Goal: Task Accomplishment & Management: Use online tool/utility

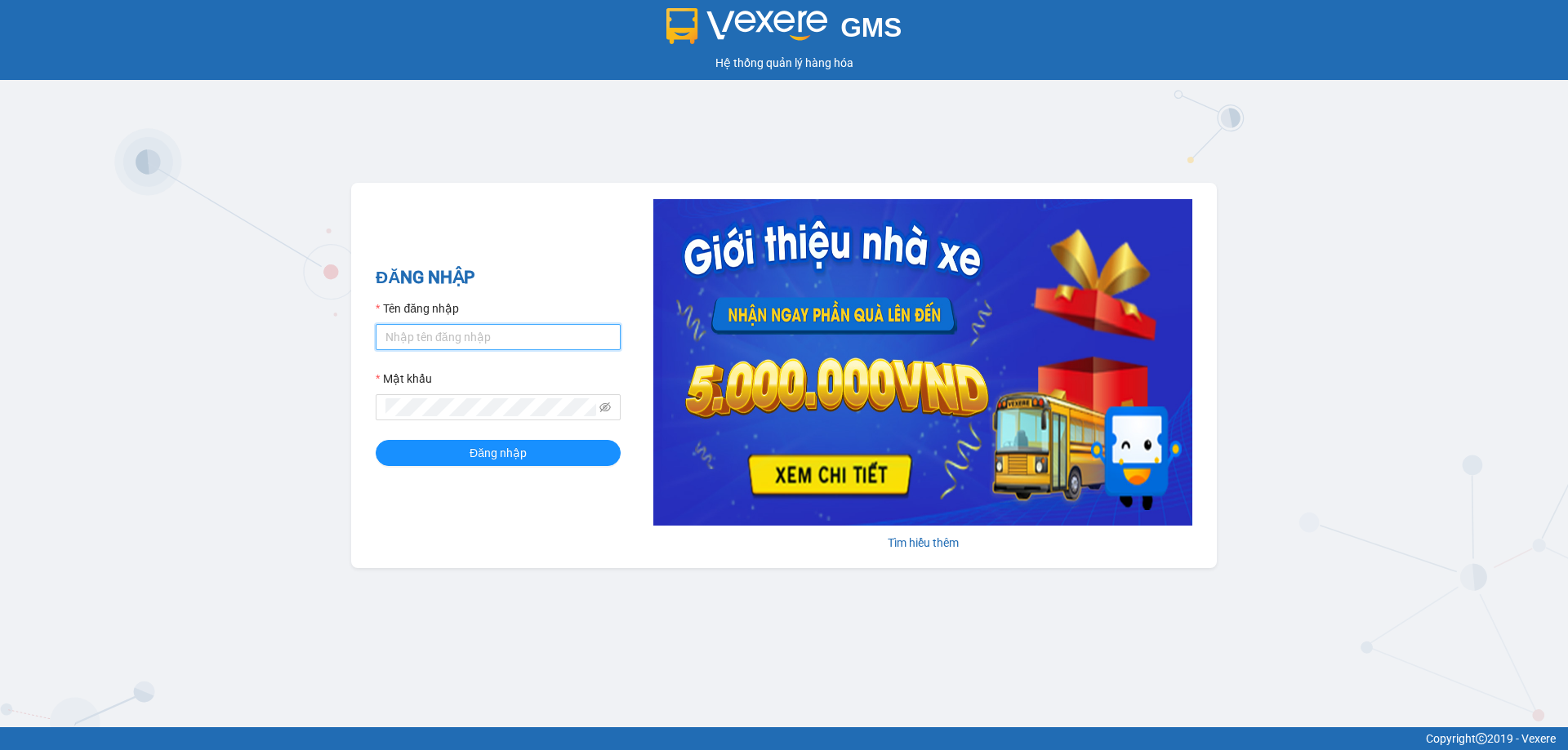
click at [482, 340] on input "Tên đăng nhập" at bounding box center [498, 337] width 245 height 26
type input "luthanhnhan.tienoanh"
click at [376, 440] on button "Đăng nhập" at bounding box center [498, 453] width 245 height 26
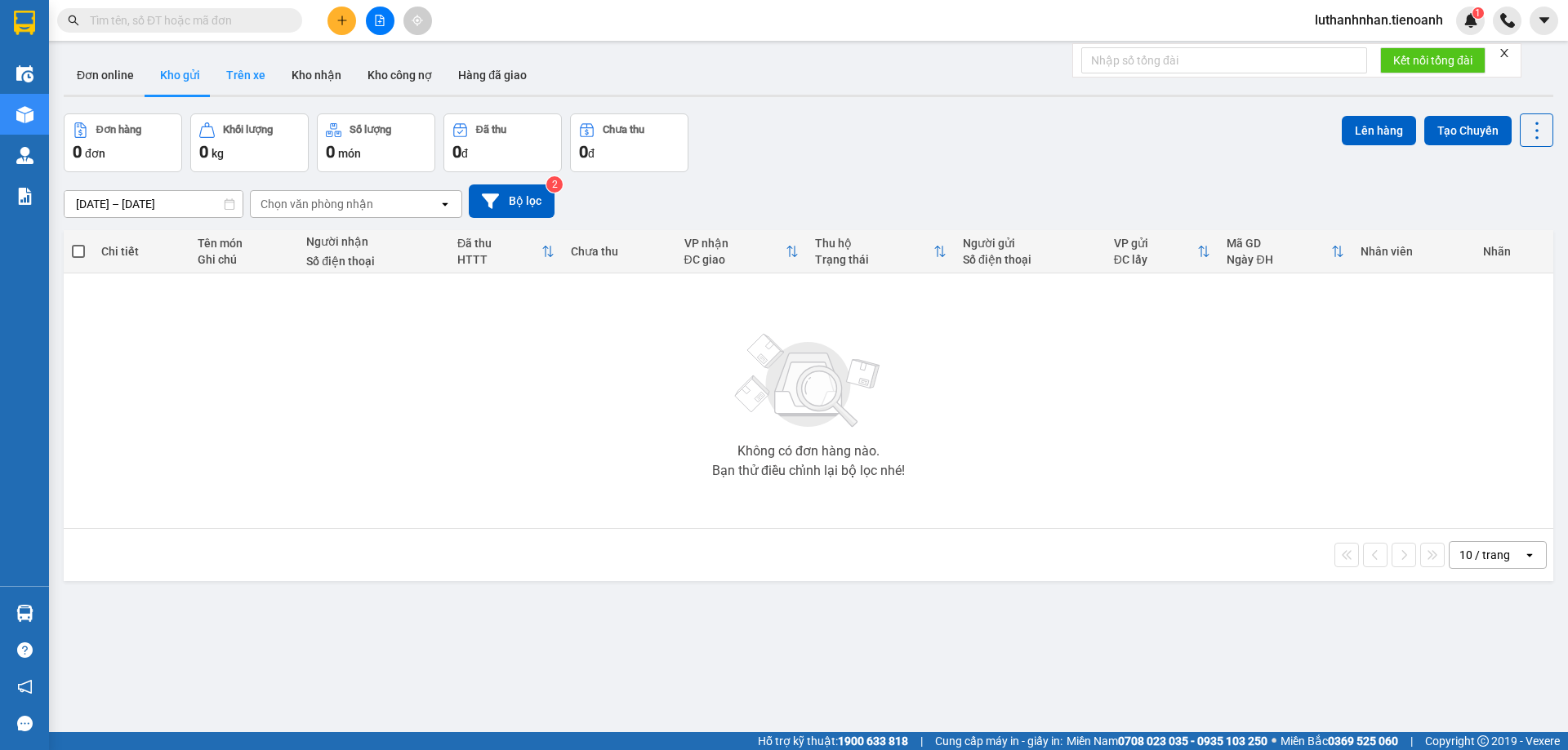
click at [233, 79] on button "Trên xe" at bounding box center [245, 75] width 65 height 39
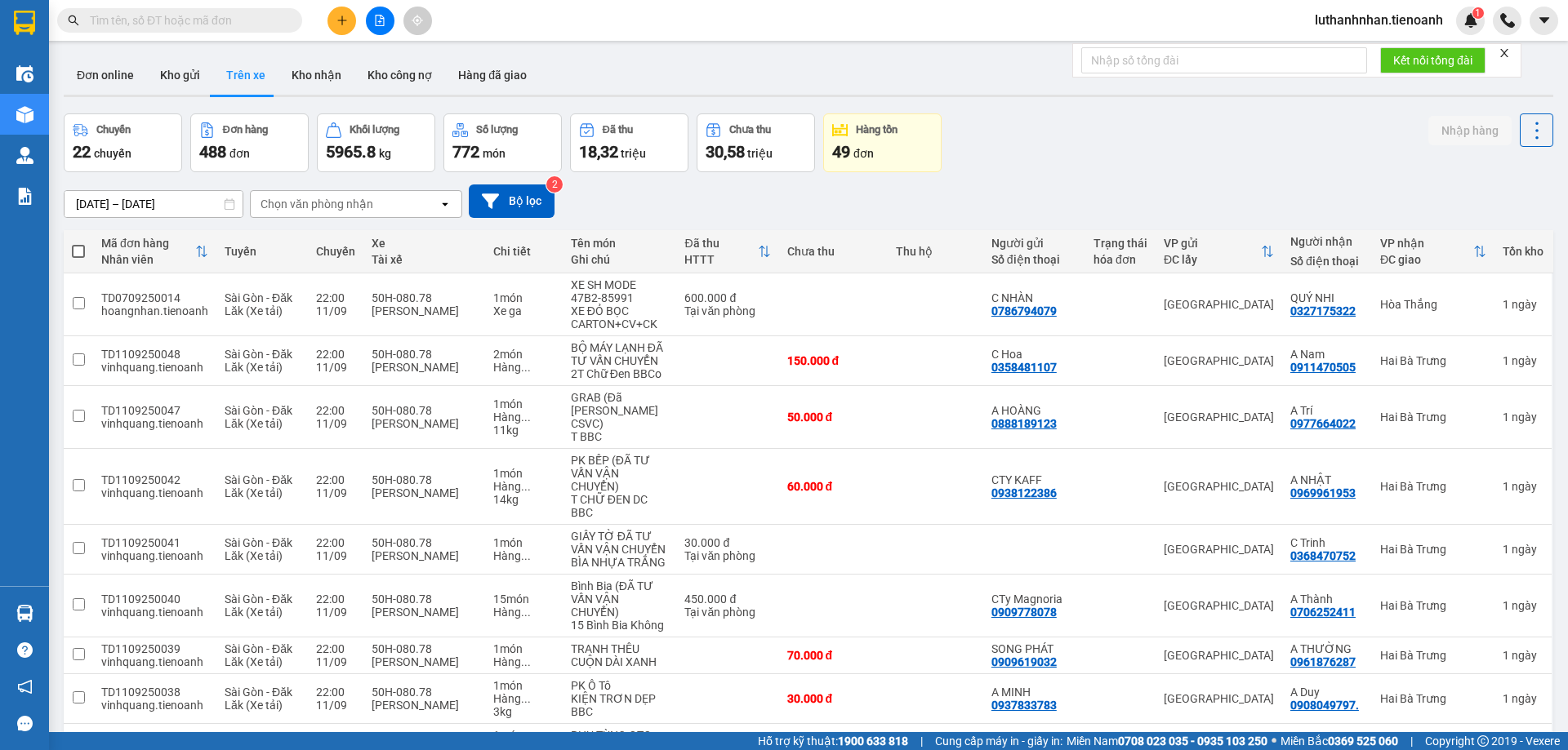
click at [366, 209] on div "Chọn văn phòng nhận" at bounding box center [317, 204] width 112 height 17
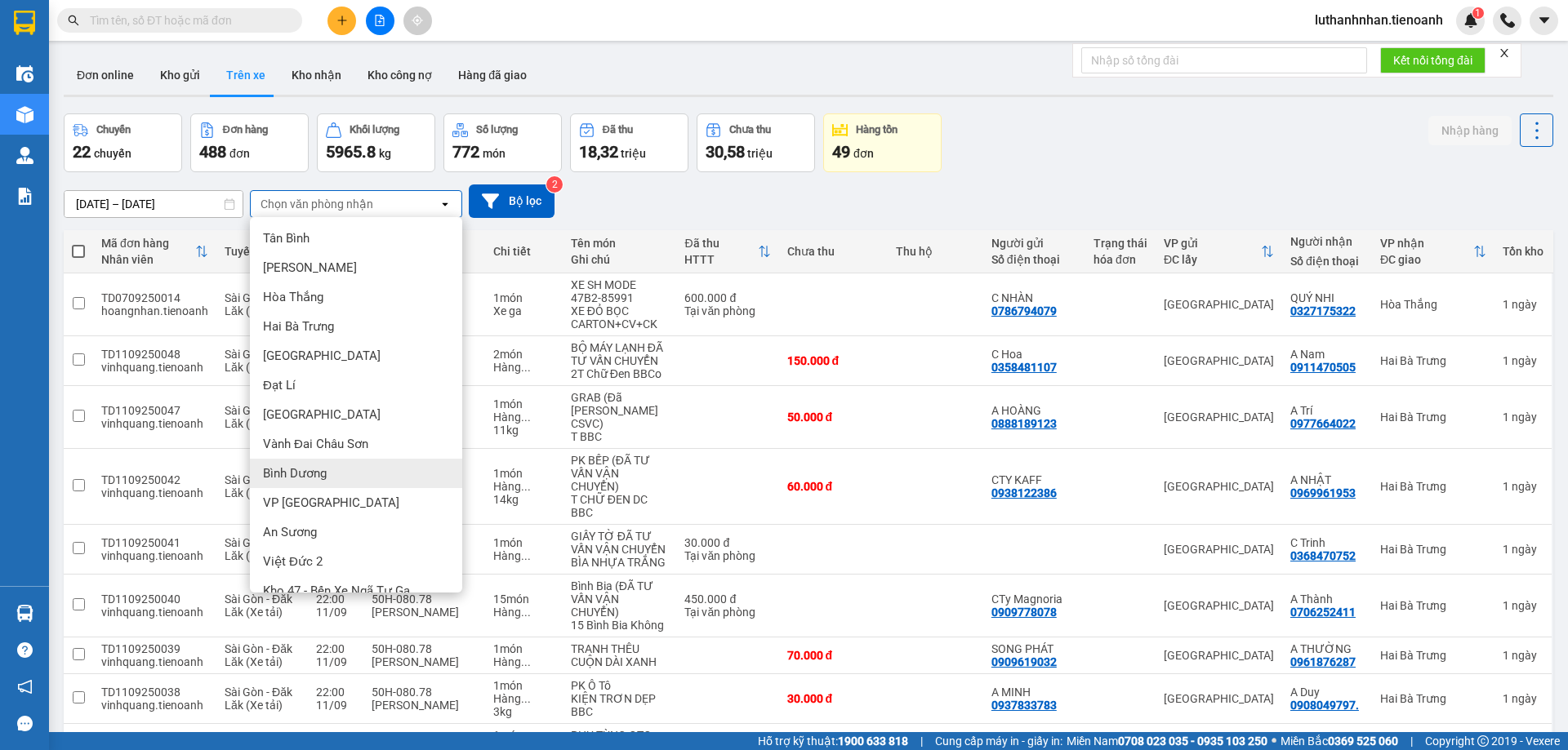
click at [307, 472] on span "Bình Dương" at bounding box center [294, 474] width 64 height 17
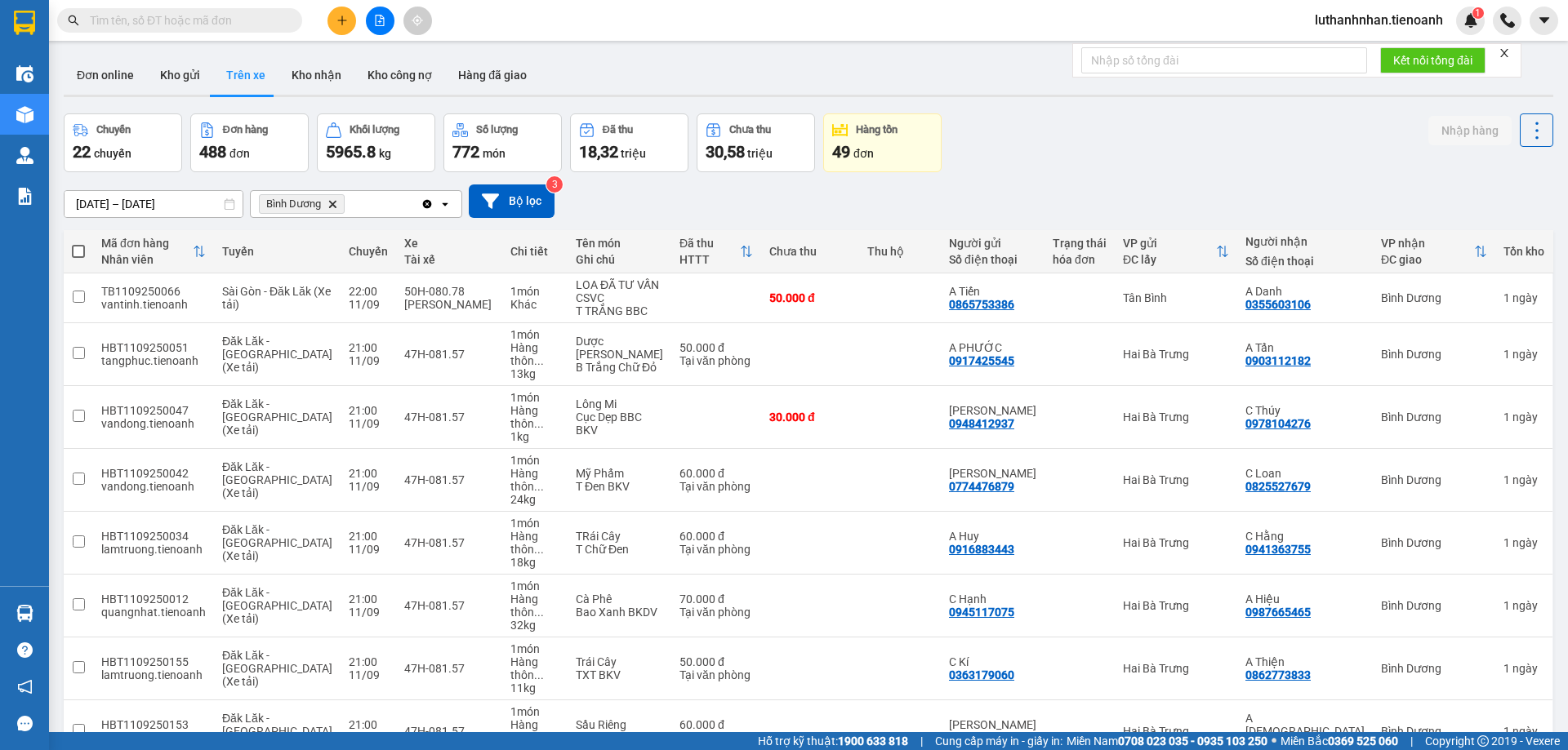
scroll to position [106, 0]
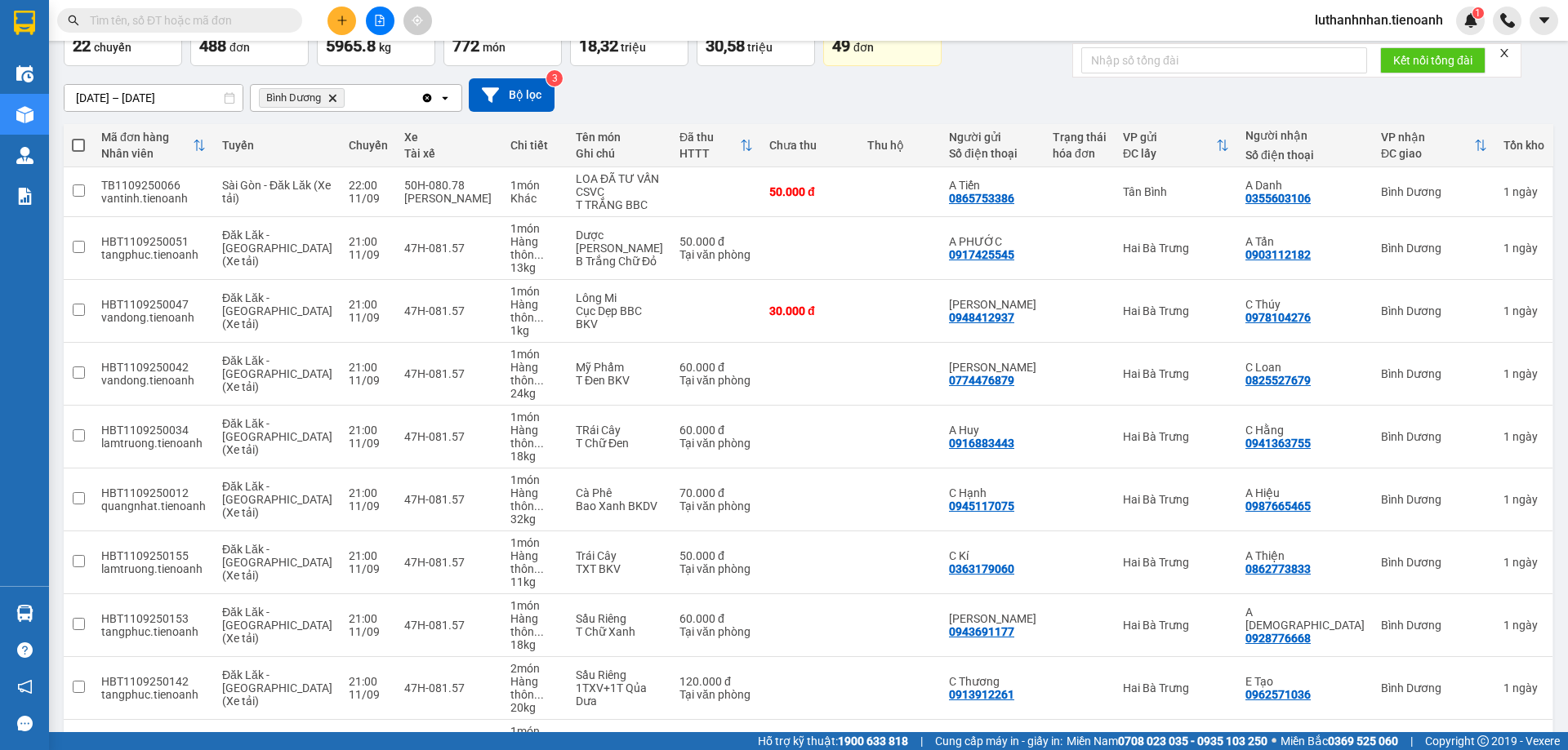
click at [1469, 657] on span "100 / trang" at bounding box center [1479, 655] width 59 height 17
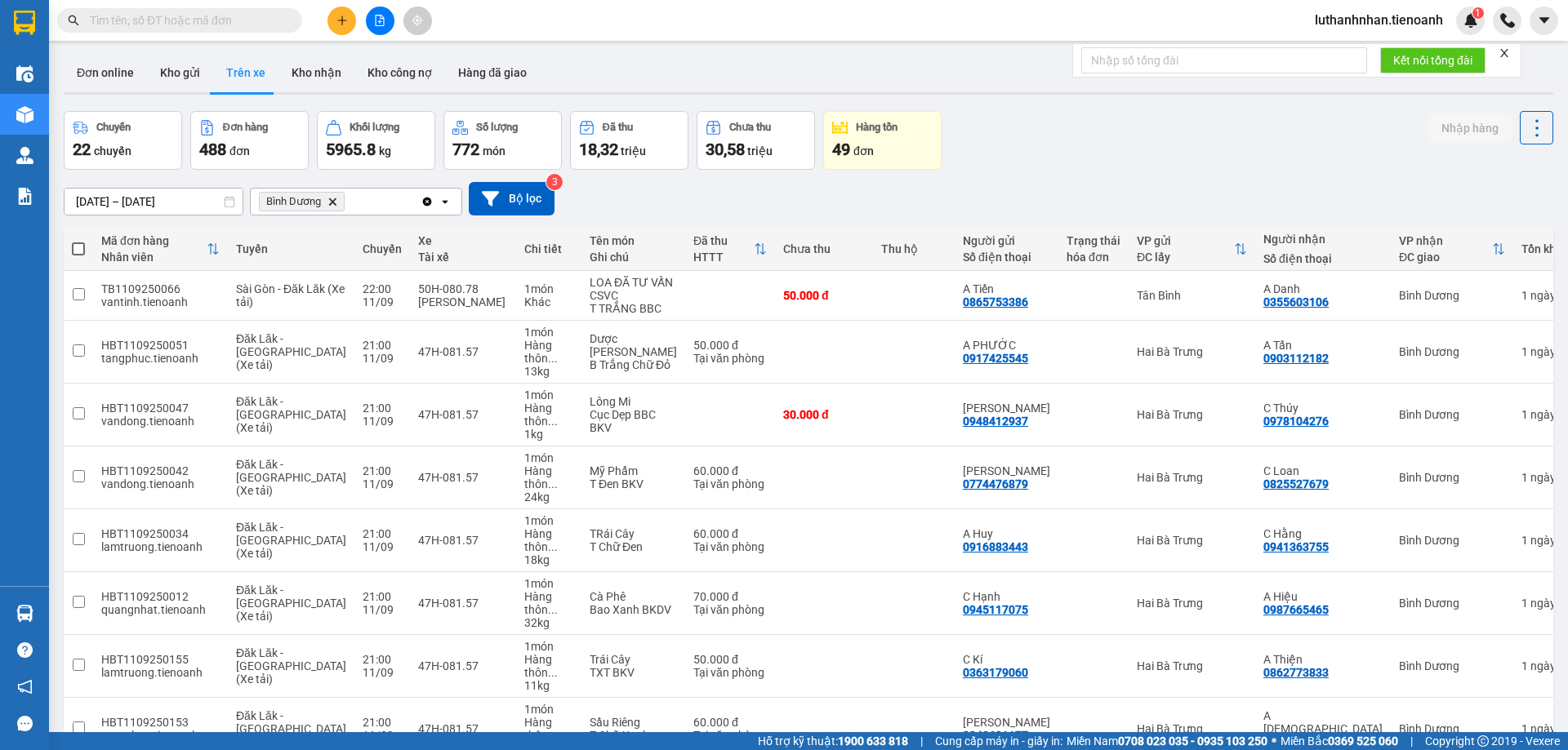
scroll to position [0, 0]
click at [81, 247] on span at bounding box center [78, 251] width 13 height 13
click at [78, 243] on input "checkbox" at bounding box center [78, 243] width 0 height 0
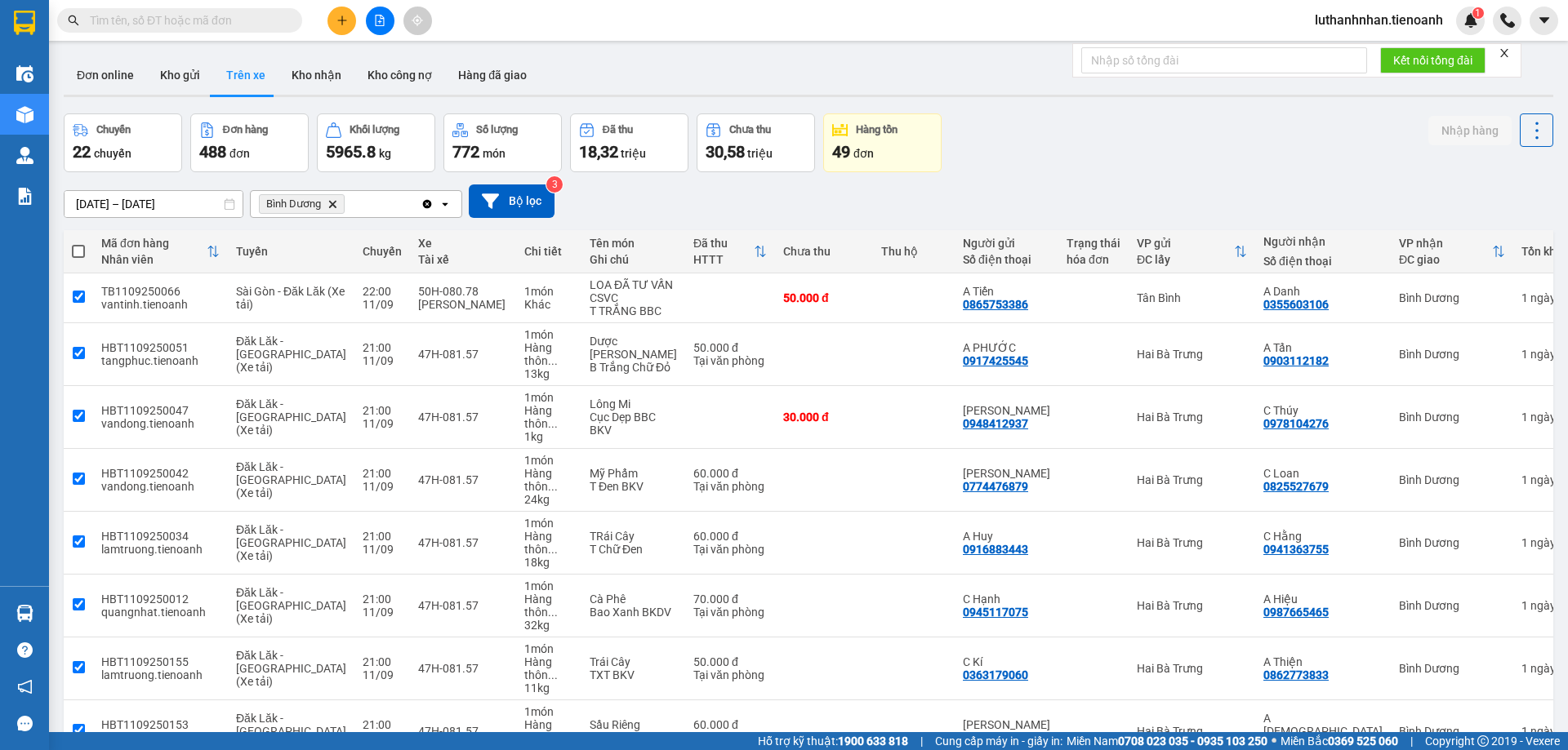
checkbox input "true"
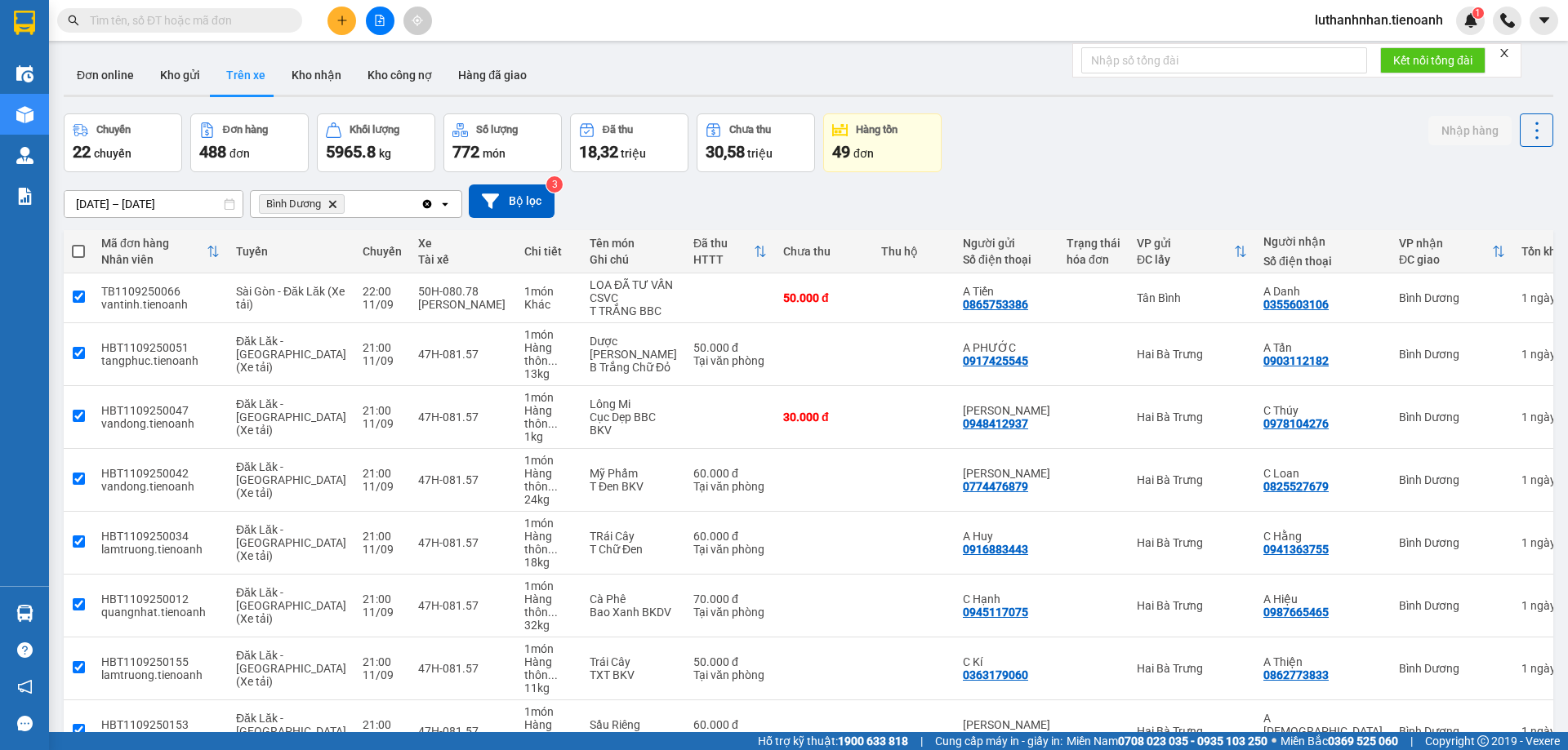
checkbox input "true"
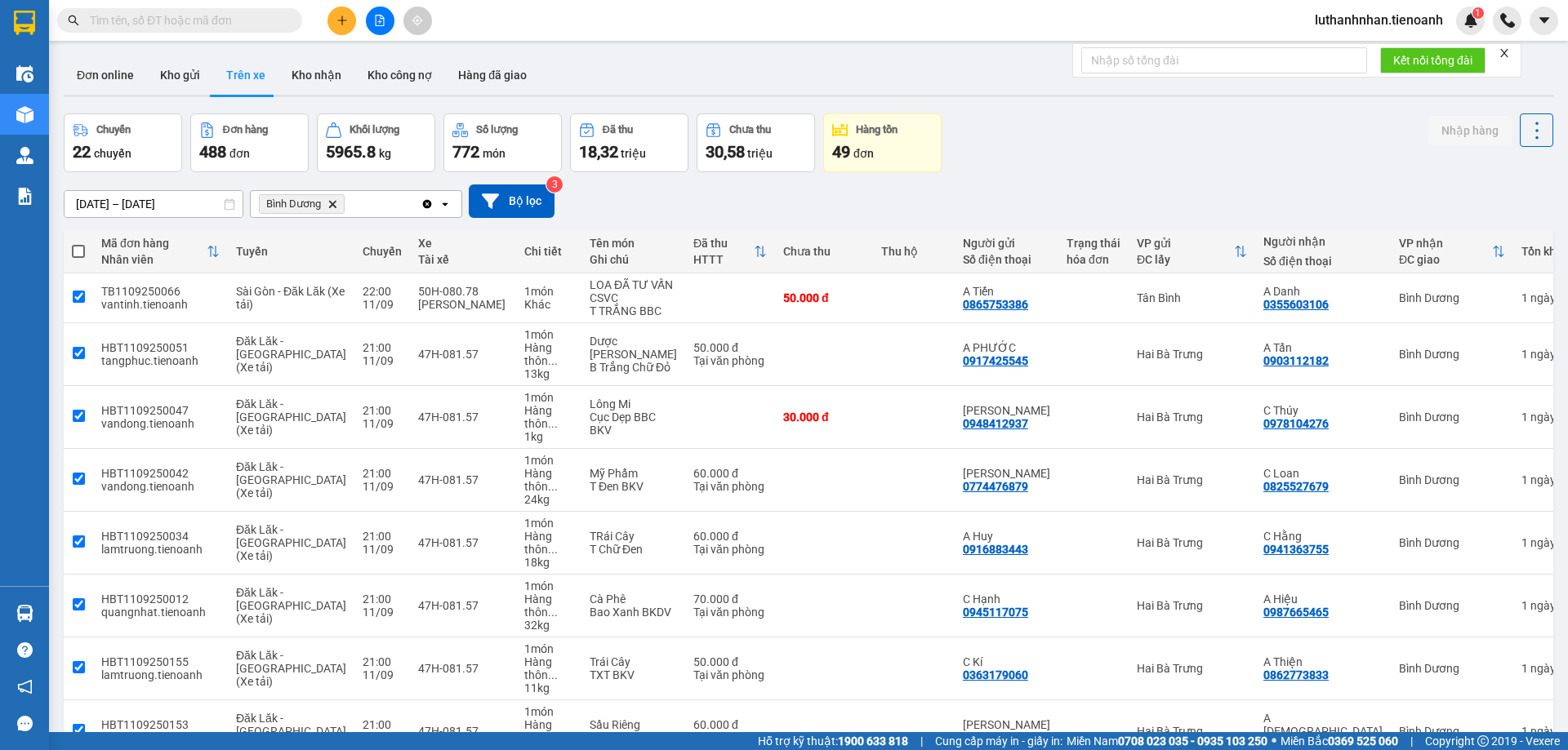
checkbox input "true"
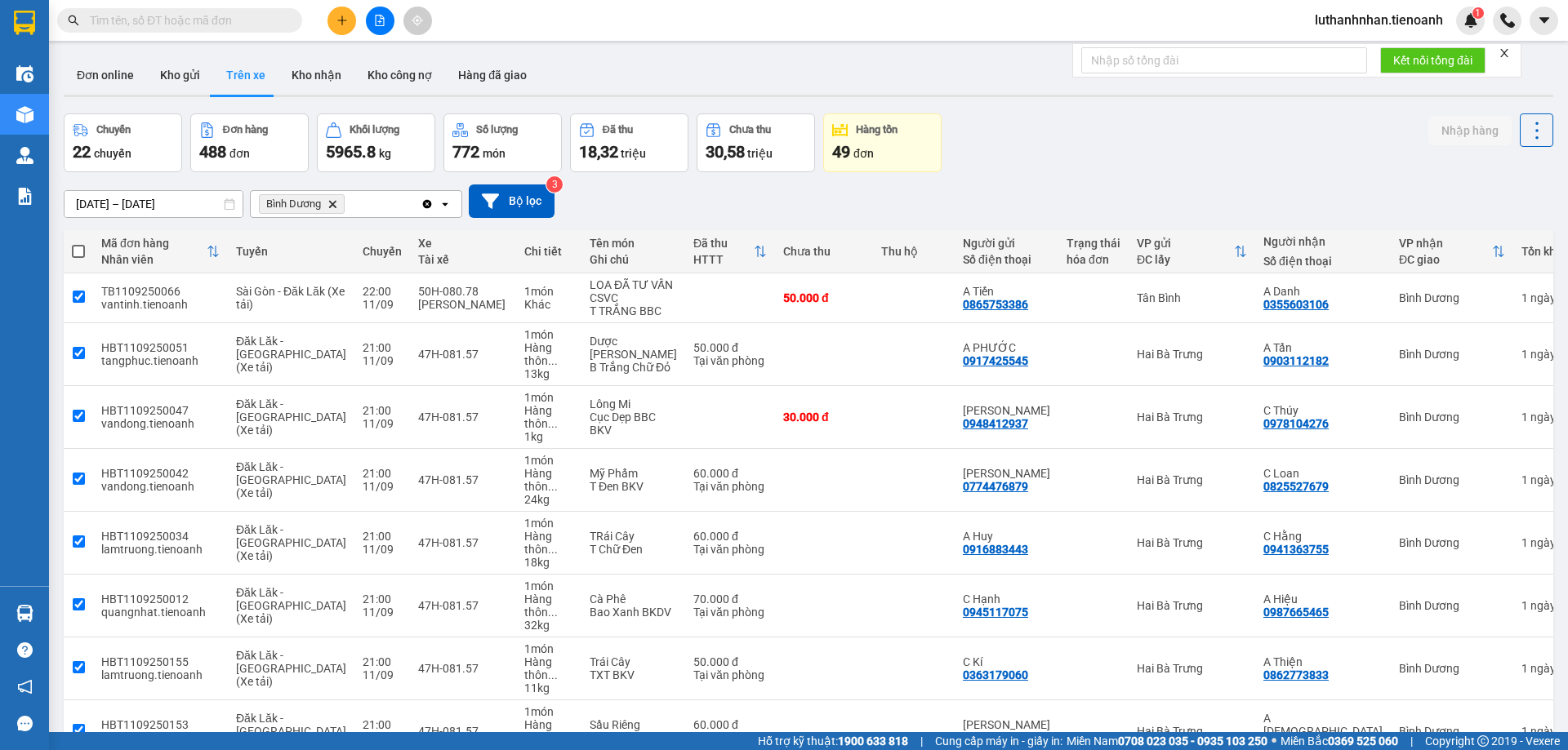
checkbox input "true"
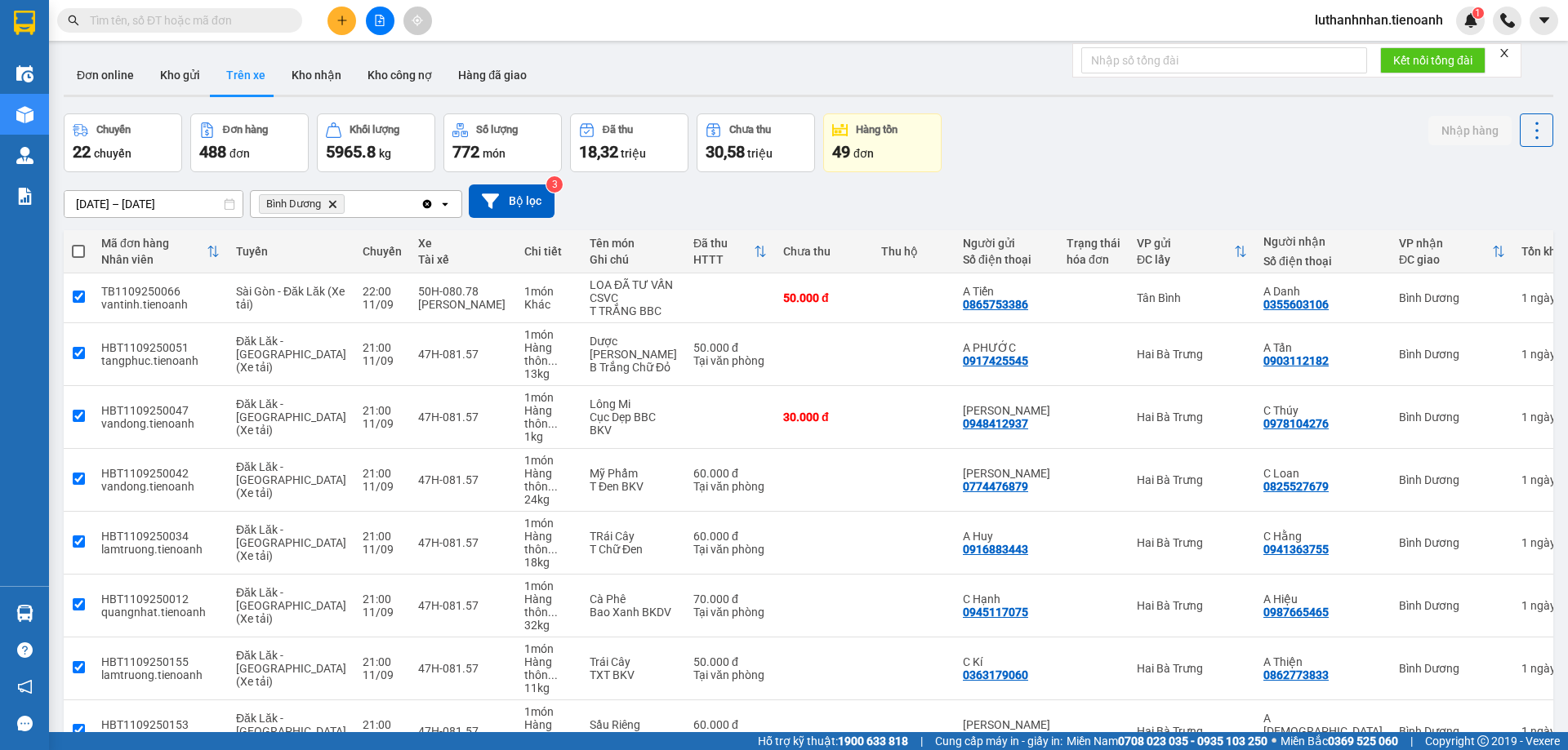
checkbox input "true"
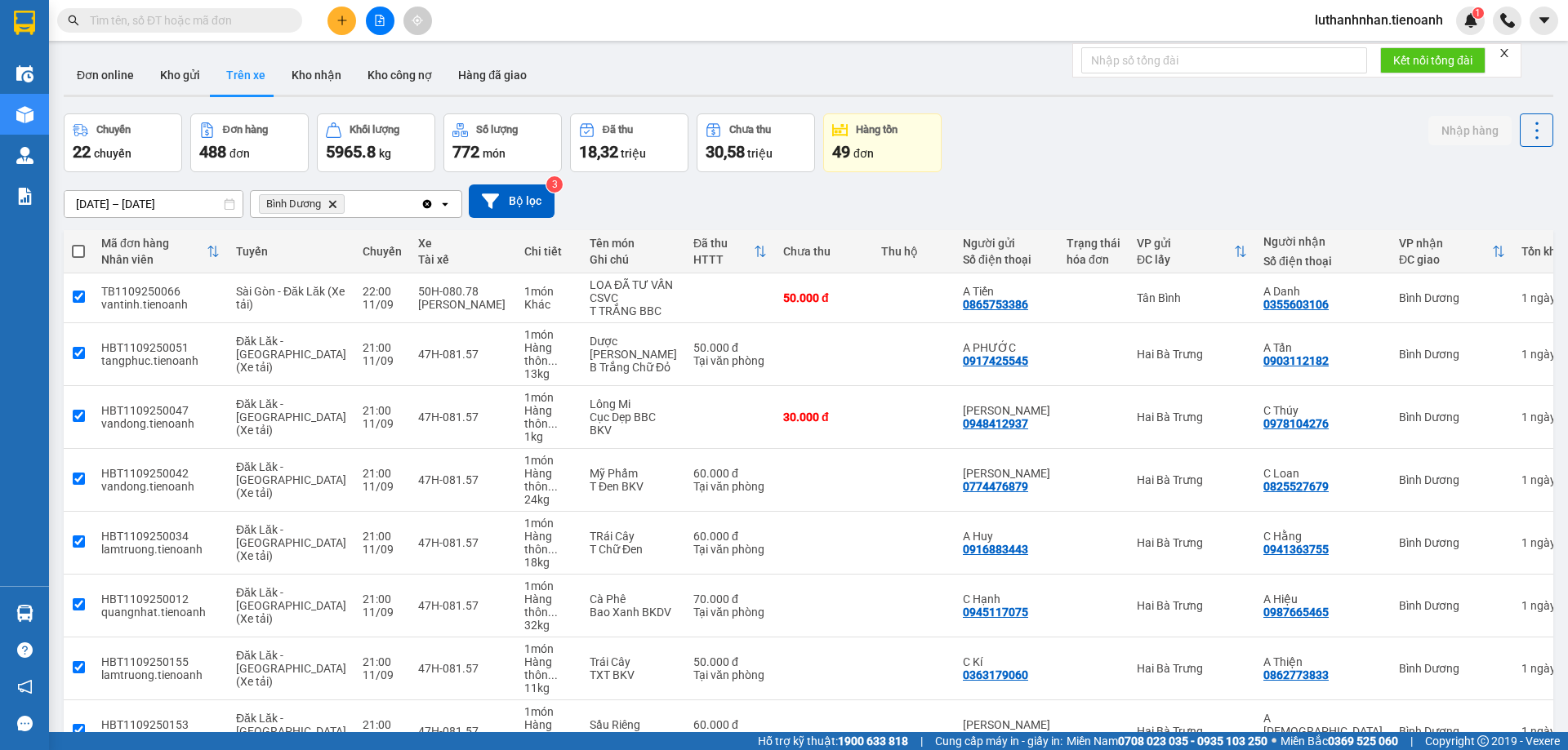
checkbox input "true"
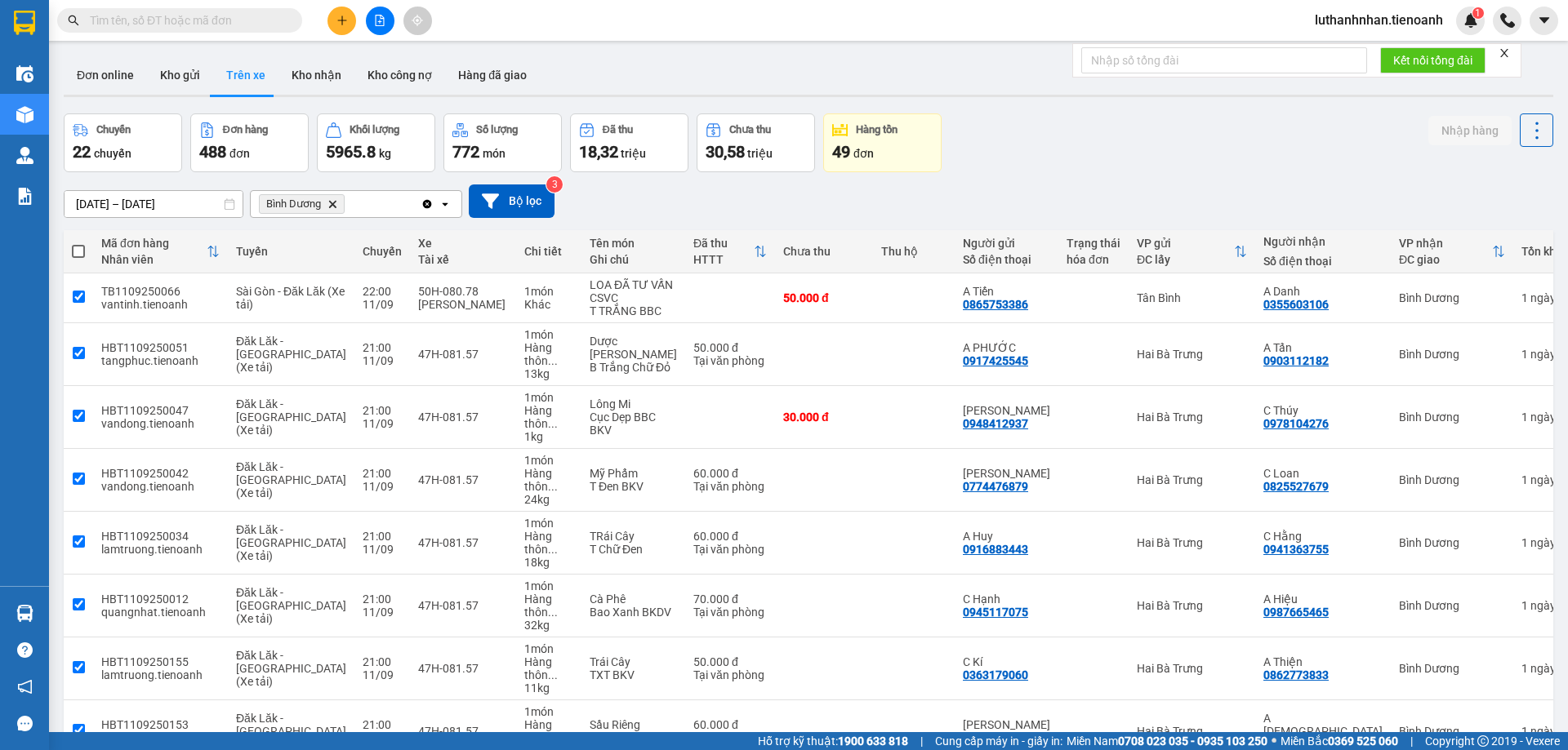
checkbox input "true"
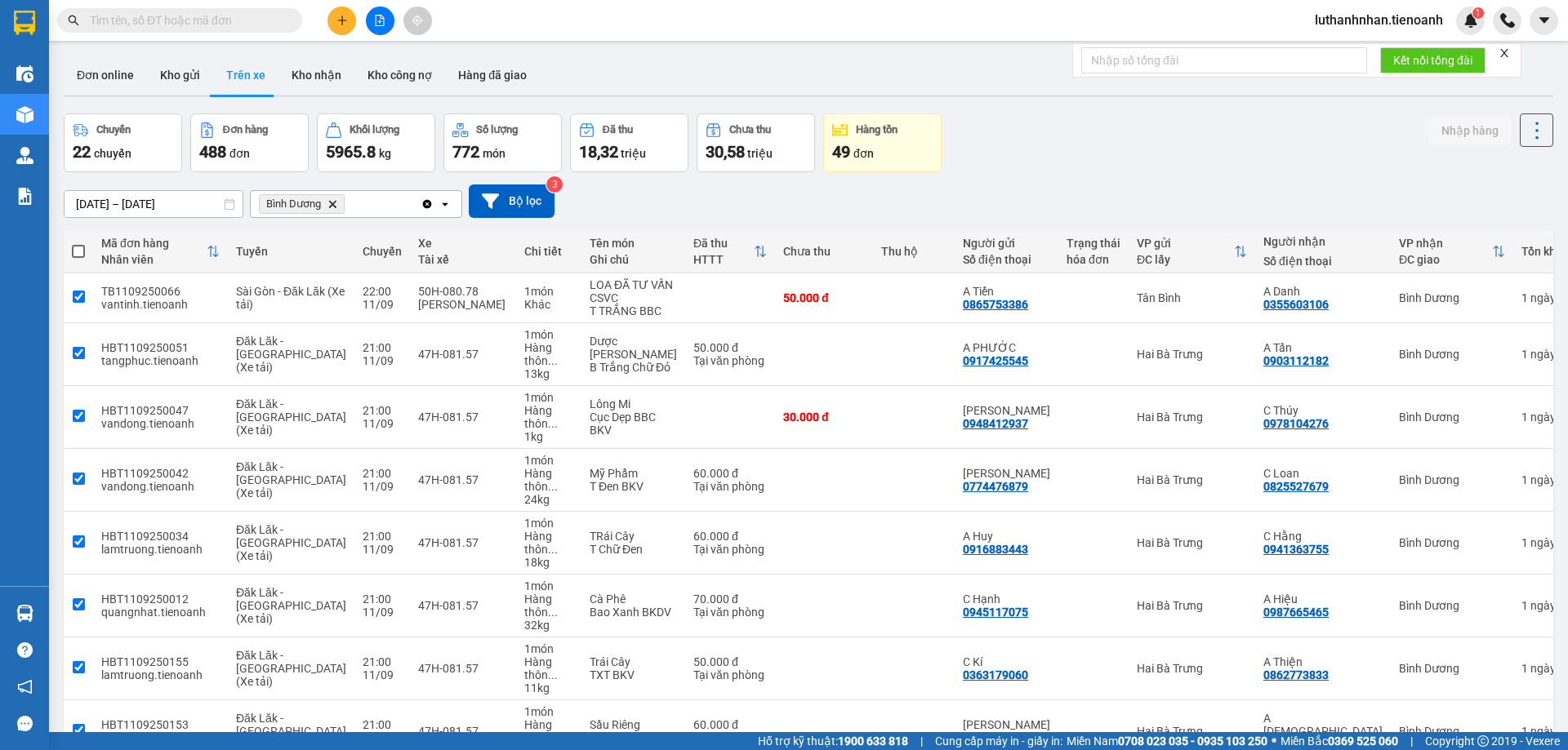
checkbox input "true"
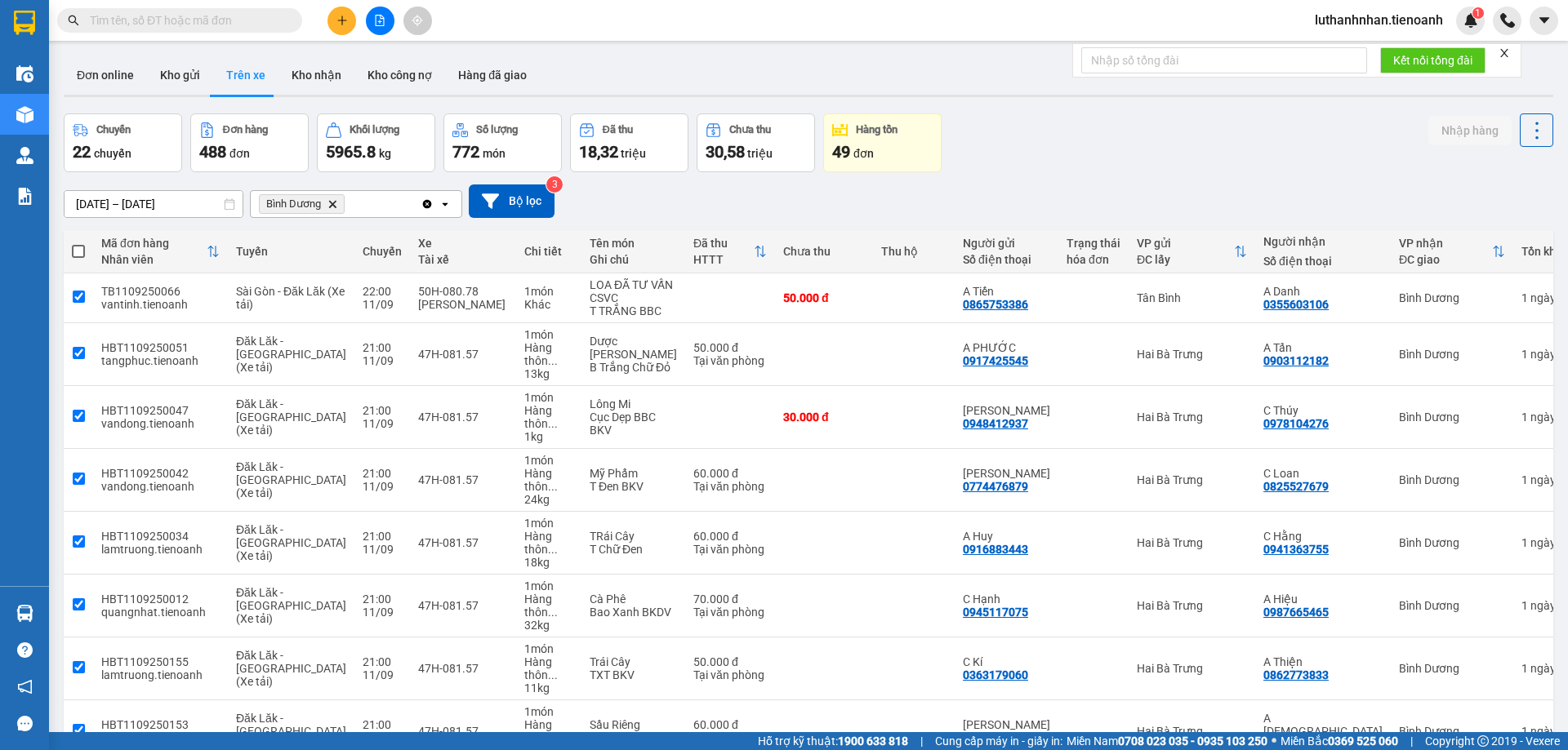
checkbox input "true"
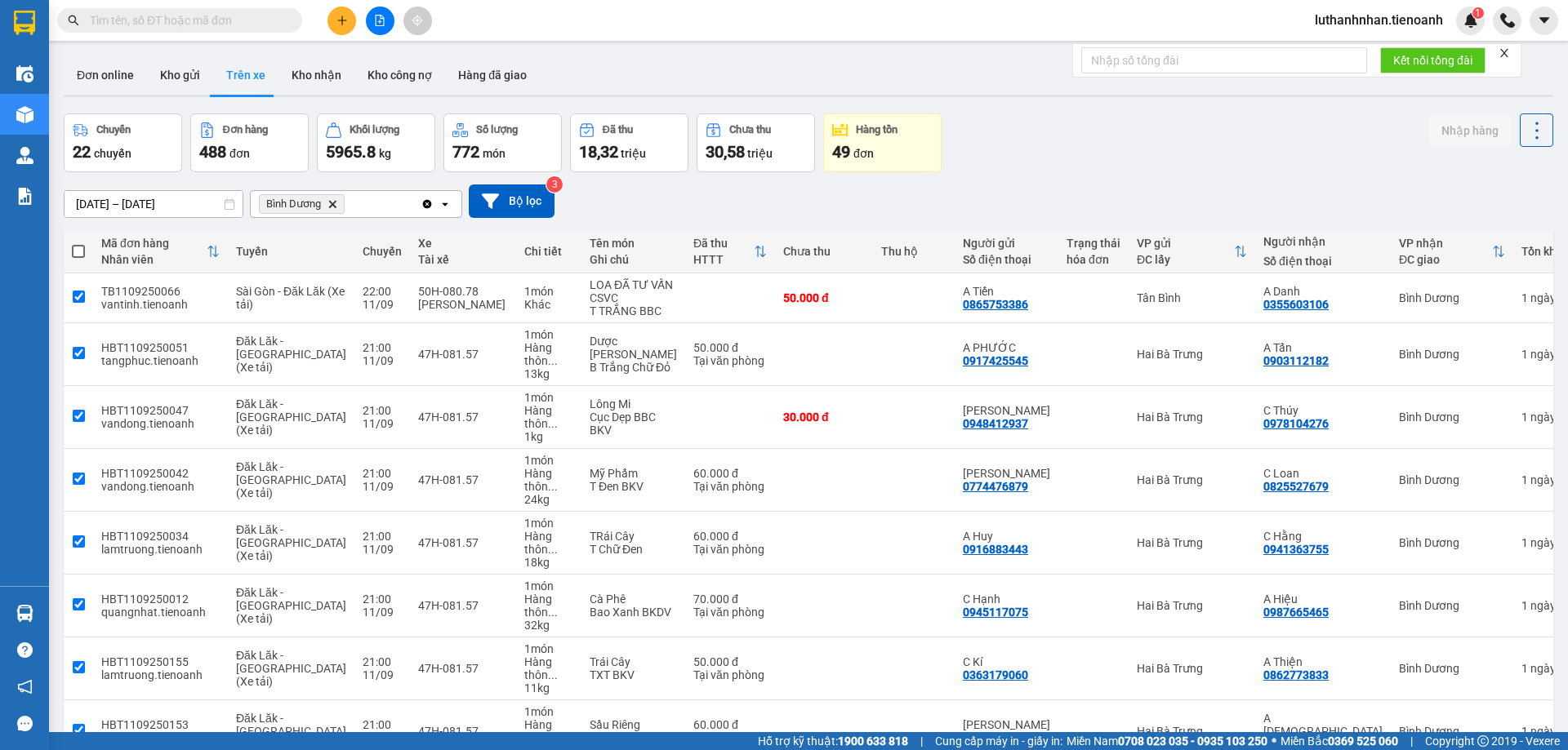
checkbox input "true"
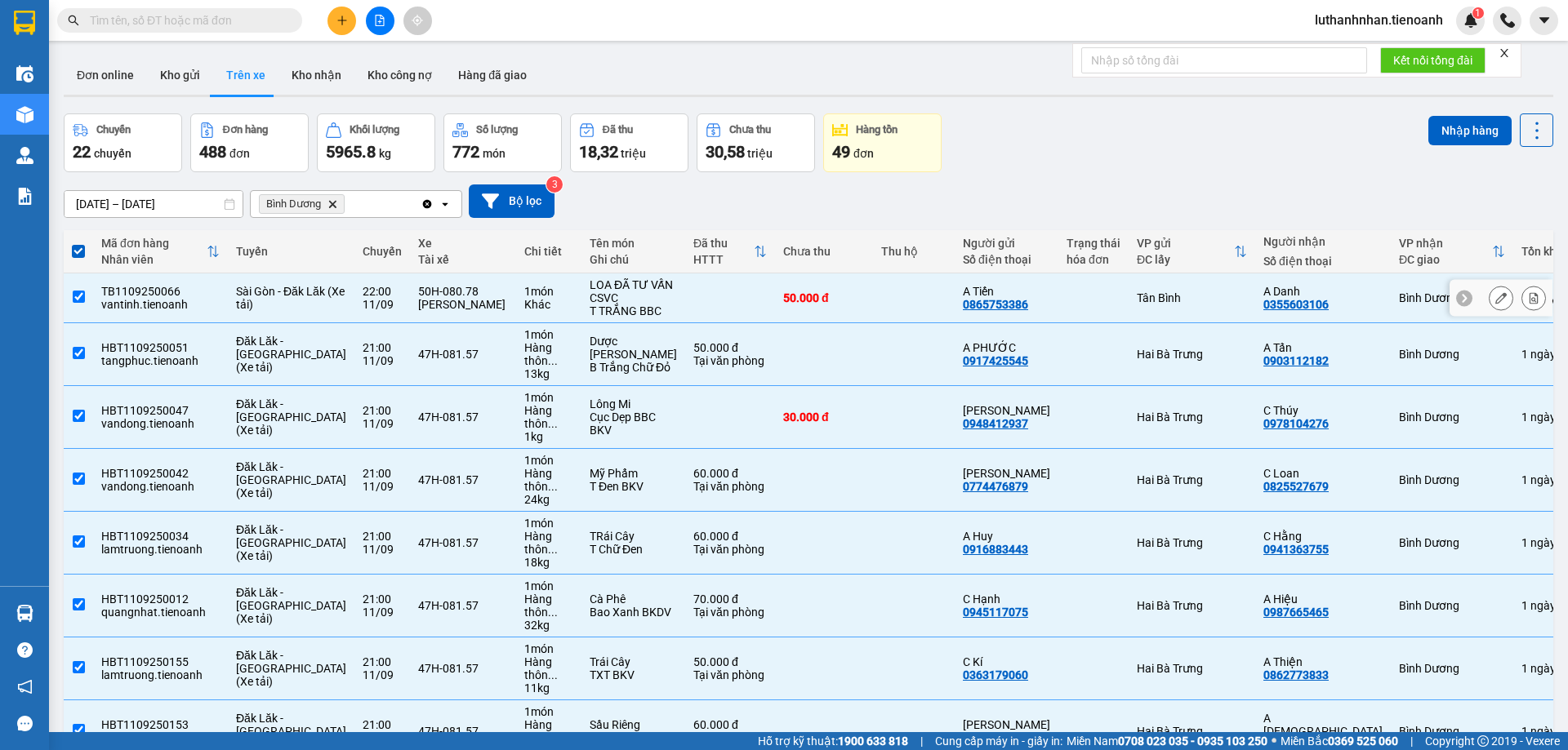
click at [87, 291] on td at bounding box center [78, 298] width 29 height 50
checkbox input "false"
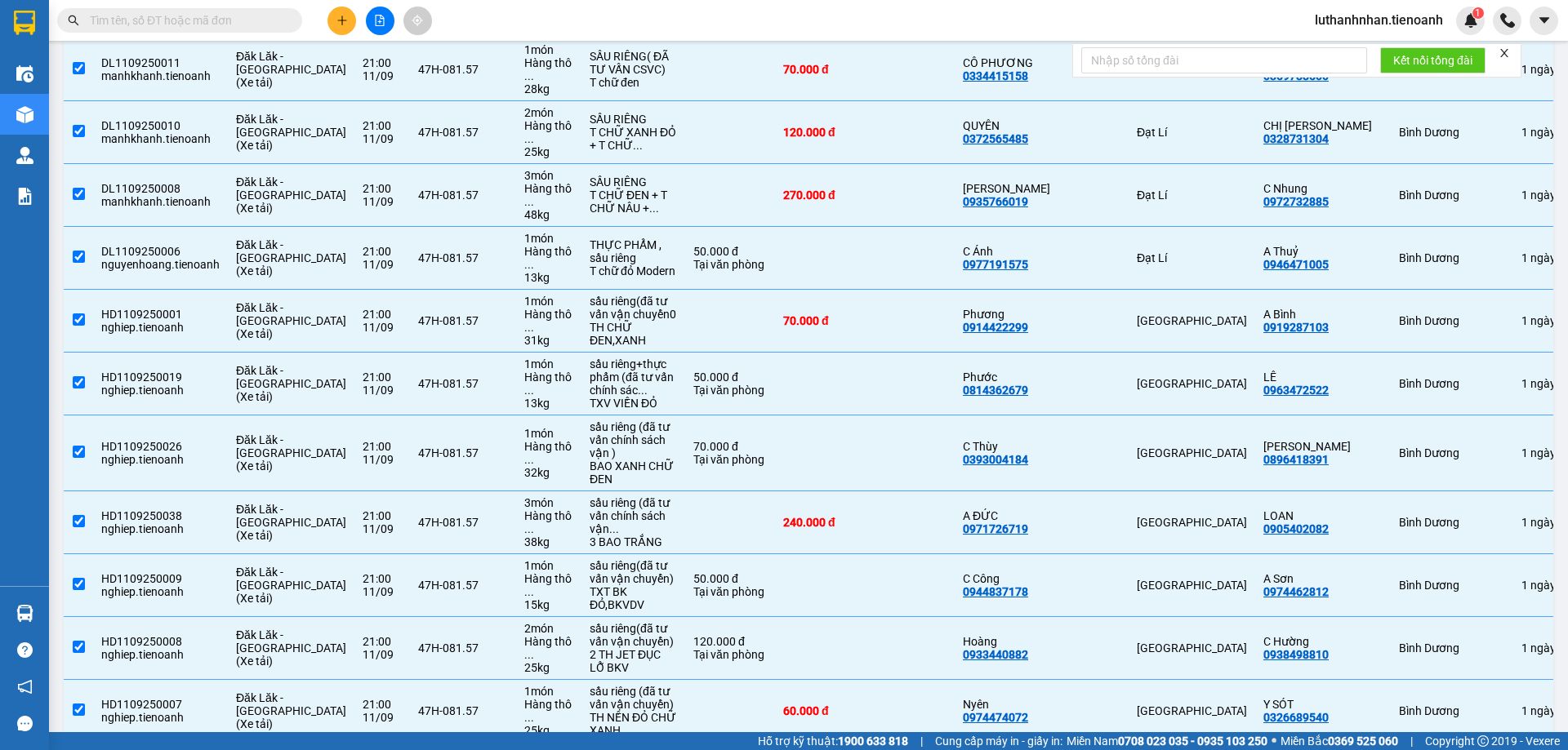
scroll to position [2328, 0]
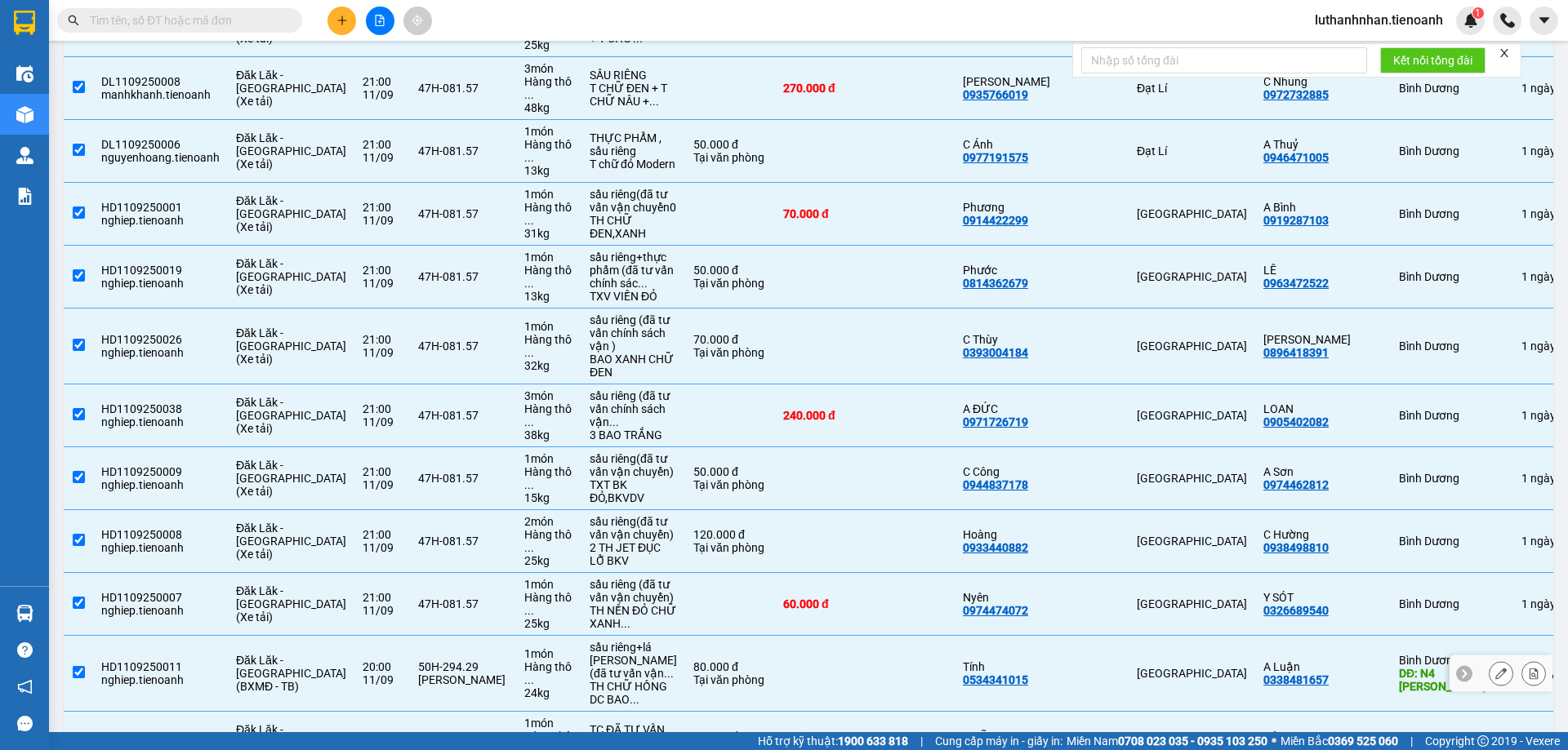
click at [298, 654] on span "Đăk Lăk - Sài Gòn (BXMĐ - TB)" at bounding box center [291, 674] width 110 height 39
checkbox input "false"
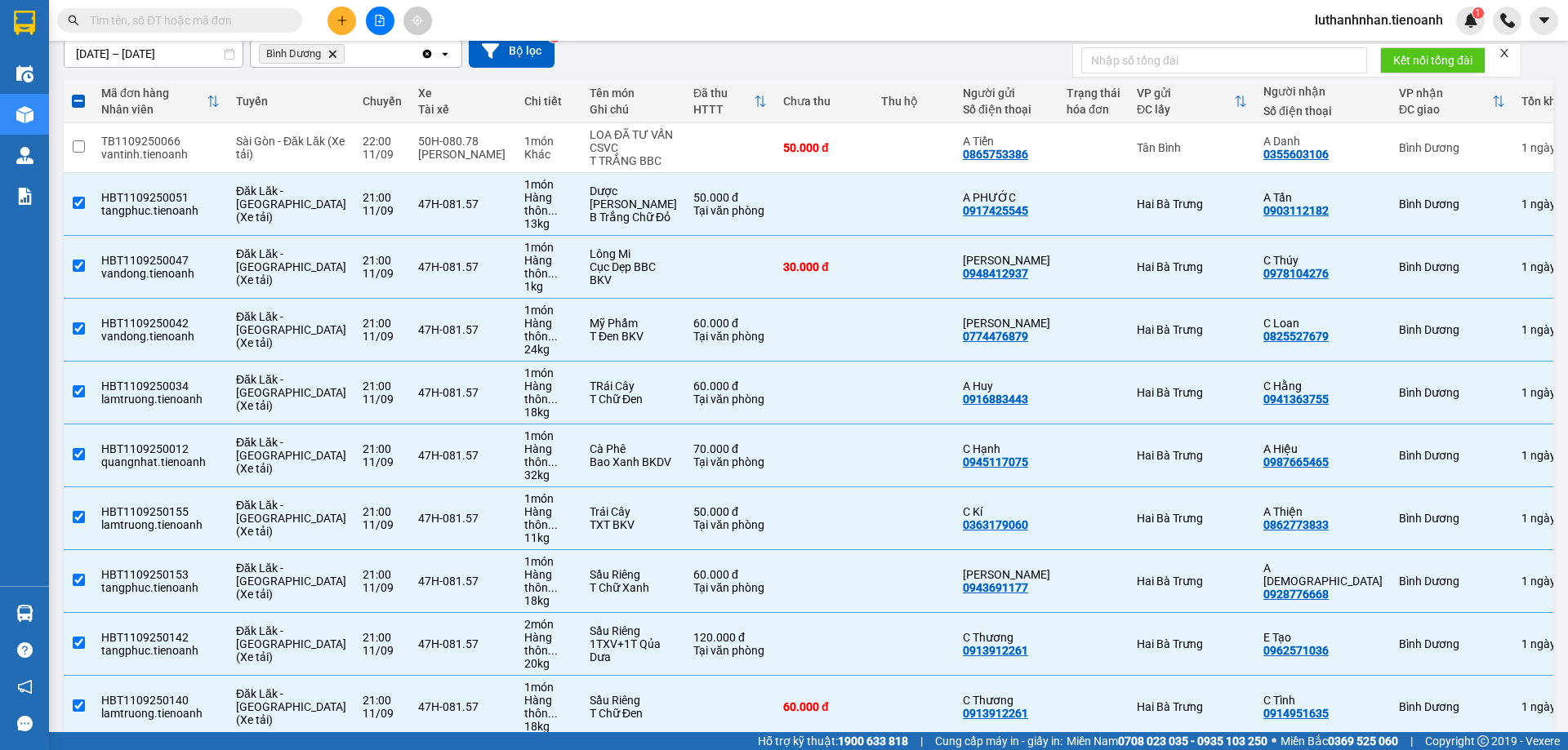
scroll to position [0, 0]
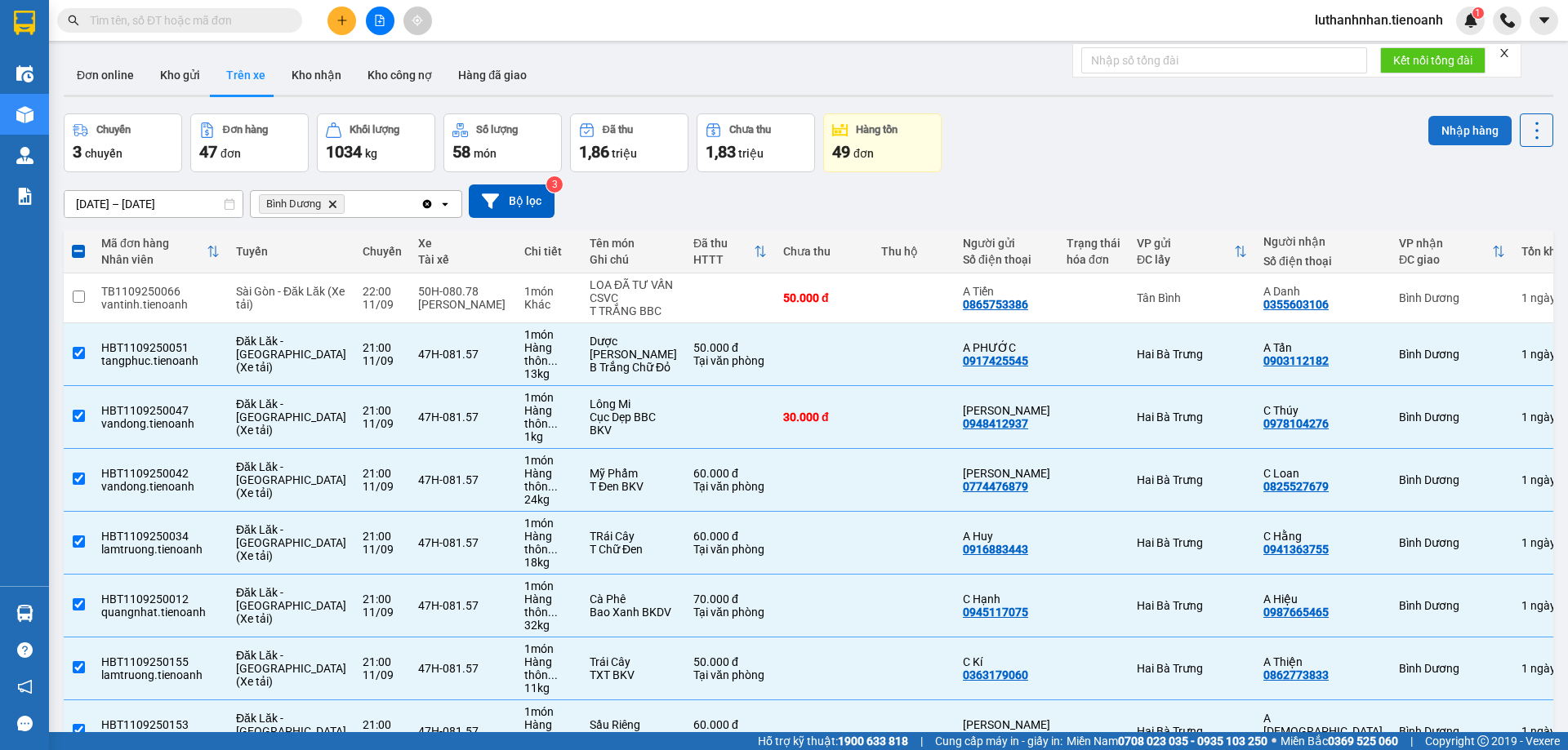
click at [1450, 134] on button "Nhập hàng" at bounding box center [1469, 131] width 83 height 29
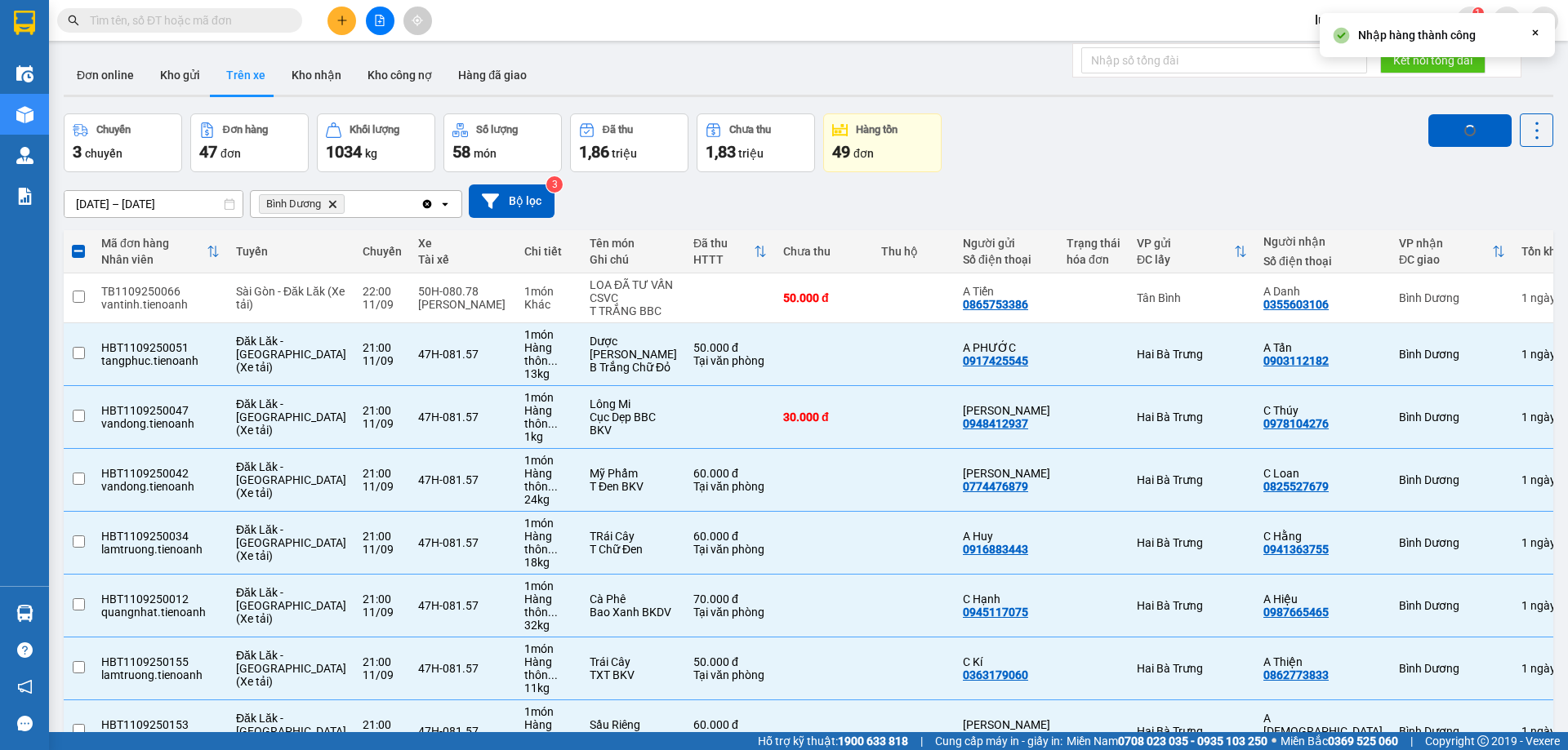
checkbox input "false"
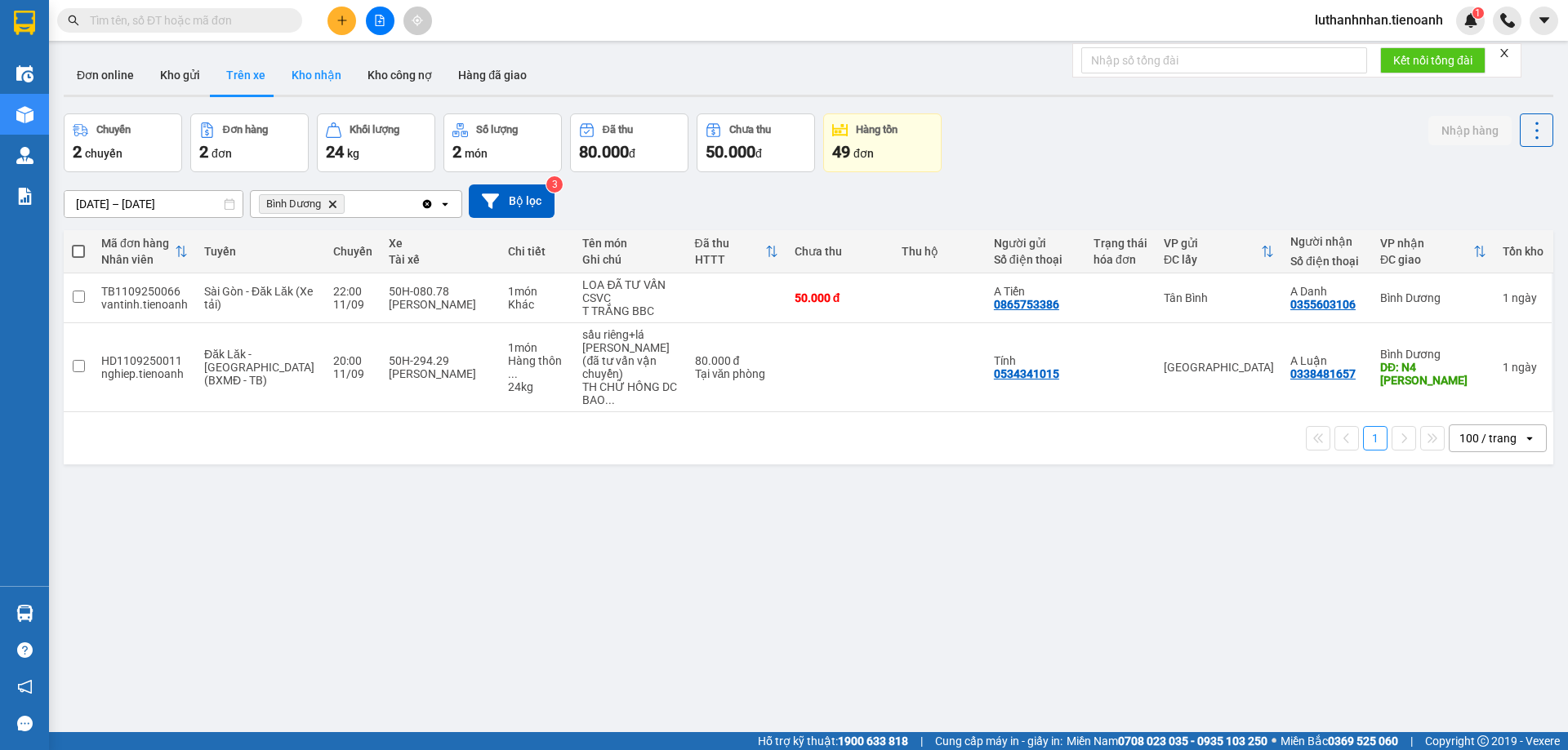
click at [338, 75] on button "Kho nhận" at bounding box center [317, 75] width 76 height 39
type input "[DATE] – [DATE]"
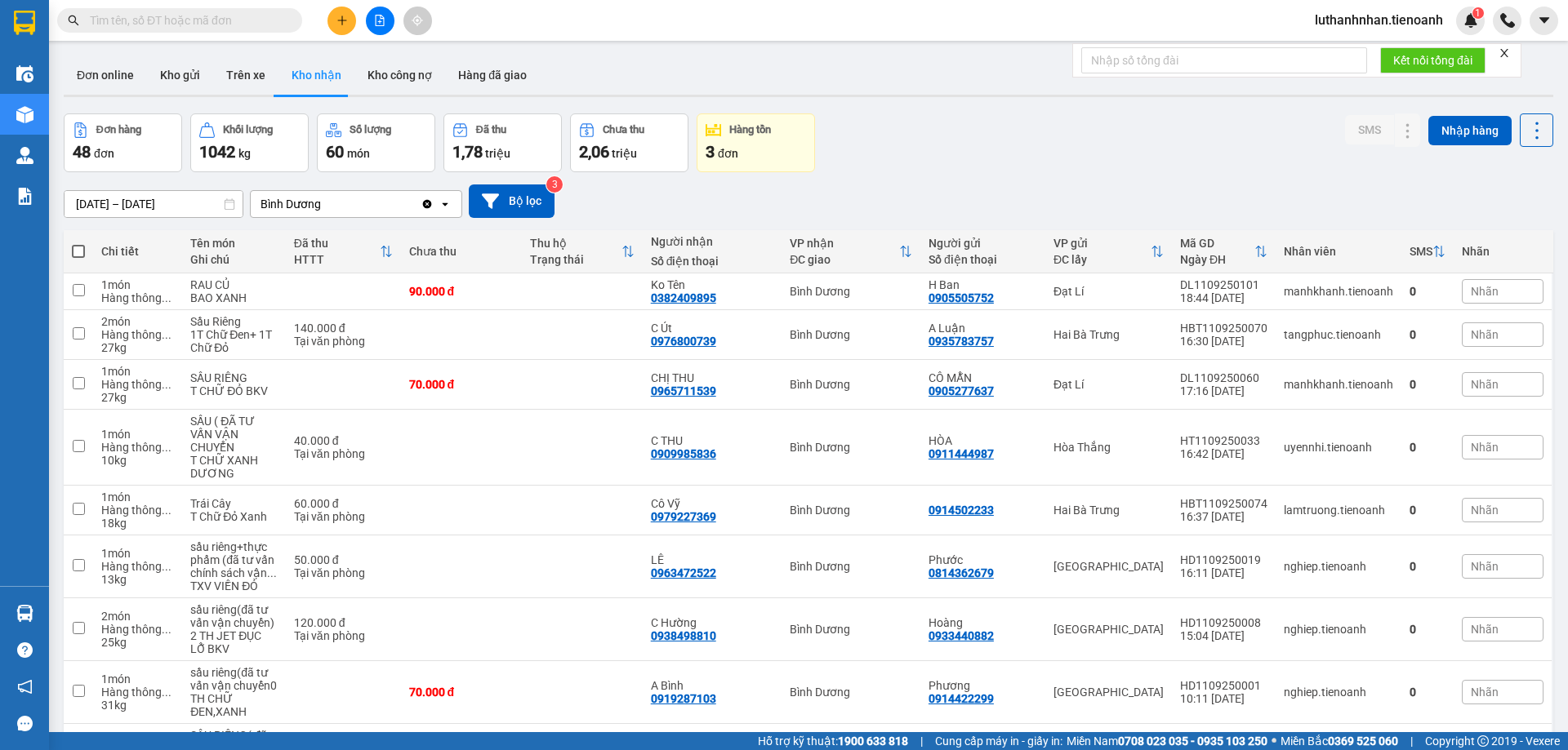
scroll to position [158, 0]
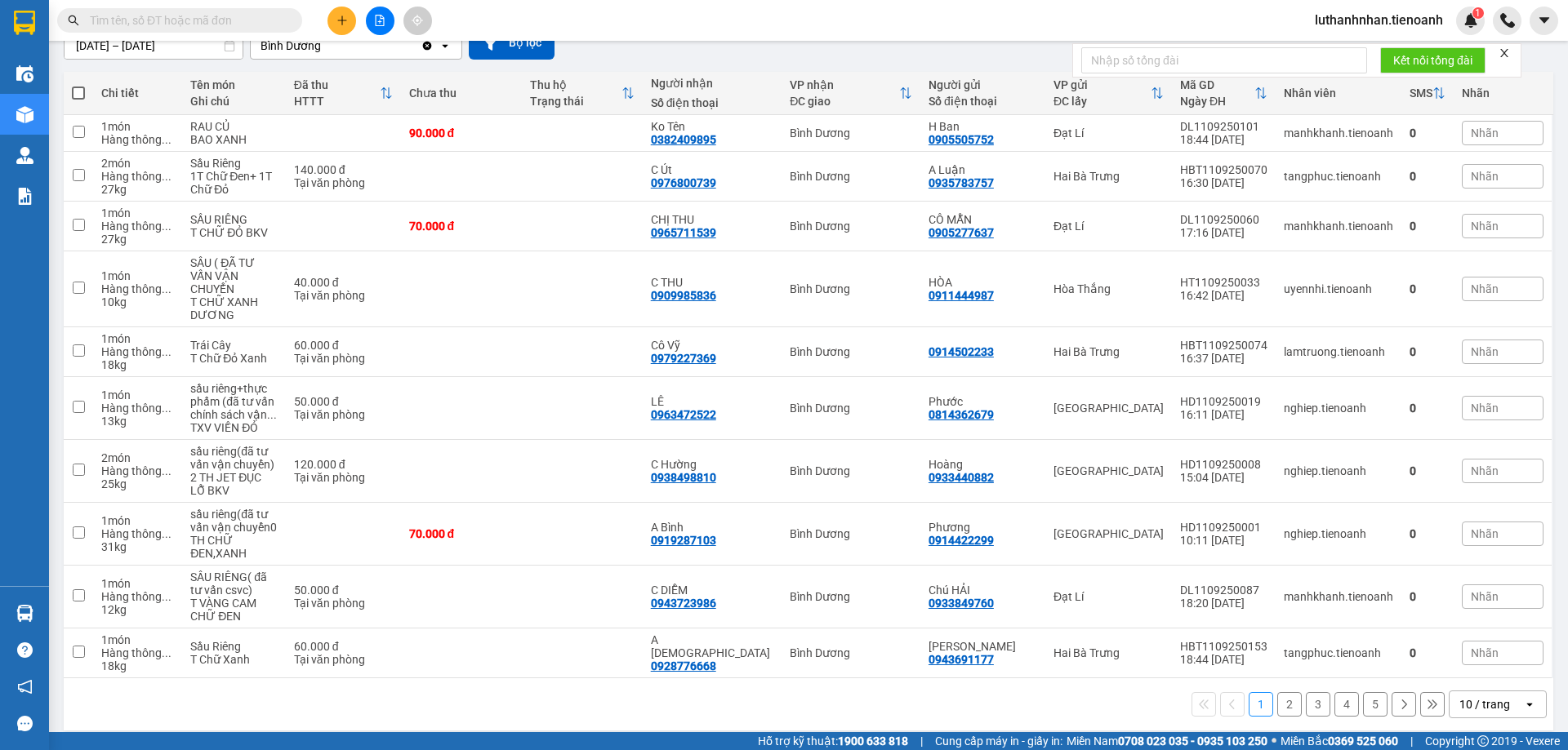
click at [1466, 696] on div "10 / trang" at bounding box center [1485, 704] width 51 height 17
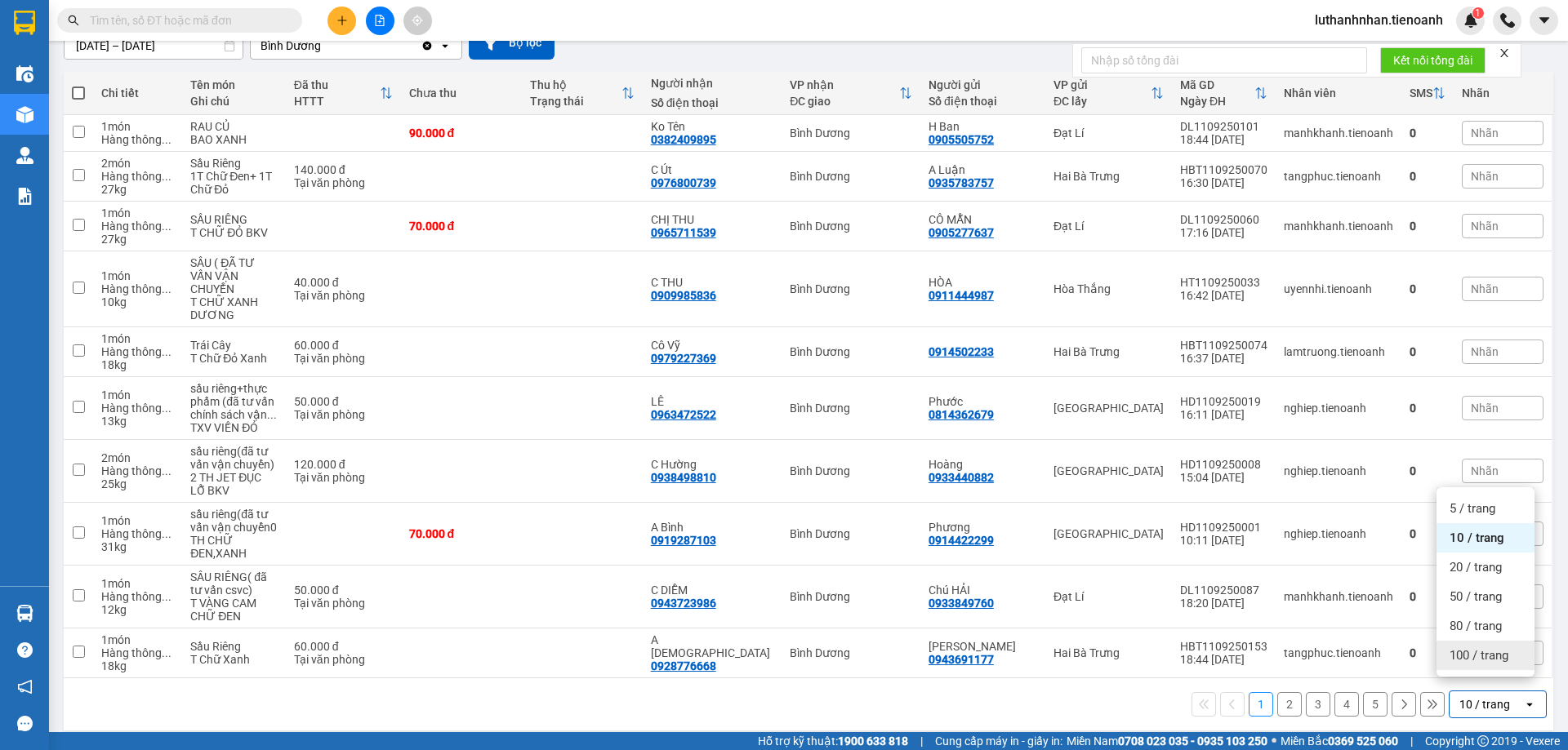
click at [1465, 664] on div "100 / trang" at bounding box center [1486, 655] width 98 height 29
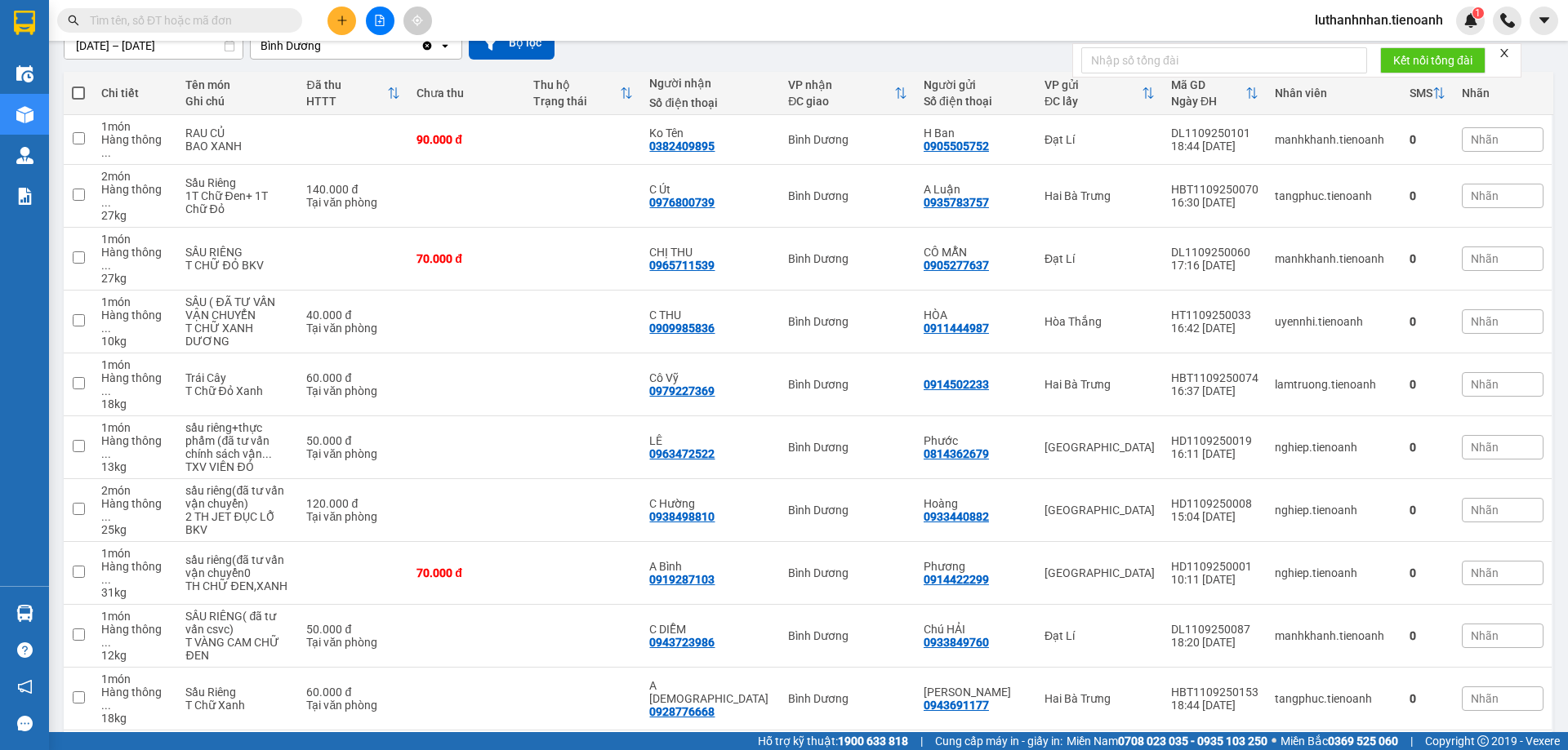
click at [268, 20] on input "text" at bounding box center [186, 21] width 192 height 18
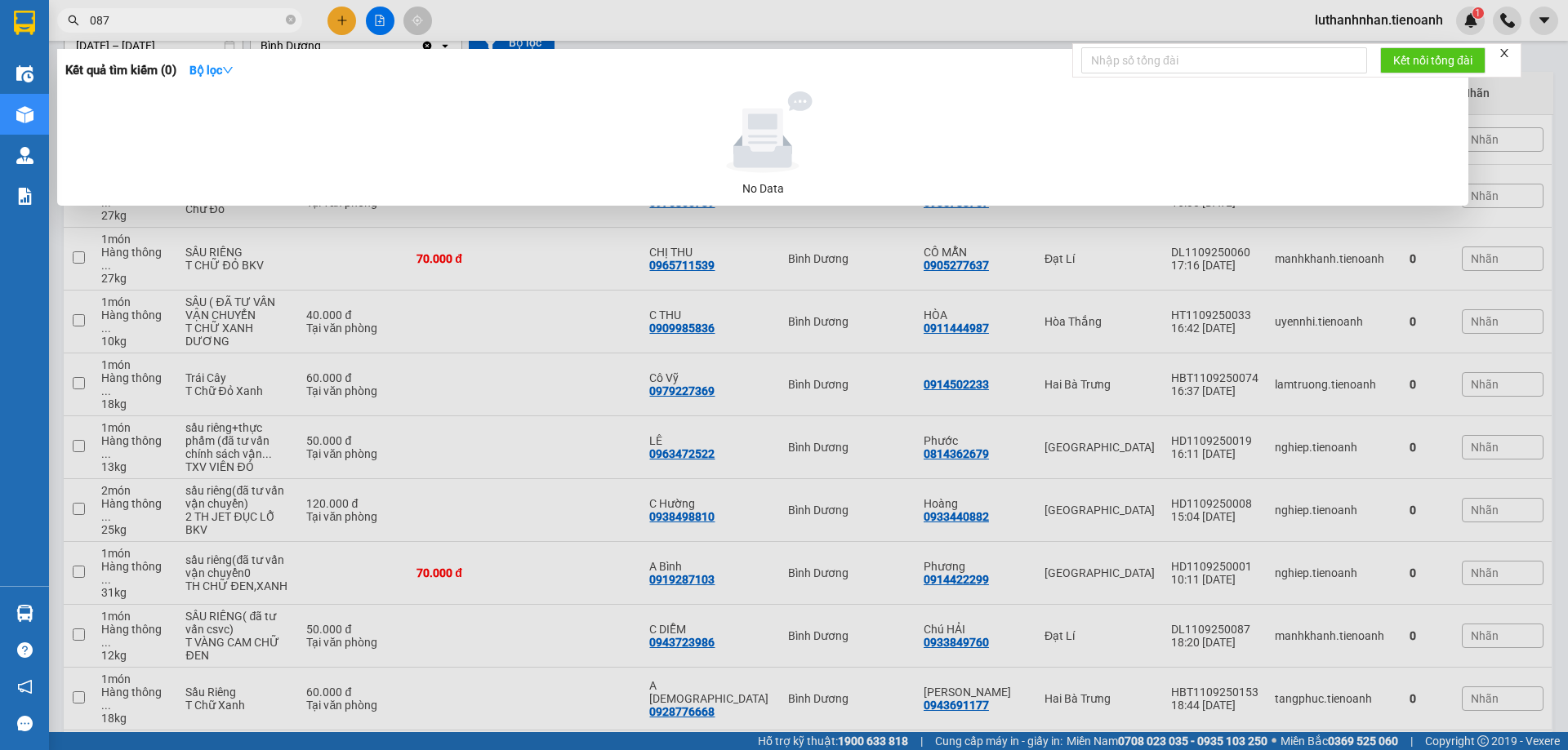
type input "0878"
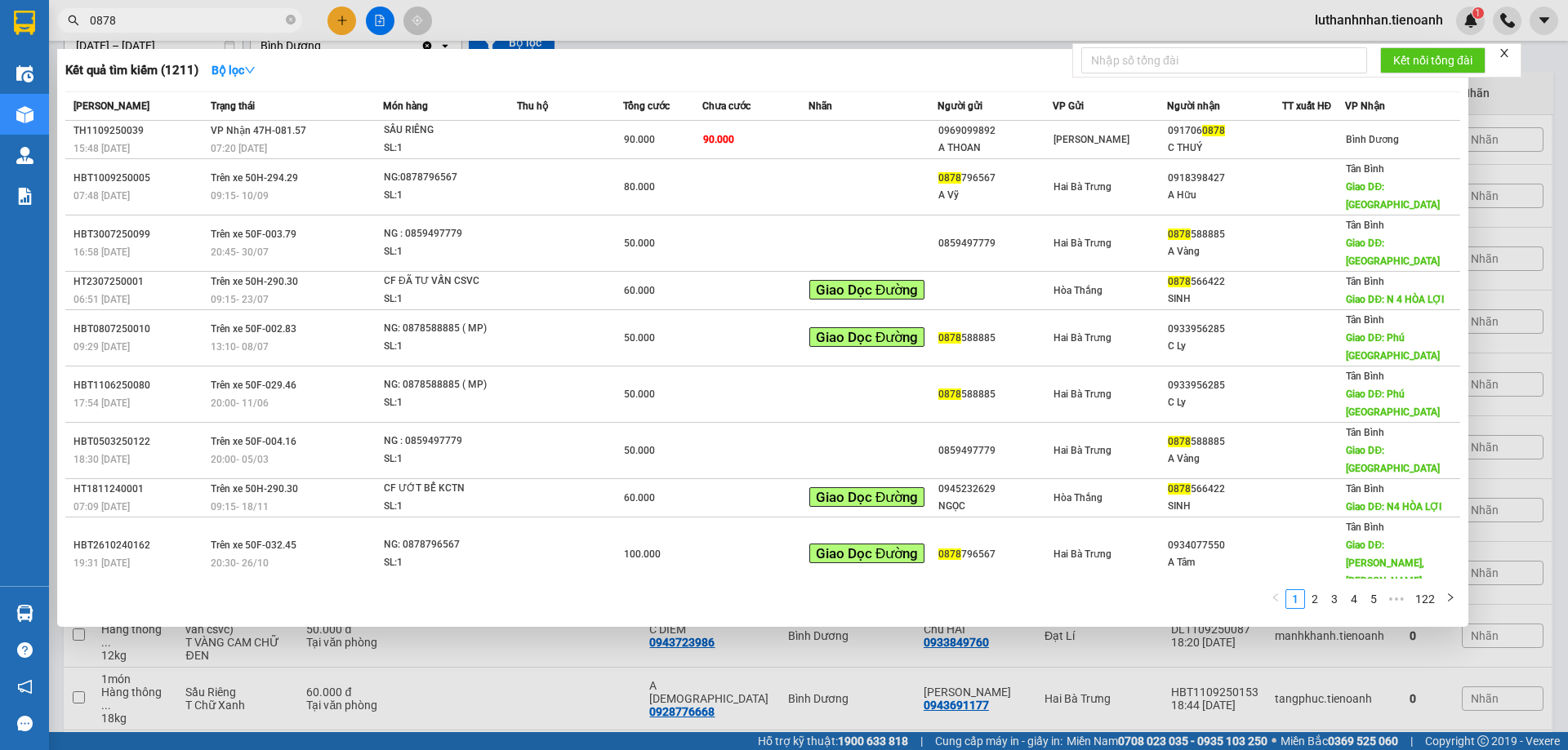
click at [293, 18] on icon "close-circle" at bounding box center [291, 20] width 10 height 10
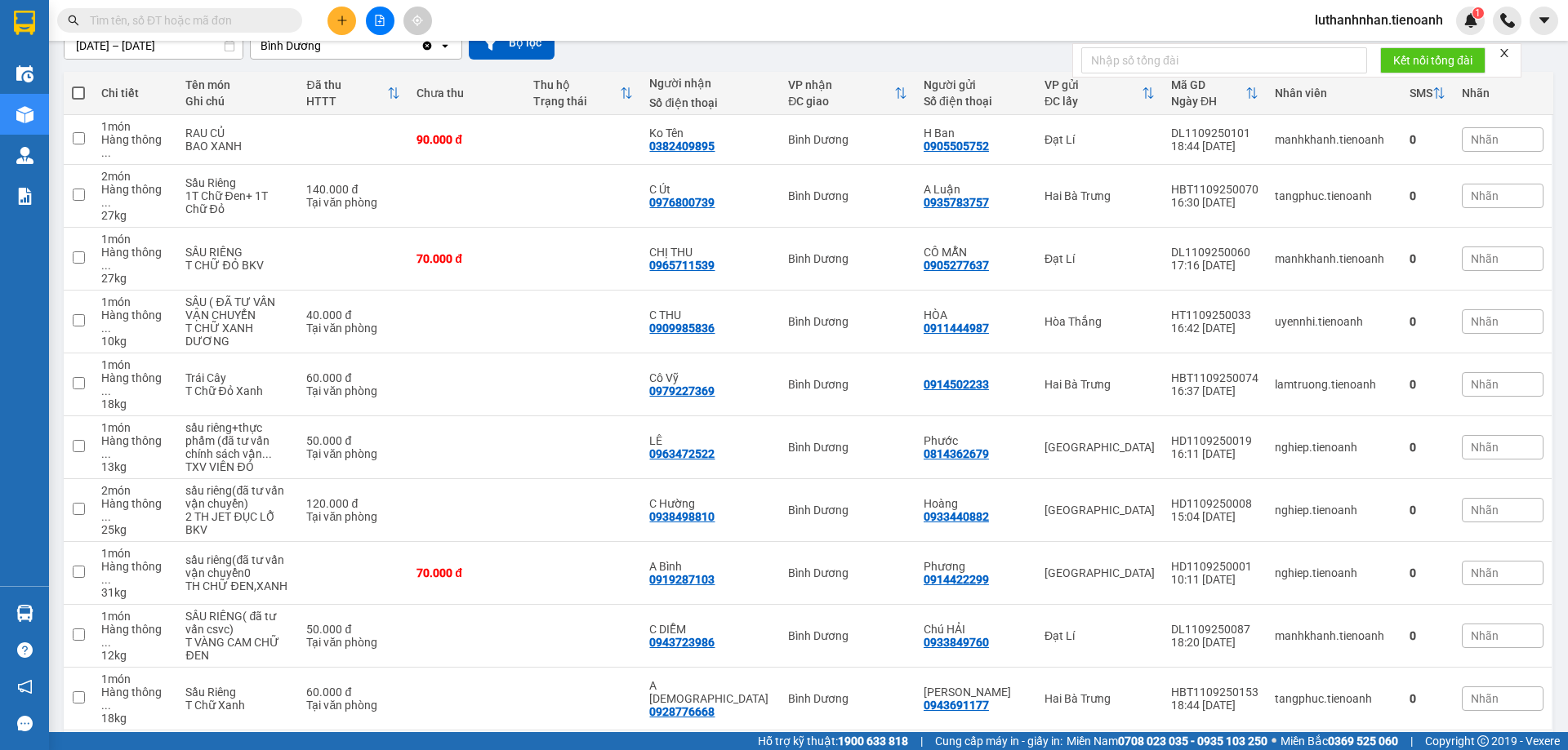
click at [267, 21] on input "text" at bounding box center [186, 21] width 192 height 18
type input "0"
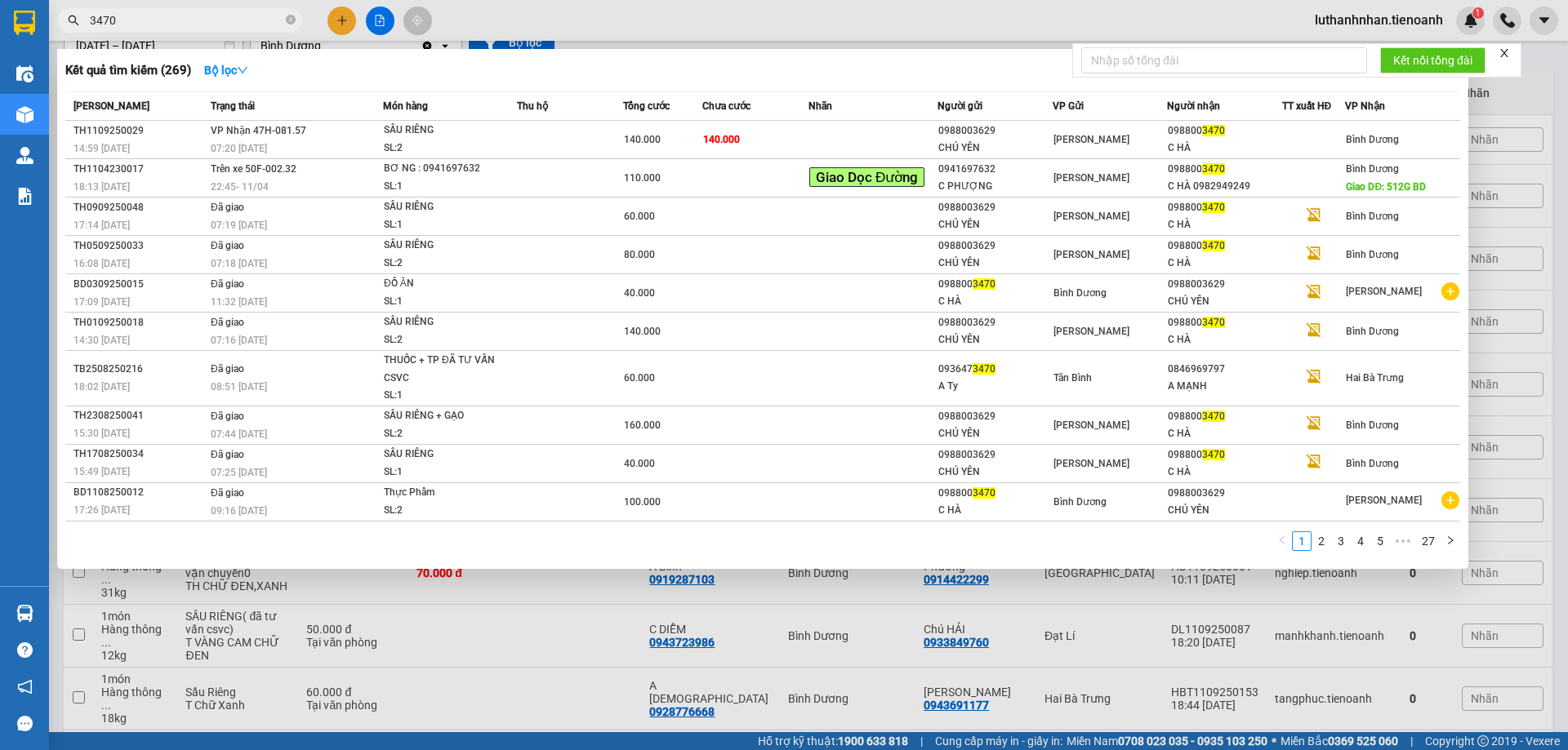
click at [216, 18] on input "3470" at bounding box center [186, 21] width 192 height 18
click at [187, 19] on input "3470" at bounding box center [186, 21] width 192 height 18
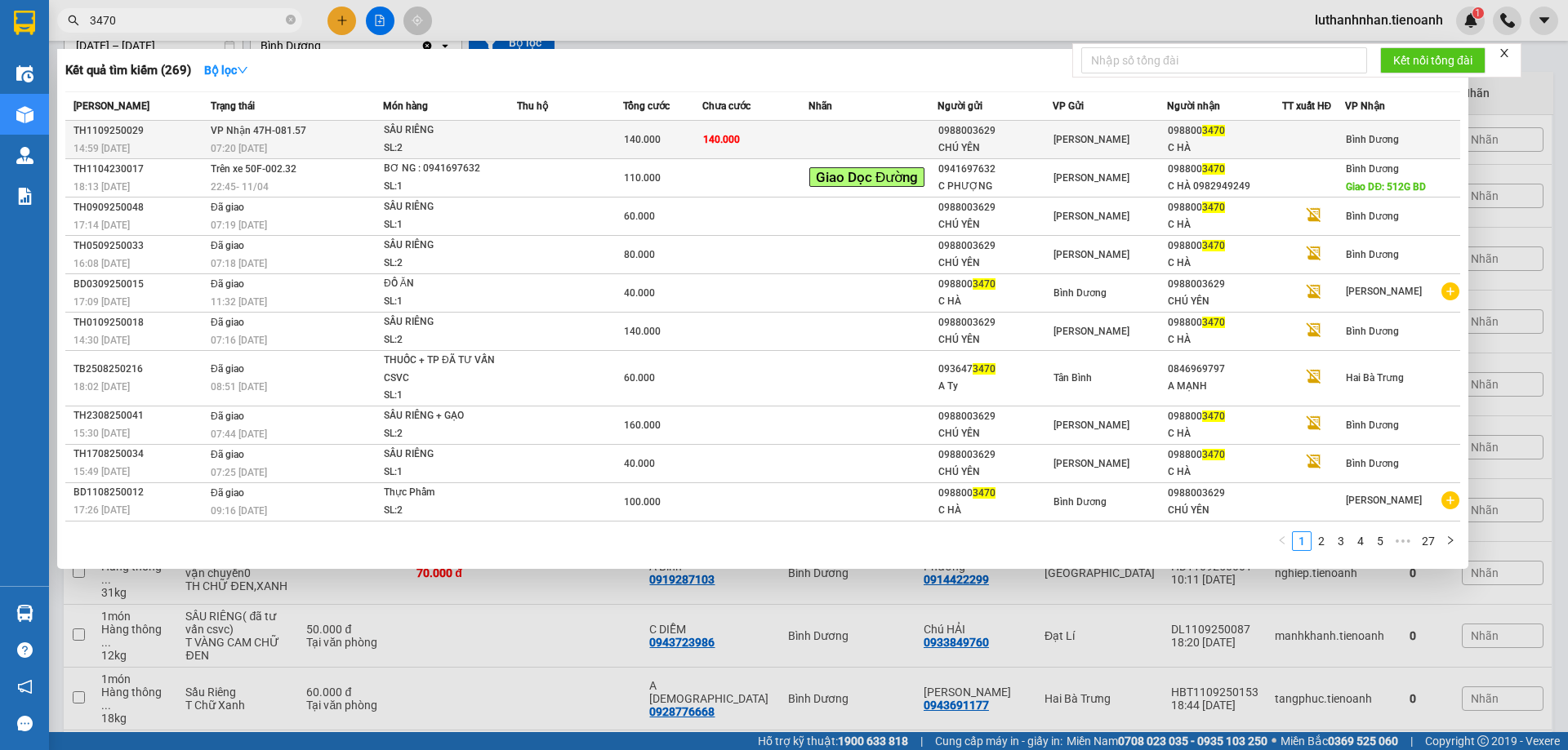
type input "3470"
click at [665, 142] on div "140.000" at bounding box center [662, 140] width 77 height 18
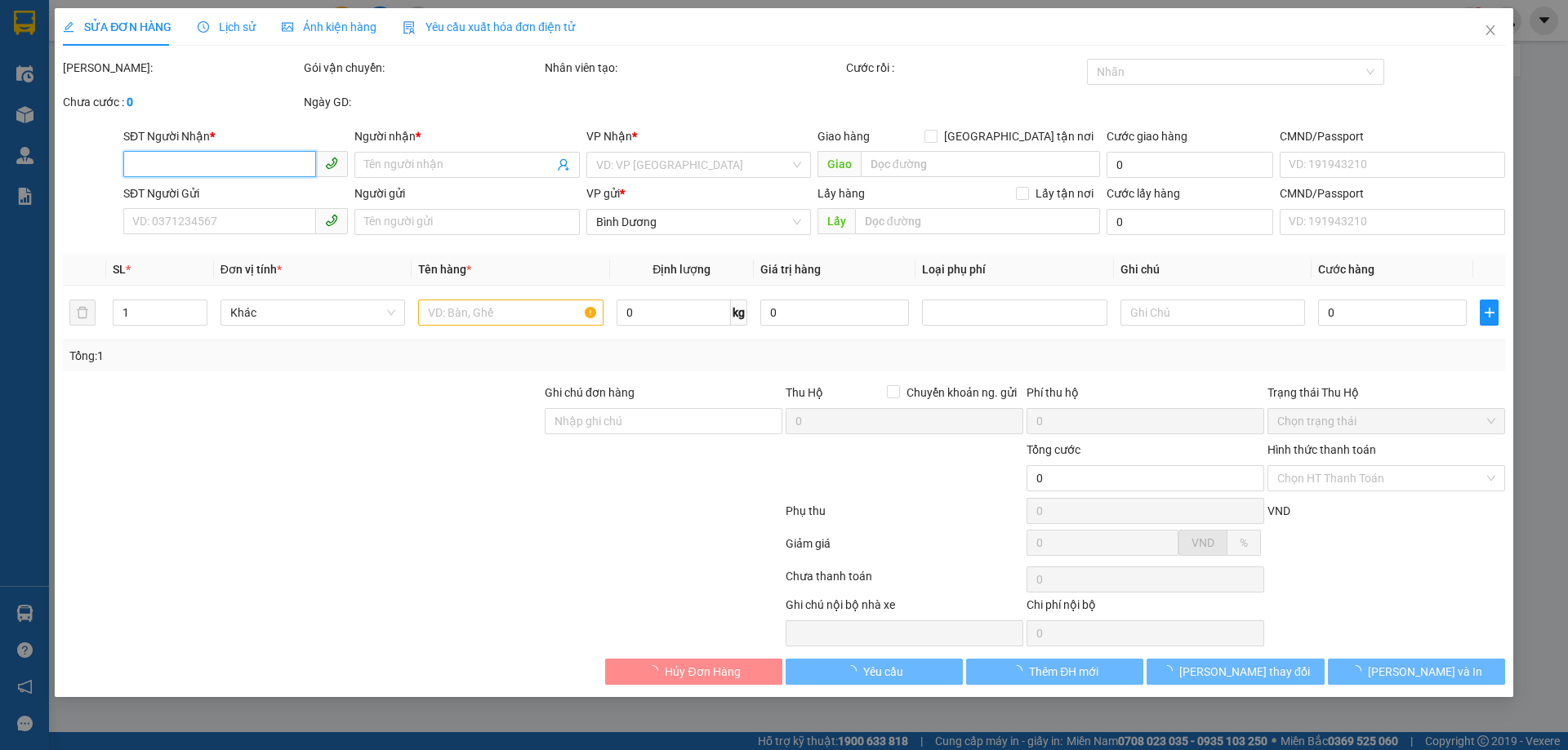
type input "0988003470"
type input "C HÀ"
type input "240739811"
type input "0988003629"
type input "CHÚ YÊN"
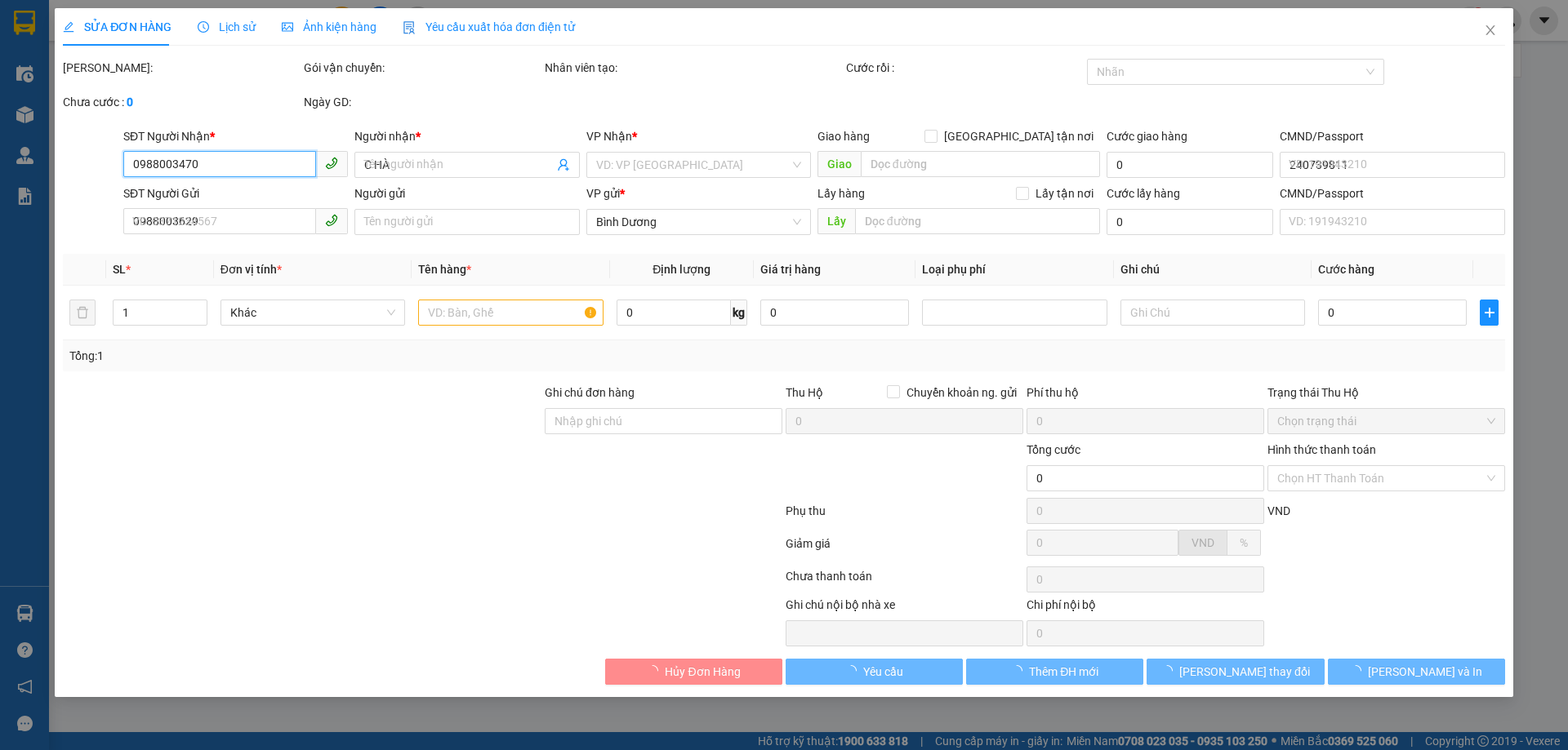
type input "140.000"
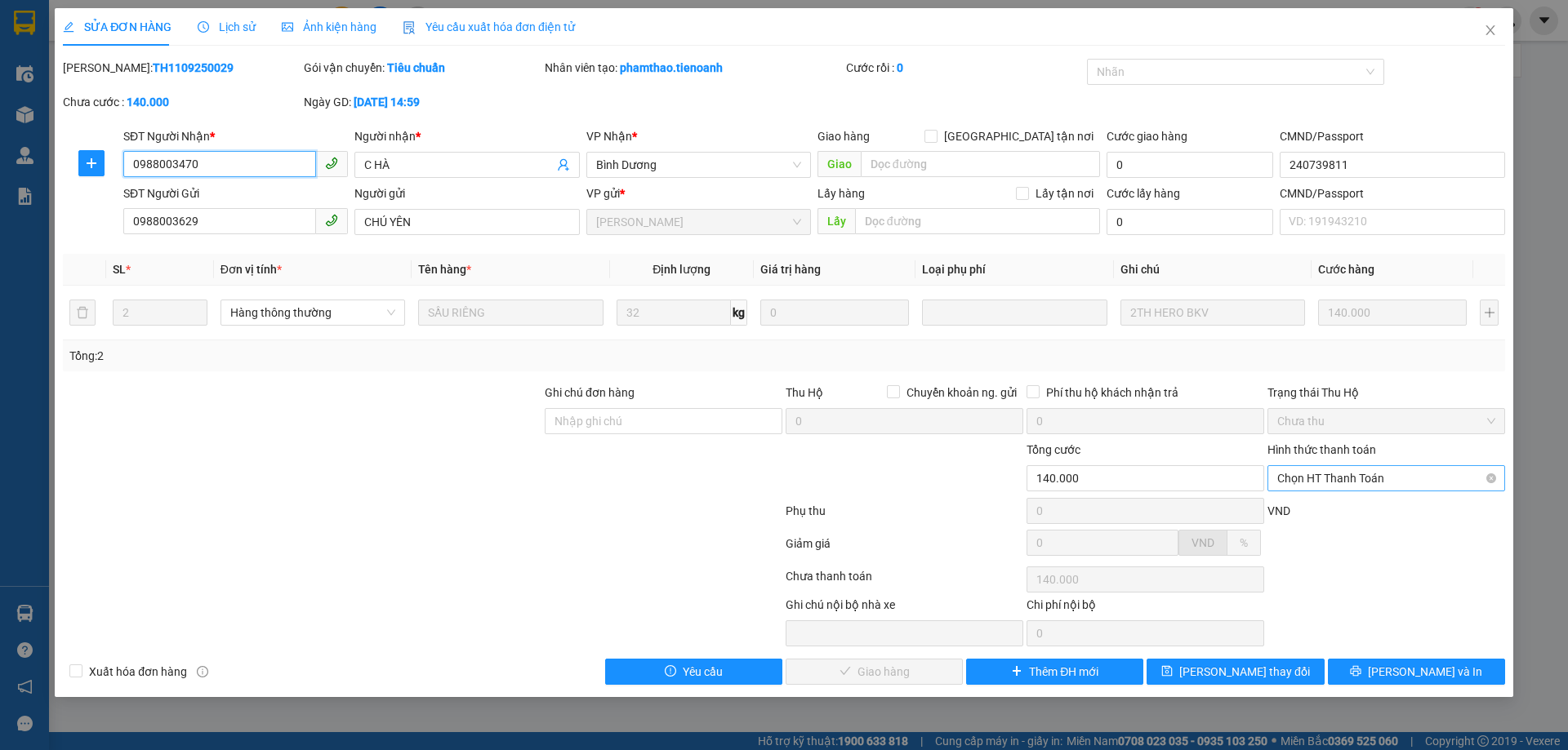
drag, startPoint x: 1369, startPoint y: 470, endPoint x: 1366, endPoint y: 483, distance: 13.3
click at [1369, 471] on span "Chọn HT Thanh Toán" at bounding box center [1386, 478] width 218 height 24
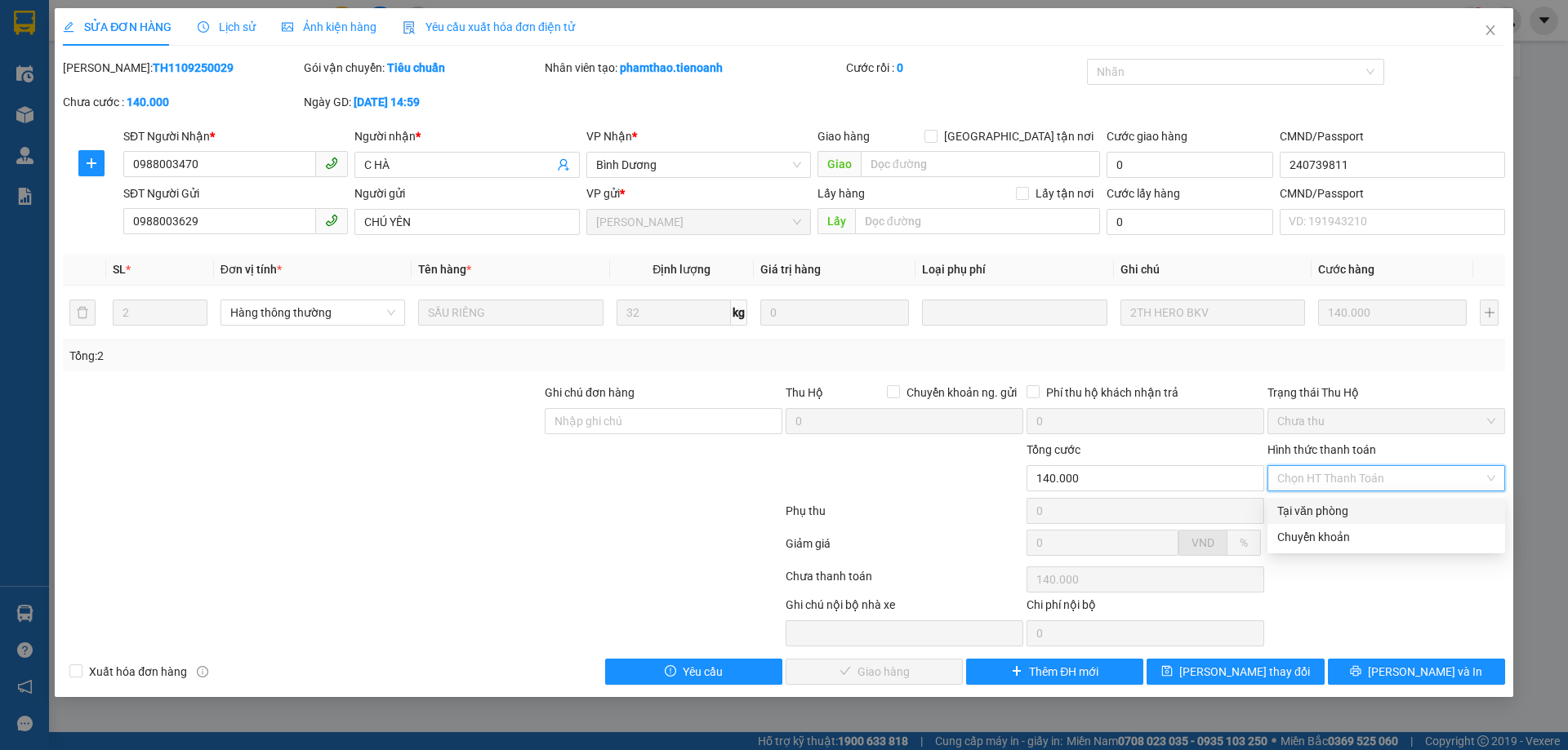
click at [1360, 503] on div "Tại văn phòng" at bounding box center [1386, 511] width 218 height 18
type input "0"
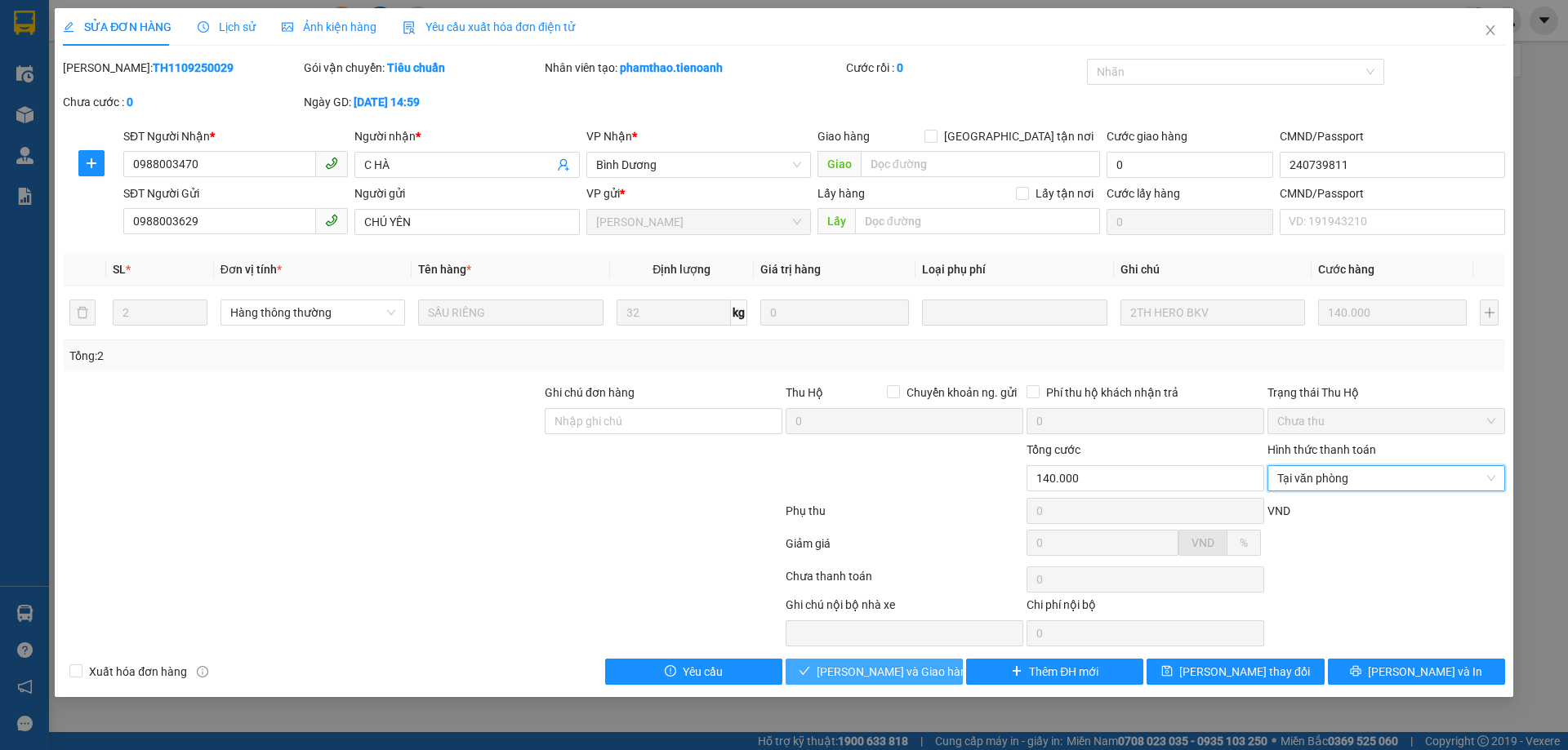
click at [921, 680] on span "[PERSON_NAME] và Giao hàng" at bounding box center [895, 672] width 157 height 18
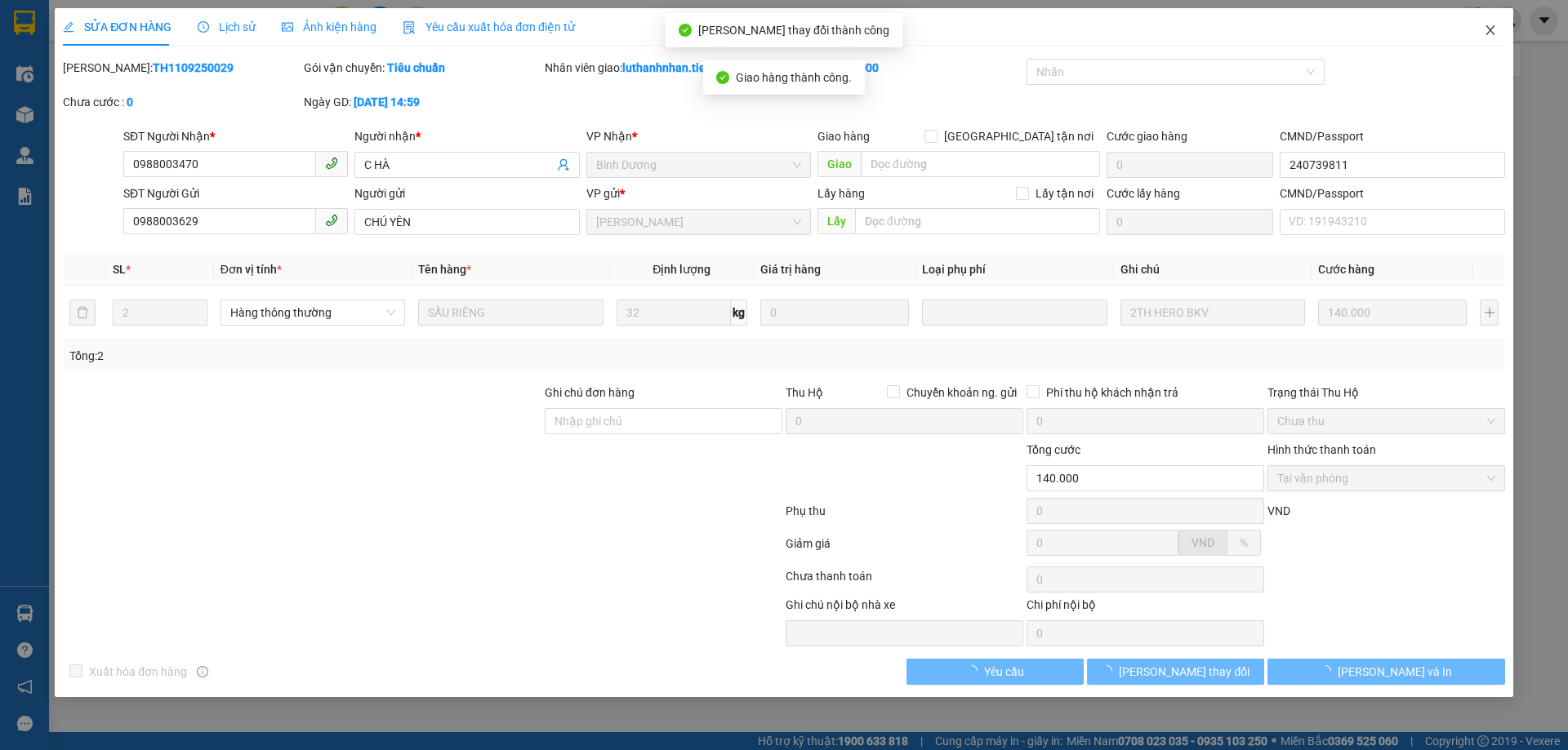
drag, startPoint x: 1493, startPoint y: 32, endPoint x: 402, endPoint y: 0, distance: 1091.5
click at [1493, 32] on icon "close" at bounding box center [1490, 29] width 13 height 13
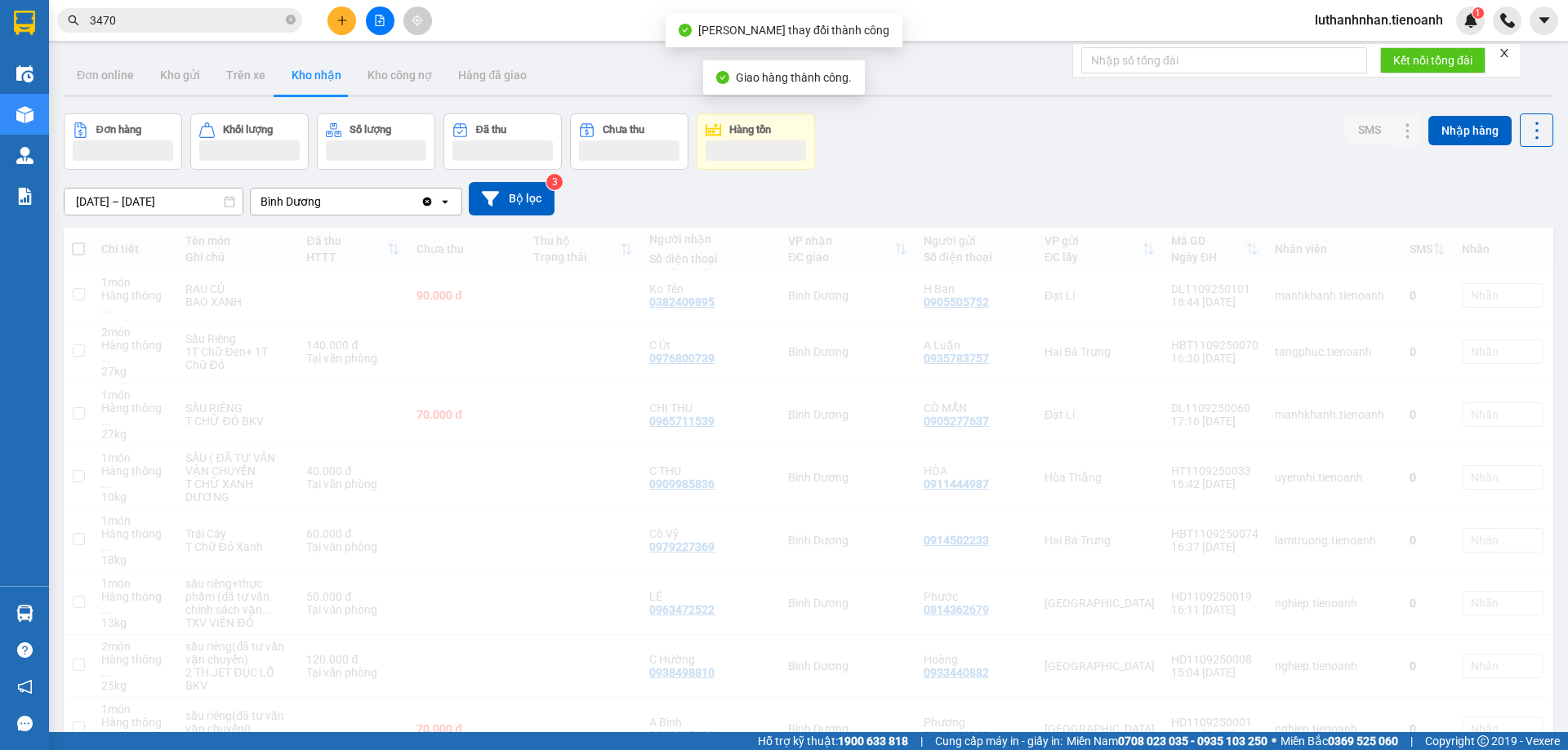
click at [167, 18] on input "3470" at bounding box center [186, 21] width 192 height 18
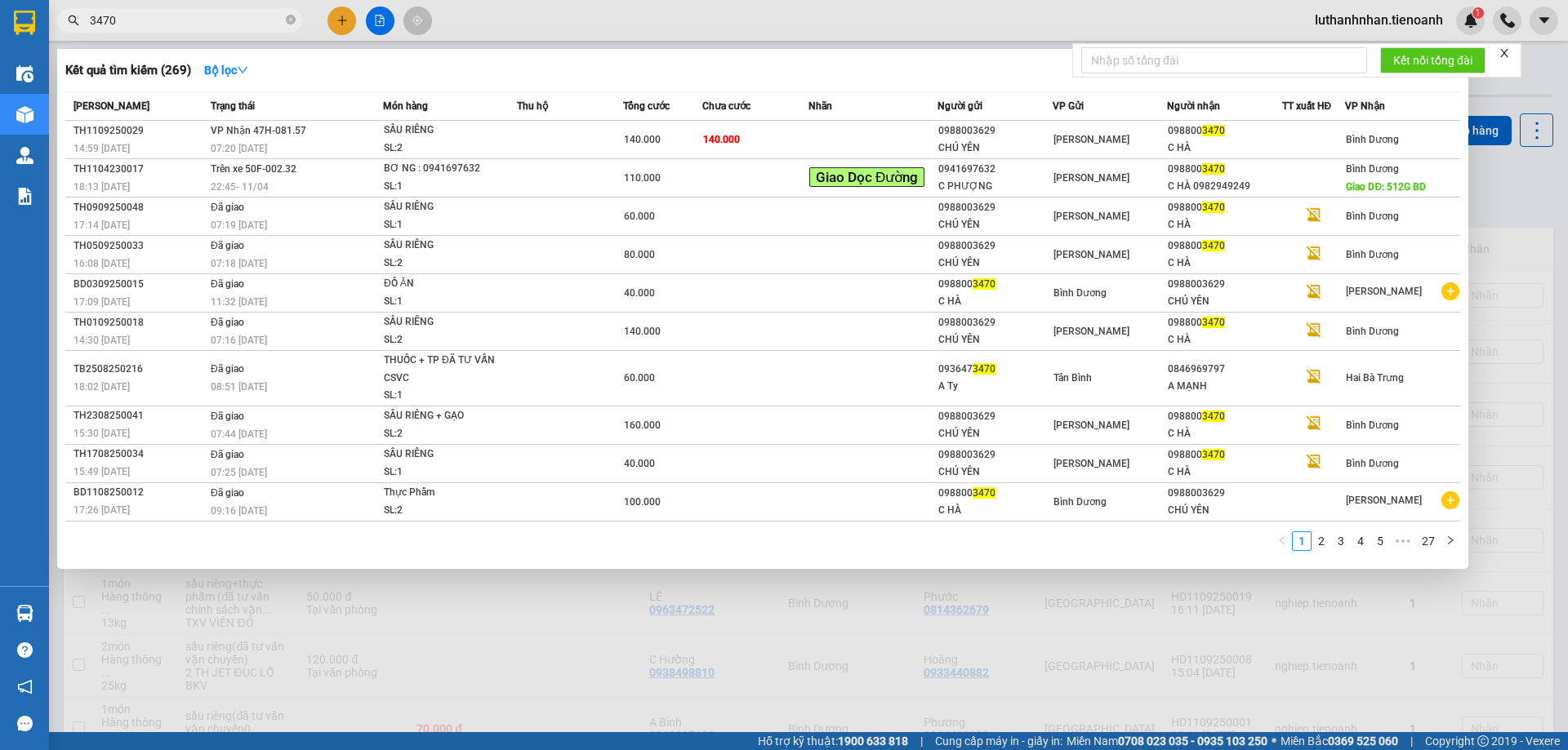
click at [167, 18] on input "3470" at bounding box center [186, 21] width 192 height 18
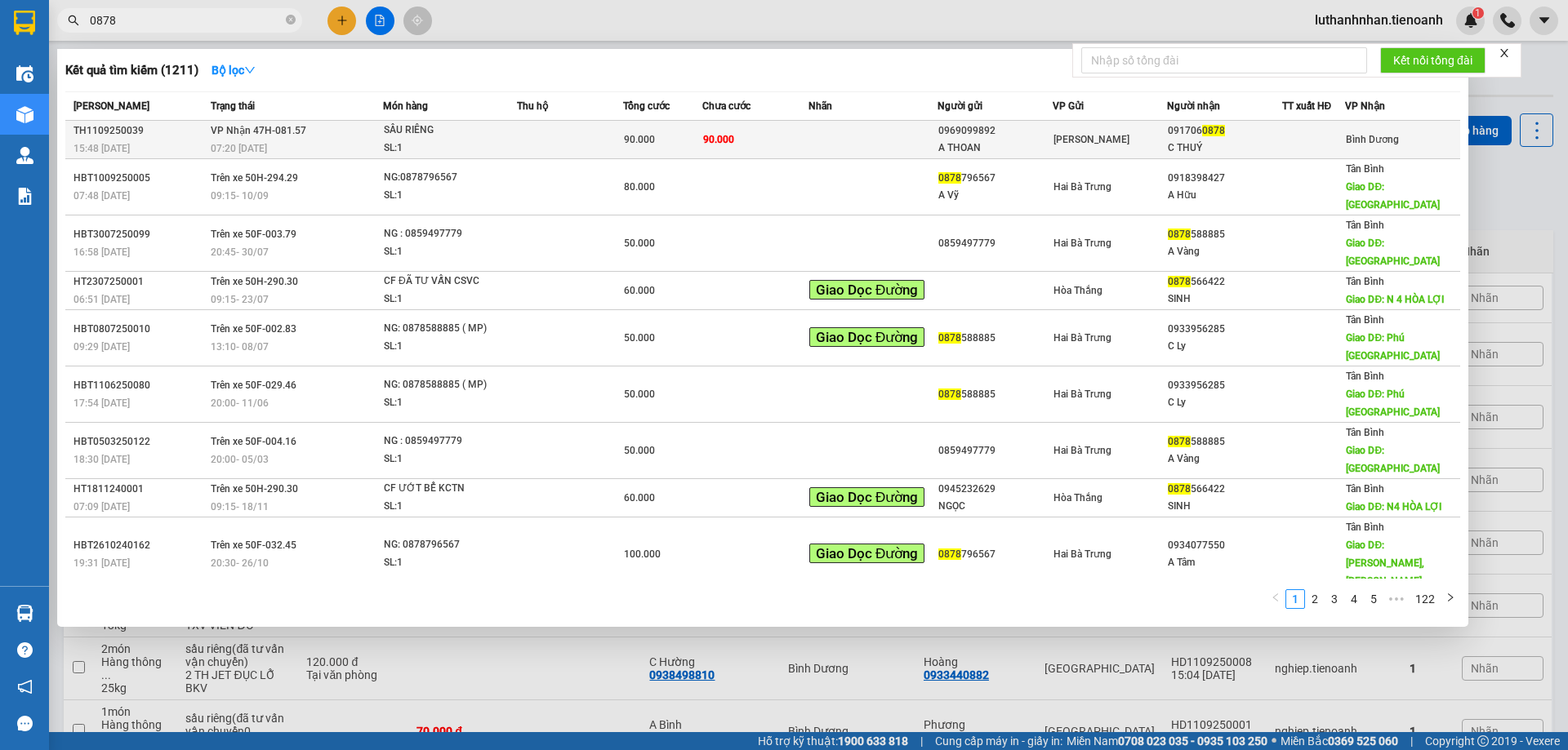
type input "0878"
click at [487, 141] on div "SL: 1" at bounding box center [445, 148] width 122 height 18
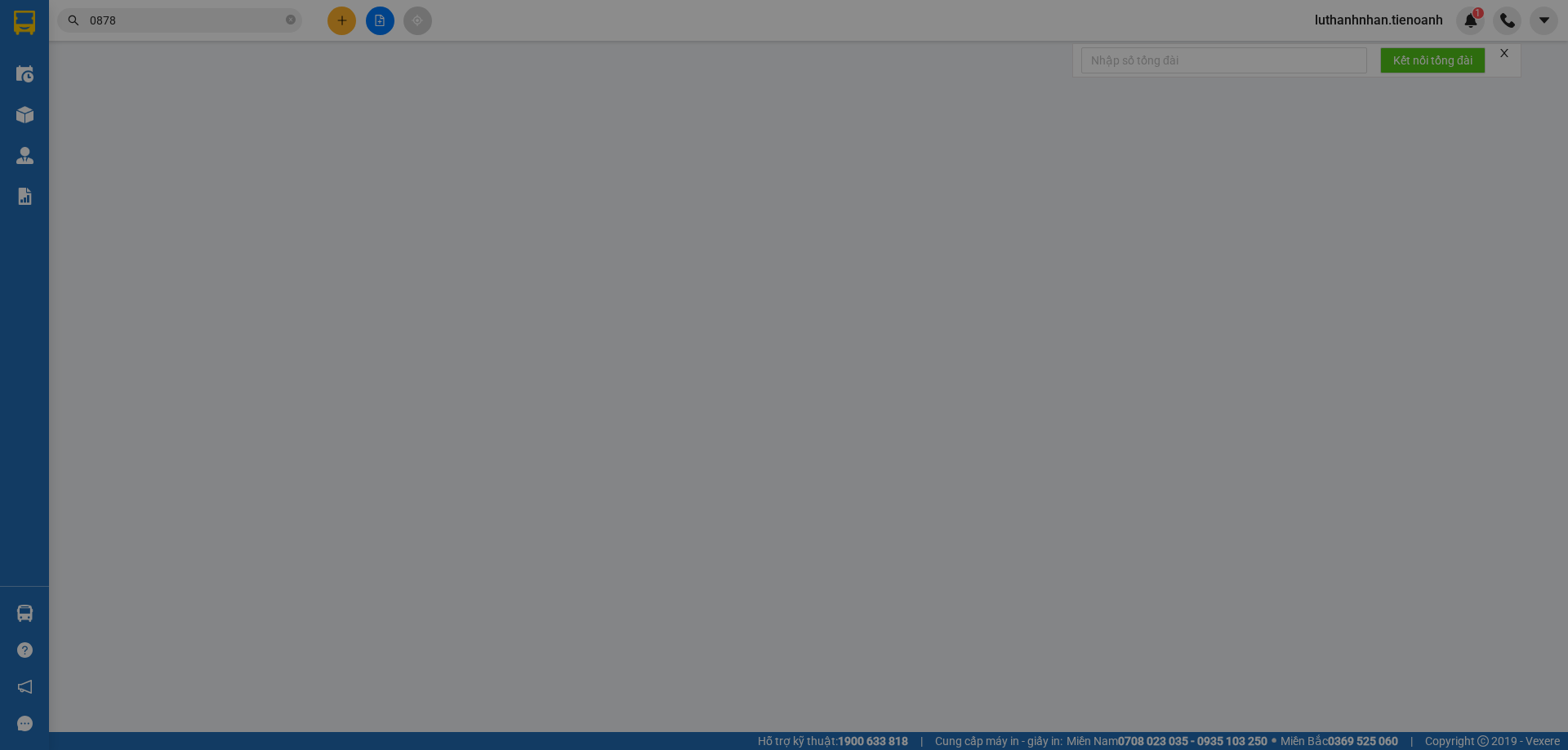
type input "0917060878"
type input "C THUÝ"
type input "0969099892"
type input "A THOAN"
type input "90.000"
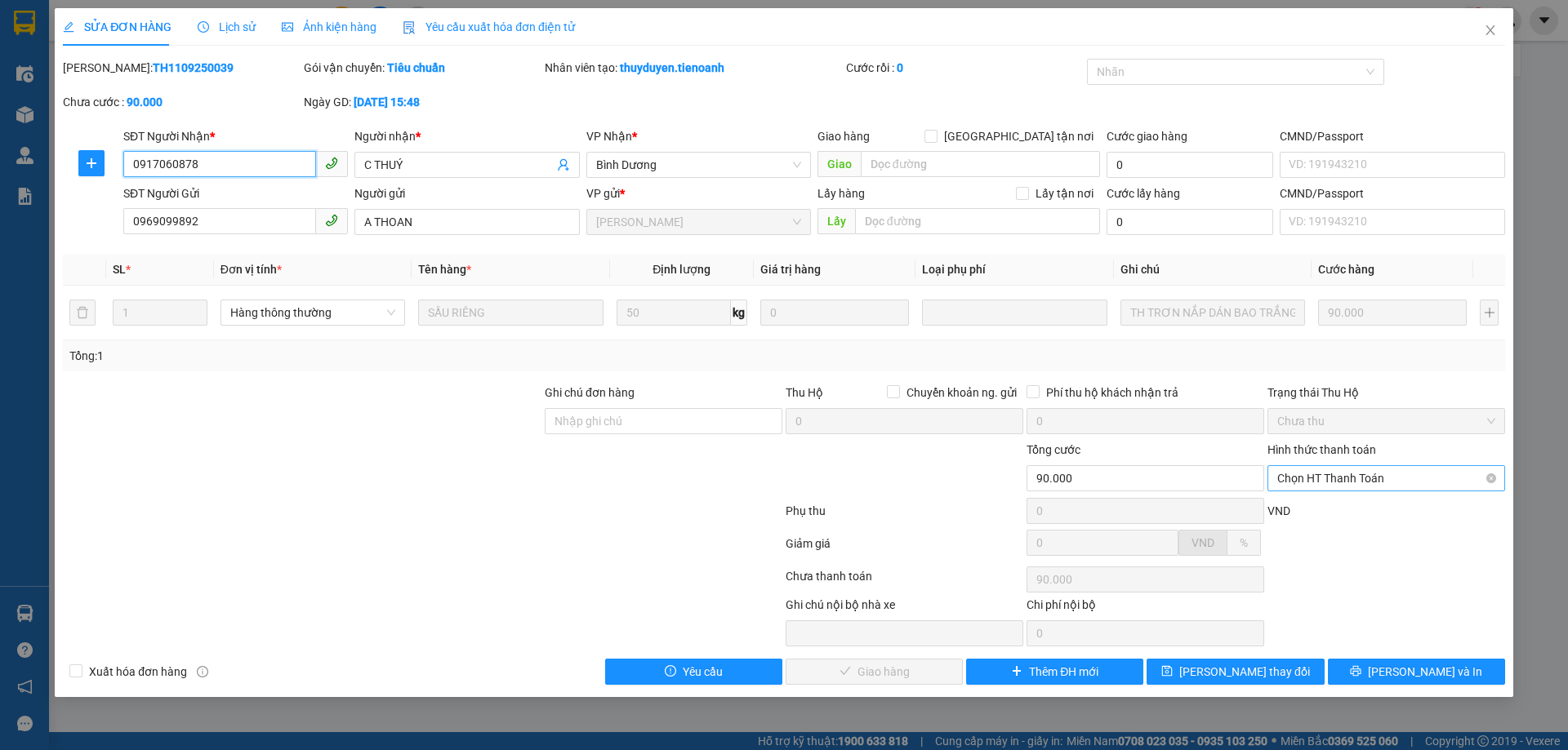
click at [1391, 483] on span "Chọn HT Thanh Toán" at bounding box center [1386, 478] width 218 height 24
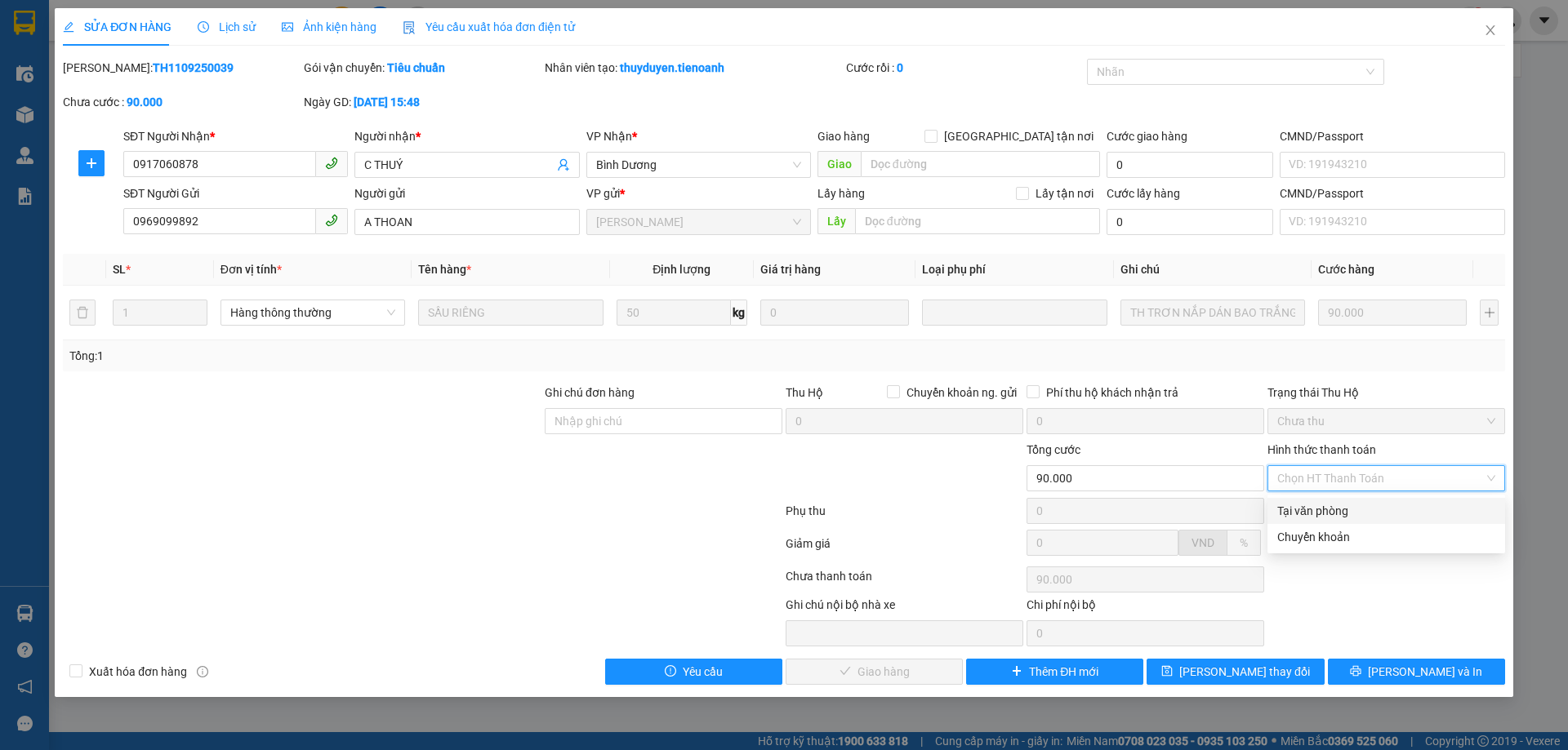
click at [1376, 506] on div "Tại văn phòng" at bounding box center [1386, 511] width 218 height 18
type input "0"
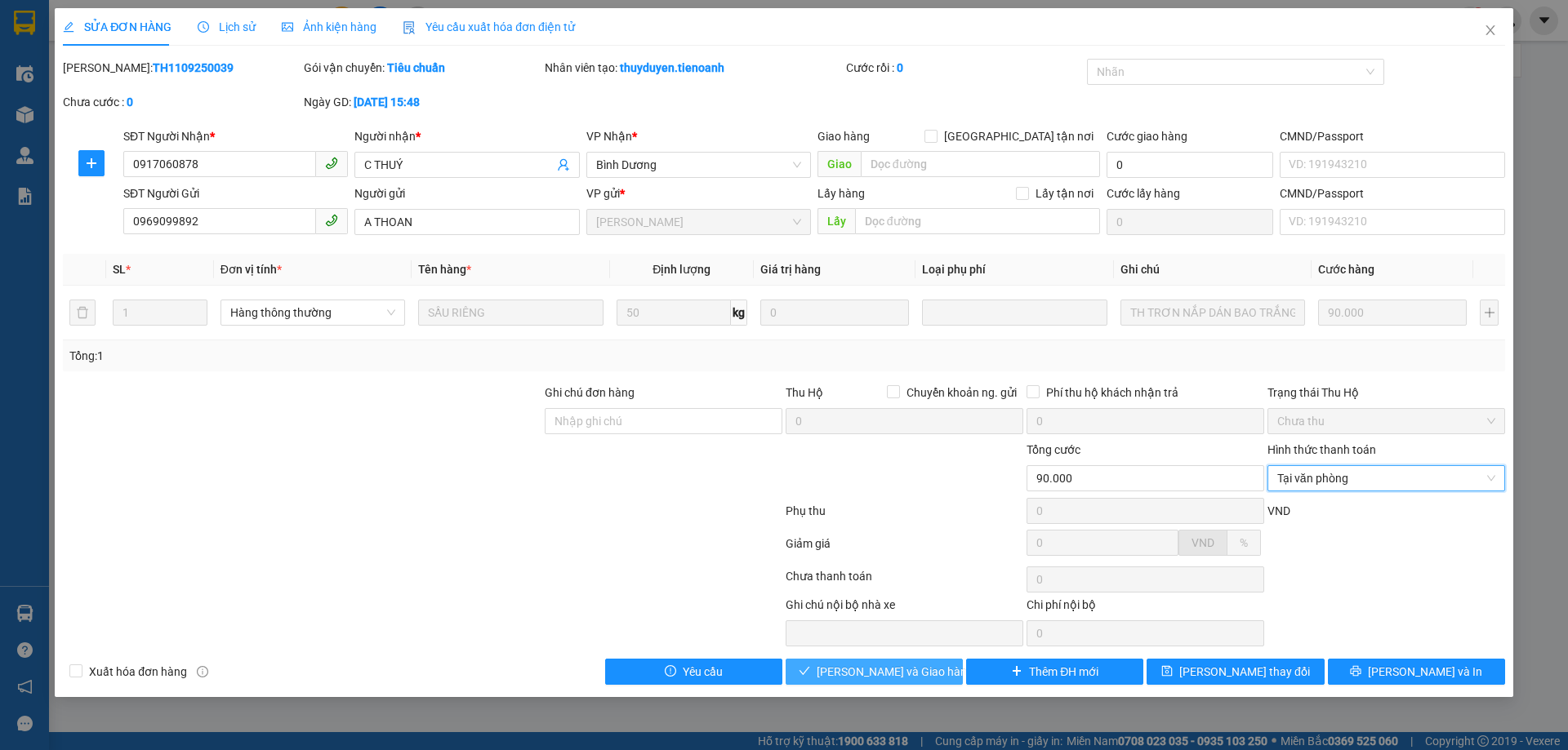
click at [885, 677] on span "[PERSON_NAME] và Giao hàng" at bounding box center [895, 672] width 157 height 18
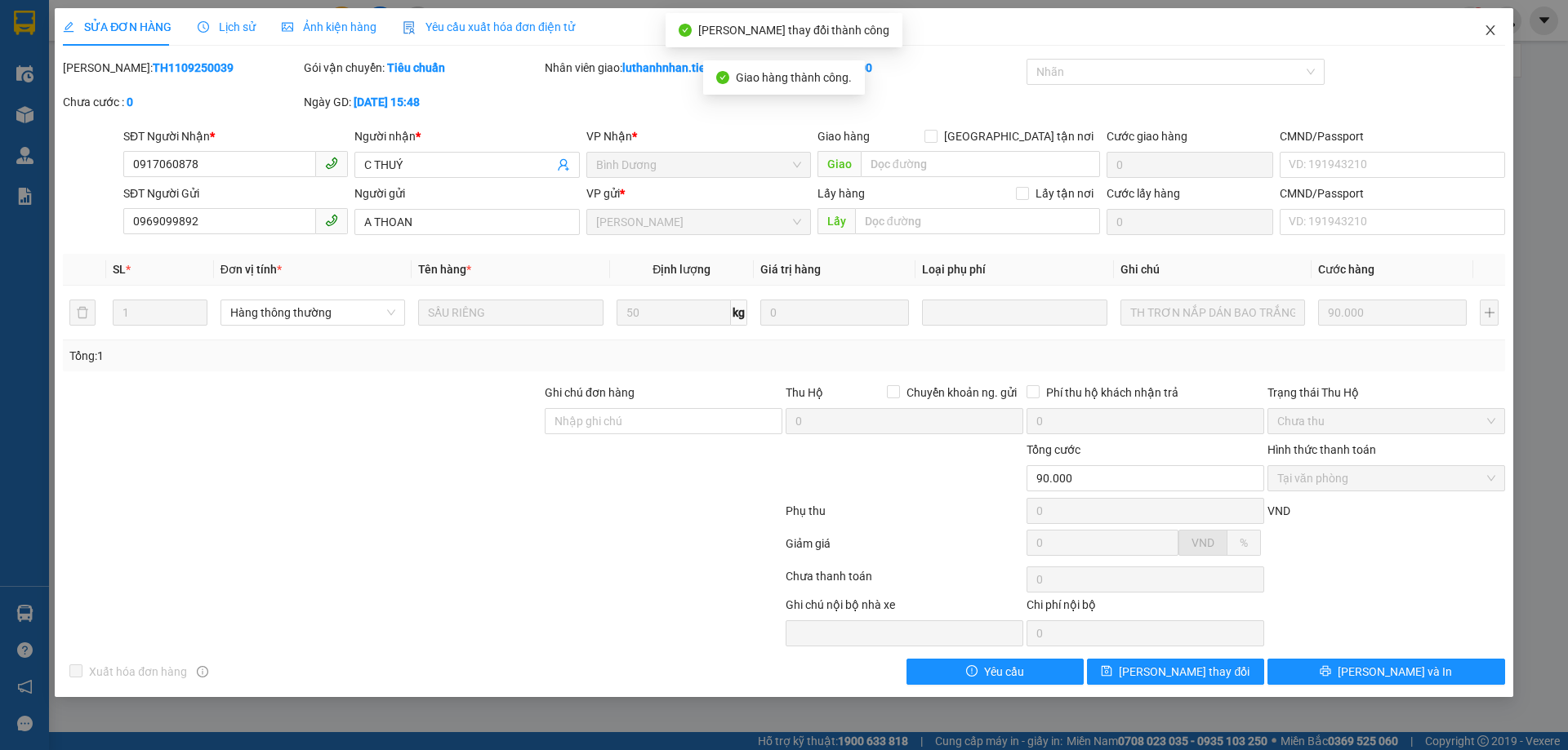
click at [1493, 34] on icon "close" at bounding box center [1490, 29] width 13 height 13
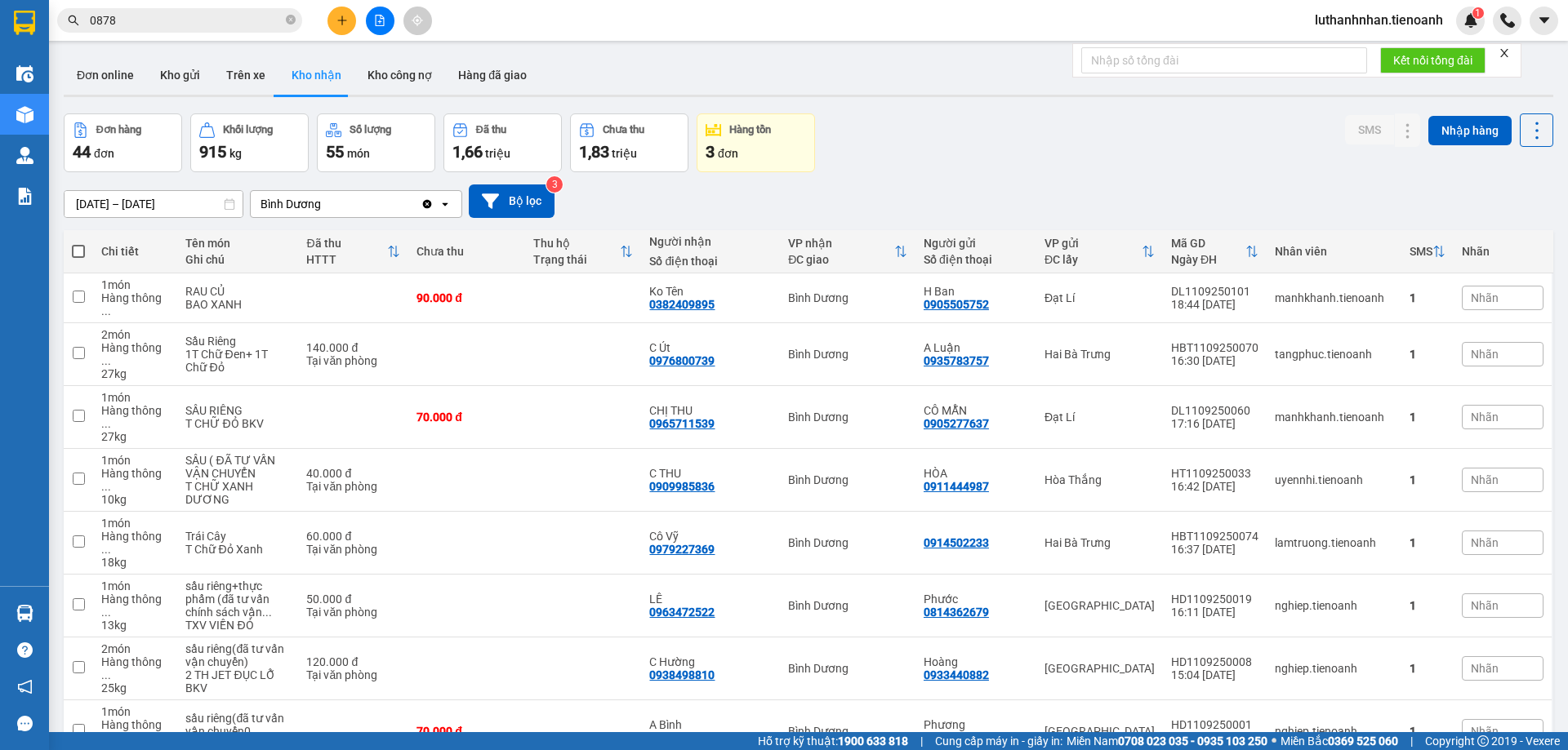
click at [165, 15] on input "0878" at bounding box center [186, 21] width 192 height 18
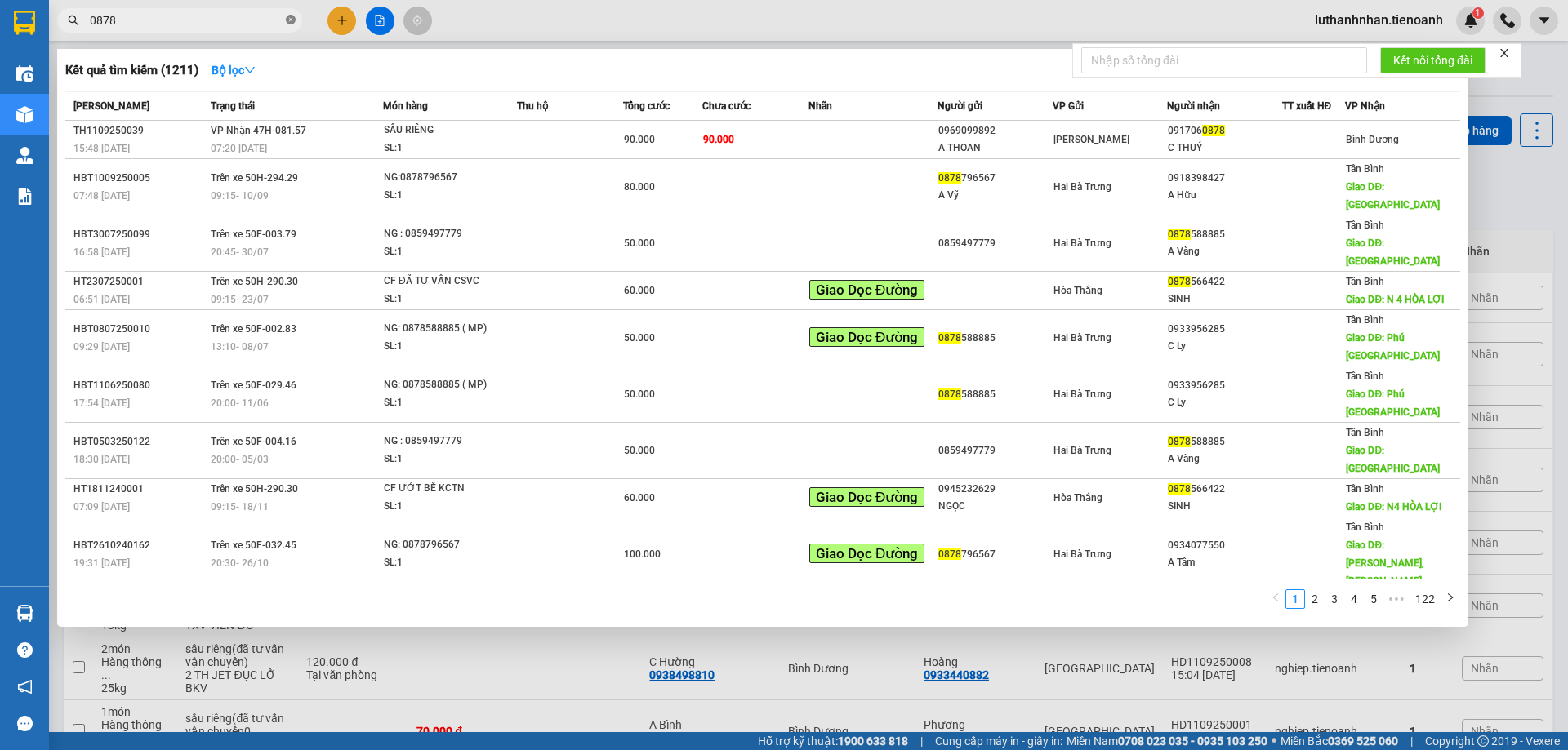
click at [290, 22] on icon "close-circle" at bounding box center [291, 20] width 10 height 10
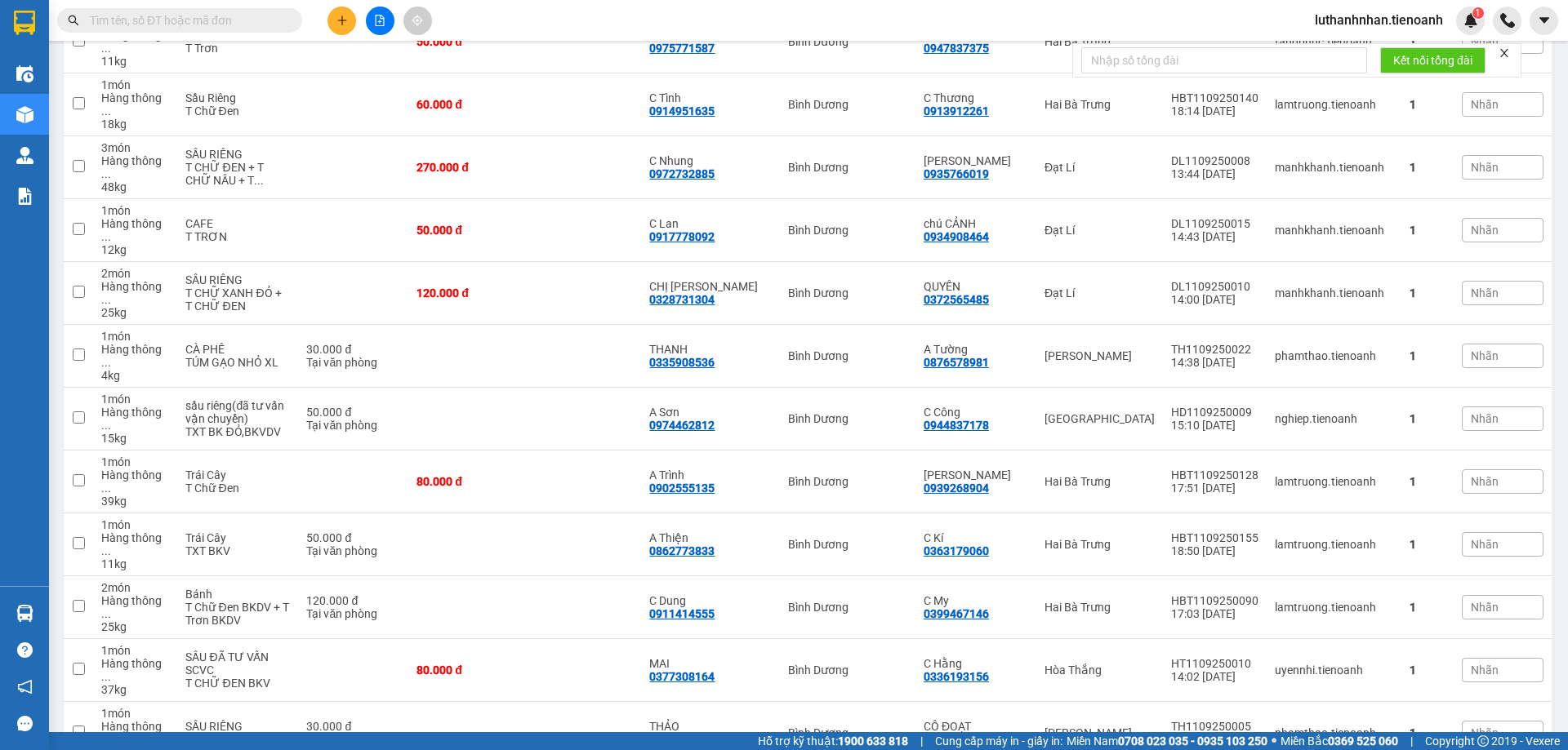
scroll to position [1917, 0]
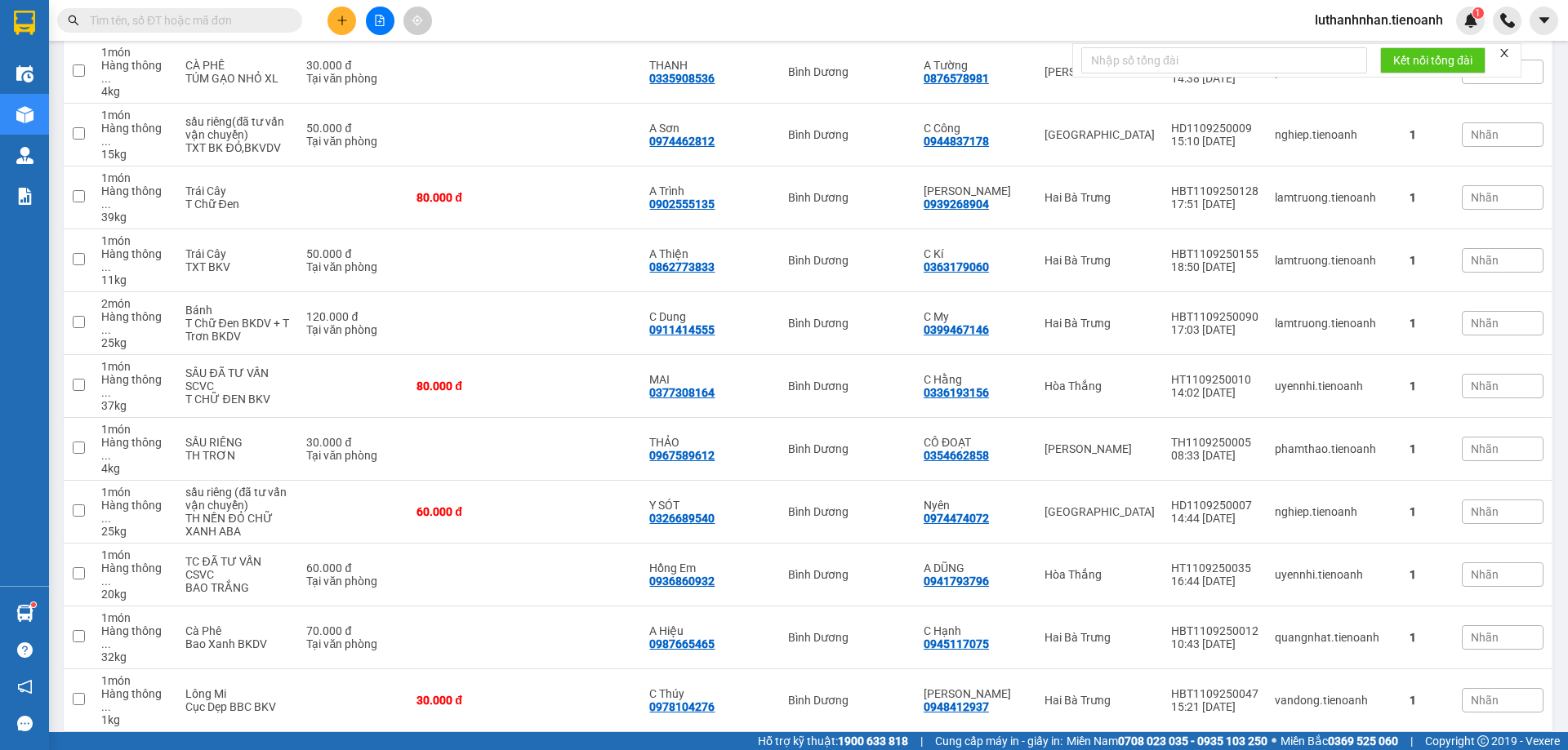
click at [203, 15] on input "text" at bounding box center [186, 21] width 192 height 18
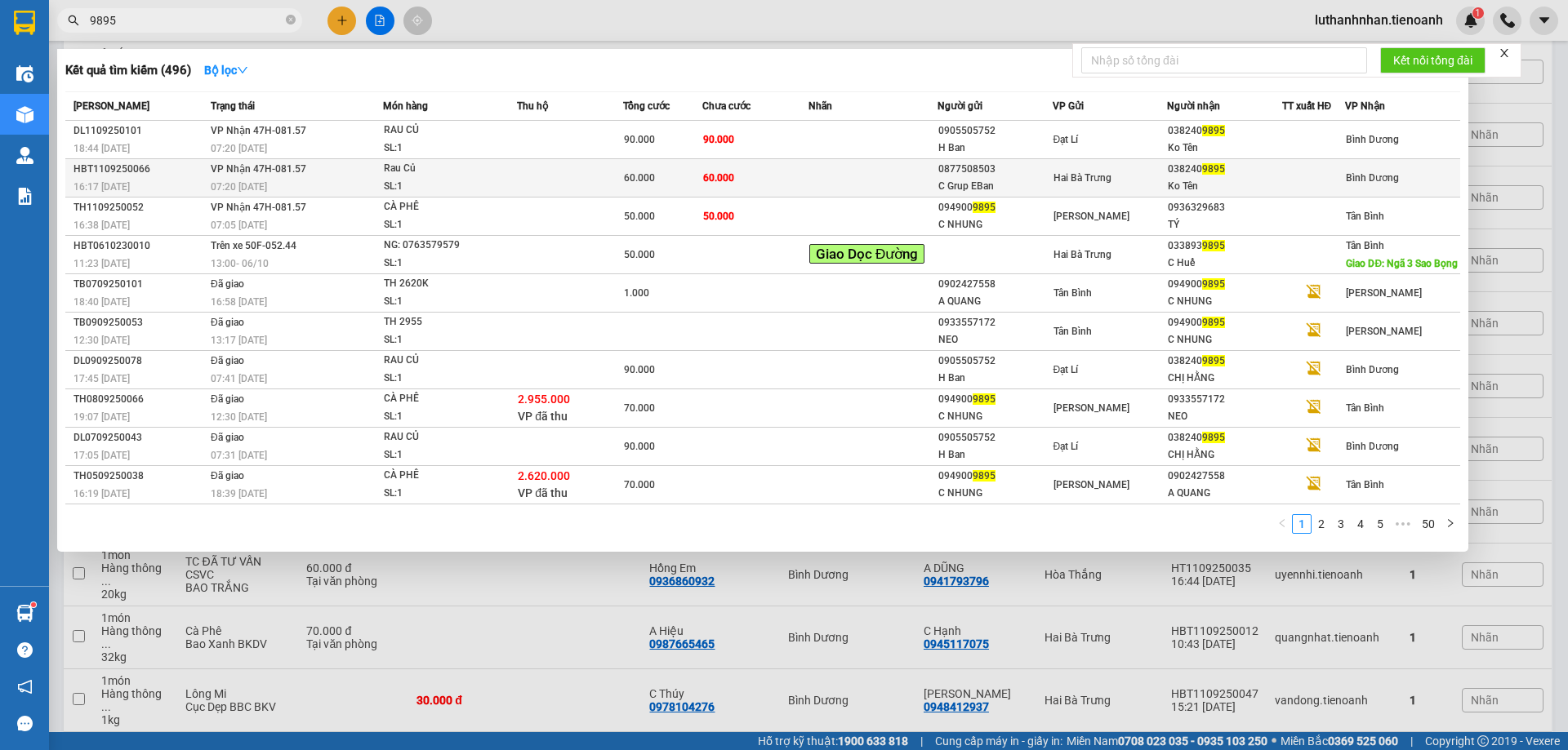
type input "9895"
click at [827, 177] on td at bounding box center [873, 178] width 129 height 38
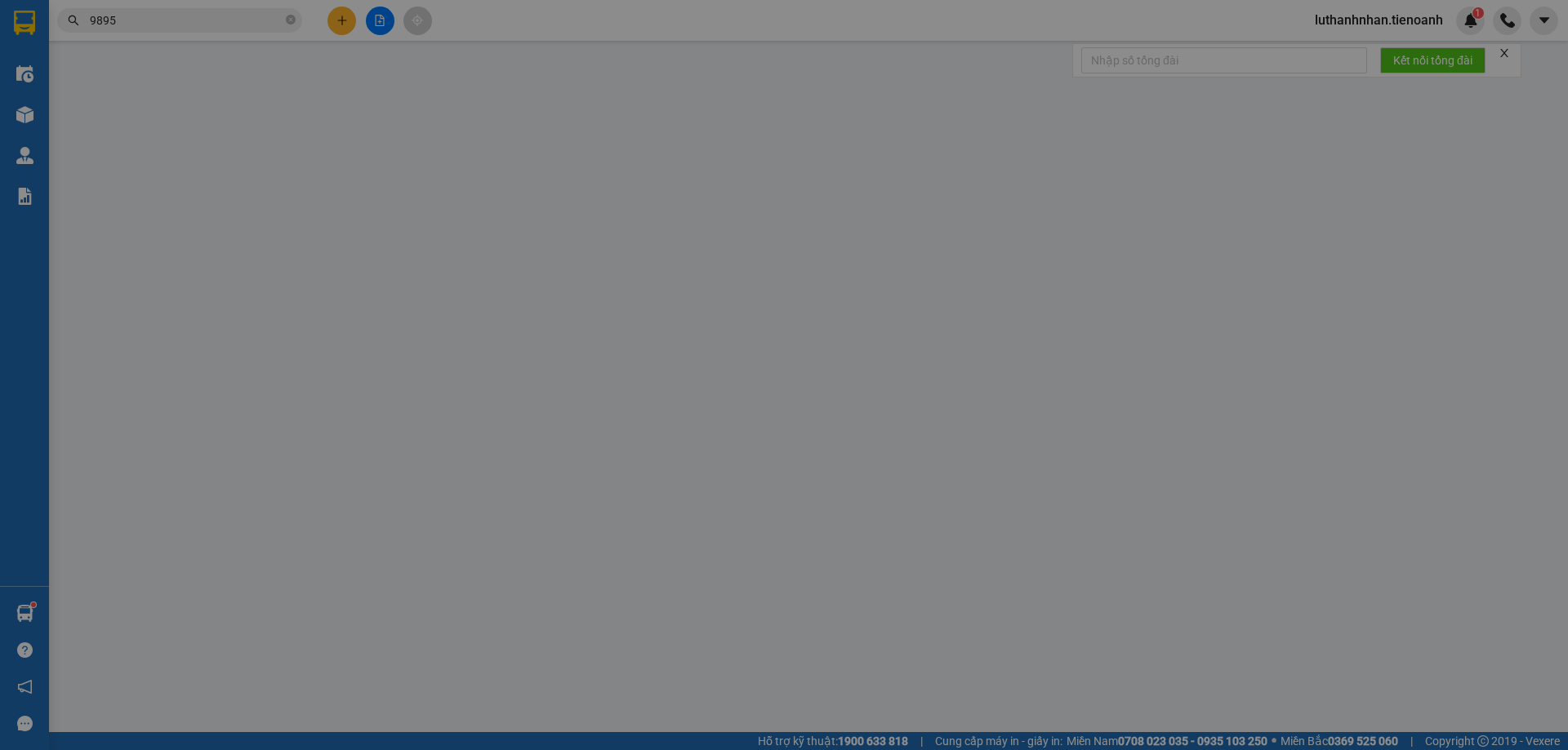
type input "0382409895"
type input "Ko Tên"
type input "0877508503"
type input "C Grup EBan"
type input "60.000"
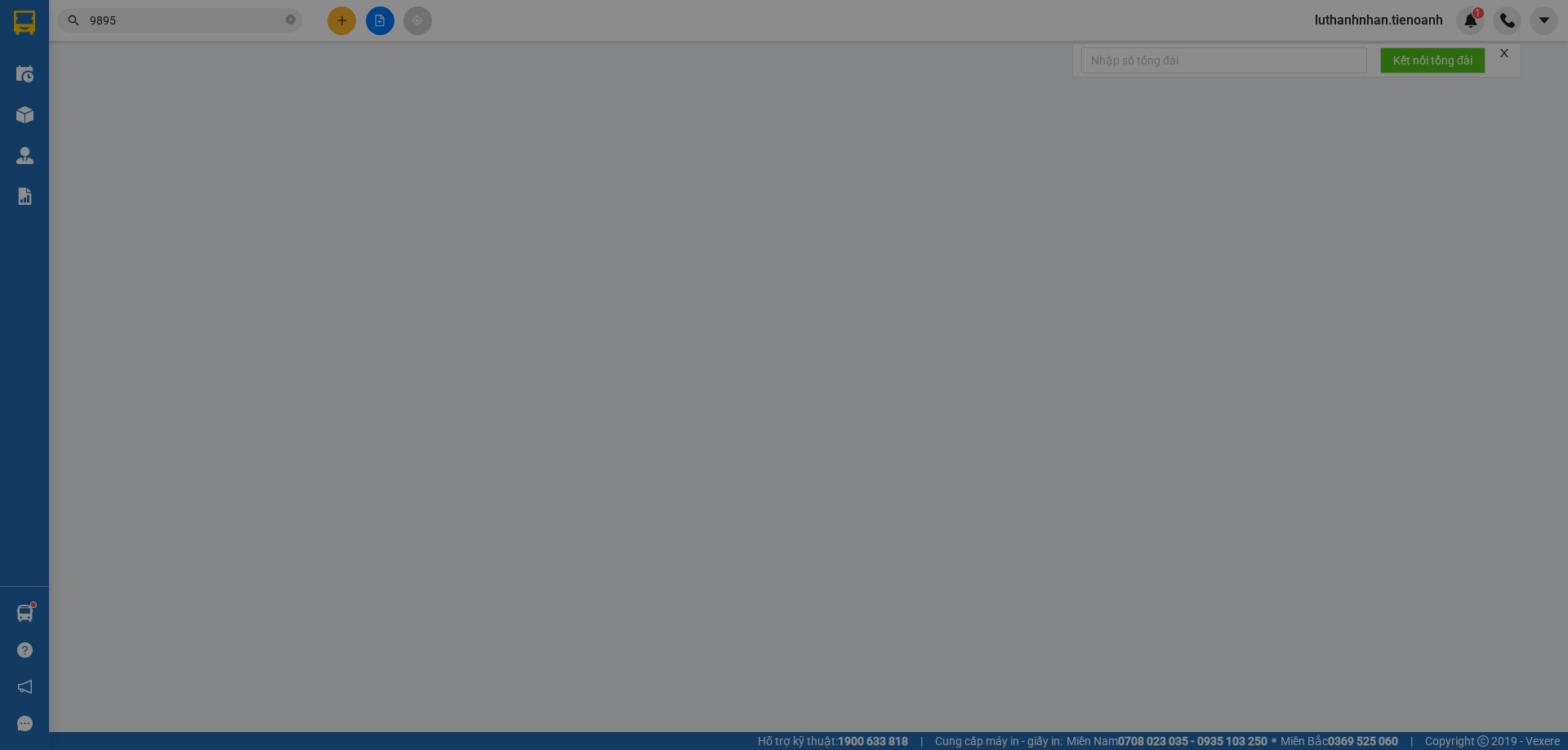
type input "60.000"
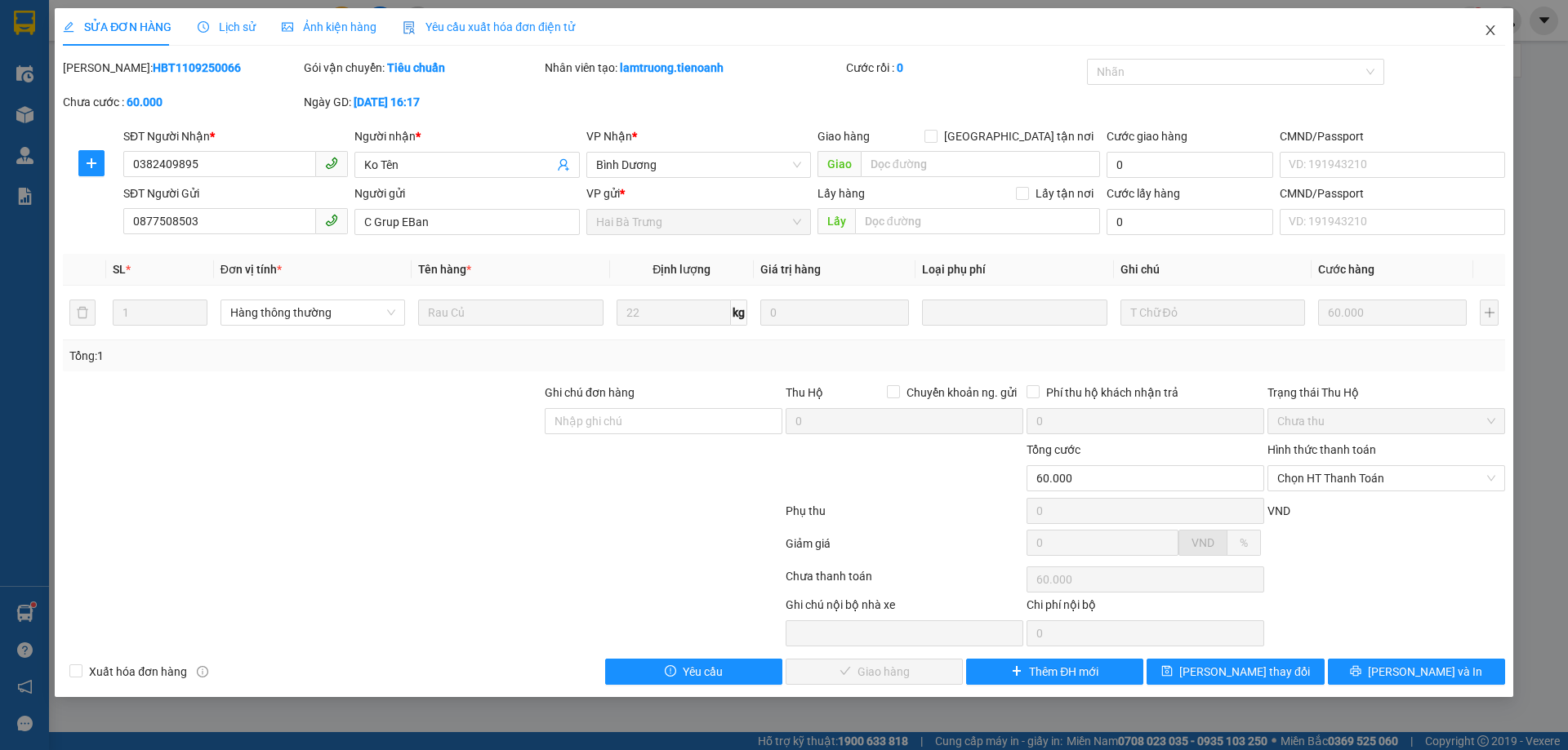
click at [1493, 33] on icon "close" at bounding box center [1490, 30] width 9 height 10
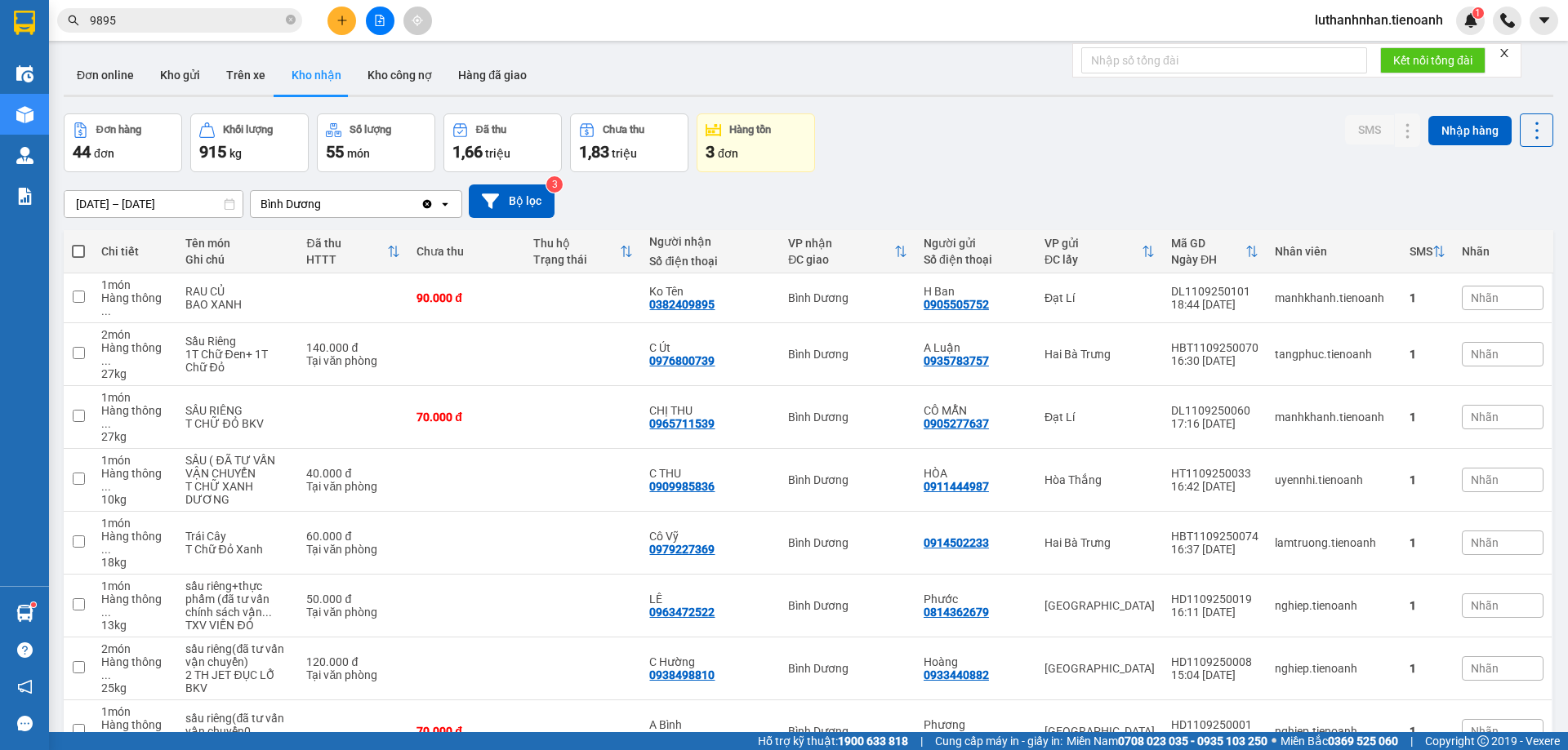
click at [259, 20] on input "9895" at bounding box center [186, 21] width 192 height 18
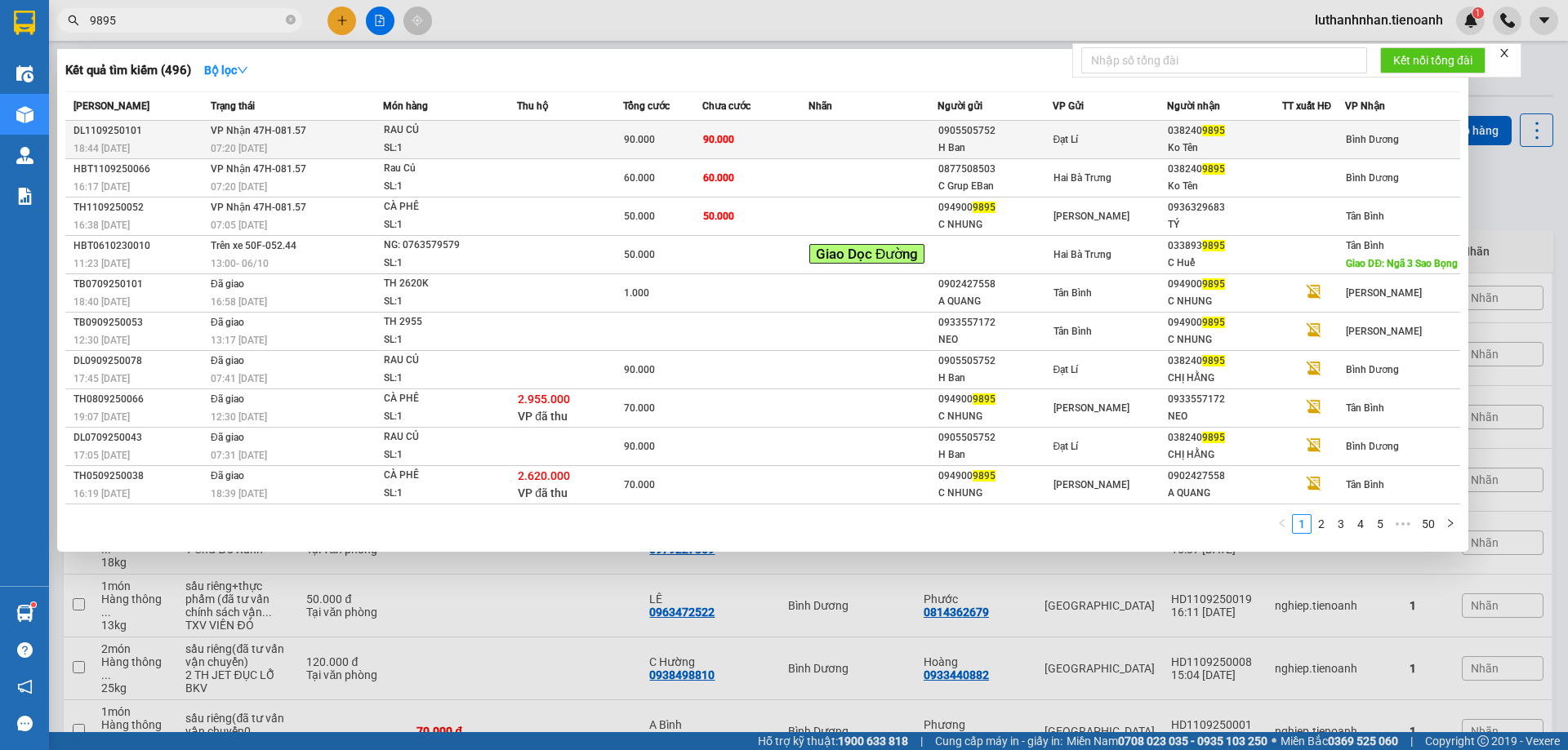
click at [531, 132] on td at bounding box center [570, 140] width 106 height 38
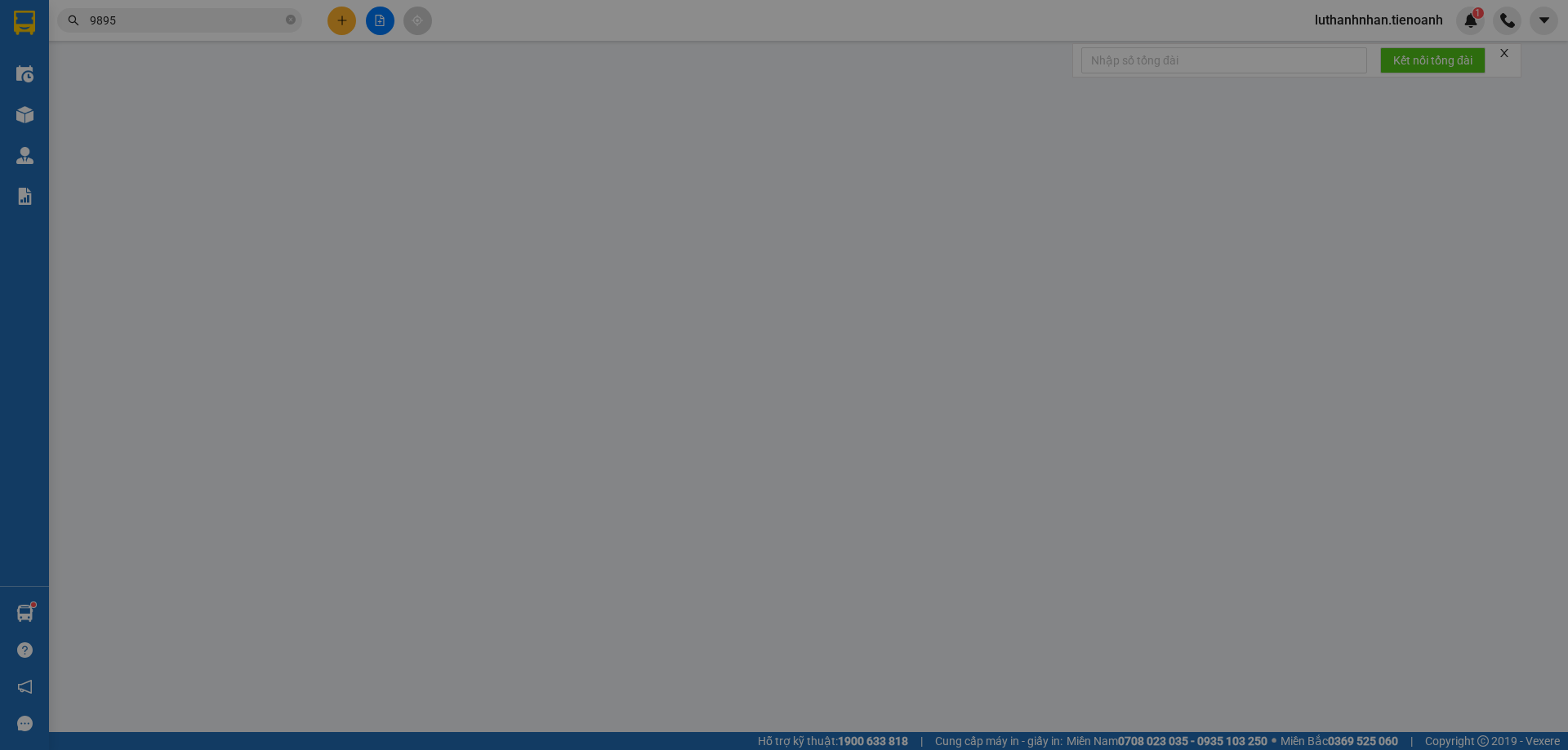
type input "0382409895"
type input "Ko Tên"
type input "0905505752"
type input "H Ban"
type input "90.000"
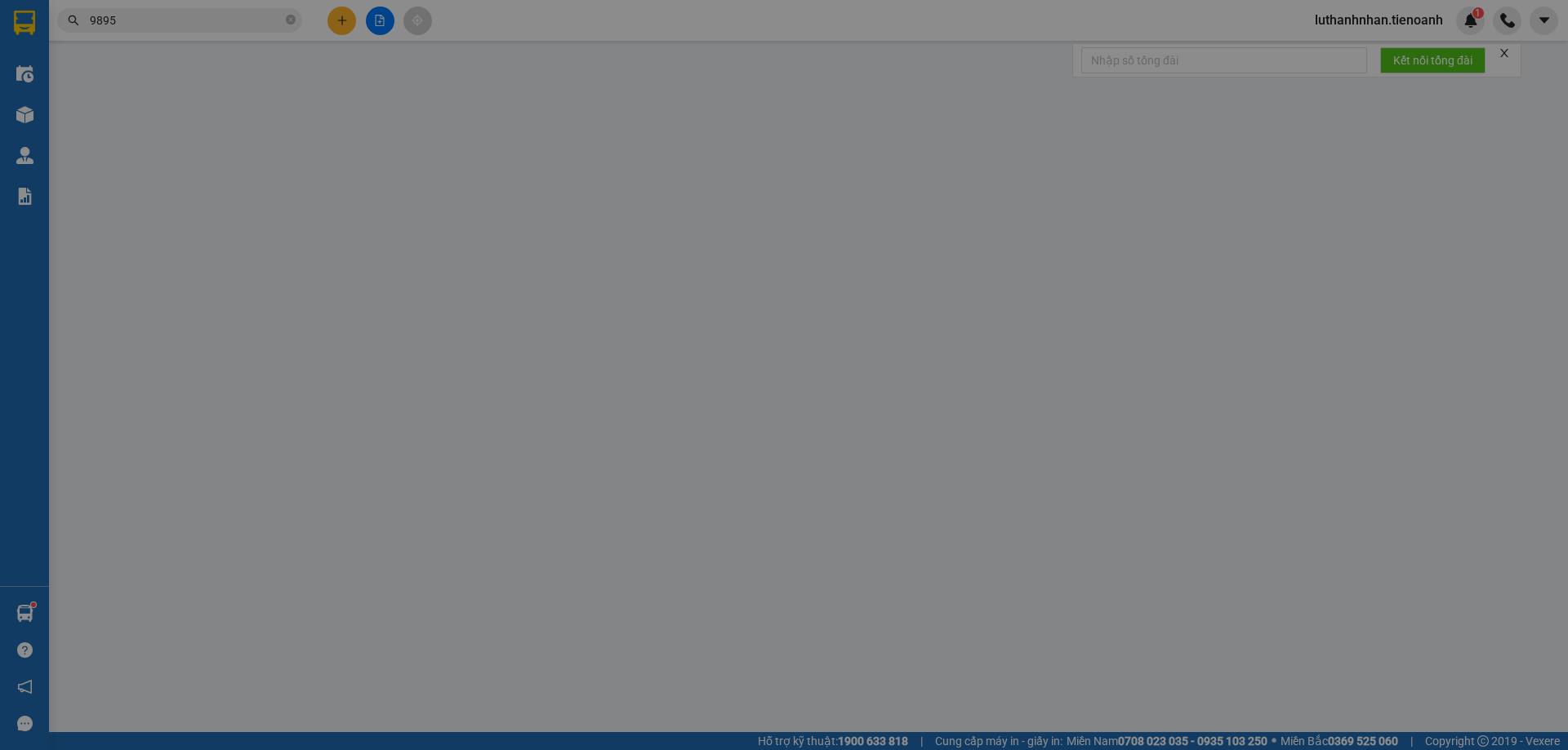
type input "90.000"
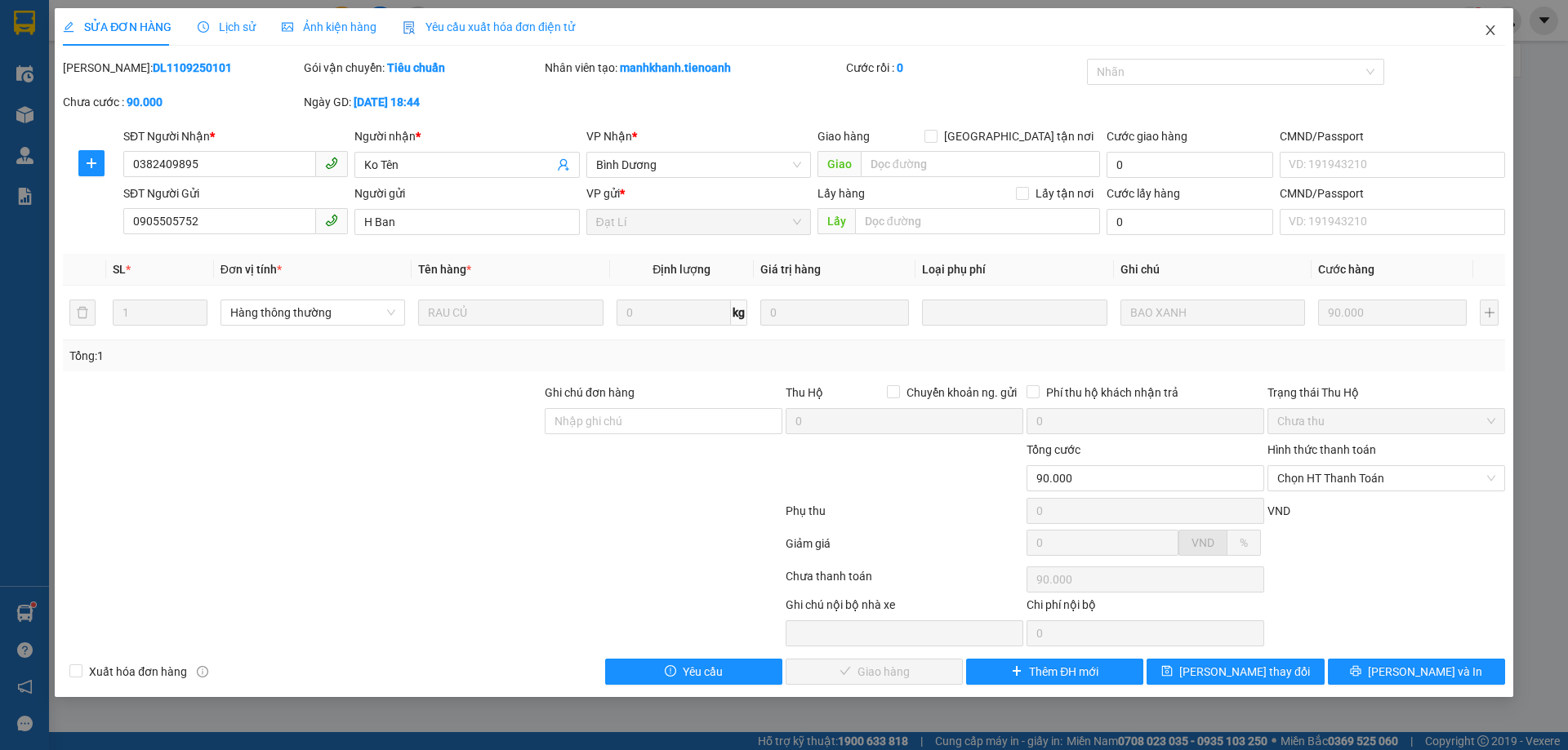
click at [1488, 31] on icon "close" at bounding box center [1490, 29] width 13 height 13
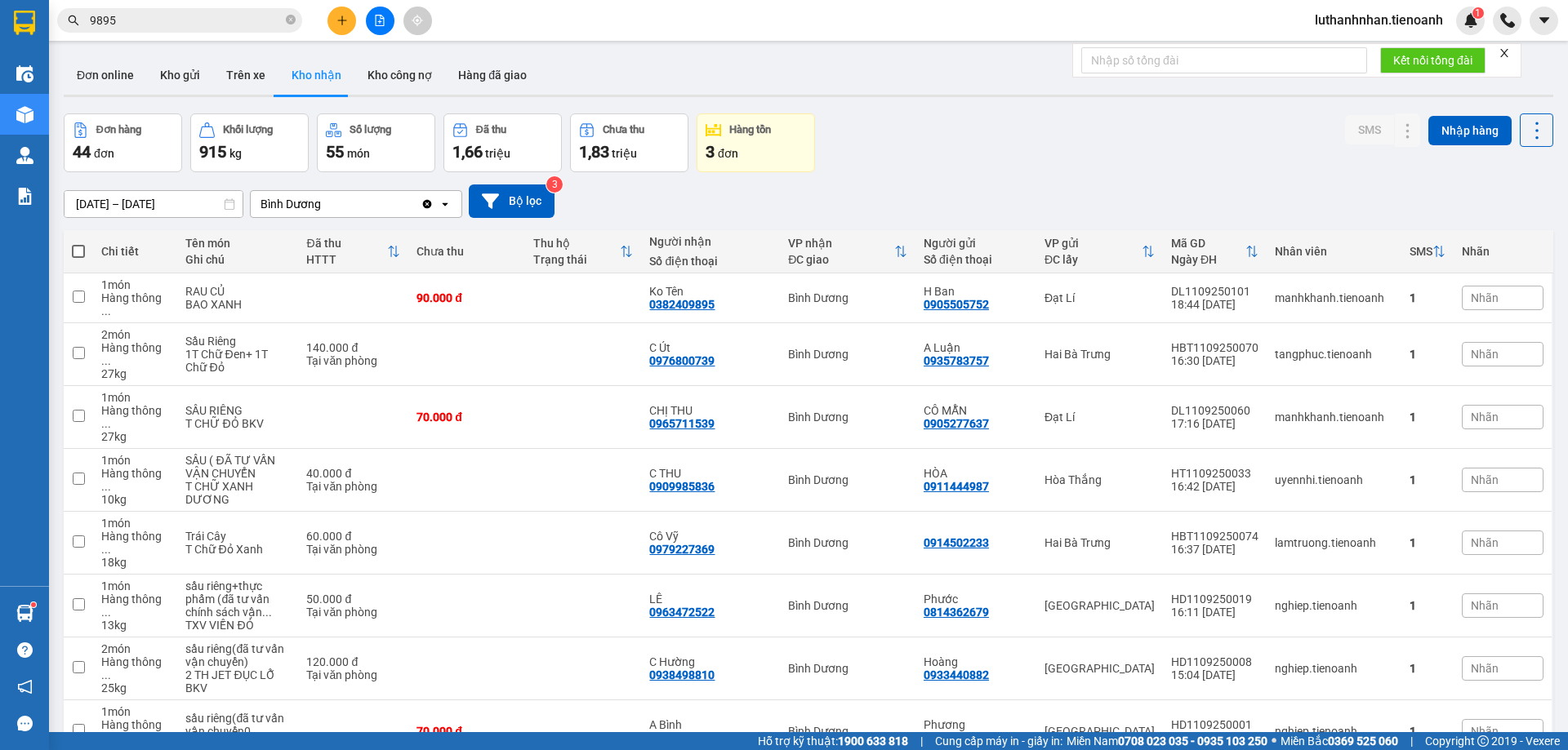
click at [205, 19] on input "9895" at bounding box center [186, 21] width 192 height 18
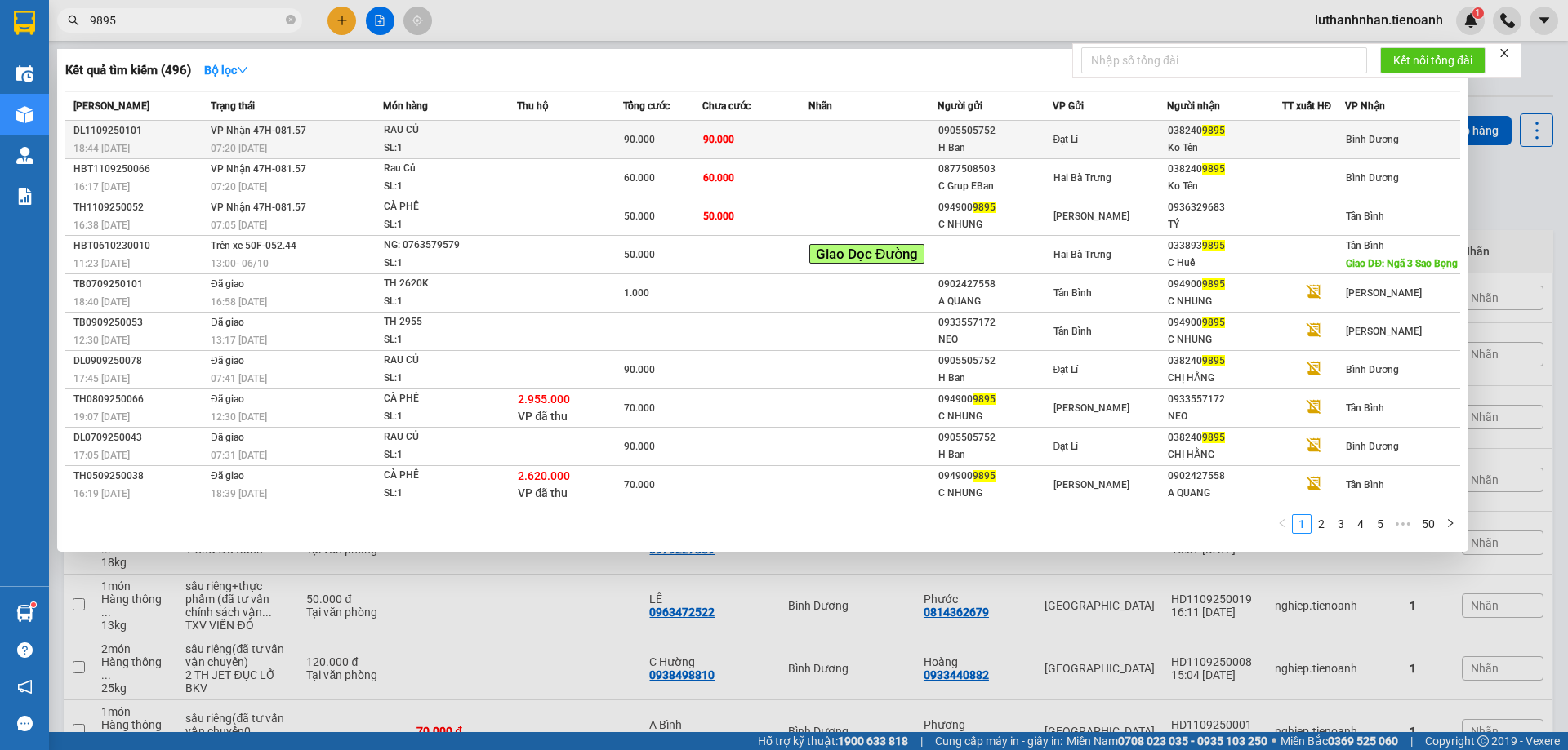
click at [234, 137] on span "VP Nhận 47H-081.57" at bounding box center [259, 129] width 96 height 13
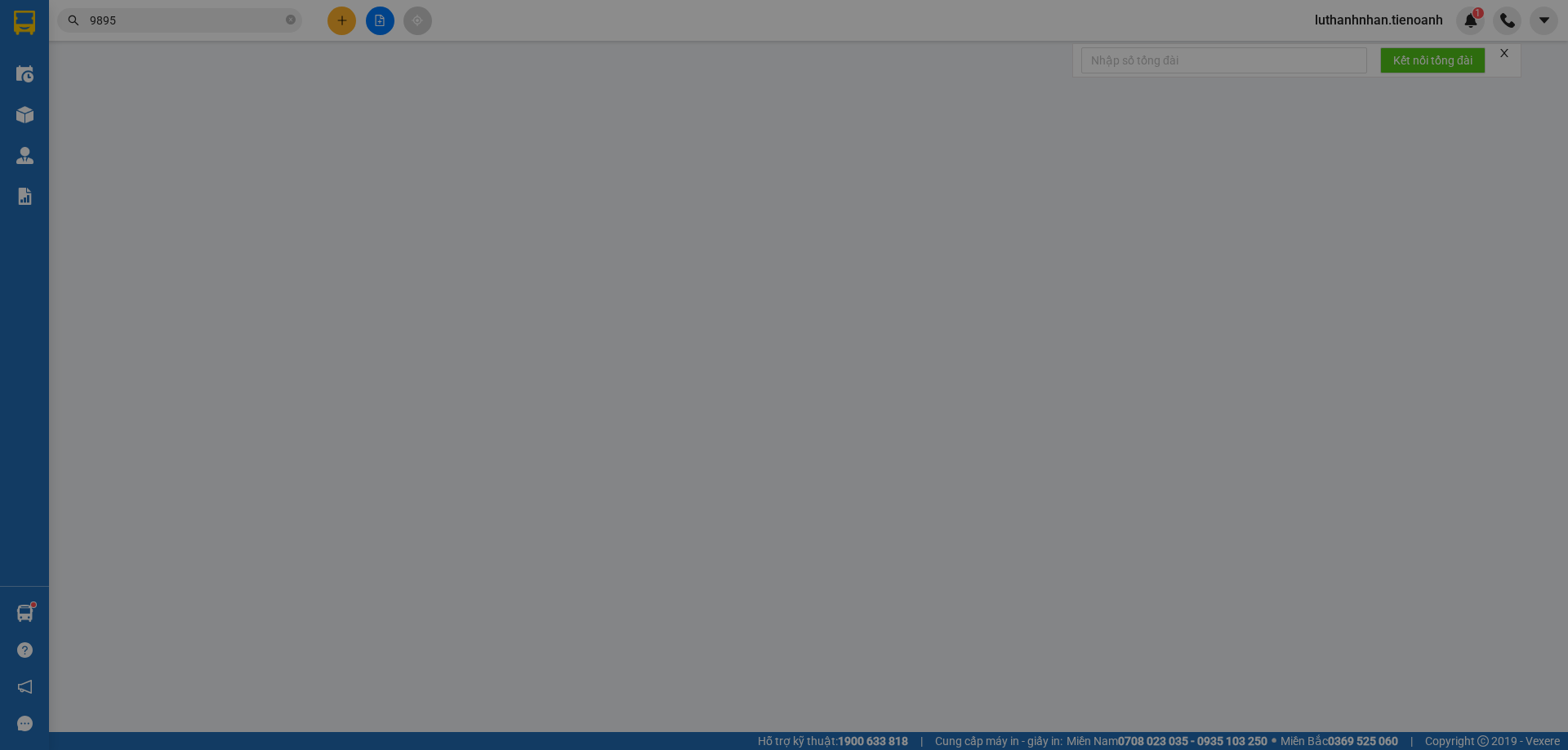
type input "0382409895"
type input "Ko Tên"
type input "0905505752"
type input "H Ban"
type input "90.000"
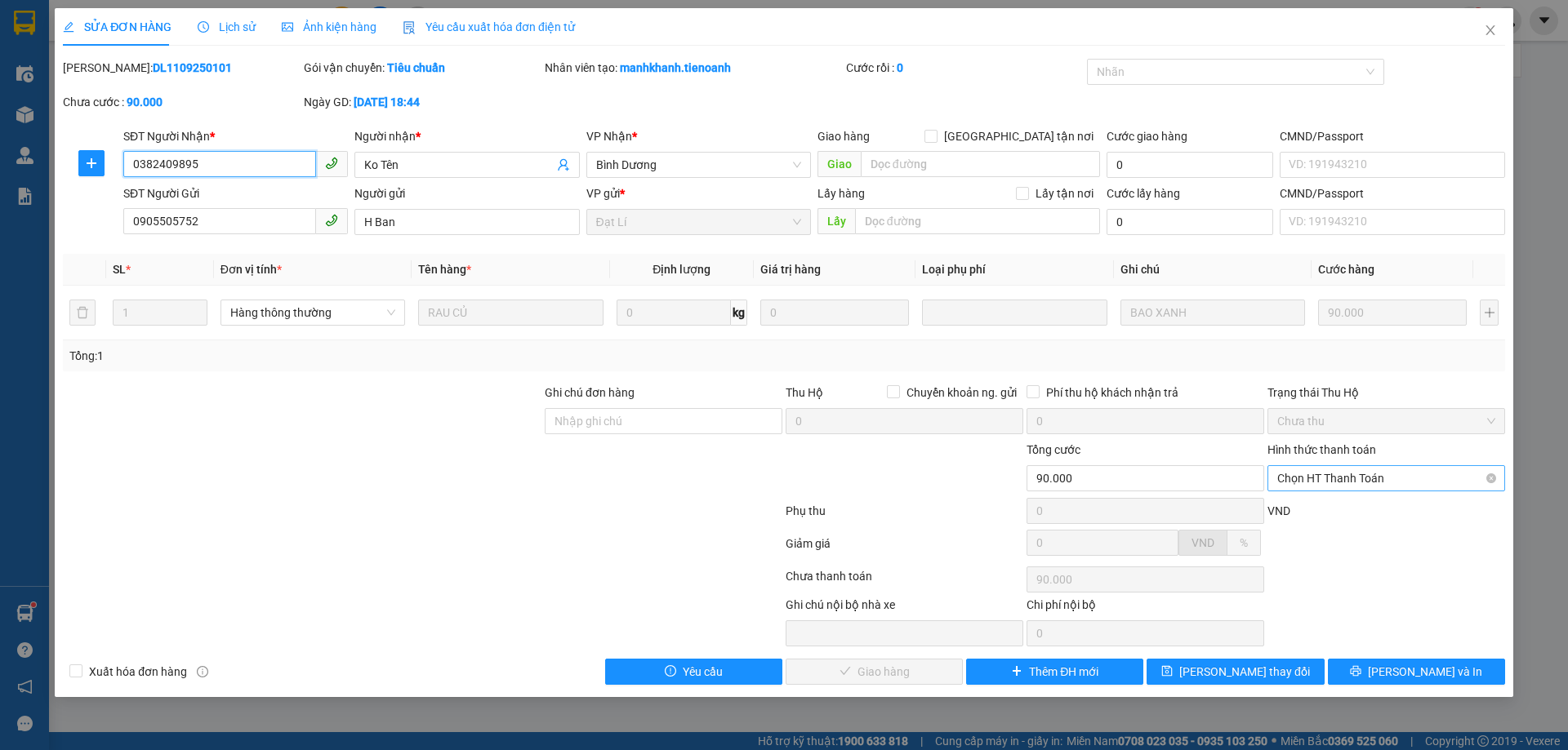
click at [1301, 480] on span "Chọn HT Thanh Toán" at bounding box center [1386, 478] width 218 height 24
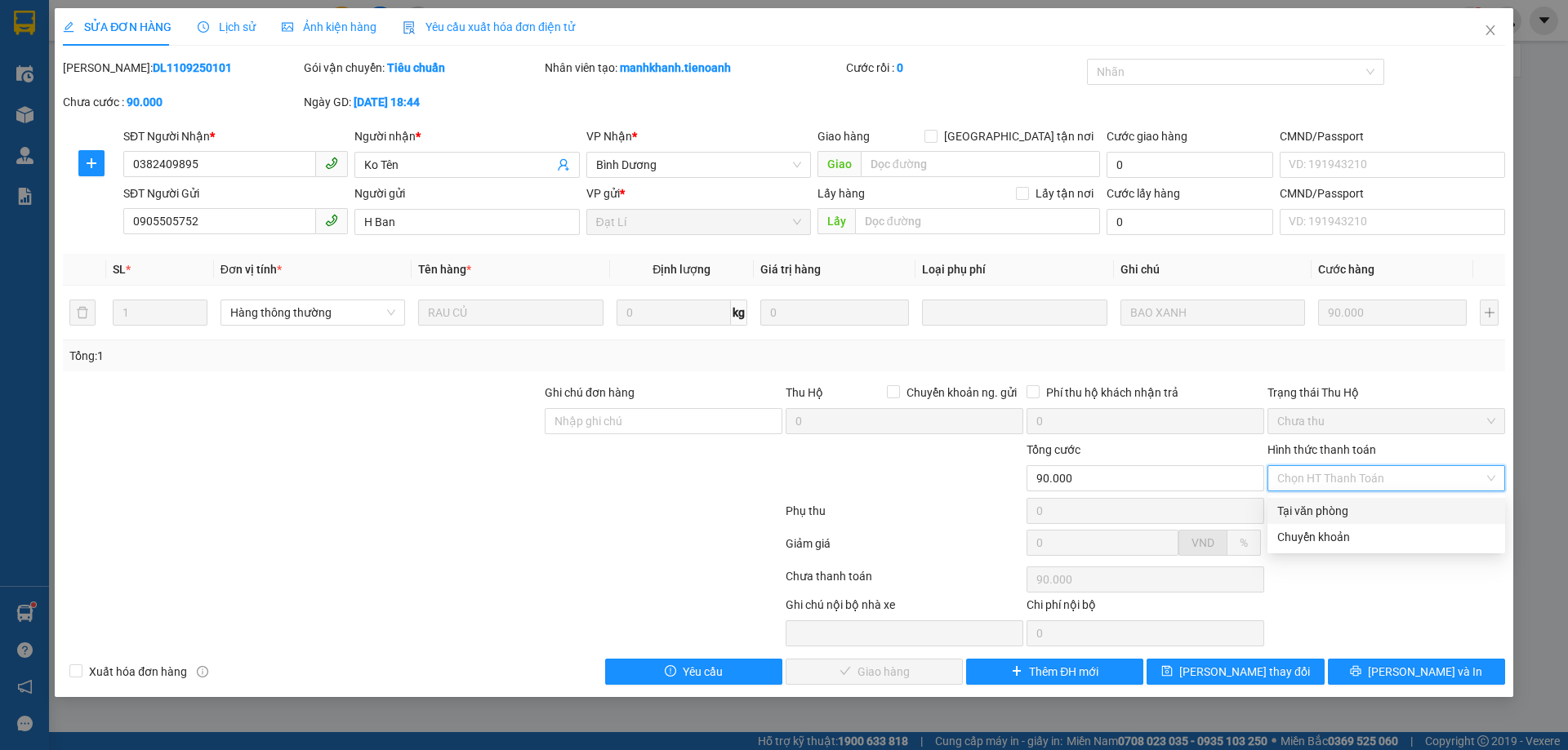
click at [1310, 515] on div "Tại văn phòng" at bounding box center [1386, 511] width 218 height 18
type input "0"
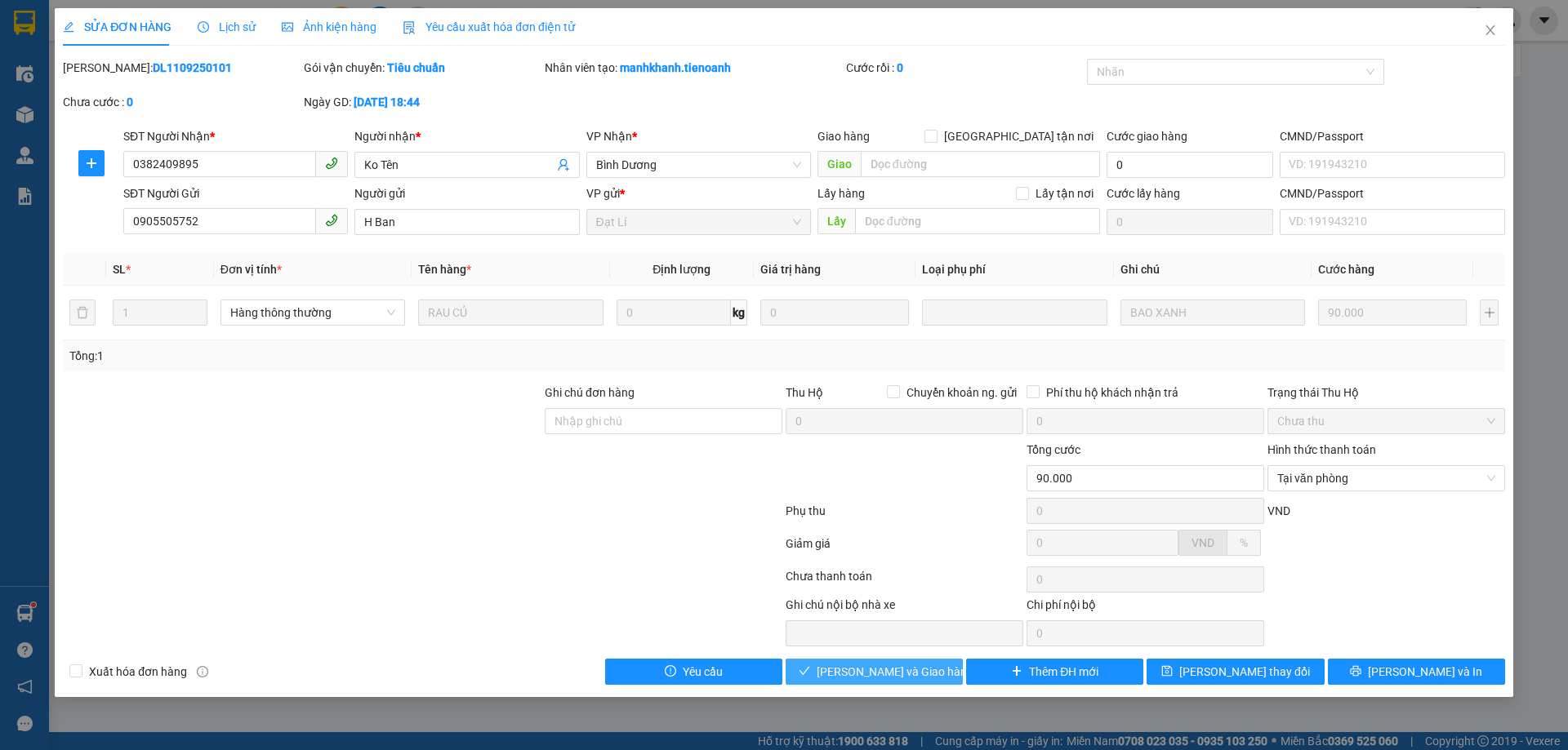
click at [903, 668] on span "[PERSON_NAME] và Giao hàng" at bounding box center [895, 672] width 157 height 18
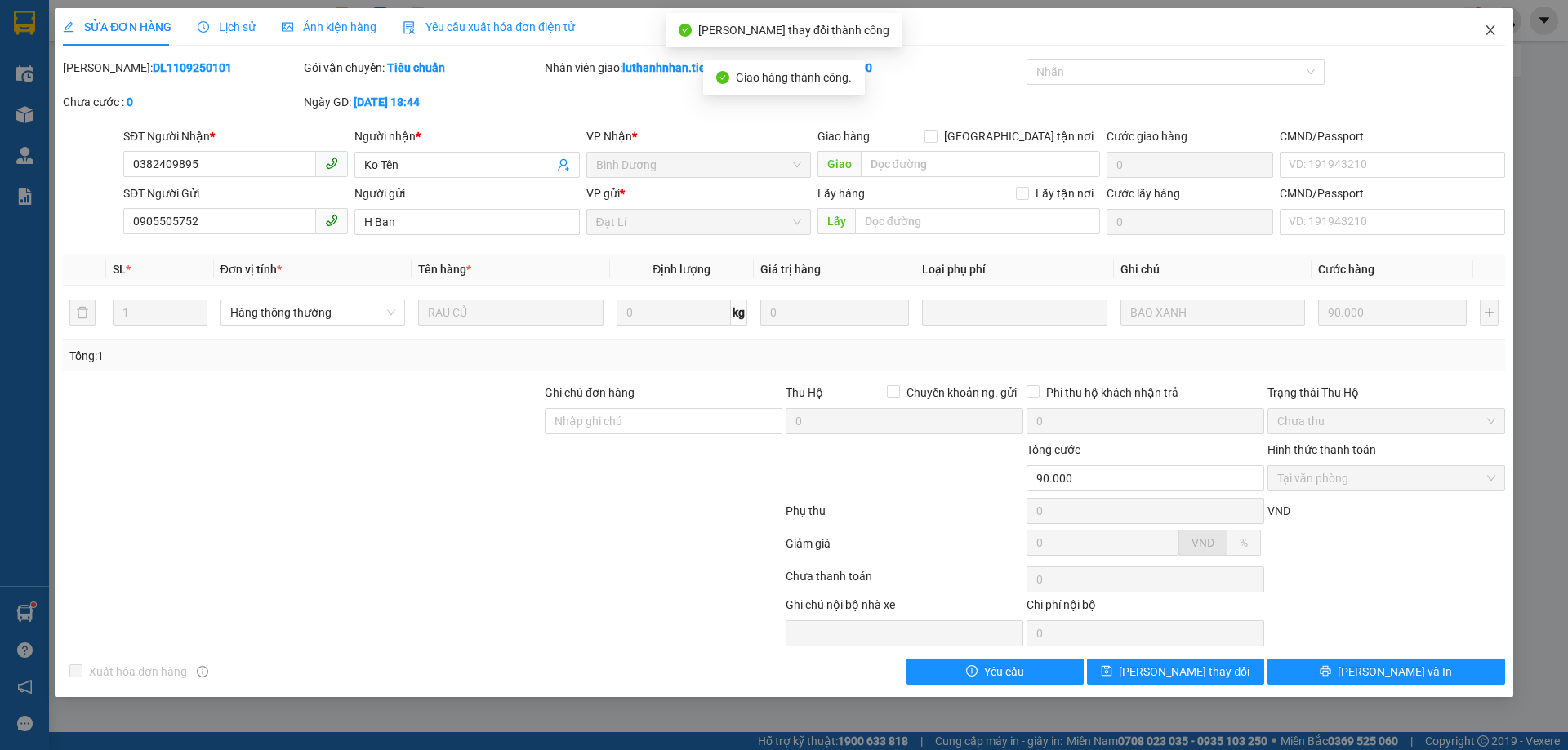
click at [1493, 30] on icon "close" at bounding box center [1490, 29] width 13 height 13
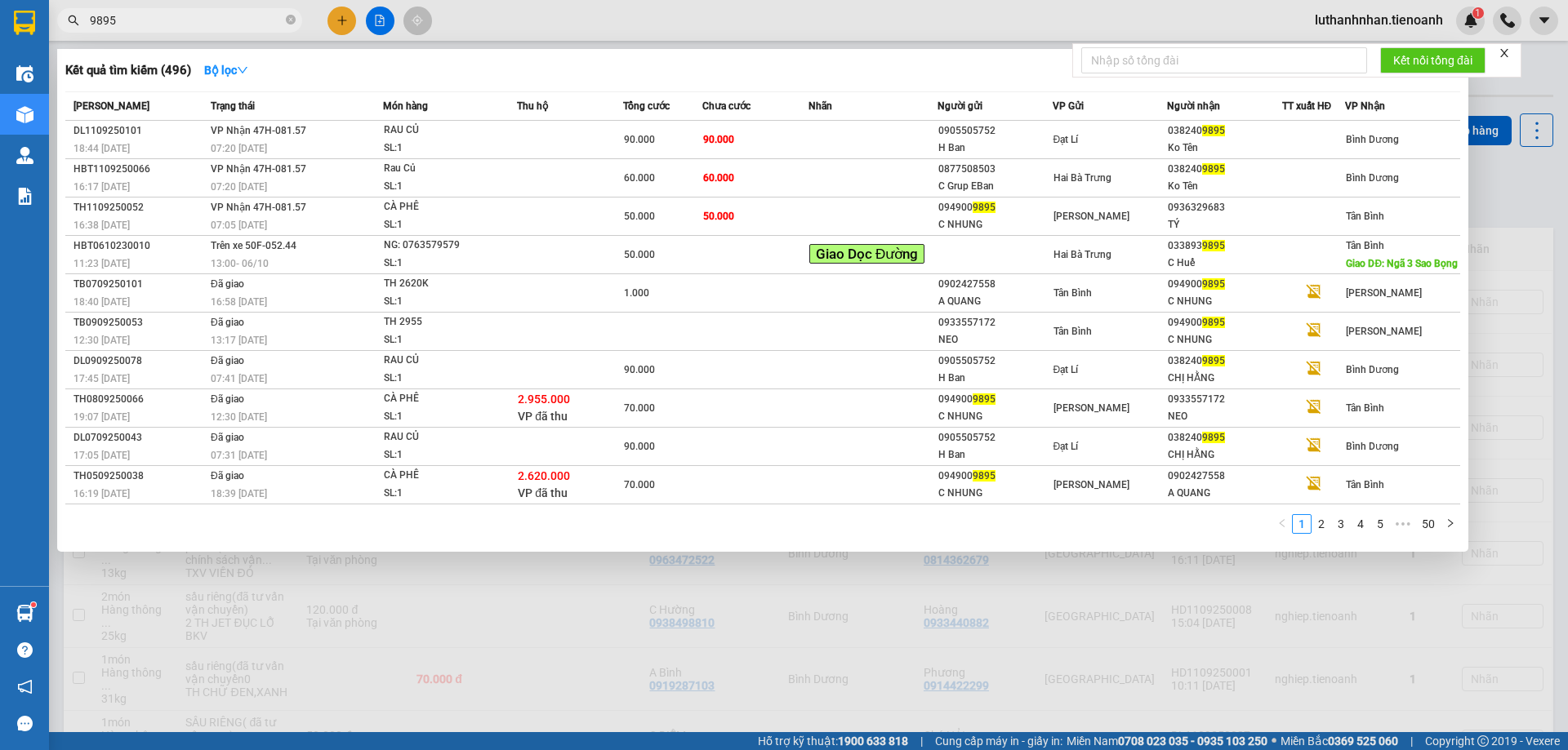
click at [148, 22] on input "9895" at bounding box center [186, 21] width 192 height 18
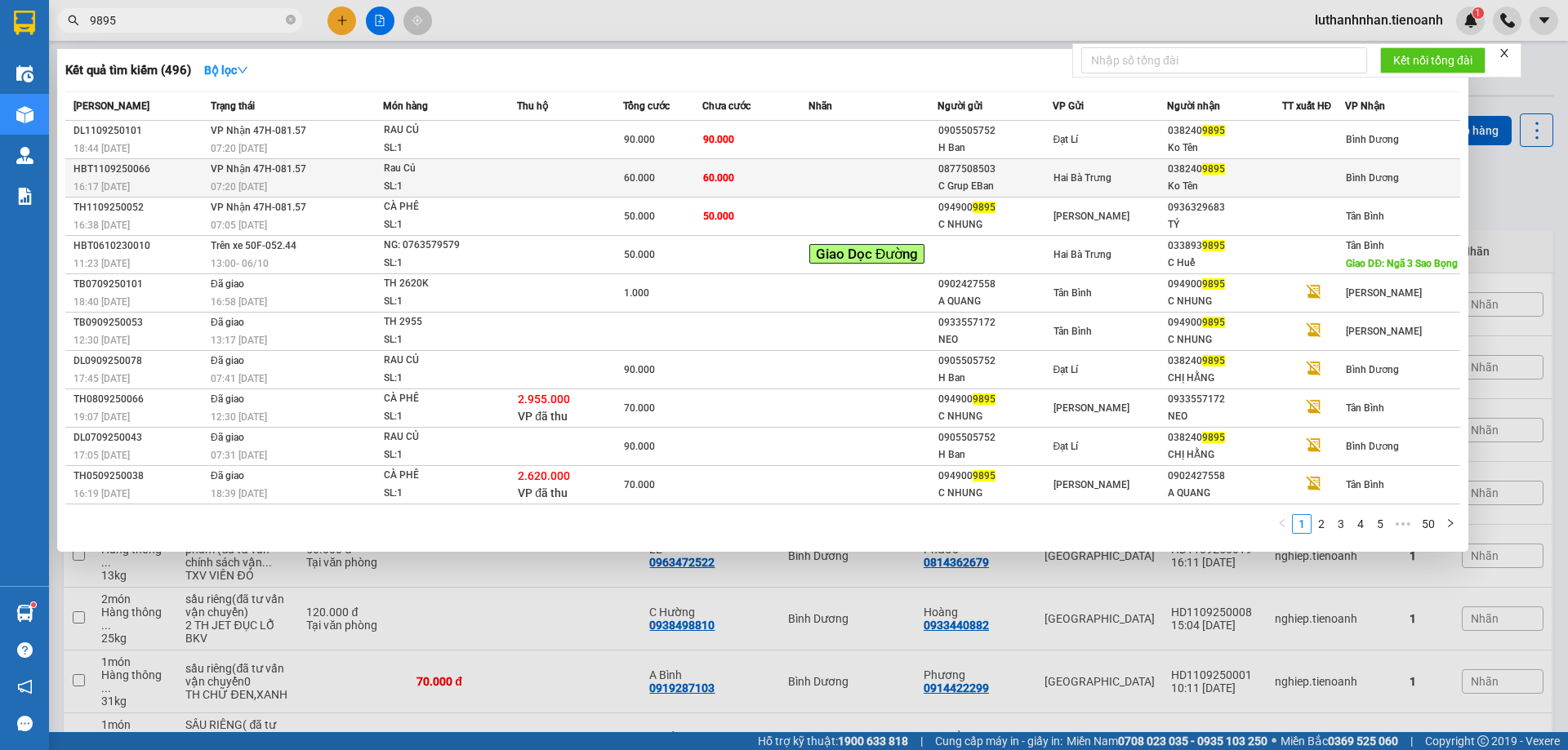
click at [252, 178] on div "07:20 [DATE]" at bounding box center [297, 187] width 172 height 18
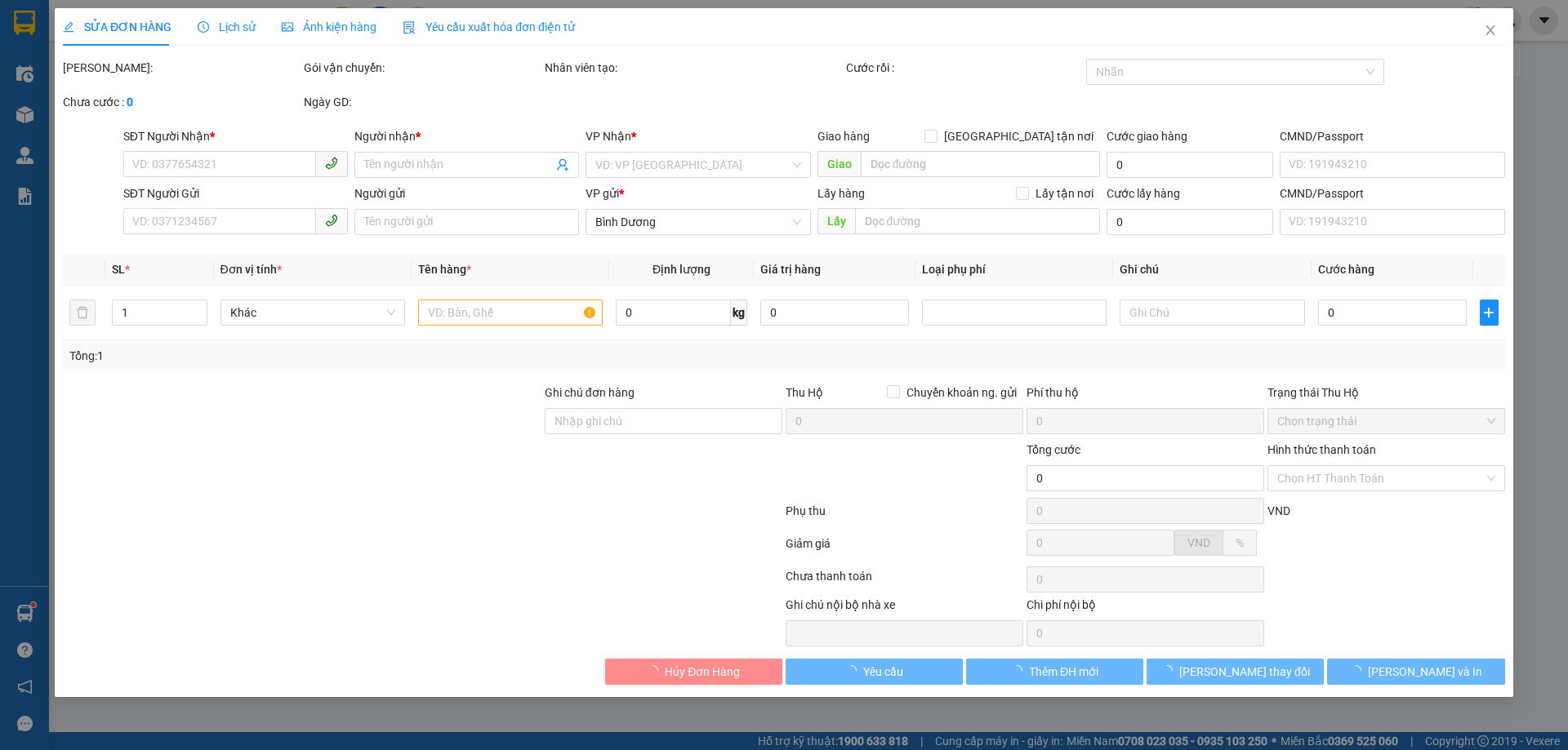
type input "0382409895"
type input "Ko Tên"
type input "0877508503"
type input "C Grup EBan"
type input "60.000"
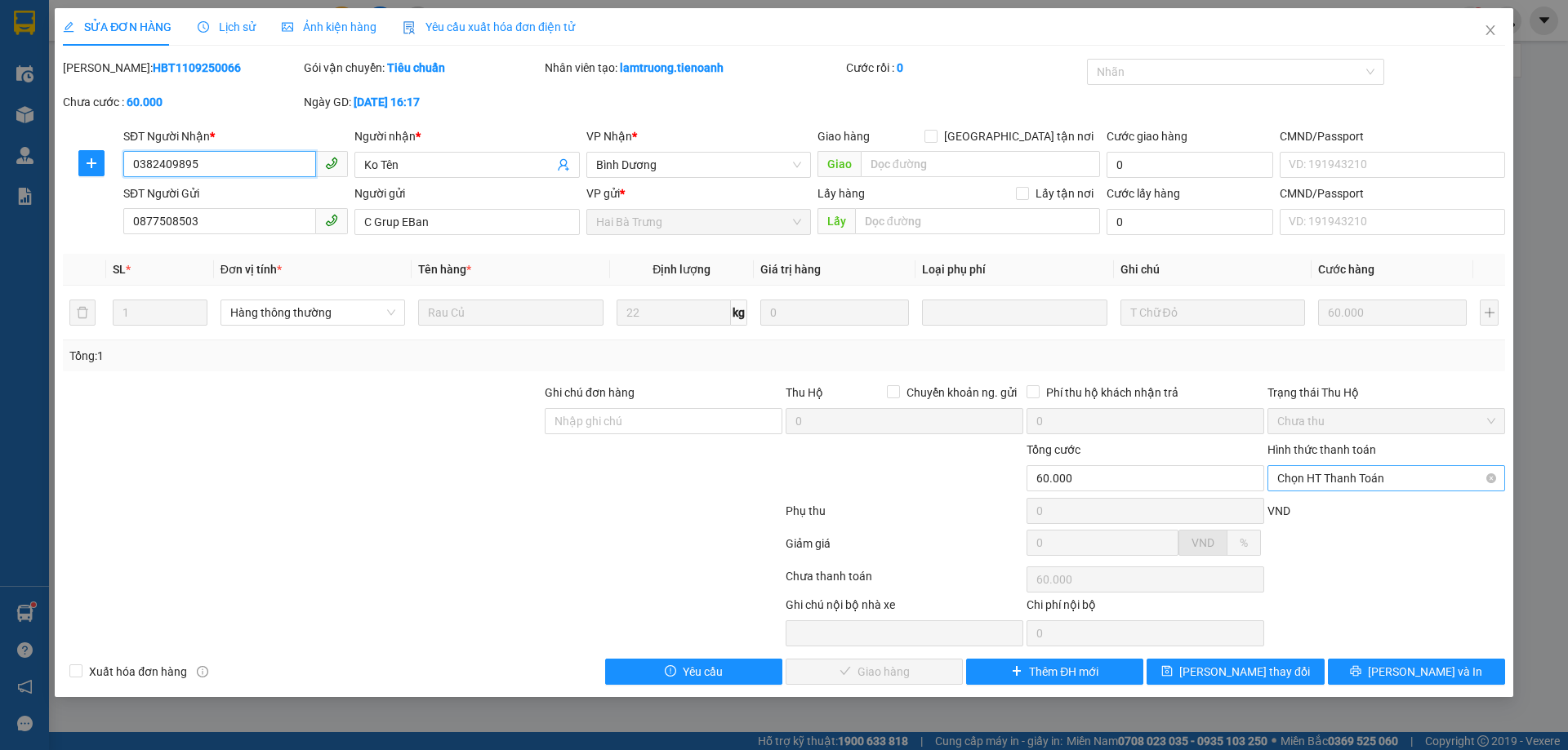
click at [1314, 482] on span "Chọn HT Thanh Toán" at bounding box center [1386, 478] width 218 height 24
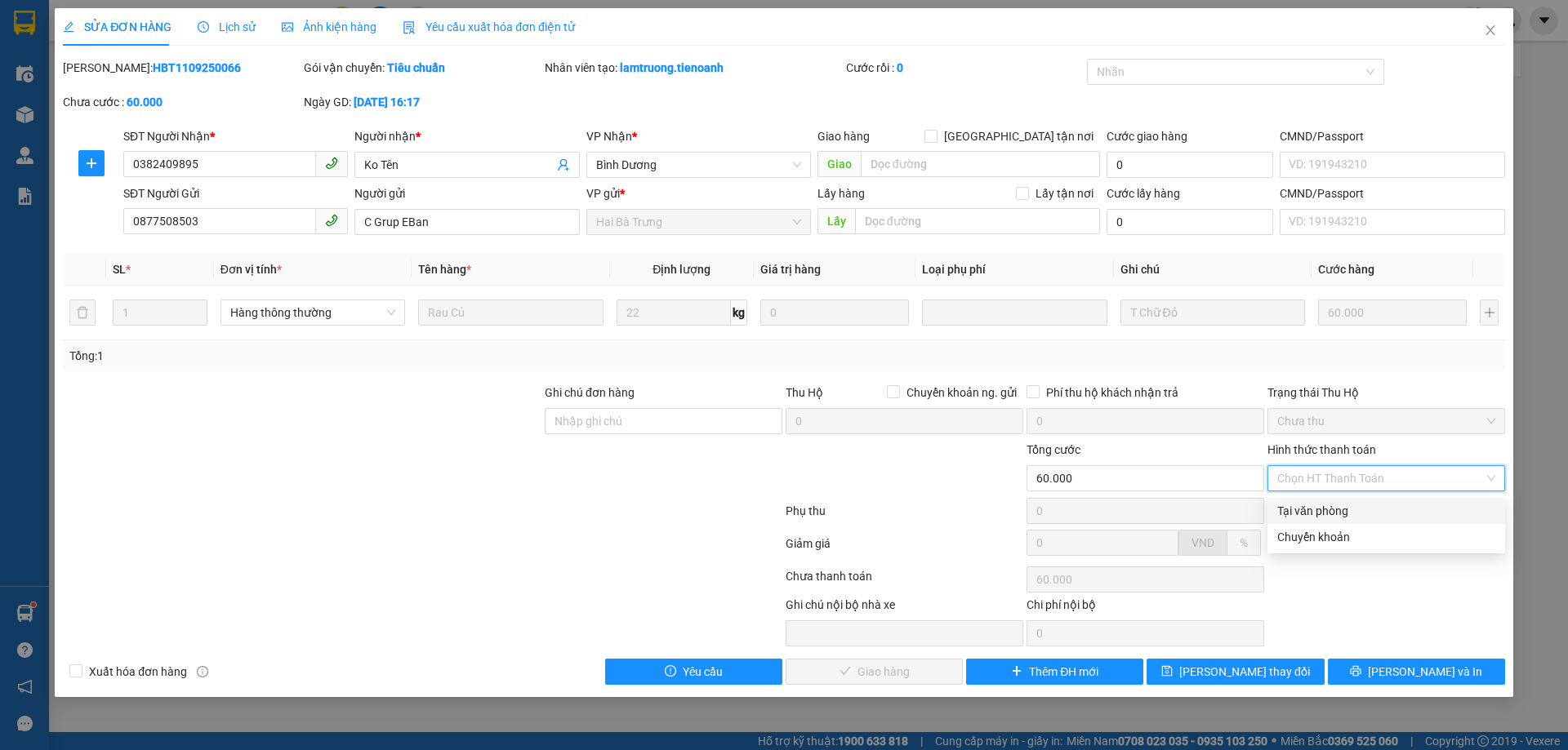
click at [1328, 517] on div "Tại văn phòng" at bounding box center [1386, 511] width 218 height 18
type input "0"
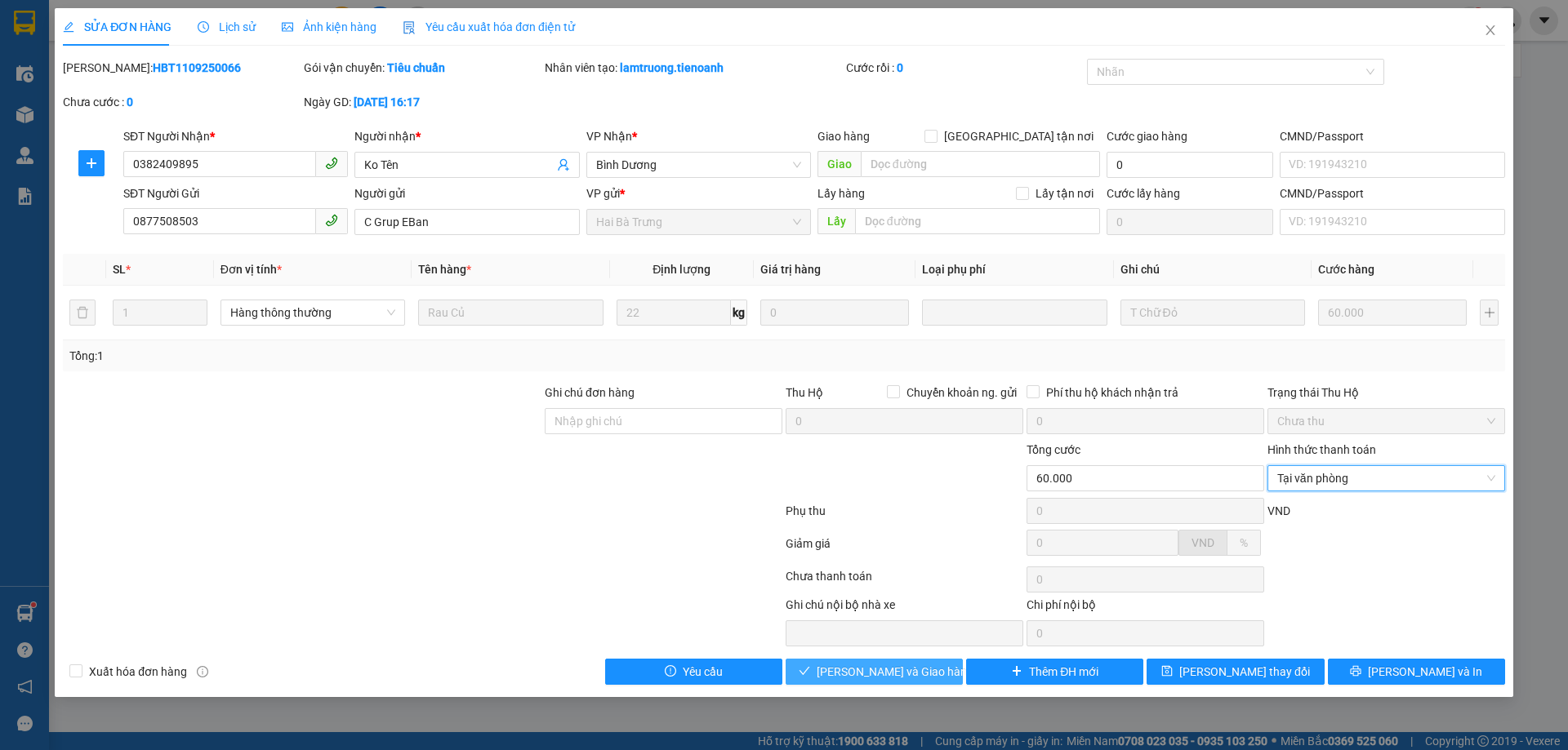
click at [873, 676] on span "[PERSON_NAME] và Giao hàng" at bounding box center [895, 672] width 157 height 18
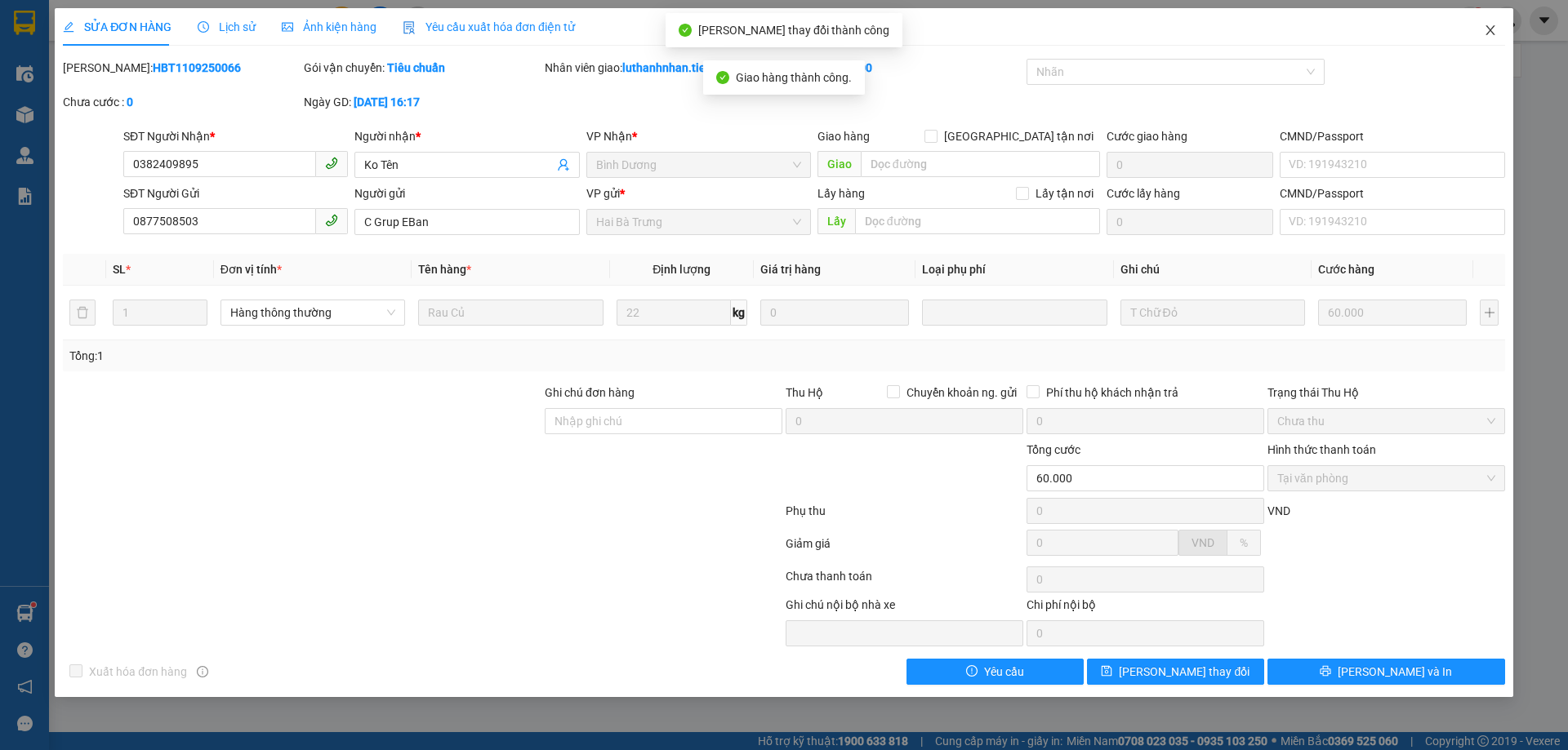
click at [1490, 35] on icon "close" at bounding box center [1490, 29] width 13 height 13
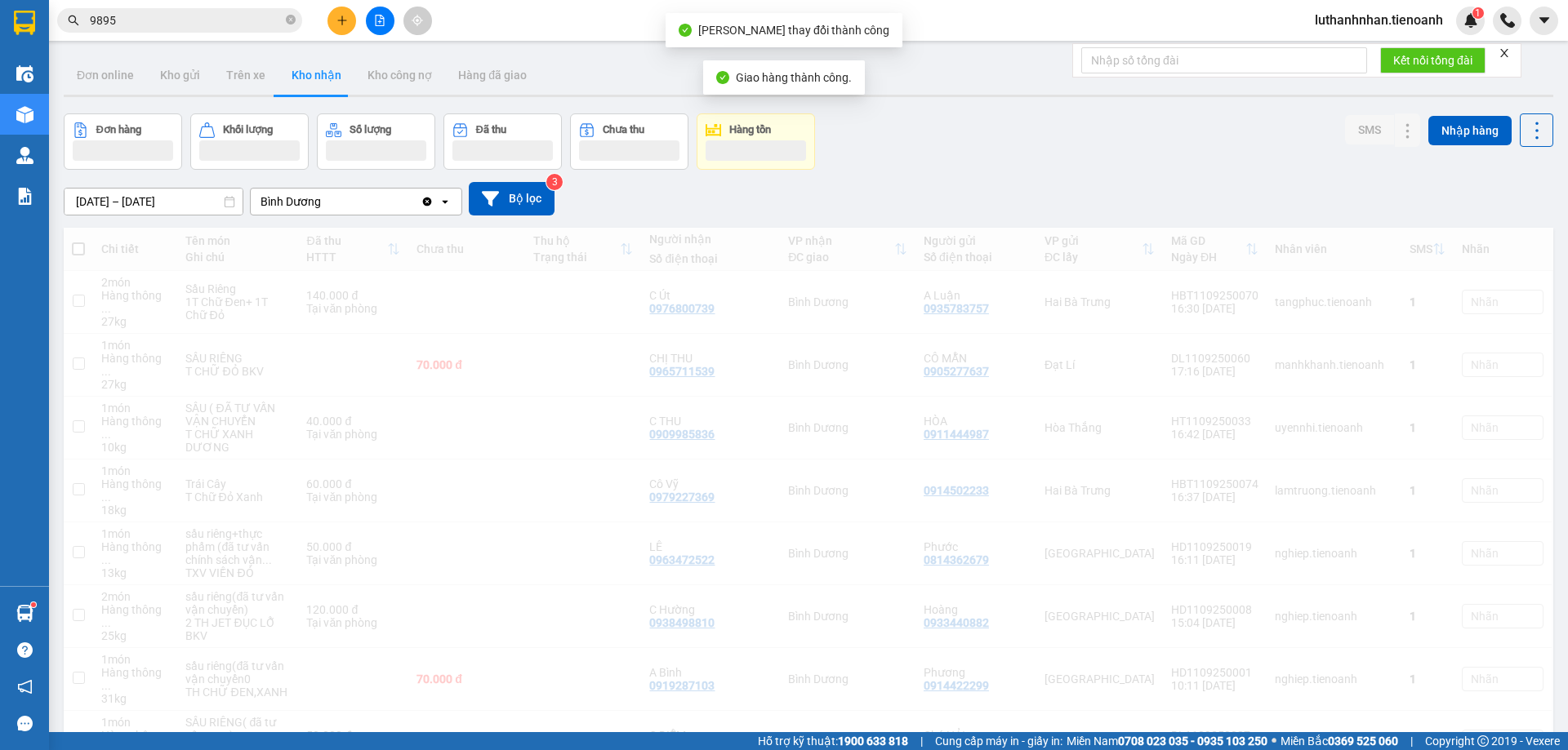
click at [142, 7] on div "Kết quả tìm kiếm ( 496 ) Bộ lọc Mã ĐH Trạng thái Món hàng Thu hộ Tổng cước Chưa…" at bounding box center [159, 21] width 318 height 28
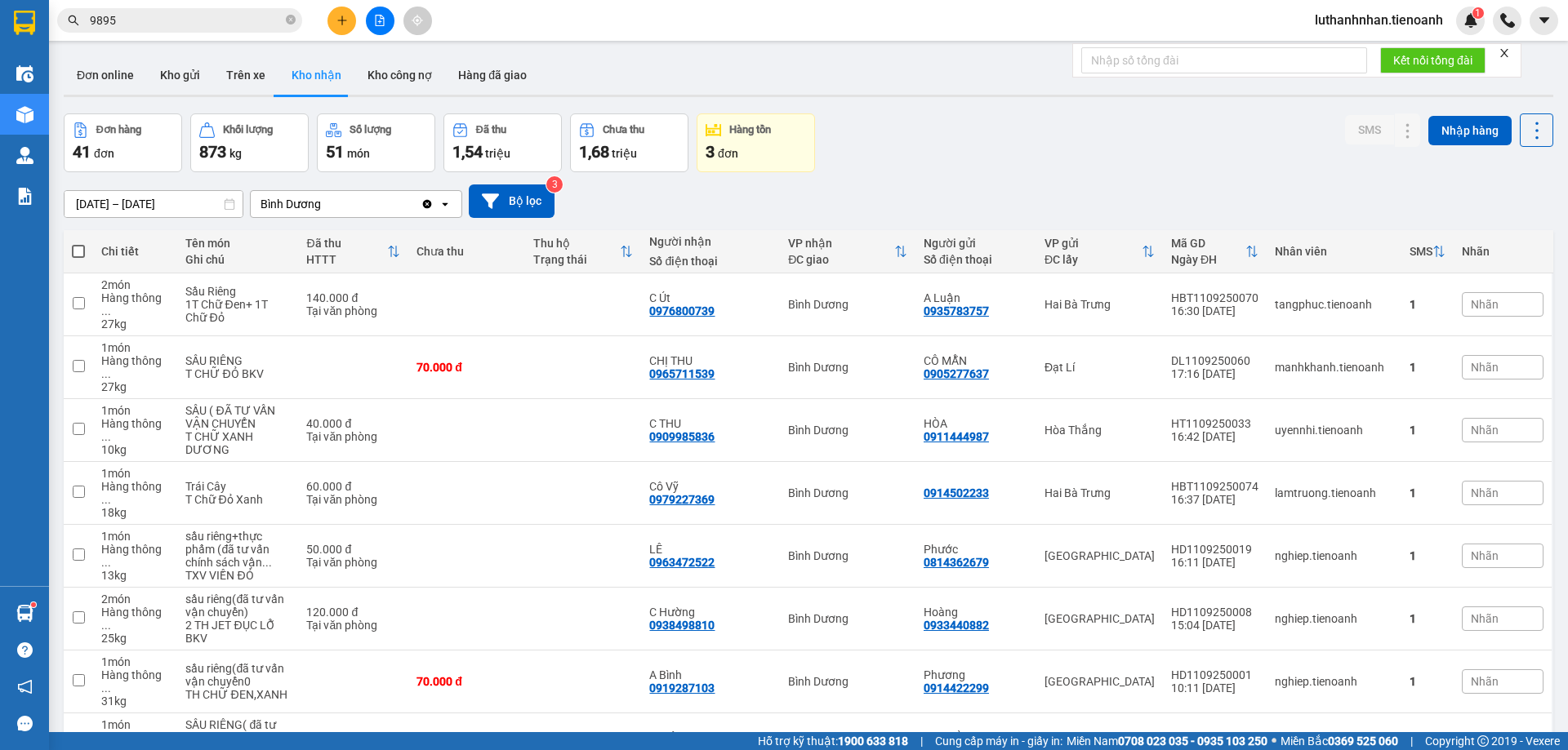
click at [148, 18] on input "9895" at bounding box center [186, 21] width 192 height 18
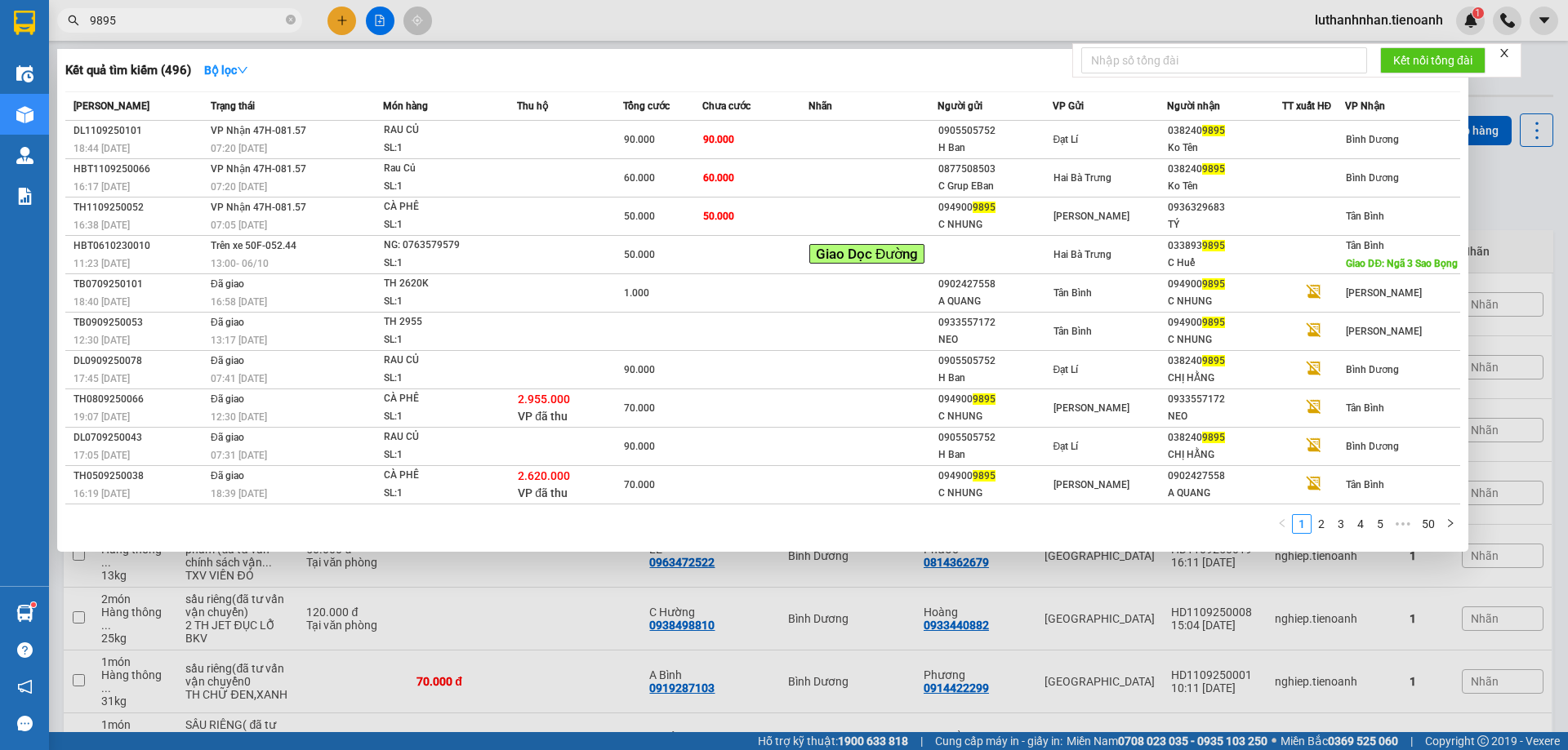
click at [178, 14] on input "9895" at bounding box center [186, 21] width 192 height 18
click at [177, 18] on input "9895" at bounding box center [186, 21] width 192 height 18
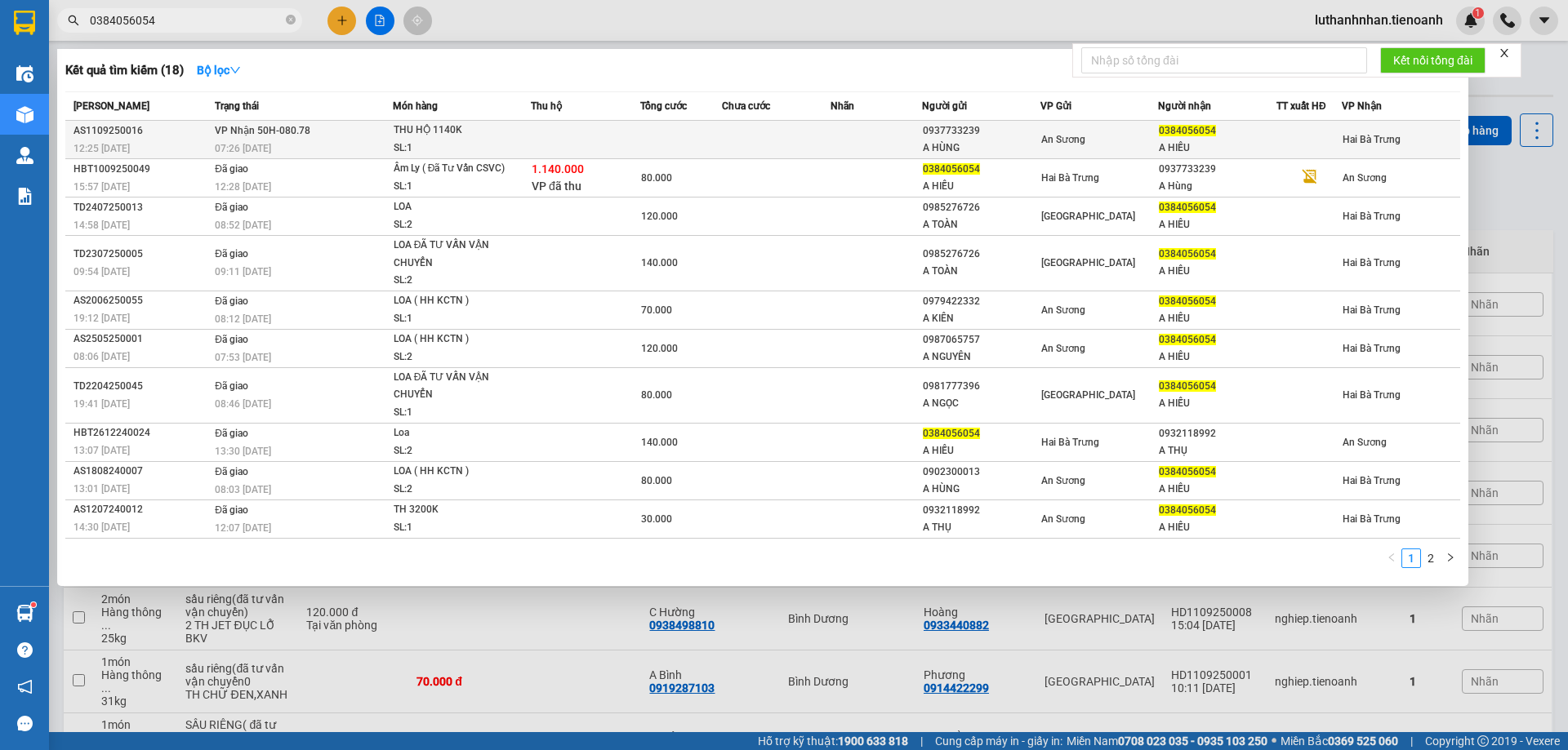
type input "0384056054"
click at [322, 146] on div "07:26 [DATE]" at bounding box center [303, 148] width 177 height 18
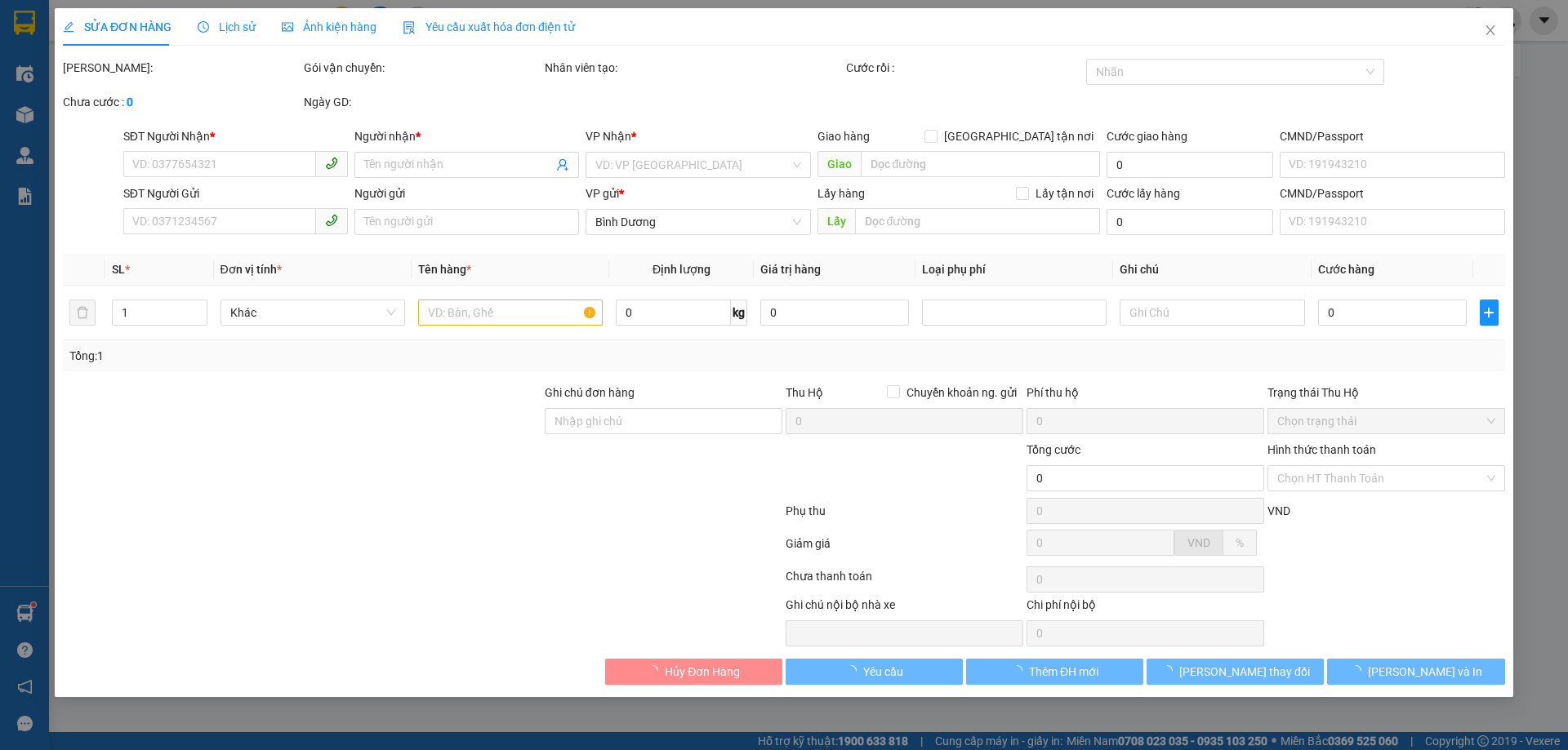
type input "0384056054"
type input "A HIẾU"
type input "0937733239"
type input "A HÙNG"
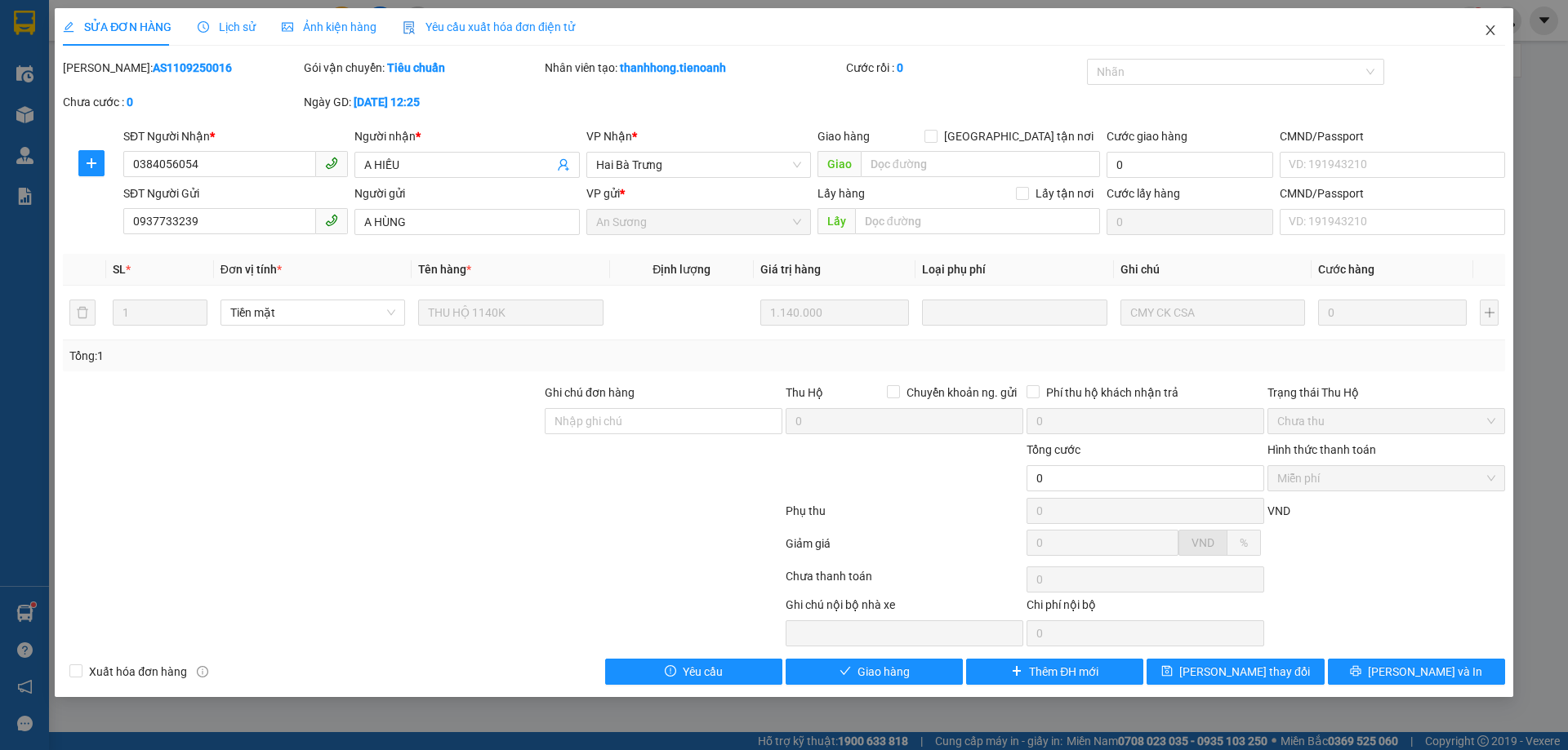
click at [1486, 31] on icon "close" at bounding box center [1490, 29] width 13 height 13
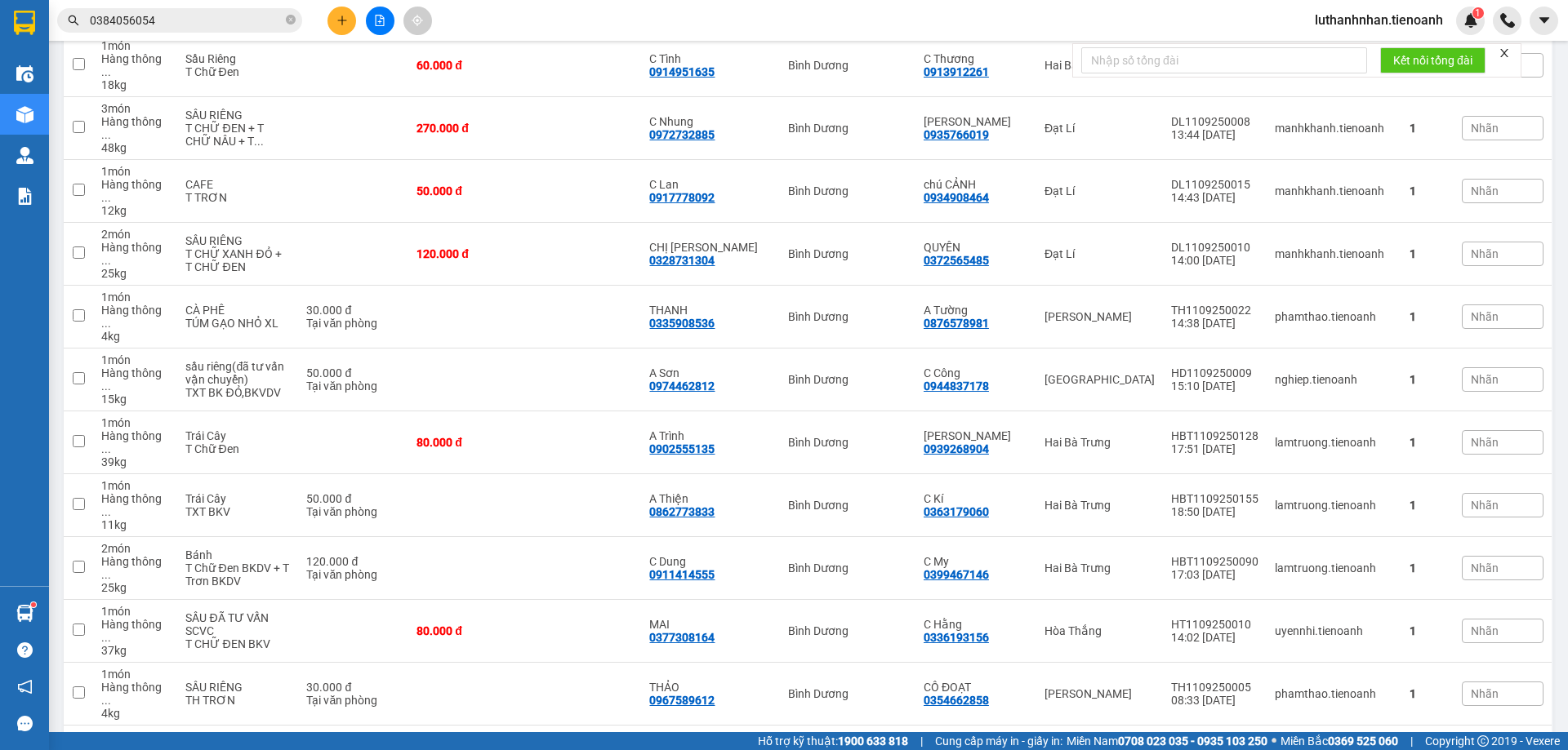
scroll to position [1718, 0]
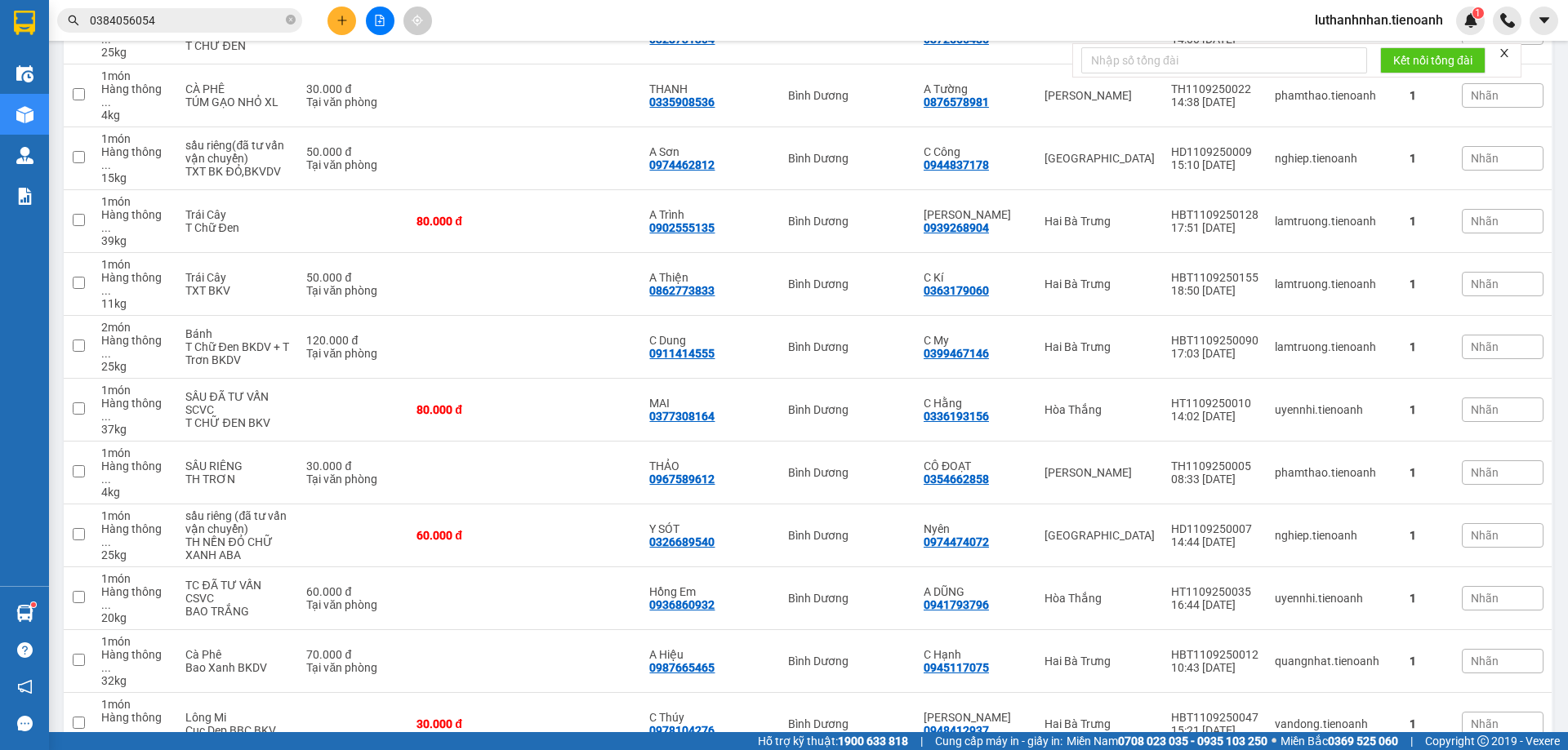
click at [224, 11] on span "0384056054" at bounding box center [180, 20] width 245 height 24
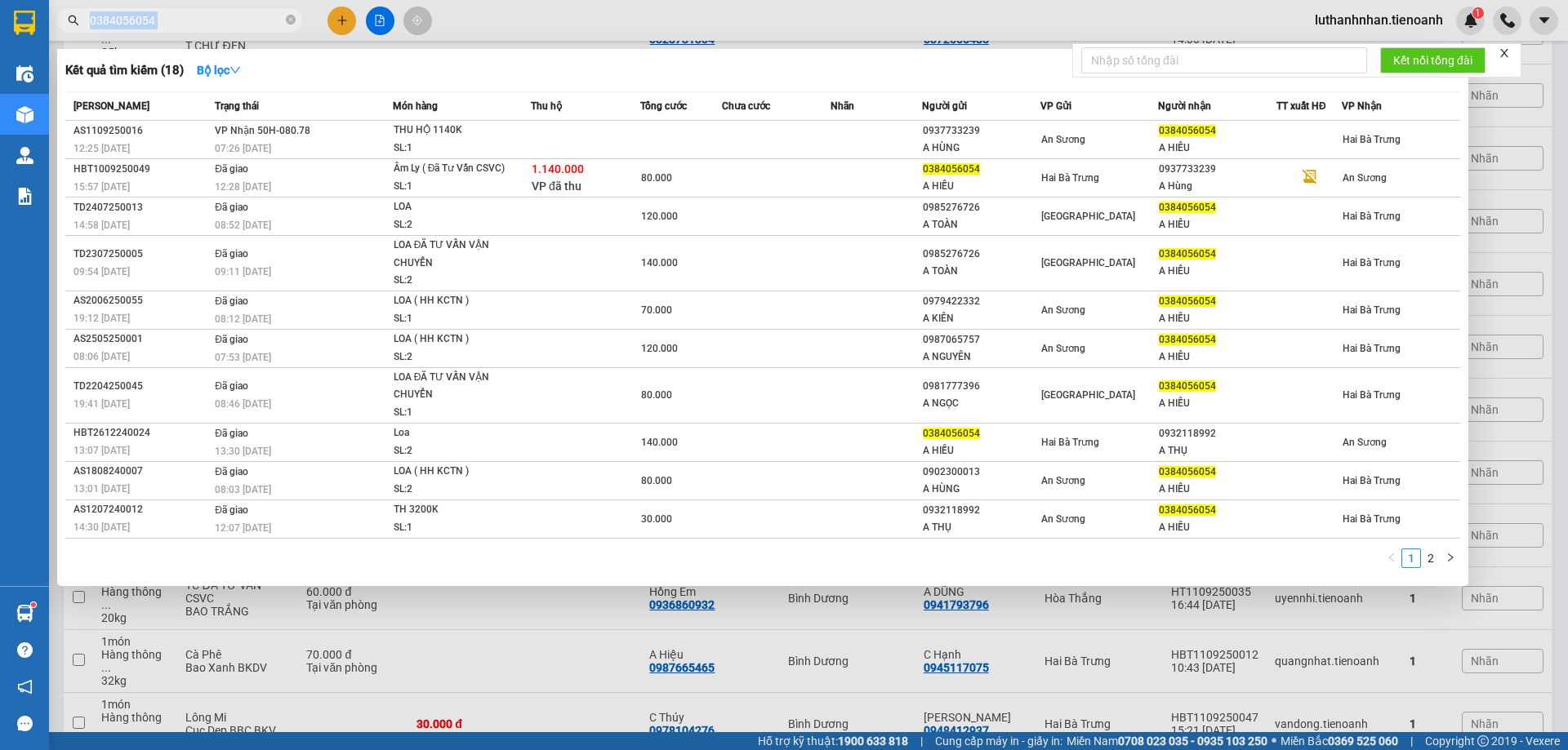
click at [224, 11] on span "0384056054" at bounding box center [180, 20] width 245 height 24
click at [222, 16] on input "0384056054" at bounding box center [186, 21] width 192 height 18
click at [223, 17] on input "0384056054" at bounding box center [186, 21] width 192 height 18
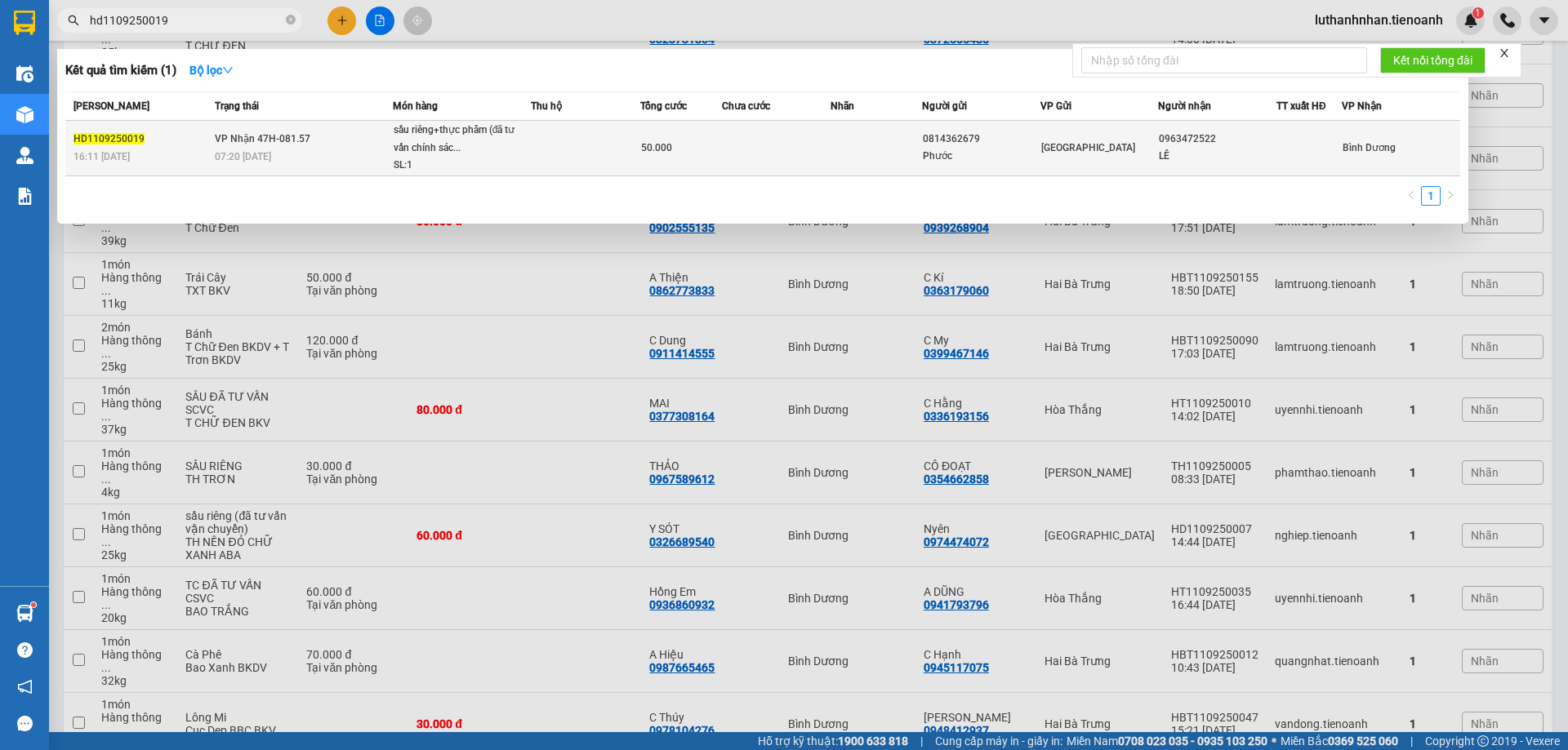
type input "hd1109250019"
click at [357, 142] on td "VP Nhận 47H-081.57 07:20 - 12/09" at bounding box center [302, 148] width 182 height 56
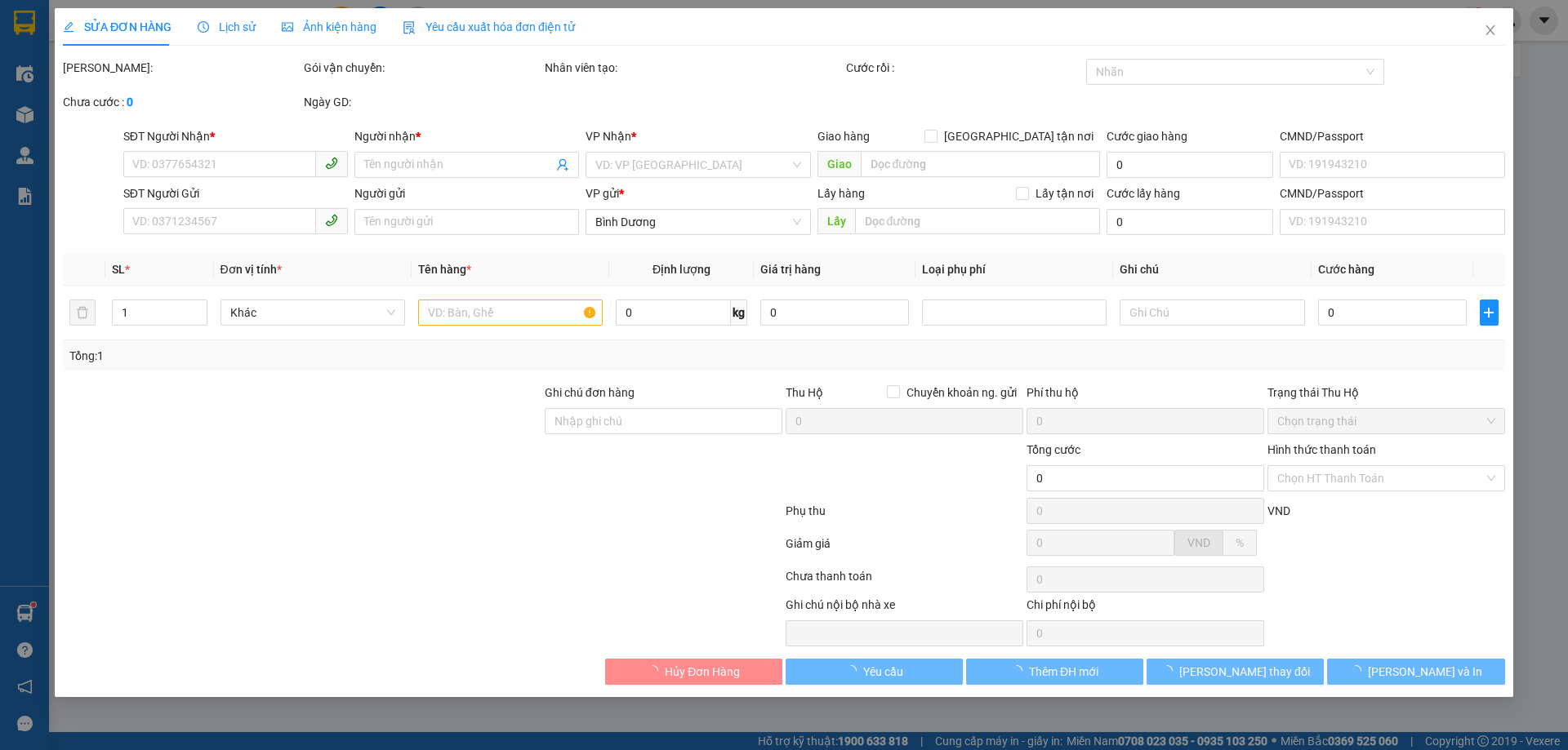
type input "0963472522"
type input "LÊ"
type input "045179004295"
type input "0814362679"
type input "Phước"
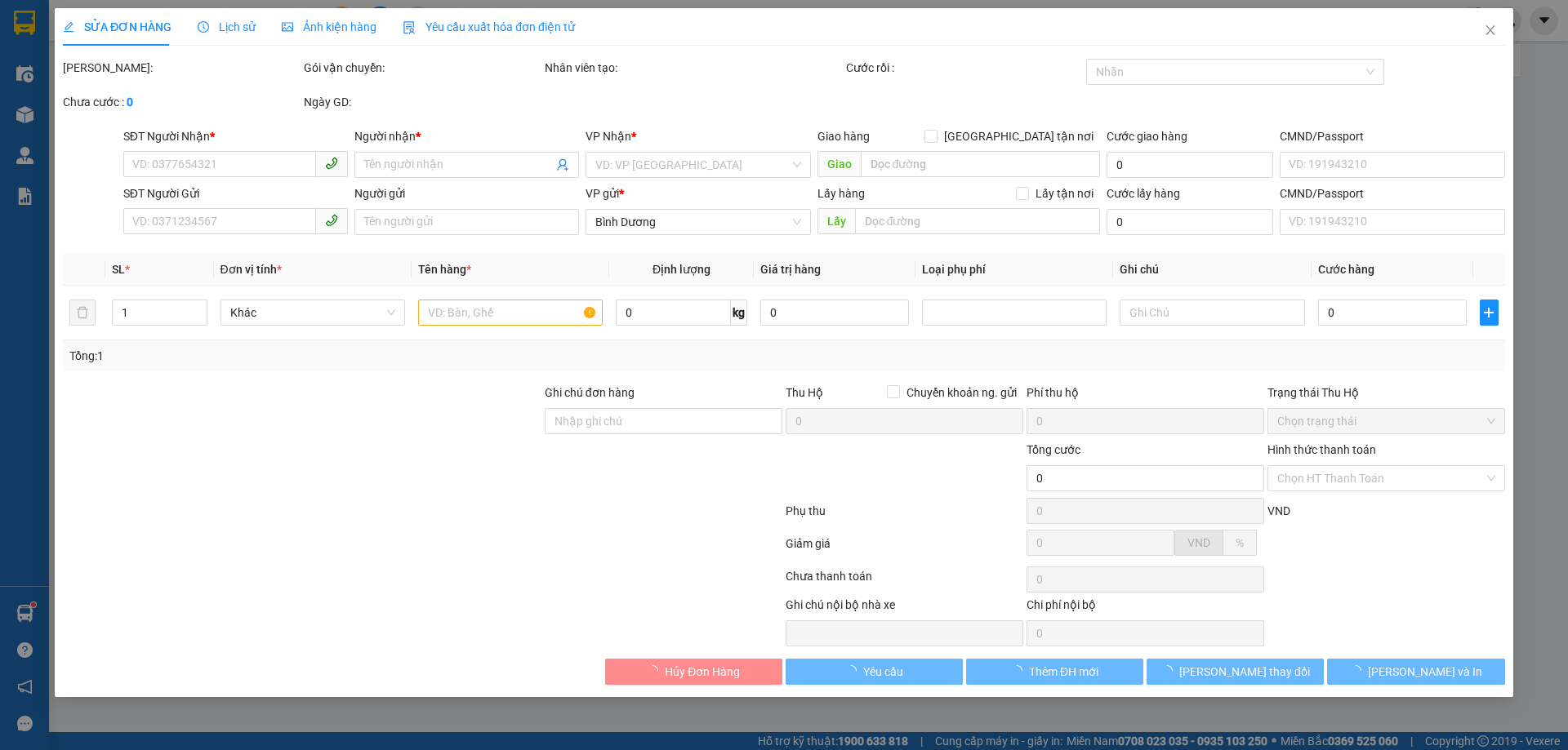
type input "066072002763"
type input "50.000"
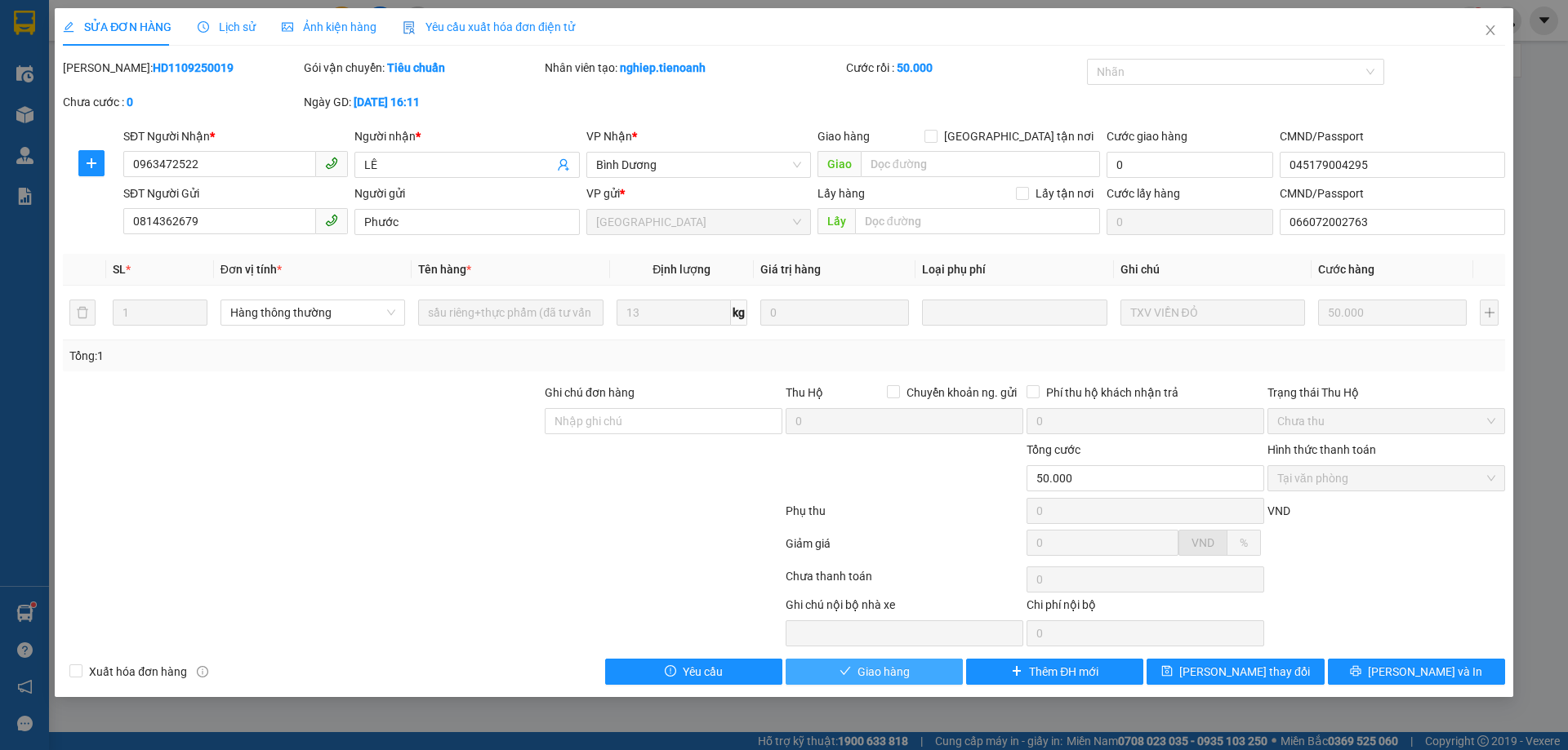
click at [928, 670] on button "Giao hàng" at bounding box center [873, 672] width 177 height 26
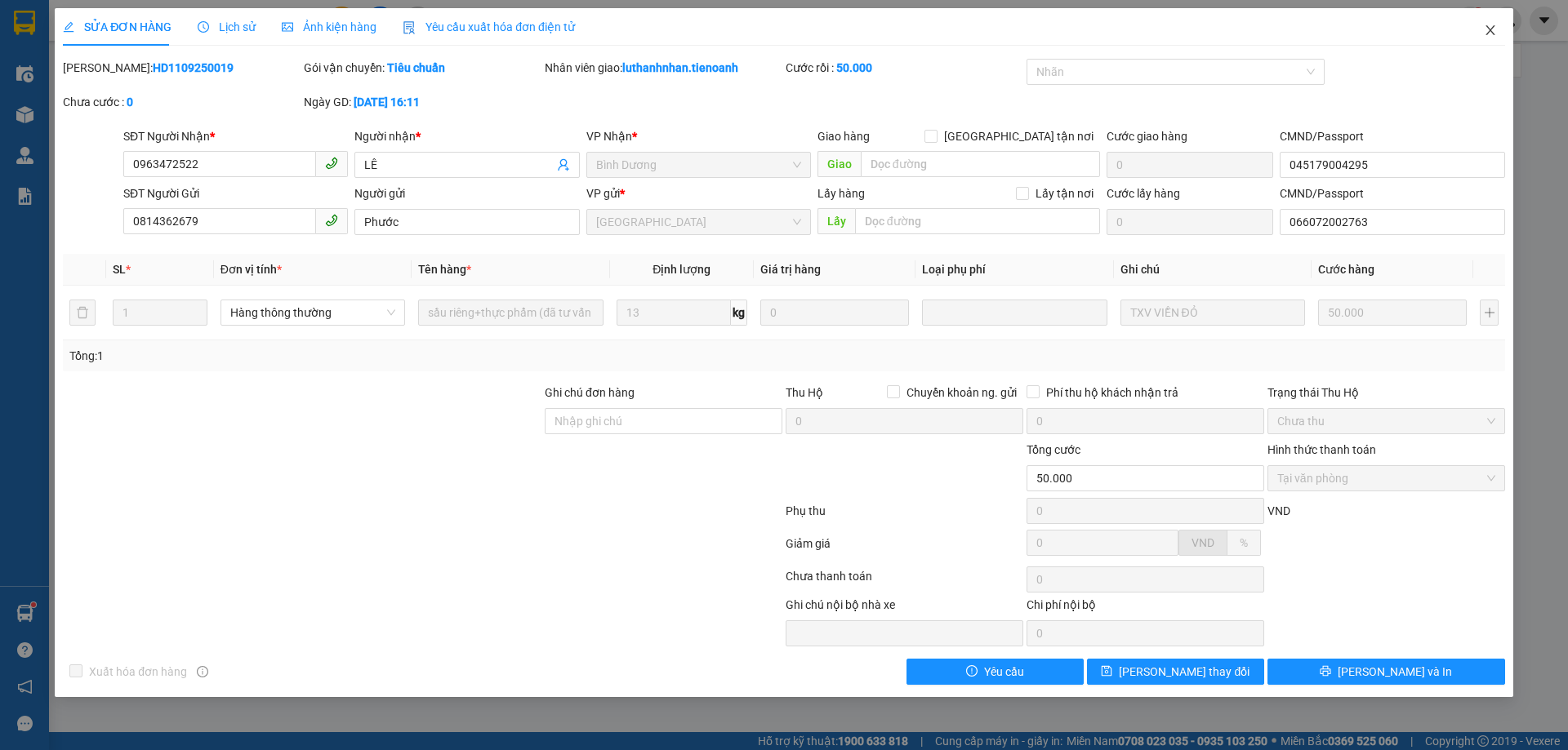
click at [1492, 36] on icon "close" at bounding box center [1490, 29] width 13 height 13
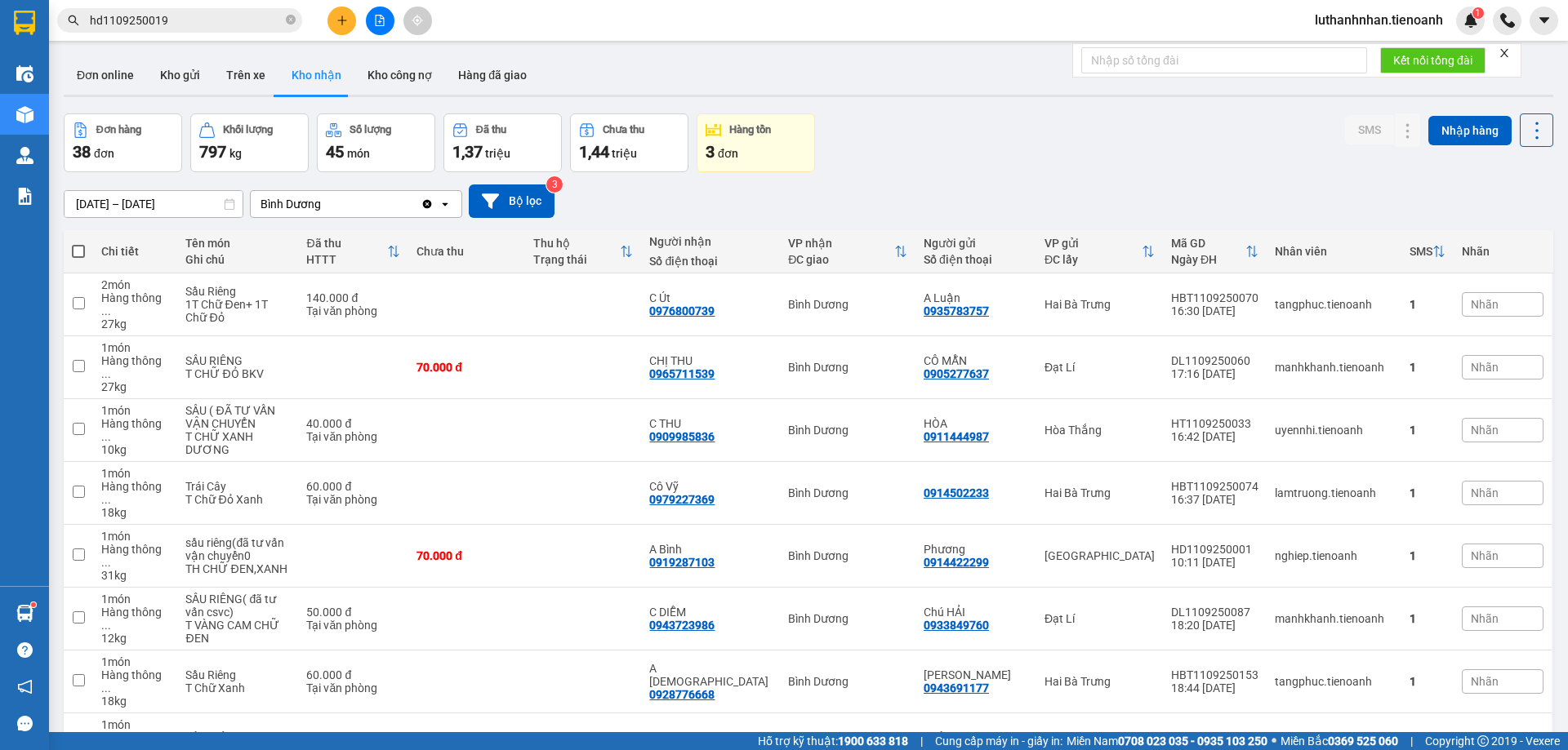
click at [959, 146] on div "Đơn hàng 38 đơn Khối lượng 797 kg Số lượng 45 món Đã thu 1,37 triệu Chưa thu 1,…" at bounding box center [808, 143] width 1490 height 59
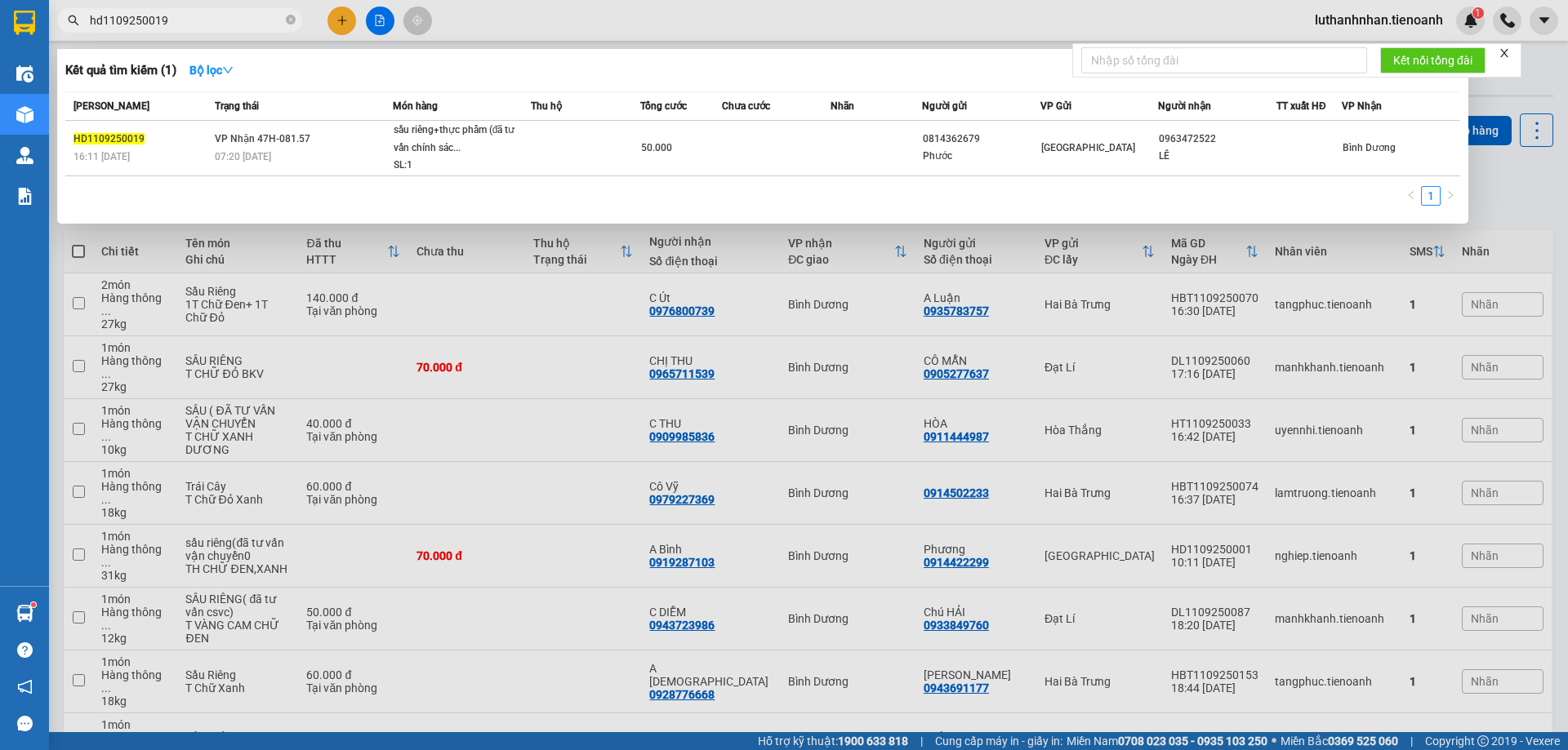
click at [219, 20] on input "hd1109250019" at bounding box center [186, 21] width 192 height 18
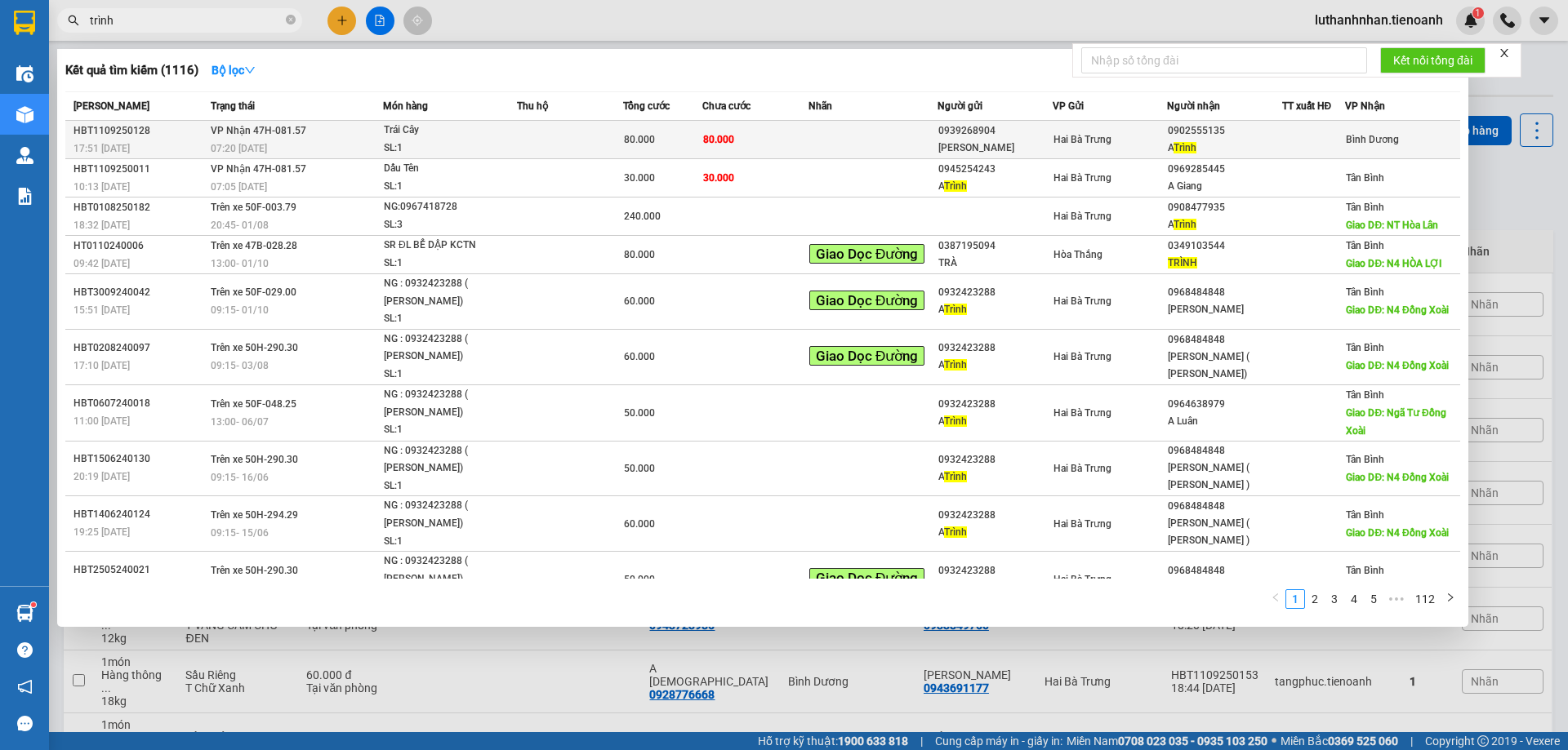
type input "trình"
click at [812, 127] on td at bounding box center [873, 140] width 129 height 38
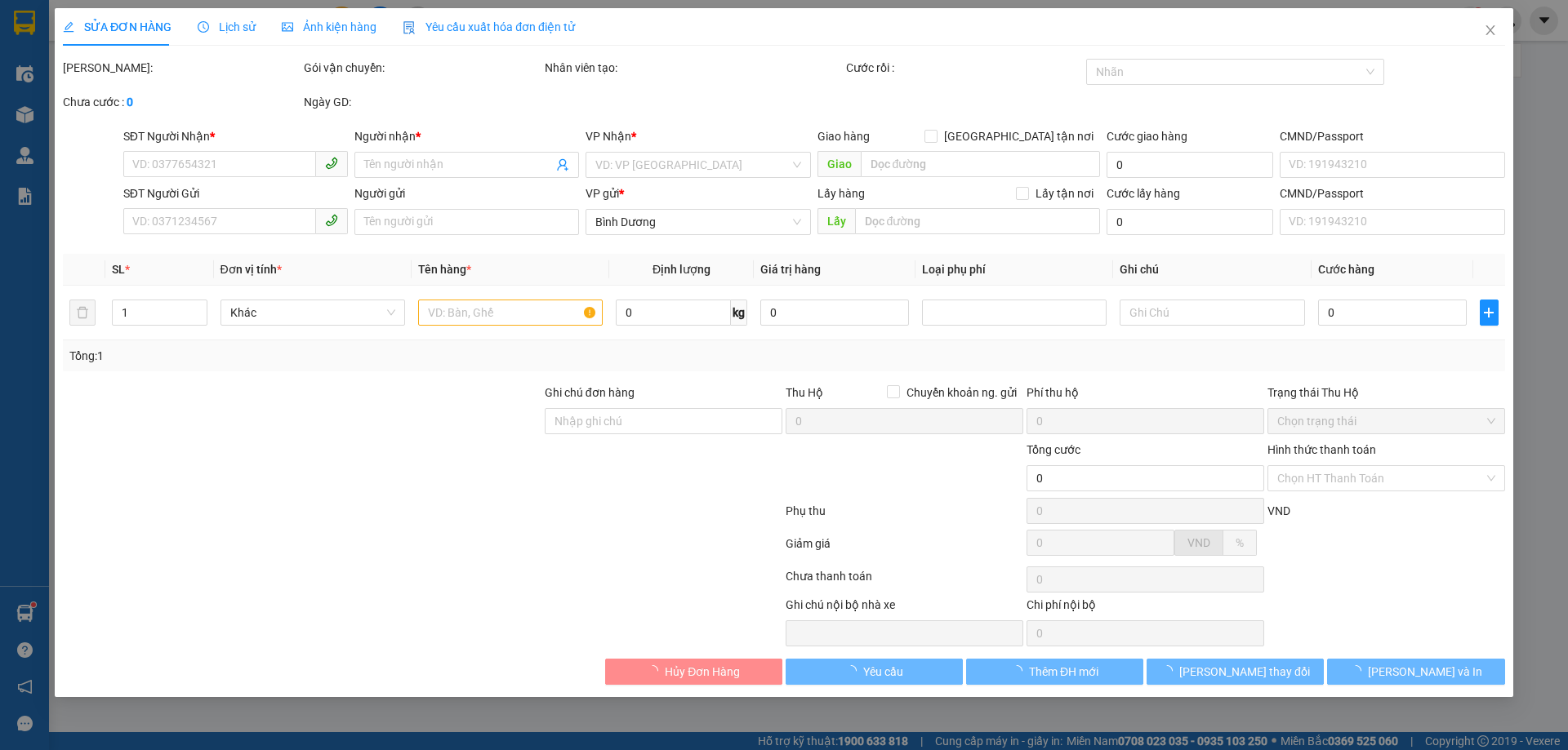
type input "0902555135"
type input "A Trình"
type input "0939268904"
type input "Chú Tùng"
type input "030063017237"
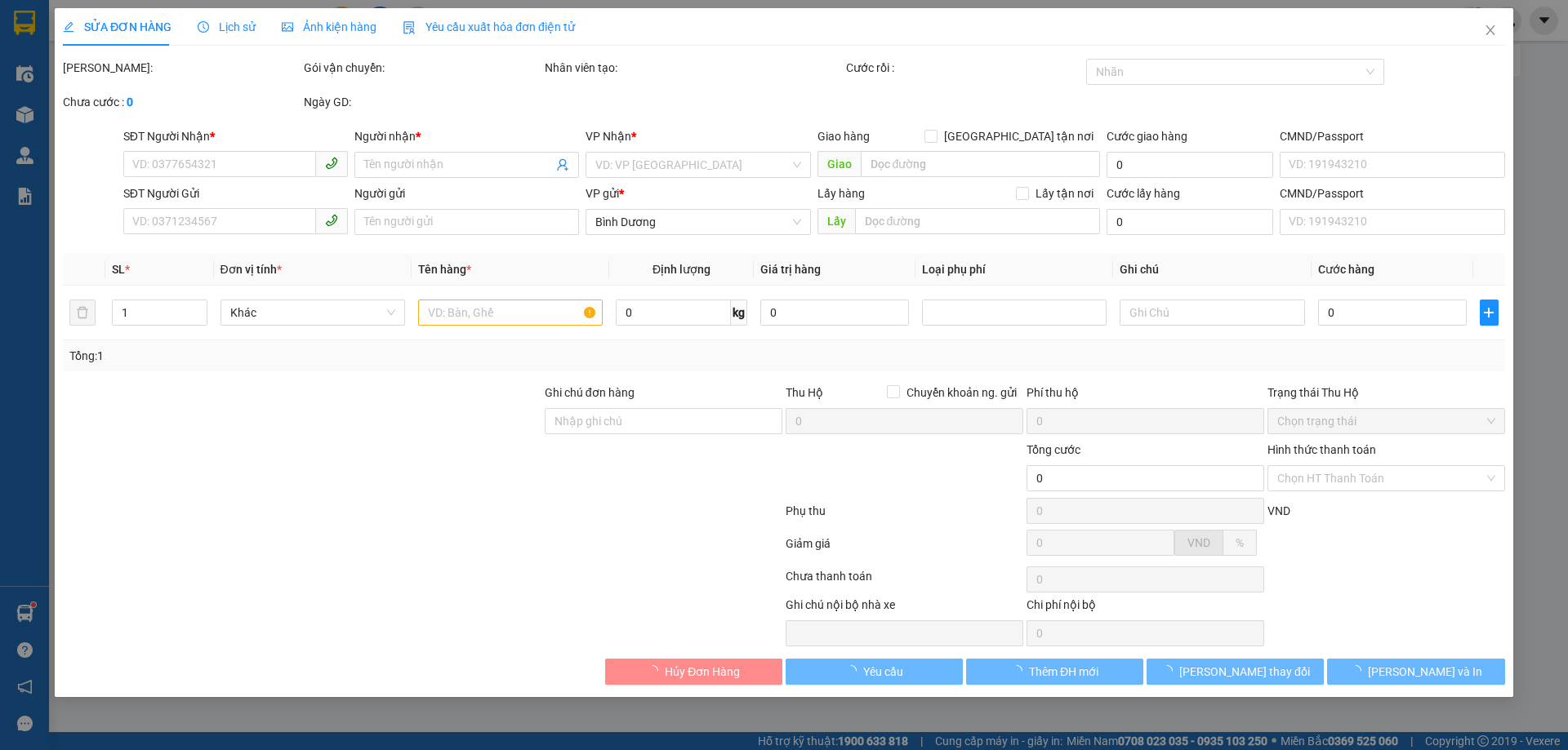
type input "80.000"
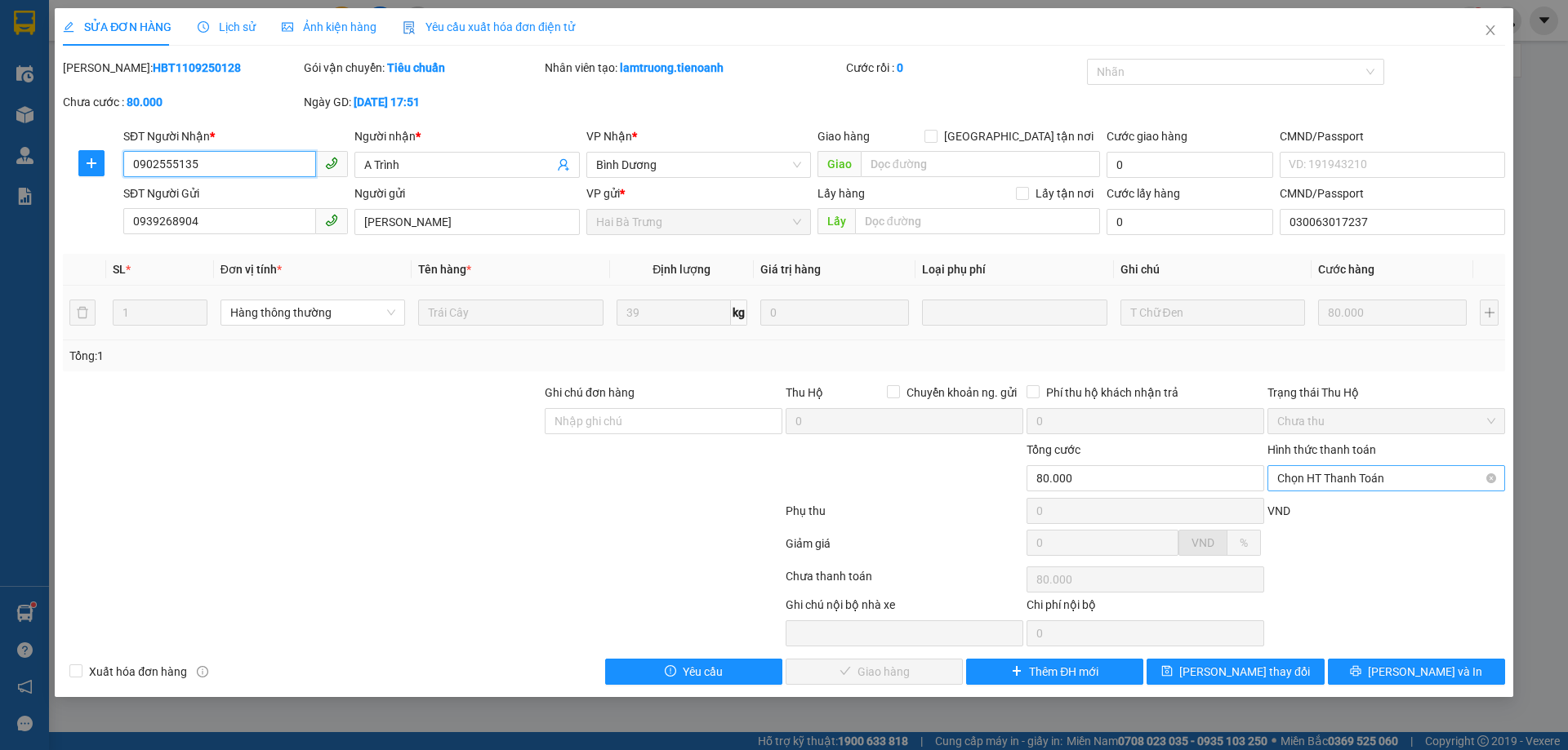
click at [1397, 479] on span "Chọn HT Thanh Toán" at bounding box center [1386, 478] width 218 height 24
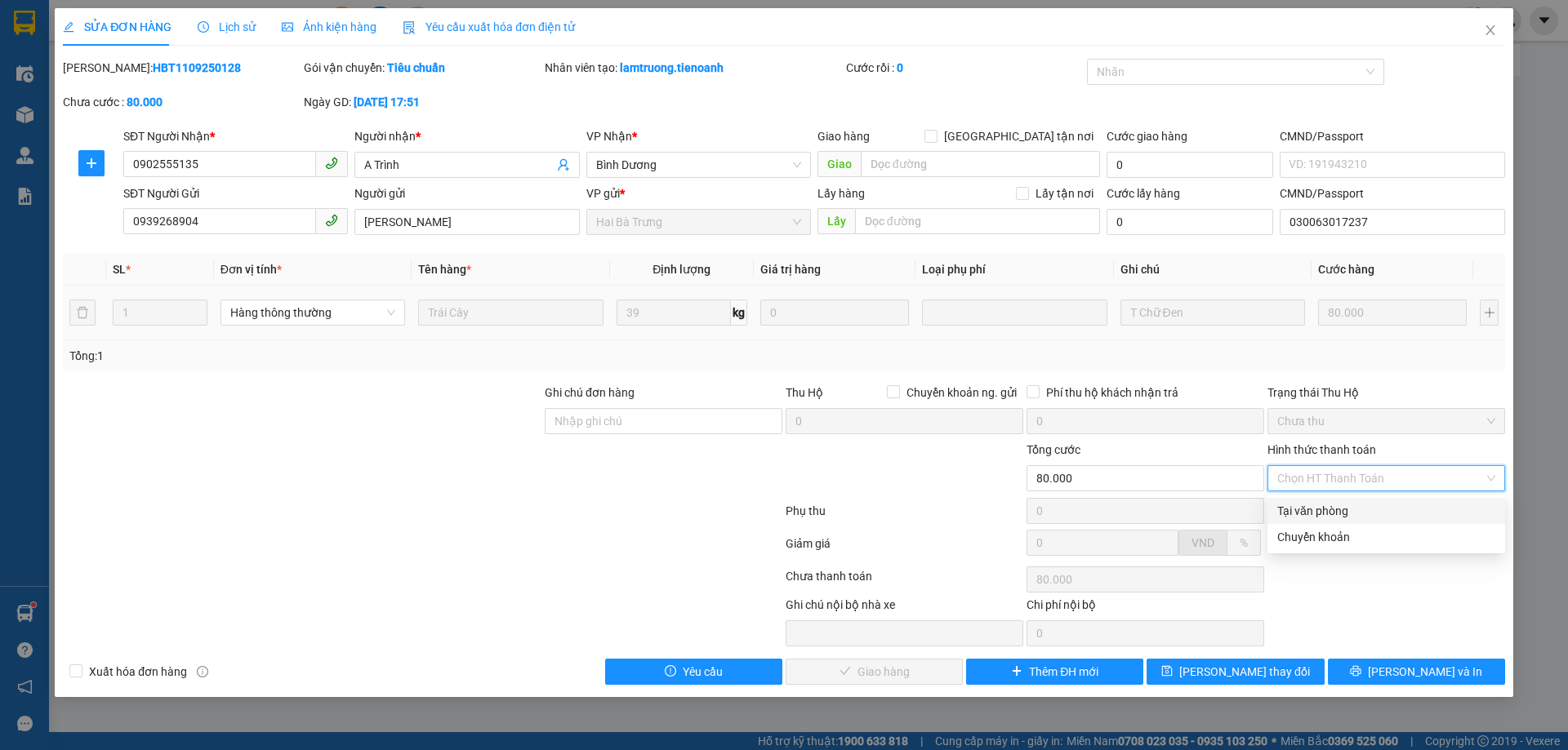
click at [1369, 513] on div "Tại văn phòng" at bounding box center [1386, 511] width 218 height 18
type input "0"
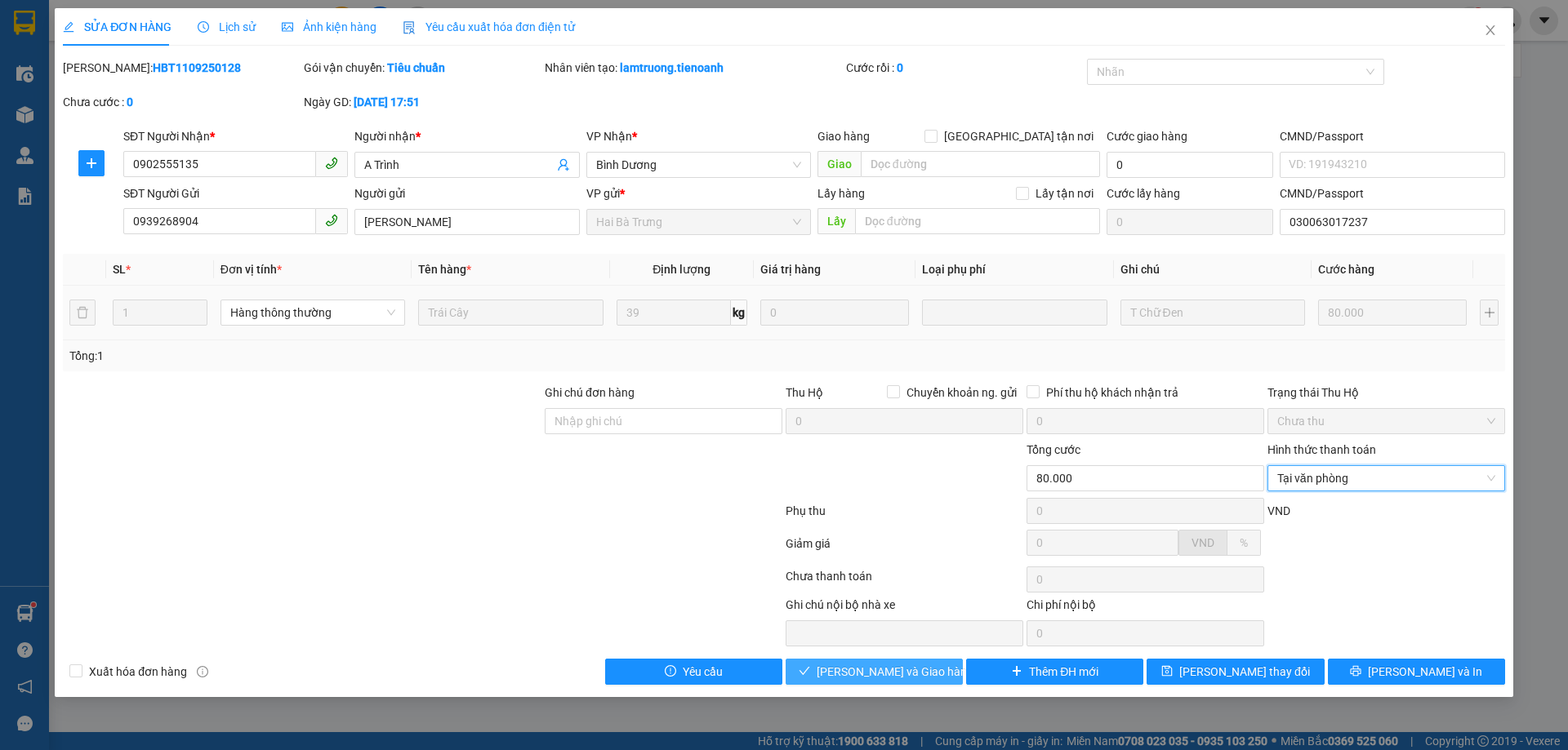
click at [898, 676] on span "[PERSON_NAME] và Giao hàng" at bounding box center [895, 672] width 157 height 18
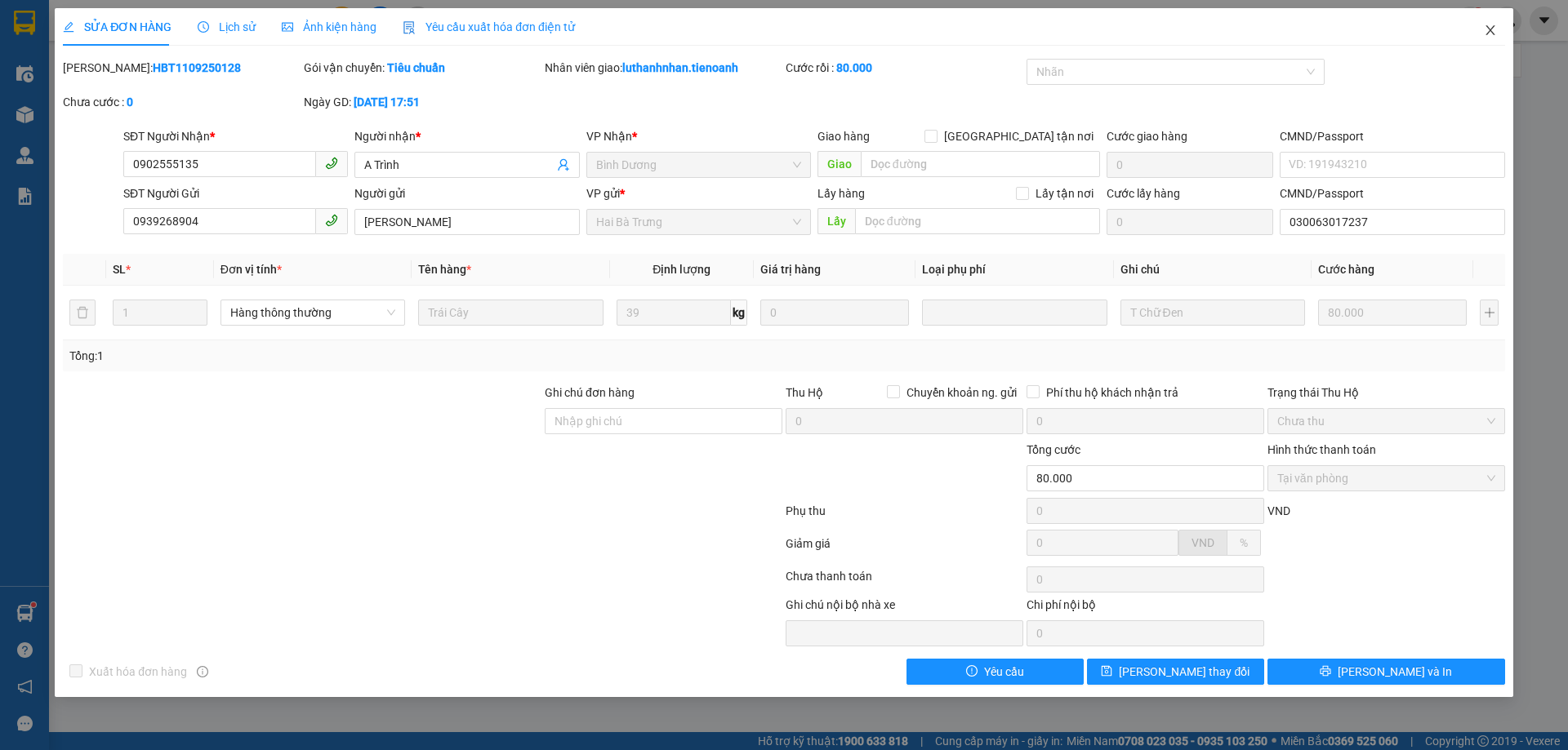
click at [1492, 34] on icon "close" at bounding box center [1490, 29] width 13 height 13
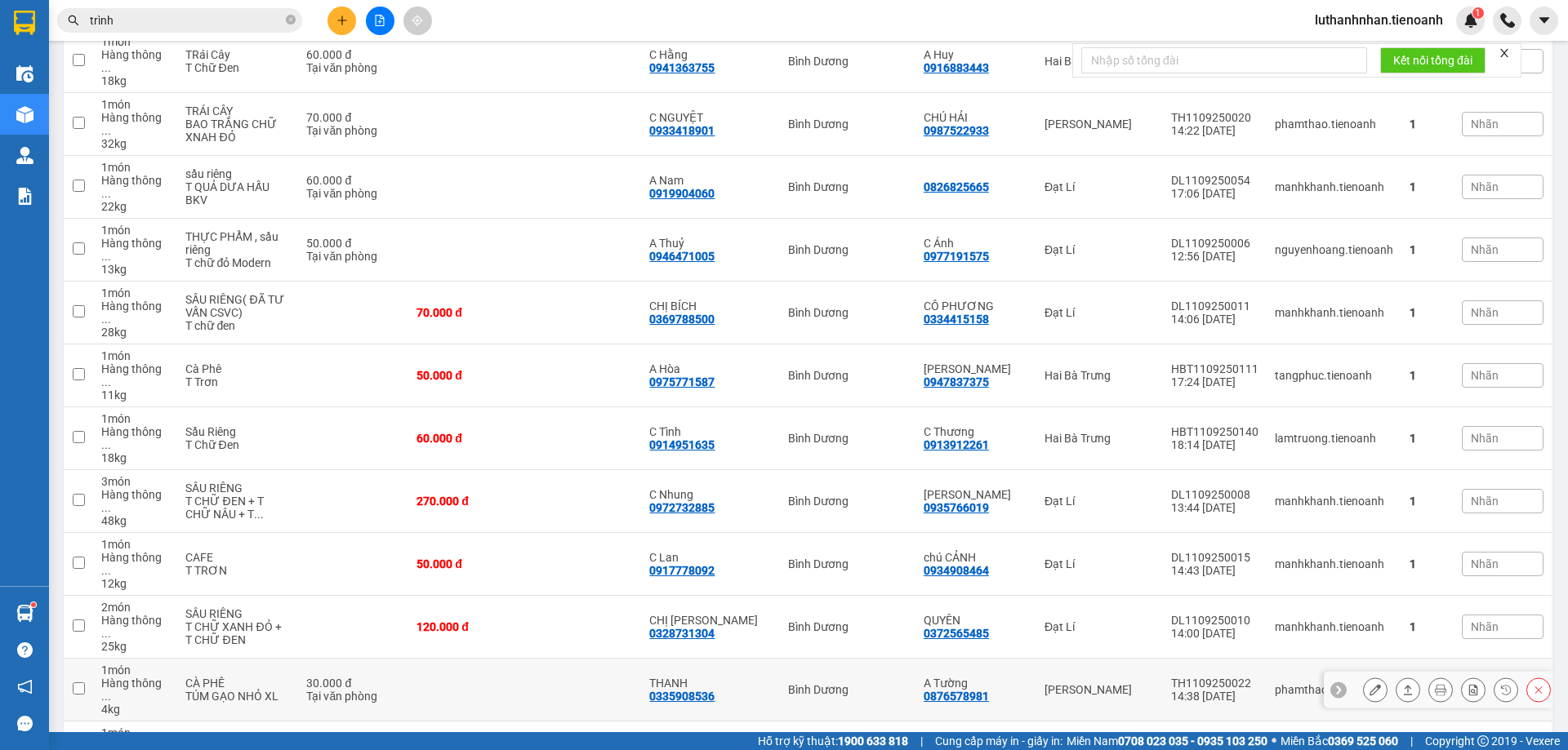
scroll to position [182, 0]
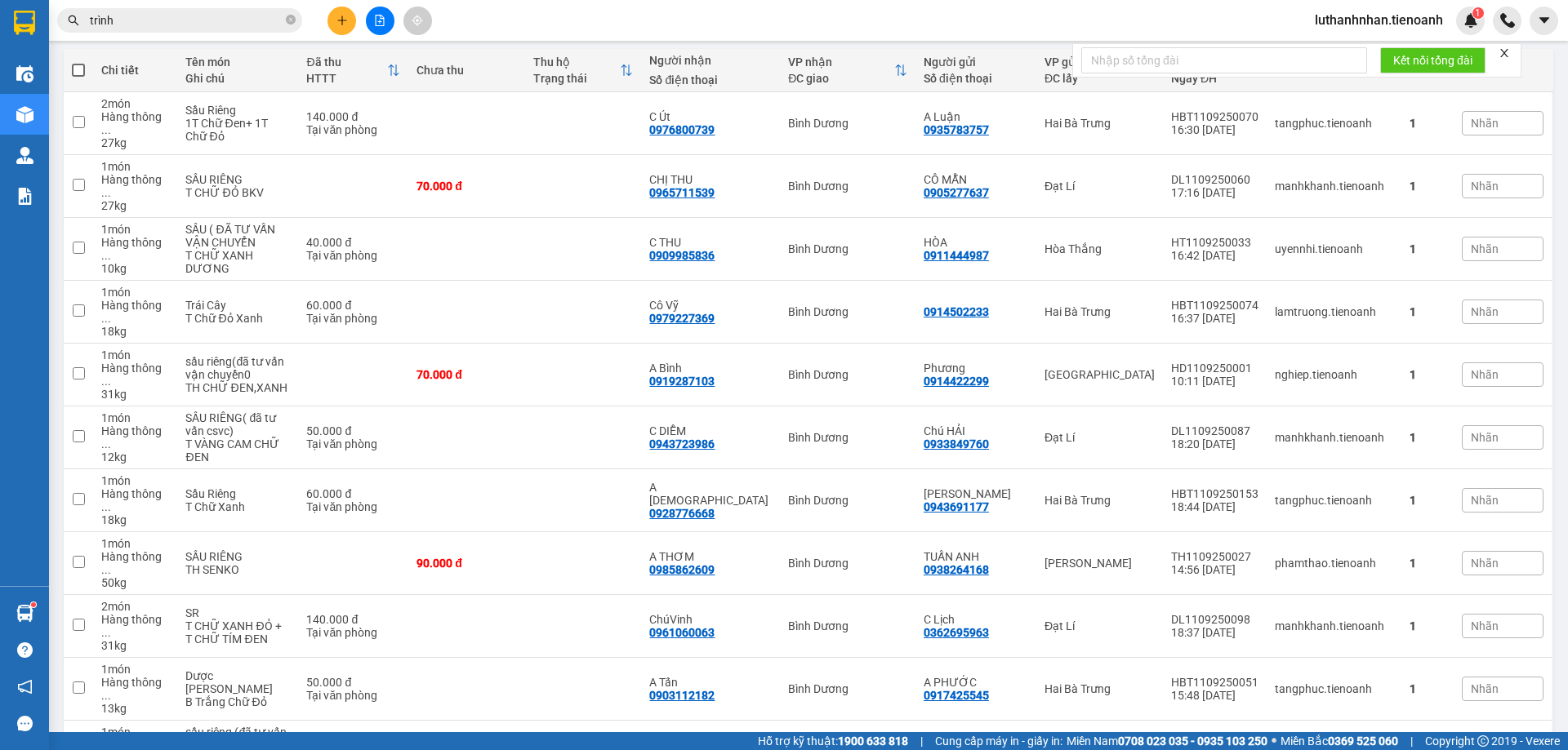
click at [154, 16] on input "trình" at bounding box center [186, 21] width 192 height 18
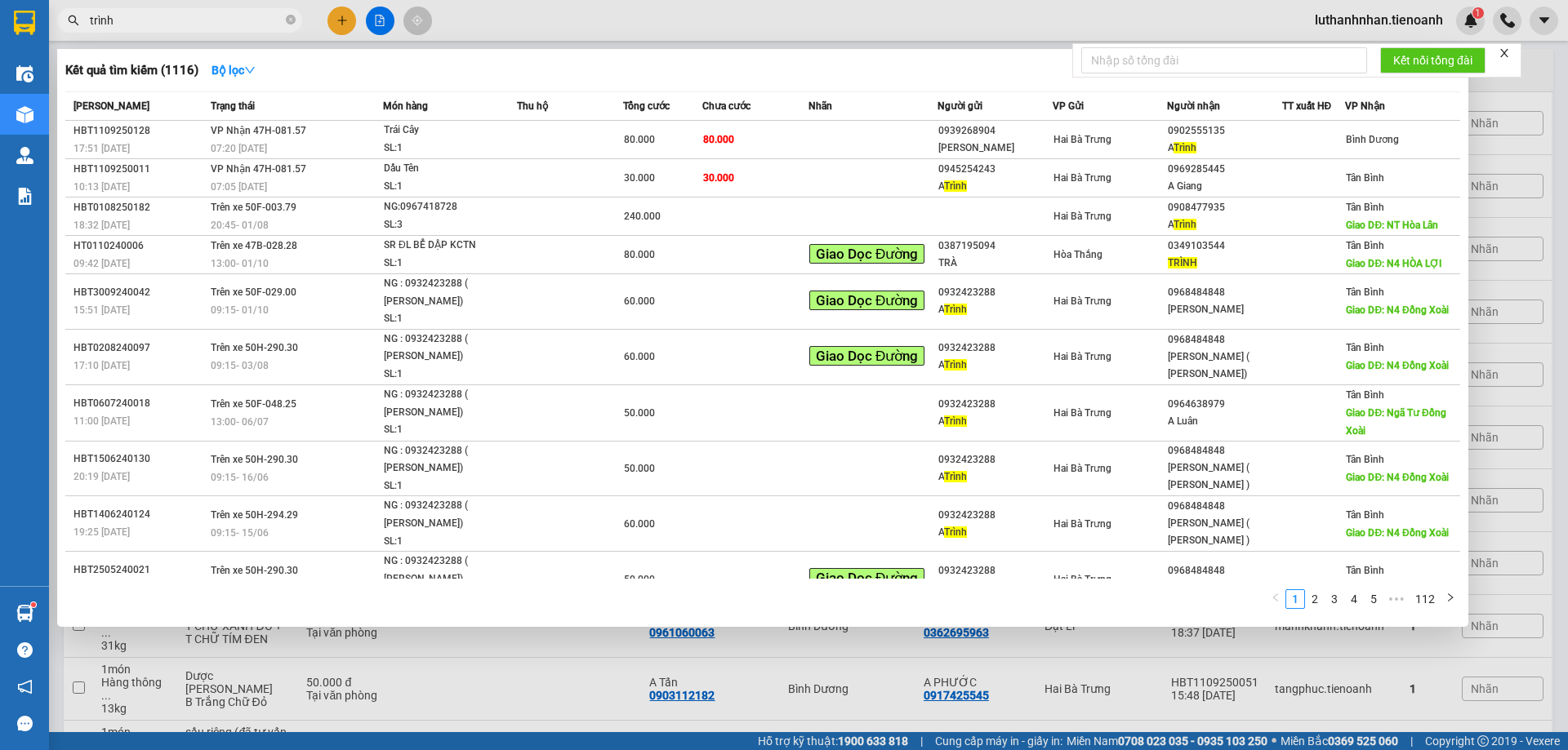
click at [154, 16] on input "trình" at bounding box center [186, 21] width 192 height 18
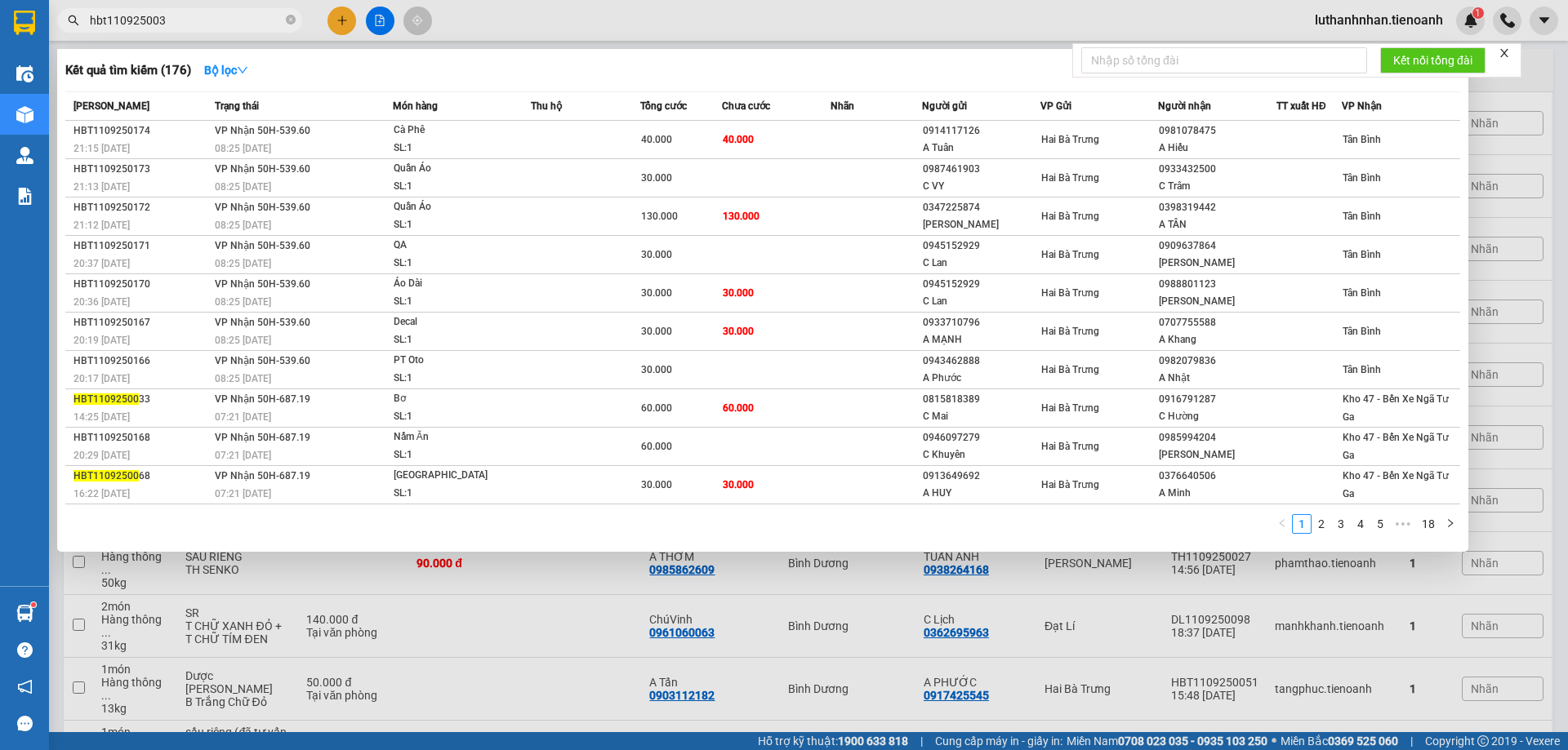
type input "hbt1109250034"
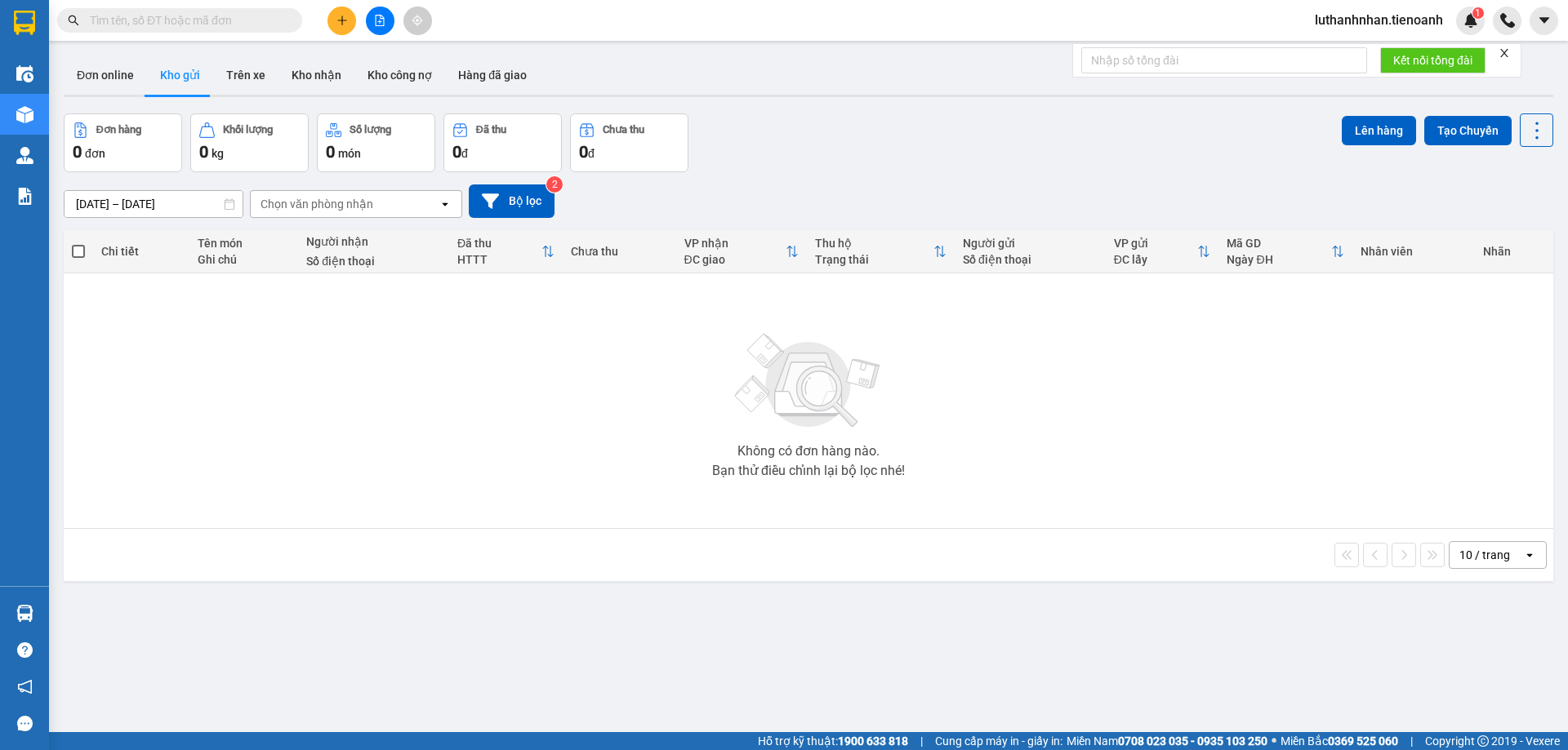
click at [149, 25] on input "text" at bounding box center [186, 21] width 192 height 18
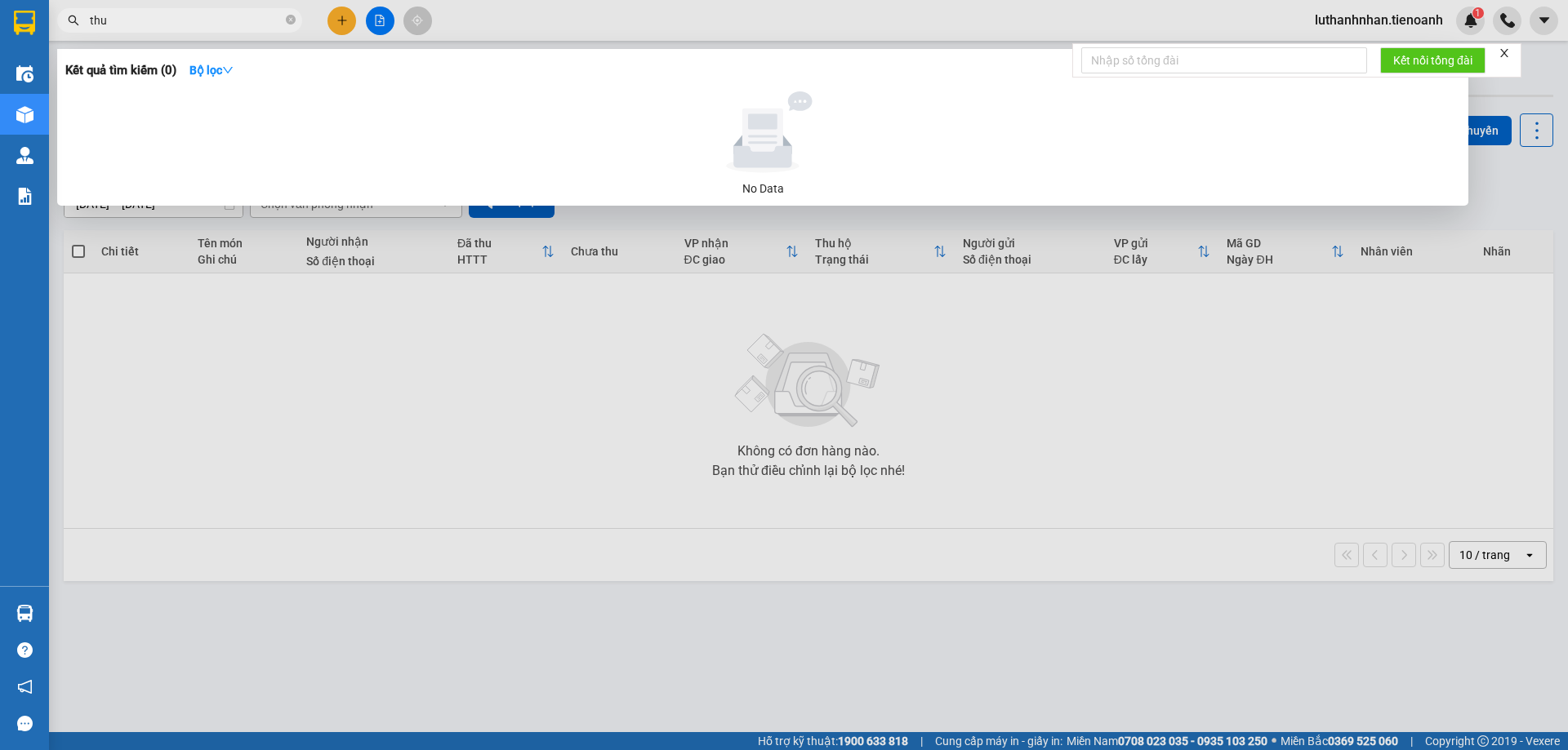
type input "thuý"
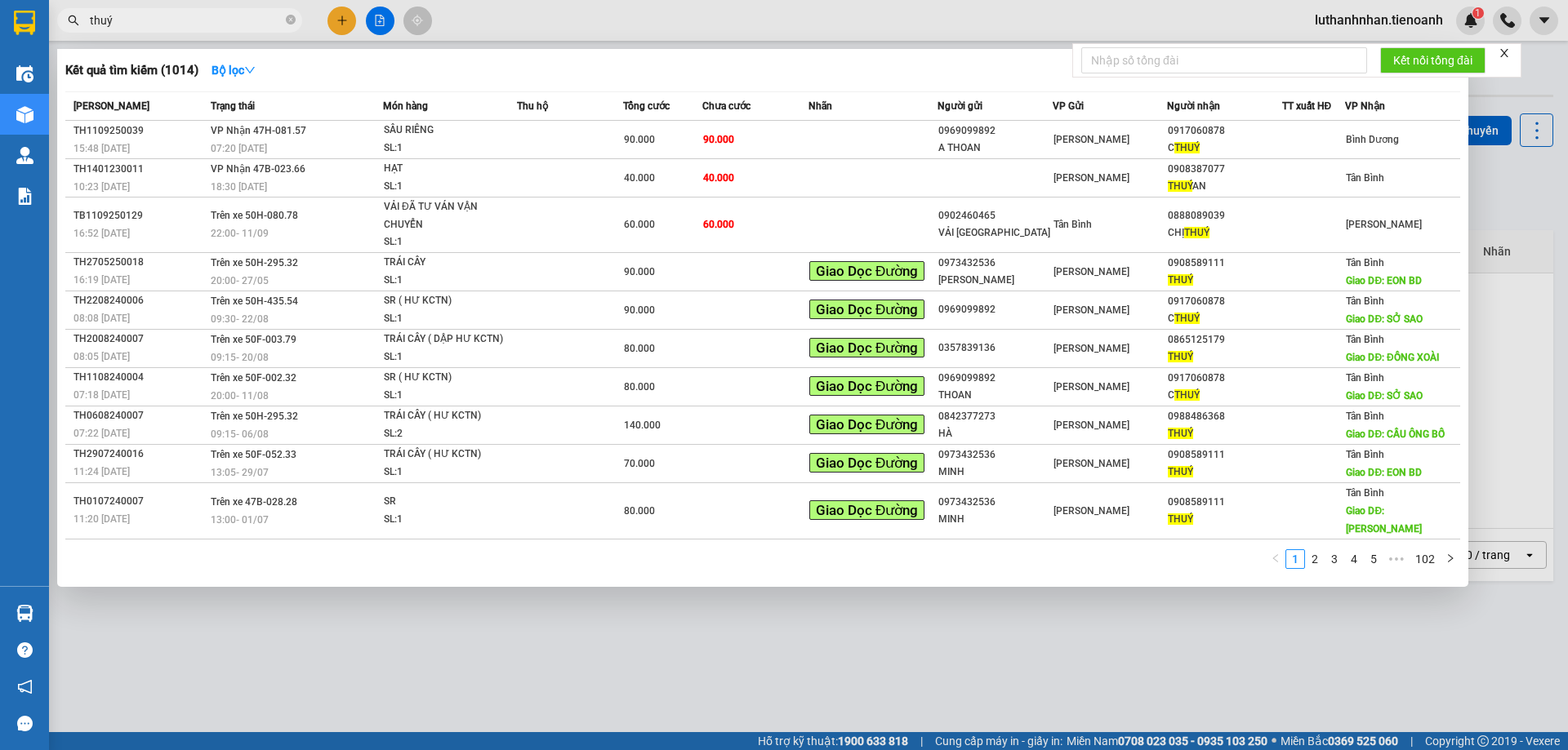
click at [139, 25] on input "thuý" at bounding box center [186, 21] width 192 height 18
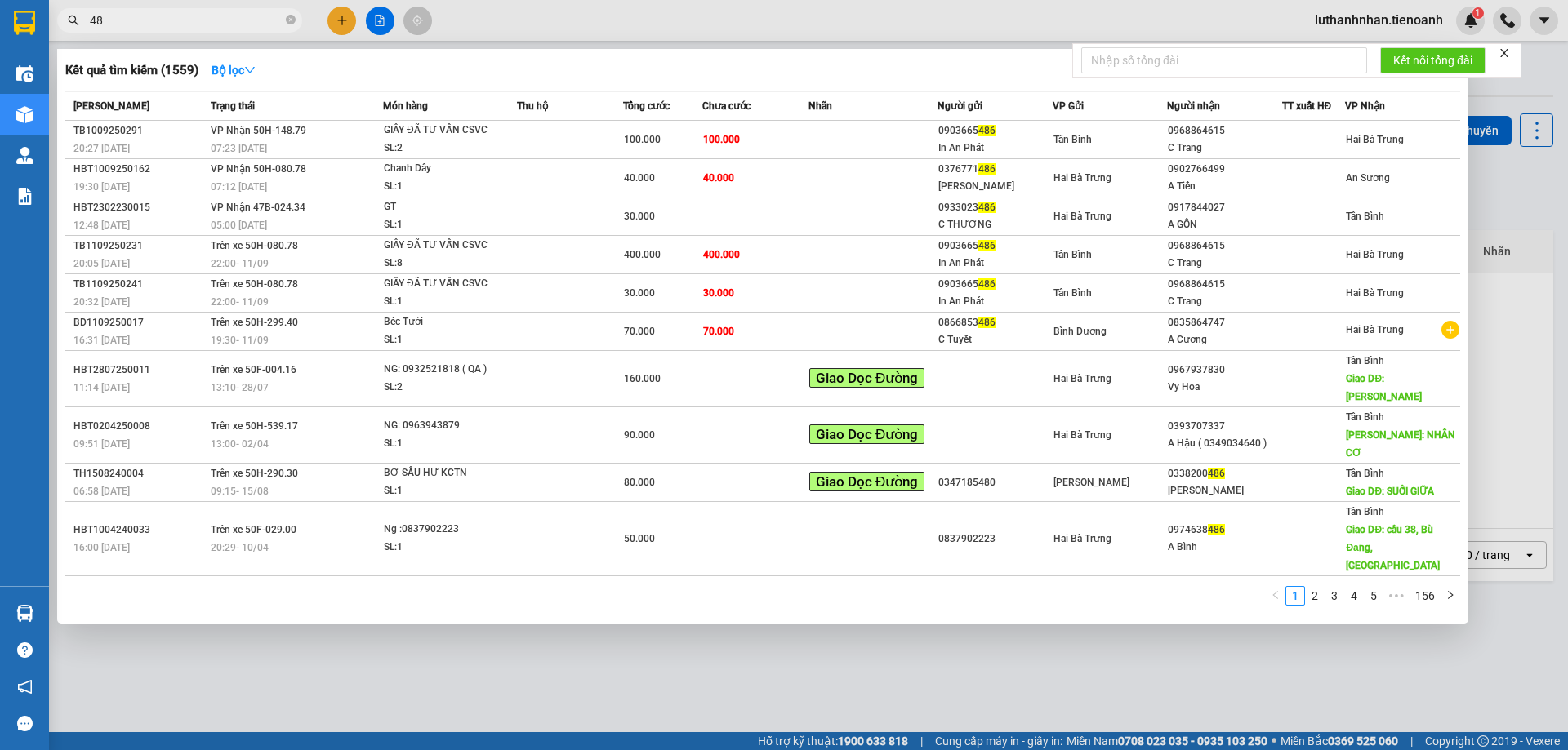
type input "4"
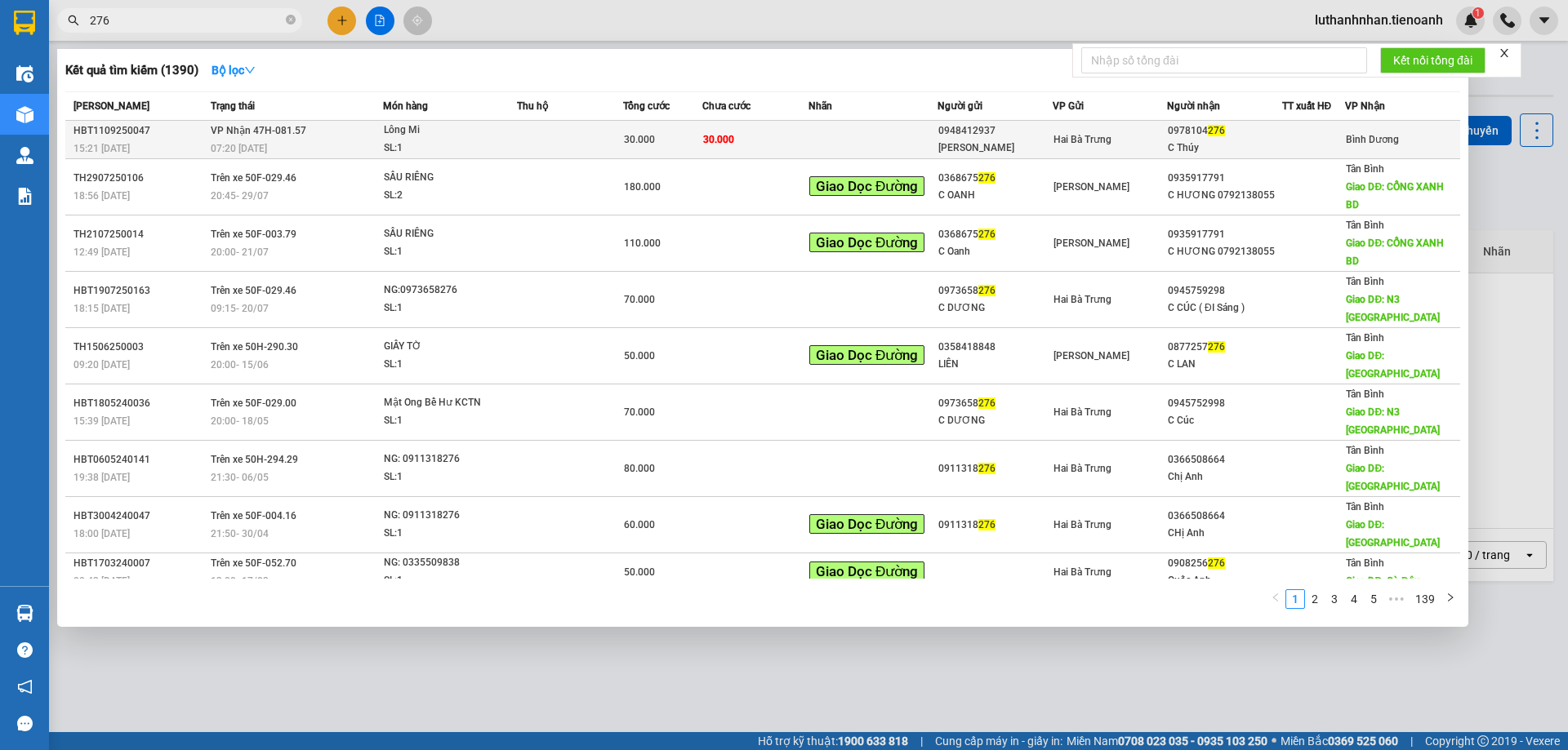
type input "276"
click at [683, 135] on div "30.000" at bounding box center [662, 140] width 77 height 18
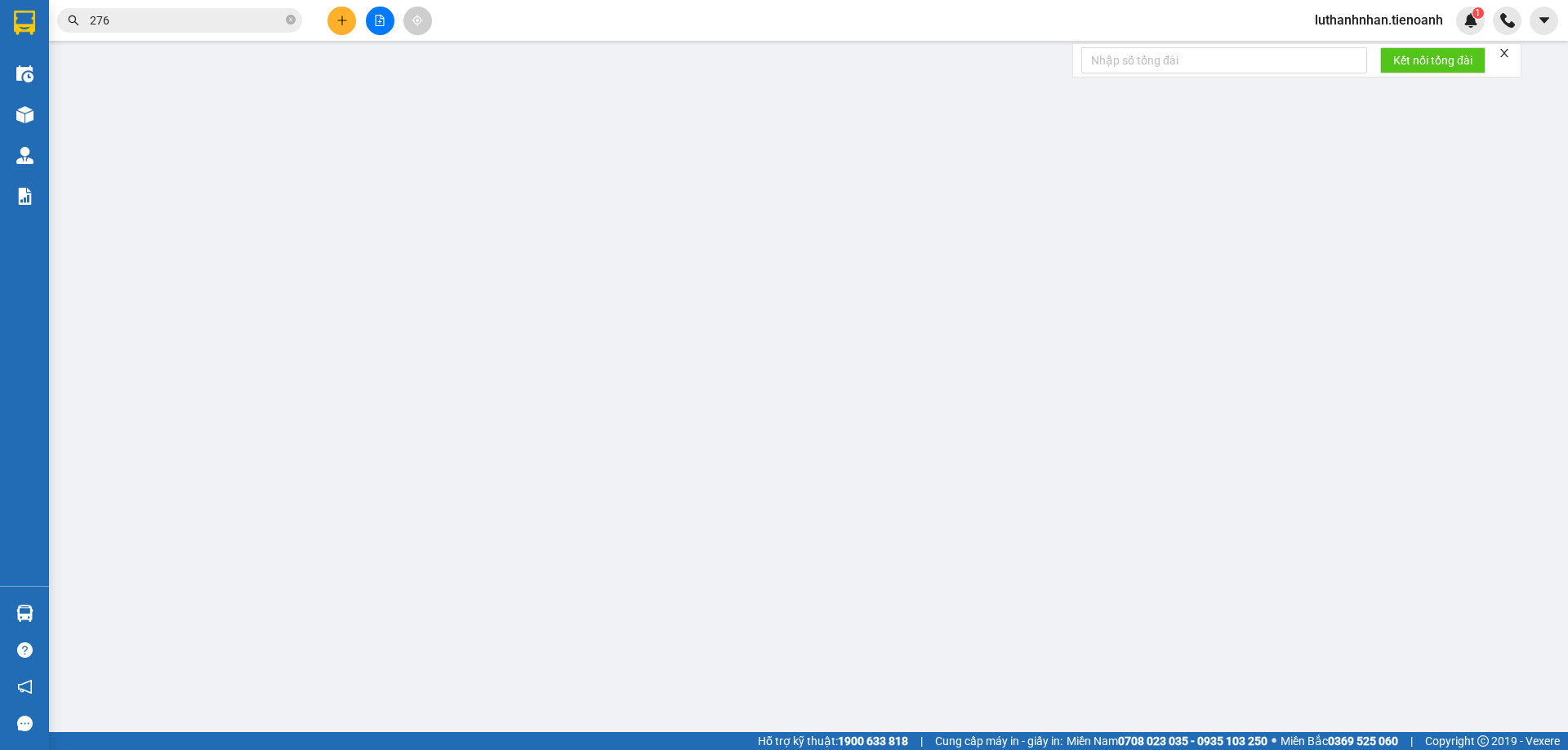
type input "0978104276"
type input "C Thúy"
type input "0948412937"
type input "[PERSON_NAME]"
type input "30.000"
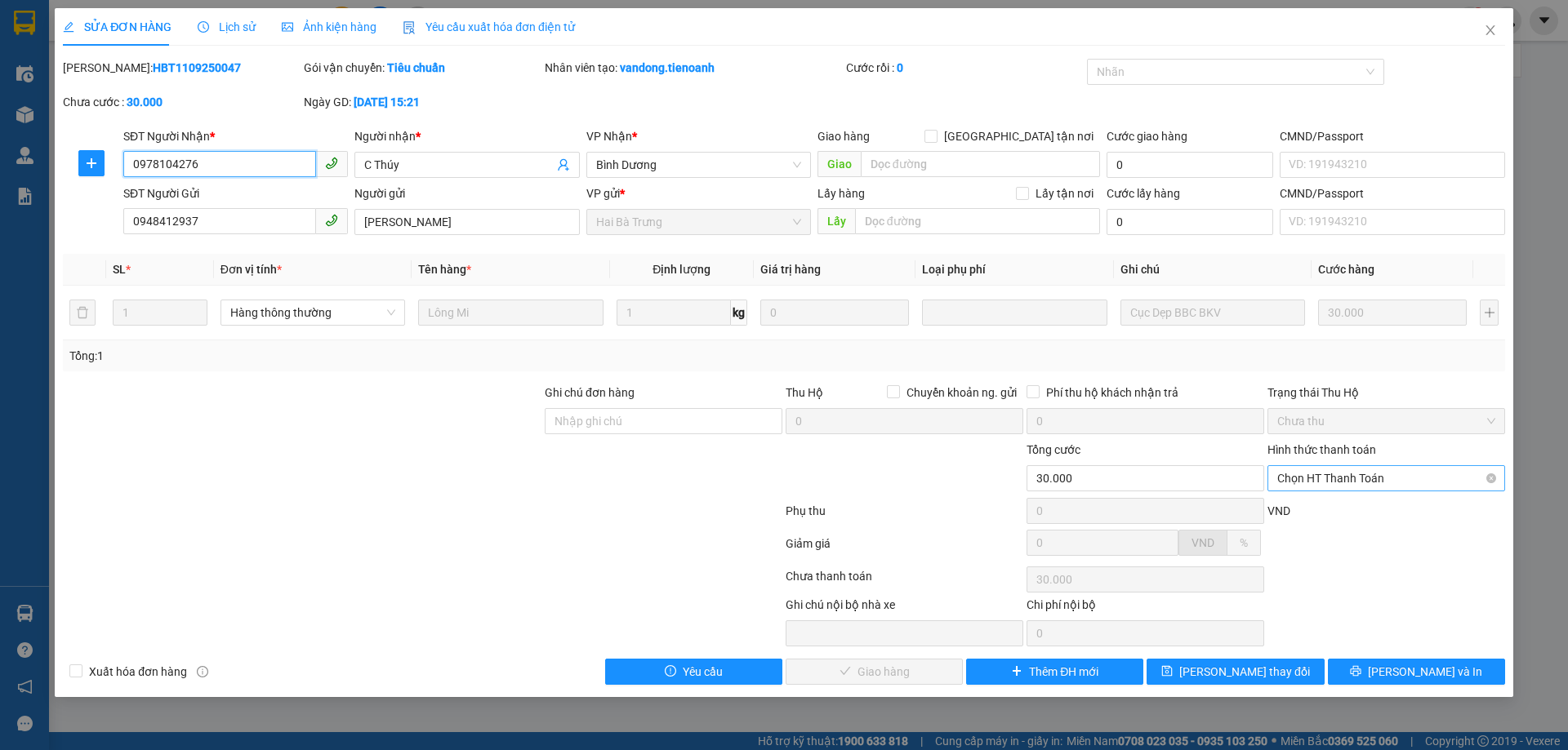
click at [1323, 476] on span "Chọn HT Thanh Toán" at bounding box center [1386, 478] width 218 height 24
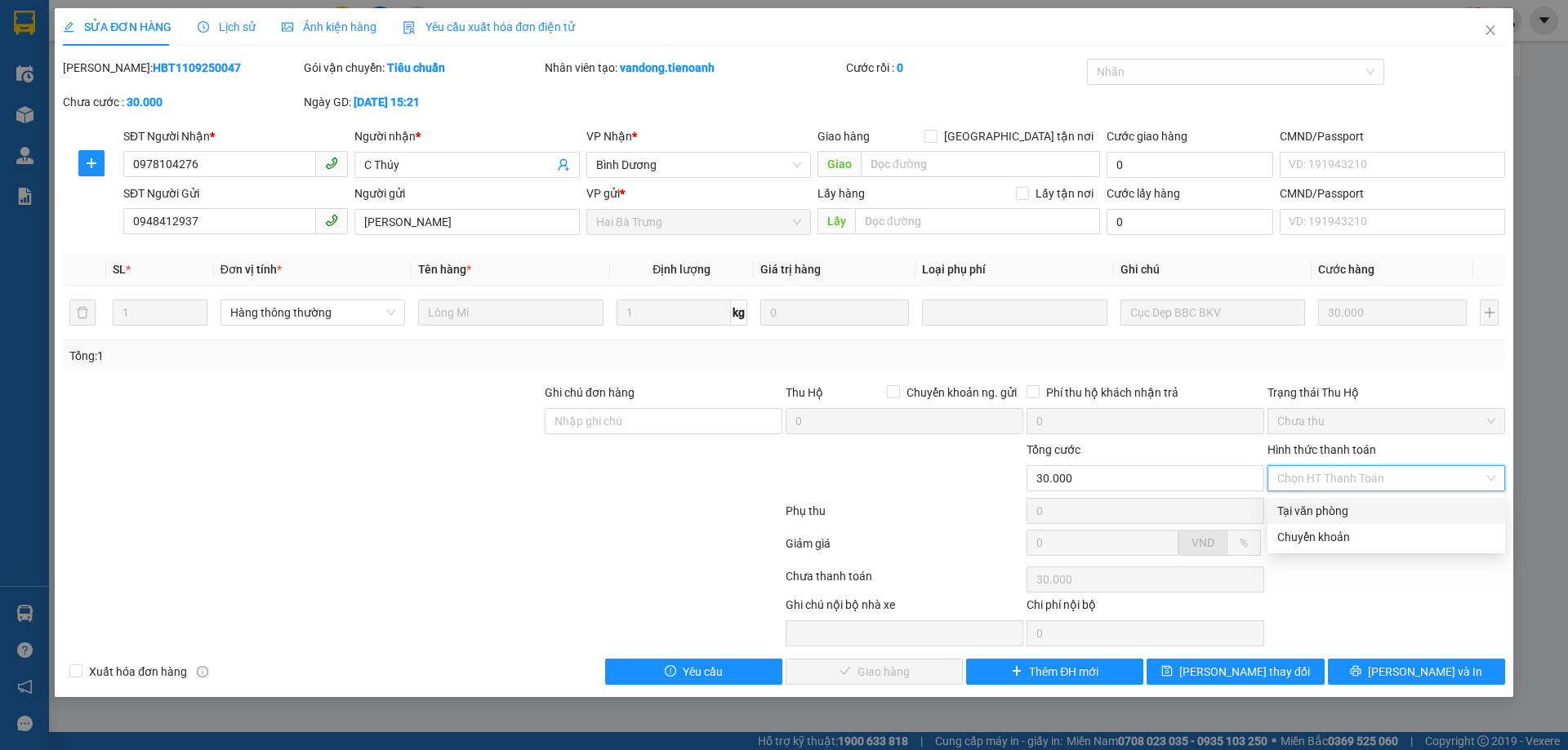
click at [1327, 511] on div "Tại văn phòng" at bounding box center [1386, 511] width 218 height 18
type input "0"
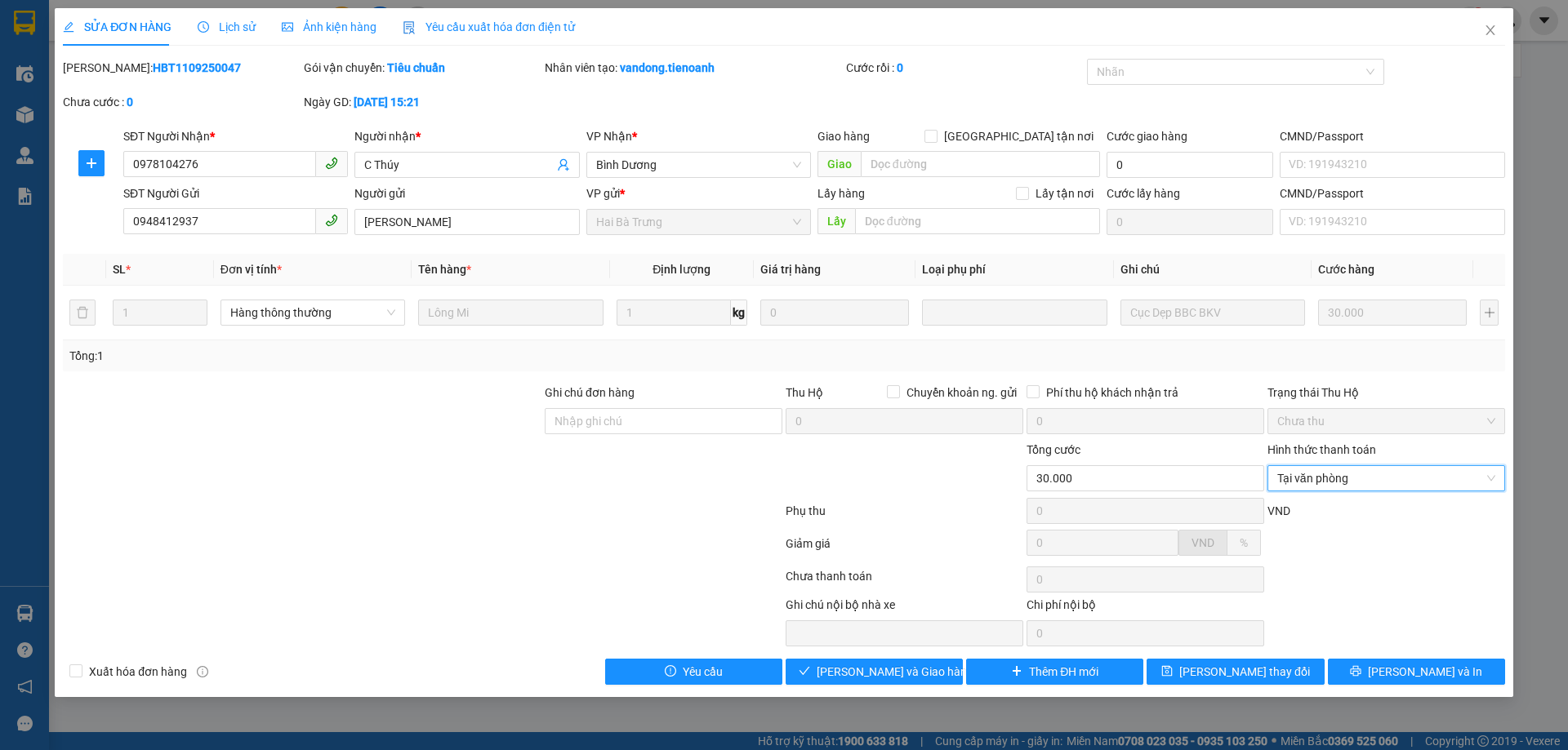
click at [931, 686] on div "SỬA ĐƠN HÀNG Lịch sử Ảnh kiện hàng Yêu cầu xuất hóa đơn điện tử Total Paid Fee …" at bounding box center [784, 353] width 1459 height 689
click at [1491, 28] on icon "close" at bounding box center [1490, 29] width 13 height 13
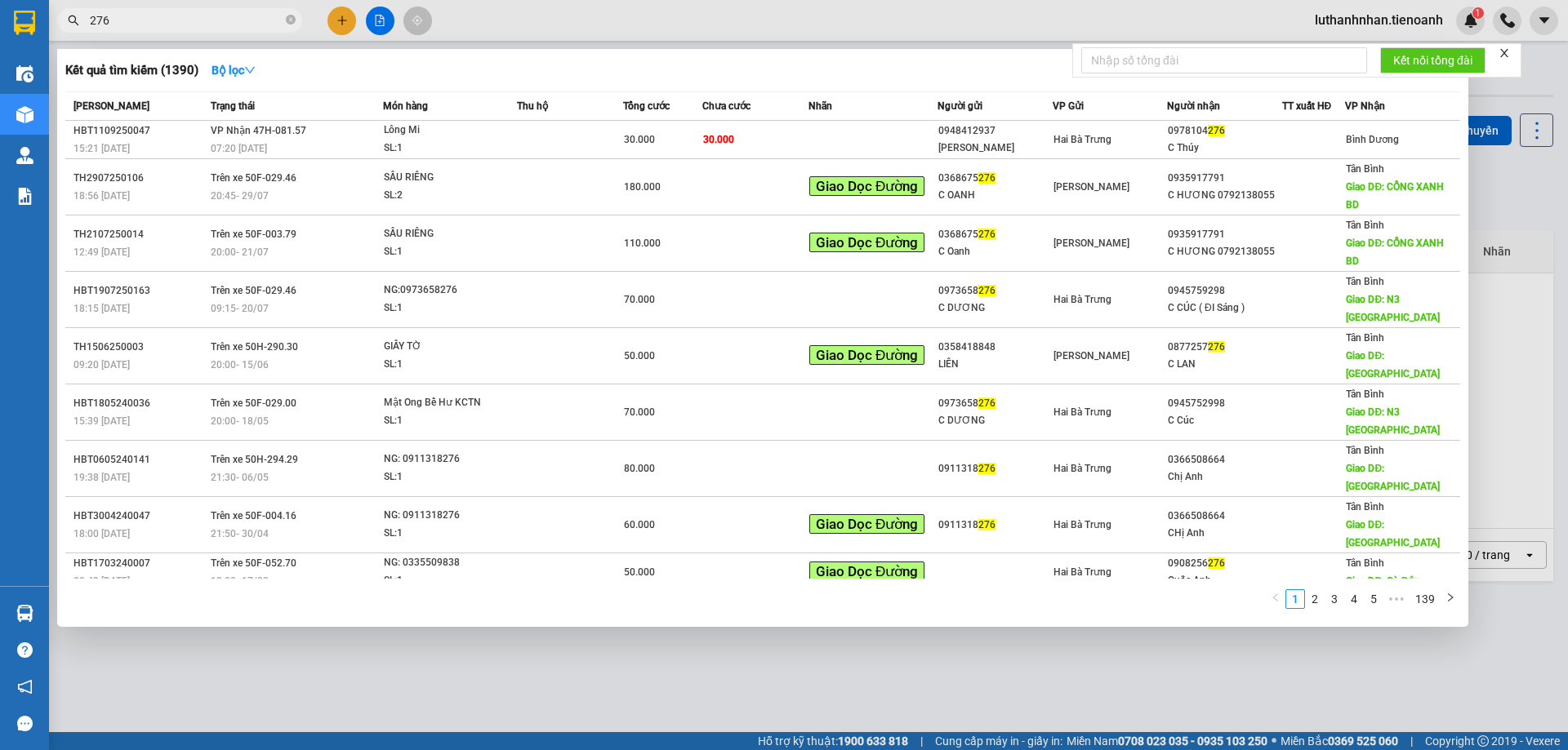
click at [220, 11] on span "276" at bounding box center [180, 20] width 245 height 24
click at [227, 13] on input "276" at bounding box center [186, 21] width 192 height 18
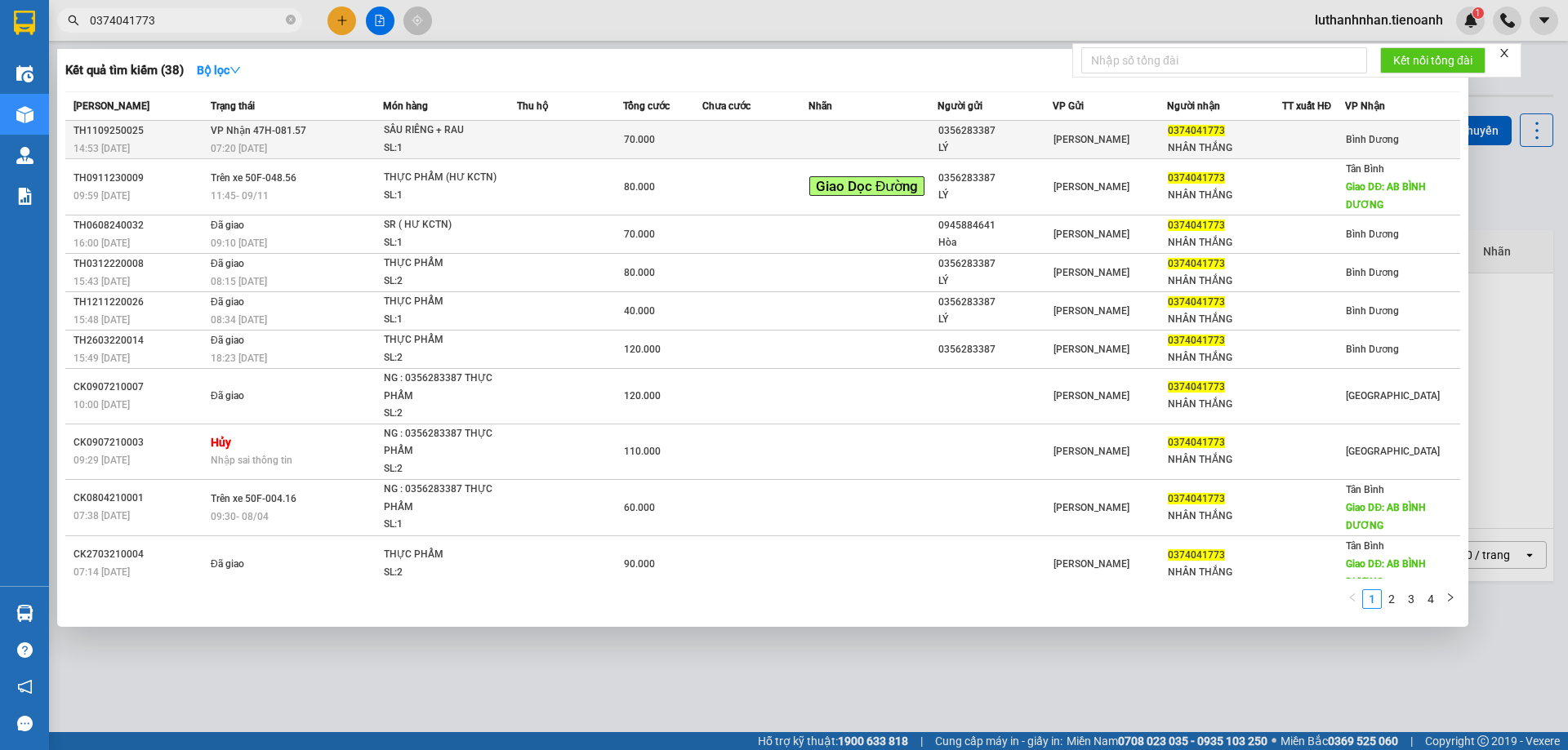
type input "0374041773"
click at [615, 150] on td at bounding box center [570, 140] width 106 height 38
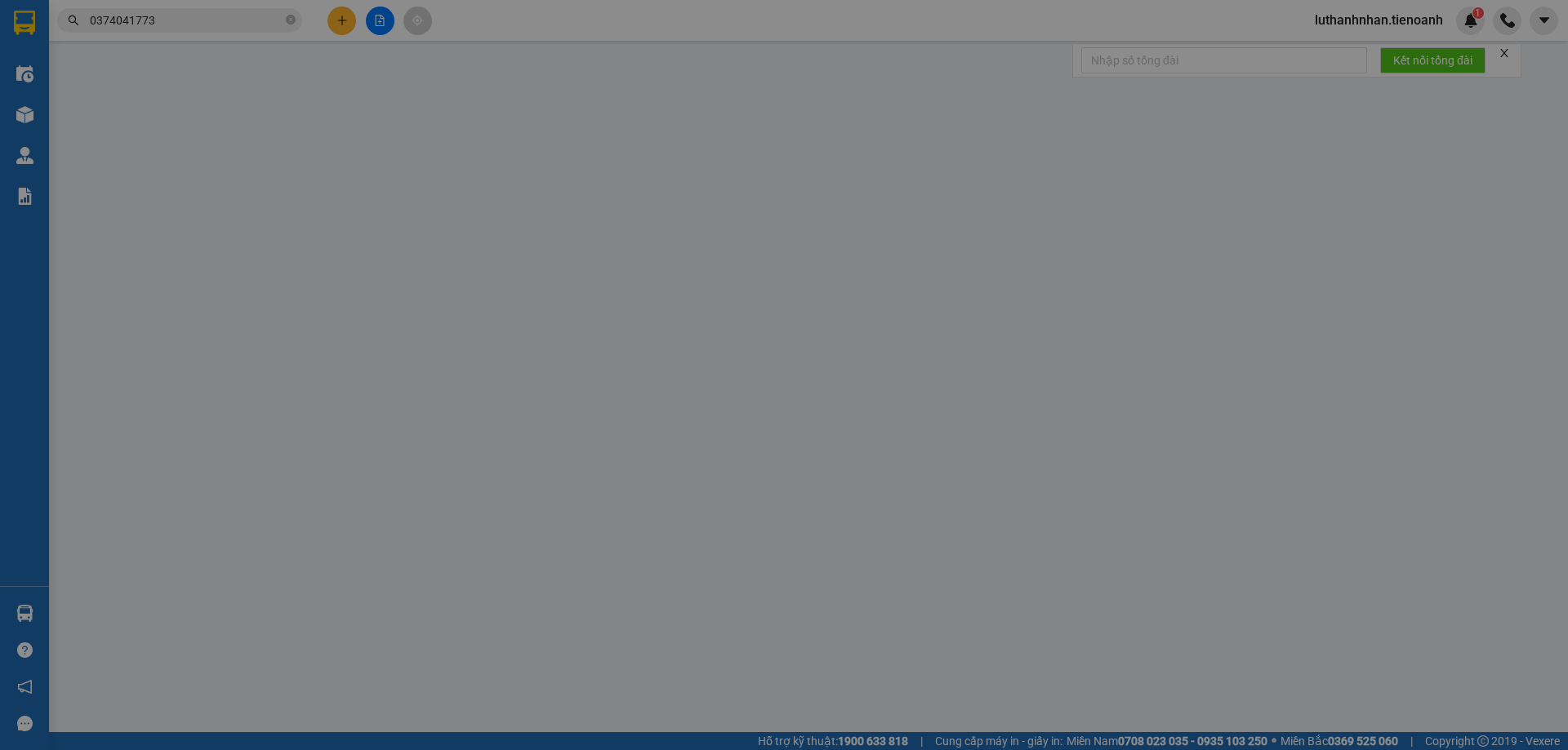
type input "0374041773"
type input "NHÂN THẮNG"
type input "0356283387"
type input "LÝ"
type input "123456789"
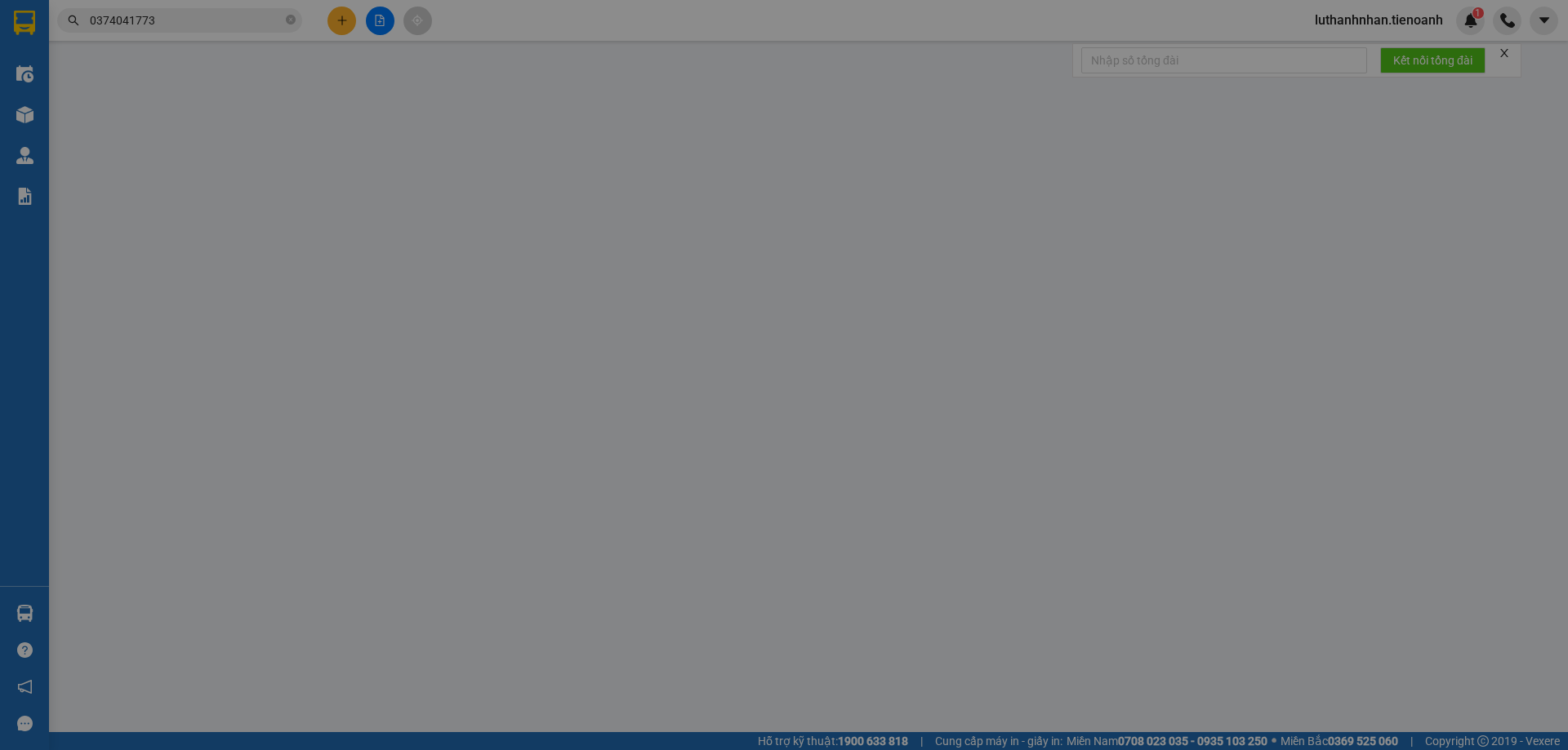
type input "70.000"
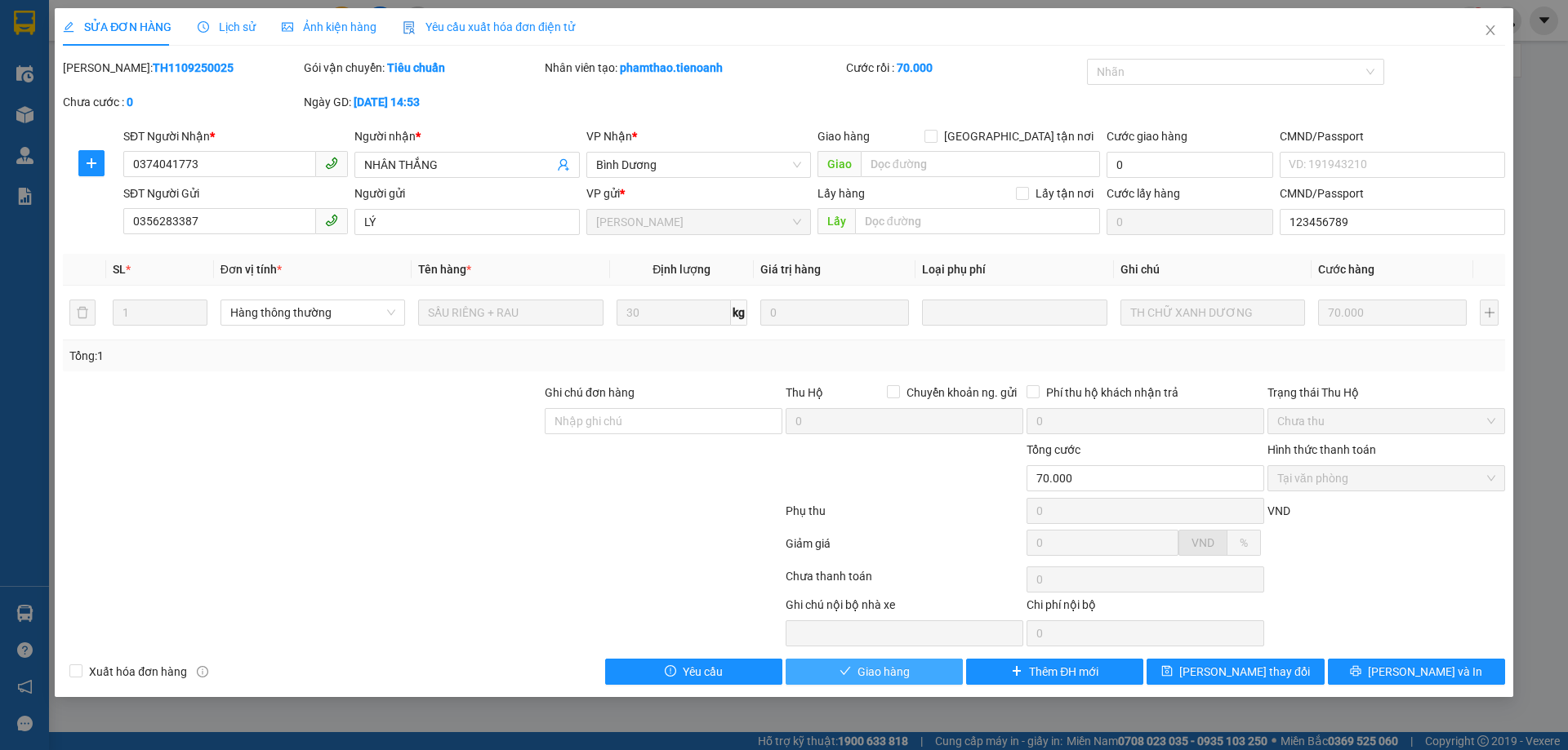
click at [922, 670] on button "Giao hàng" at bounding box center [873, 672] width 177 height 26
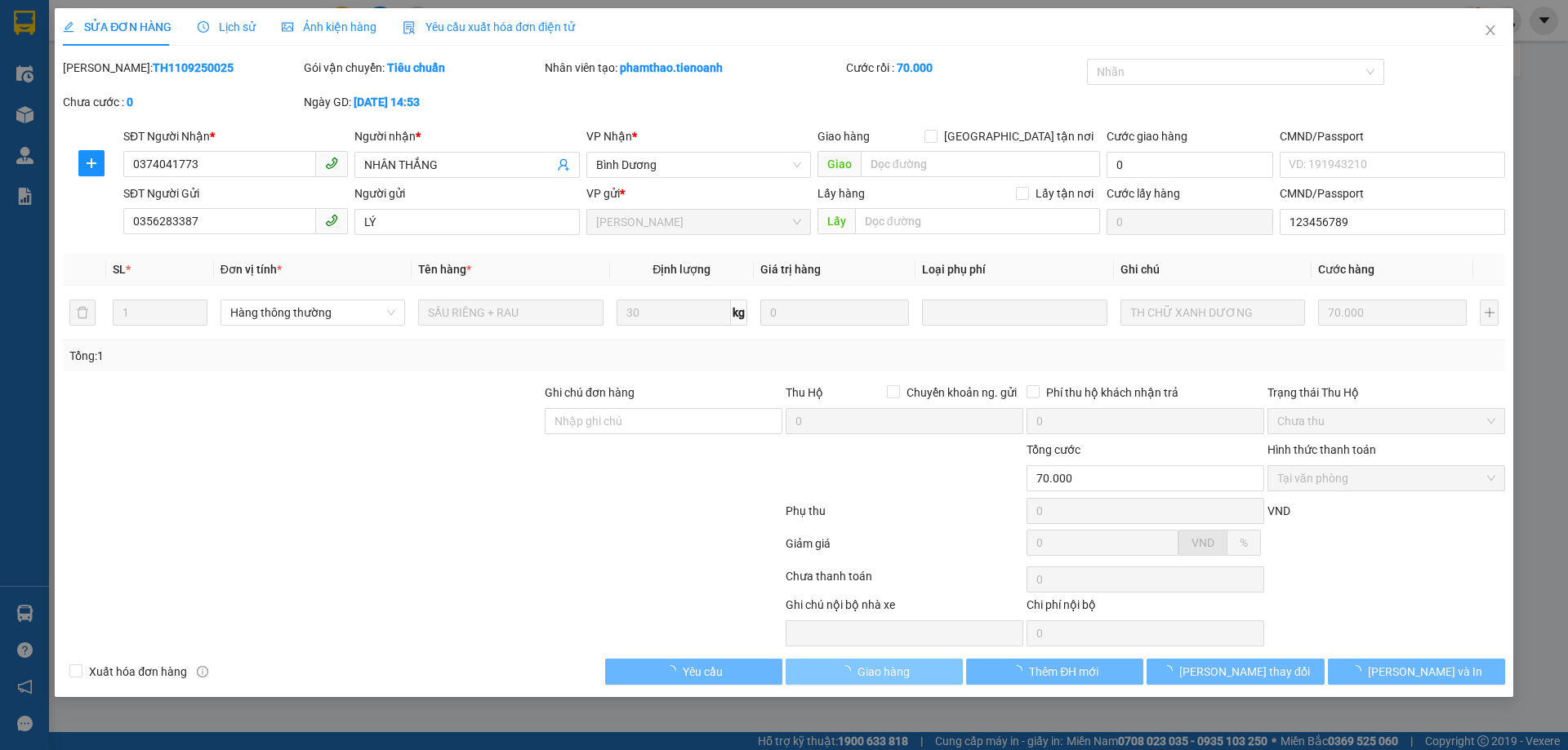
click at [922, 670] on button "Giao hàng" at bounding box center [873, 672] width 177 height 26
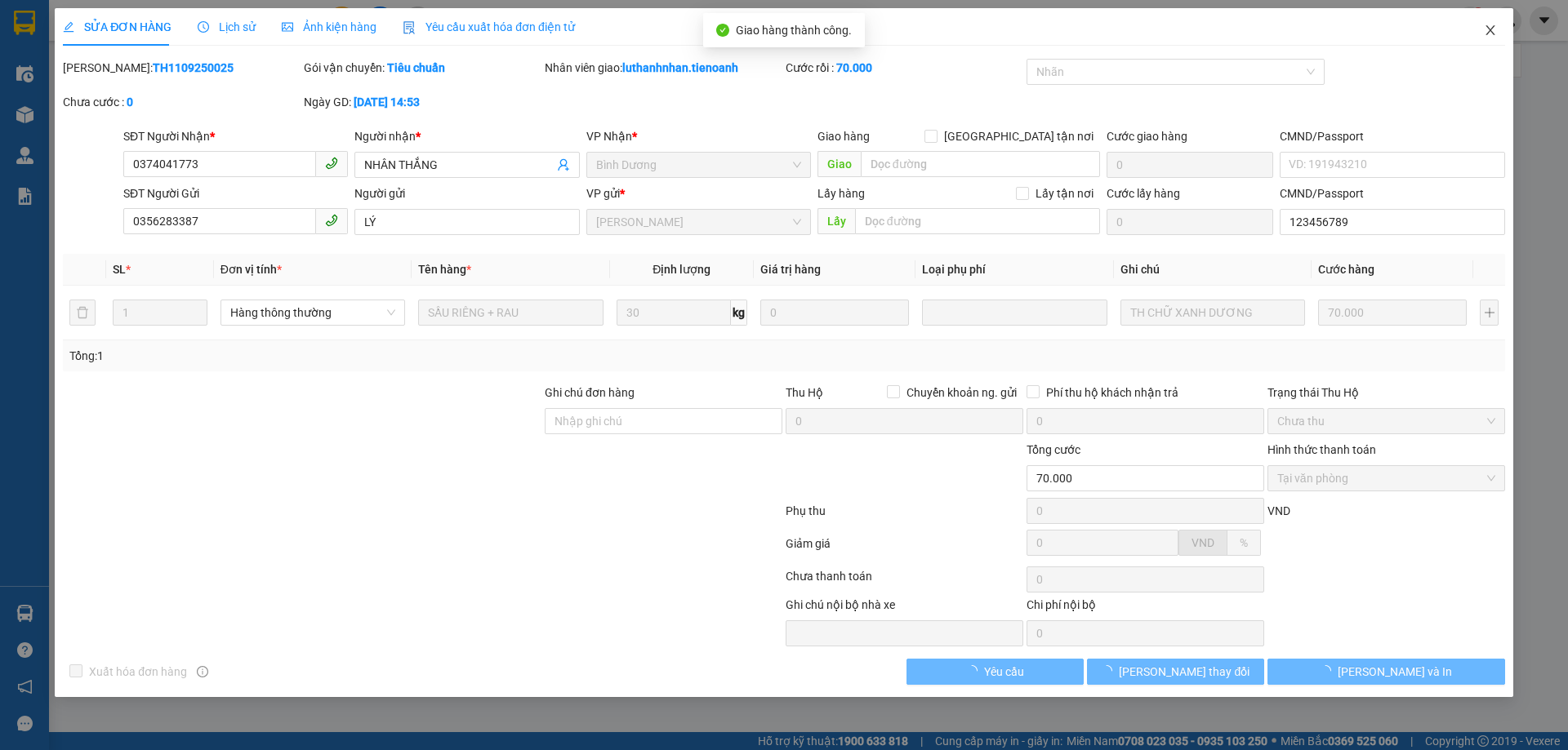
click at [1493, 30] on icon "close" at bounding box center [1490, 29] width 13 height 13
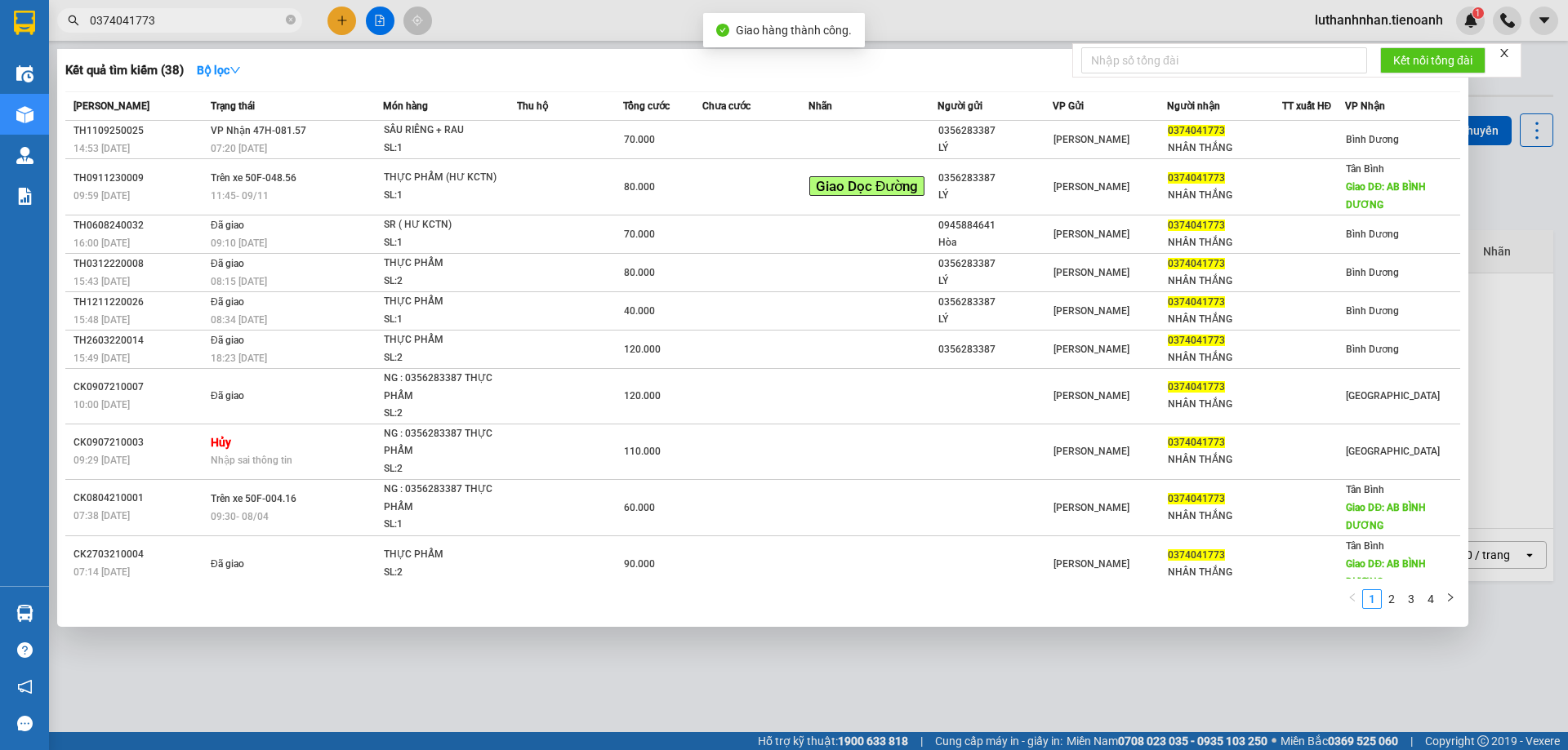
click at [208, 16] on input "0374041773" at bounding box center [186, 21] width 192 height 18
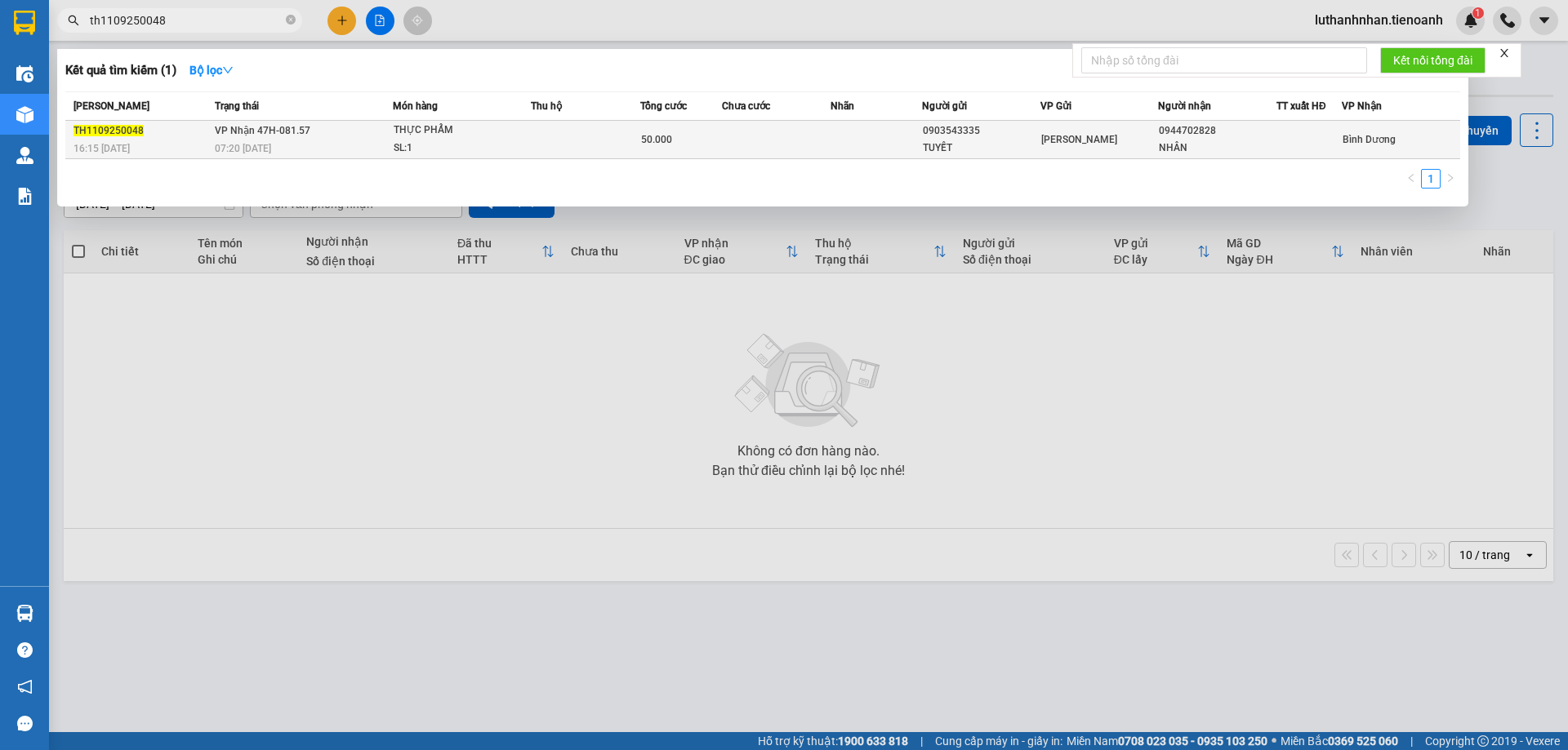
type input "th1109250048"
click at [343, 142] on div "07:20 [DATE]" at bounding box center [303, 148] width 177 height 18
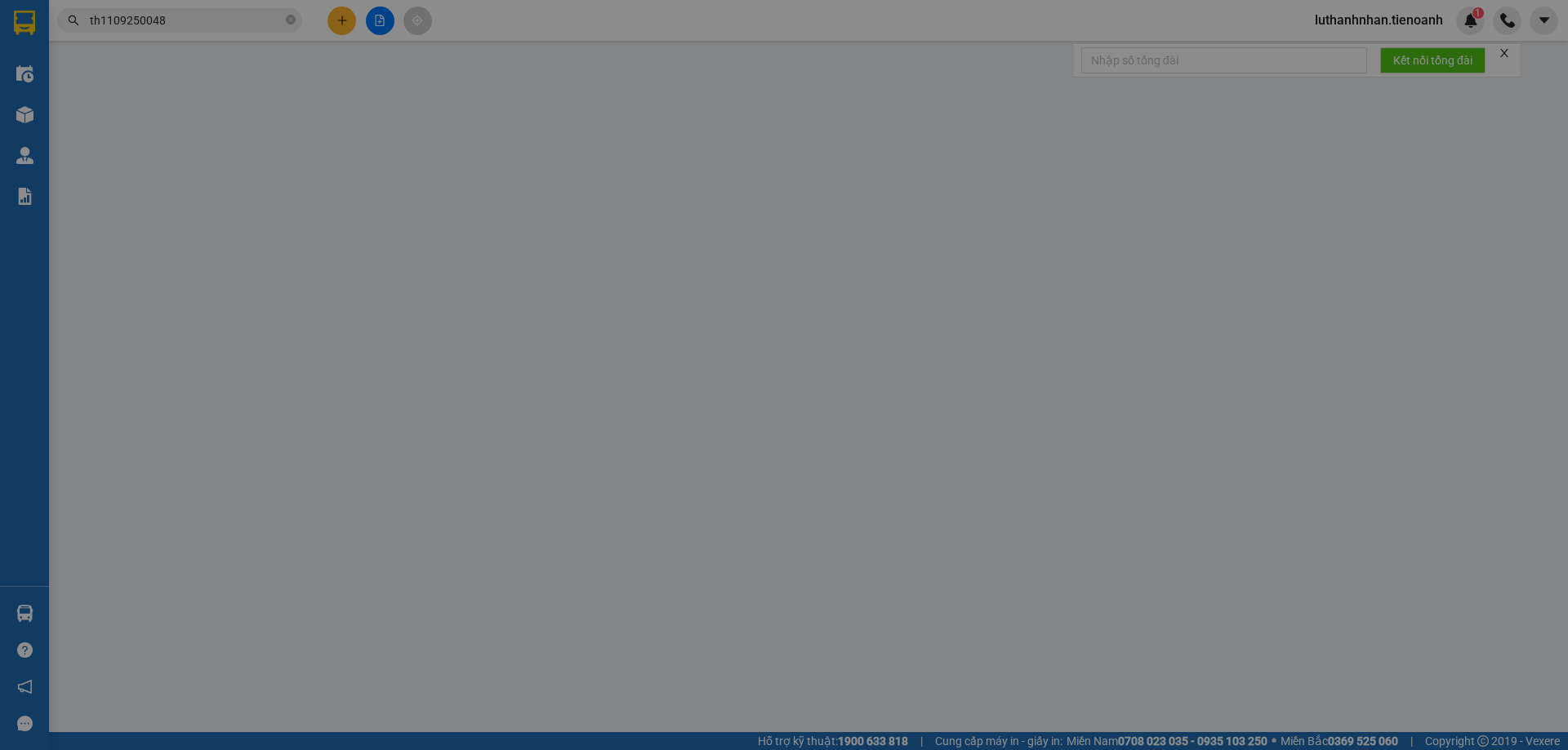
type input "0944702828"
type input "NHÂN"
type input "240873477"
type input "0903543335"
type input "TUYẾT"
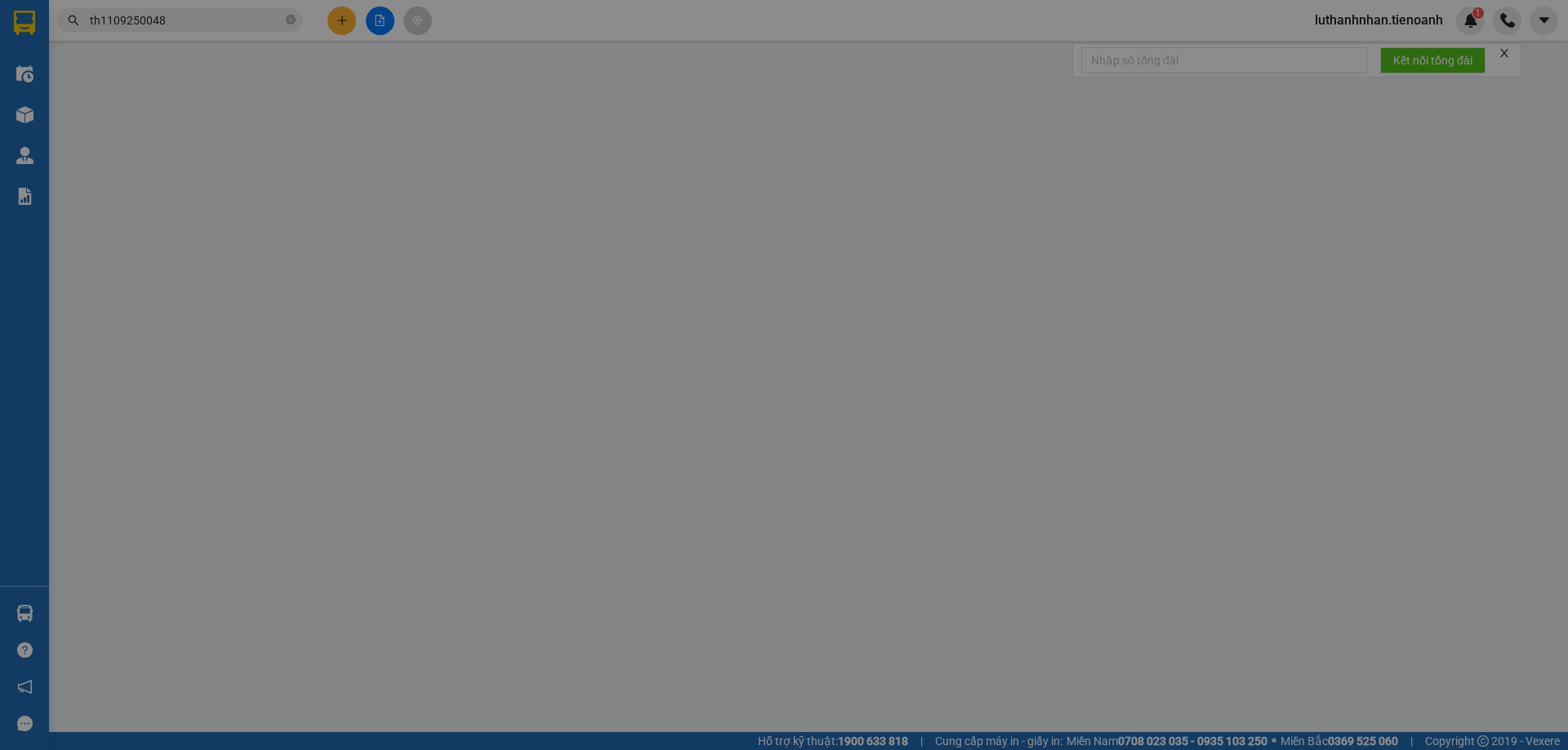
type input "240229385"
type input "50.000"
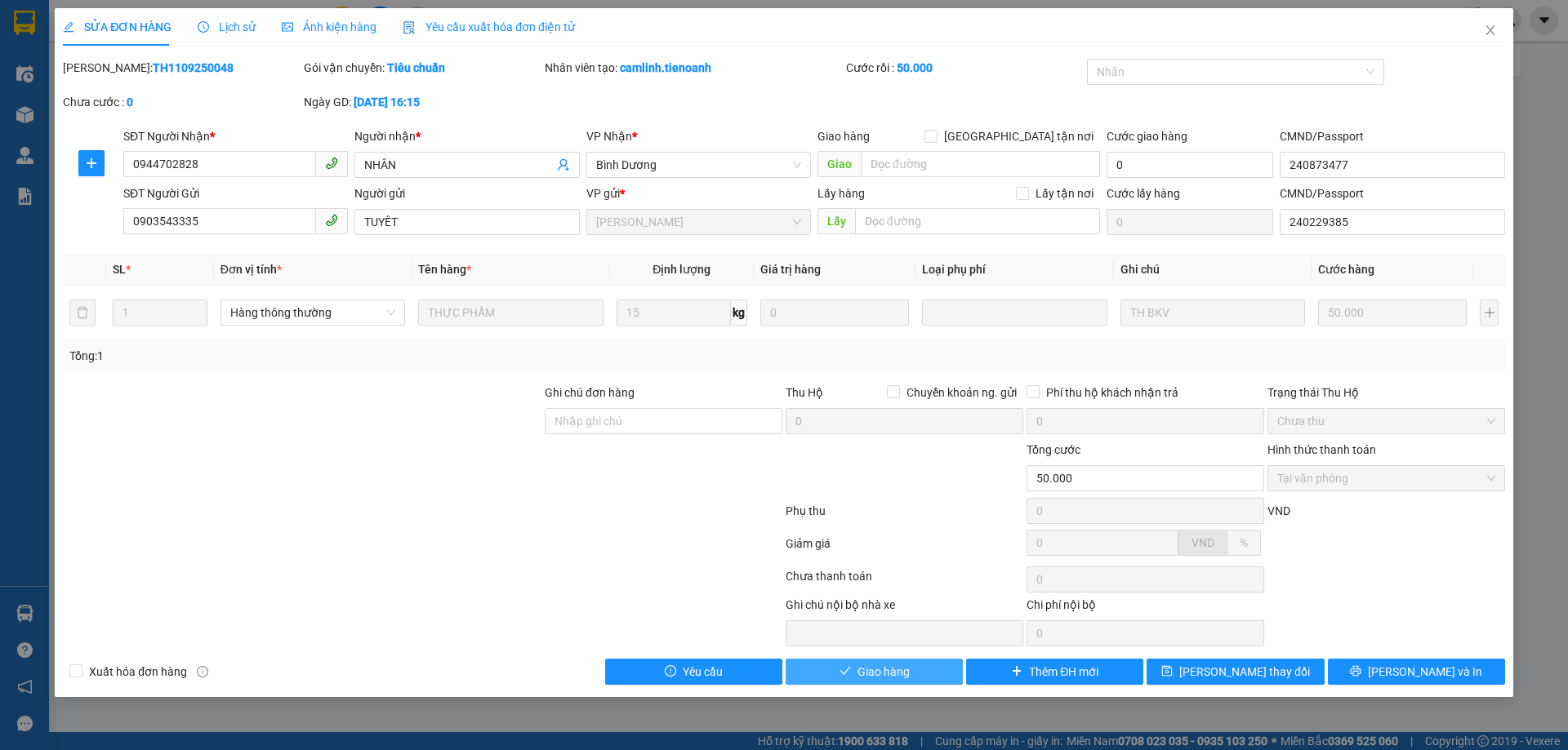
click at [897, 673] on span "Giao hàng" at bounding box center [884, 672] width 53 height 18
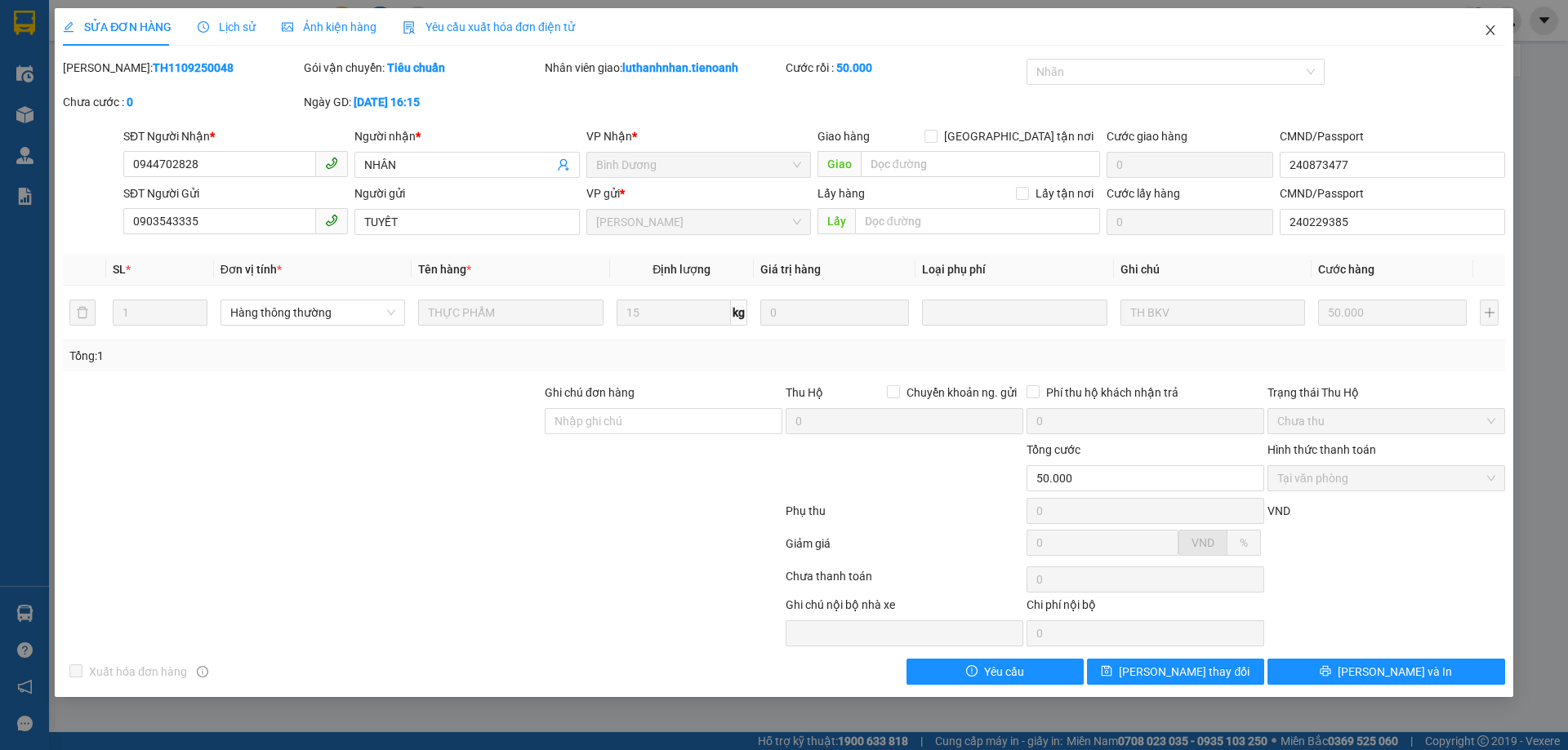
click at [1489, 26] on icon "close" at bounding box center [1490, 29] width 13 height 13
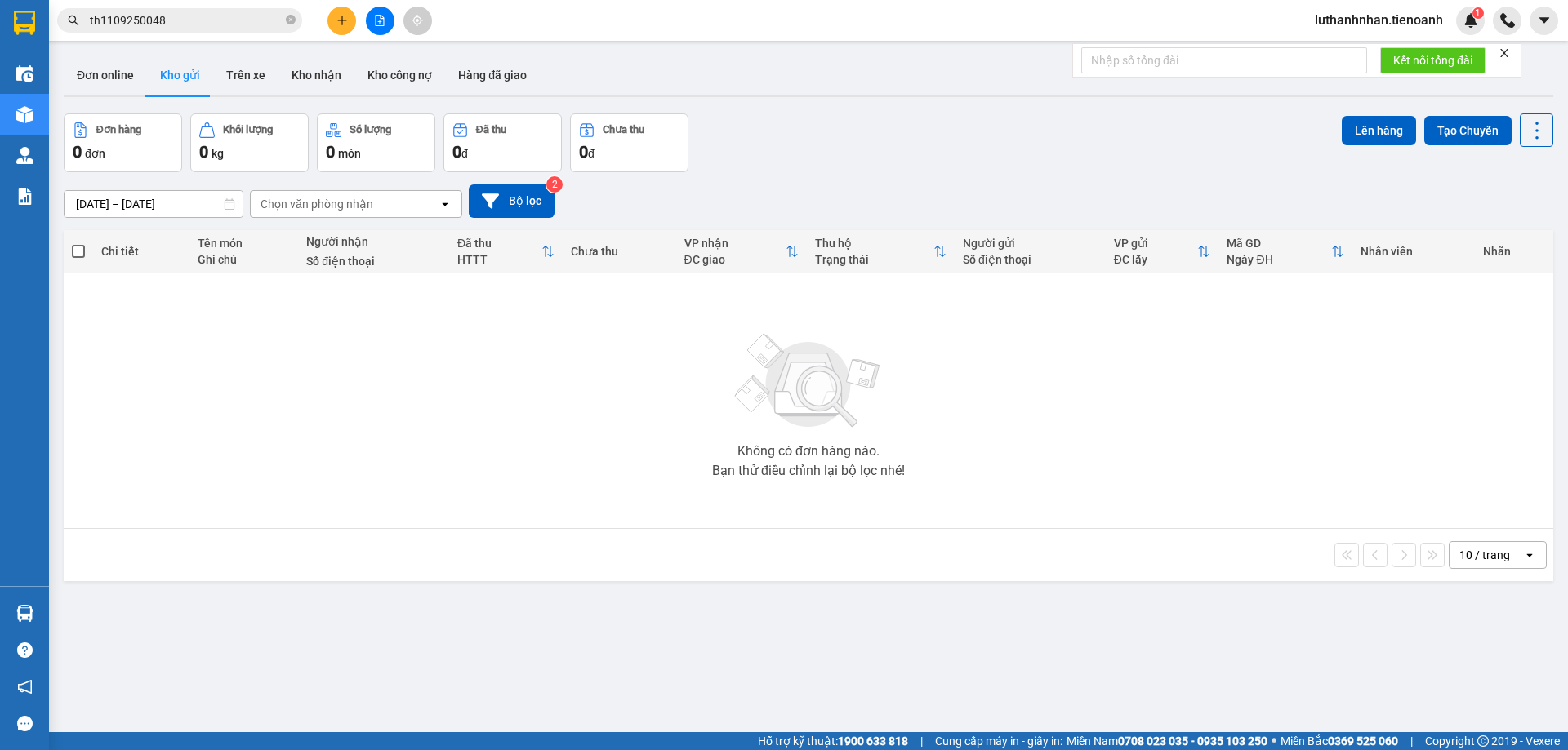
click at [189, 13] on input "th1109250048" at bounding box center [186, 21] width 192 height 18
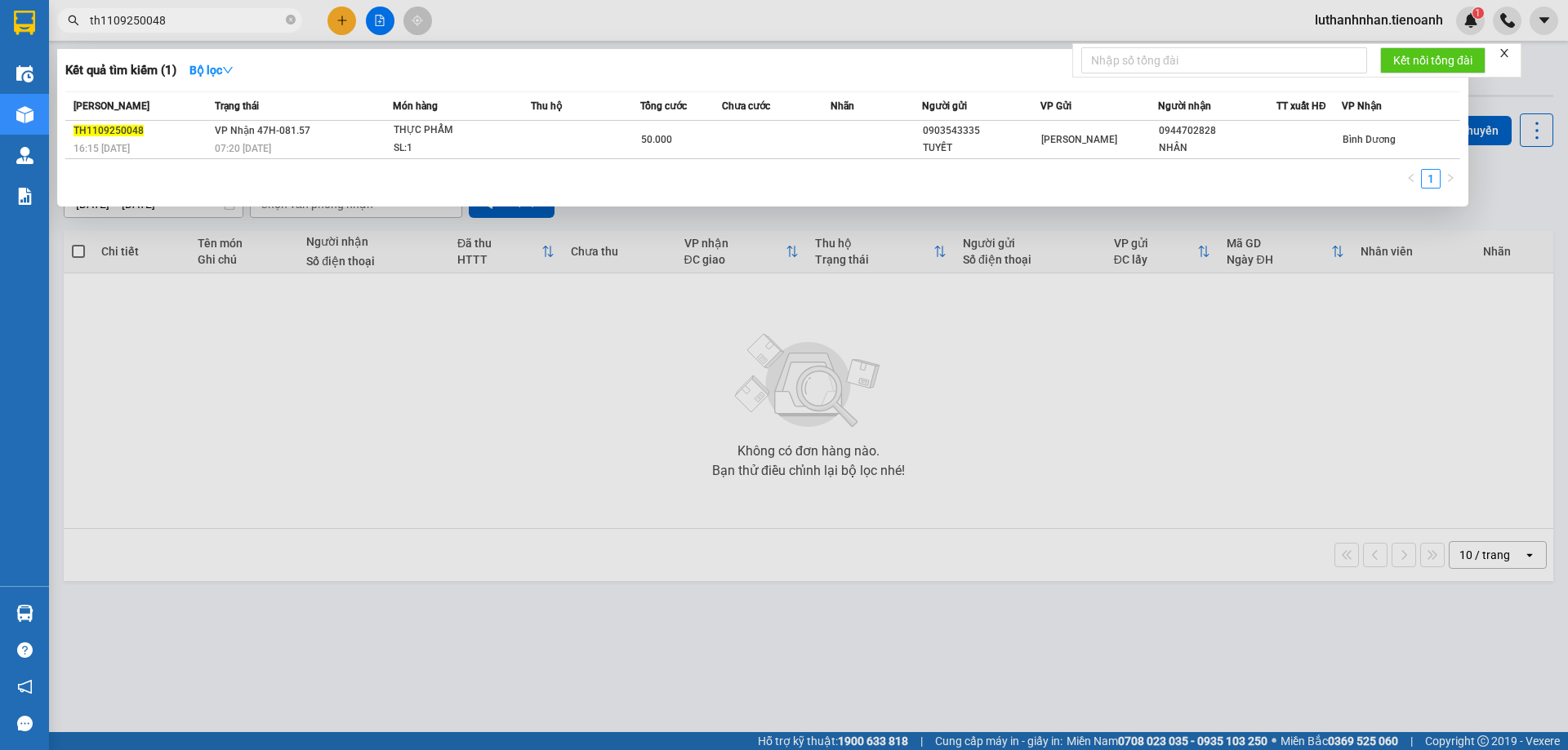
click at [189, 13] on input "th1109250048" at bounding box center [186, 21] width 192 height 18
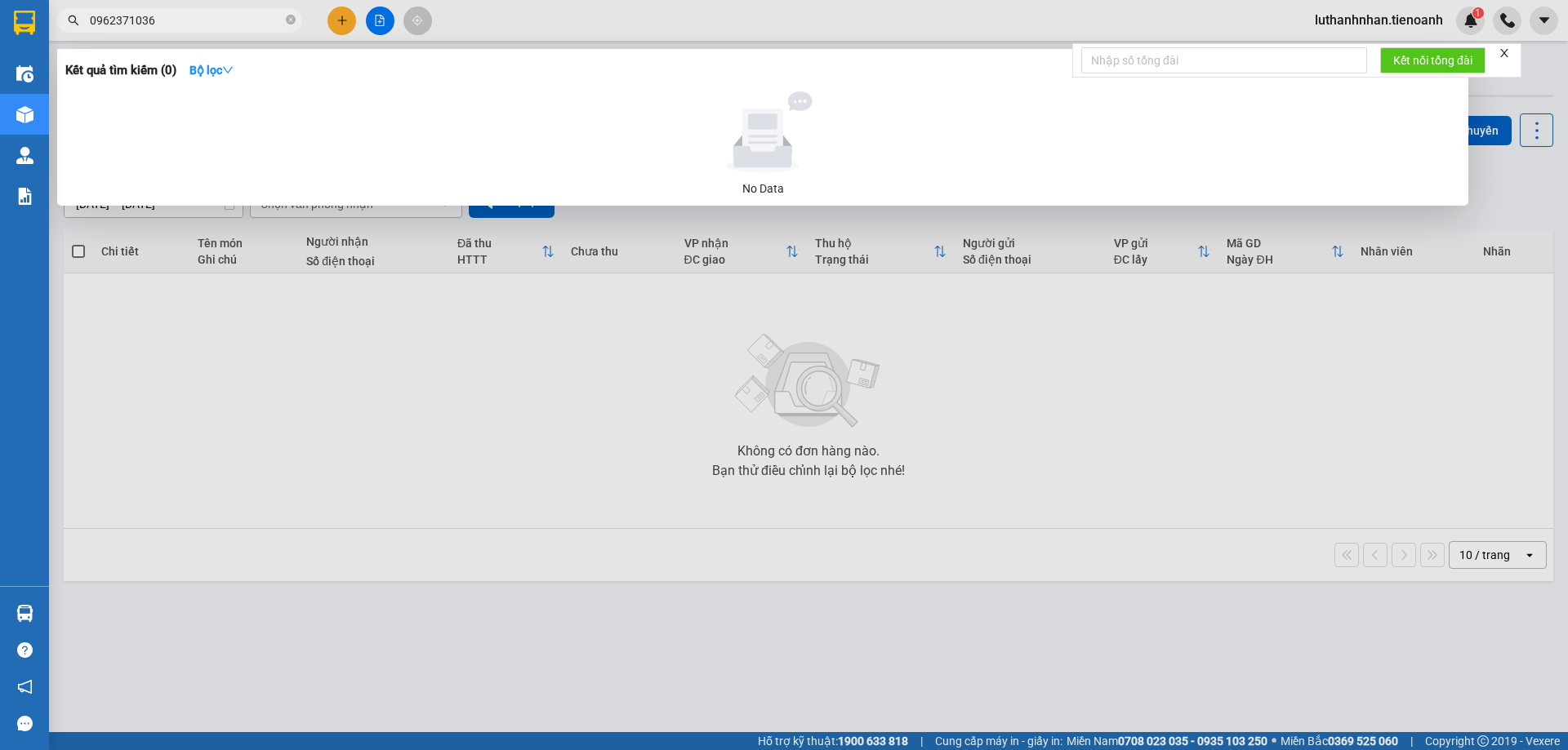
click at [120, 18] on input "0962371036" at bounding box center [186, 21] width 192 height 18
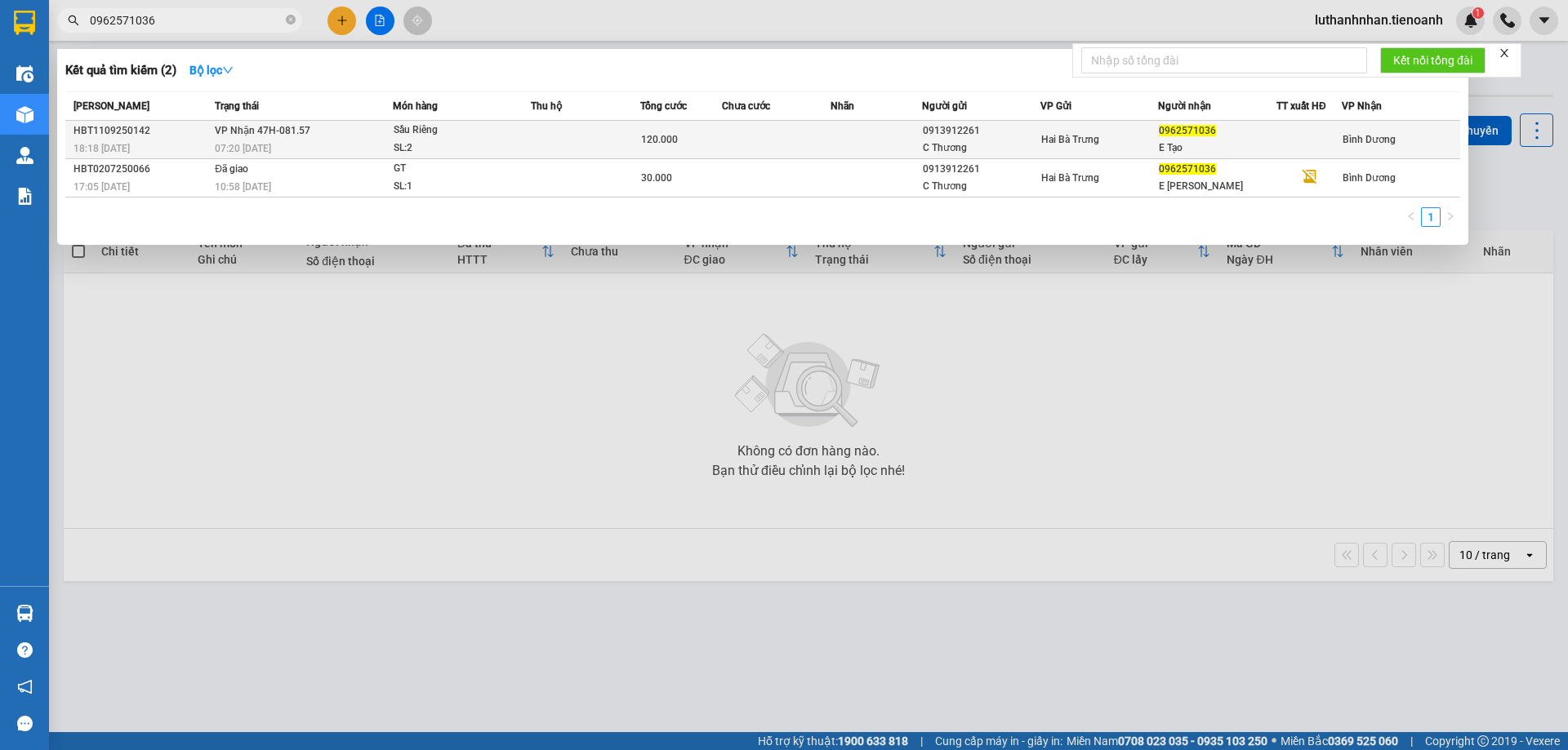
type input "0962571036"
click at [281, 153] on div "07:20 [DATE]" at bounding box center [303, 148] width 177 height 18
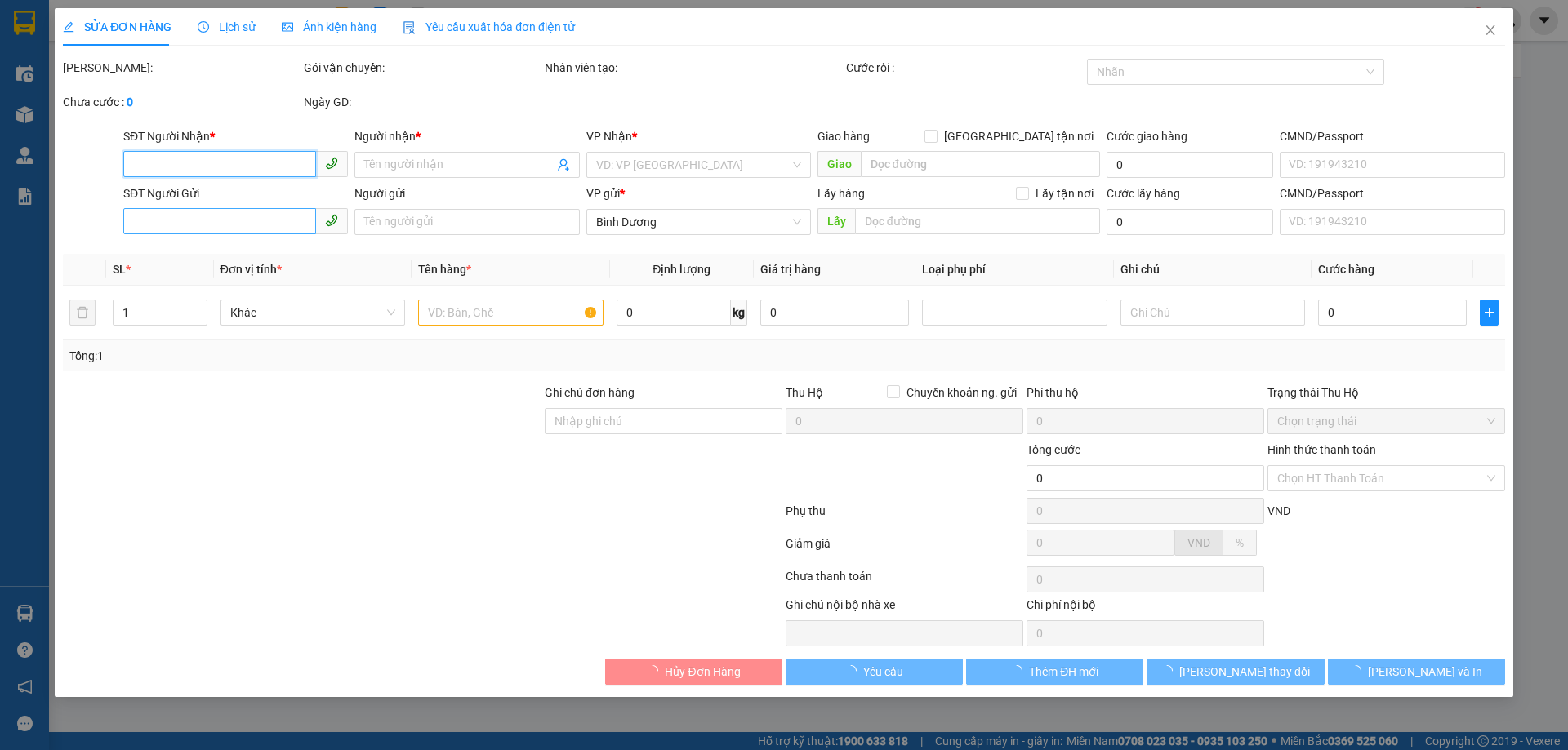
type input "0962571036"
type input "E Tạo"
type input "0913912261"
type input "C Thương"
type input "120.000"
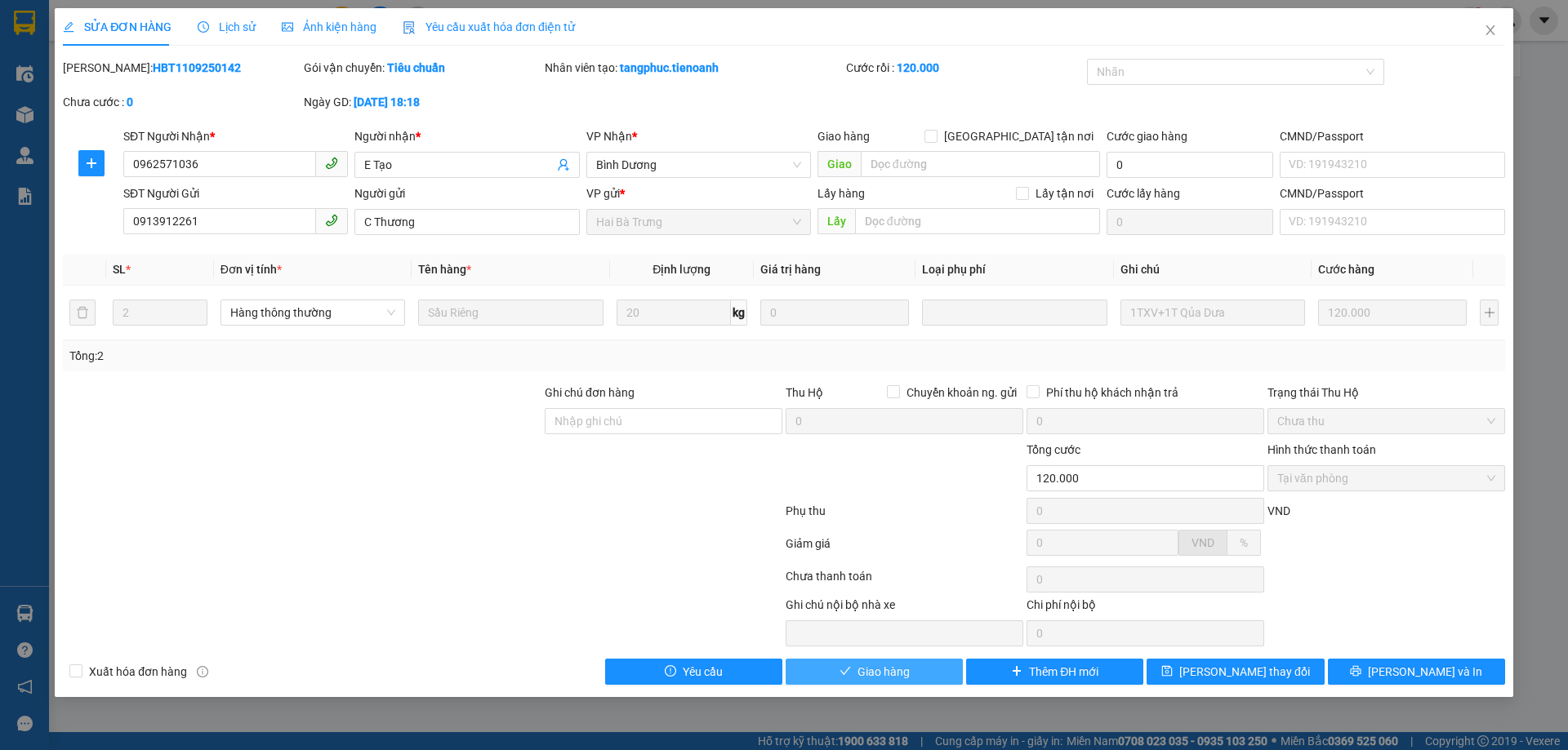
click at [871, 679] on span "Giao hàng" at bounding box center [884, 672] width 53 height 18
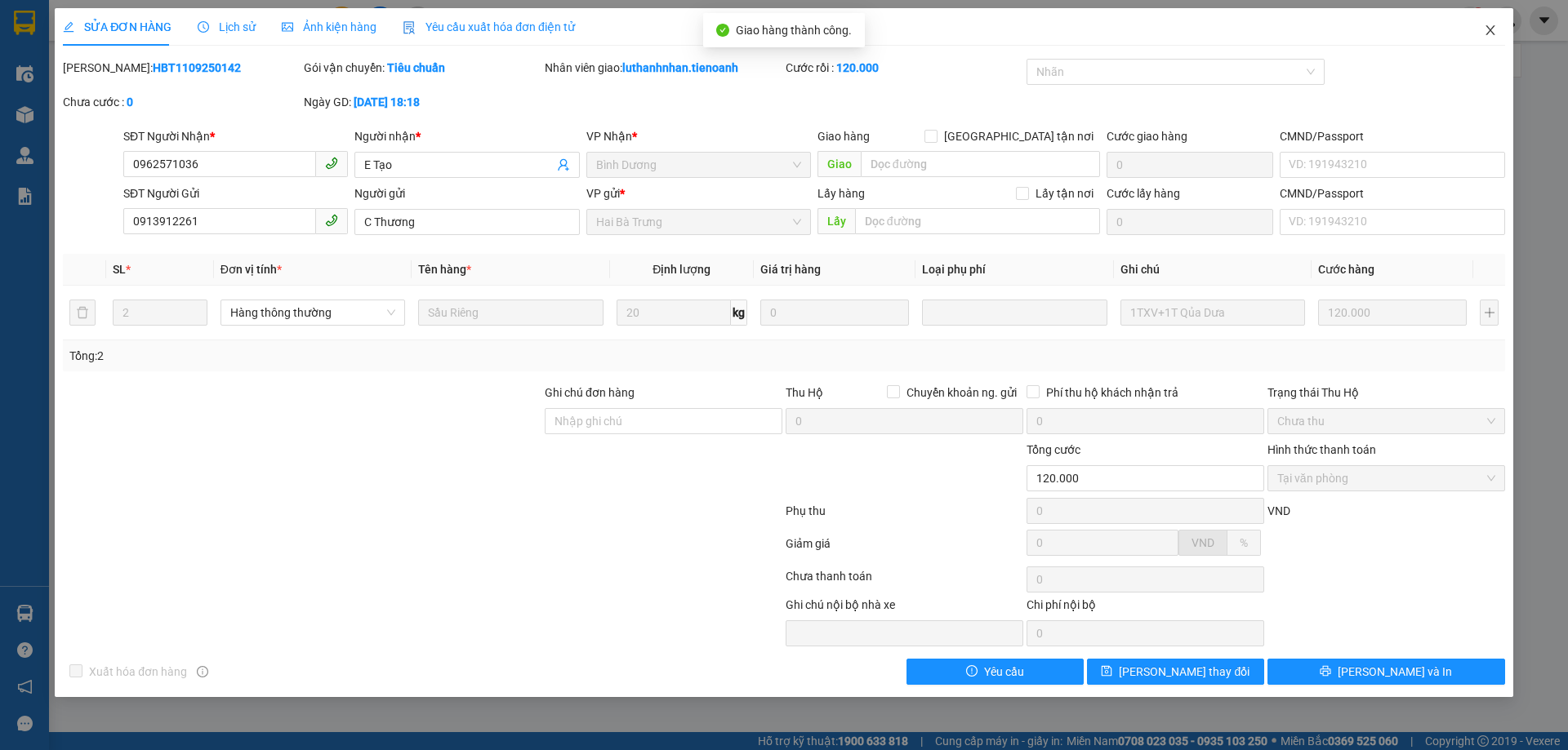
click at [1490, 33] on icon "close" at bounding box center [1490, 29] width 13 height 13
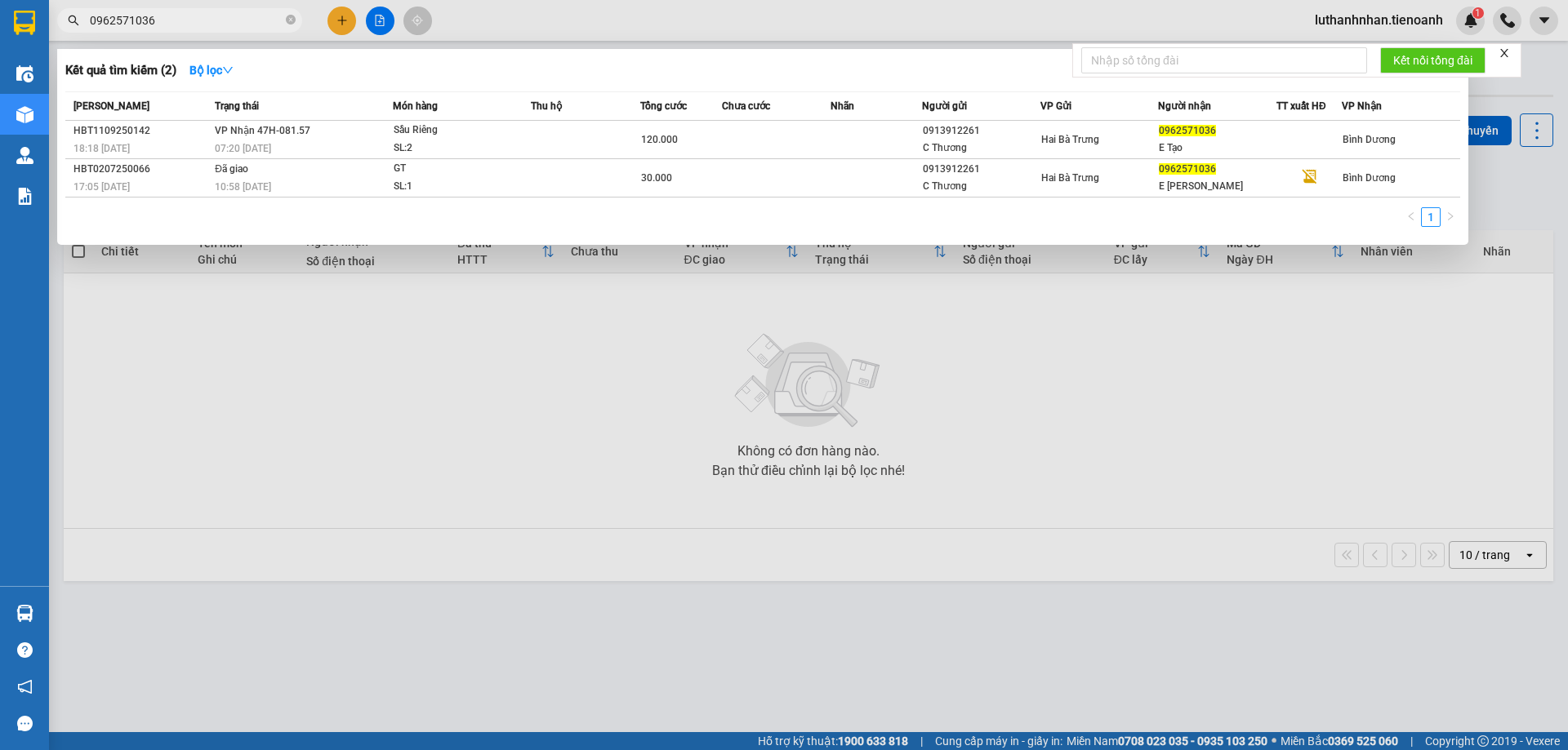
click at [167, 14] on input "0962571036" at bounding box center [186, 21] width 192 height 18
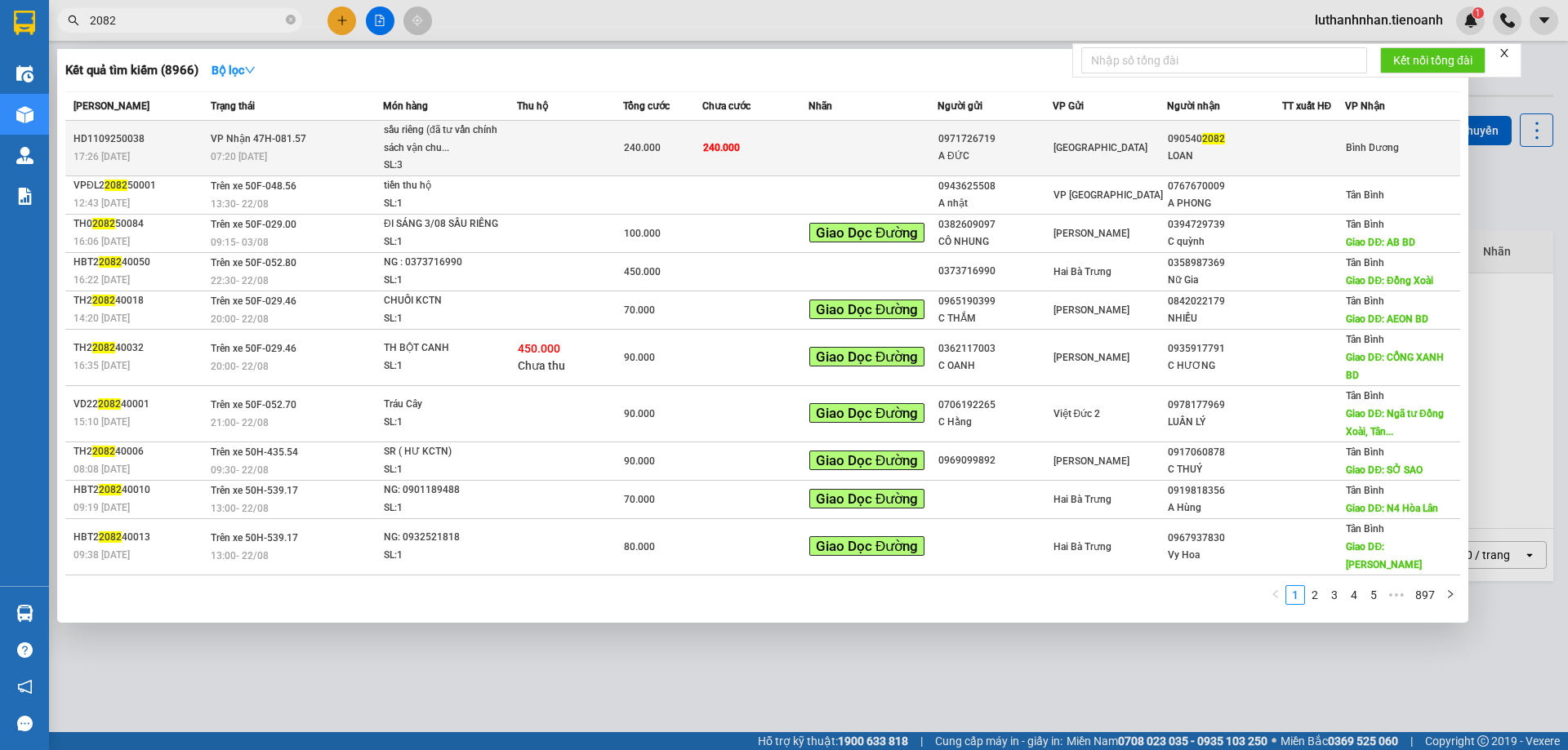
type input "2082"
click at [535, 143] on td at bounding box center [570, 148] width 106 height 56
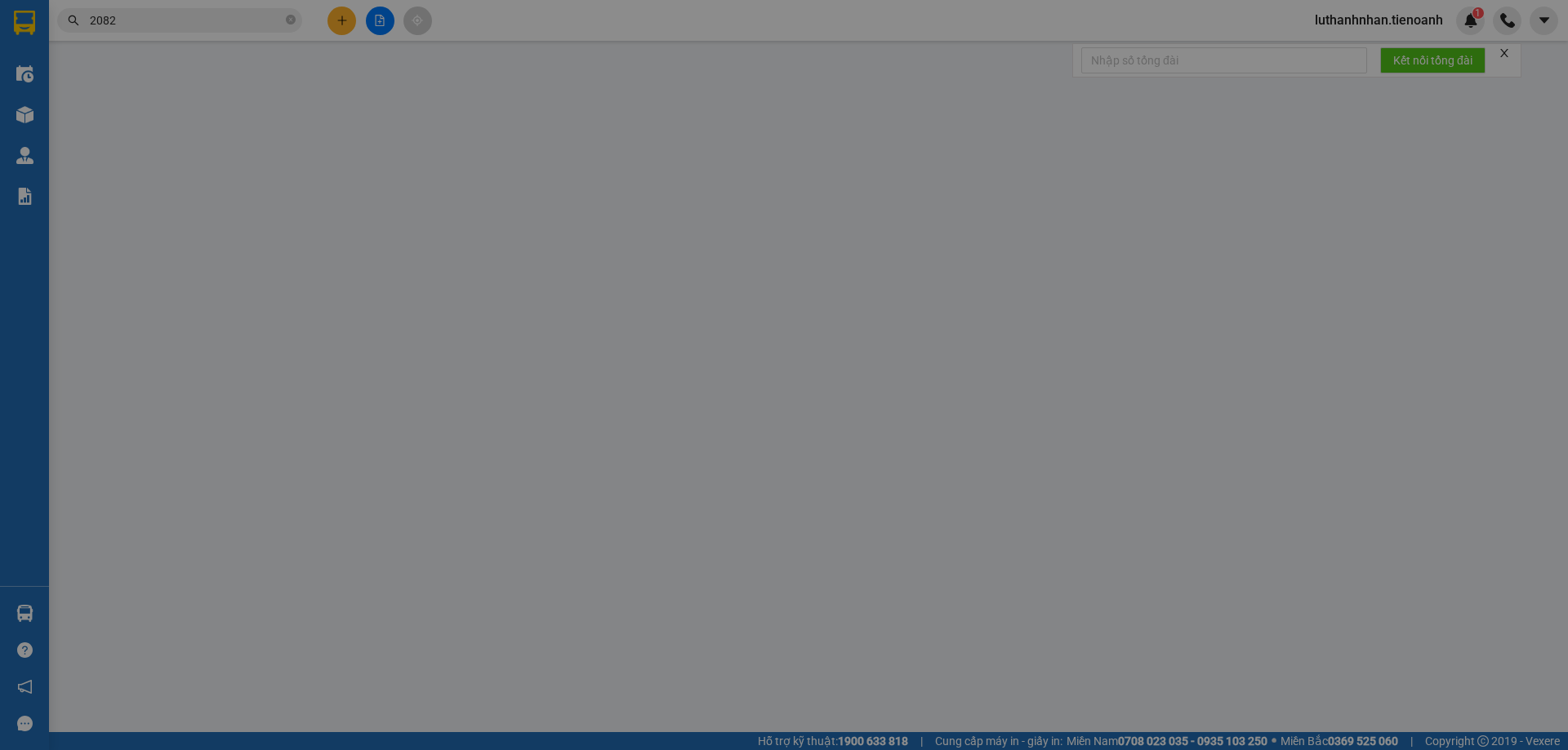
type input "0905402082"
type input "LOAN"
type input "215577169"
type input "0971726719"
type input "A ĐỨC"
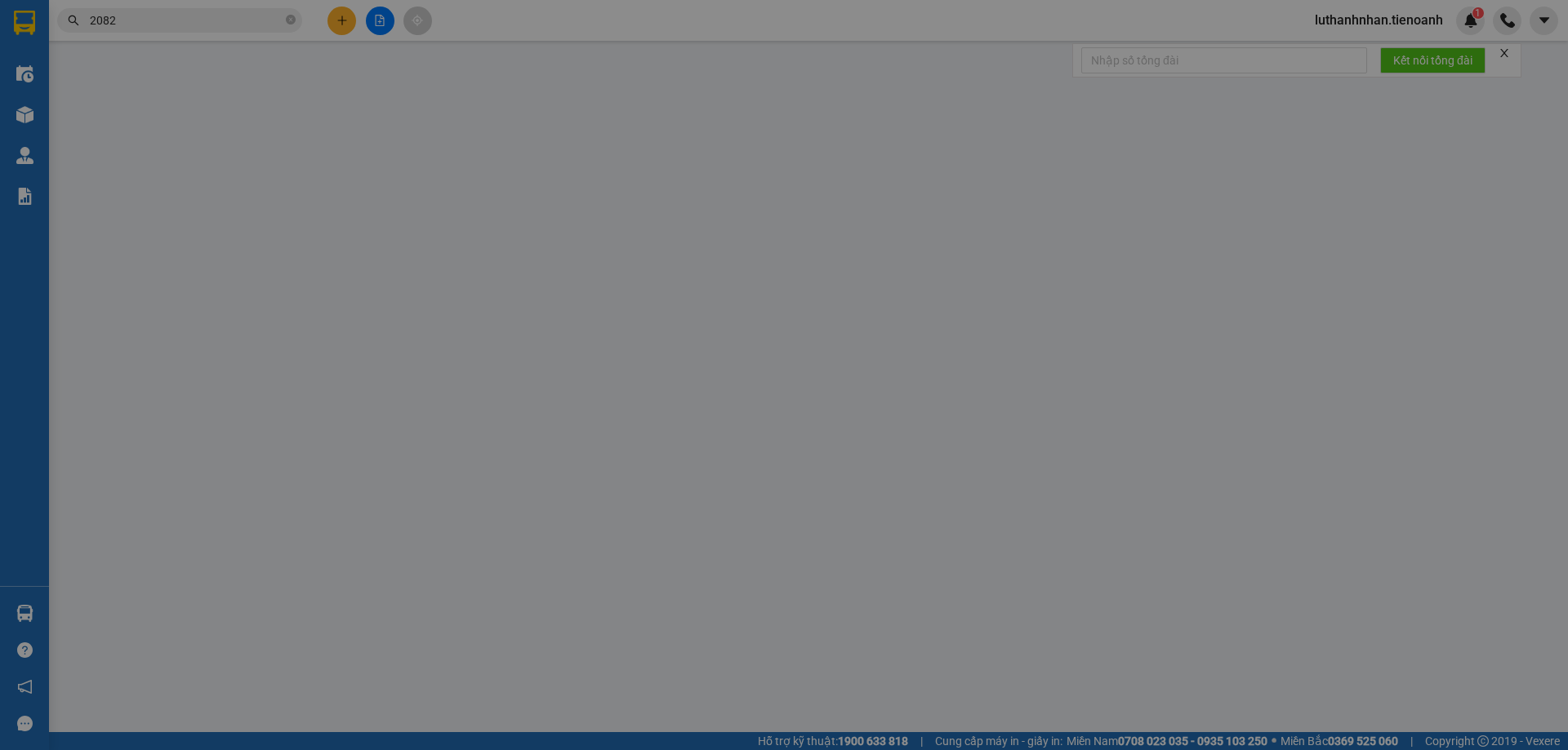
type input "241790810"
type input "240.000"
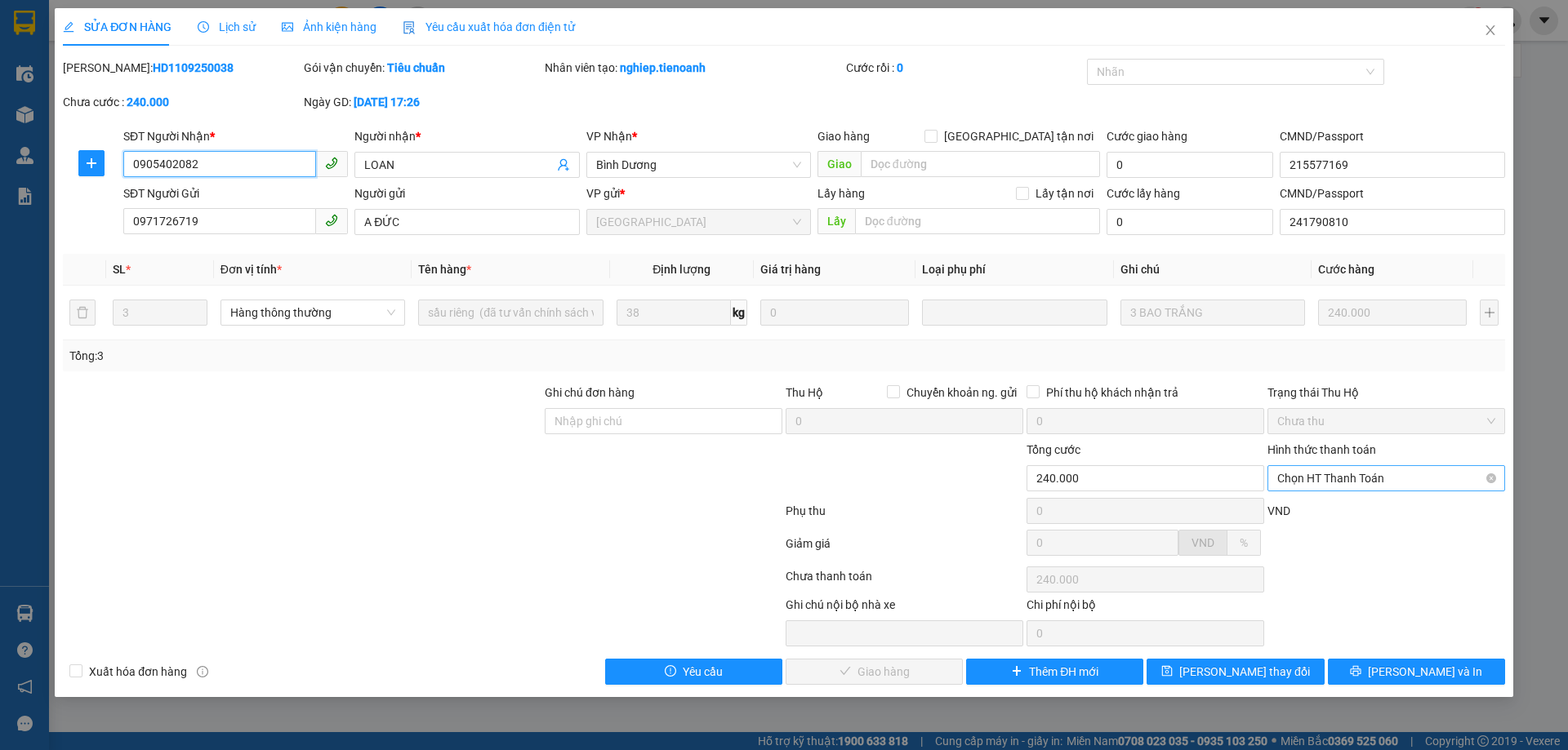
click at [1384, 476] on span "Chọn HT Thanh Toán" at bounding box center [1386, 478] width 218 height 24
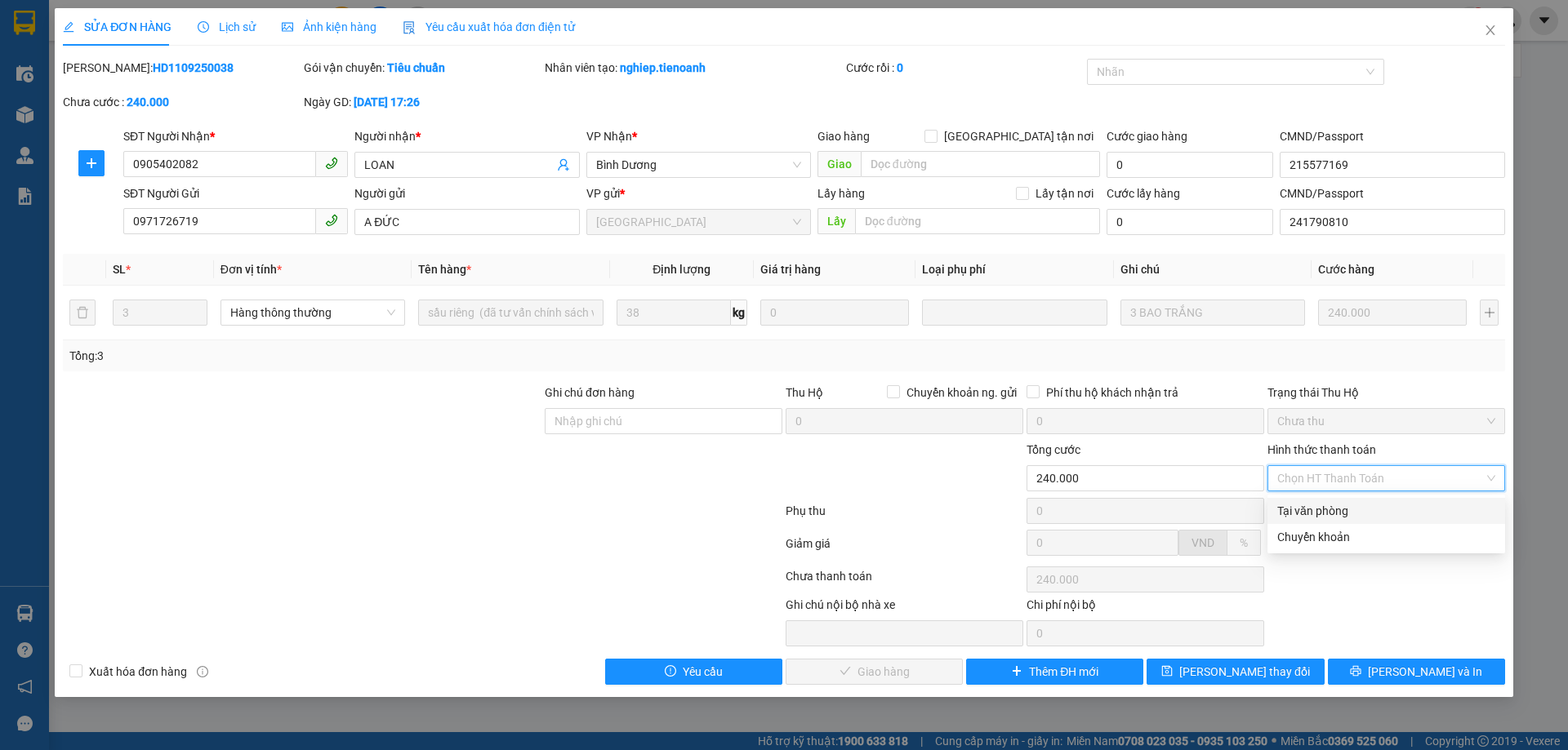
click at [1360, 511] on div "Tại văn phòng" at bounding box center [1386, 511] width 218 height 18
type input "0"
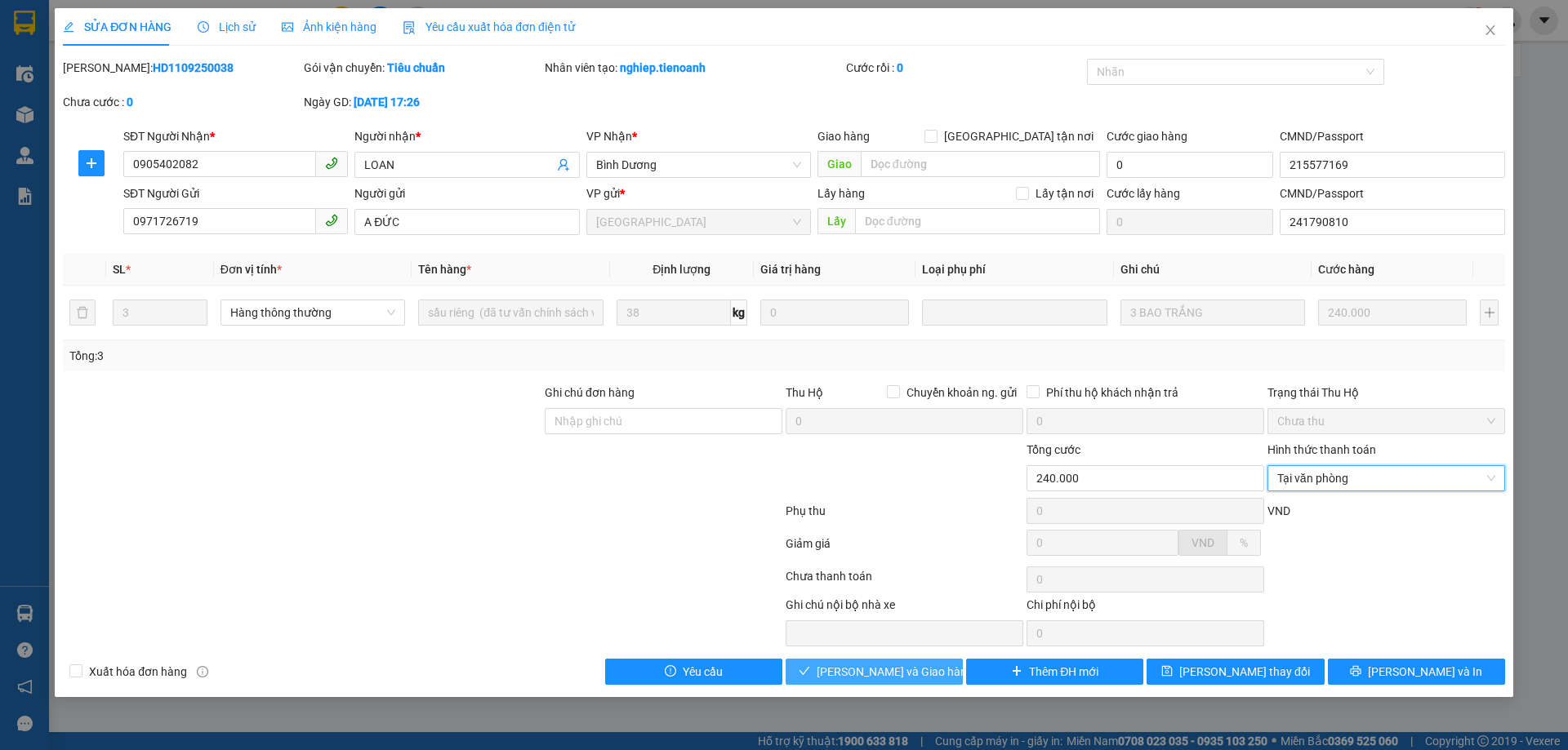
click at [911, 676] on span "[PERSON_NAME] và Giao hàng" at bounding box center [895, 672] width 157 height 18
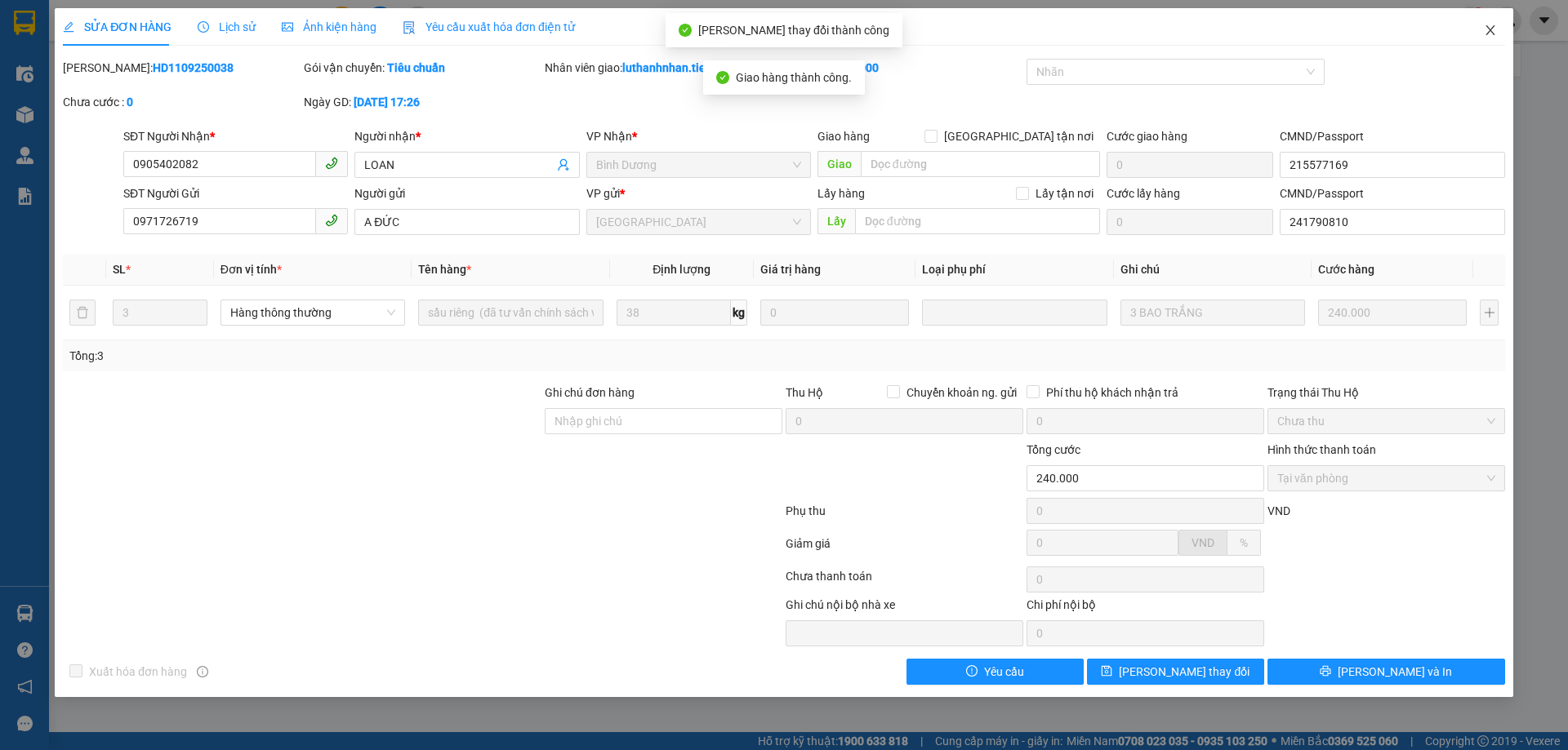
click at [1490, 36] on icon "close" at bounding box center [1490, 29] width 13 height 13
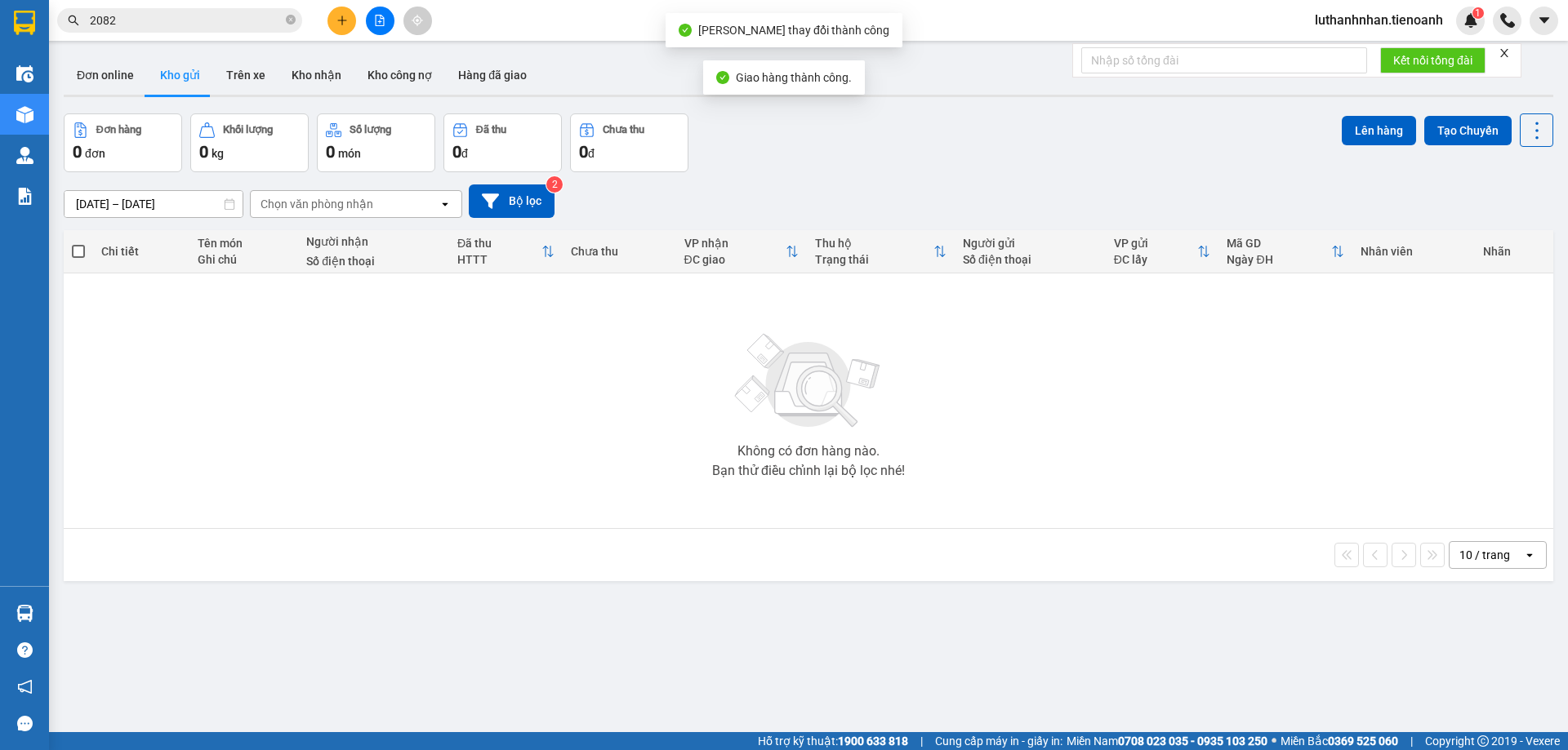
click at [197, 21] on input "2082" at bounding box center [186, 21] width 192 height 18
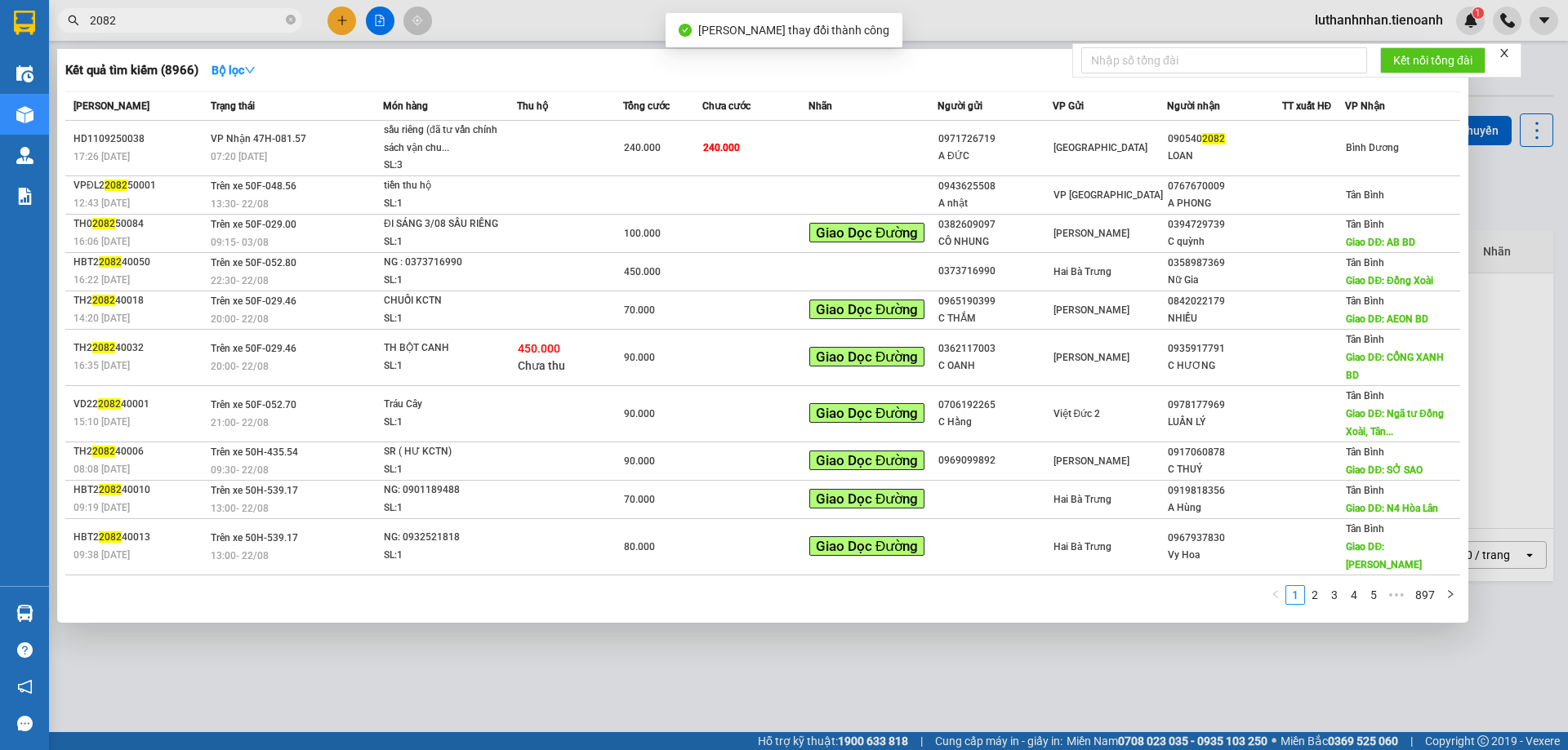
click at [197, 21] on input "2082" at bounding box center [186, 21] width 192 height 18
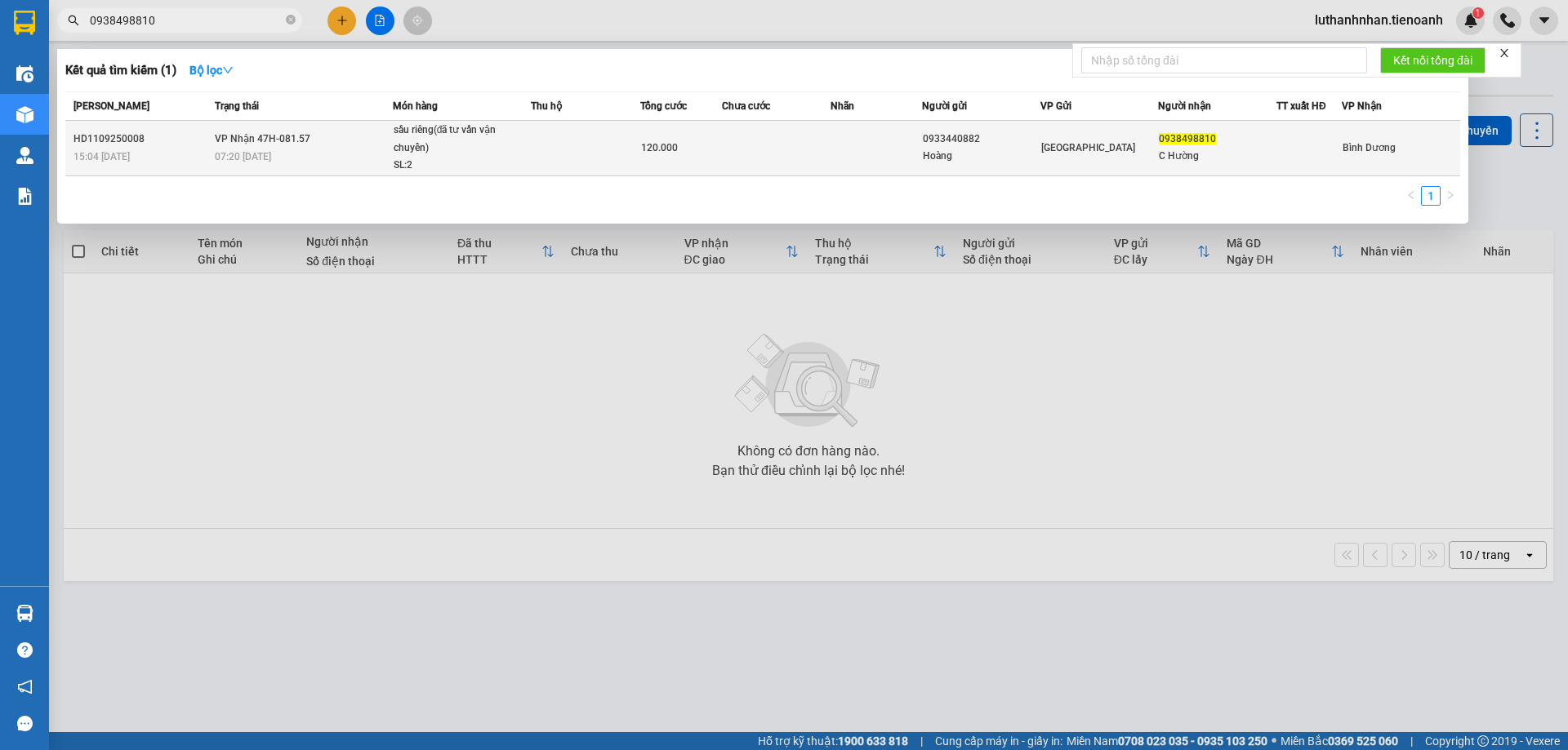
type input "0938498810"
click at [250, 147] on td "VP Nhận 47H-081.57 07:20 - 12/09" at bounding box center [302, 148] width 182 height 56
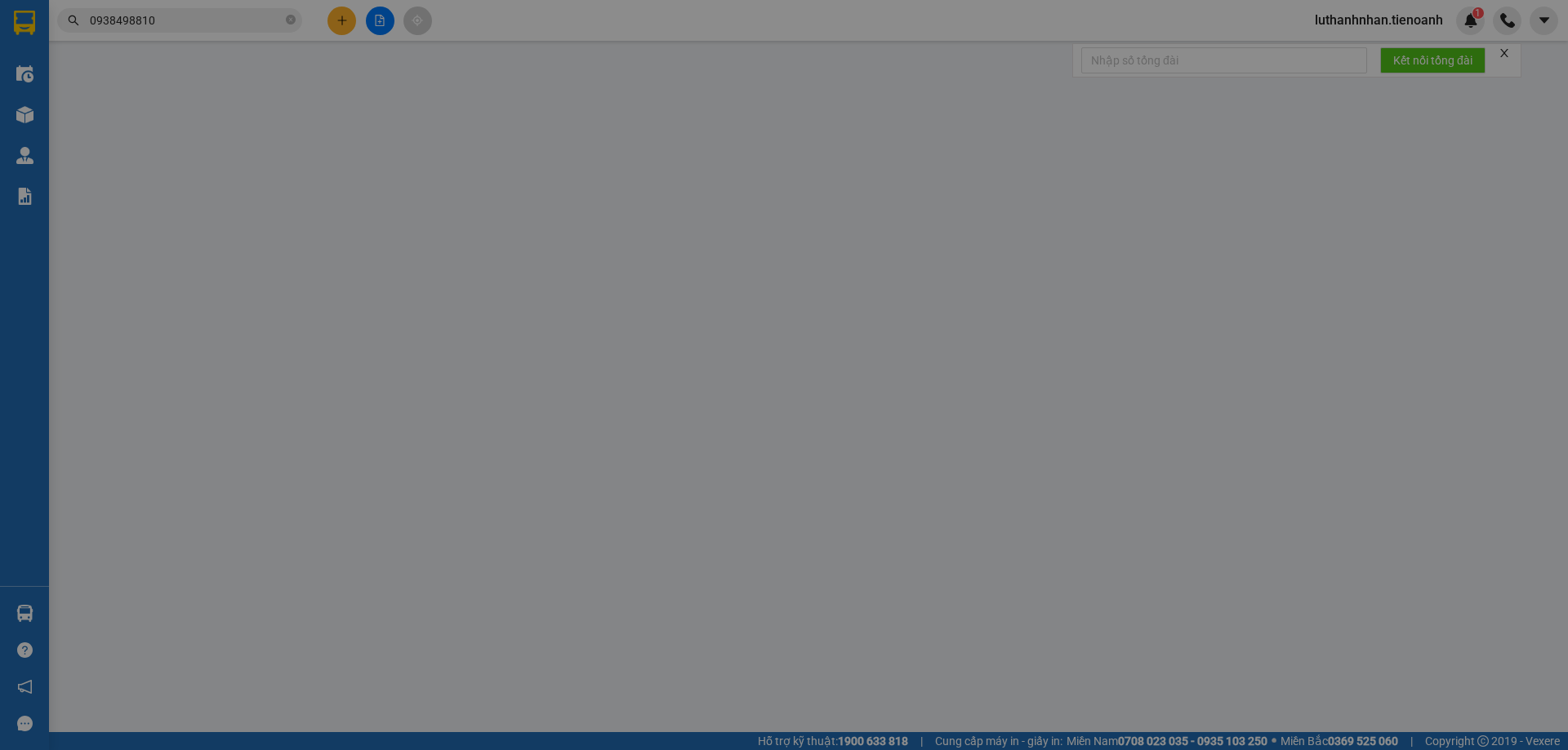
type input "0938498810"
type input "C Hường"
type input "0933440882"
type input "Hoàng"
type input "120.000"
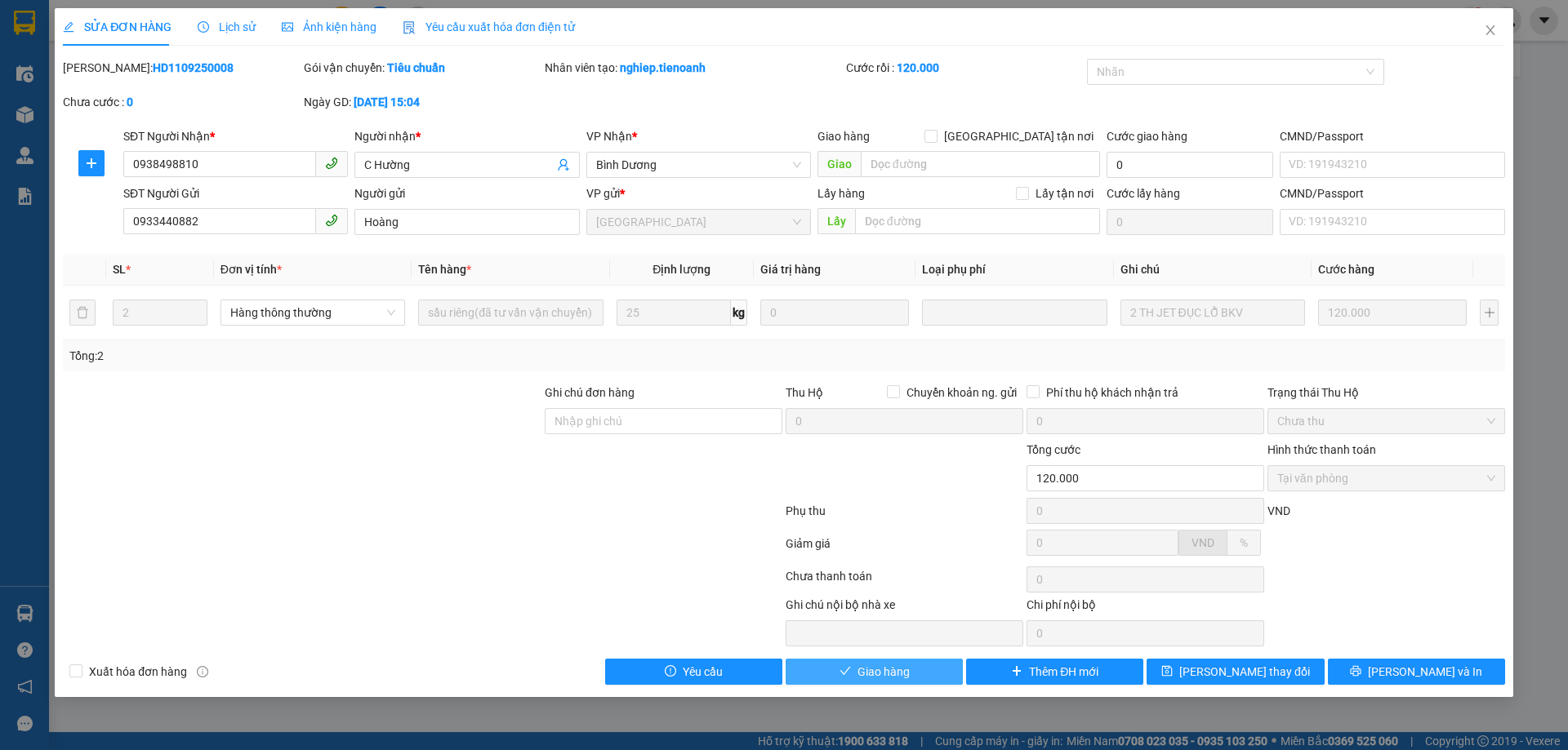
click at [885, 675] on span "Giao hàng" at bounding box center [884, 672] width 53 height 18
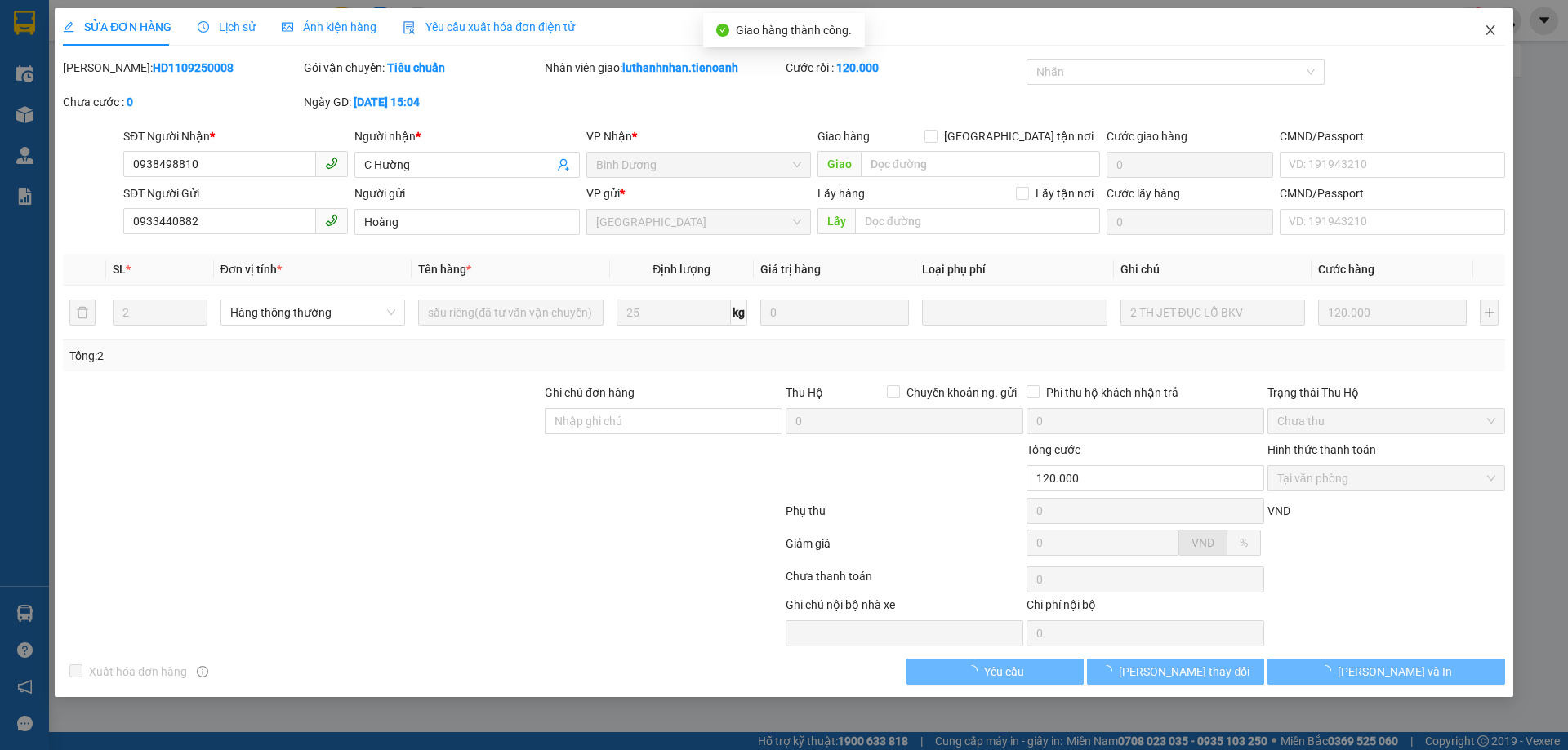
click at [1489, 35] on icon "close" at bounding box center [1490, 29] width 13 height 13
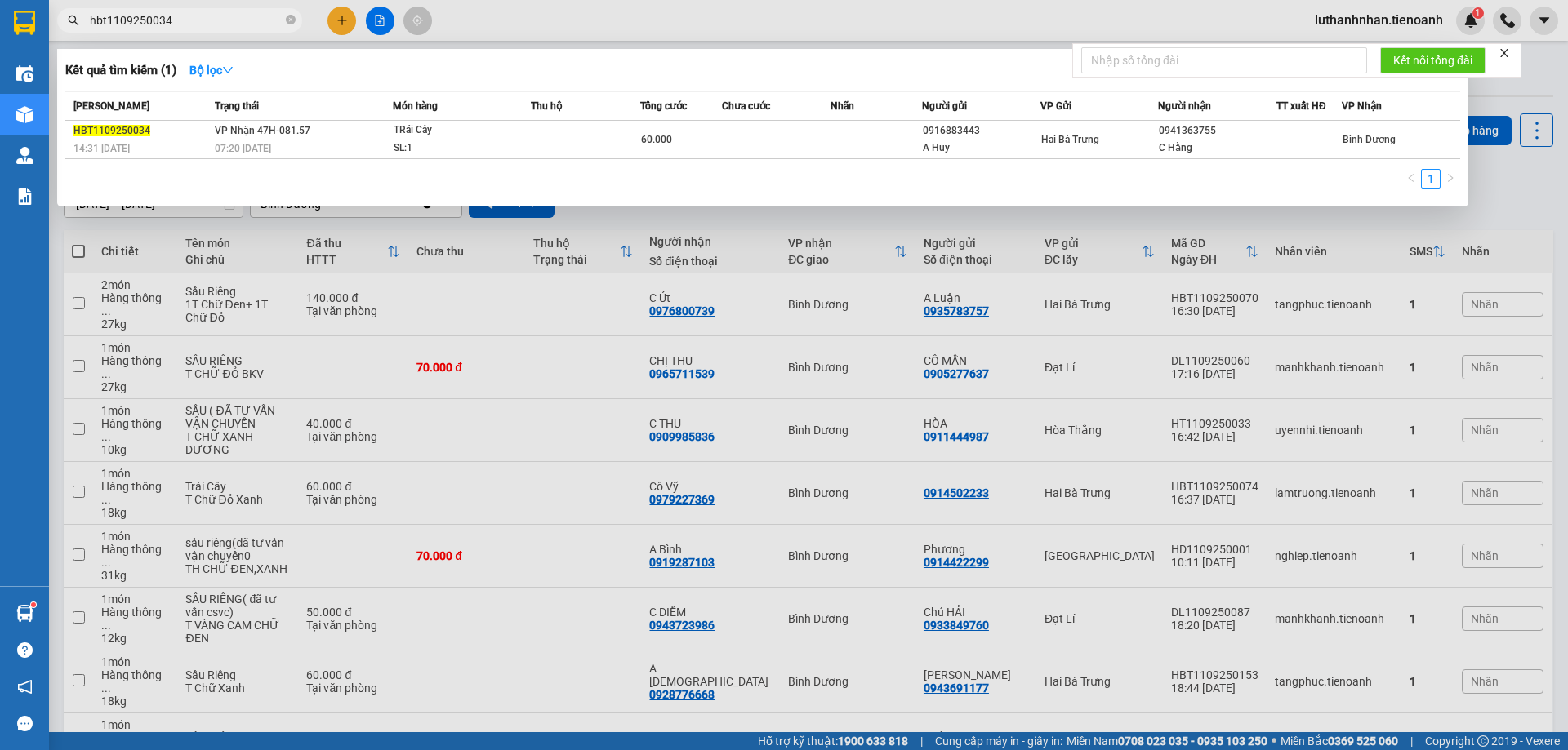
scroll to position [182, 0]
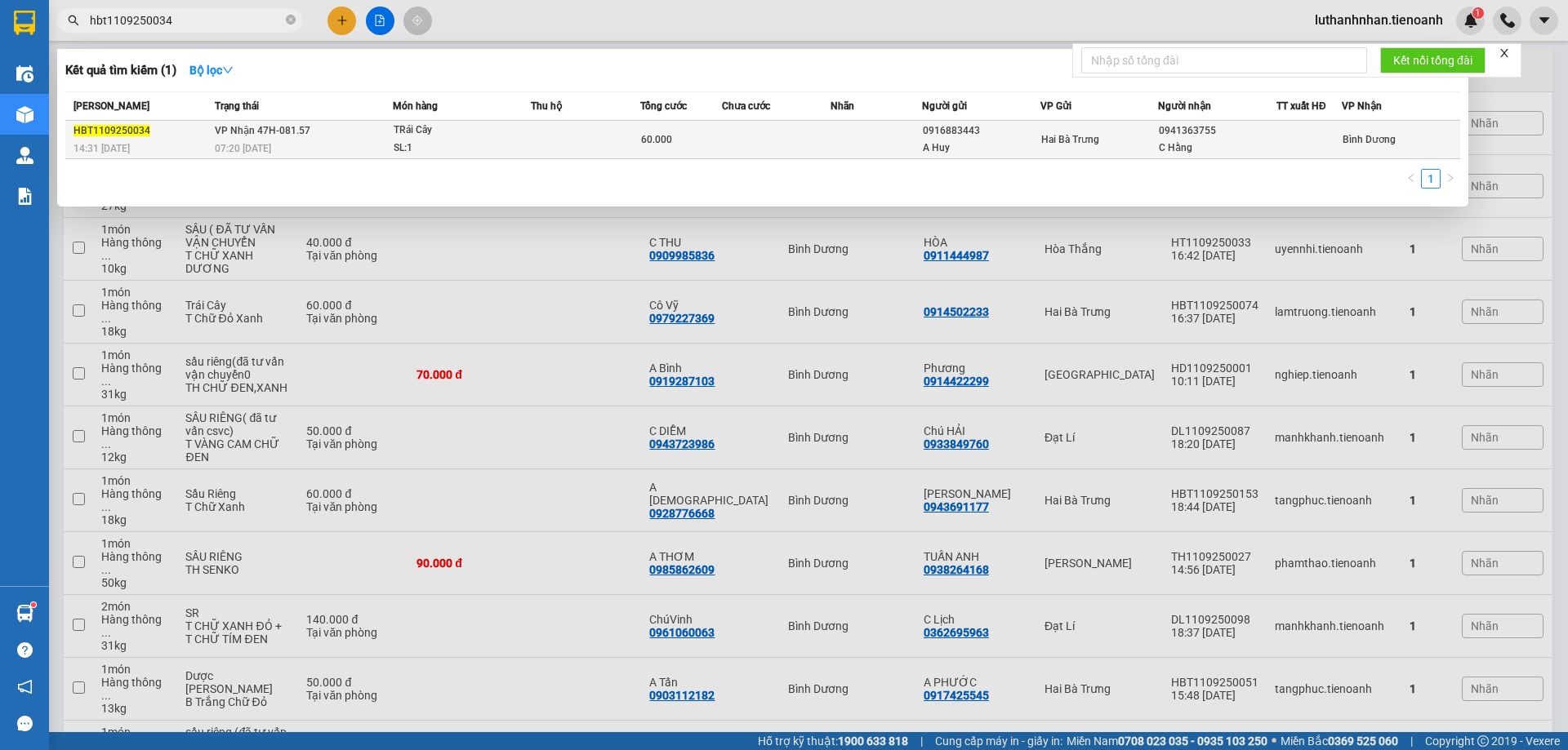
type input "hbt1109250034"
click at [552, 131] on td at bounding box center [585, 140] width 109 height 38
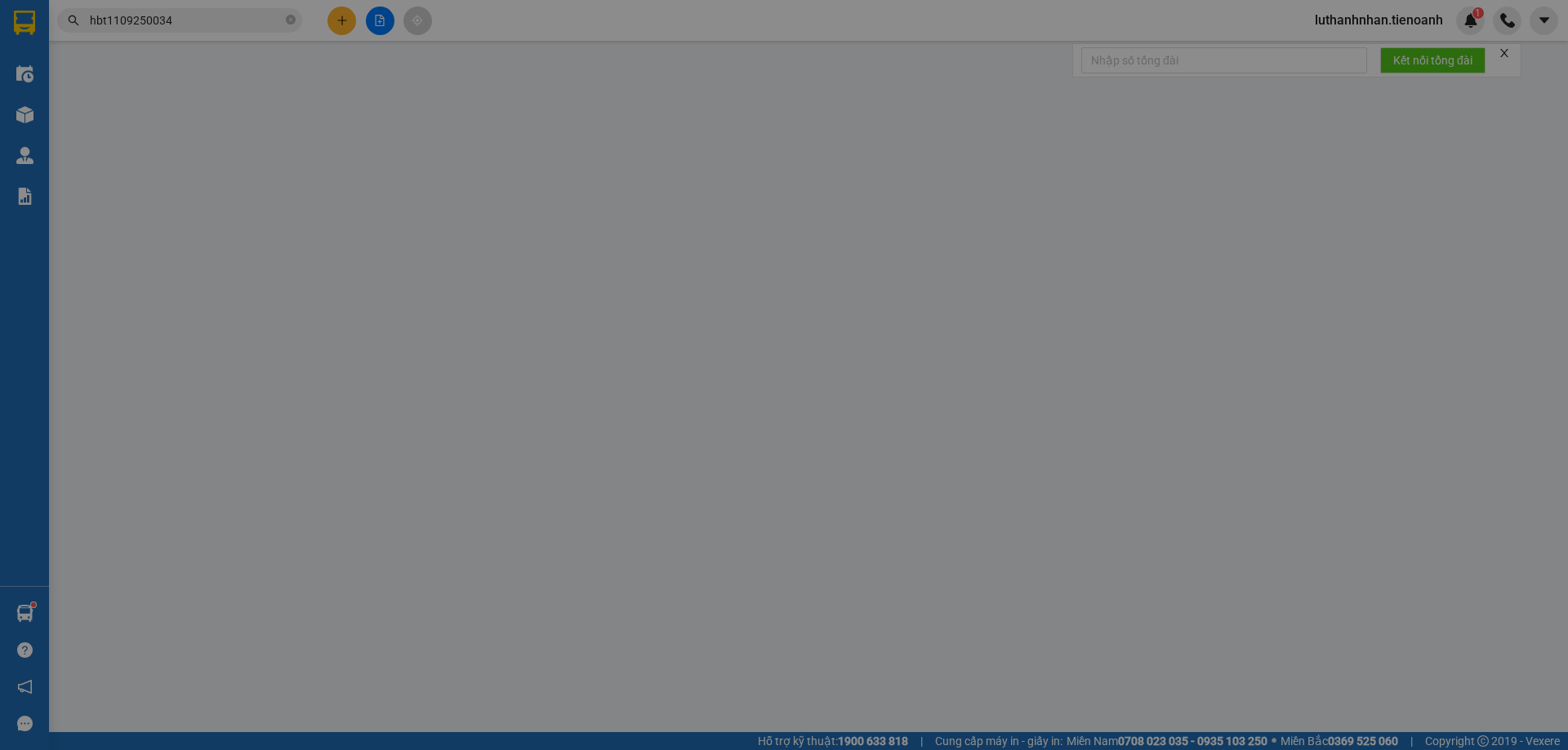
type input "0941363755"
type input "C Hằng"
type input "0916883443"
type input "A Huy"
type input "60.000"
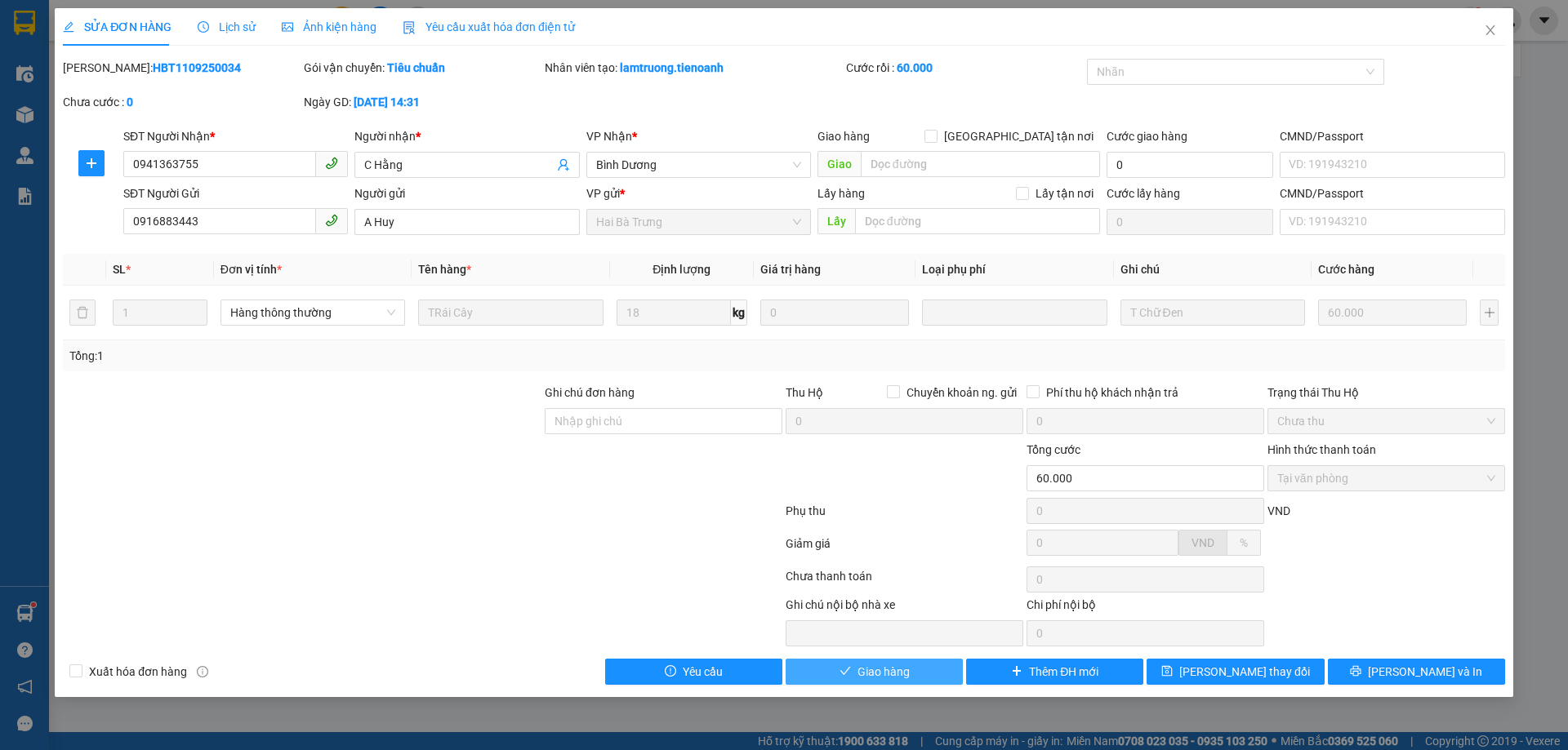
click at [837, 673] on button "Giao hàng" at bounding box center [873, 672] width 177 height 26
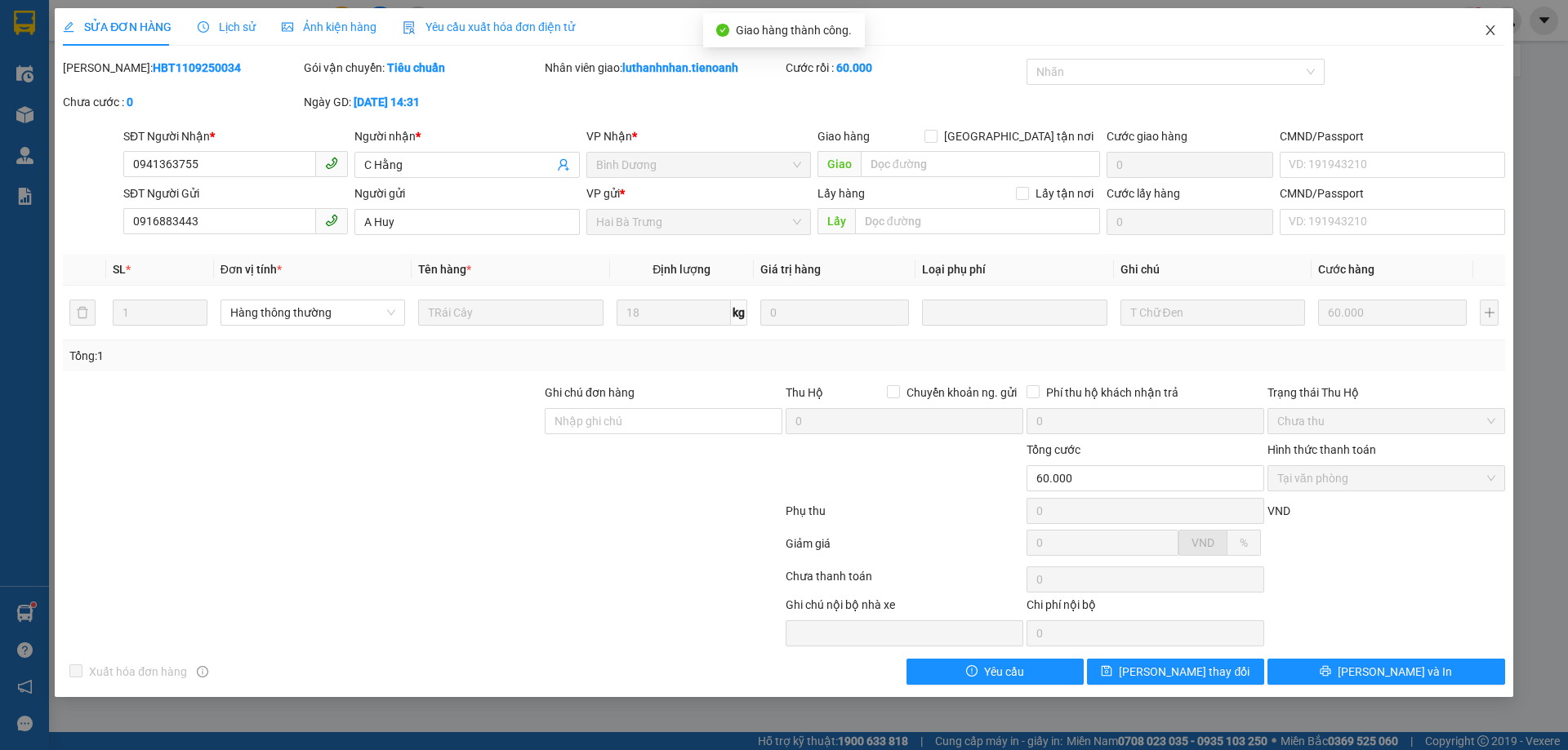
click at [1491, 34] on icon "close" at bounding box center [1490, 29] width 13 height 13
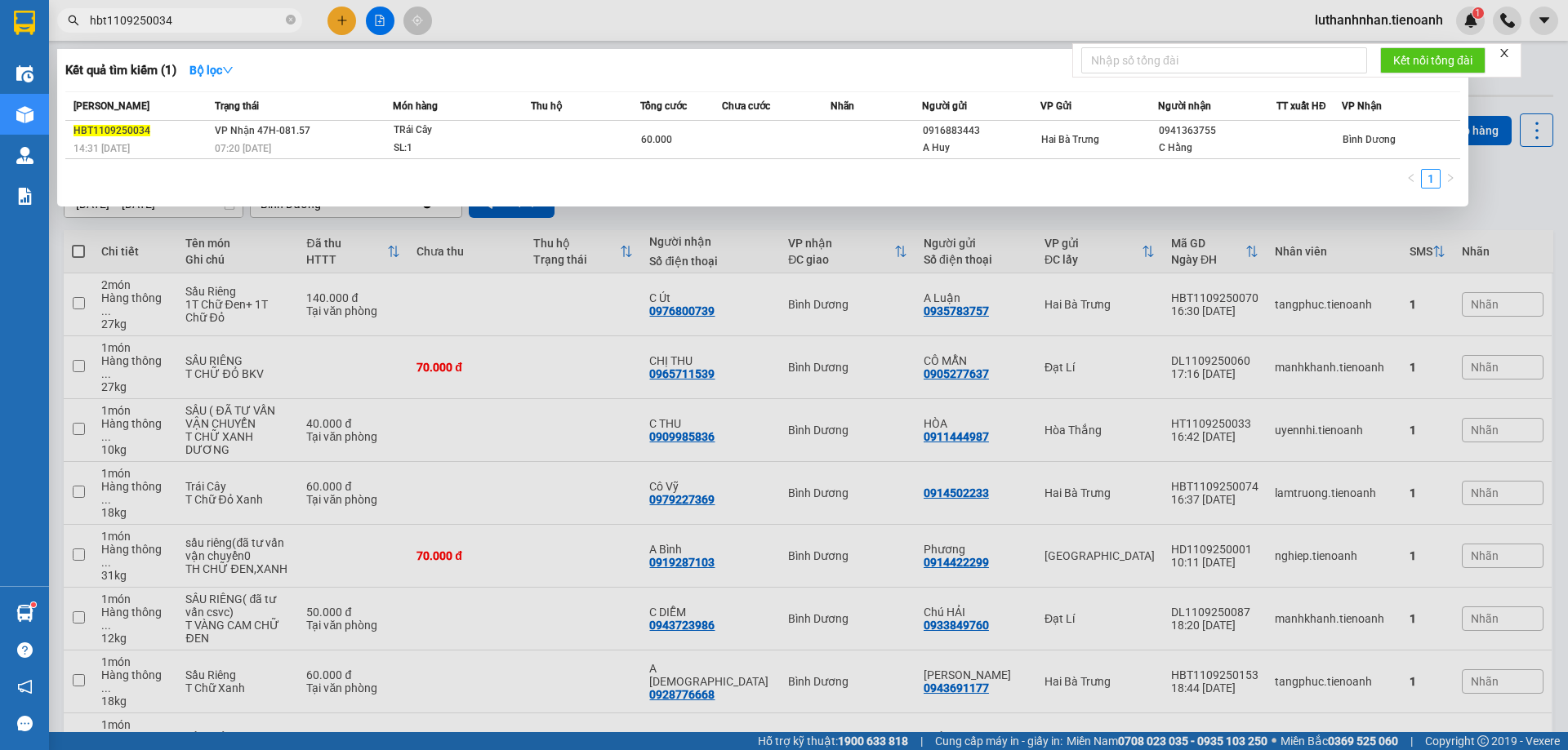
click at [198, 20] on input "hbt1109250034" at bounding box center [186, 21] width 192 height 18
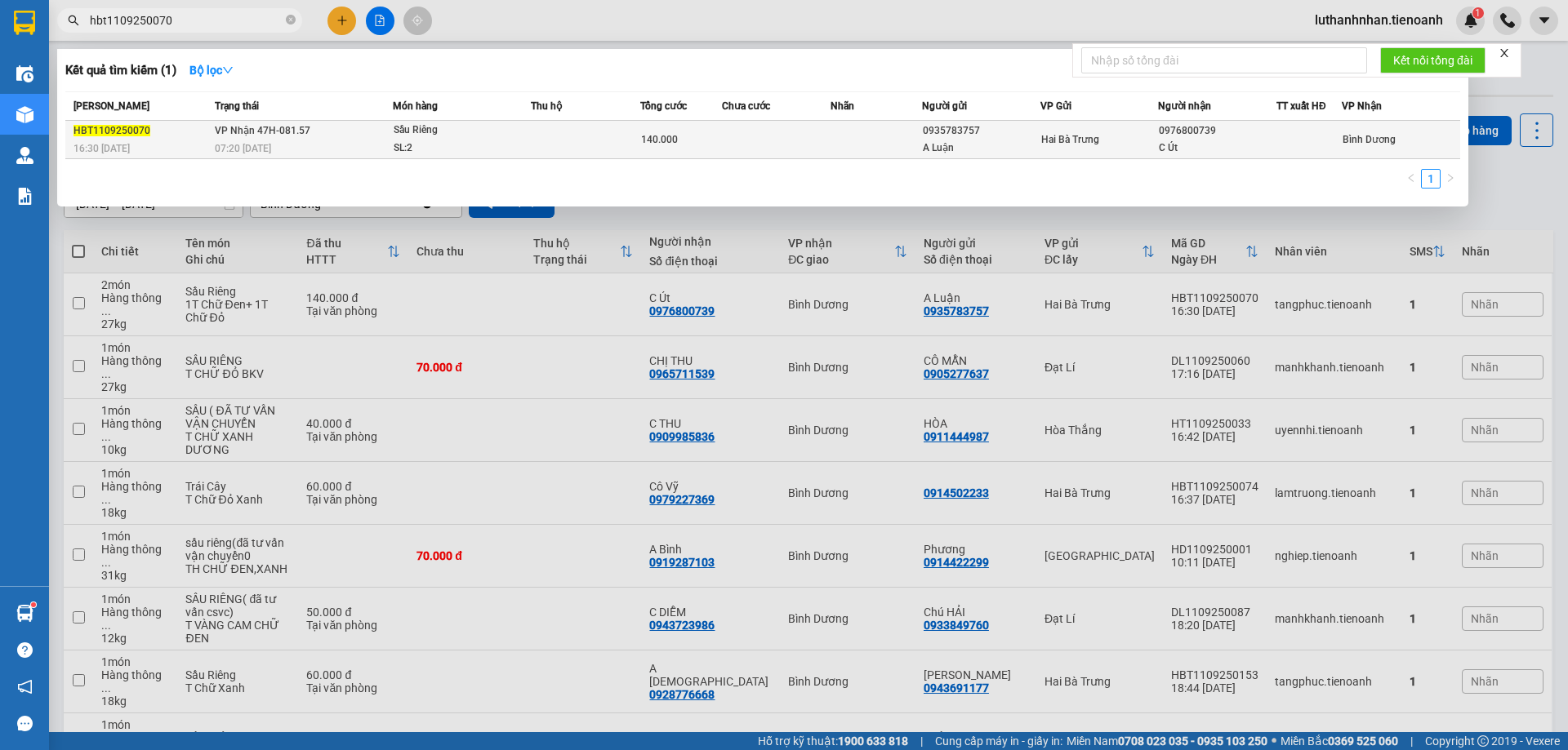
type input "hbt1109250070"
click at [489, 130] on div "Sầu Riêng" at bounding box center [454, 131] width 122 height 18
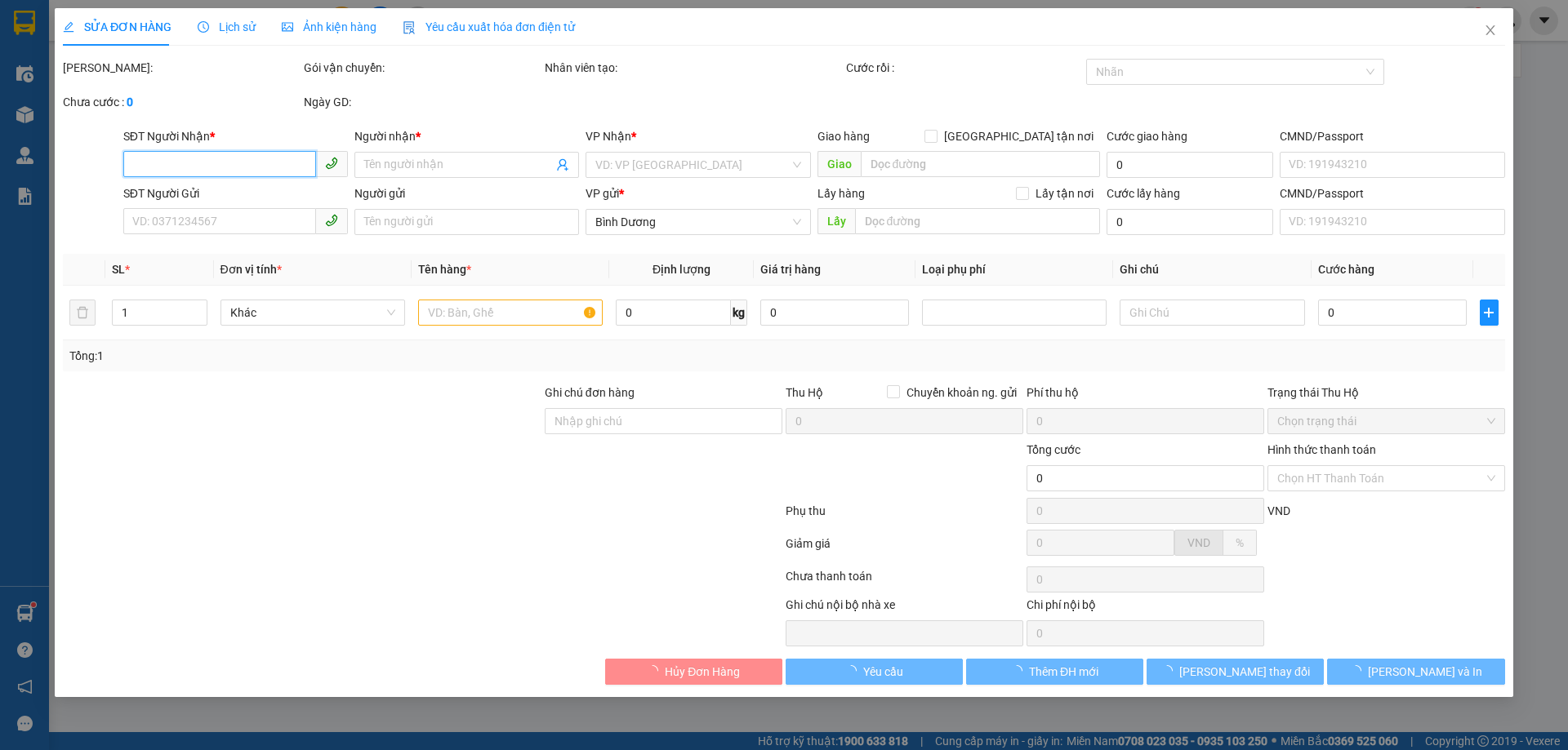
type input "0976800739"
type input "C Út"
type input "0935783757"
type input "A Luận"
type input "140.000"
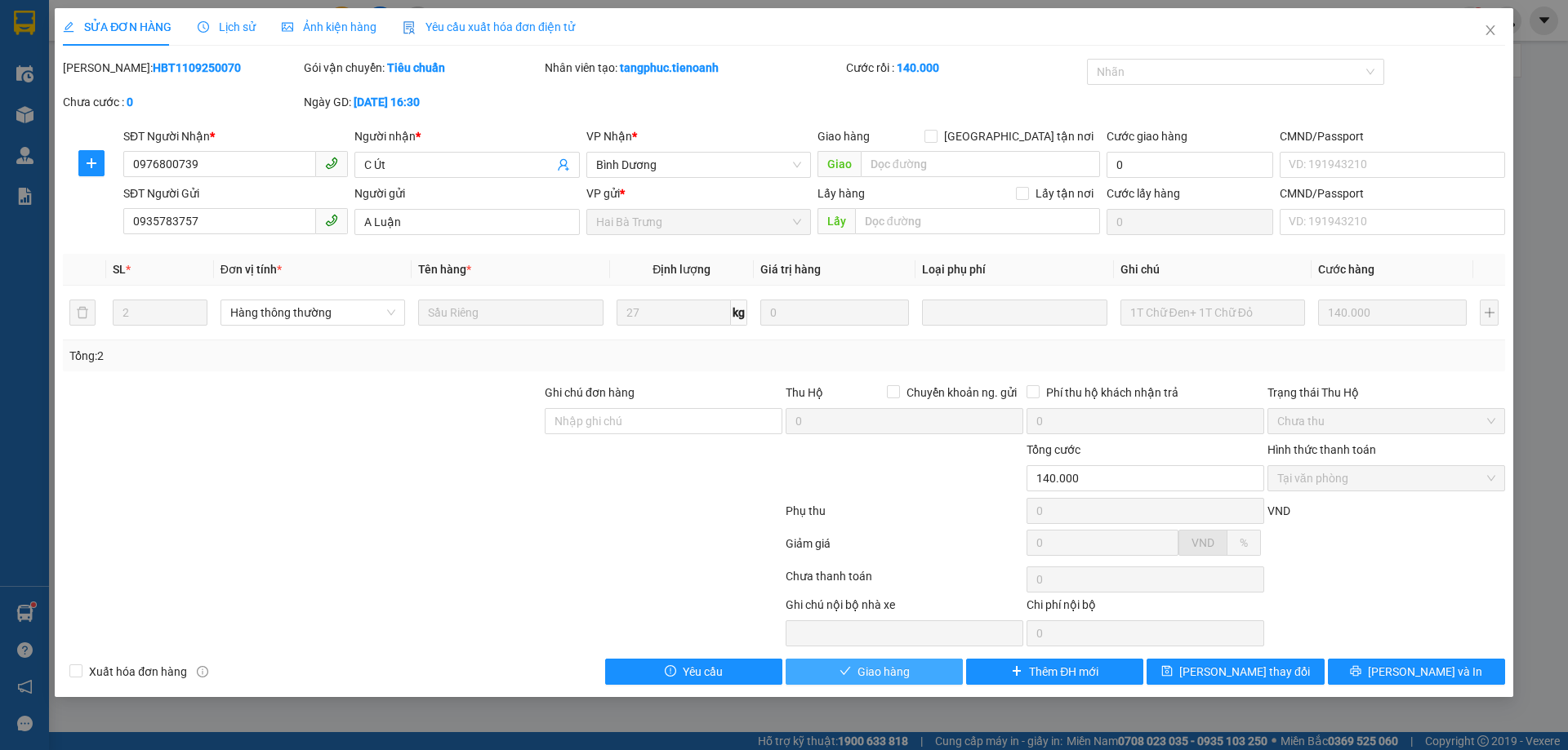
click at [871, 675] on span "Giao hàng" at bounding box center [884, 672] width 53 height 18
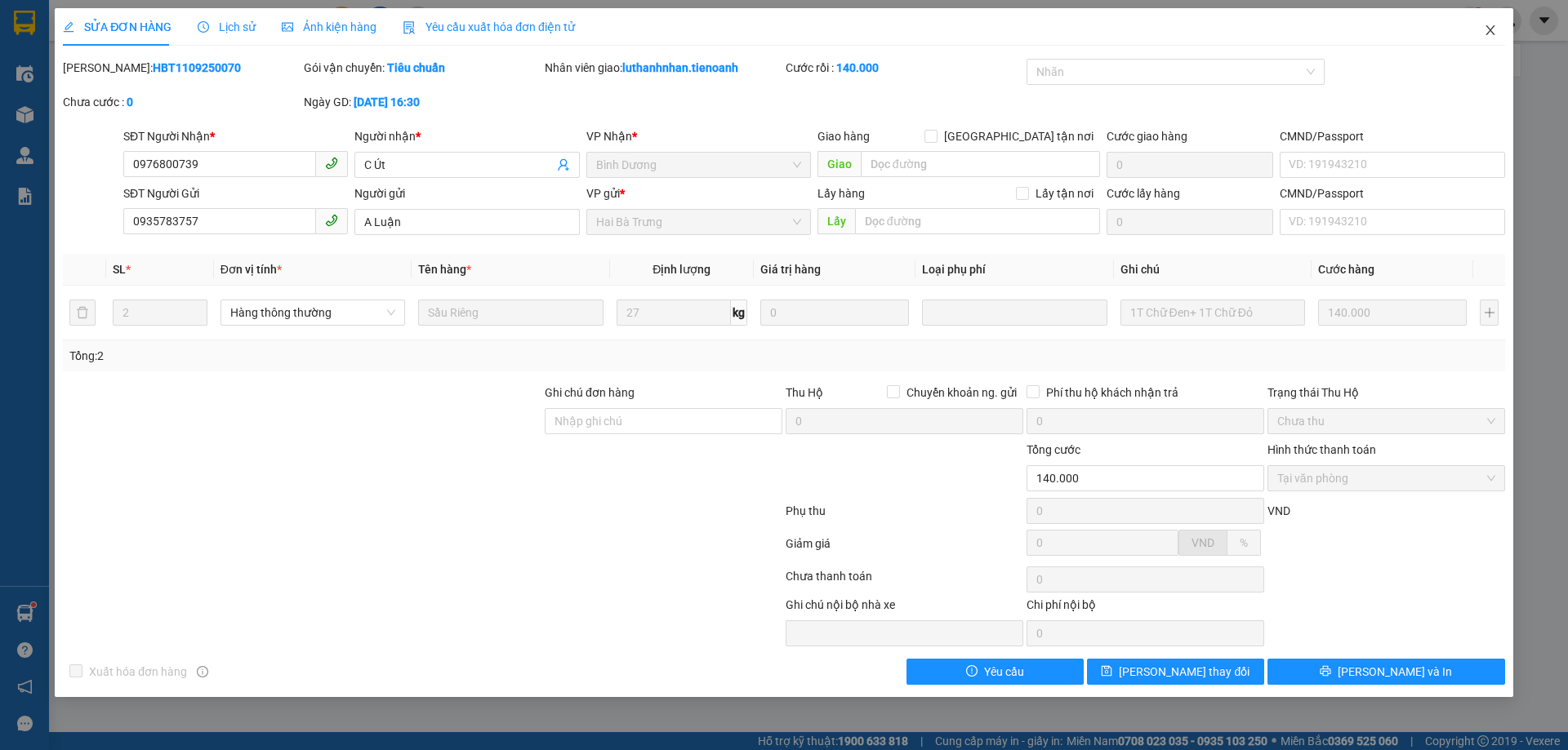
click at [1491, 31] on icon "close" at bounding box center [1490, 30] width 9 height 10
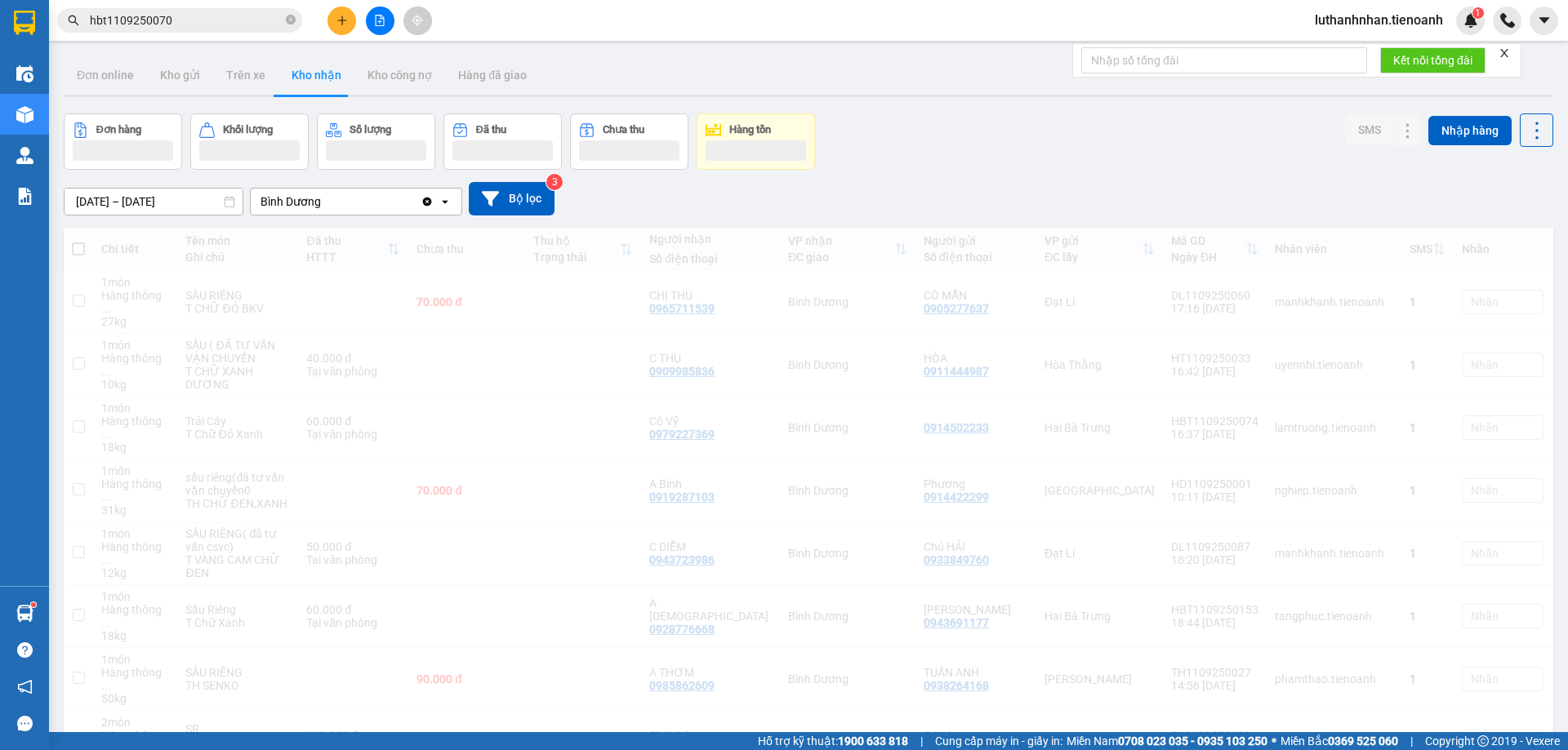
click at [181, 12] on input "hbt1109250070" at bounding box center [186, 21] width 192 height 18
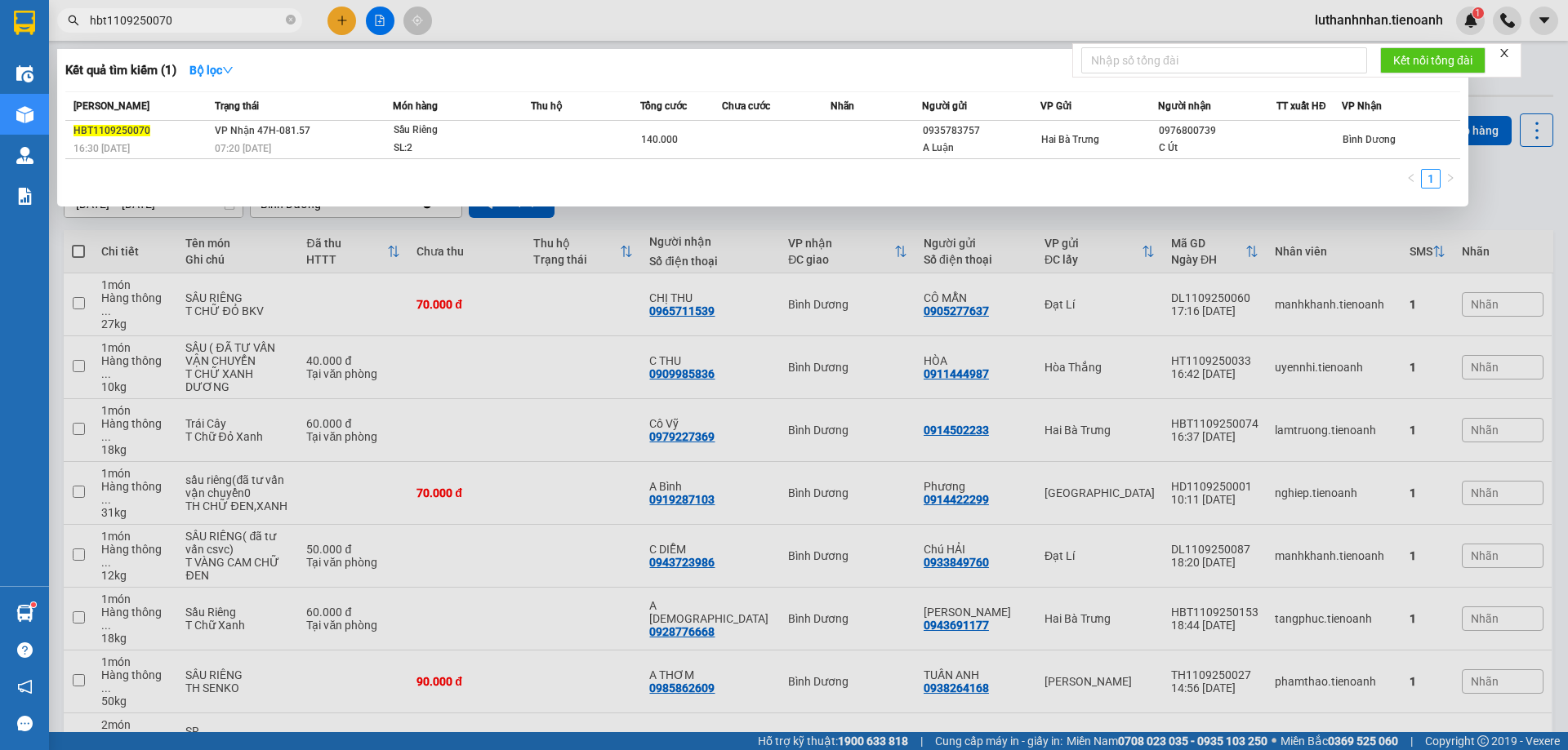
click at [181, 12] on input "hbt1109250070" at bounding box center [186, 21] width 192 height 18
click at [187, 16] on input "hbt1109250070" at bounding box center [186, 21] width 192 height 18
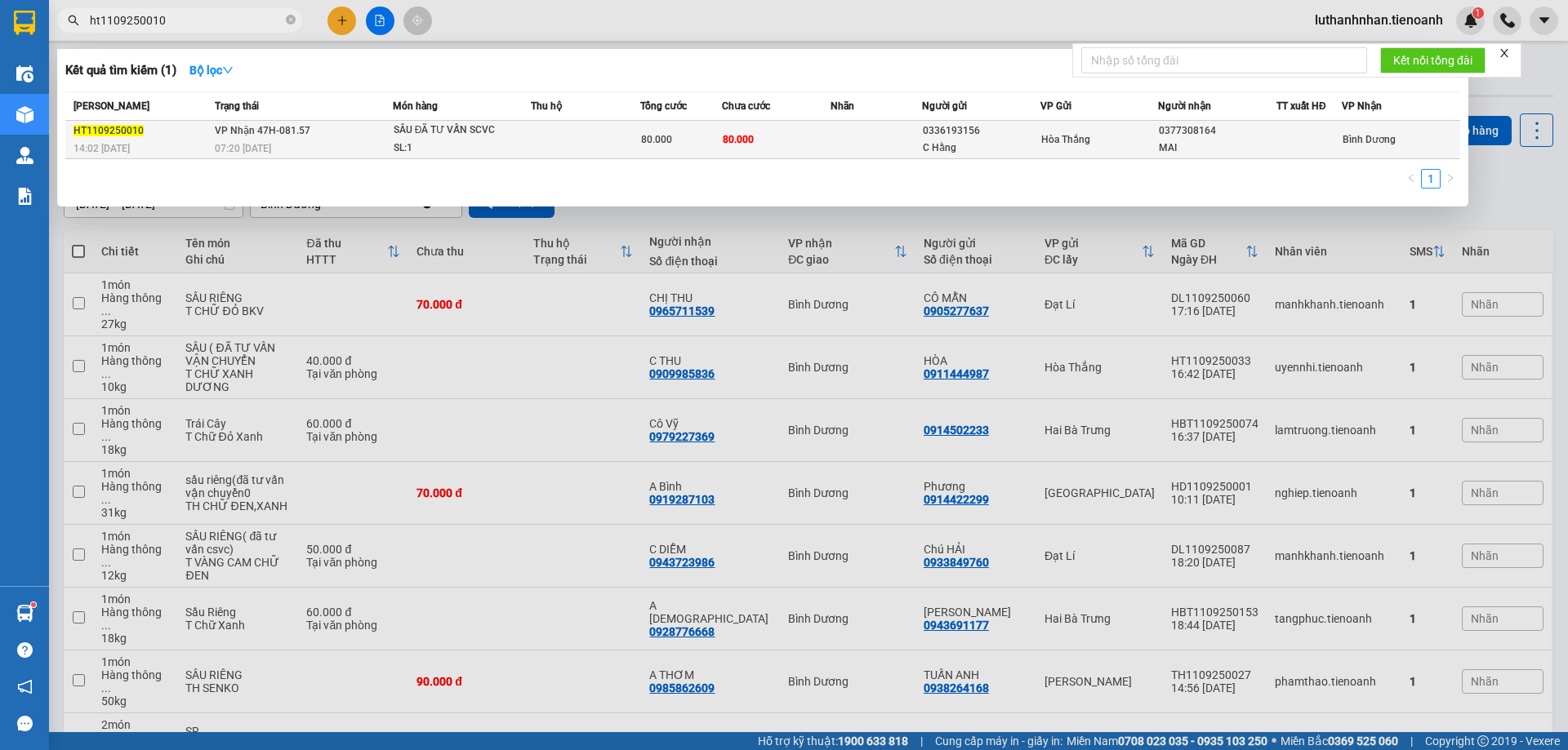
type input "ht1109250010"
click at [371, 145] on div "07:20 [DATE]" at bounding box center [303, 148] width 177 height 18
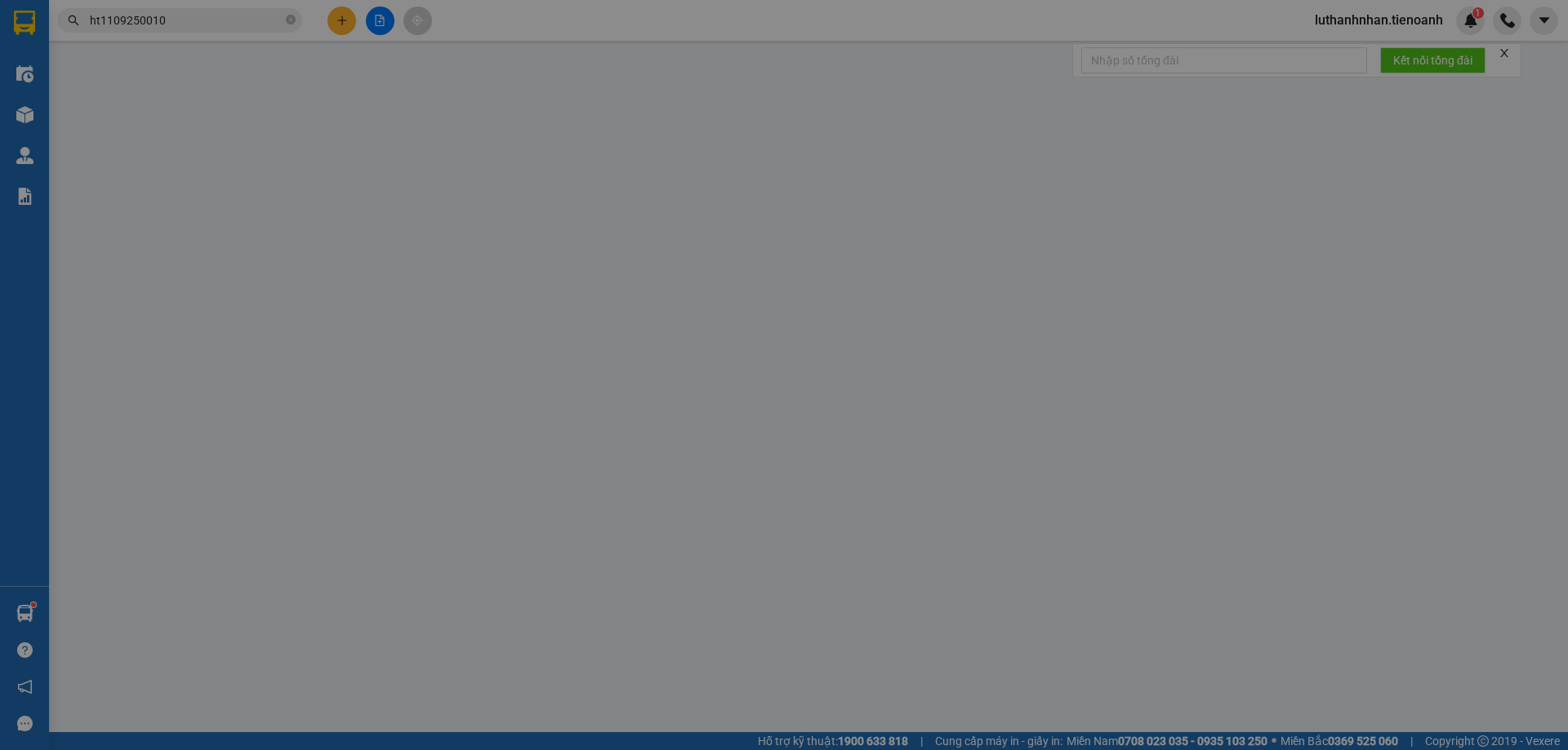
type input "0377308164"
type input "MAI"
type input "0336193156"
type input "C Hằng"
type input "80.000"
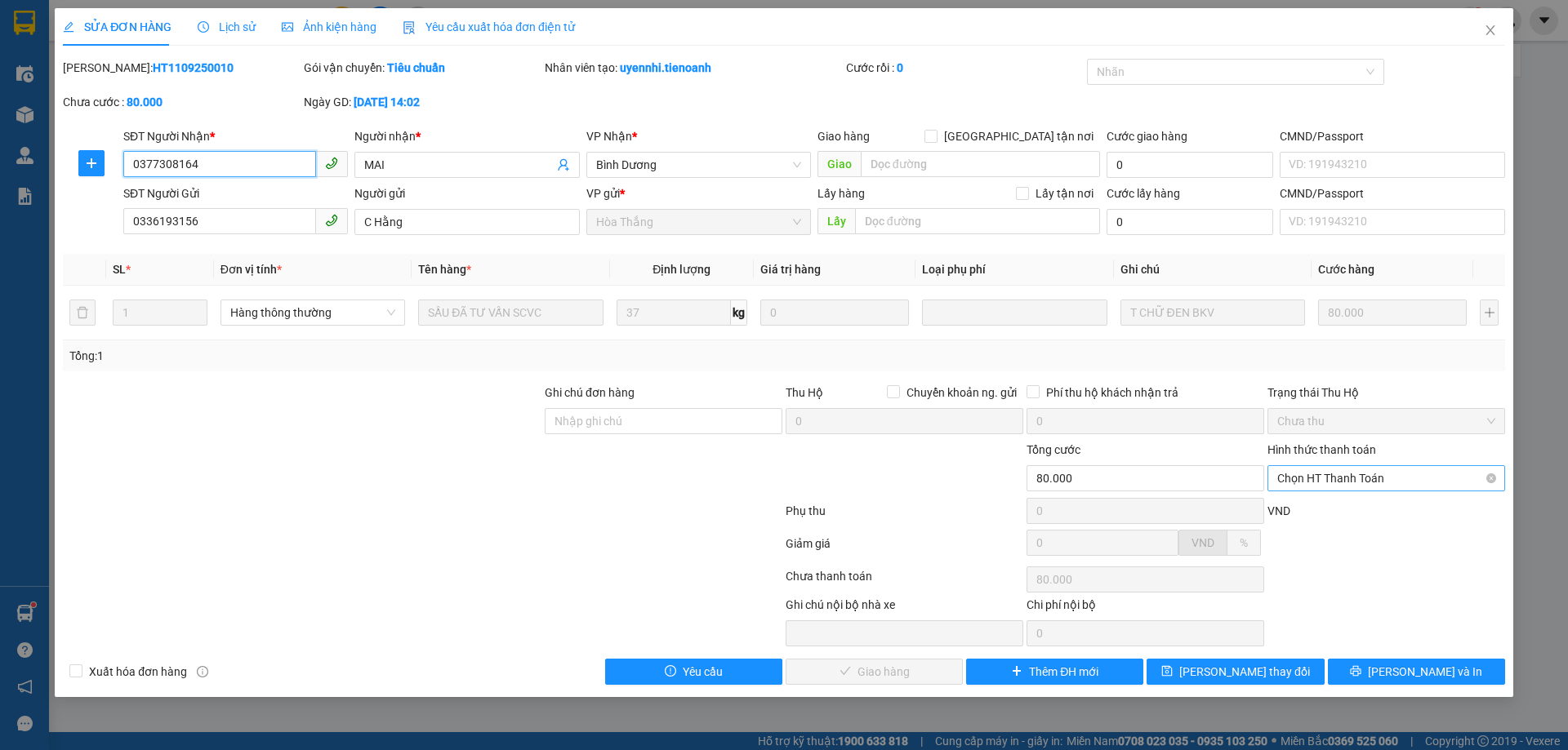
click at [1323, 478] on span "Chọn HT Thanh Toán" at bounding box center [1386, 478] width 218 height 24
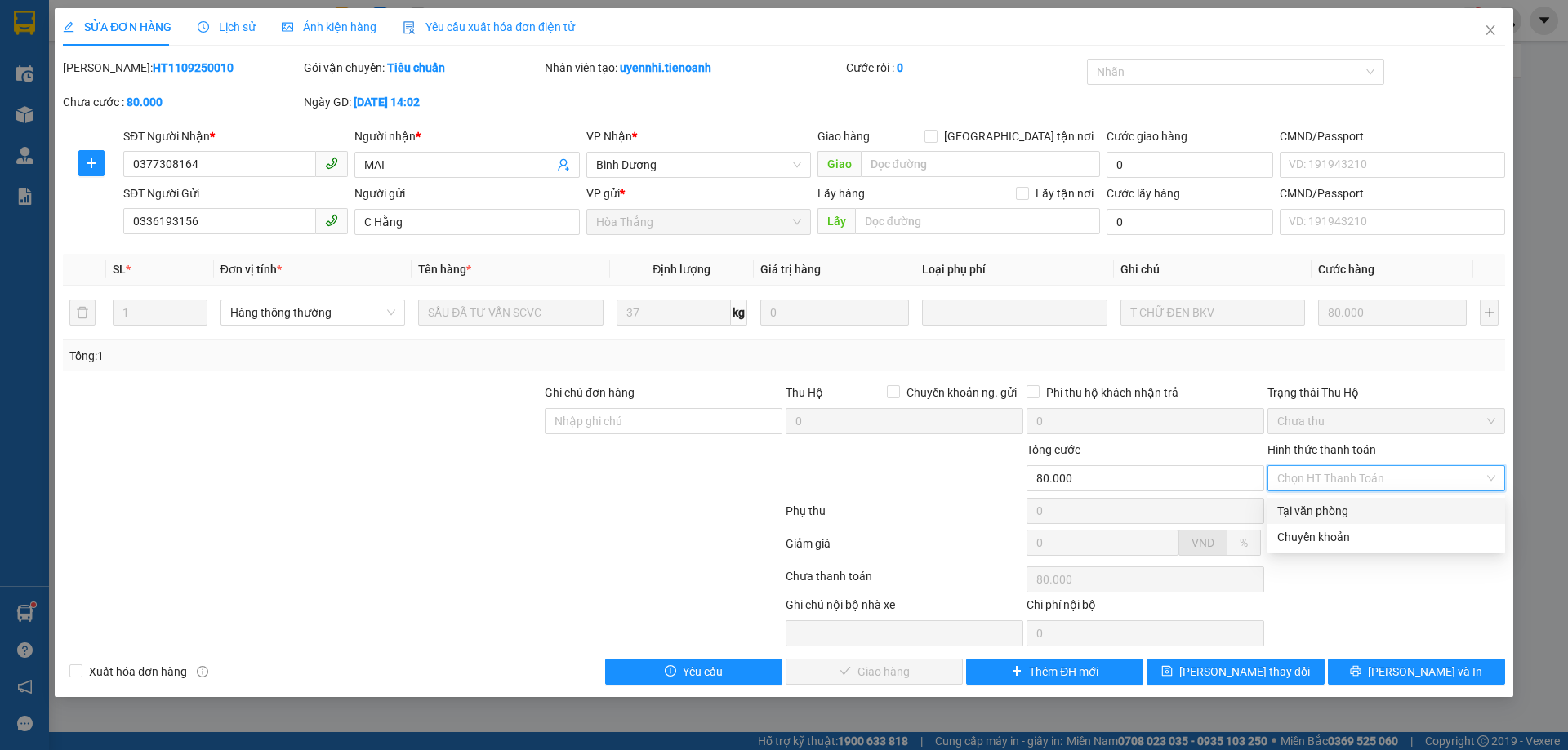
click at [1316, 502] on div "Tại văn phòng" at bounding box center [1386, 511] width 218 height 18
type input "0"
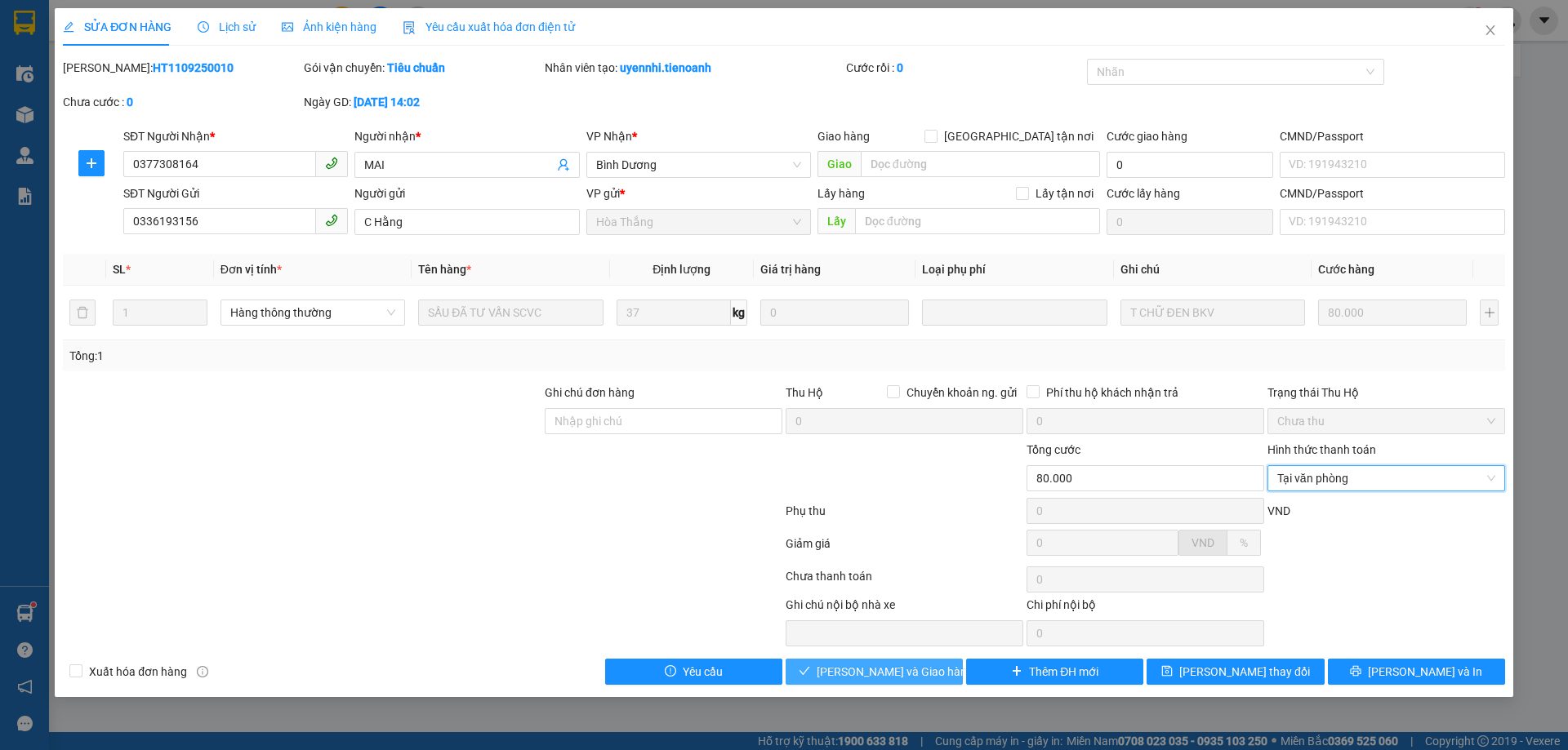
click at [901, 673] on span "[PERSON_NAME] và Giao hàng" at bounding box center [895, 672] width 157 height 18
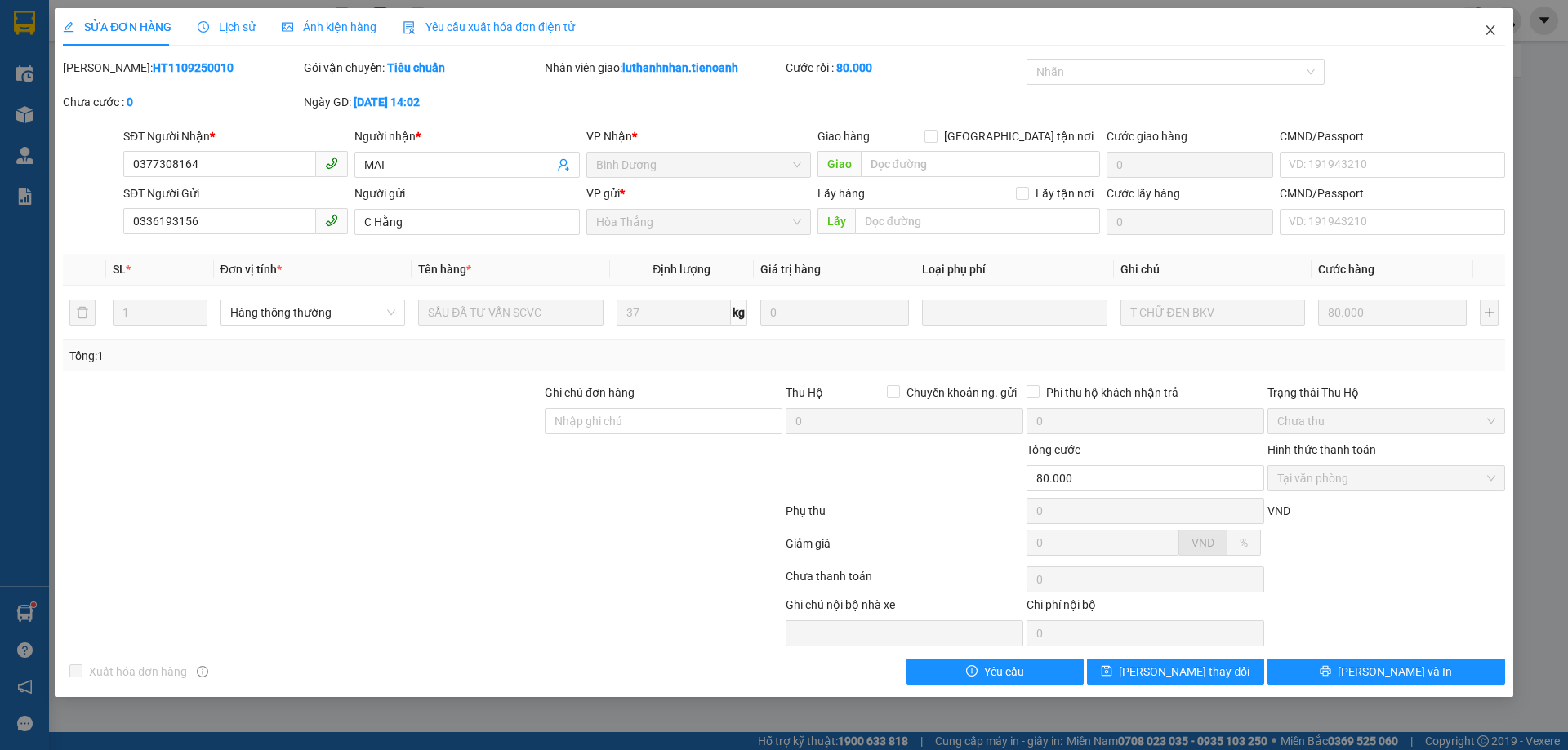
click at [1493, 32] on icon "close" at bounding box center [1490, 30] width 9 height 10
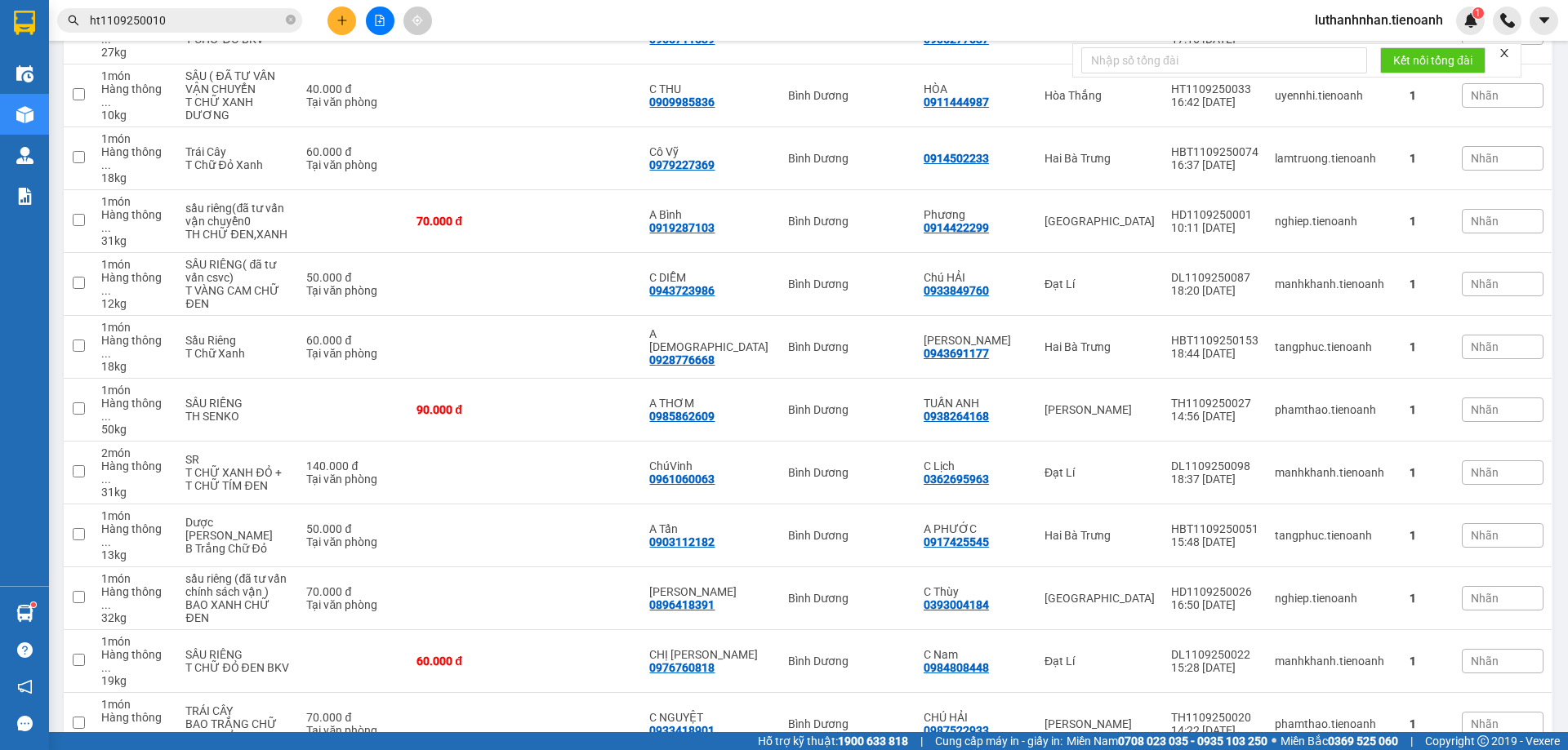
scroll to position [137, 0]
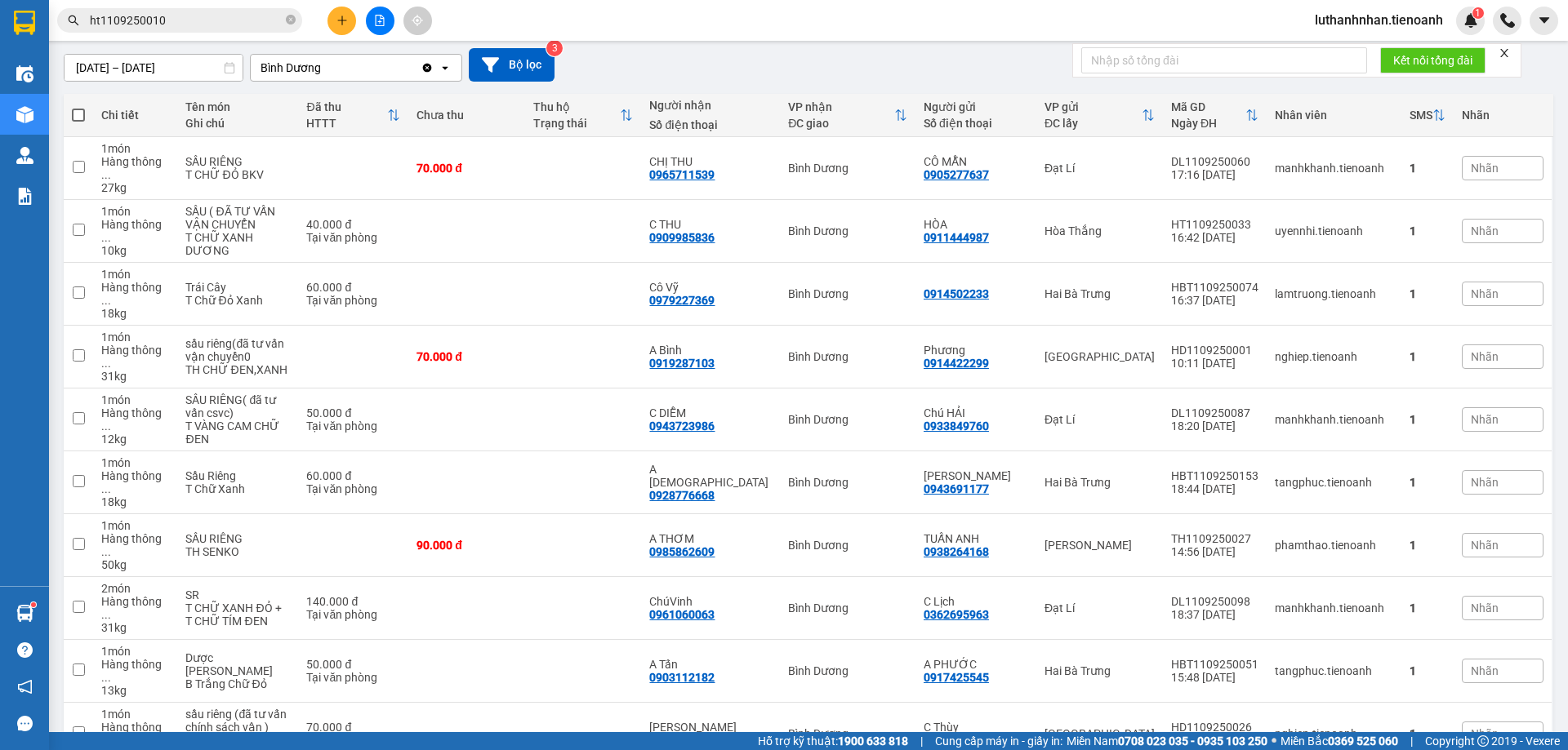
click at [202, 8] on div "Kết quả tìm kiếm ( 1 ) Bộ lọc Mã ĐH Trạng thái Món hàng Thu hộ Tổng cước Chưa c…" at bounding box center [159, 21] width 318 height 28
click at [207, 10] on span "ht1109250010" at bounding box center [180, 20] width 245 height 24
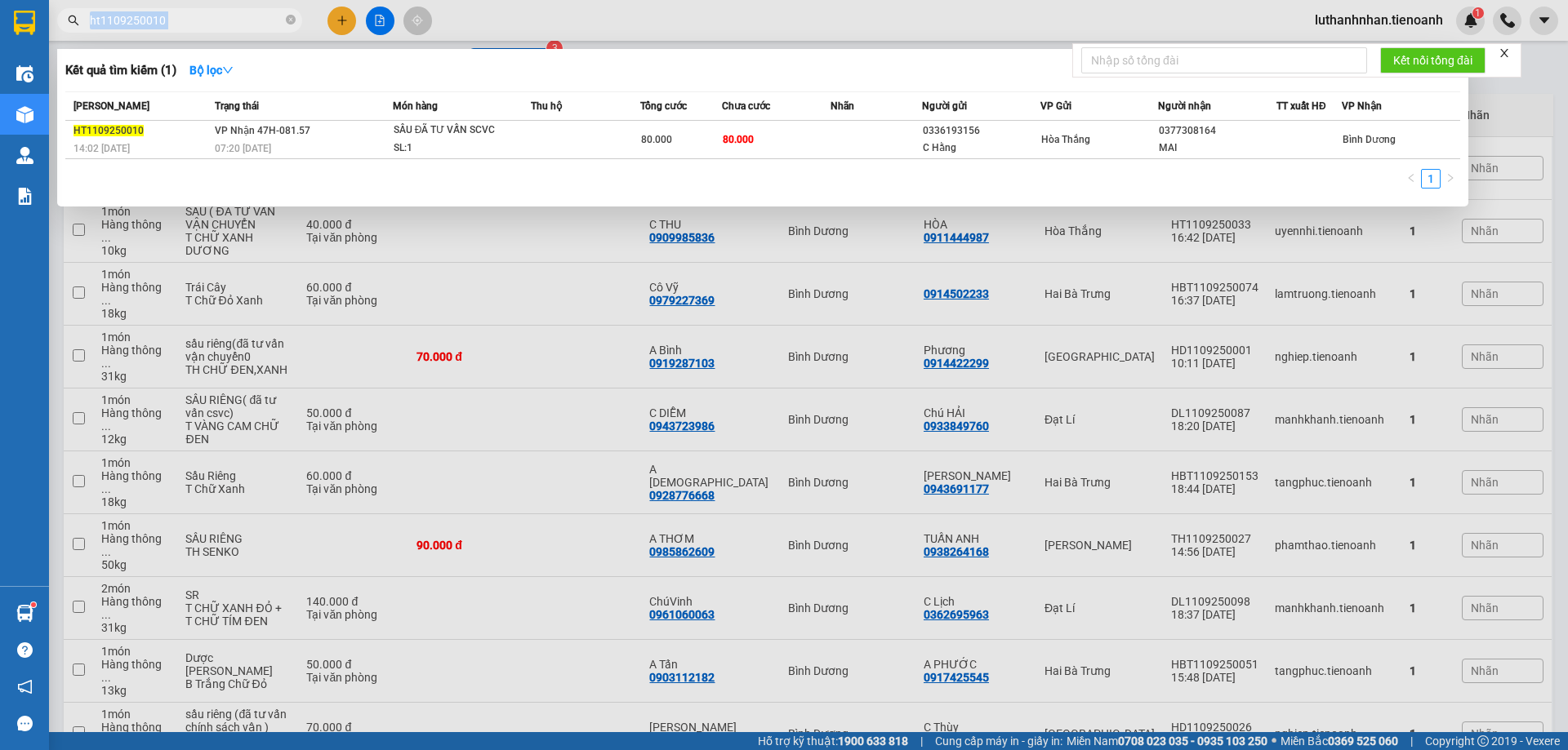
click at [207, 10] on span "ht1109250010" at bounding box center [180, 20] width 245 height 24
click at [212, 15] on input "ht1109250010" at bounding box center [186, 21] width 192 height 18
click at [213, 15] on input "ht1109250010" at bounding box center [186, 21] width 192 height 18
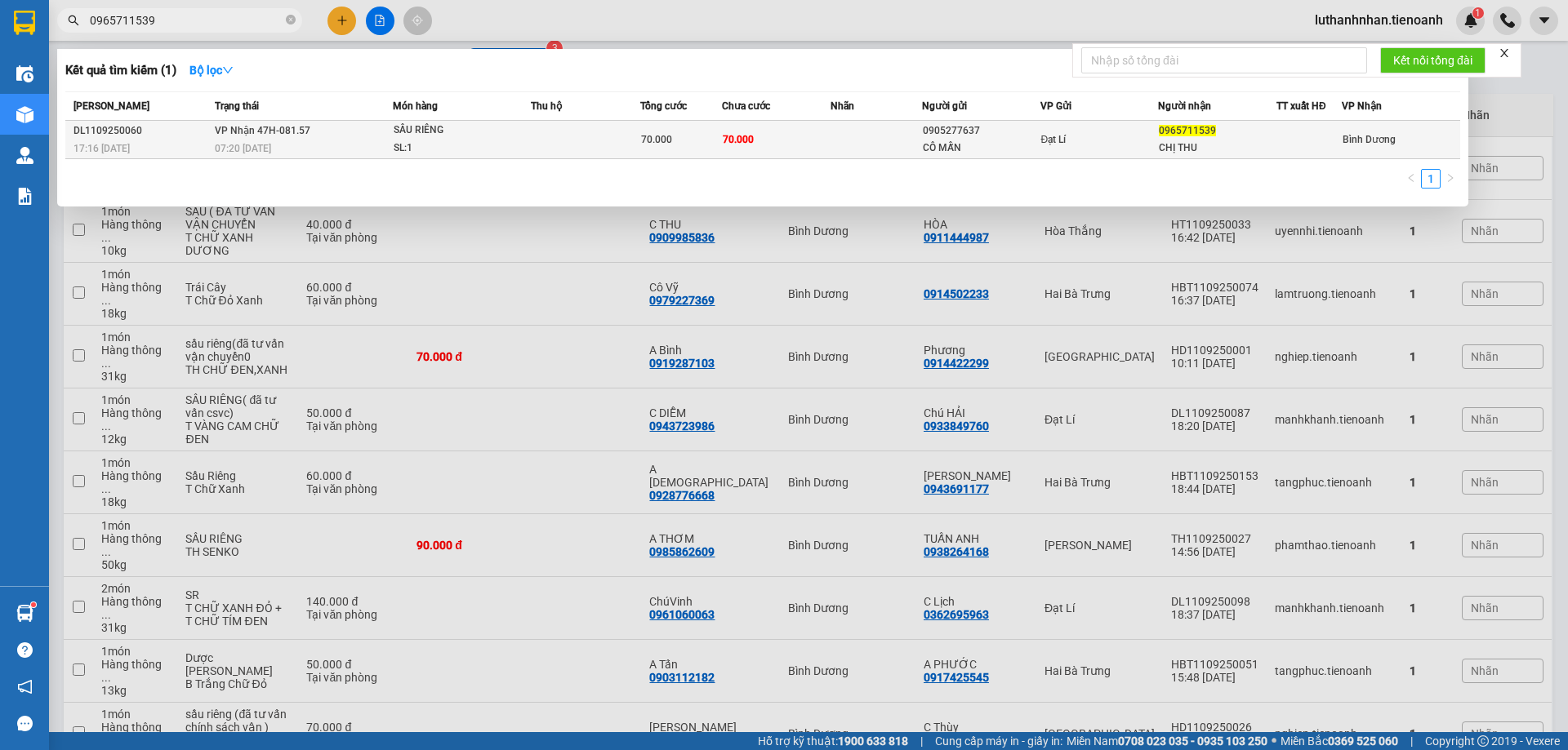
type input "0965711539"
click at [460, 150] on div "SL: 1" at bounding box center [454, 148] width 122 height 18
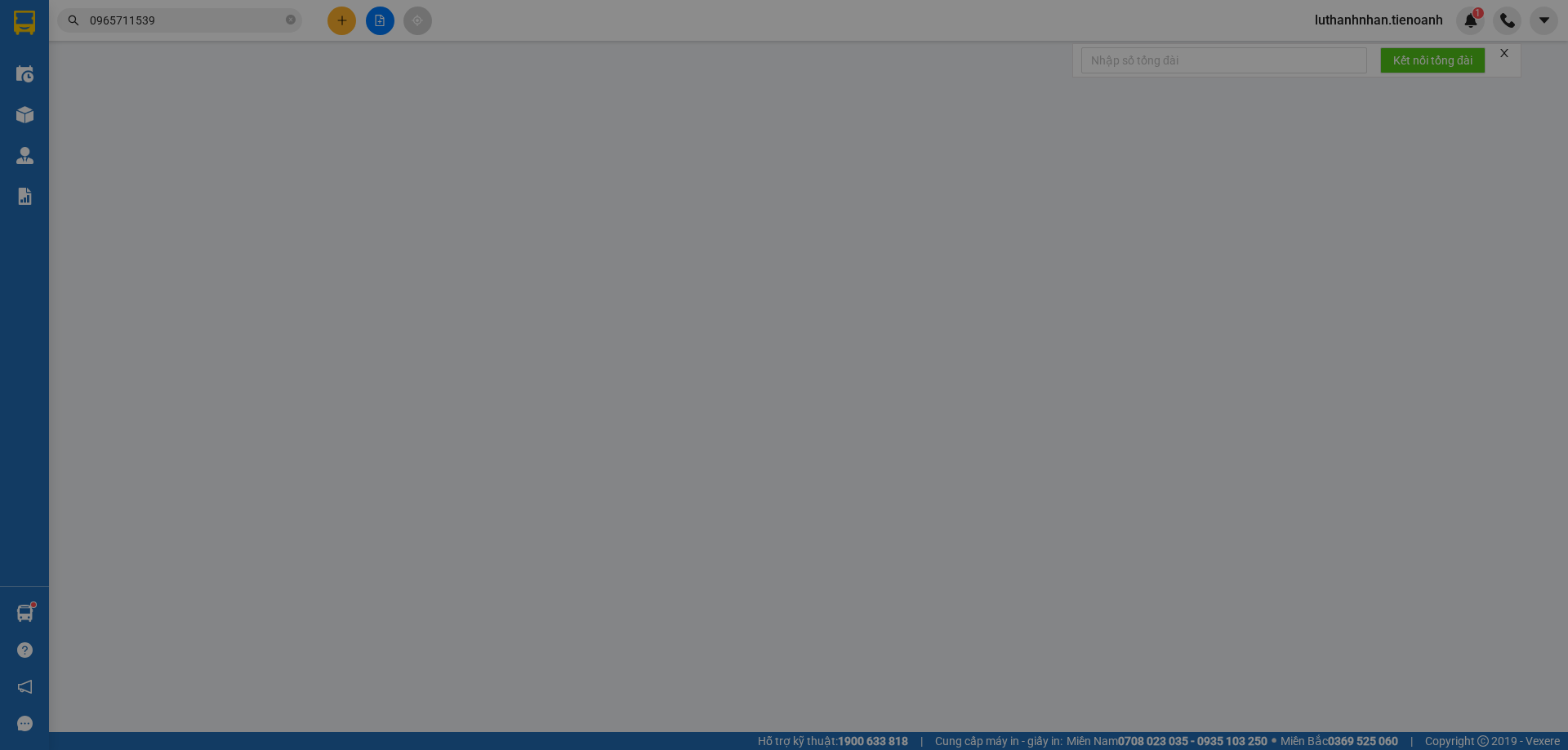
type input "0965711539"
type input "CHỊ THU"
type input "0905277637"
type input "CÔ MẪN"
type input "70.000"
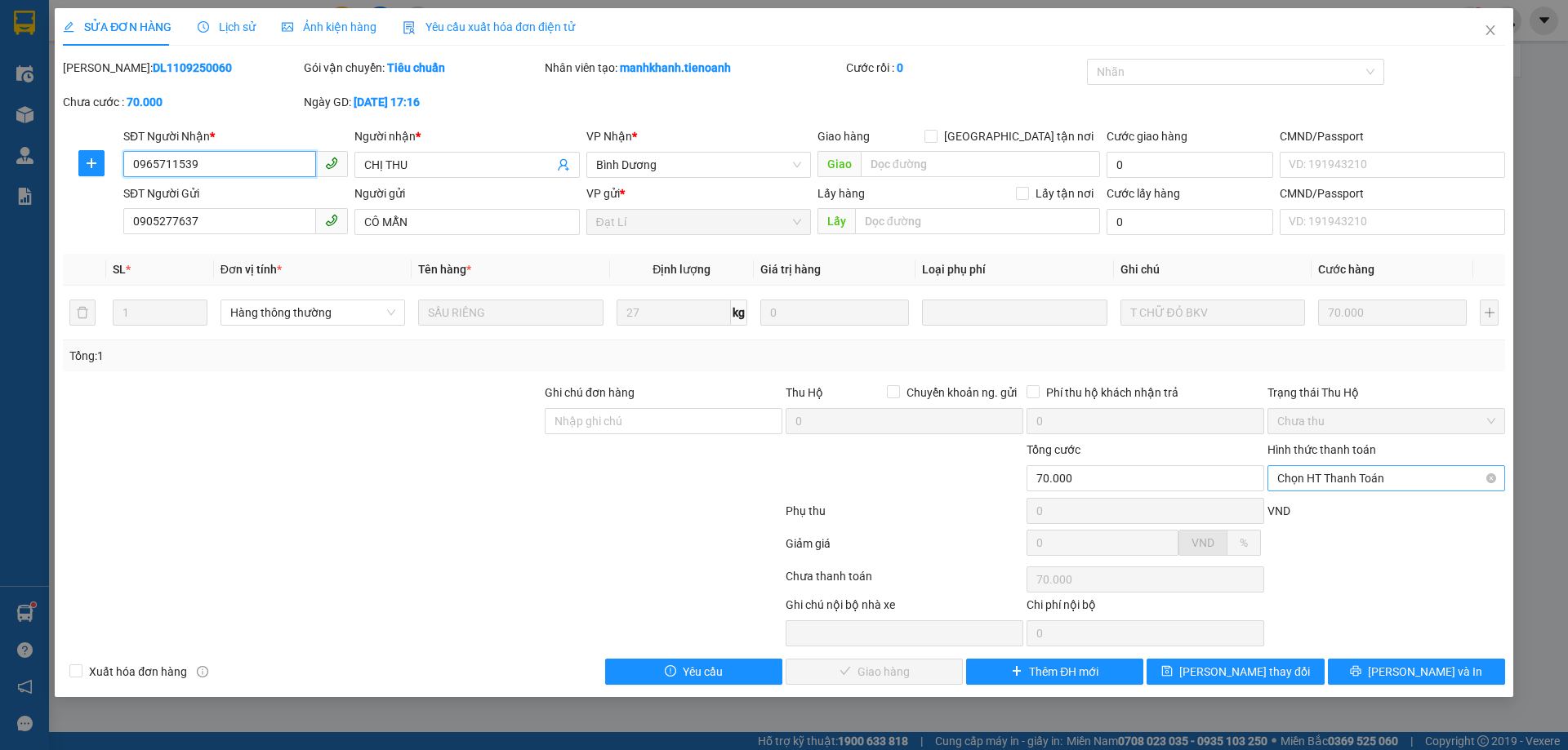
click at [1334, 476] on span "Chọn HT Thanh Toán" at bounding box center [1386, 478] width 218 height 24
click at [1335, 615] on div "Ghi chú nội bộ nhà xe Chi phí nội bộ 0" at bounding box center [784, 621] width 1446 height 51
click at [1398, 472] on span "Chọn HT Thanh Toán" at bounding box center [1386, 478] width 218 height 24
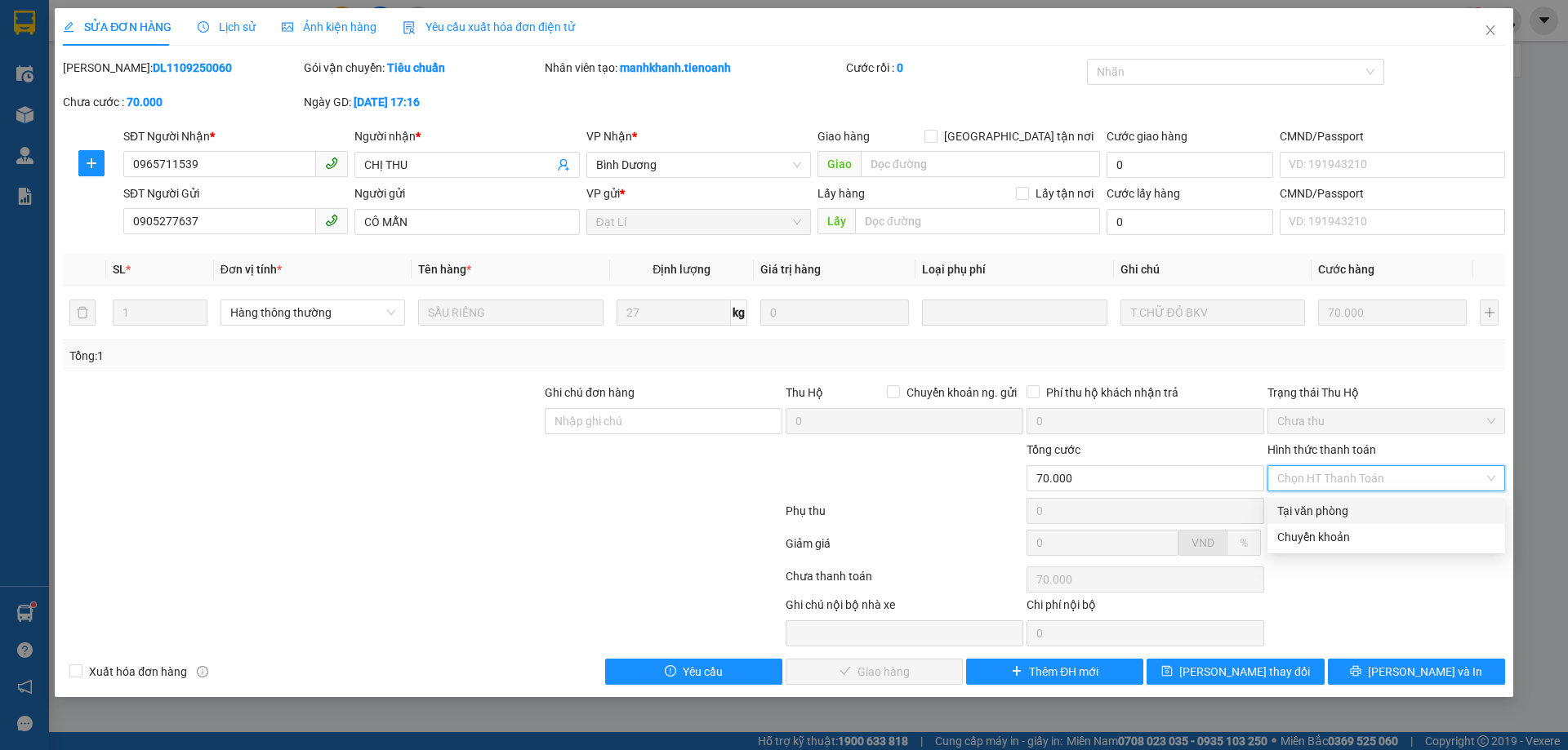
click at [1354, 508] on div "Tại văn phòng" at bounding box center [1386, 511] width 218 height 18
type input "0"
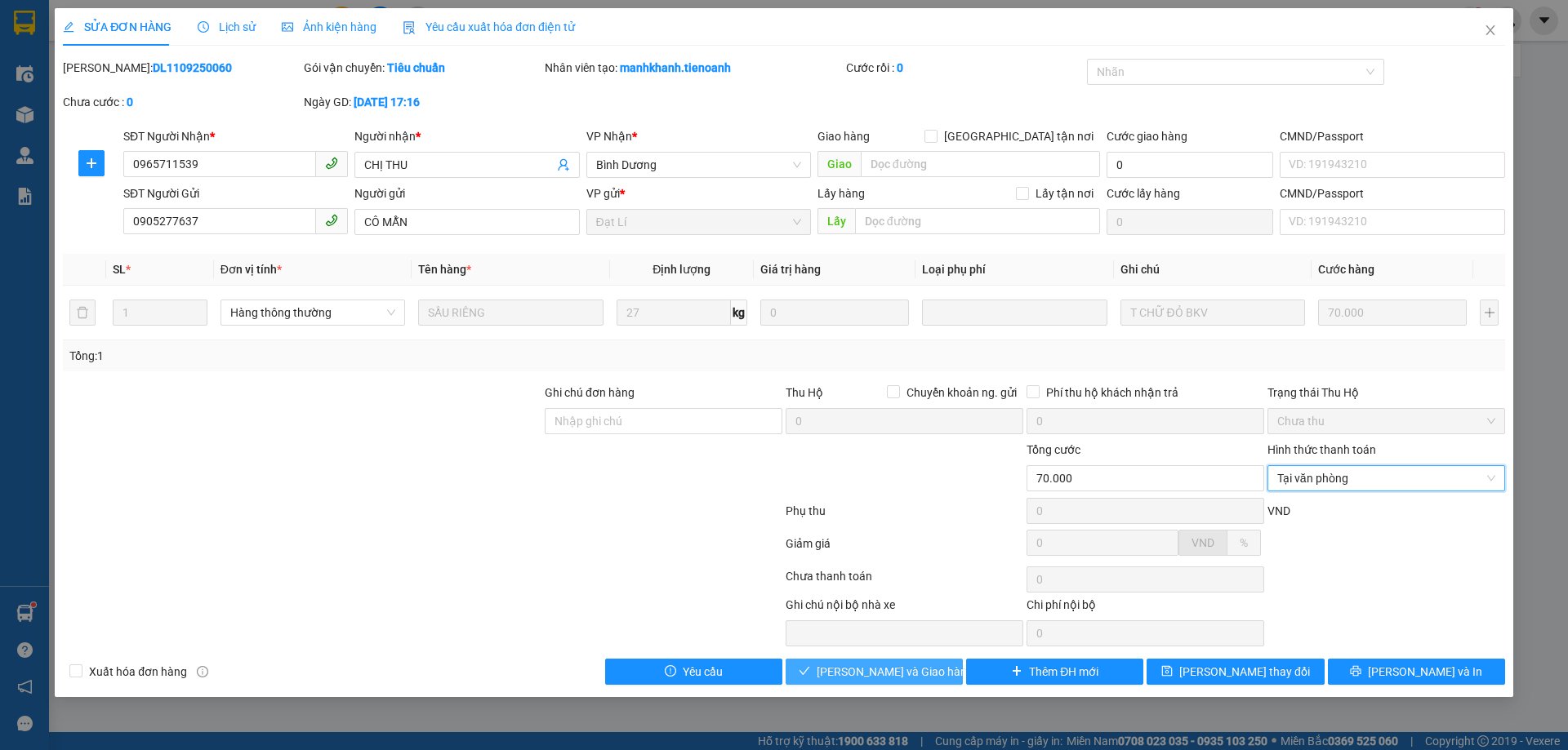
click at [900, 670] on span "[PERSON_NAME] và Giao hàng" at bounding box center [895, 672] width 157 height 18
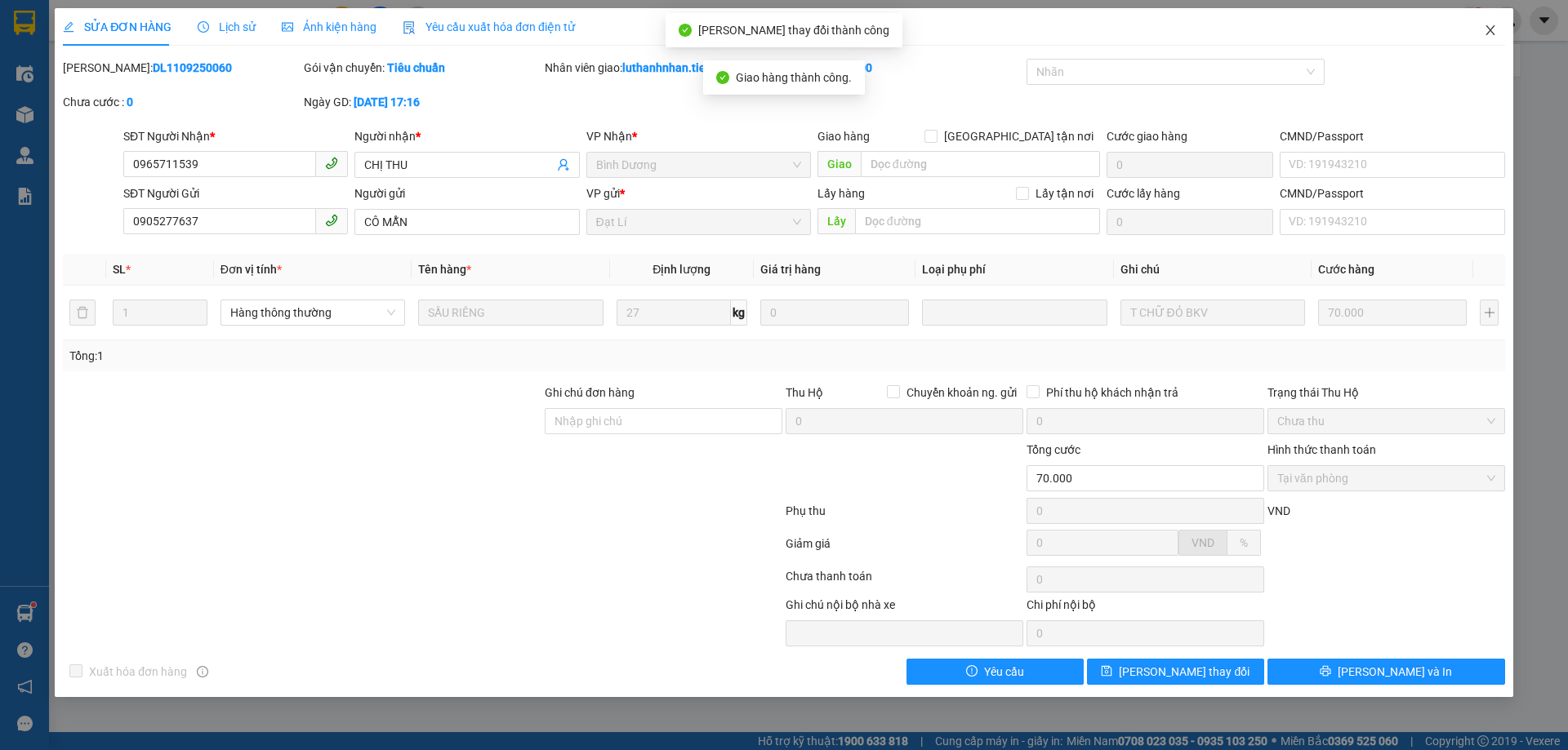
click at [1489, 30] on icon "close" at bounding box center [1490, 29] width 13 height 13
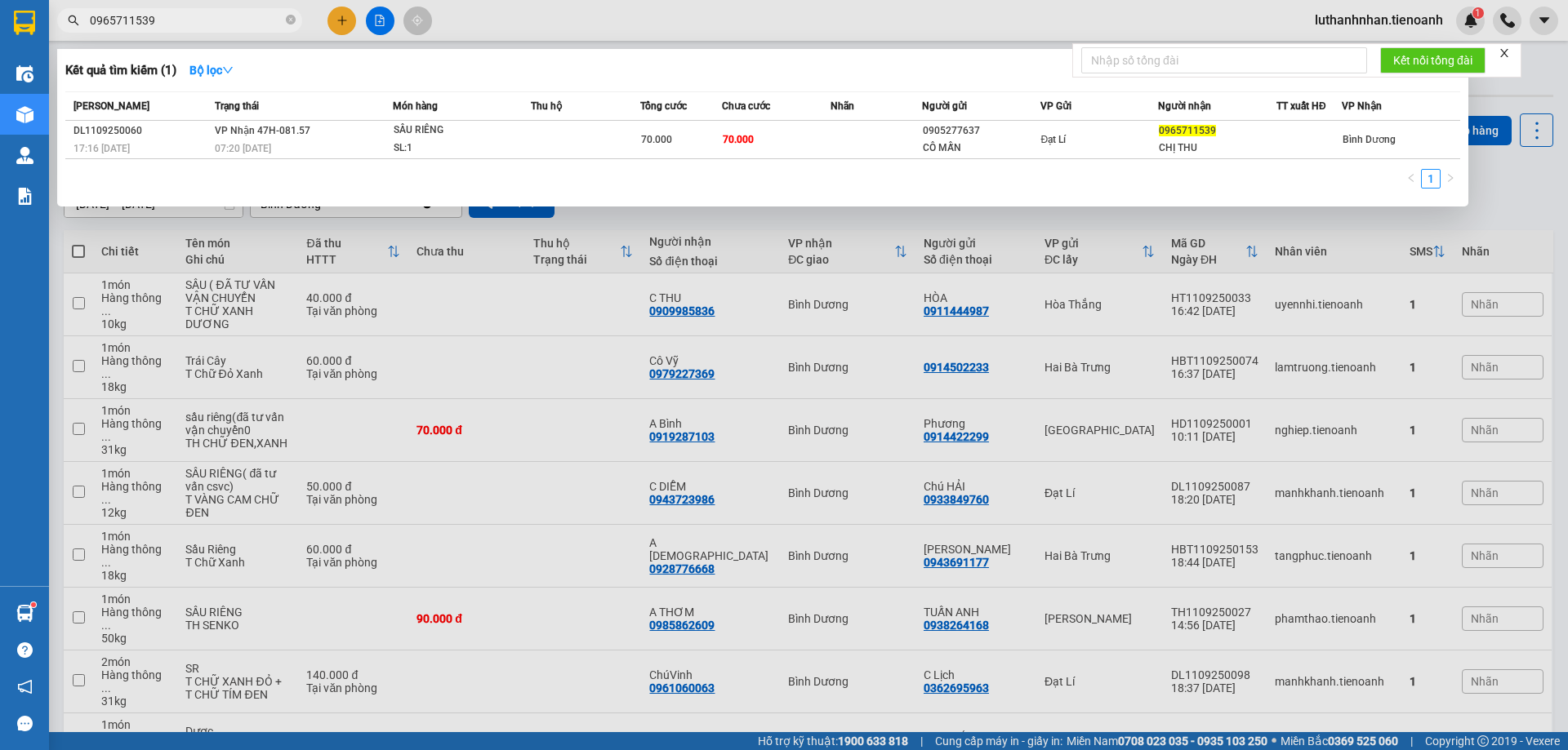
click at [177, 26] on input "0965711539" at bounding box center [186, 21] width 192 height 18
click at [344, 35] on div at bounding box center [784, 375] width 1568 height 750
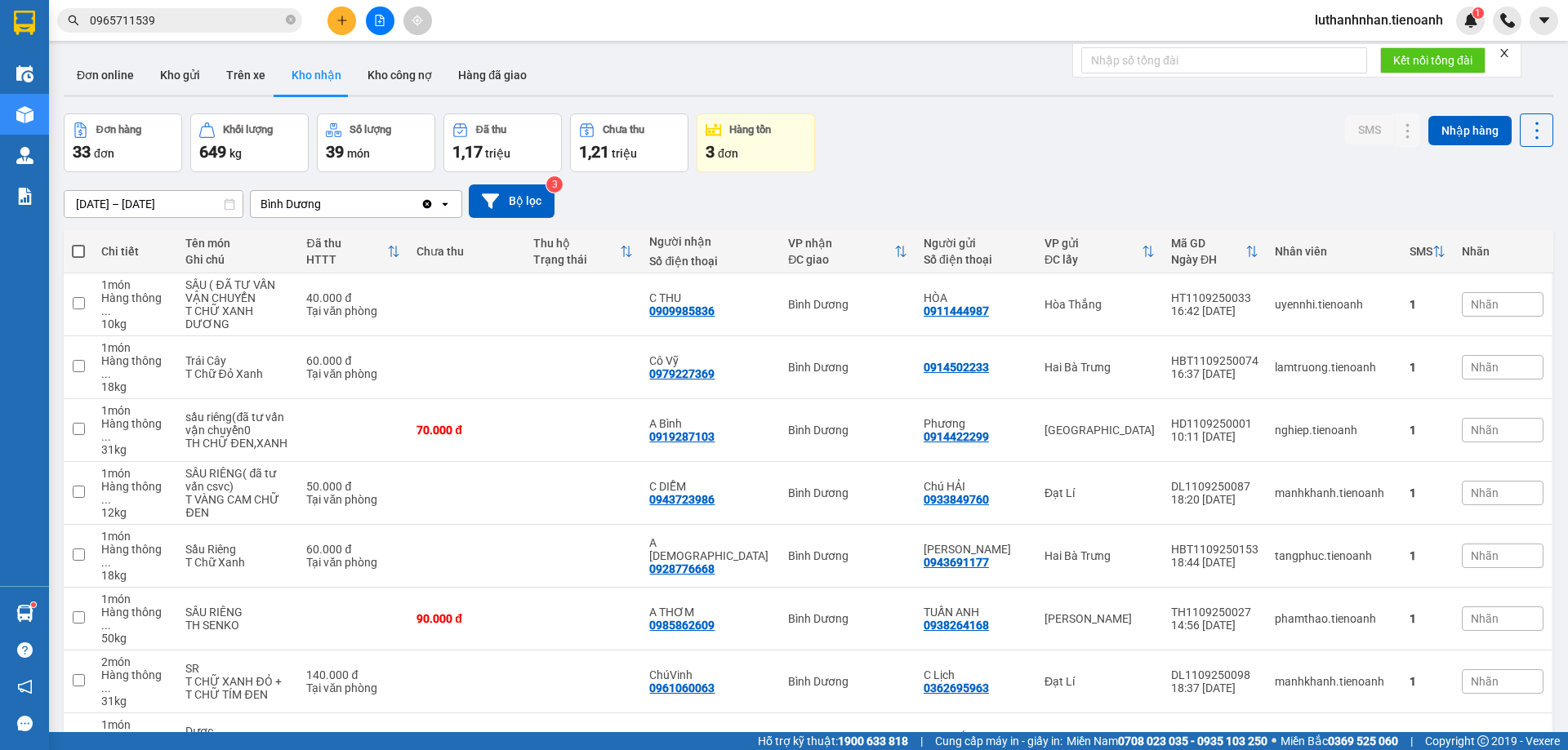
click at [344, 33] on button at bounding box center [341, 21] width 28 height 28
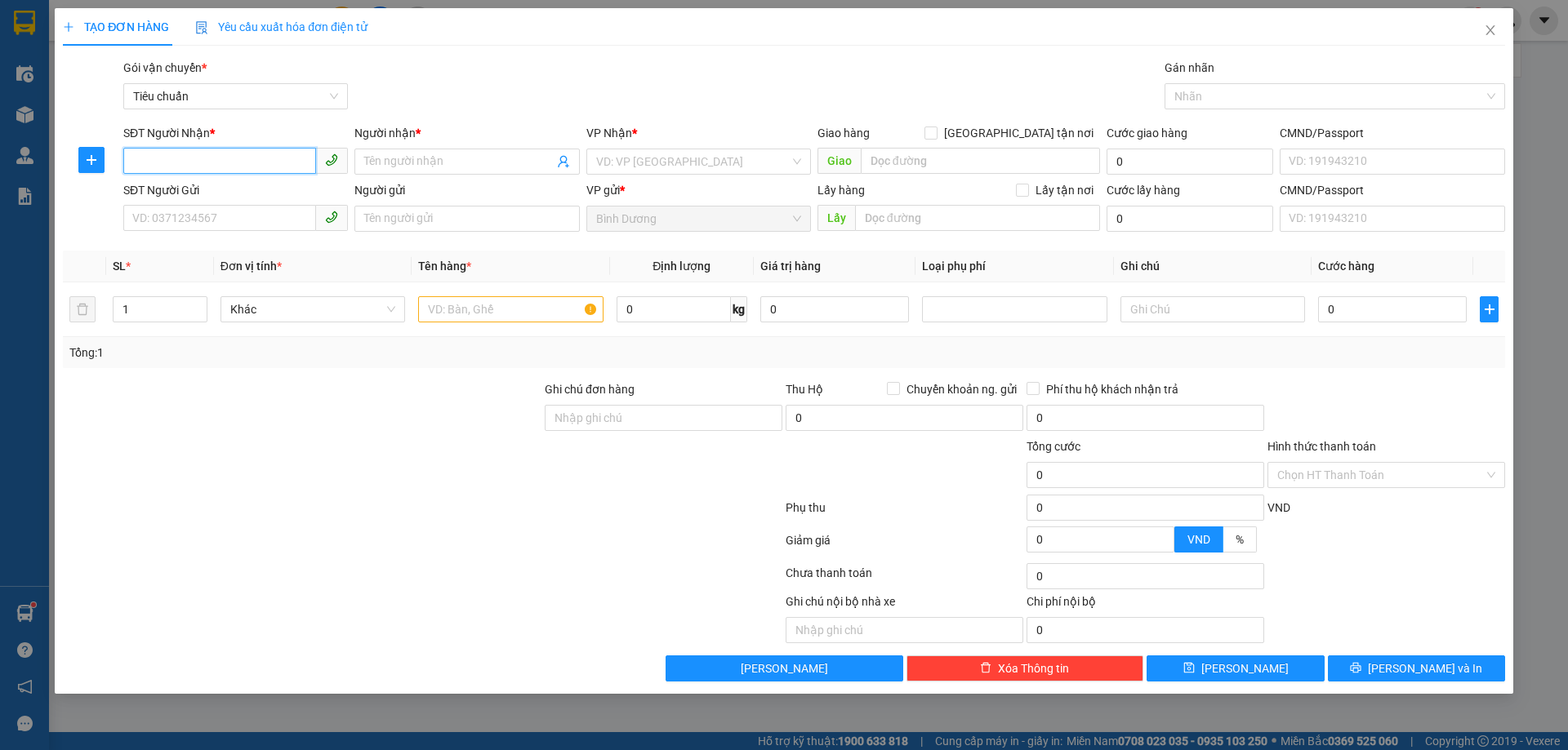
click at [230, 161] on input "SĐT Người Nhận *" at bounding box center [219, 160] width 192 height 26
type input "0961663026"
click at [247, 196] on div "0961663026 - A CÔNG" at bounding box center [235, 194] width 205 height 18
type input "A CÔNG"
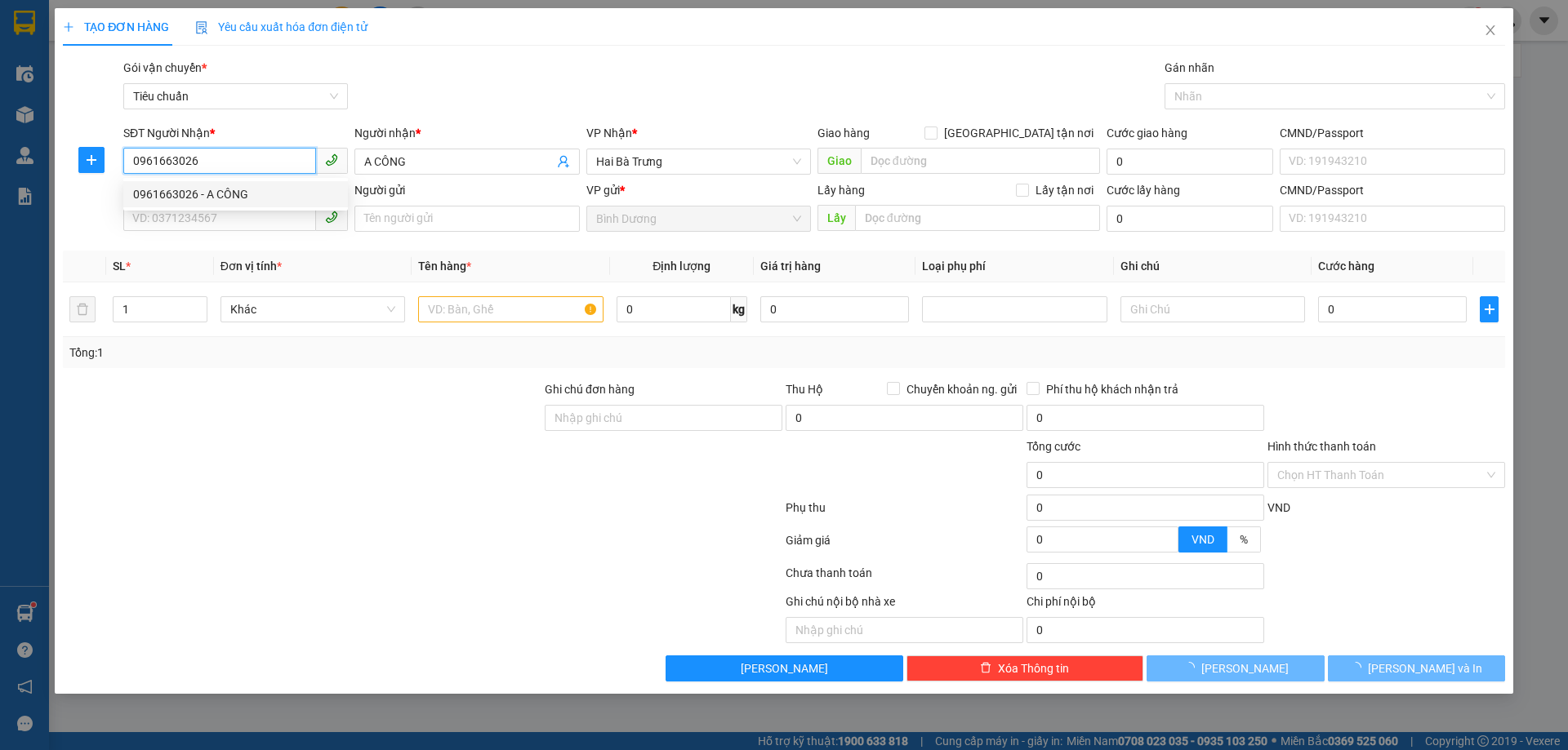
type input "40.000"
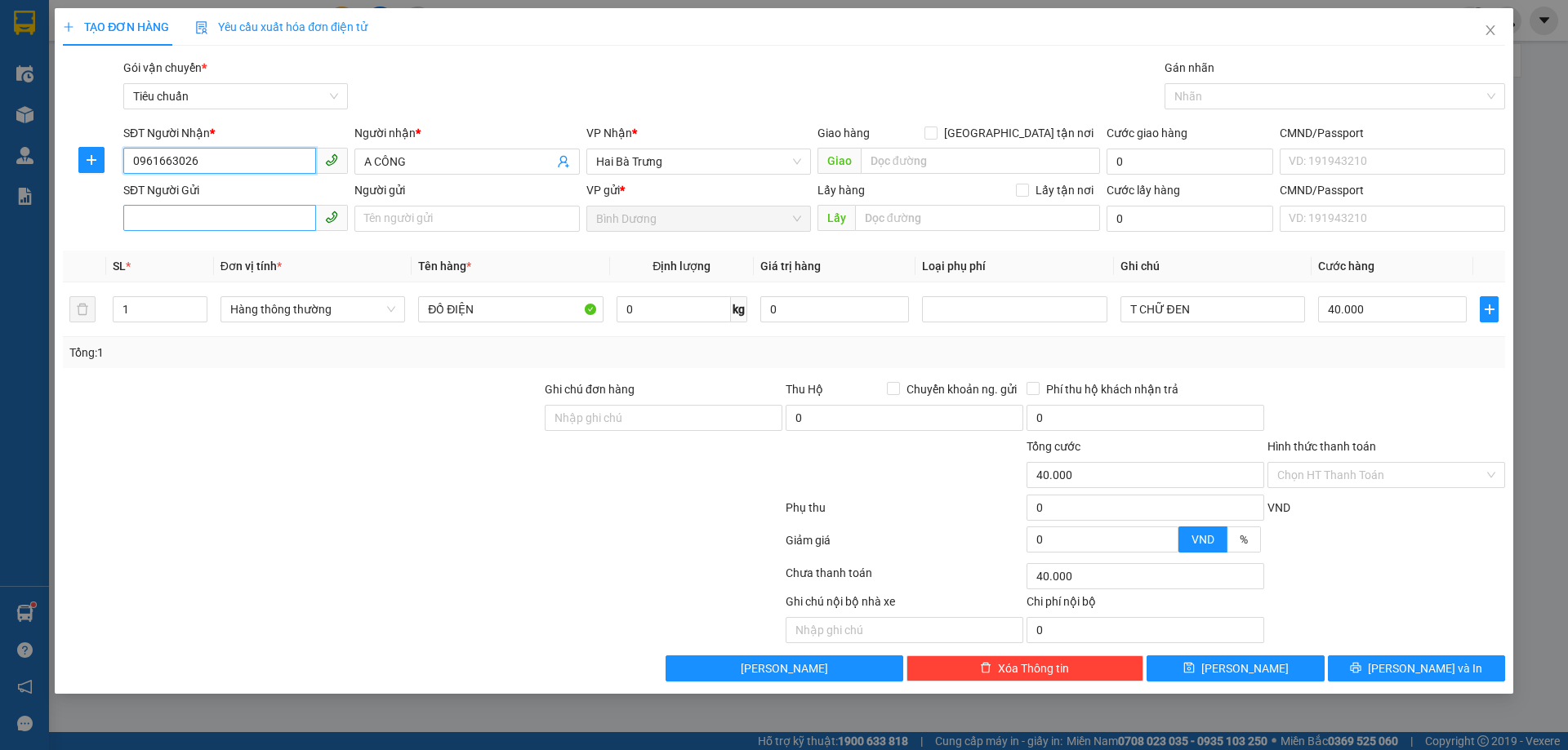
type input "0961663026"
click at [259, 218] on input "SĐT Người Gửi" at bounding box center [219, 218] width 192 height 26
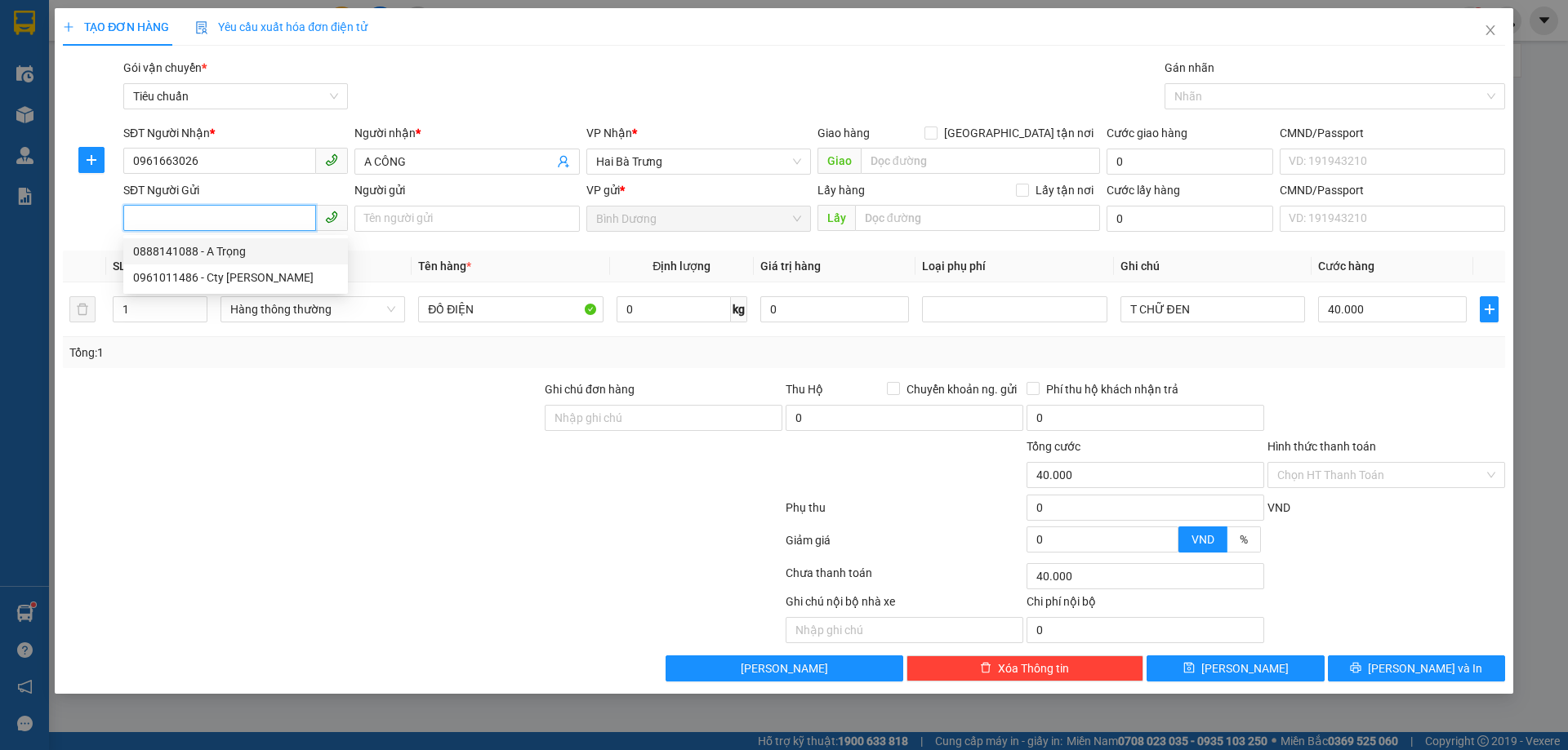
click at [254, 247] on div "0888141088 - A Trọng" at bounding box center [235, 251] width 205 height 18
type input "0888141088"
type input "A Trọng"
type input "034089002393"
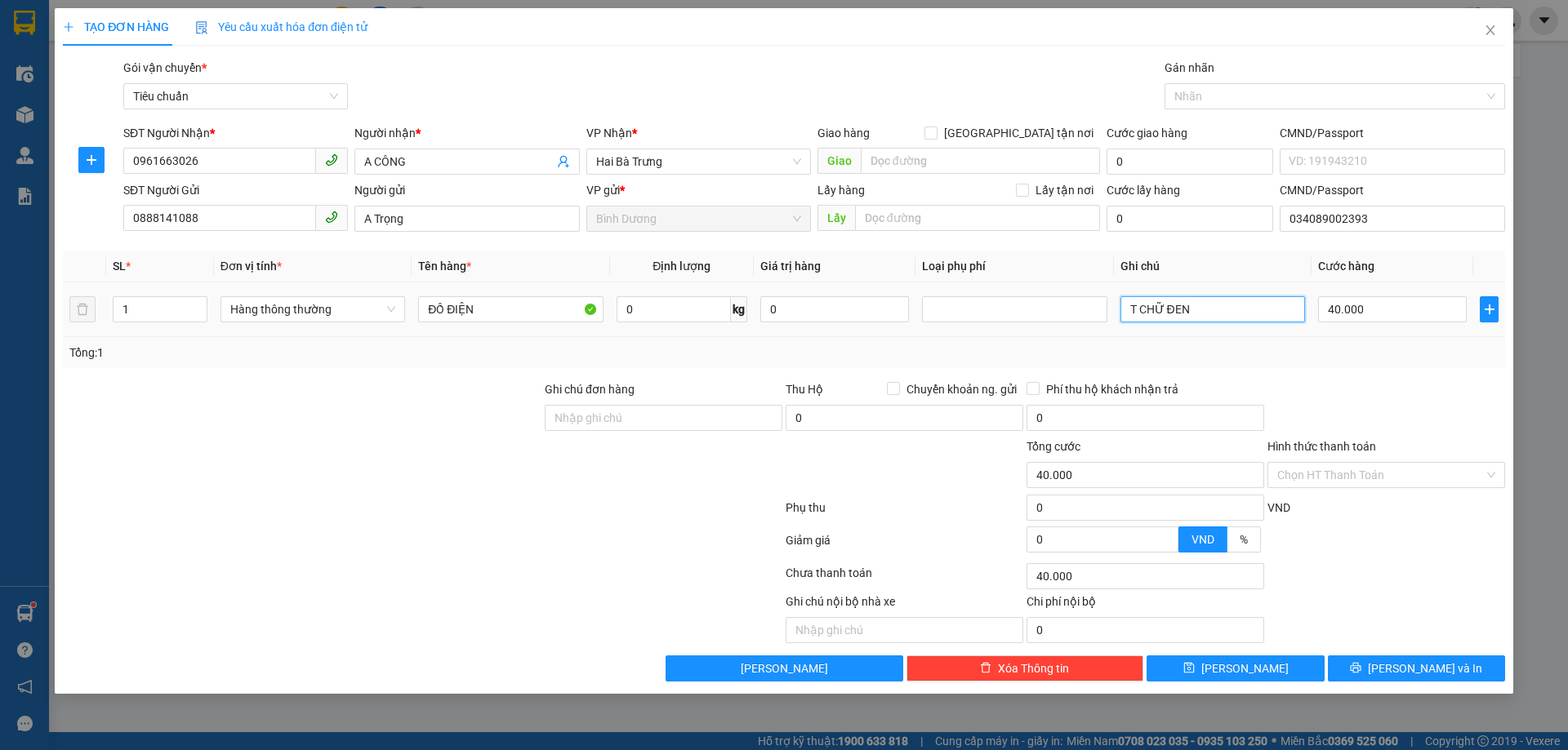
click at [1230, 311] on input "T CHỮ ĐEN" at bounding box center [1212, 310] width 185 height 26
type input "T TRƠN BKV"
click at [1293, 344] on div "Tổng: 1" at bounding box center [784, 353] width 1429 height 18
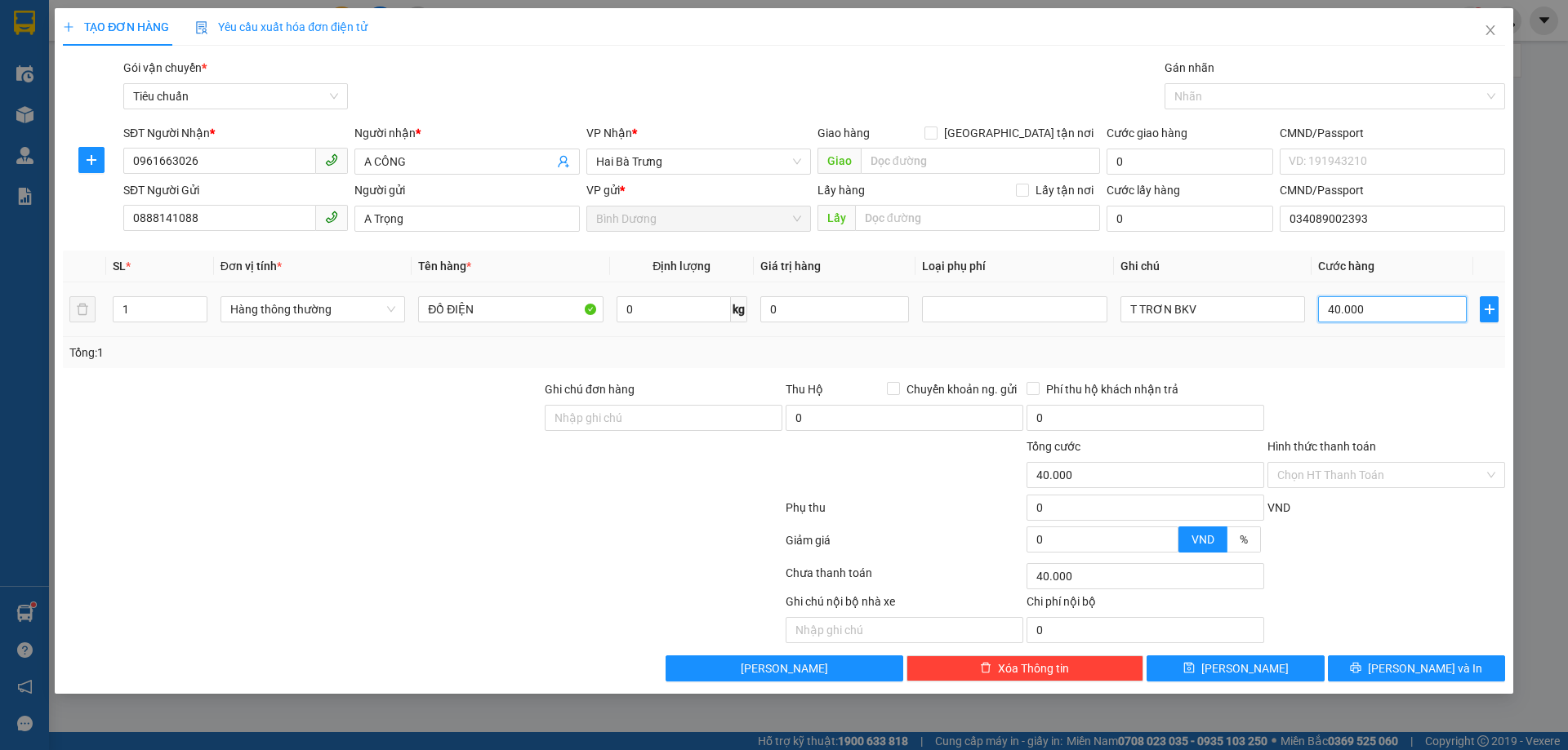
click at [1376, 301] on input "40.000" at bounding box center [1393, 310] width 148 height 26
type input "3"
type input "30"
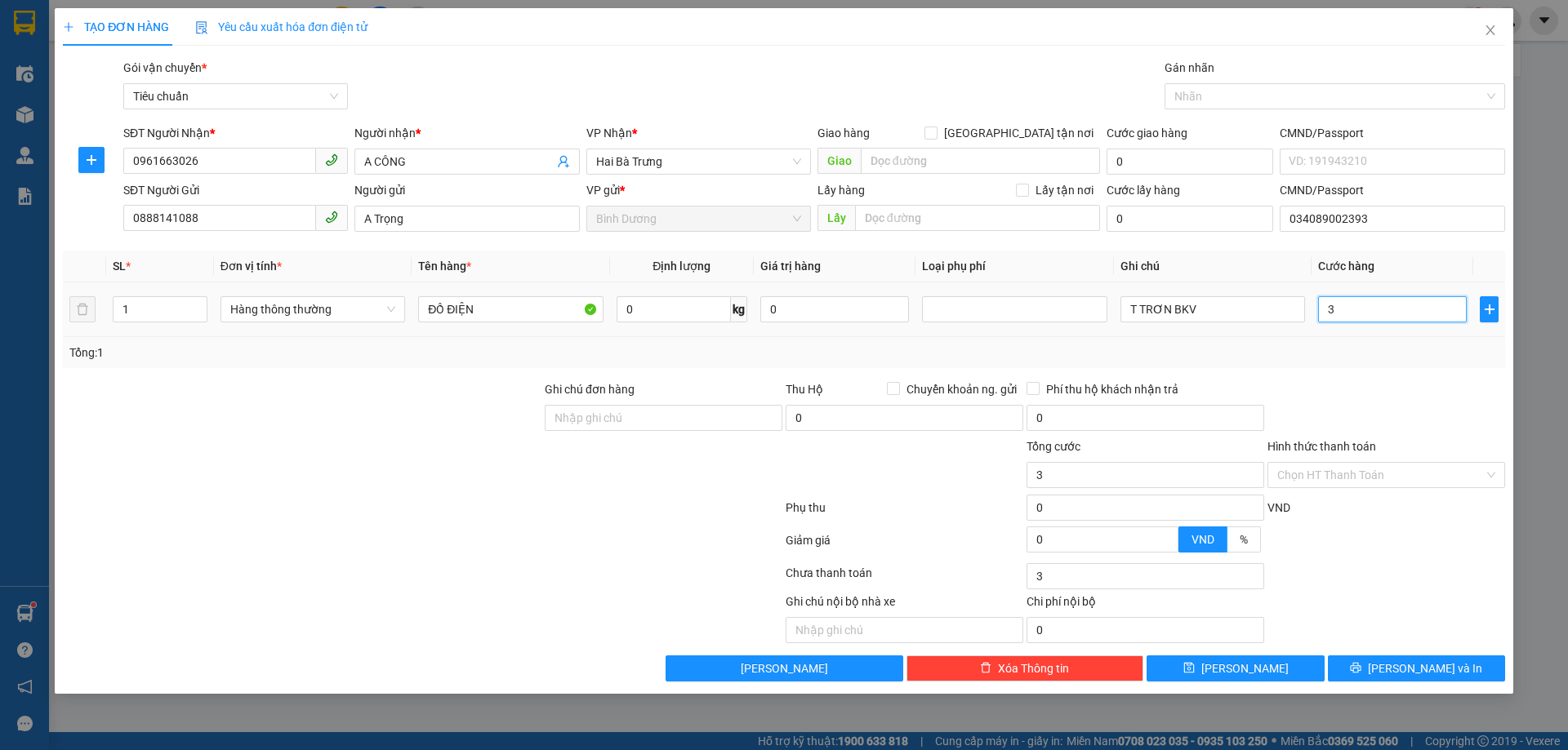
type input "30"
click at [1405, 366] on div "Tổng: 1" at bounding box center [784, 353] width 1443 height 31
type input "30.000"
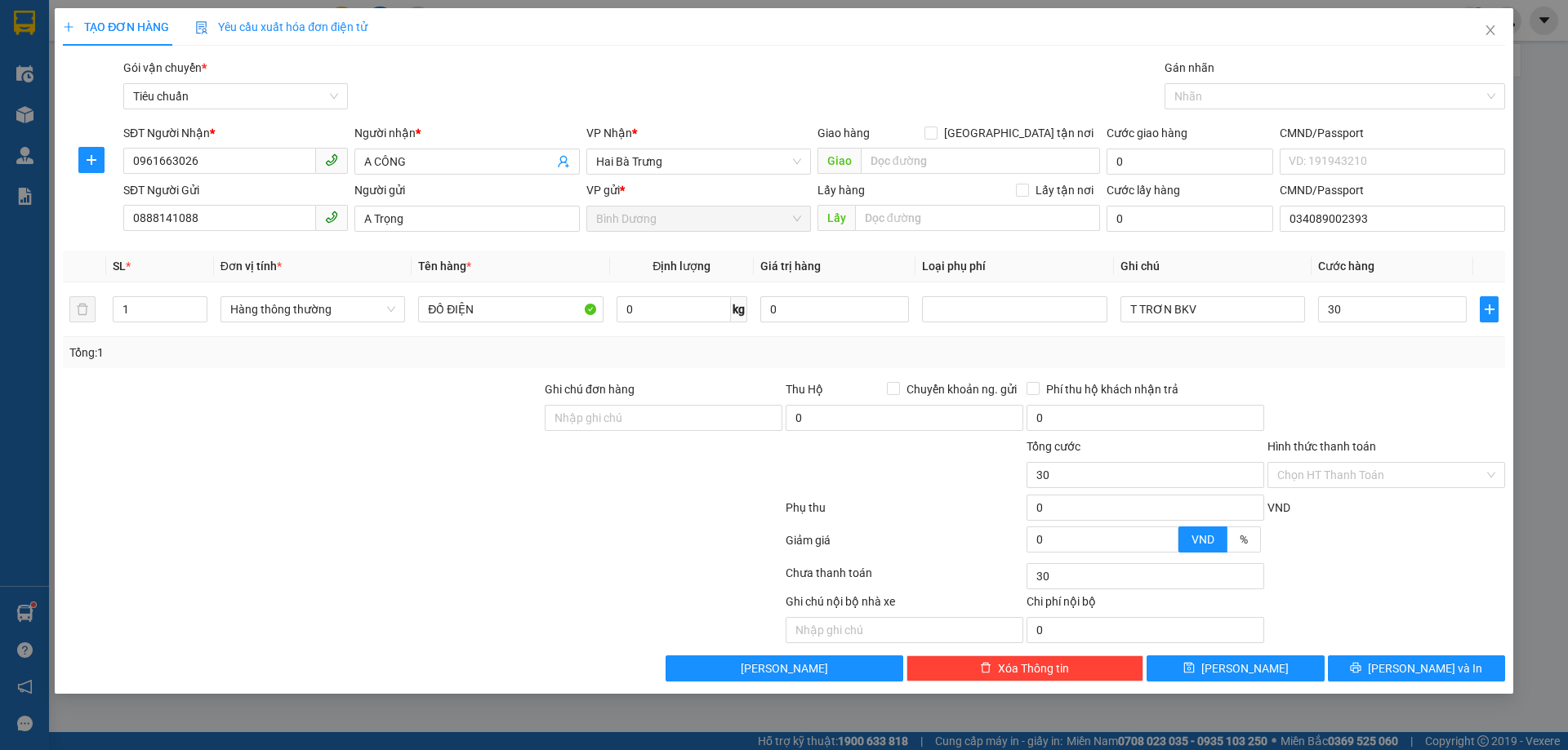
type input "30.000"
click at [1393, 468] on input "Hình thức thanh toán" at bounding box center [1381, 475] width 207 height 24
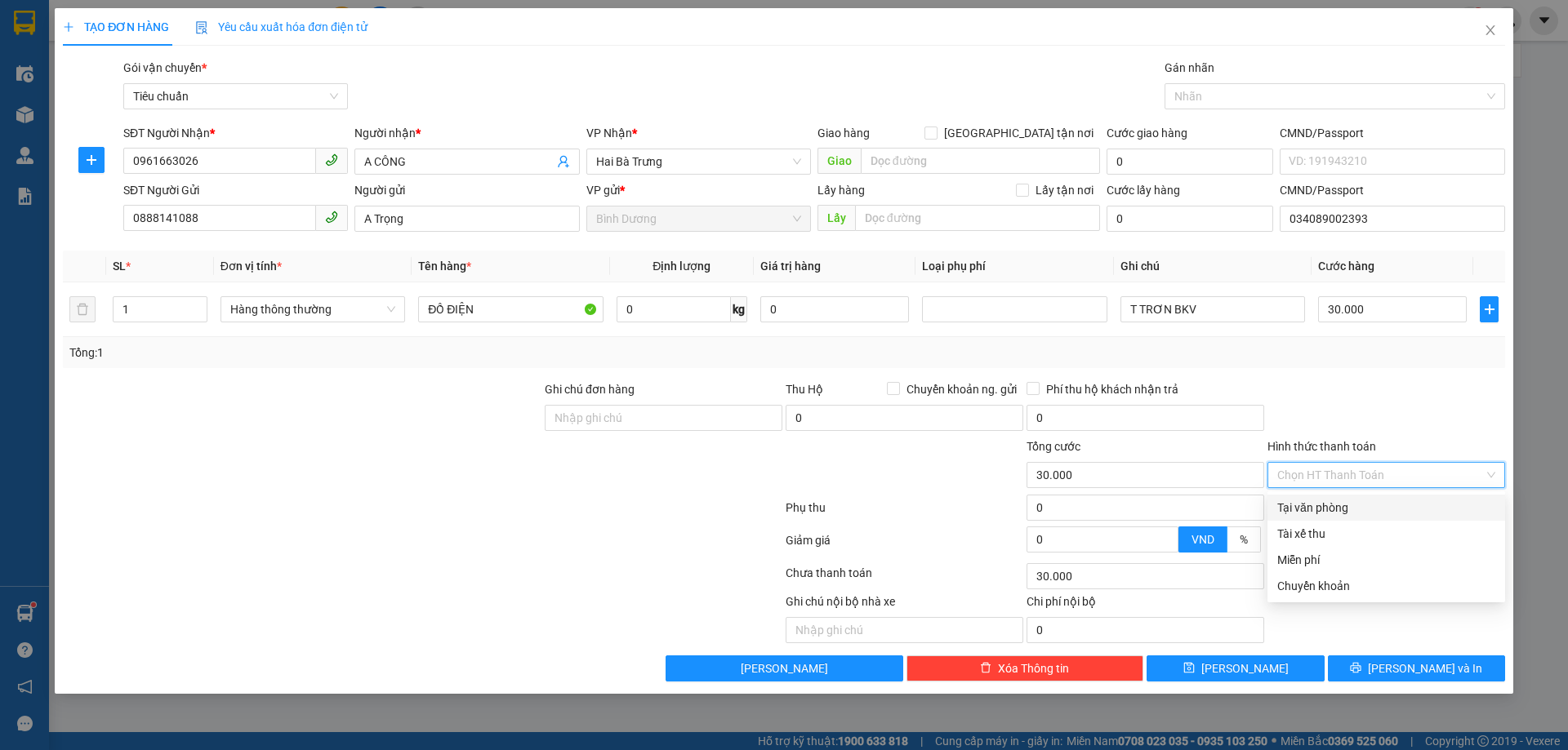
click at [1373, 516] on div "Tại văn phòng" at bounding box center [1386, 508] width 218 height 18
type input "0"
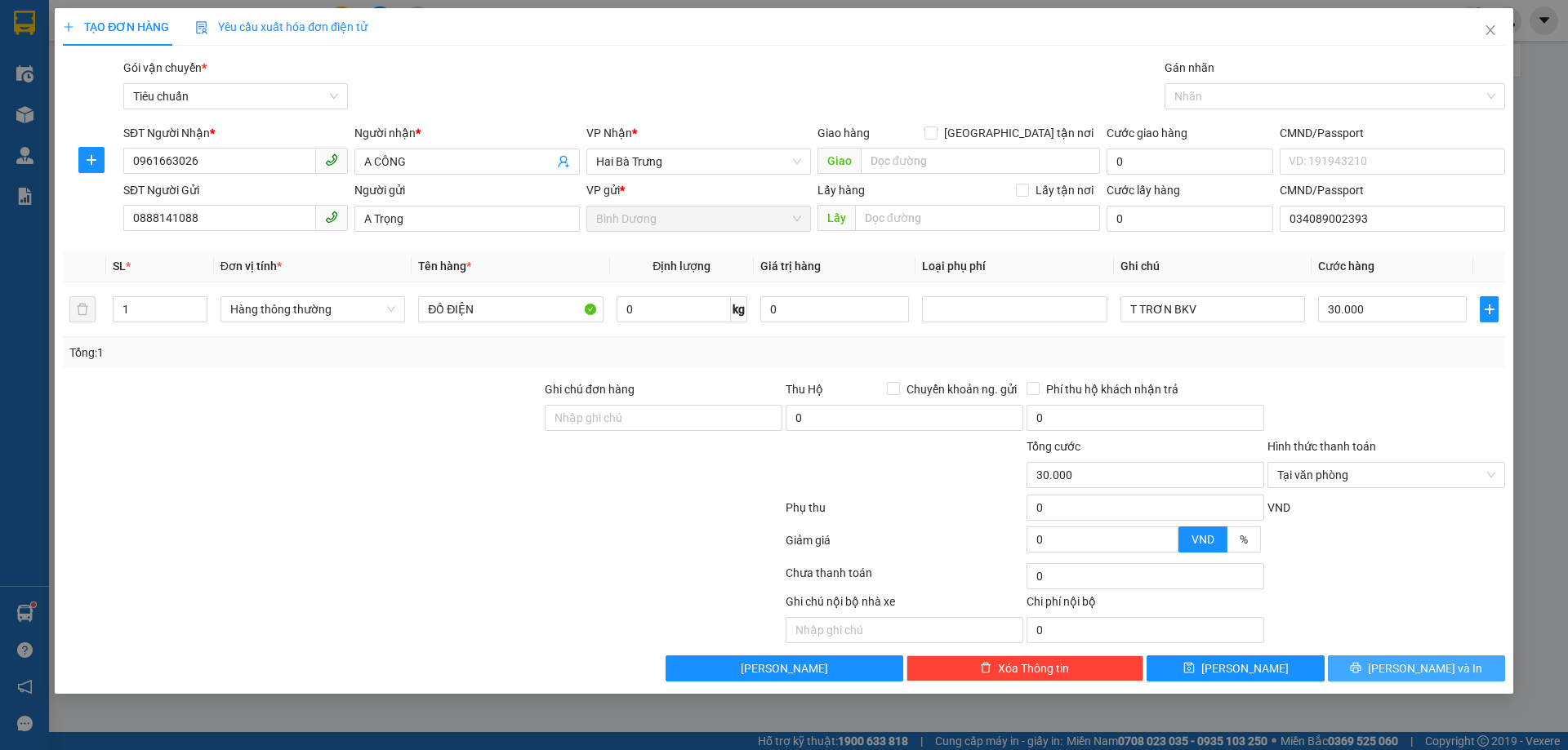
click at [1421, 668] on span "[PERSON_NAME] và In" at bounding box center [1425, 669] width 114 height 18
click at [1423, 666] on span "[PERSON_NAME] và In" at bounding box center [1425, 669] width 114 height 18
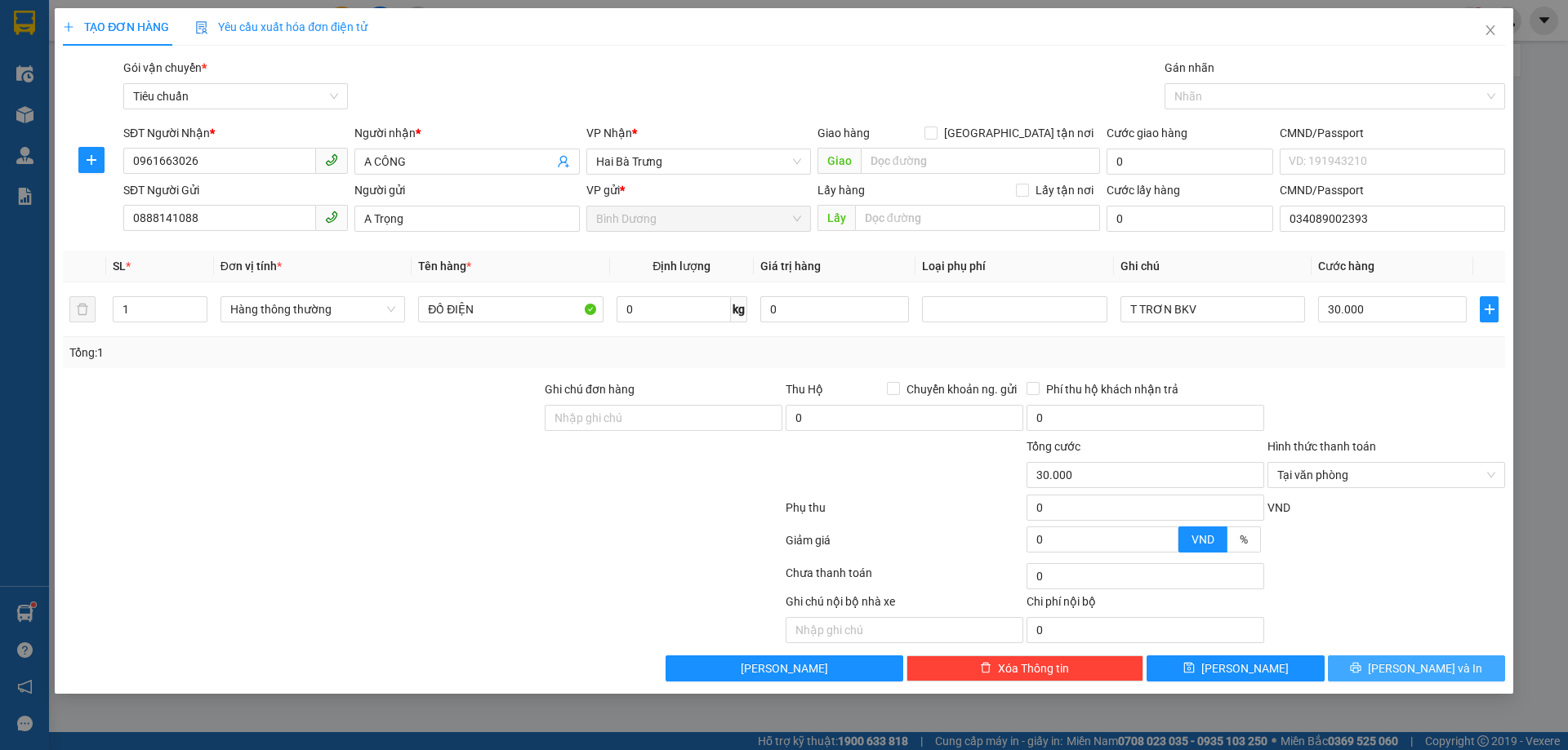
click at [1362, 668] on icon "printer" at bounding box center [1356, 668] width 11 height 11
click at [1431, 666] on span "[PERSON_NAME] và In" at bounding box center [1425, 669] width 114 height 18
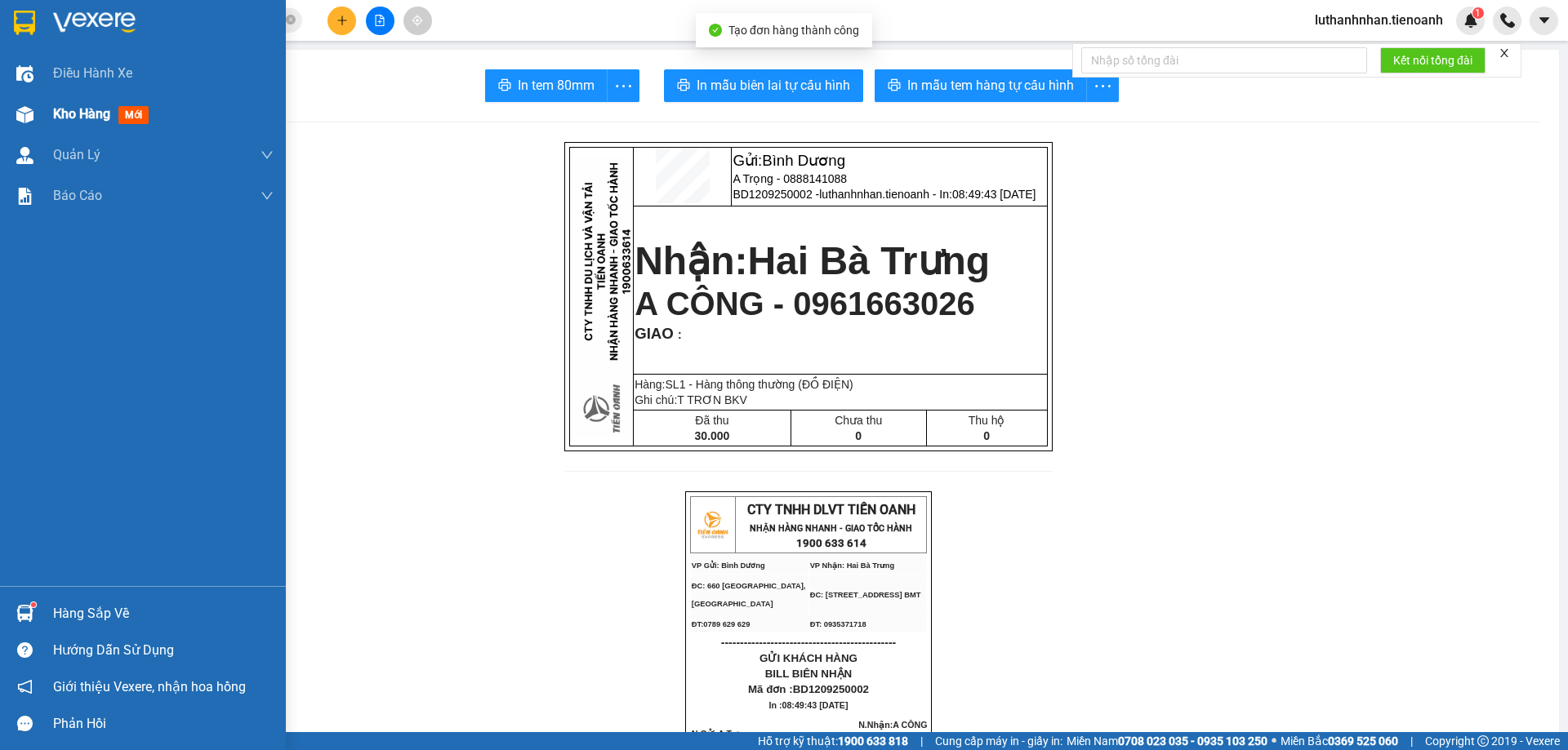
click at [68, 118] on span "Kho hàng" at bounding box center [81, 114] width 58 height 16
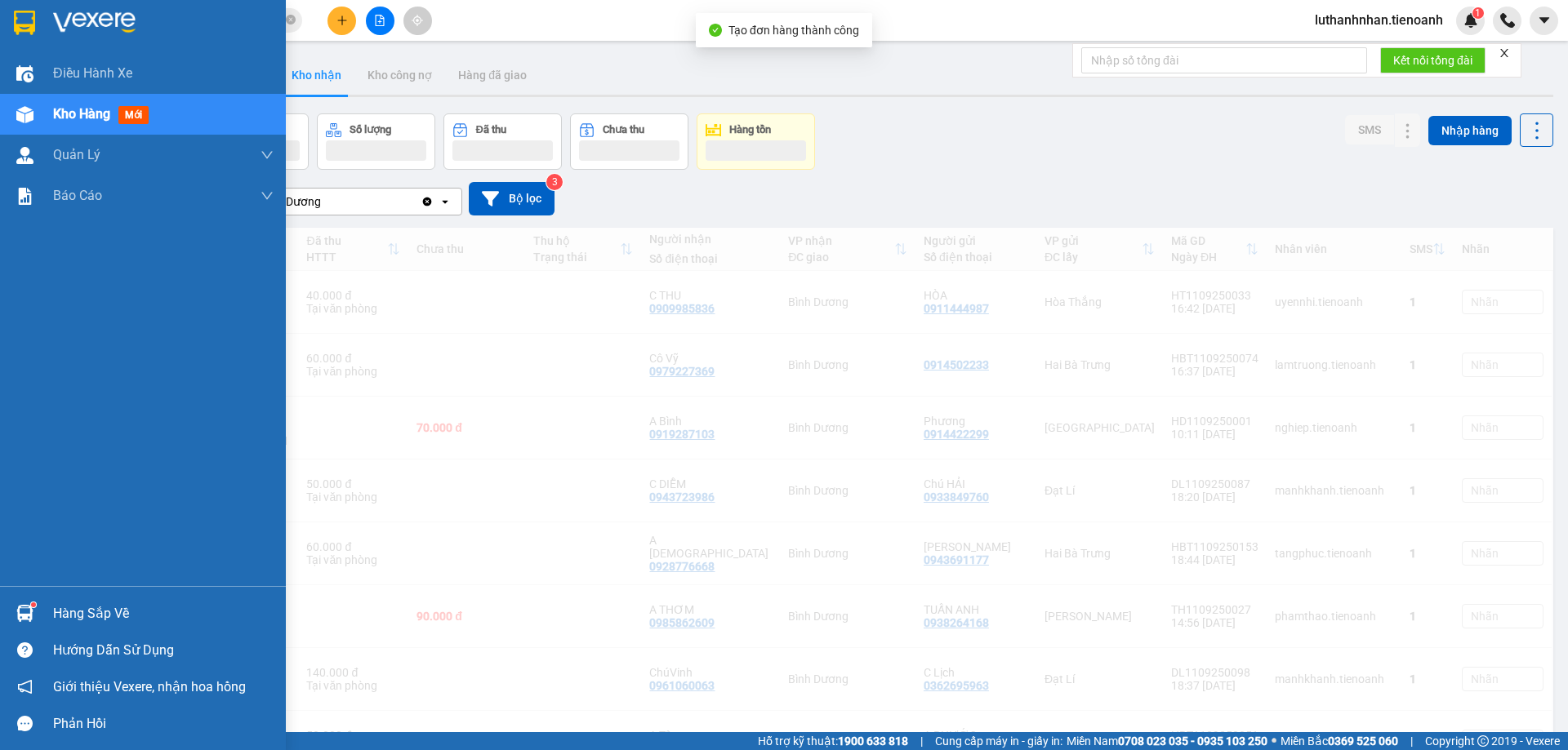
click at [94, 117] on span "Kho hàng" at bounding box center [81, 114] width 58 height 16
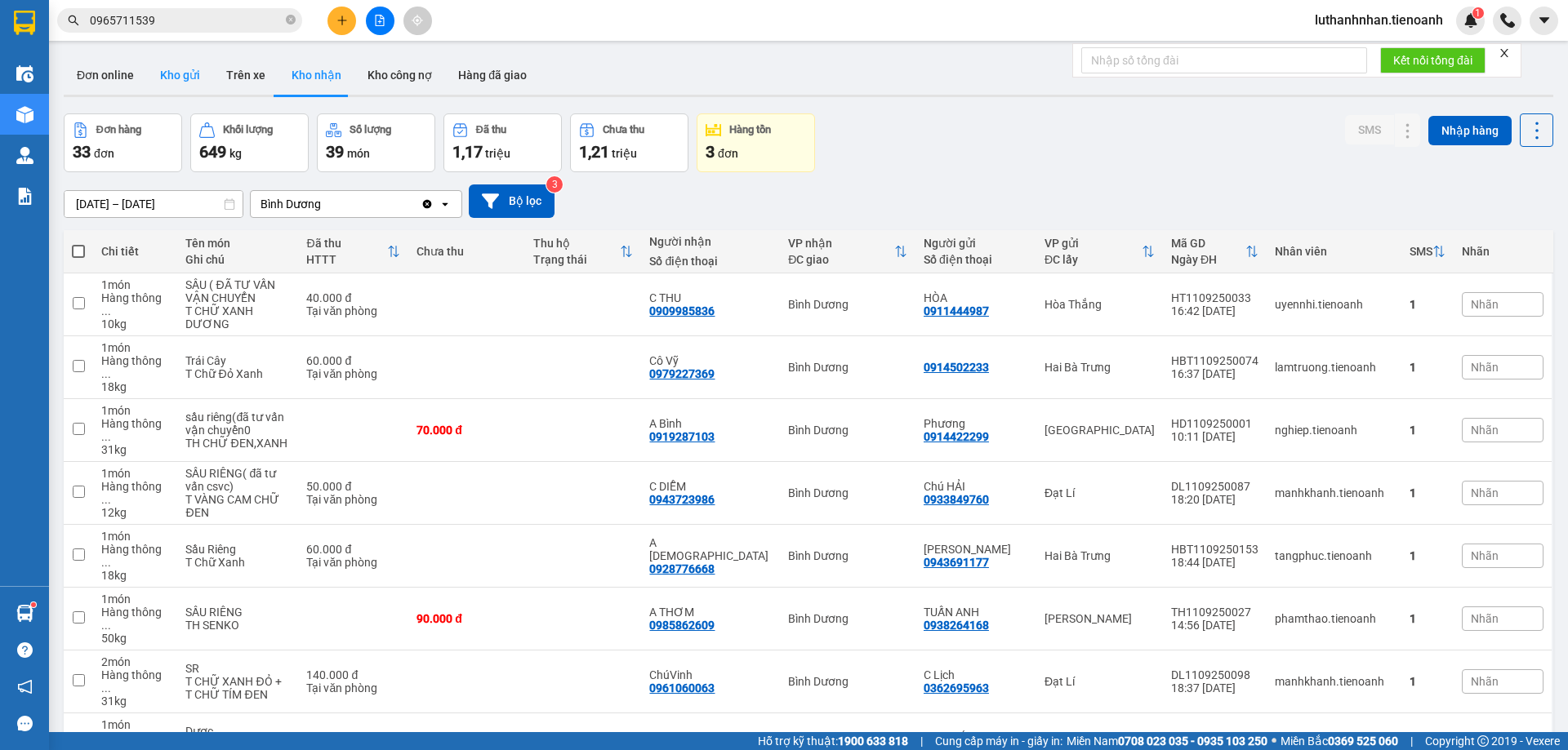
click at [198, 82] on button "Kho gửi" at bounding box center [181, 75] width 66 height 39
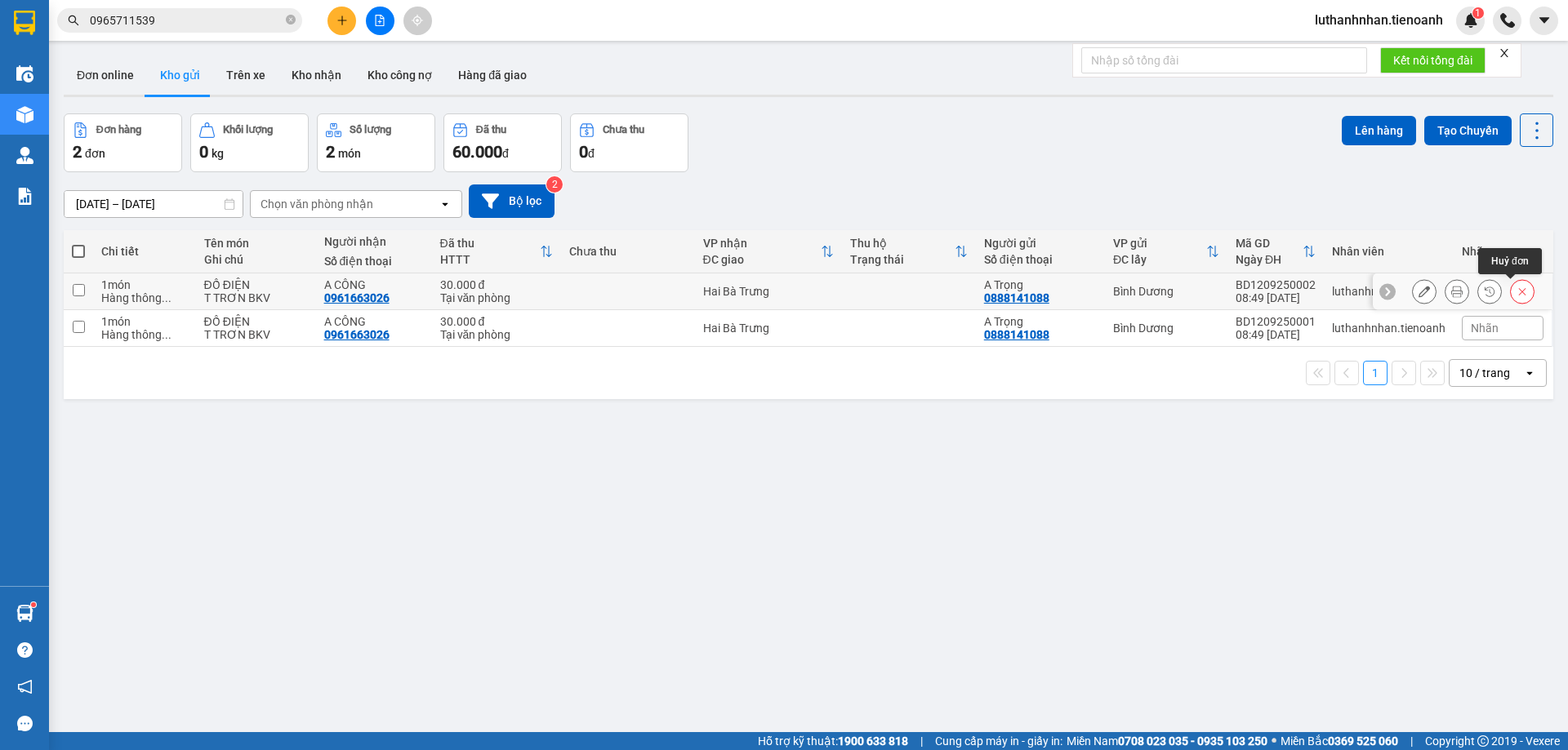
click at [1519, 290] on icon at bounding box center [1523, 292] width 8 height 8
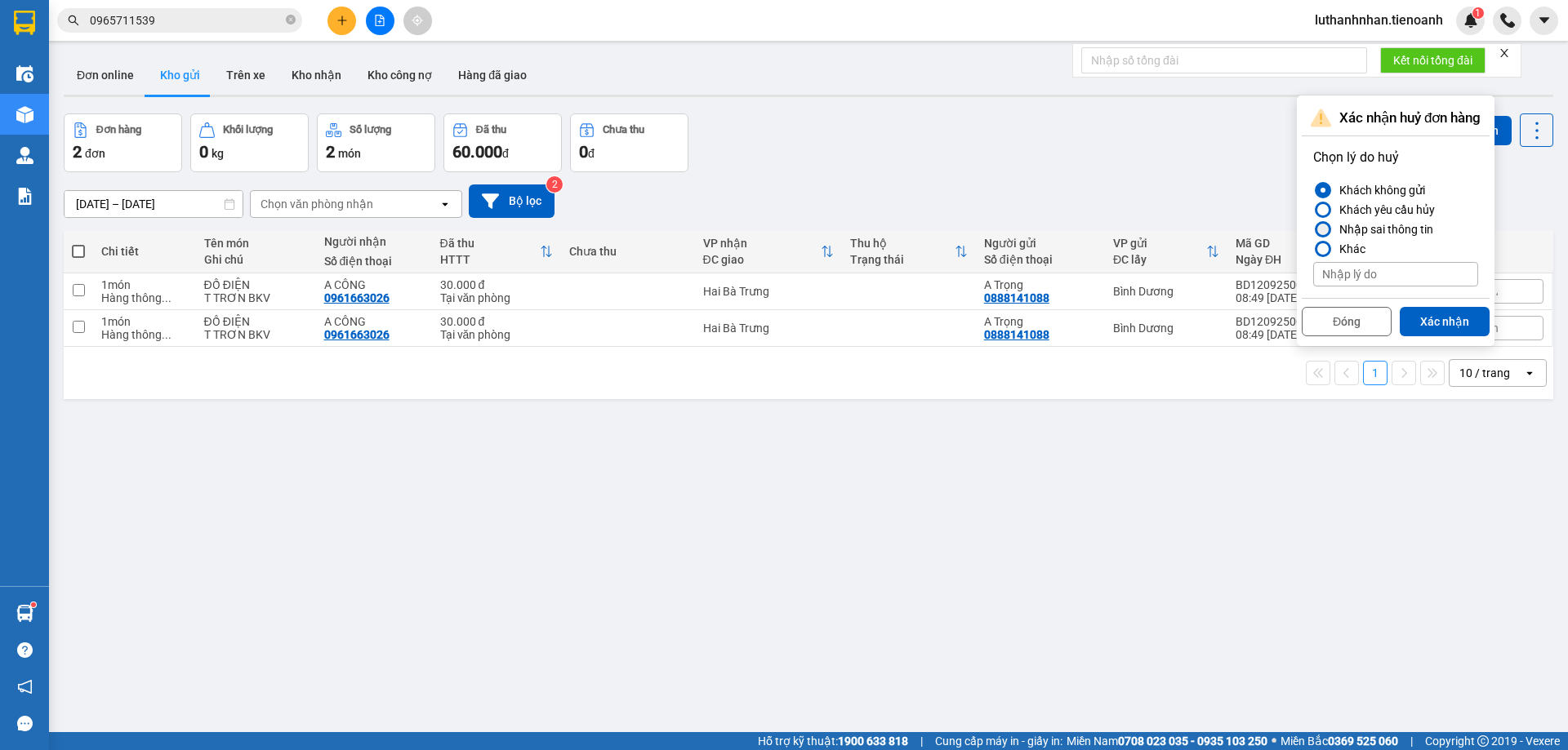
click at [1334, 223] on div "Nhập sai thông tin" at bounding box center [1383, 229] width 101 height 20
click at [1314, 229] on input "Nhập sai thông tin" at bounding box center [1314, 229] width 0 height 0
click at [1443, 325] on button "Xác nhận" at bounding box center [1445, 321] width 90 height 29
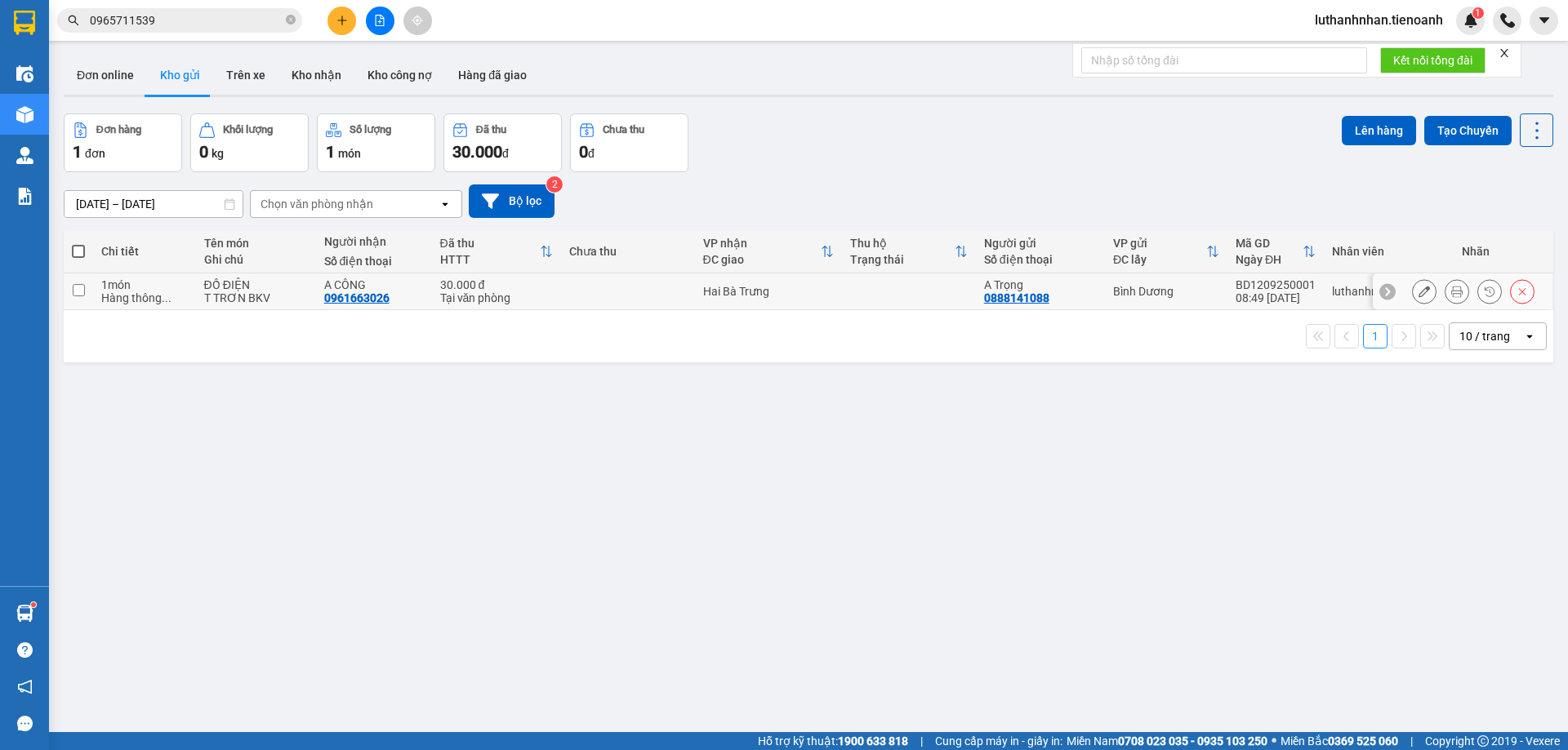
click at [1452, 289] on icon at bounding box center [1458, 292] width 12 height 12
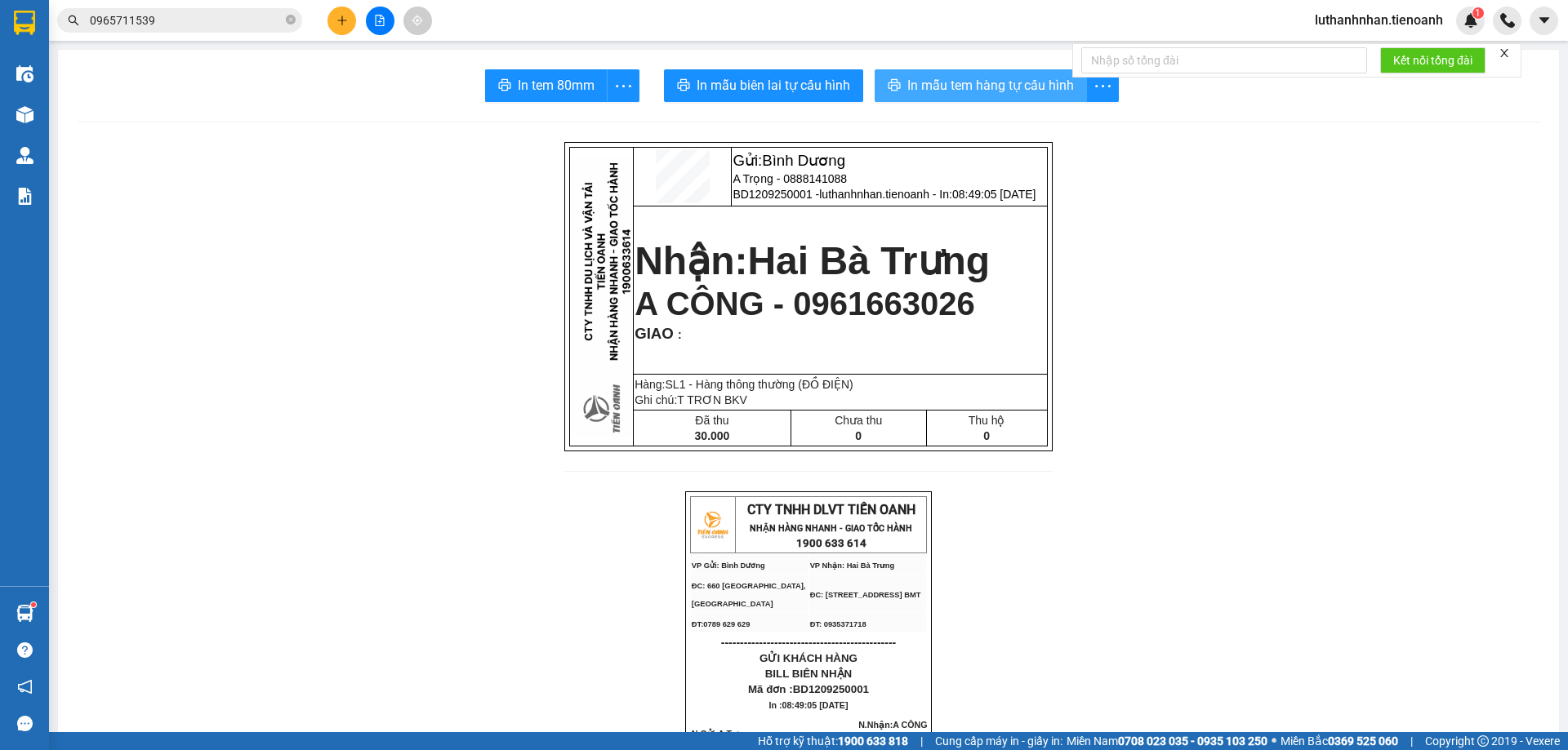
click at [981, 90] on span "In mẫu tem hàng tự cấu hình" at bounding box center [991, 85] width 167 height 21
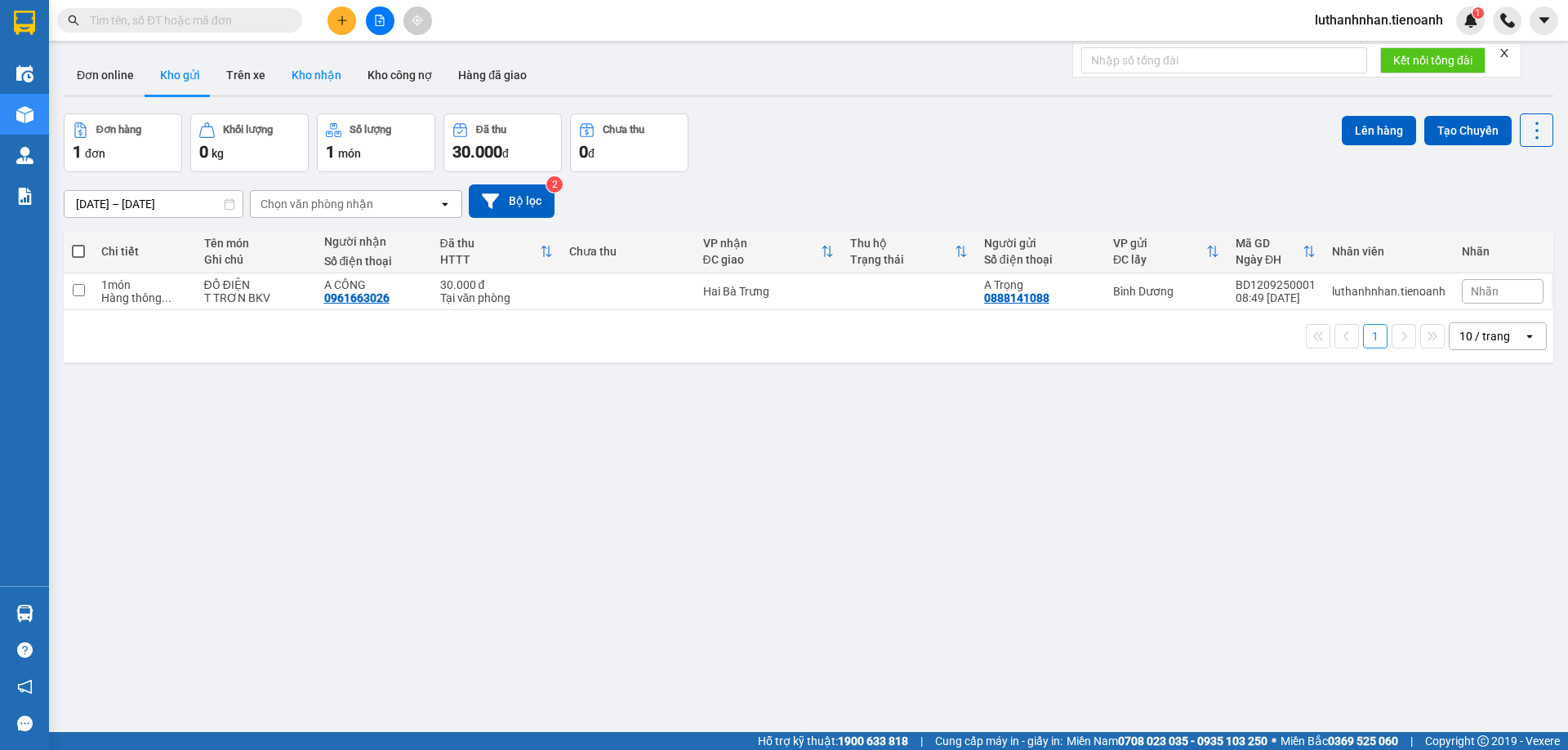
click at [314, 86] on button "Kho nhận" at bounding box center [317, 75] width 76 height 39
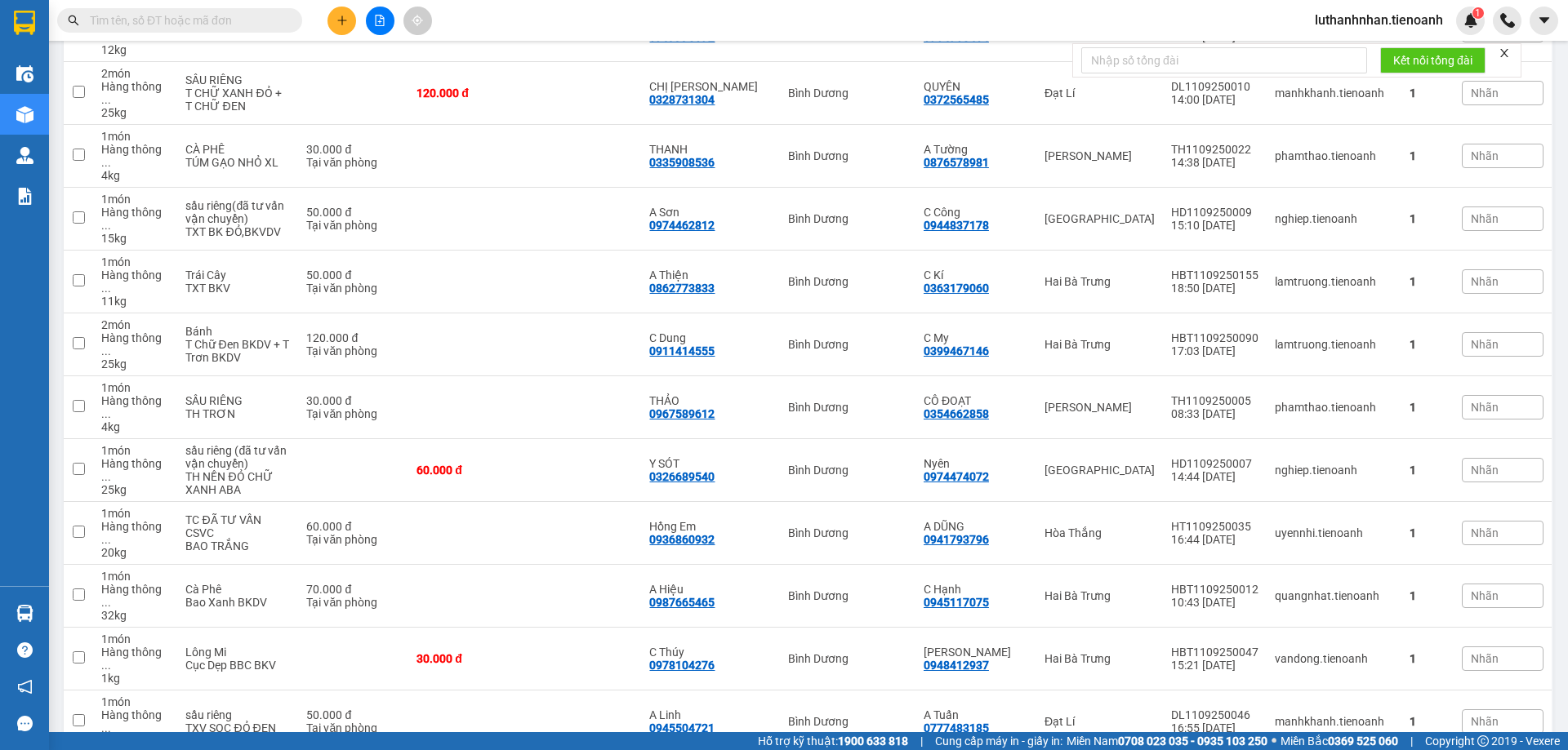
scroll to position [799, 0]
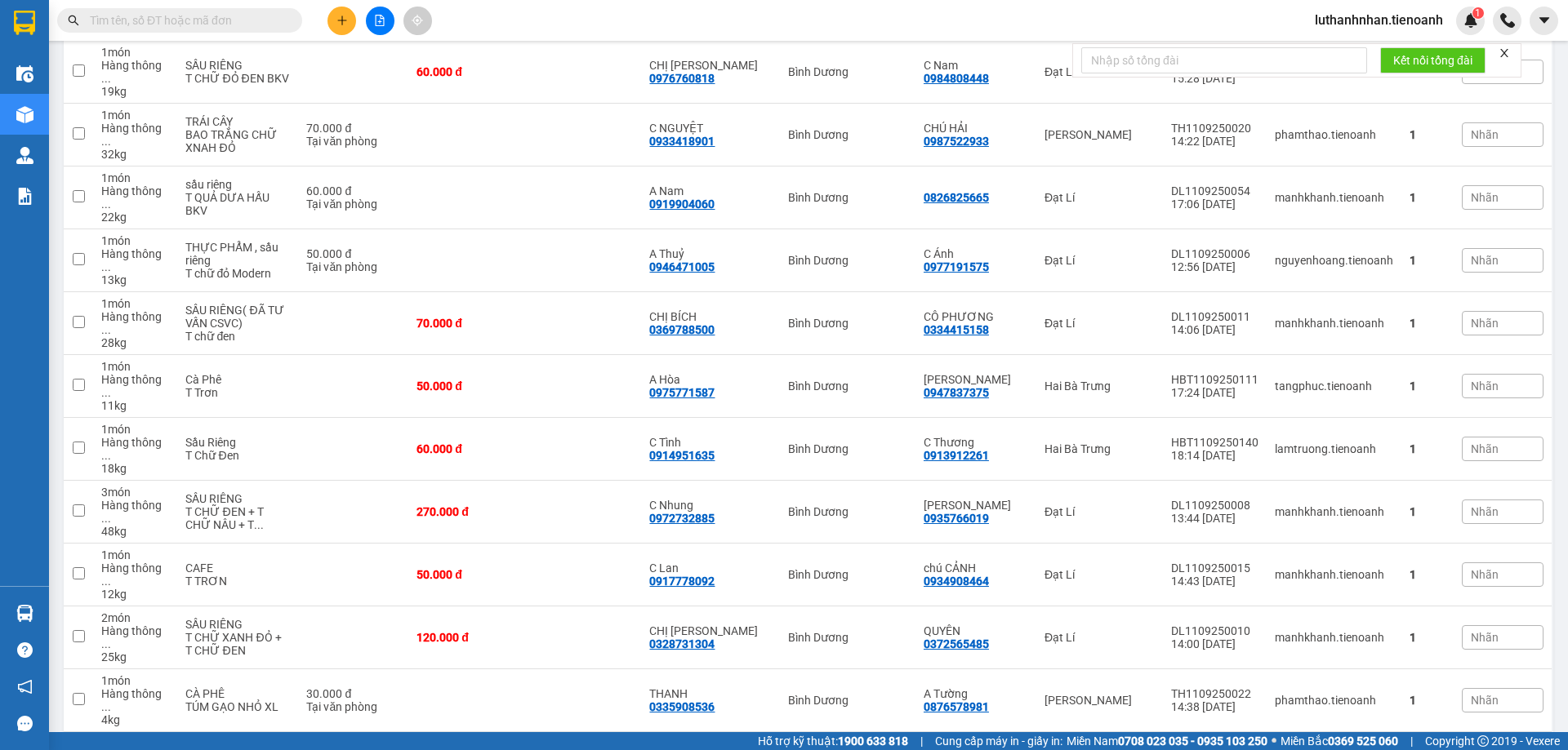
click at [150, 27] on input "text" at bounding box center [186, 21] width 192 height 18
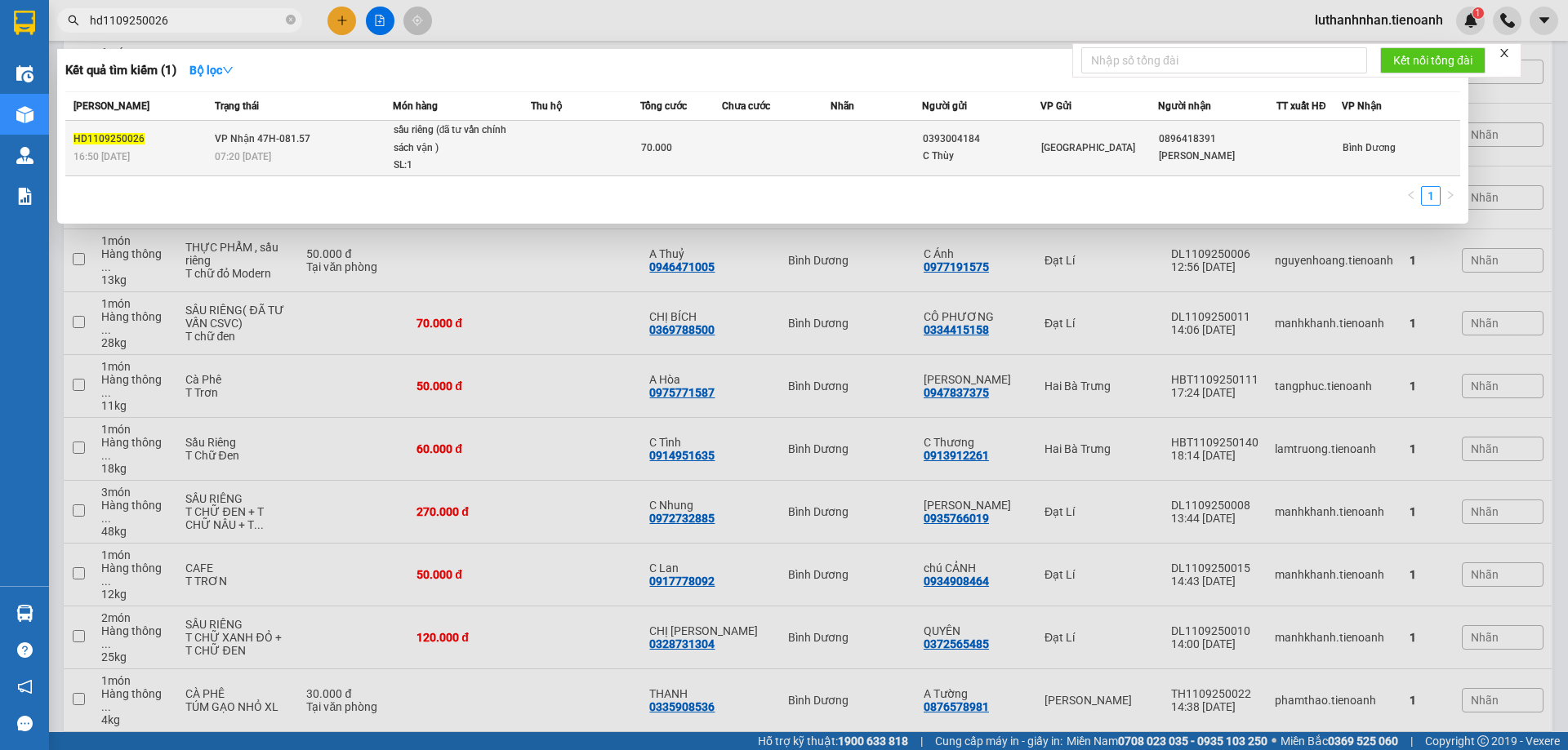
type input "hd1109250026"
click at [331, 146] on td "VP Nhận 47H-081.57 07:20 [DATE]" at bounding box center [302, 148] width 182 height 56
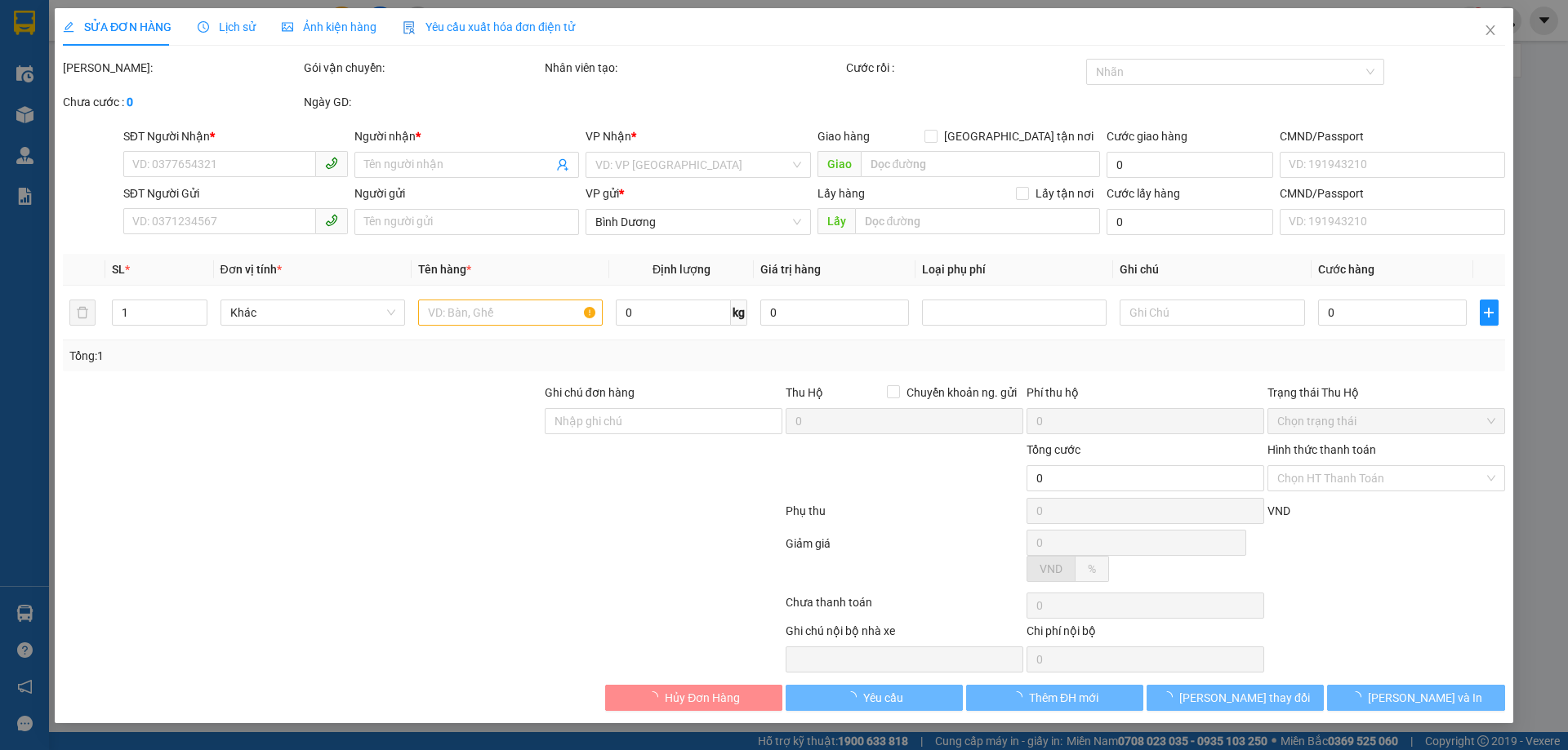
type input "0896418391"
type input "[PERSON_NAME]"
type input "0393004184"
type input "C Thùy"
type input "70.000"
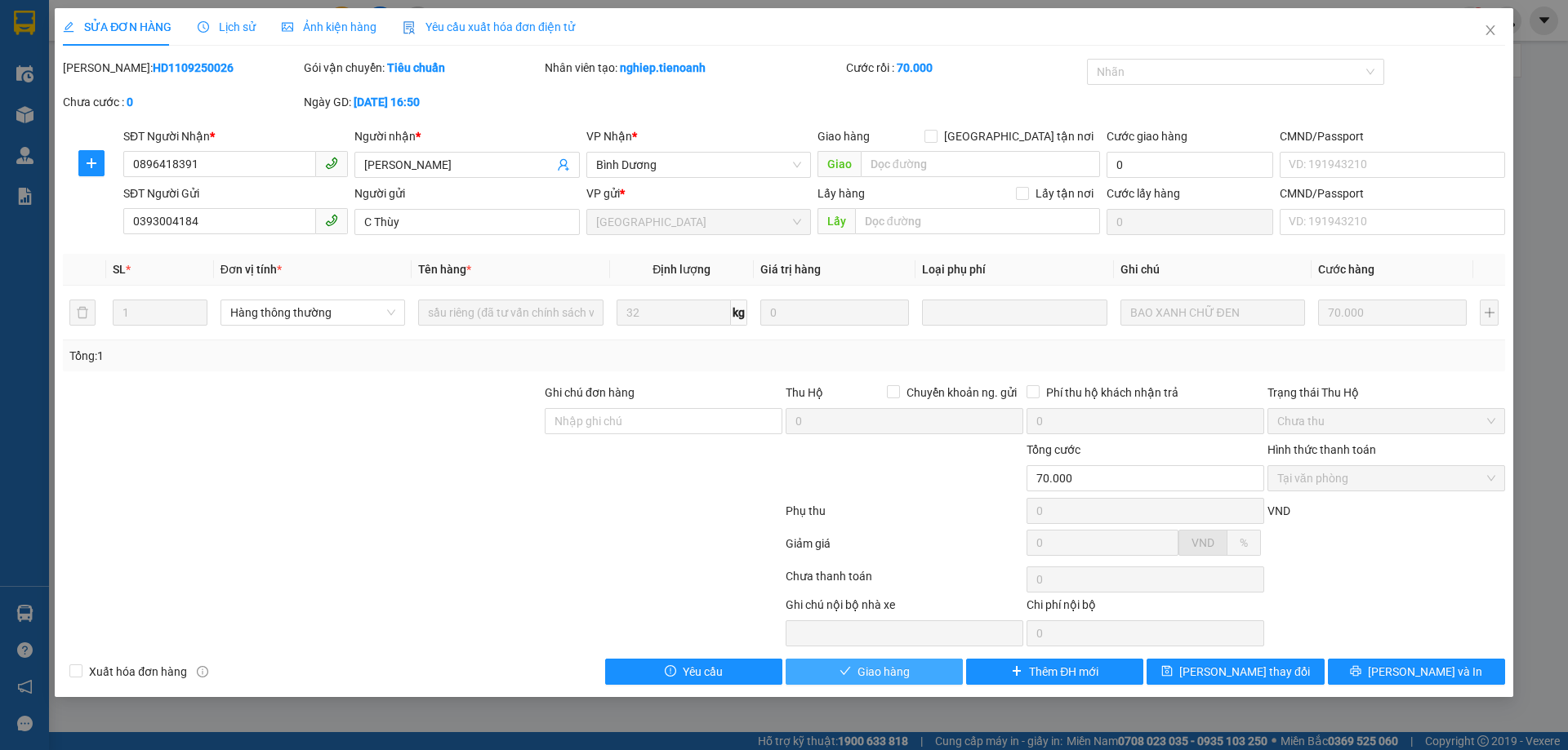
click at [904, 671] on span "Giao hàng" at bounding box center [884, 672] width 53 height 18
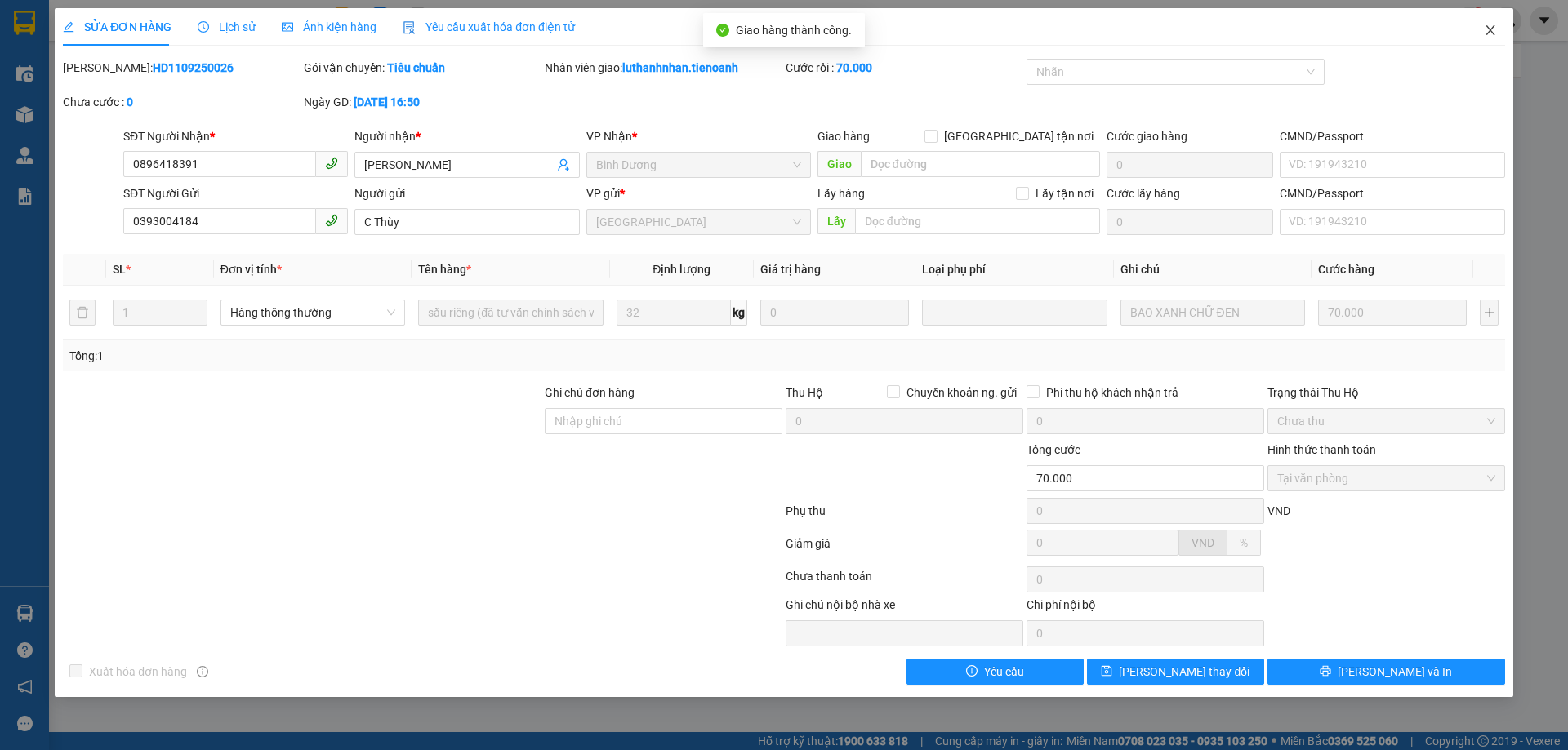
click at [1490, 28] on icon "close" at bounding box center [1490, 29] width 13 height 13
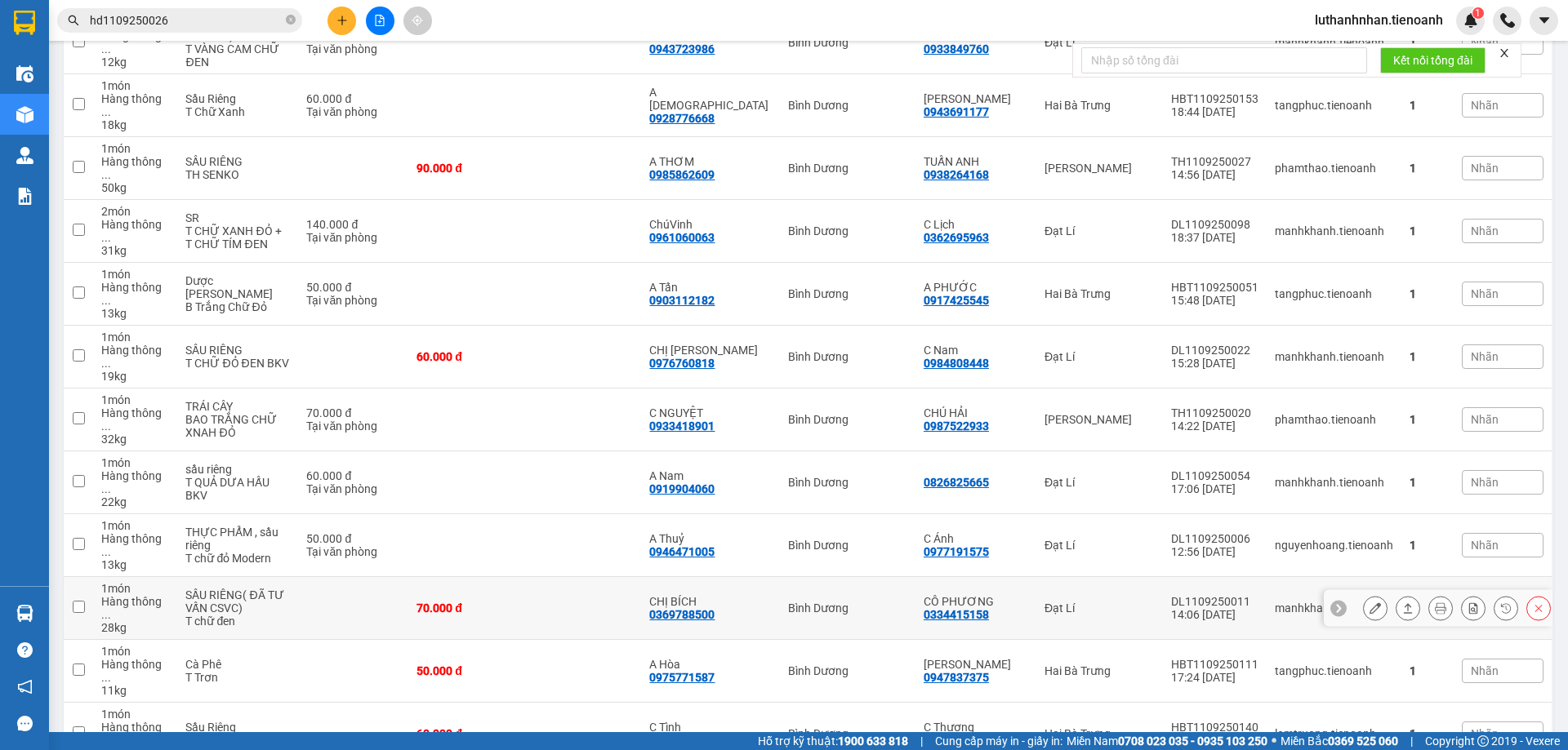
scroll to position [314, 0]
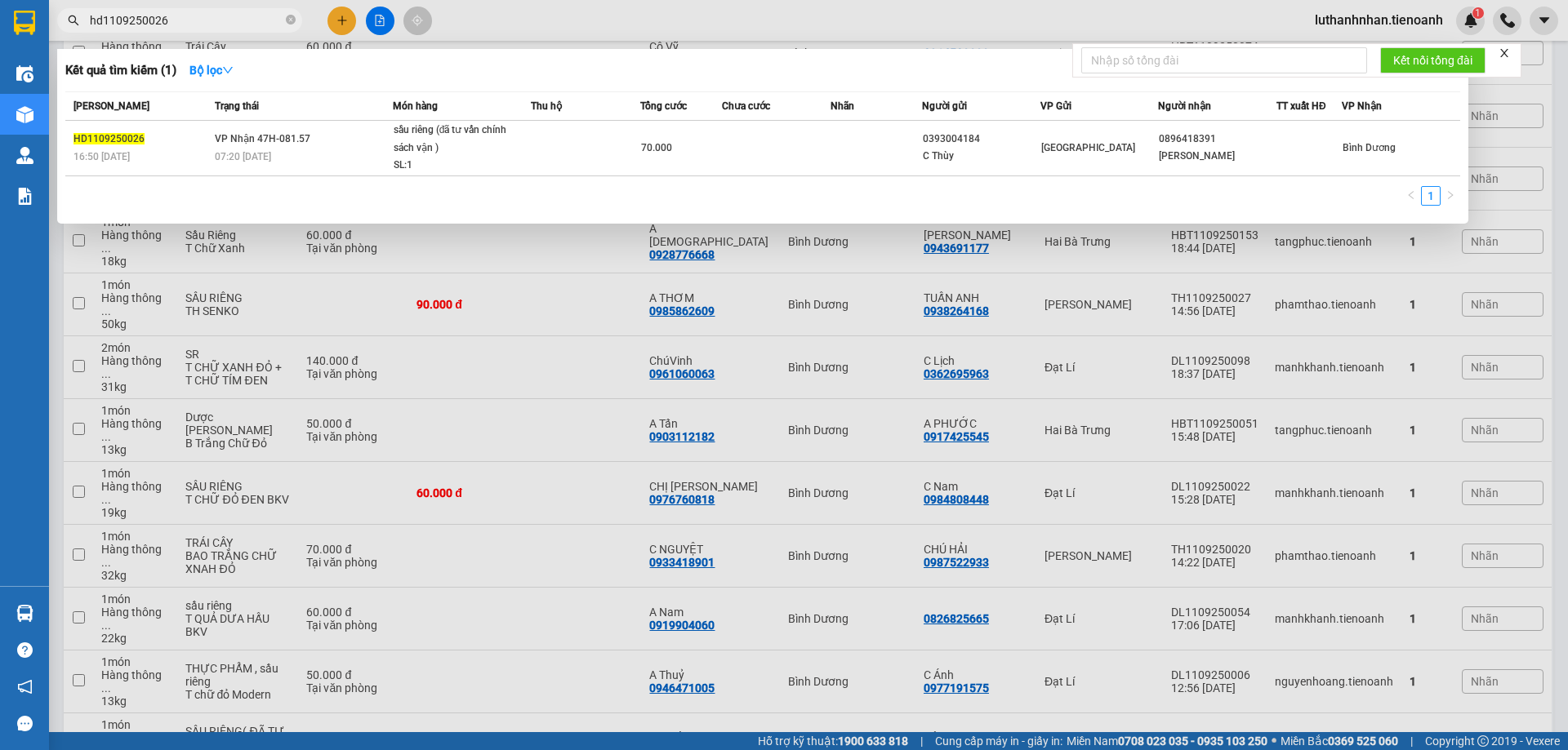
click at [174, 22] on input "hd1109250026" at bounding box center [186, 21] width 192 height 18
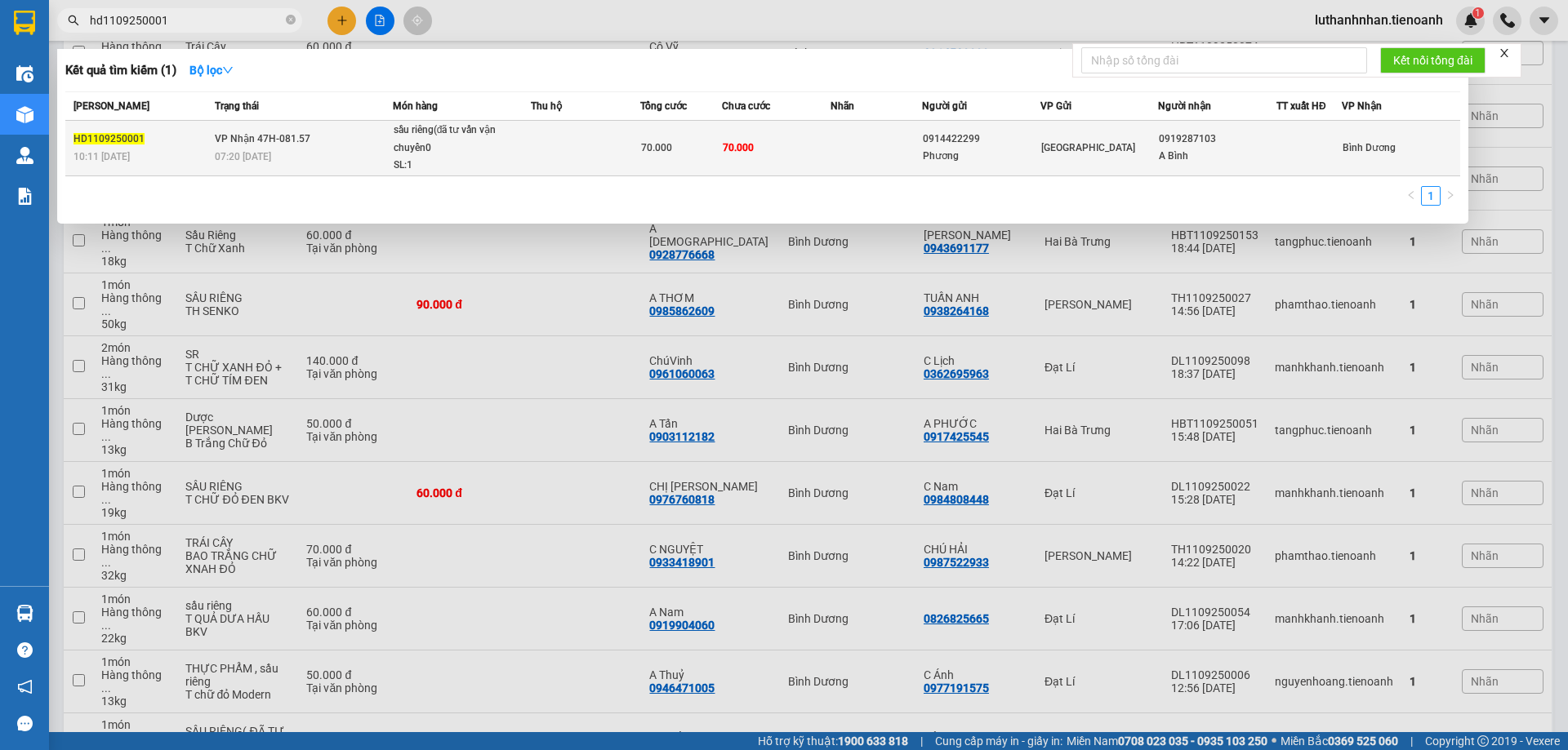
type input "hd1109250001"
click at [289, 157] on div "07:20 [DATE]" at bounding box center [303, 156] width 177 height 18
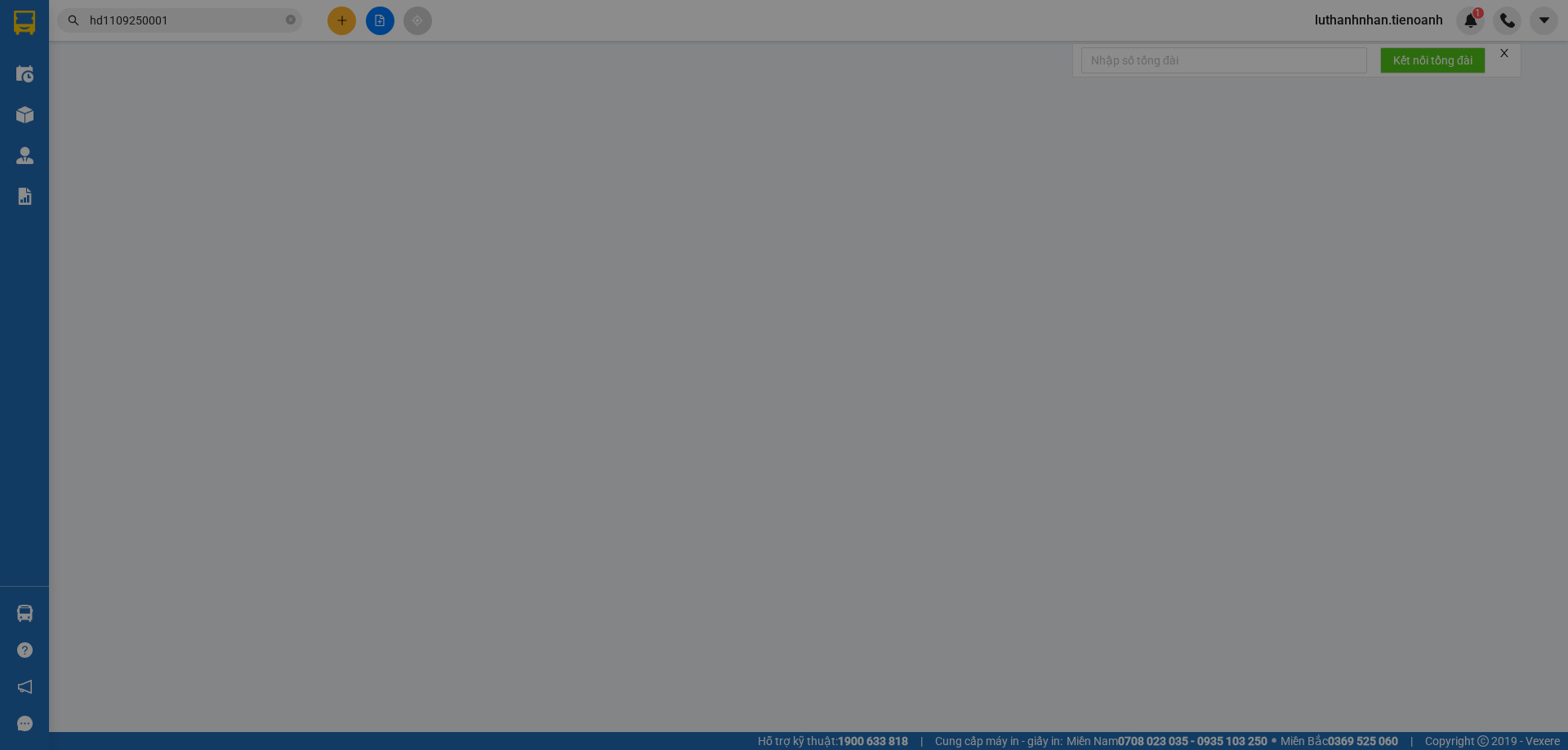
type input "0919287103"
type input "A Bình"
type input "0914422299"
type input "Phương"
type input "70.000"
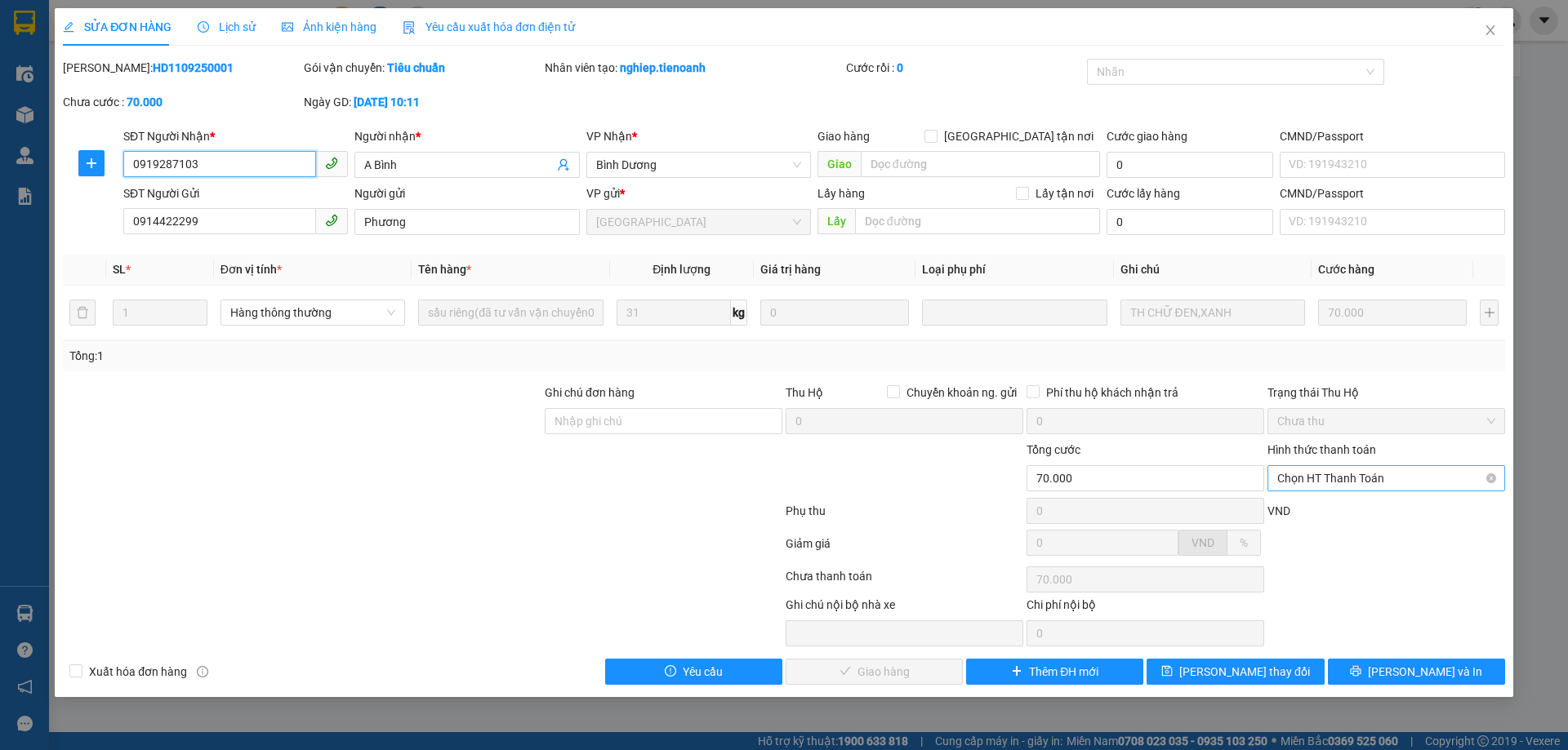
click at [1354, 485] on span "Chọn HT Thanh Toán" at bounding box center [1386, 478] width 218 height 24
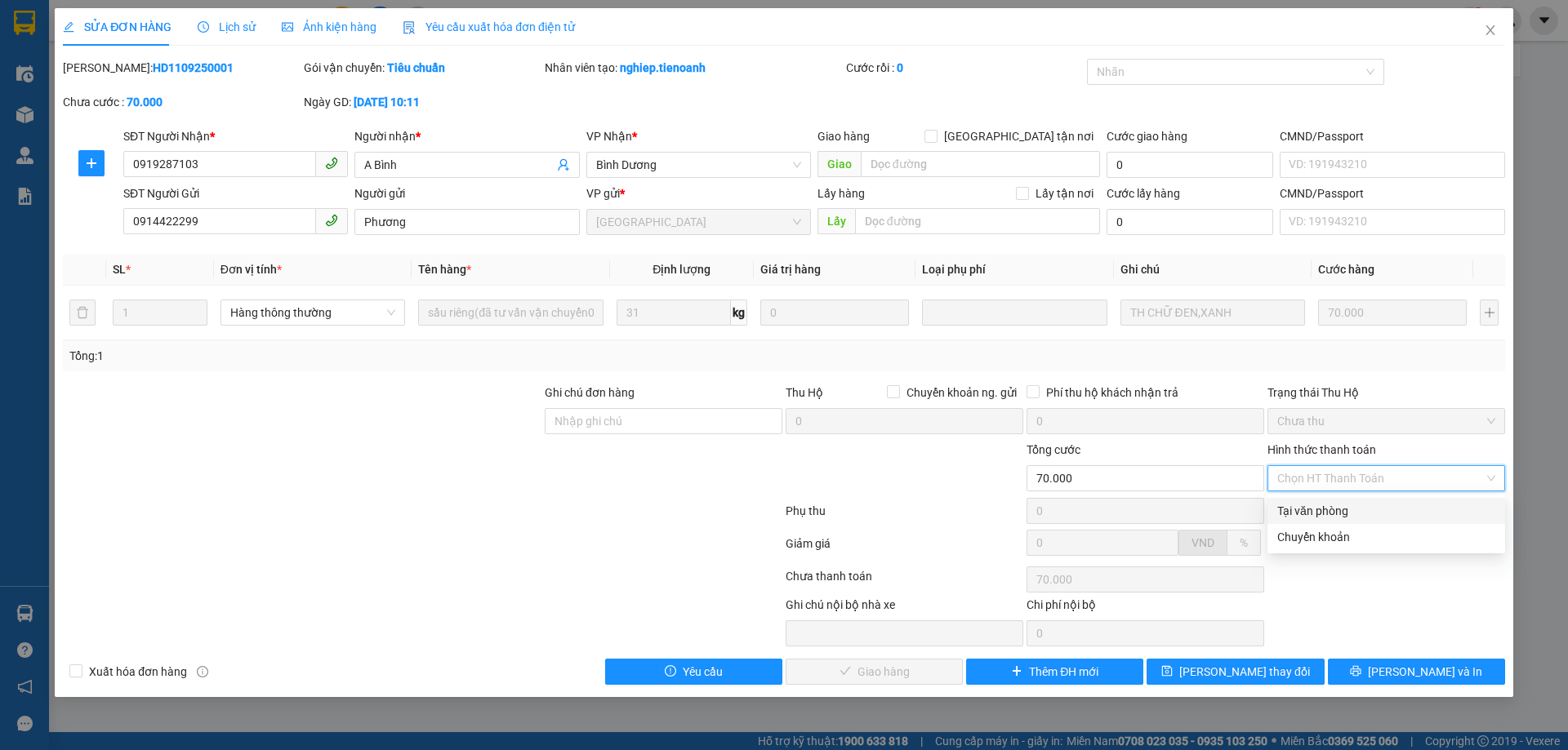
click at [1353, 516] on div "Tại văn phòng" at bounding box center [1386, 511] width 218 height 18
type input "0"
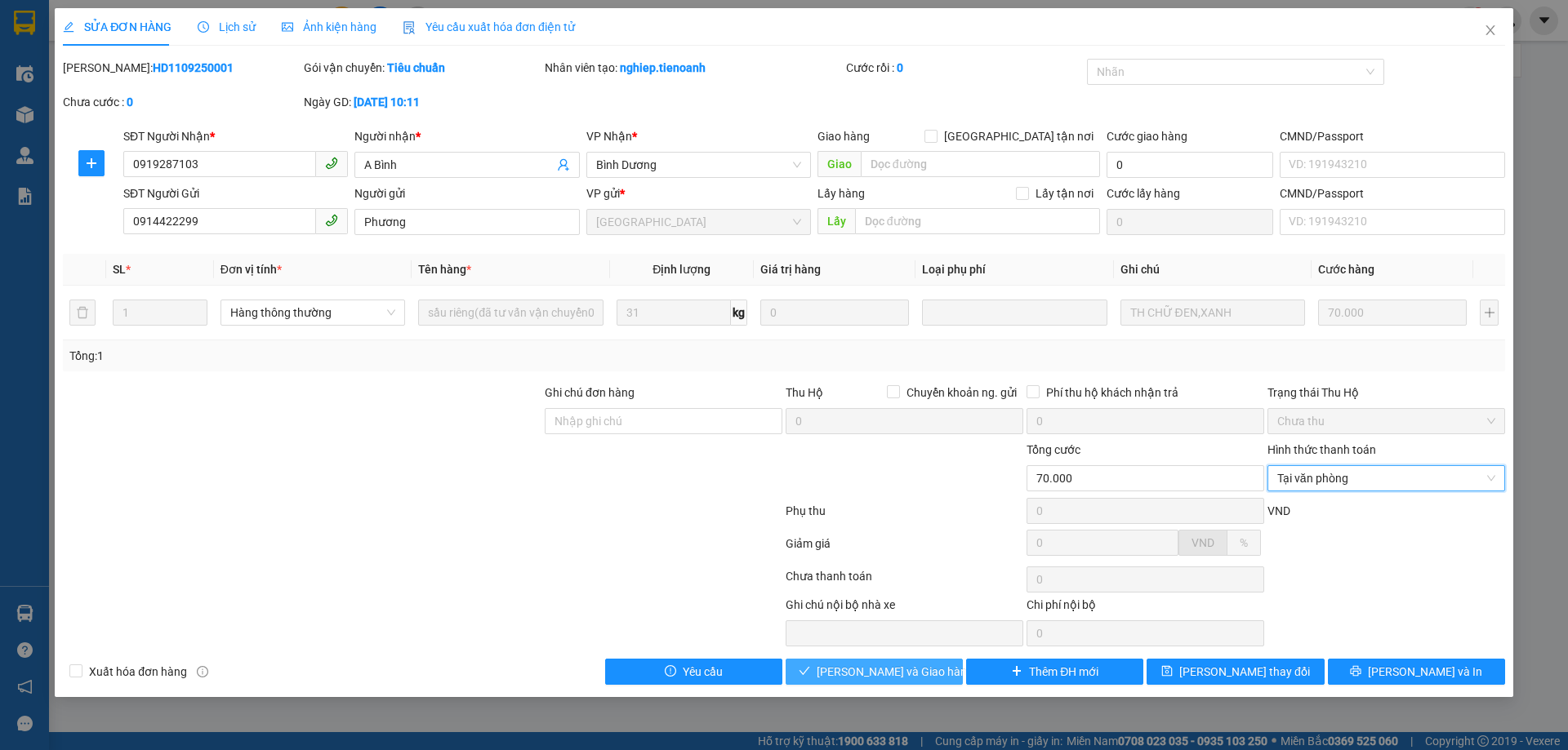
click at [910, 671] on span "[PERSON_NAME] và Giao hàng" at bounding box center [895, 672] width 157 height 18
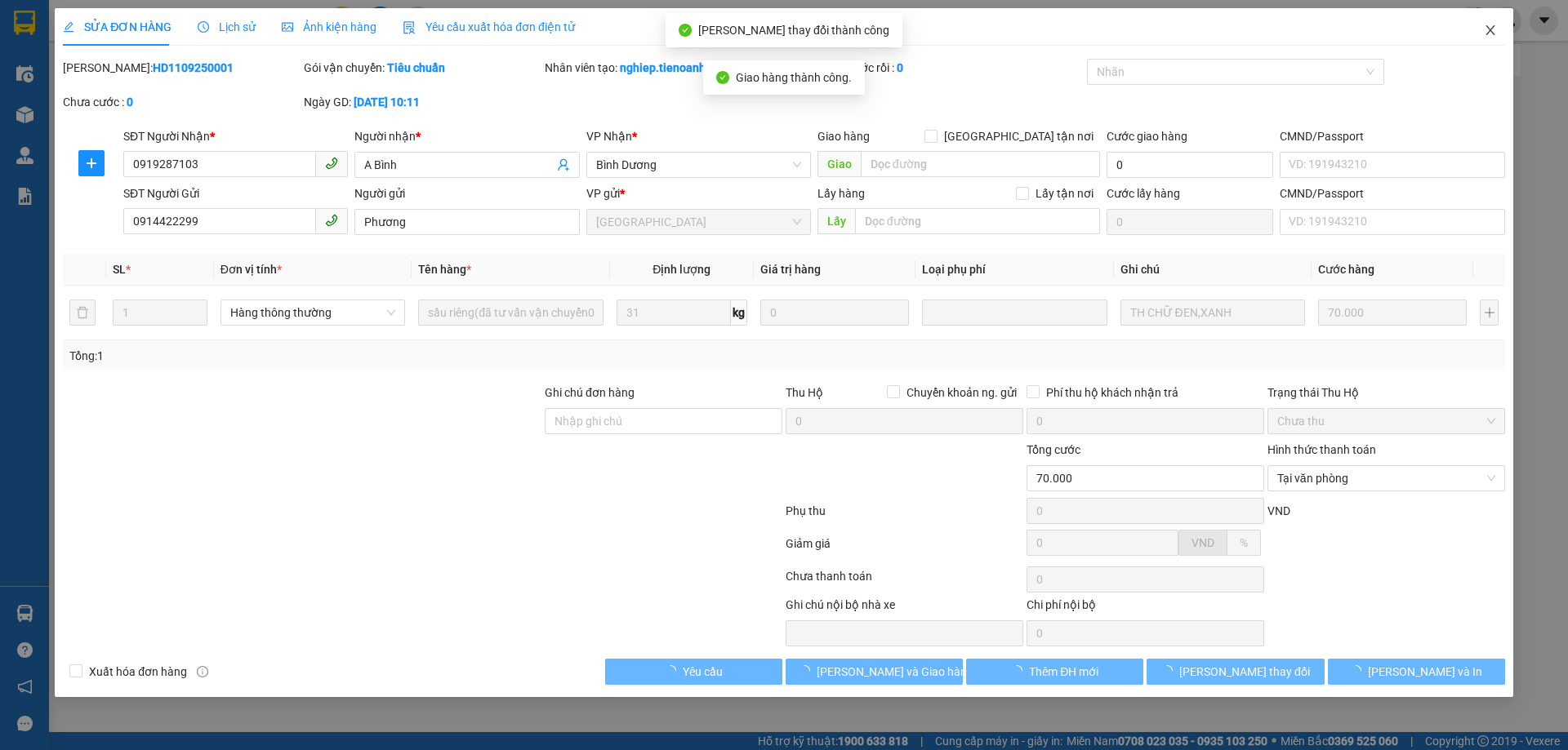
click at [1495, 29] on icon "close" at bounding box center [1490, 29] width 13 height 13
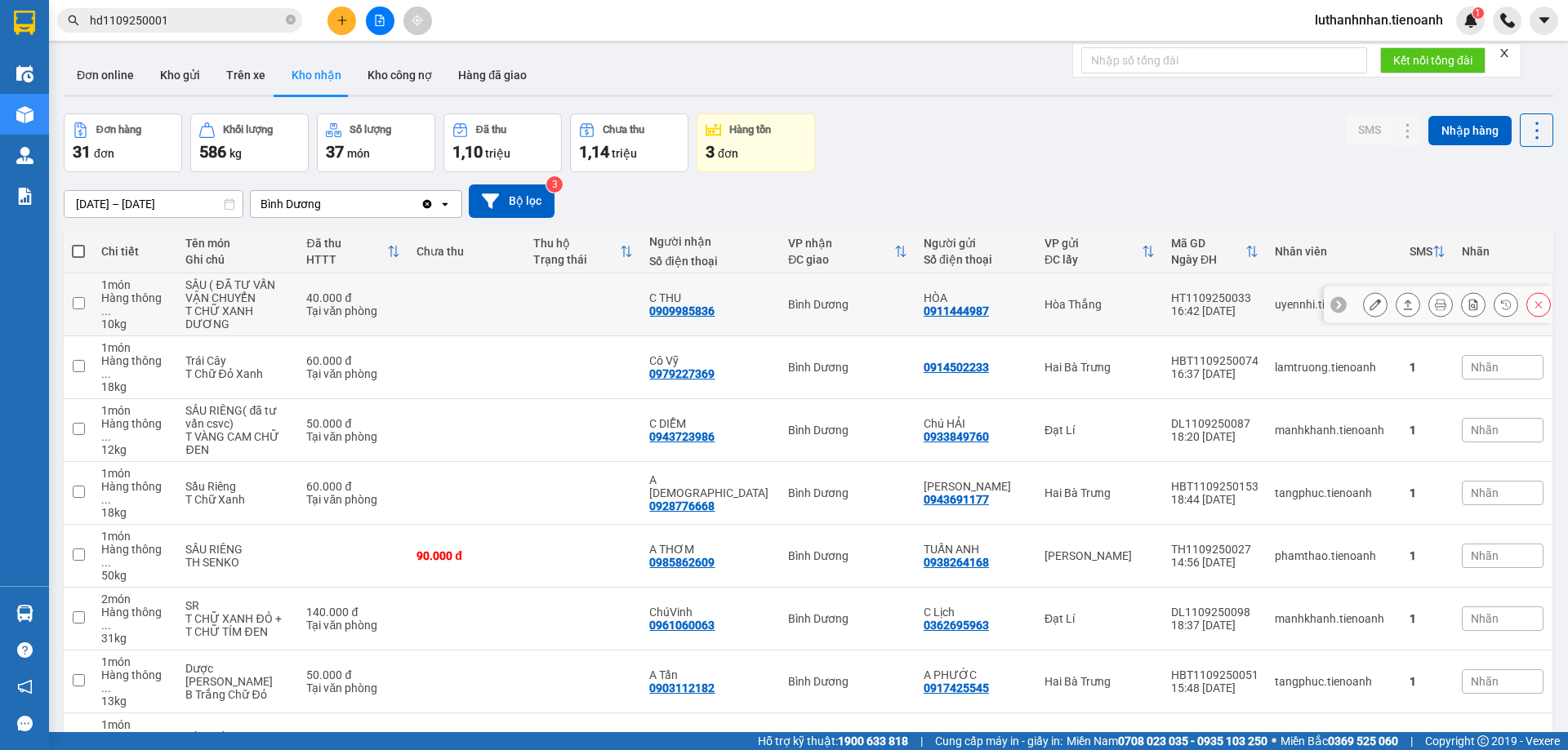
scroll to position [408, 0]
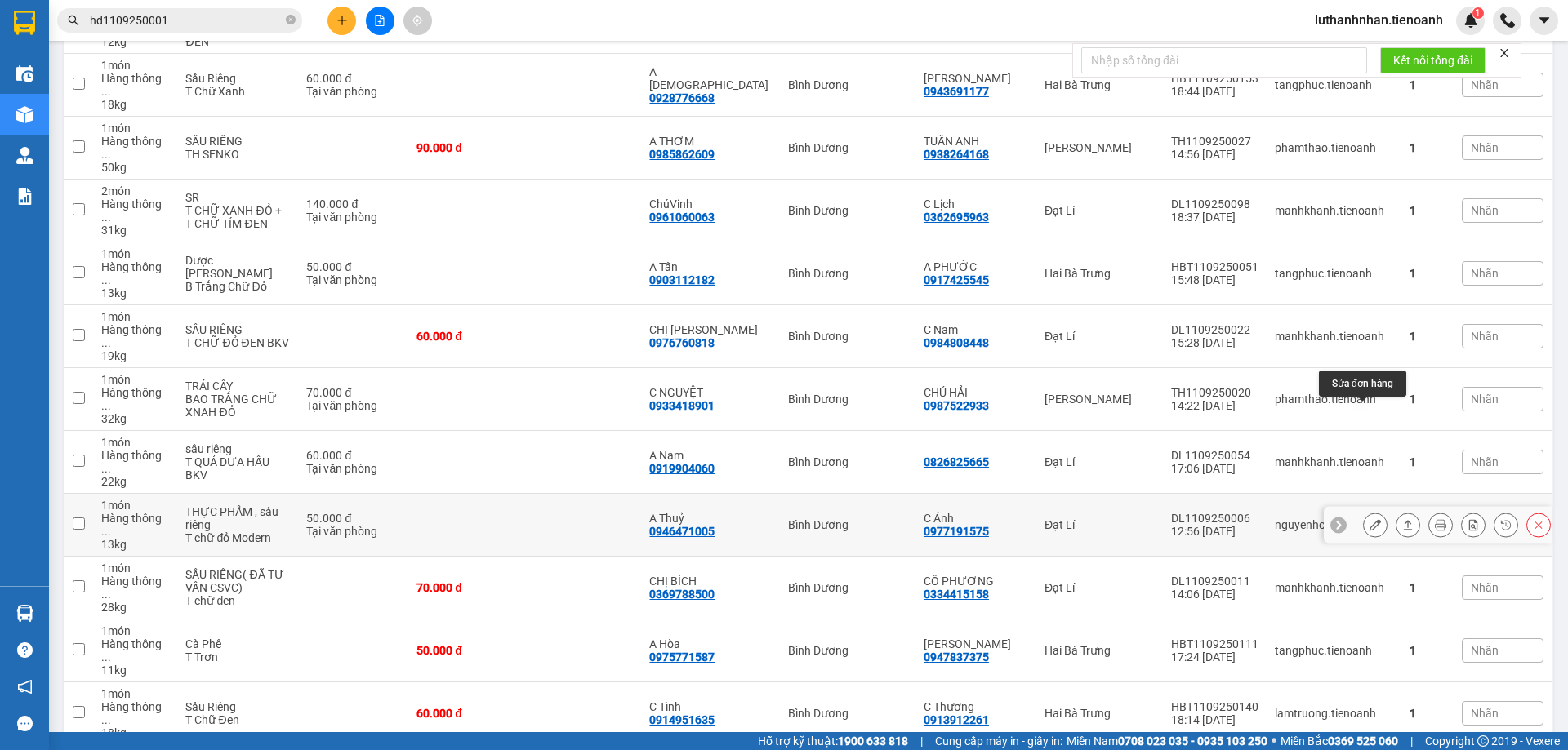
click at [1370, 520] on icon at bounding box center [1376, 525] width 12 height 12
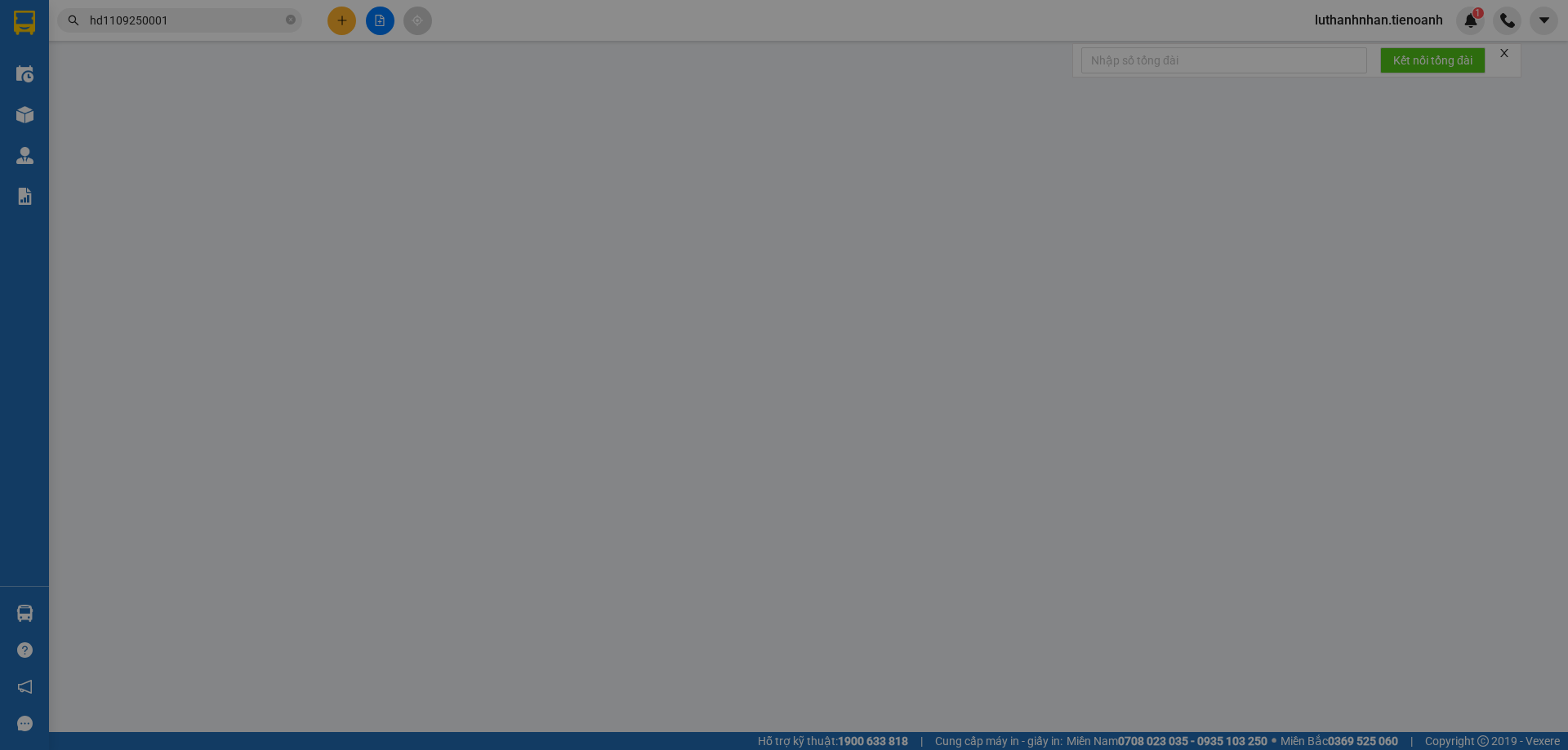
type input "0946471005"
type input "A Thuỷ"
type input "0977191575"
type input "C Ánh"
type input "50.000"
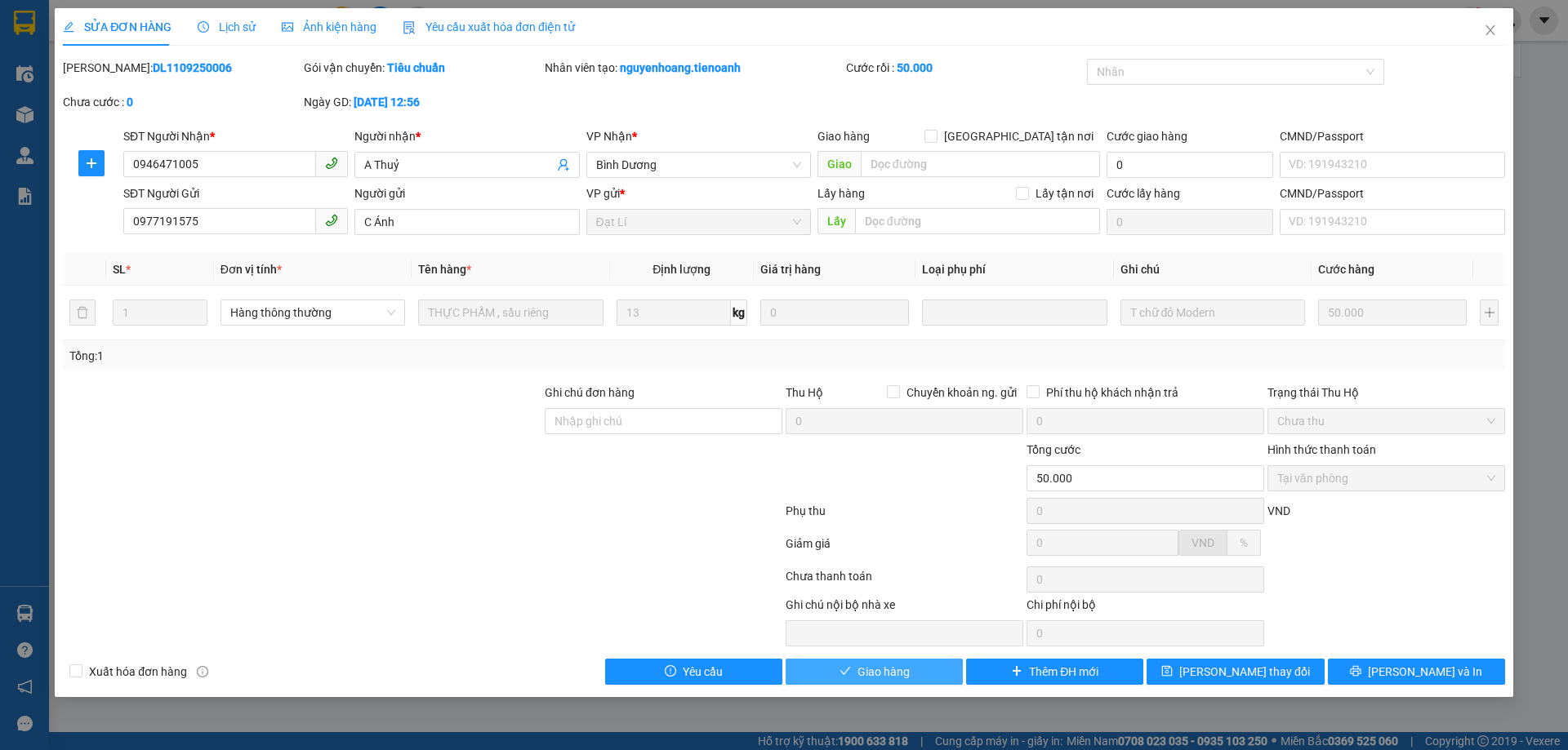
click at [906, 670] on span "Giao hàng" at bounding box center [884, 672] width 53 height 18
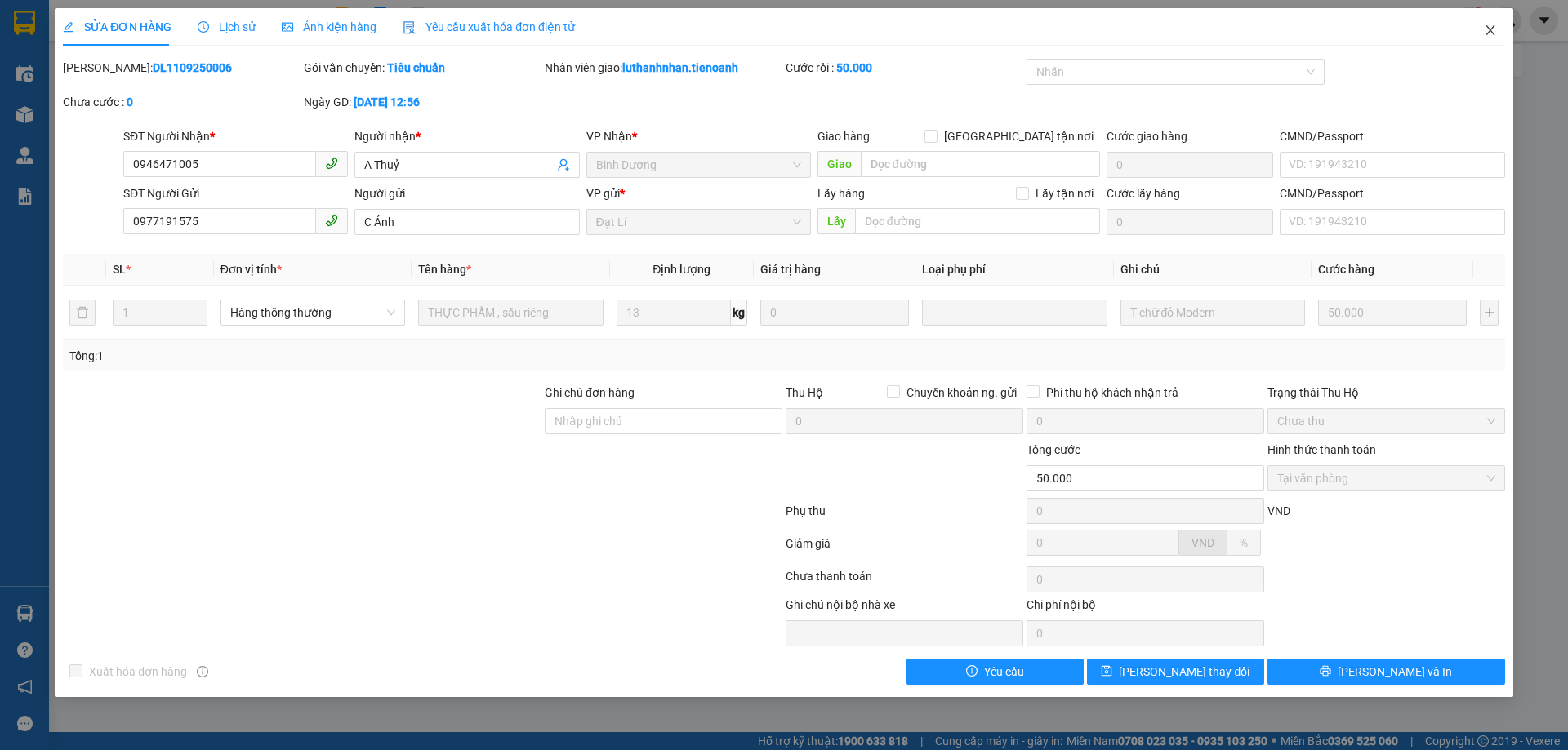
click at [1490, 35] on icon "close" at bounding box center [1490, 29] width 13 height 13
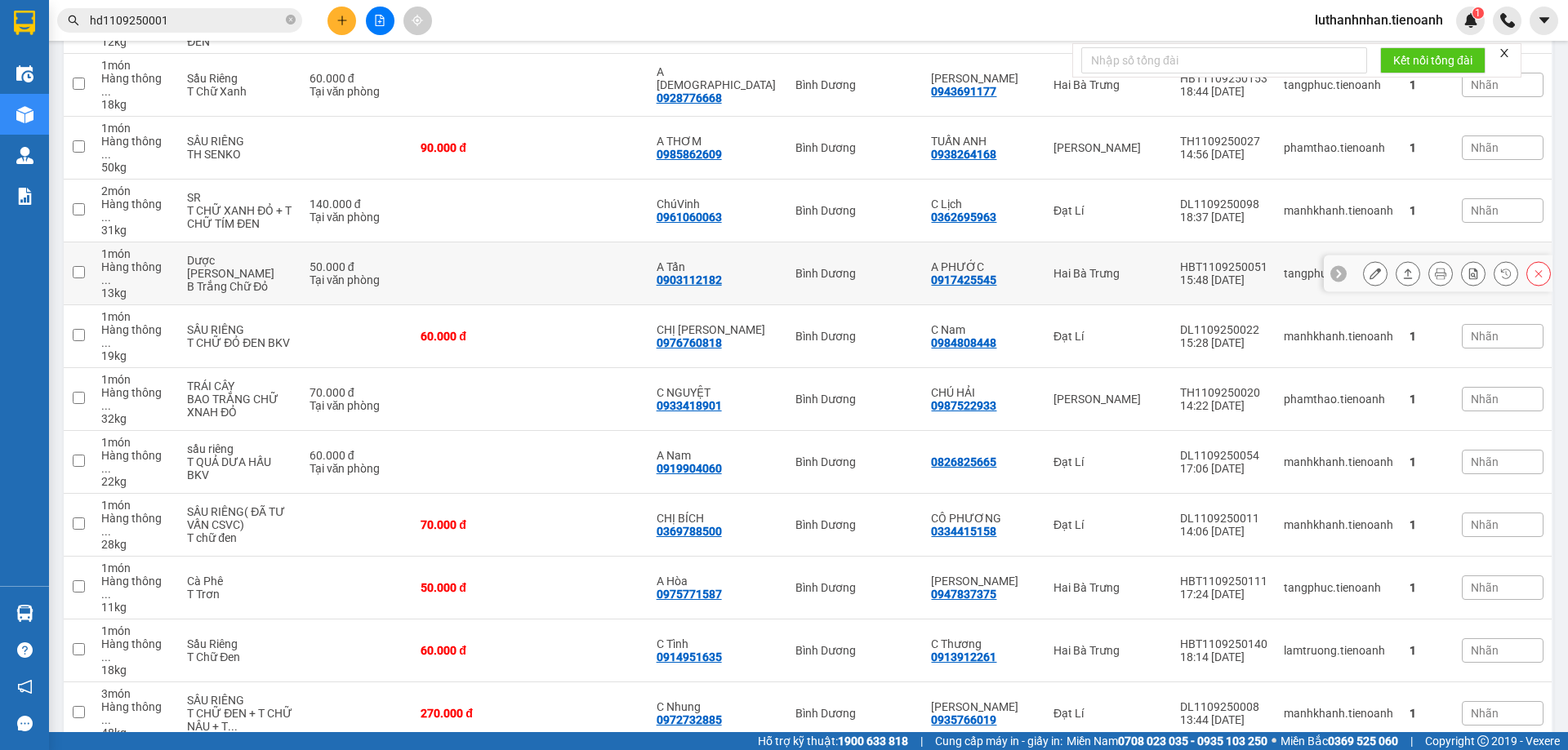
scroll to position [137, 0]
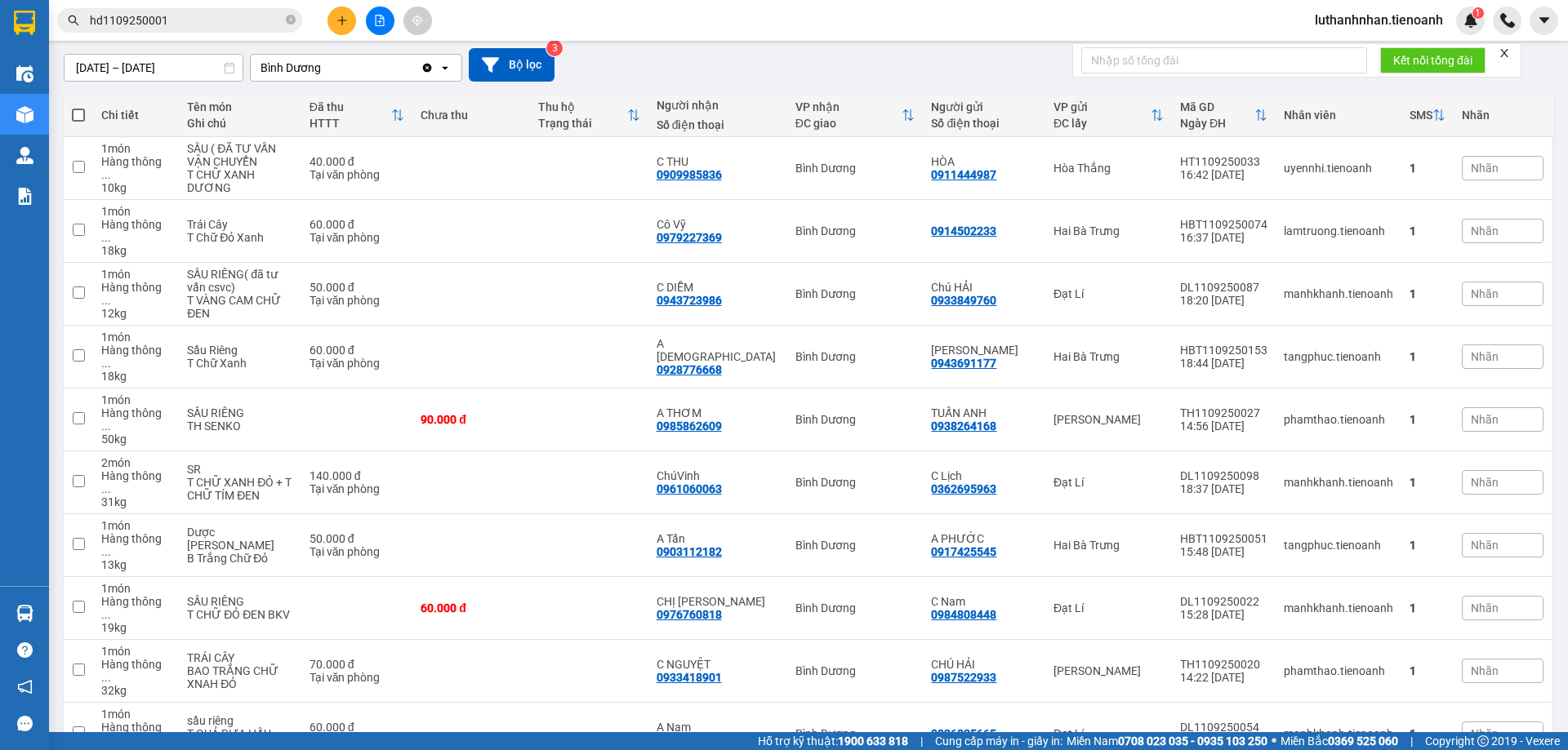
click at [200, 16] on input "hd1109250001" at bounding box center [186, 21] width 192 height 18
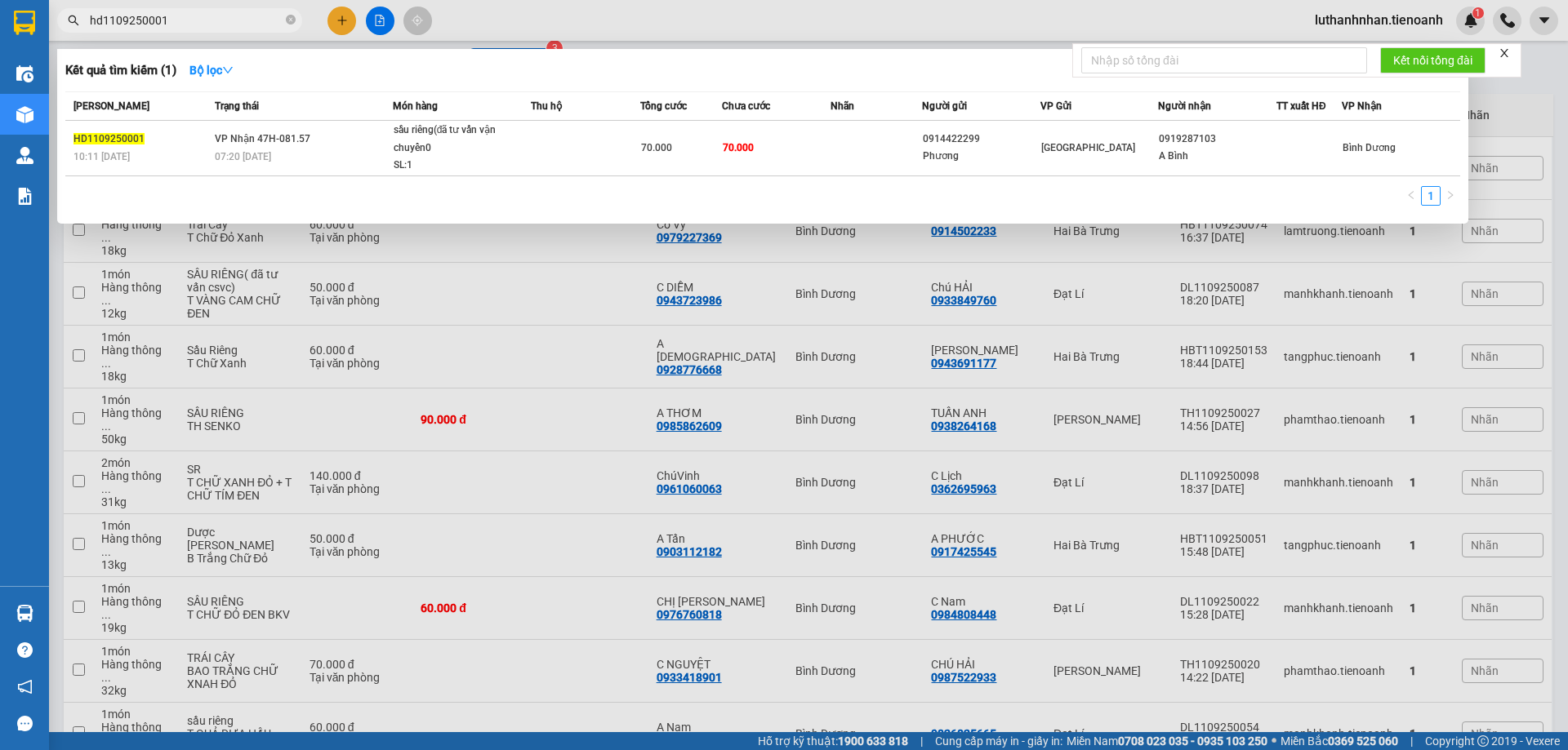
click at [200, 16] on input "hd1109250001" at bounding box center [186, 21] width 192 height 18
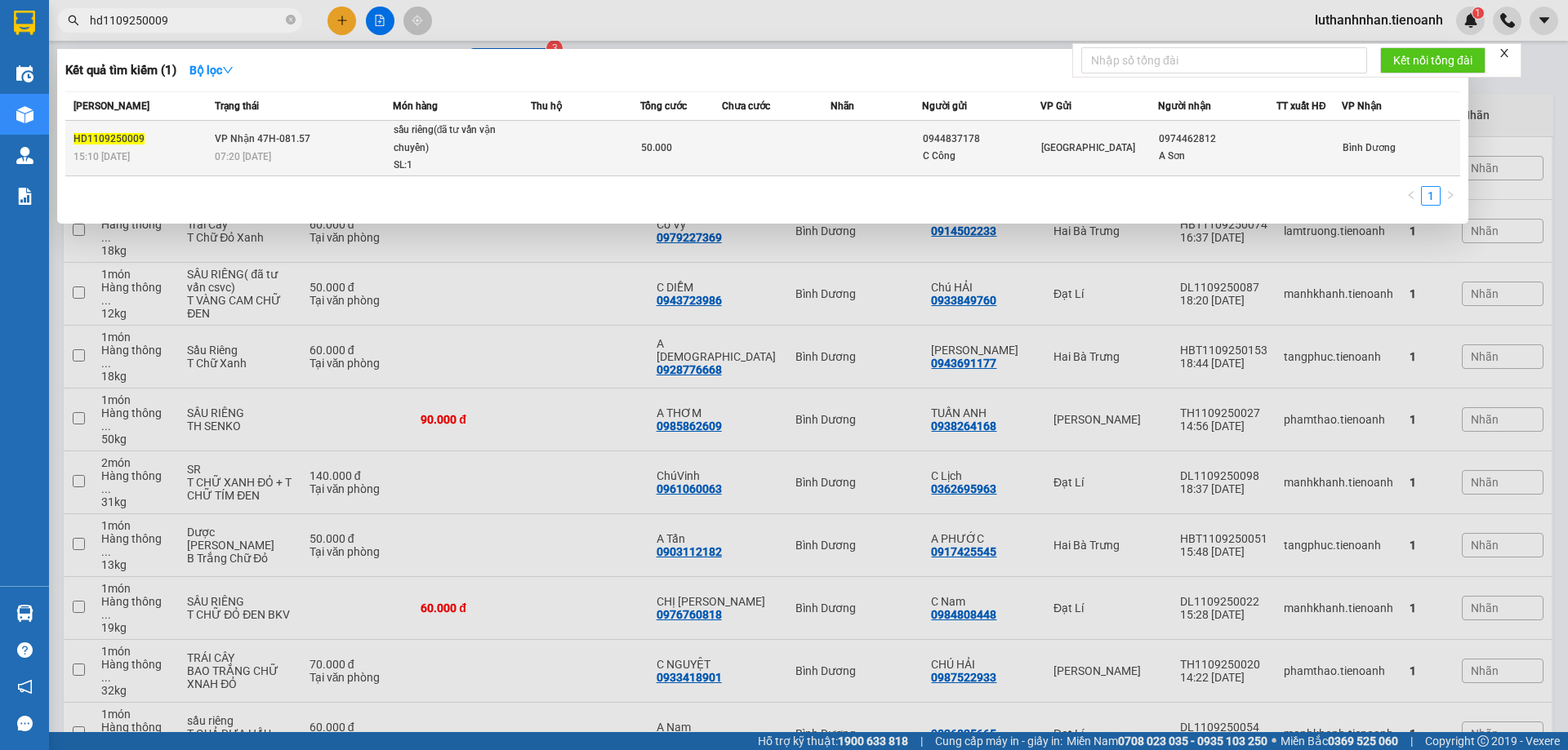
type input "hd1109250009"
click at [582, 142] on td at bounding box center [585, 148] width 109 height 56
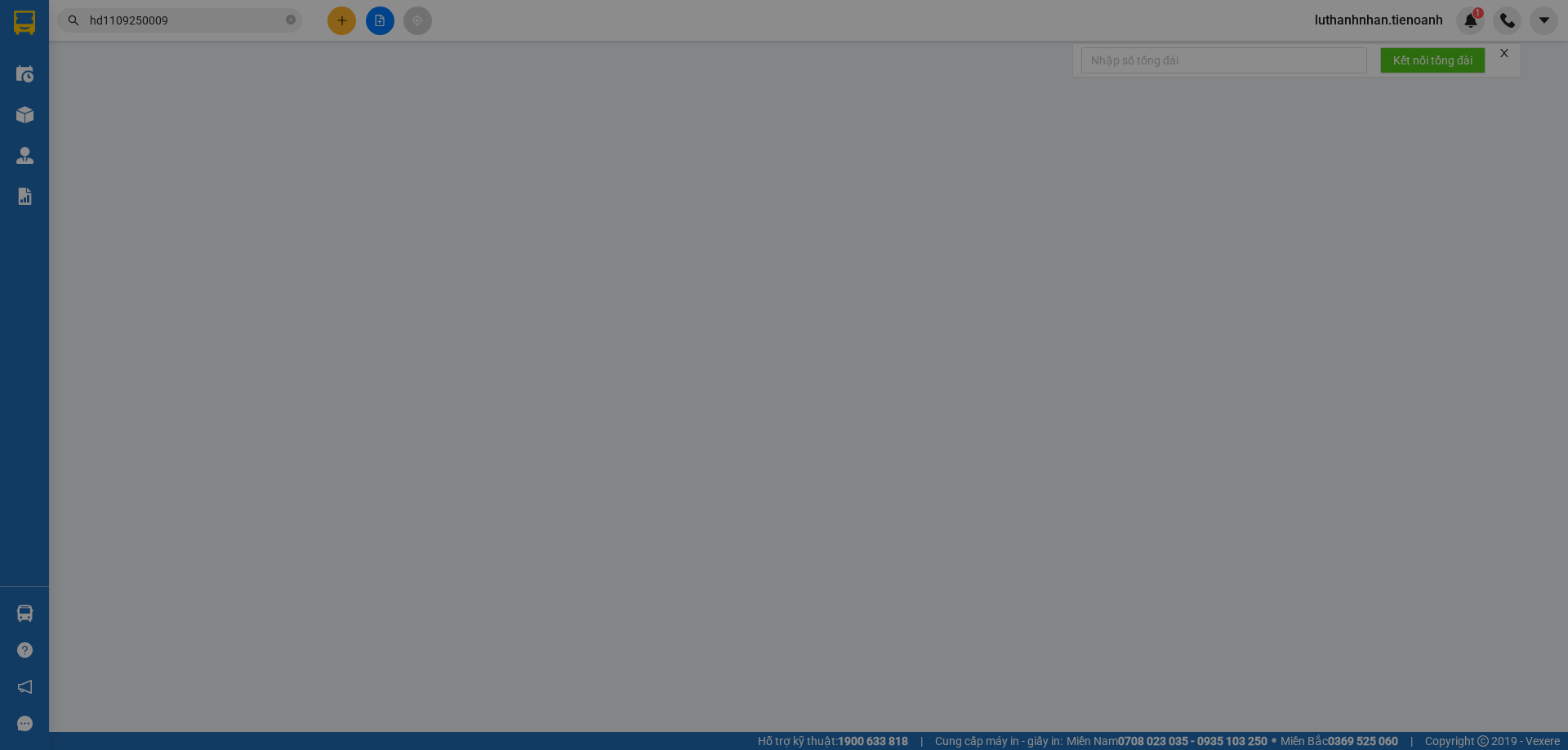
type input "0974462812"
type input "A Sơn"
type input "0944837178"
type input "C Công"
type input "50.000"
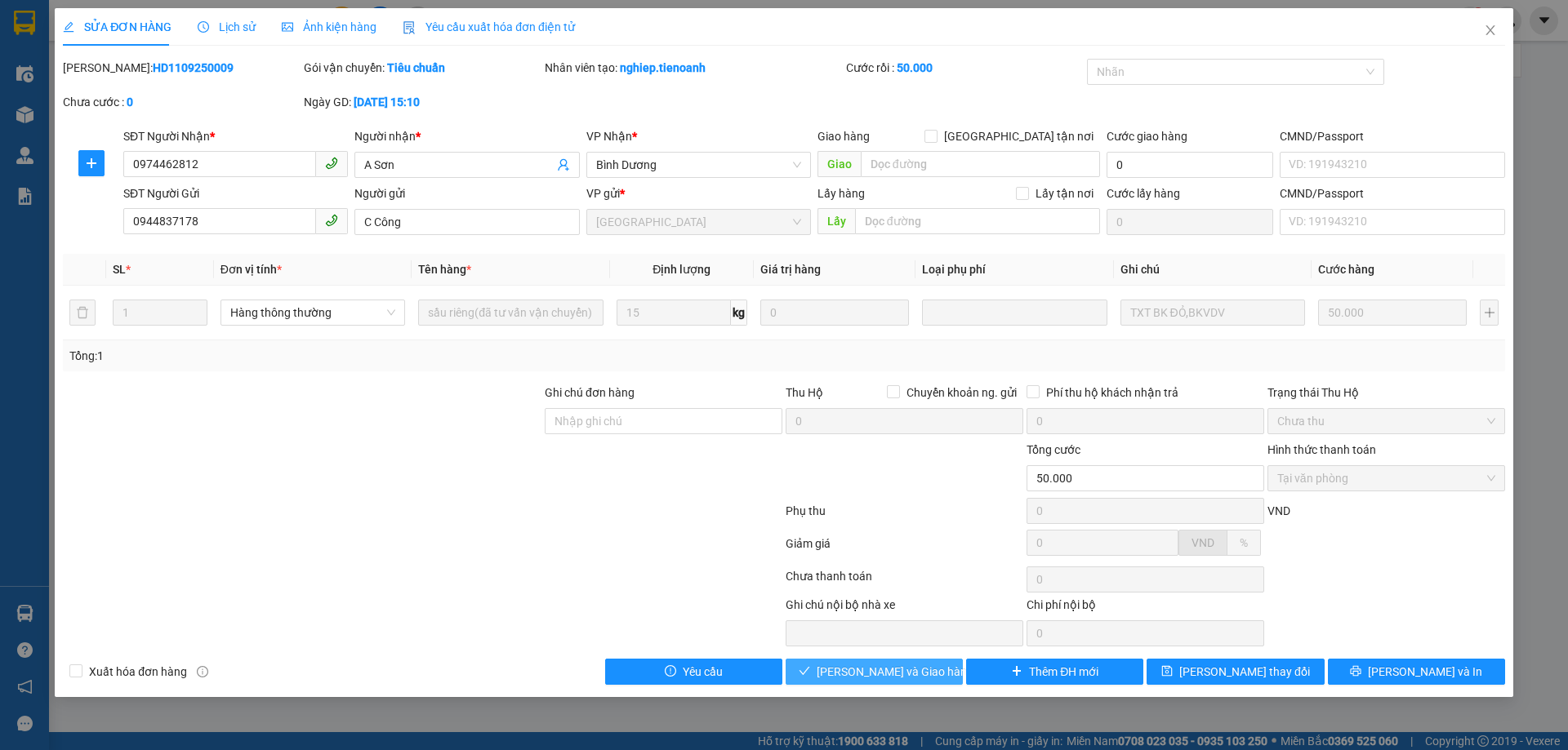
click at [921, 670] on span "[PERSON_NAME] và Giao hàng" at bounding box center [895, 672] width 157 height 18
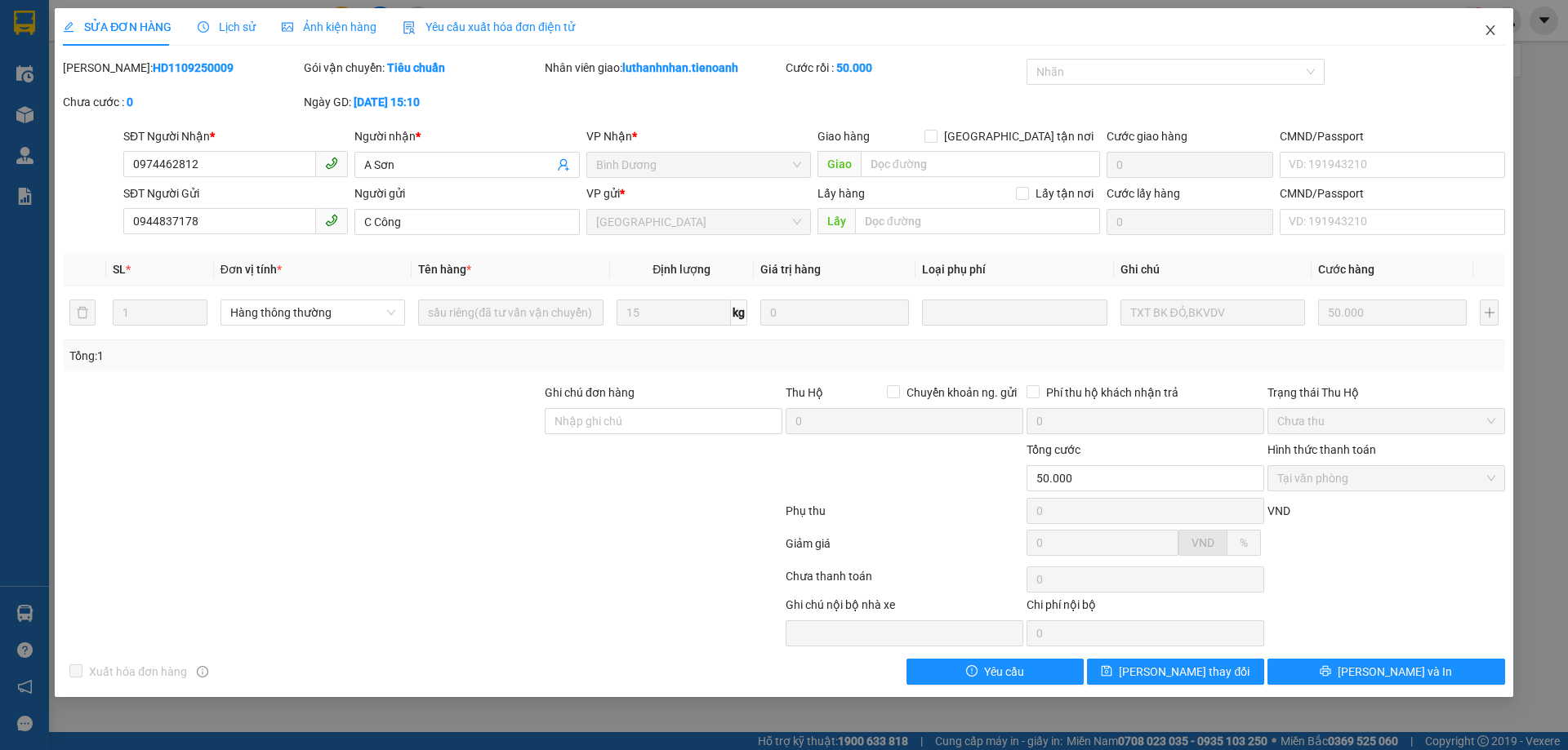
click at [1493, 32] on icon "close" at bounding box center [1490, 29] width 13 height 13
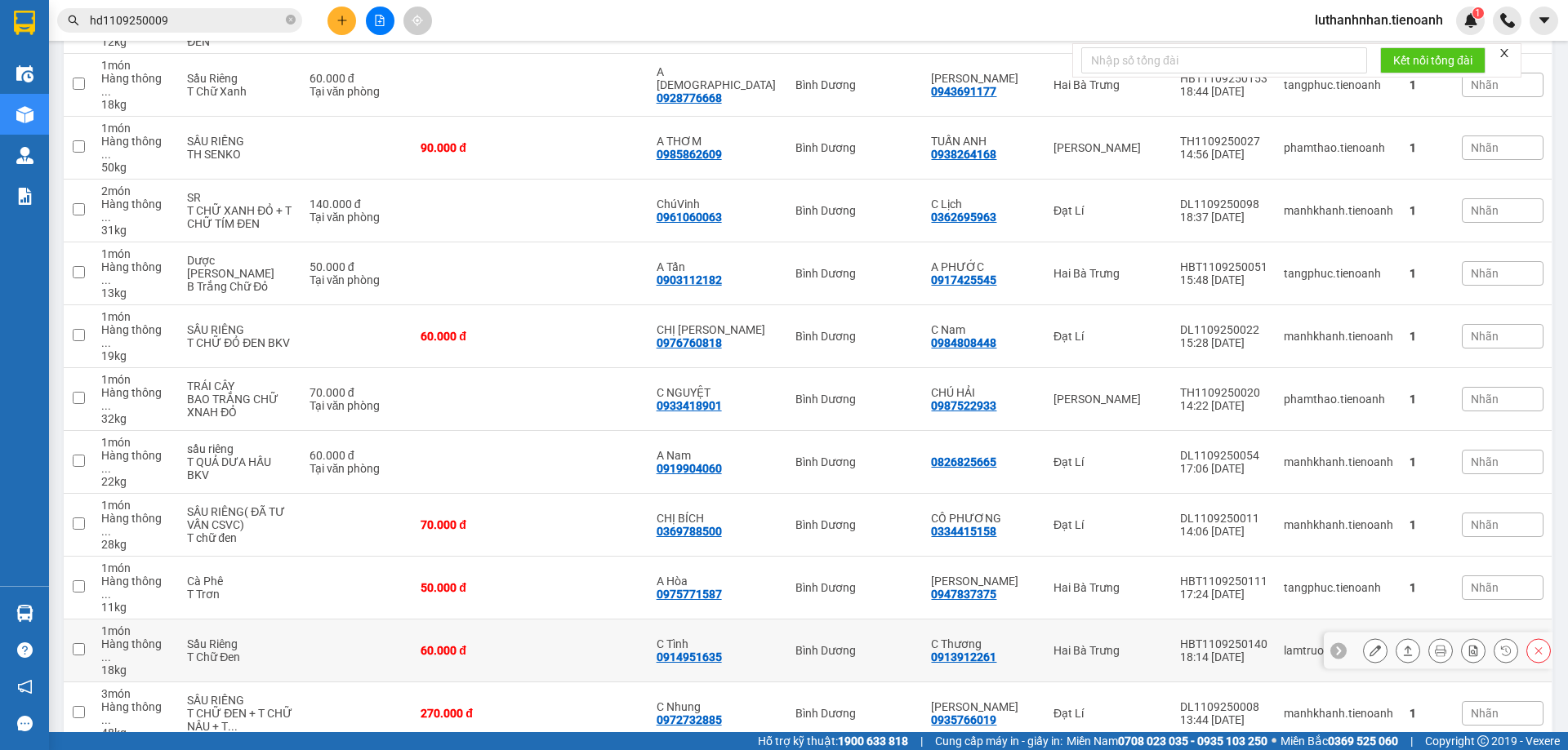
scroll to position [545, 0]
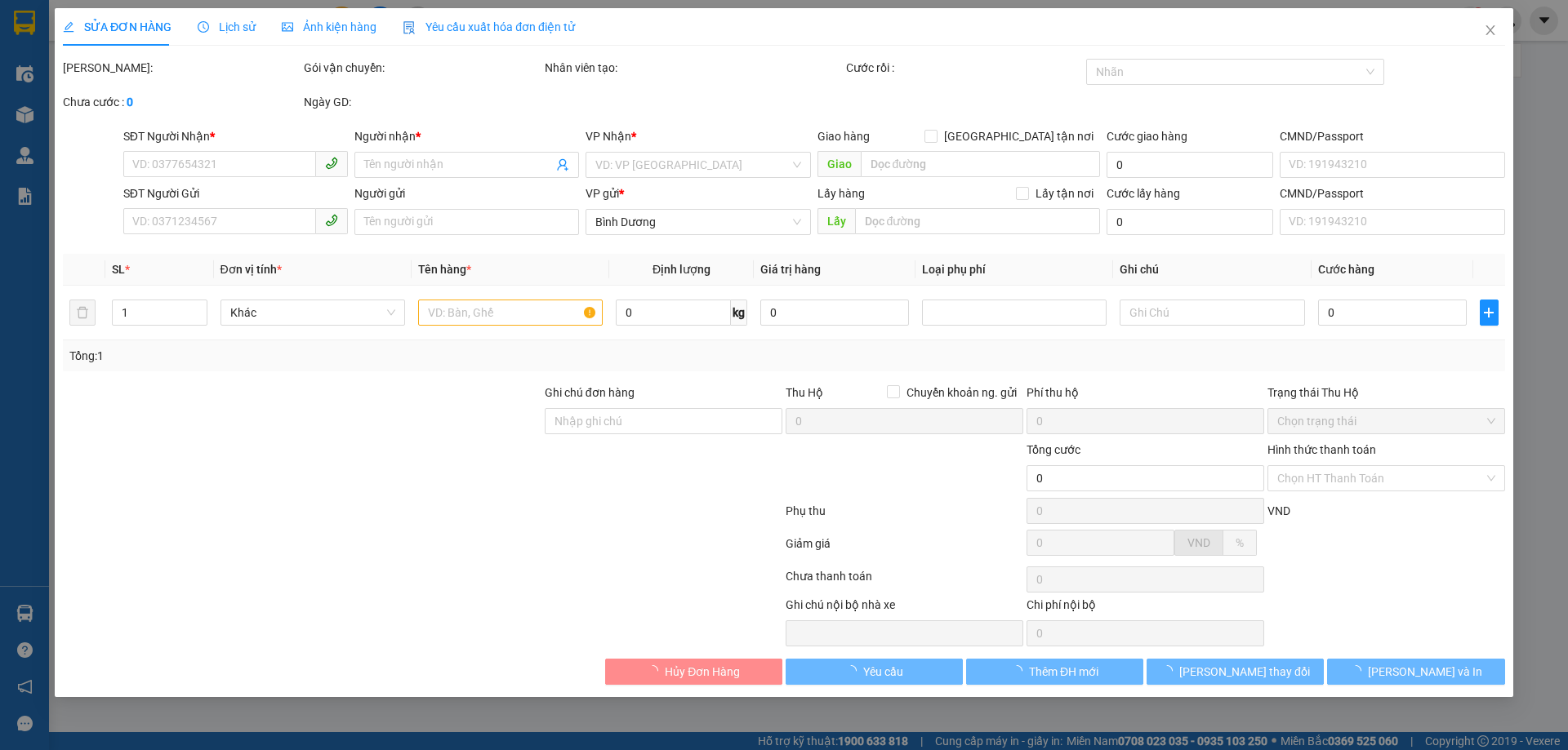
type input "0911414555"
type input "C Dung"
type input "0399467146"
type input "C My"
type input "120.000"
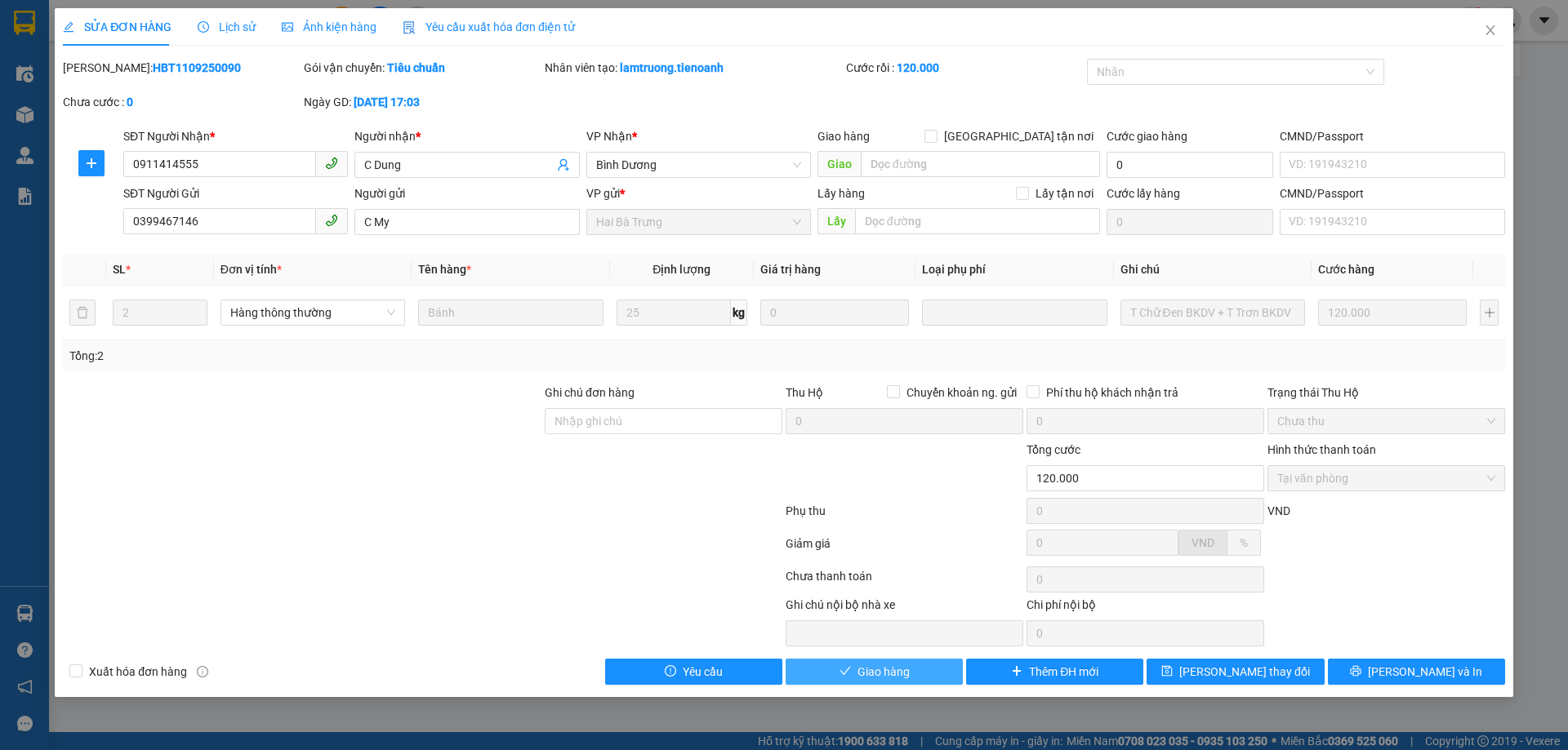
click at [931, 663] on button "Giao hàng" at bounding box center [873, 672] width 177 height 26
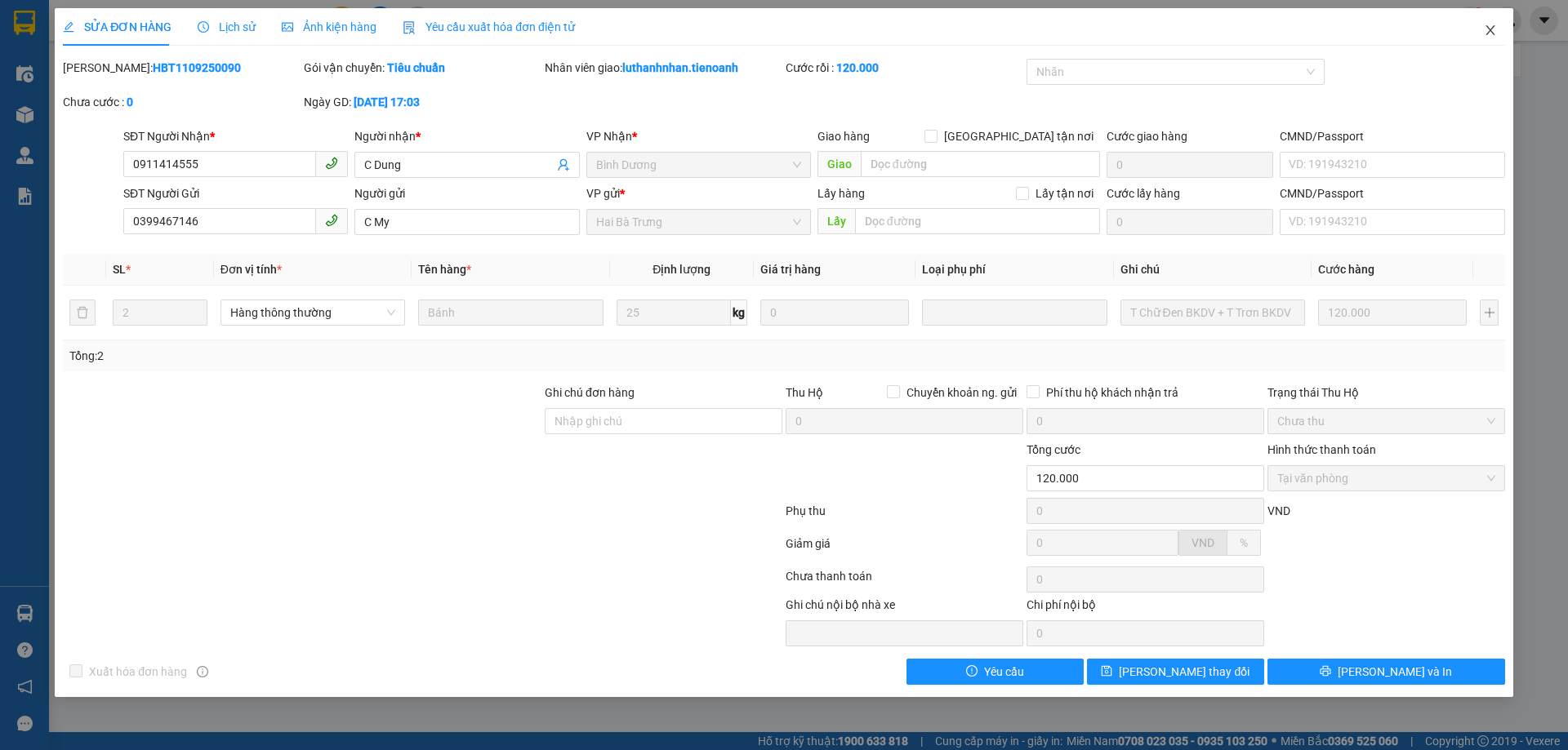
click at [1496, 31] on icon "close" at bounding box center [1490, 29] width 13 height 13
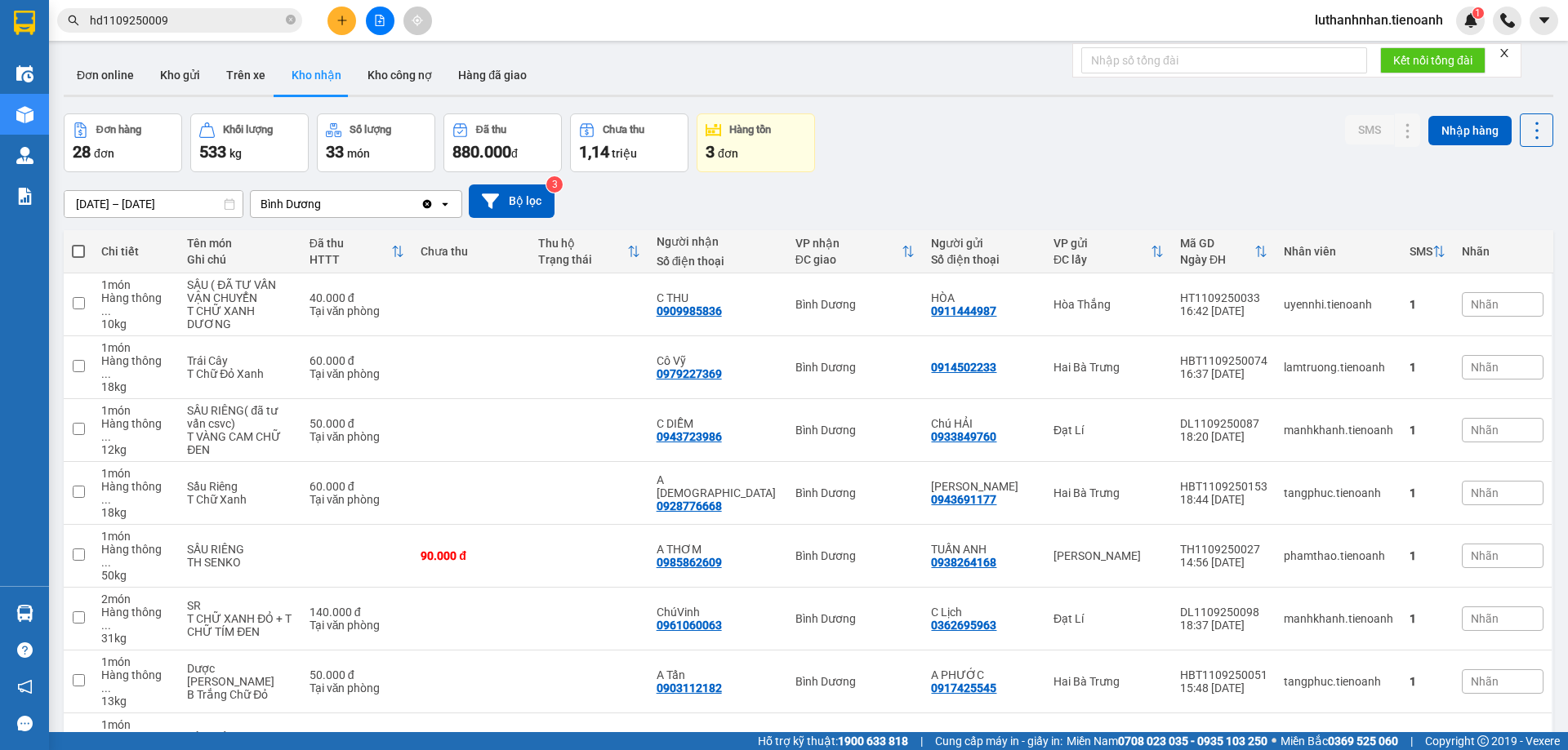
click at [335, 21] on button at bounding box center [341, 21] width 28 height 28
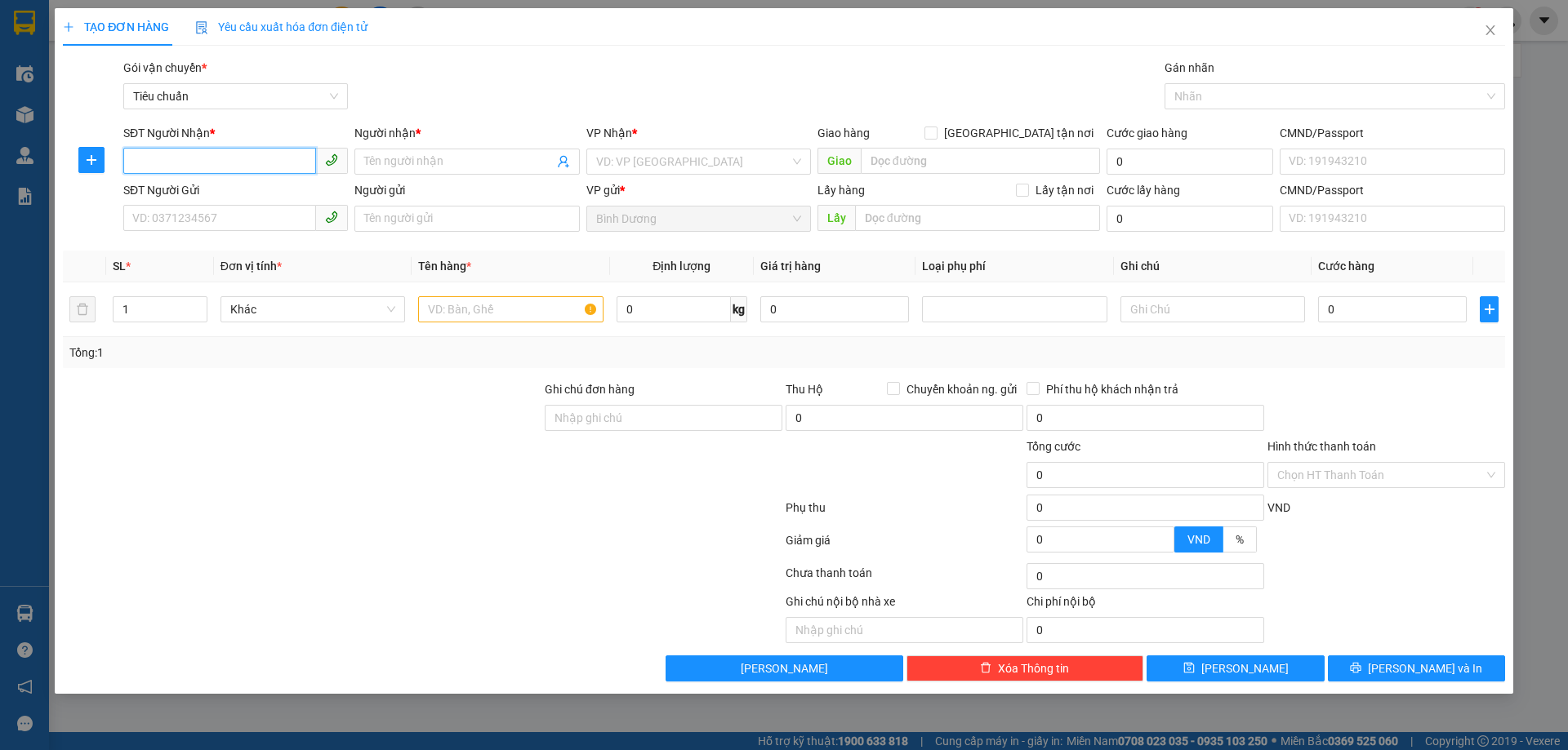
click at [260, 162] on input "SĐT Người Nhận *" at bounding box center [219, 160] width 192 height 26
type input "0974647711"
click at [246, 199] on div "0974647711 - Mỳ Cay BUSAN" at bounding box center [235, 194] width 205 height 18
type input "Mỳ Cay BUSAN"
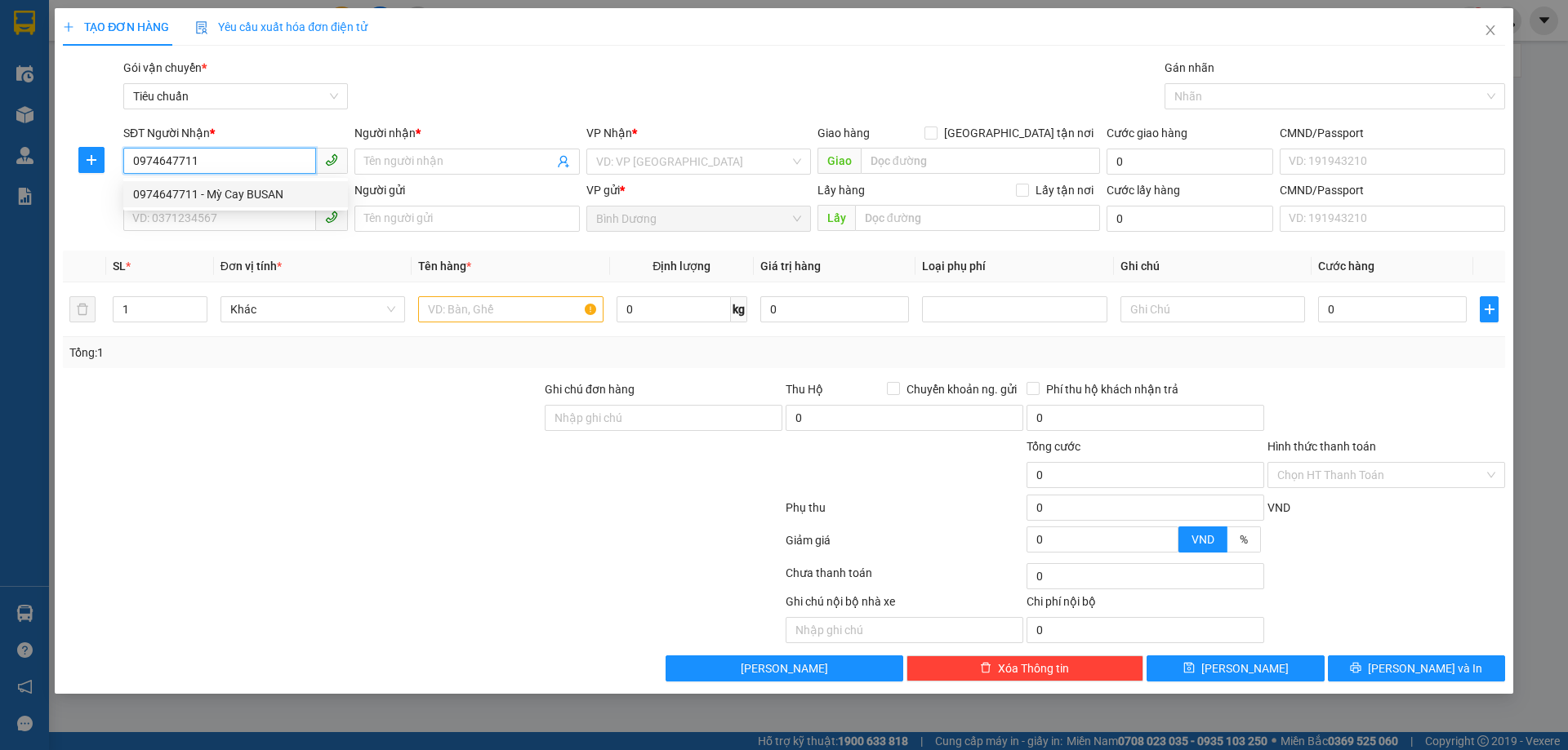
type input "CƯ JUT"
type input "490.000"
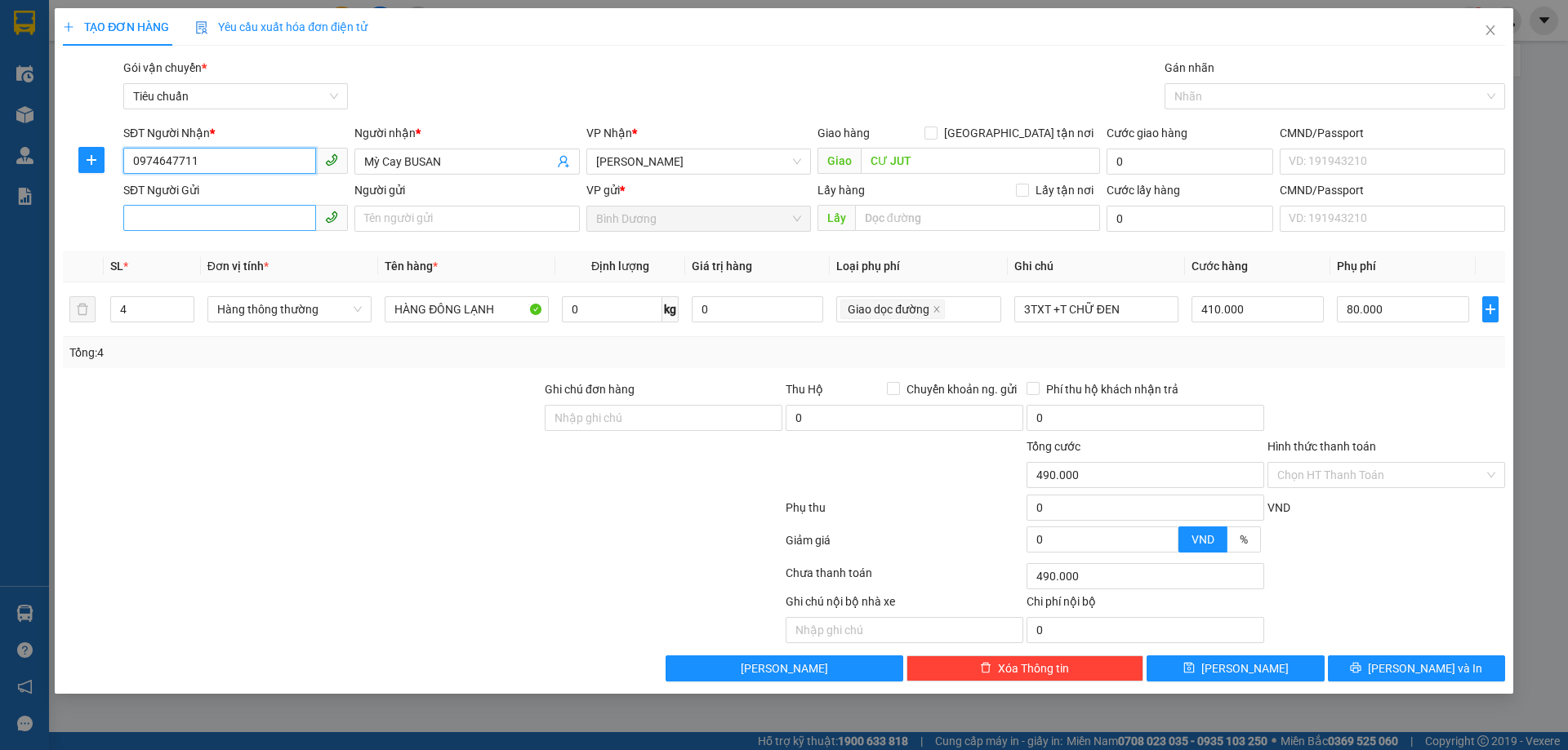
type input "0974647711"
click at [223, 222] on input "SĐT Người Gửi" at bounding box center [219, 218] width 192 height 26
click at [408, 399] on div at bounding box center [302, 409] width 482 height 58
click at [183, 314] on icon "down" at bounding box center [185, 314] width 6 height 6
type input "2"
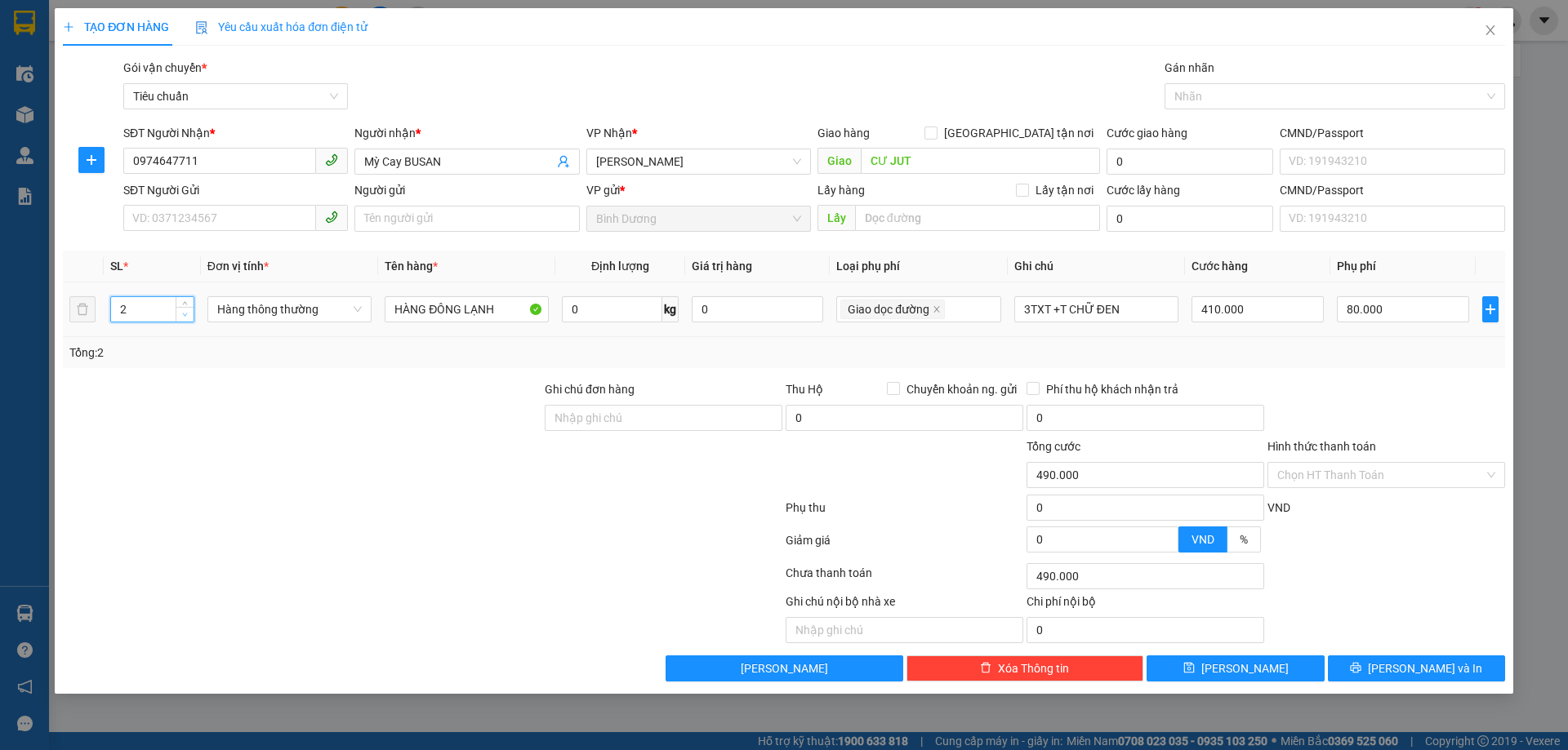
click at [183, 314] on icon "down" at bounding box center [185, 314] width 6 height 6
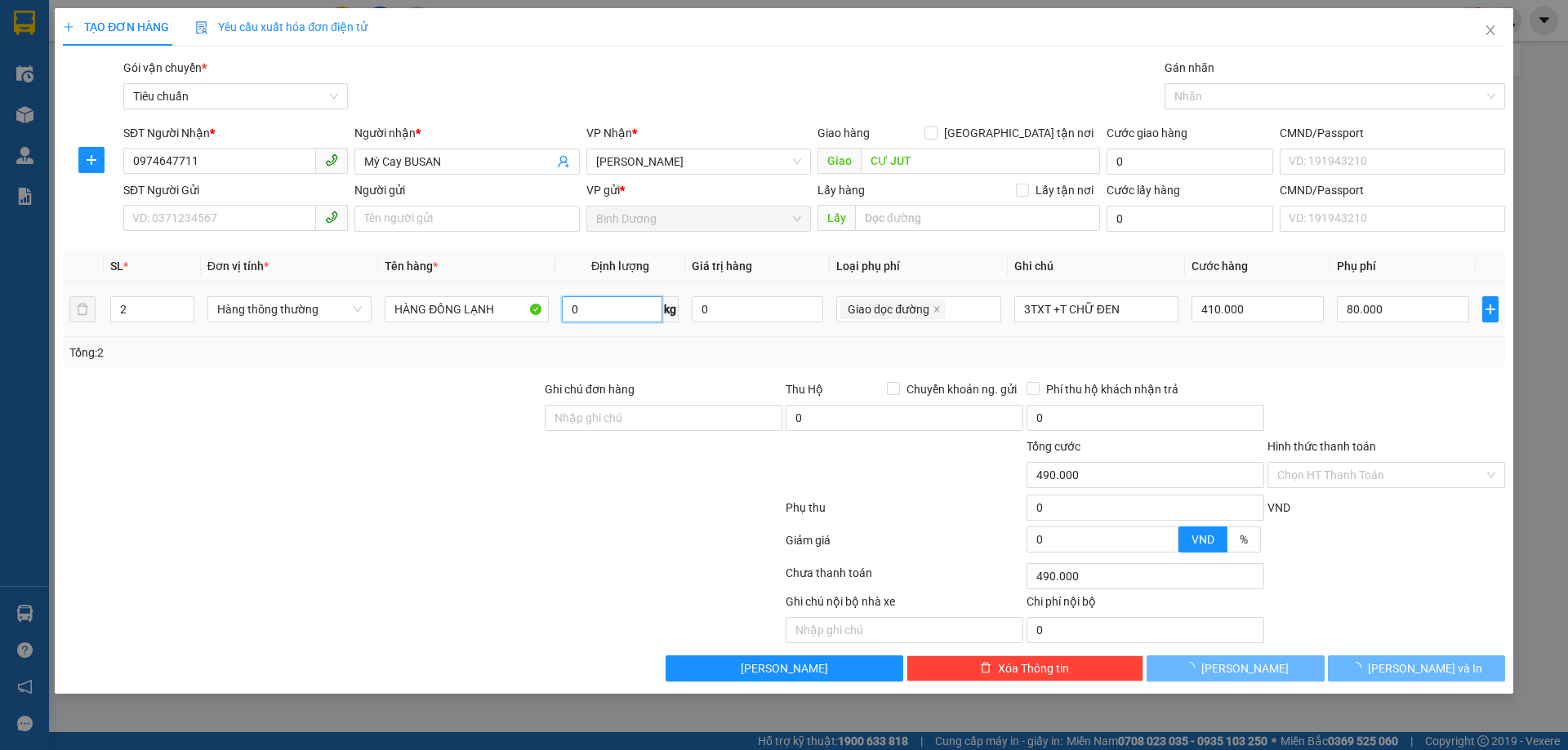
click at [592, 312] on input "0" at bounding box center [612, 310] width 100 height 26
type input "40.000"
type input "0"
type input "40.000"
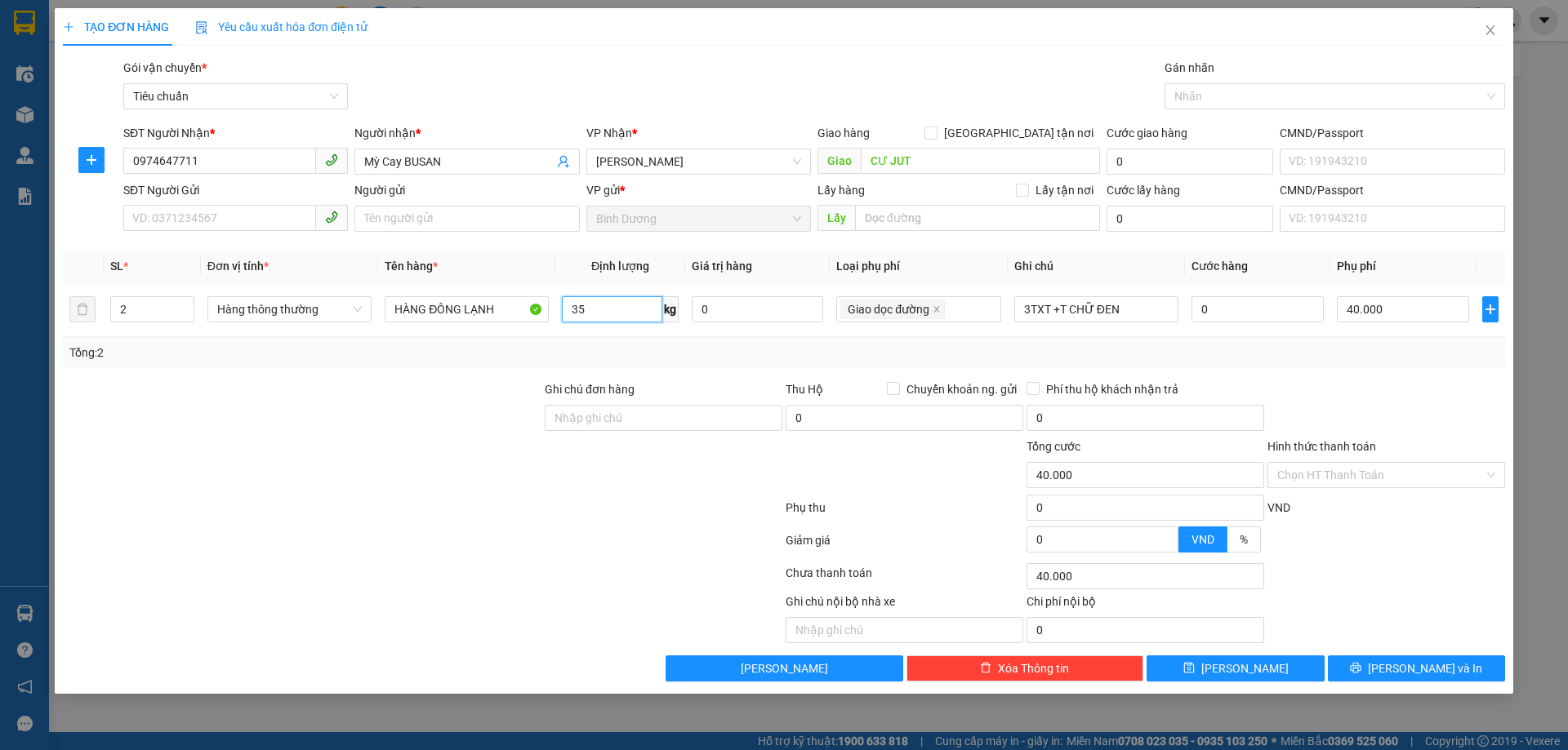
type input "35"
click at [615, 342] on div "Tổng: 2" at bounding box center [784, 353] width 1443 height 31
type input "110.000"
type input "70.000"
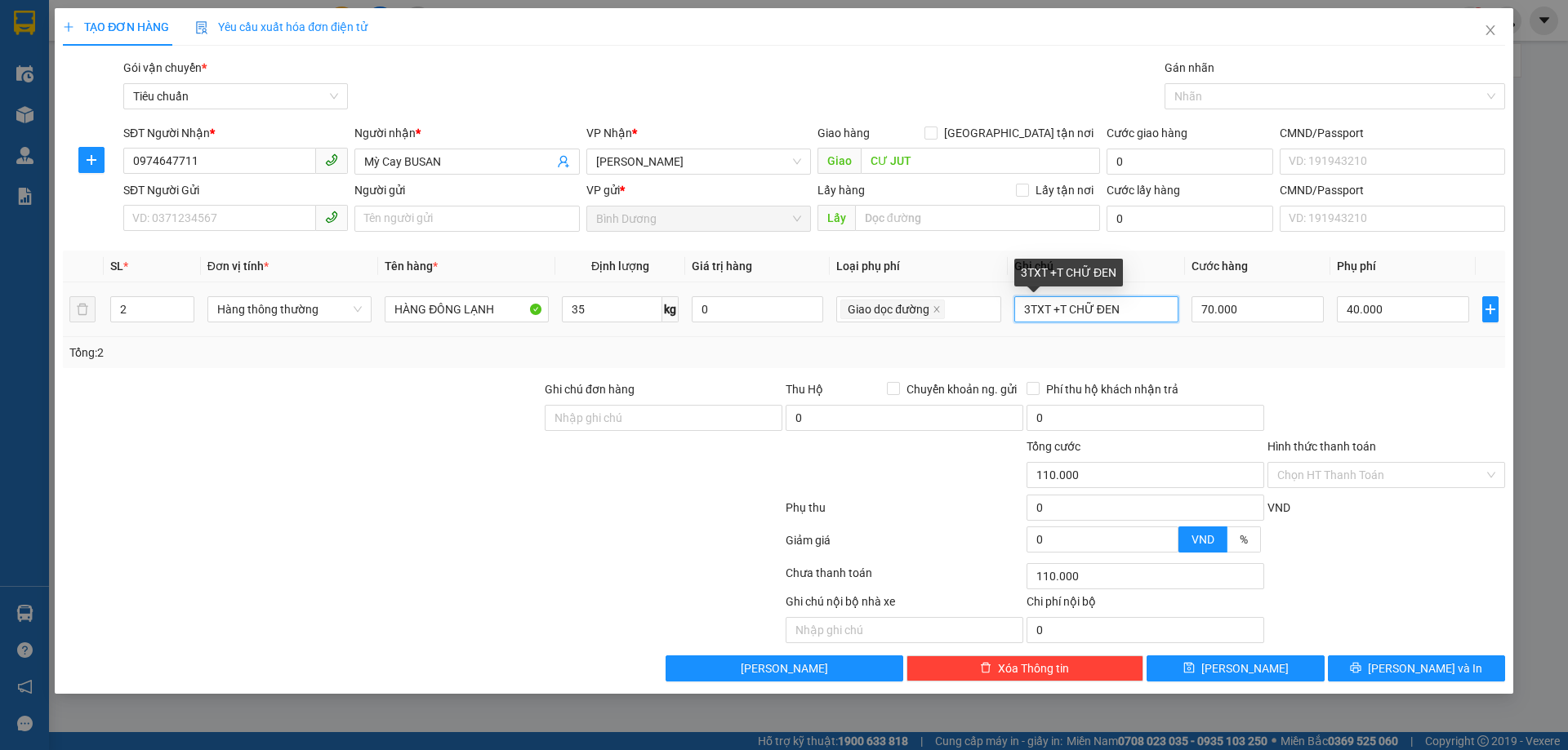
click at [1036, 308] on input "3TXT +T CHỮ ĐEN" at bounding box center [1096, 310] width 164 height 26
type input "MÁY BBC"
click at [1101, 354] on div "Tổng: 2" at bounding box center [784, 353] width 1429 height 18
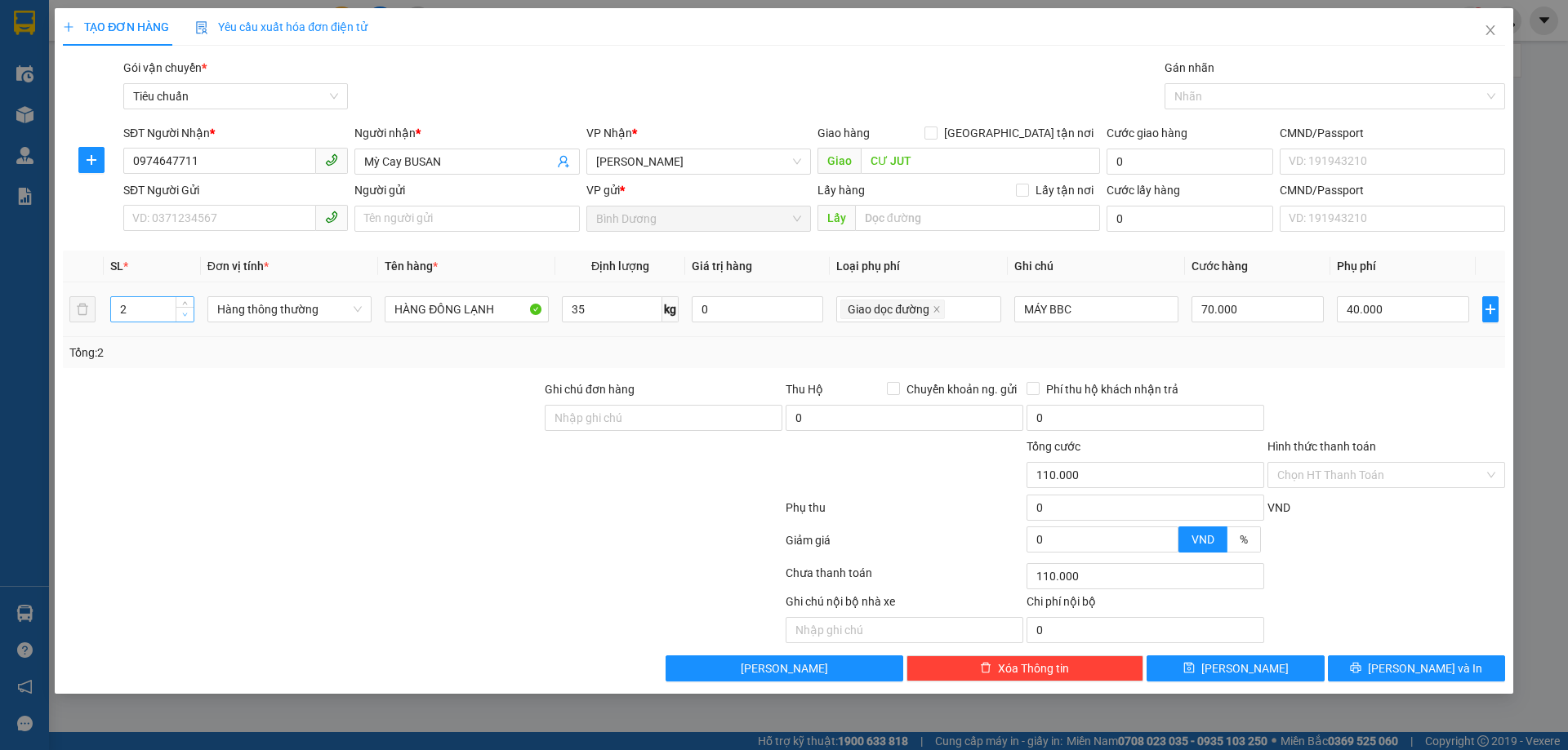
type input "1"
click at [188, 316] on icon "down" at bounding box center [185, 314] width 6 height 6
click at [1277, 337] on div "Tổng: 1" at bounding box center [784, 353] width 1443 height 31
click at [1255, 305] on input "70.000" at bounding box center [1257, 310] width 132 height 26
type input "90.000"
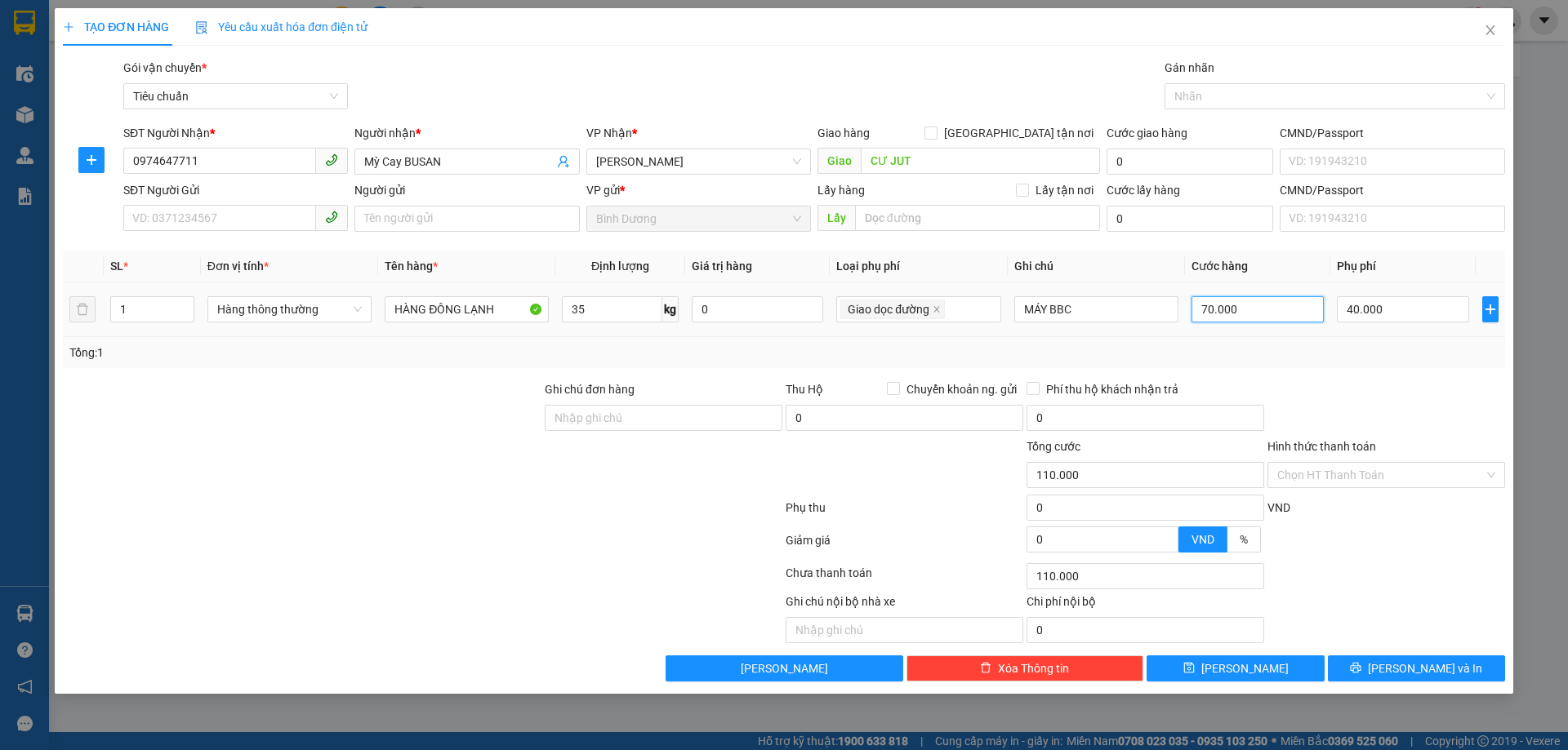
type input "90.000"
type input "20.000"
type input "20.008"
type input "8"
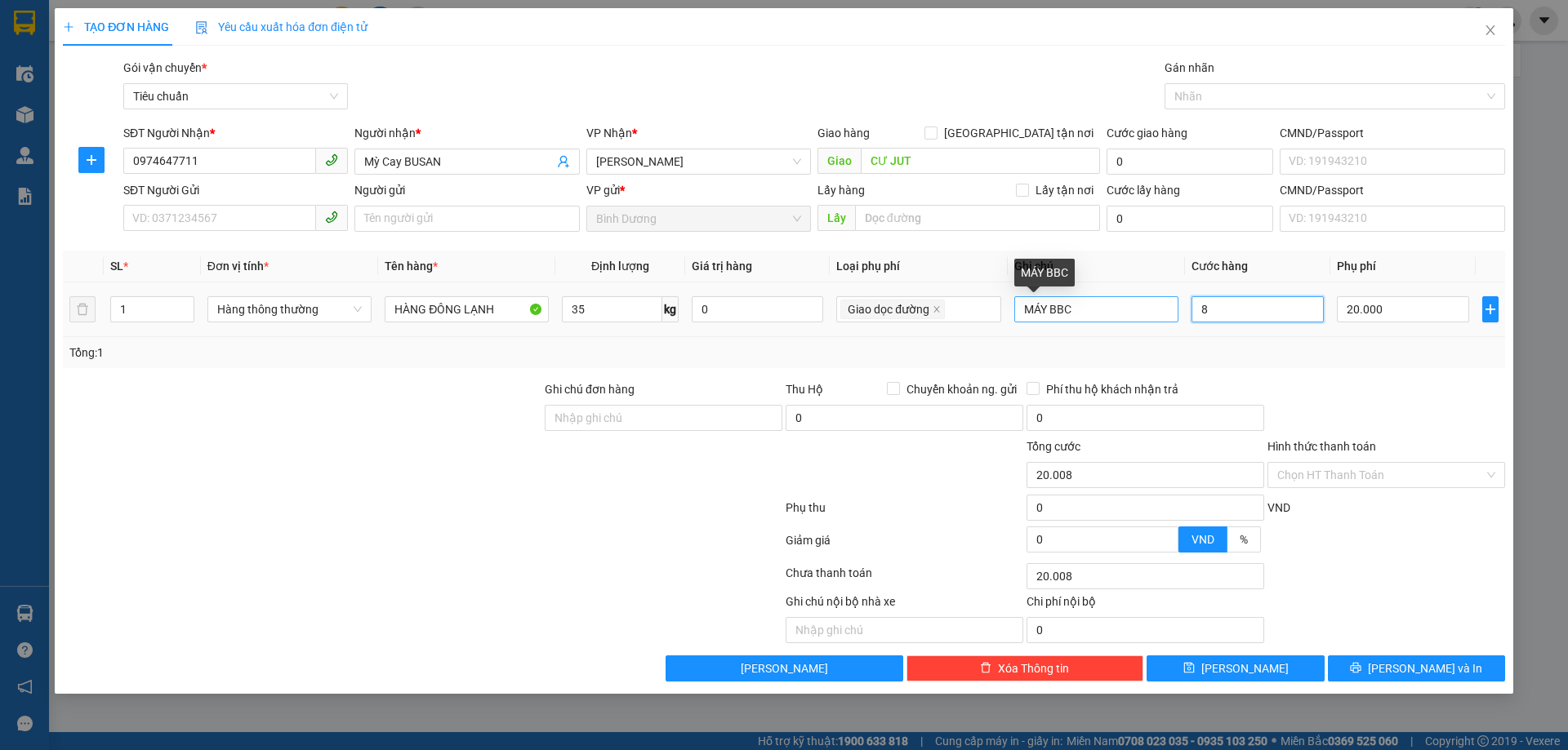
type input "20.080"
type input "80"
type input "100.000"
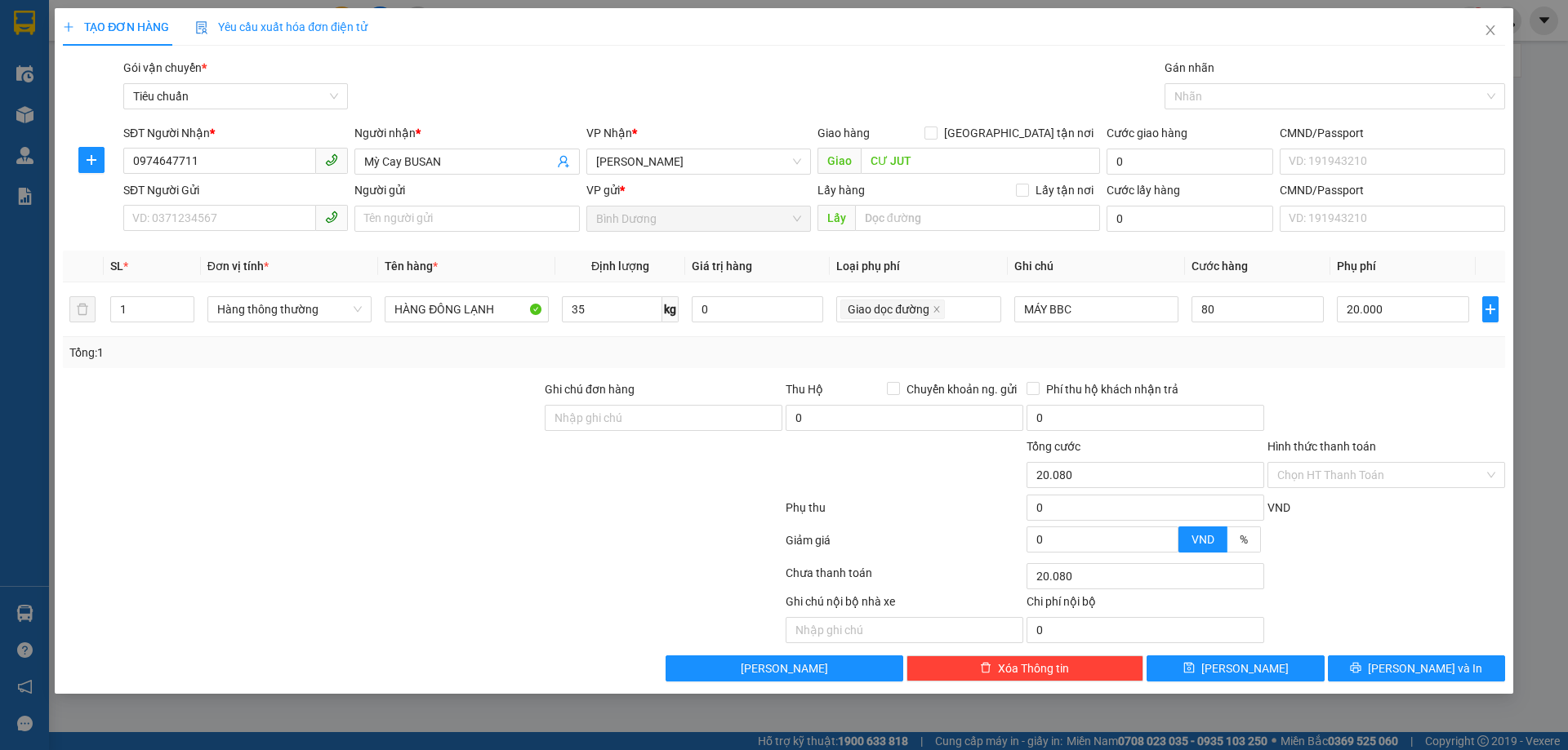
type input "80.000"
click at [1213, 351] on div "Tổng: 1" at bounding box center [784, 353] width 1429 height 18
click at [449, 310] on input "HÀNG ĐÔNG LẠNH" at bounding box center [467, 310] width 164 height 26
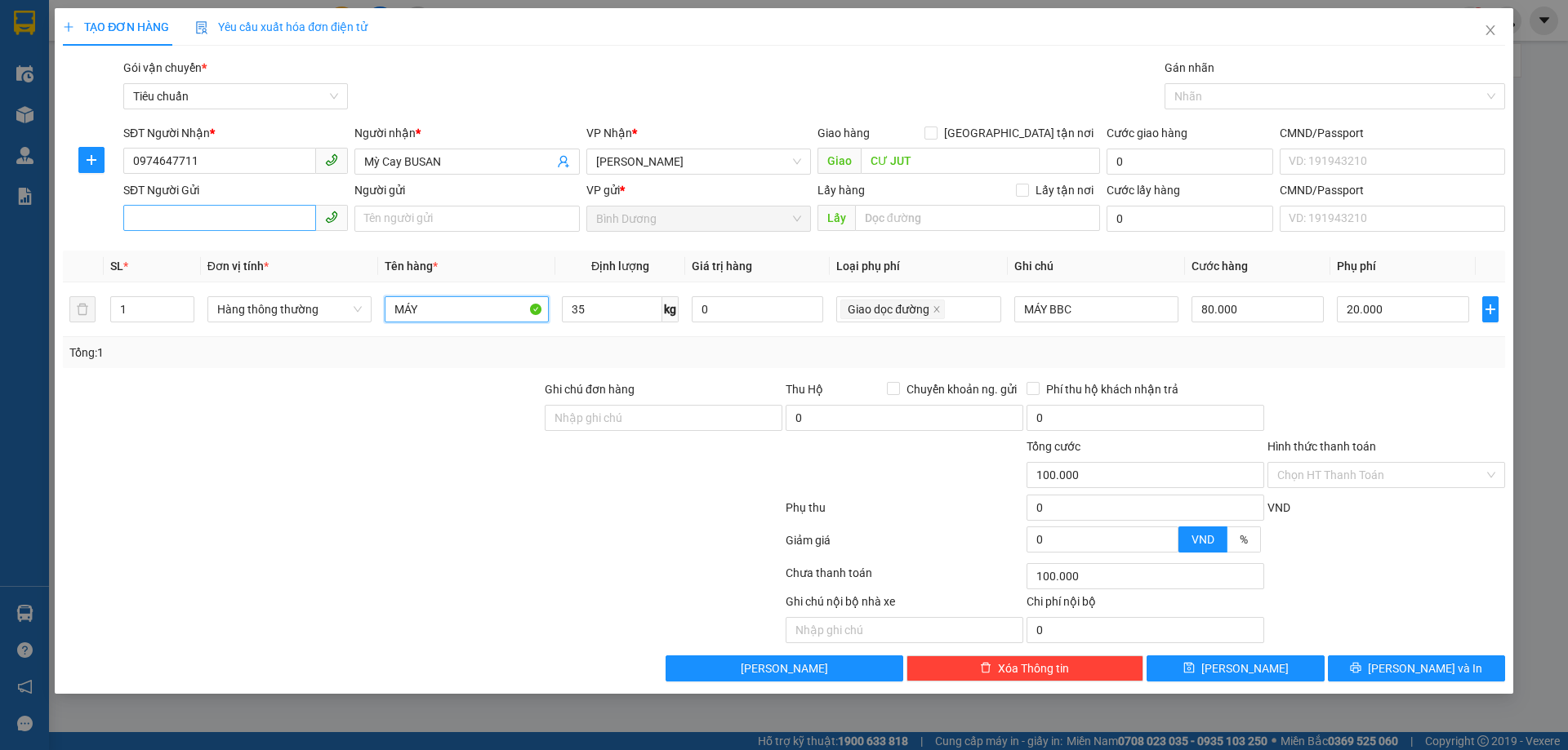
type input "MÁY"
click at [230, 214] on input "SĐT Người Gửi" at bounding box center [219, 218] width 192 height 26
click at [241, 218] on input "SĐT Người Gửi" at bounding box center [219, 218] width 192 height 26
type input "0963702145"
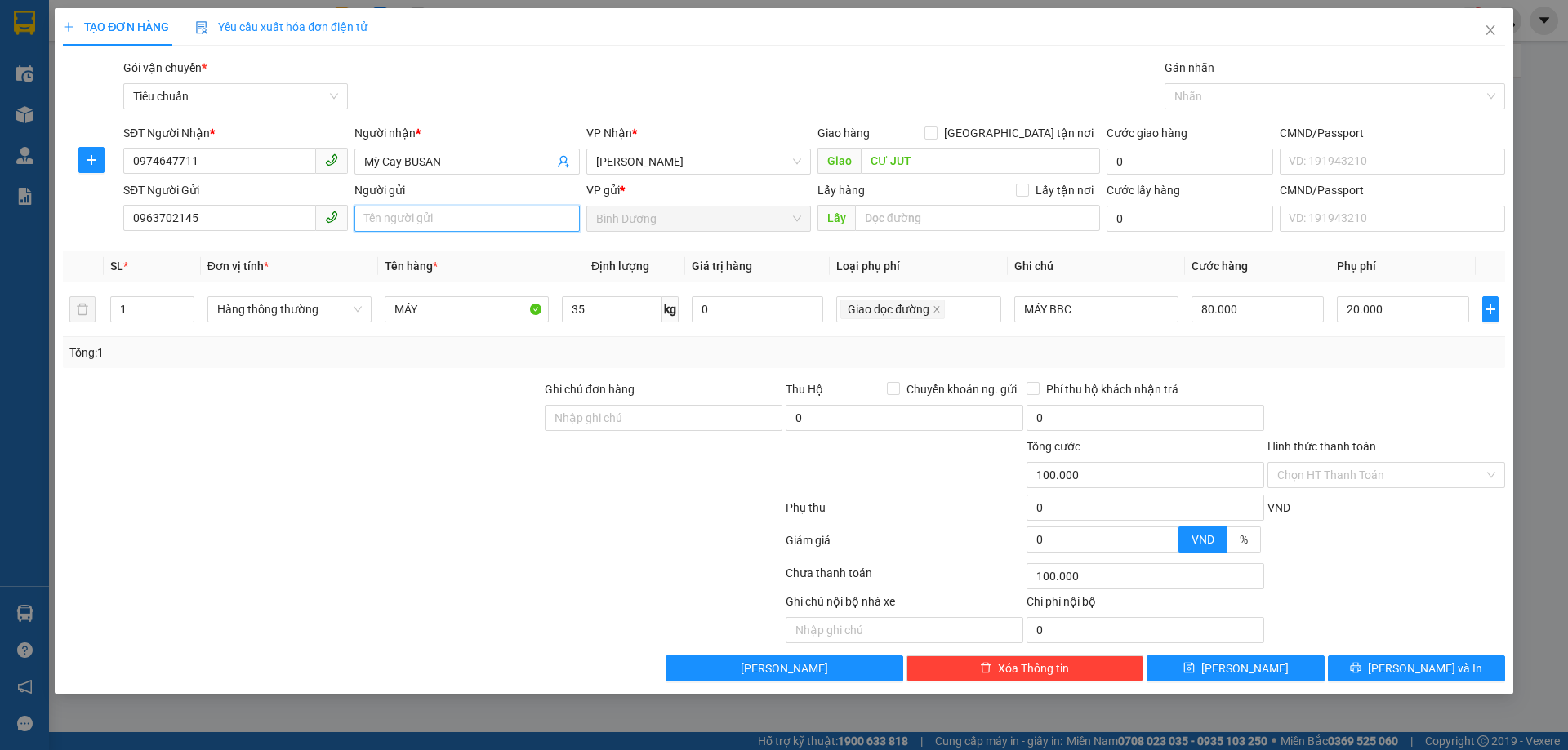
click at [374, 219] on input "Người gửi" at bounding box center [467, 219] width 225 height 26
type input "A Tiến"
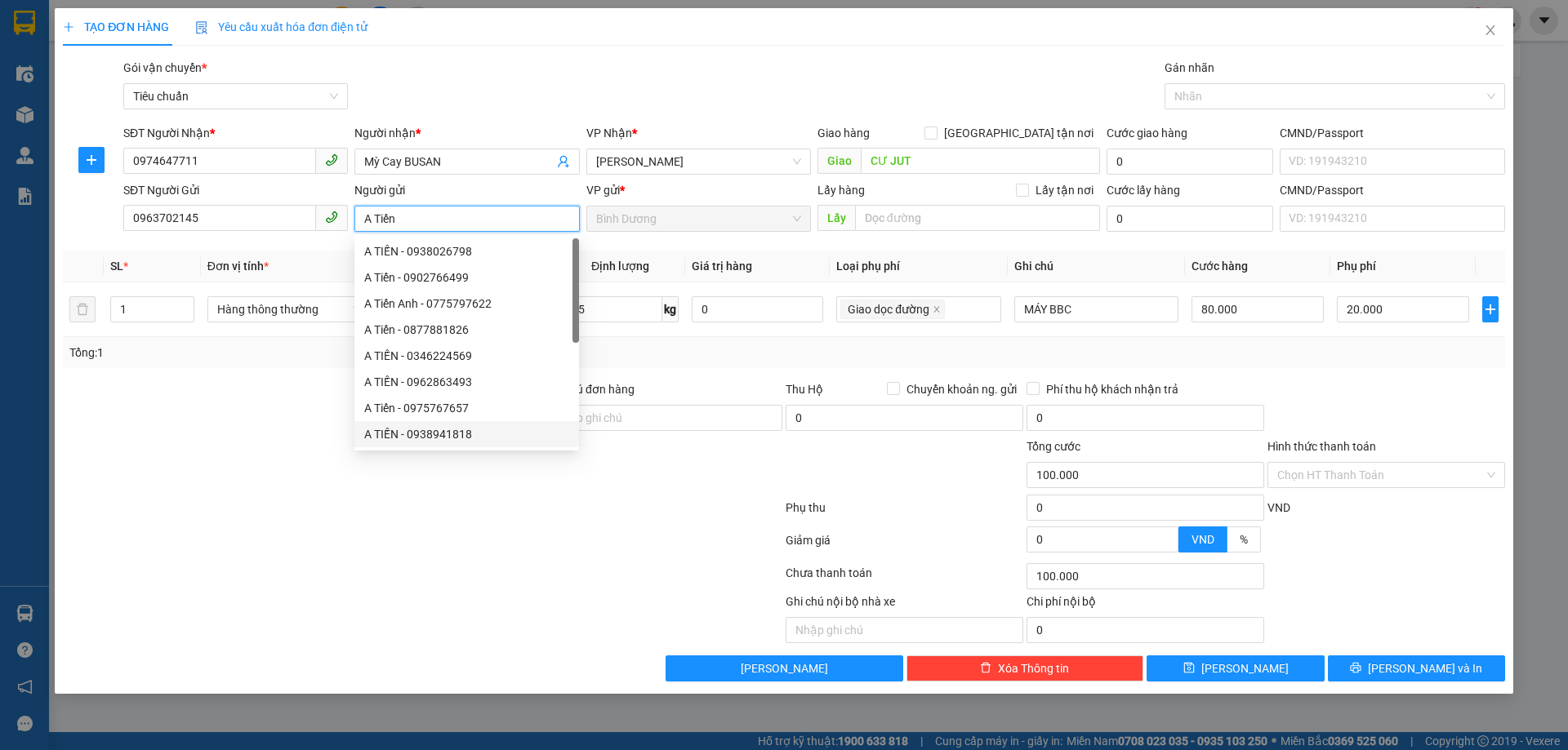
click at [423, 387] on div "A TIẾN - 0962863493" at bounding box center [467, 382] width 205 height 18
type input "0962863493"
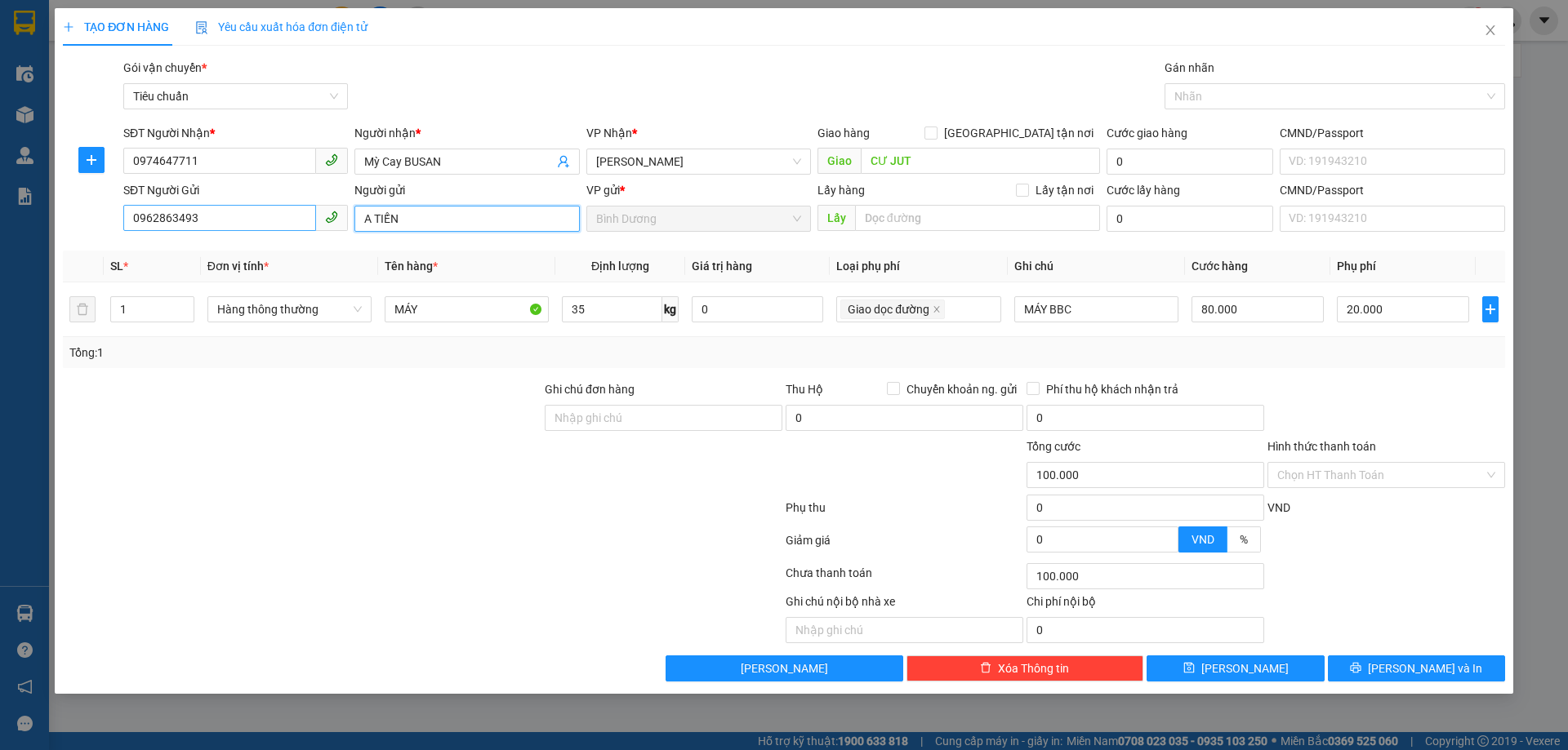
type input "A TIẾN"
click at [233, 217] on input "0962863493" at bounding box center [219, 218] width 192 height 26
click at [159, 214] on input "09637021" at bounding box center [219, 218] width 192 height 26
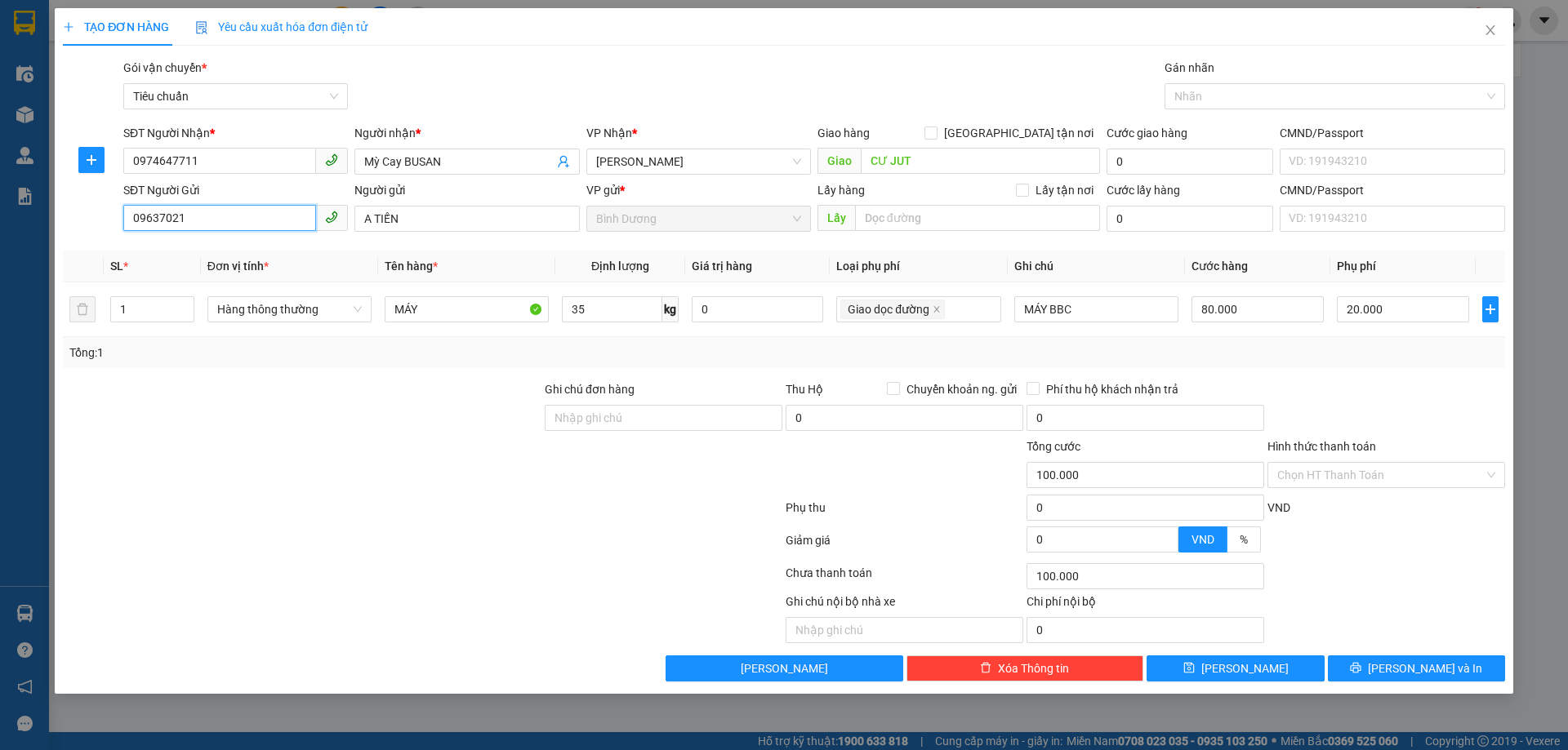
click at [197, 214] on input "09637021" at bounding box center [219, 218] width 192 height 26
type input "0963702145"
click at [181, 468] on div at bounding box center [302, 466] width 482 height 58
click at [463, 301] on input "MÁY" at bounding box center [467, 310] width 164 height 26
click at [1362, 363] on div "Tổng: 1" at bounding box center [784, 353] width 1443 height 31
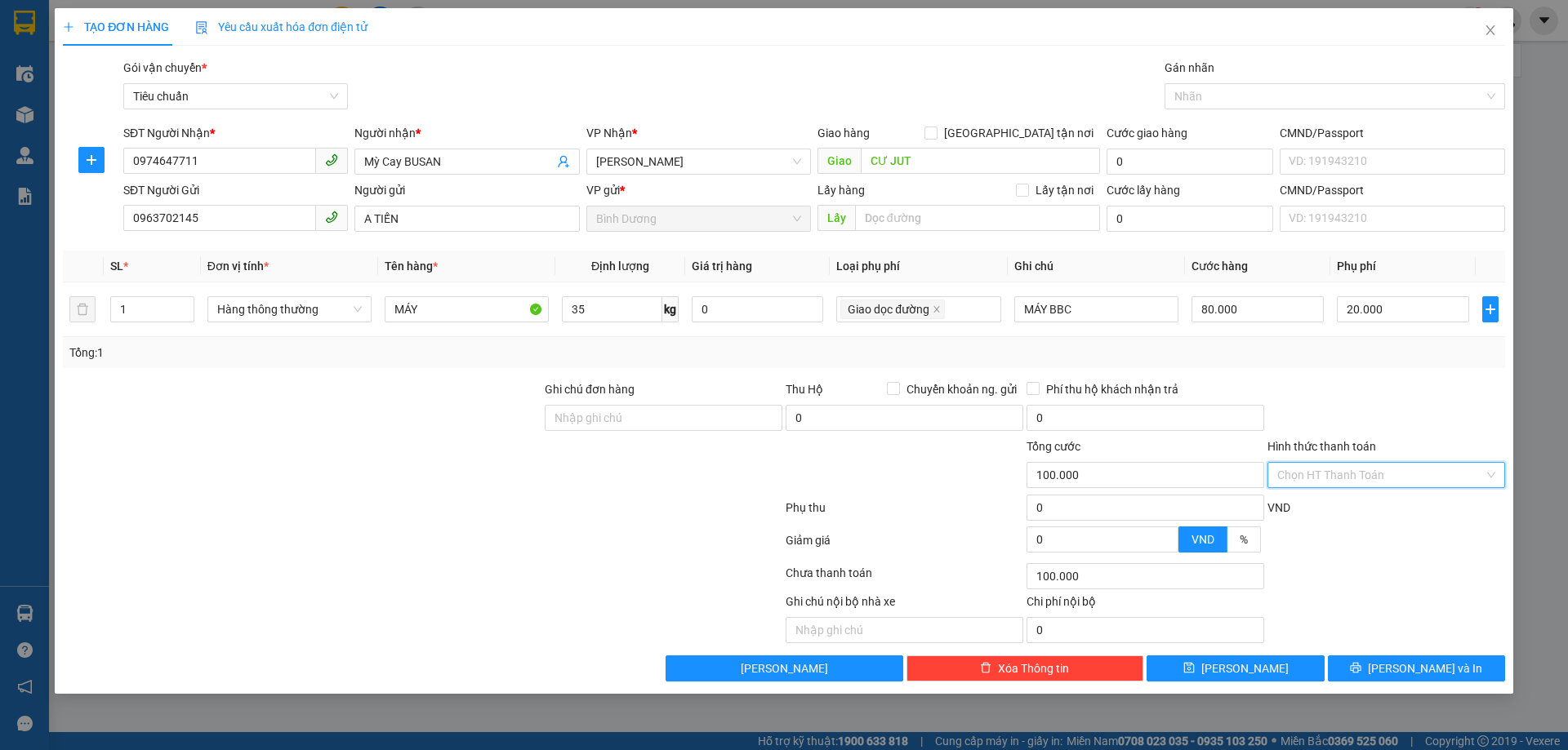
click at [1379, 480] on input "Hình thức thanh toán" at bounding box center [1381, 475] width 207 height 24
click at [1352, 395] on div at bounding box center [1386, 409] width 241 height 58
click at [1327, 475] on input "Hình thức thanh toán" at bounding box center [1381, 475] width 207 height 24
click at [1339, 511] on div "Tại văn phòng" at bounding box center [1386, 508] width 218 height 18
type input "0"
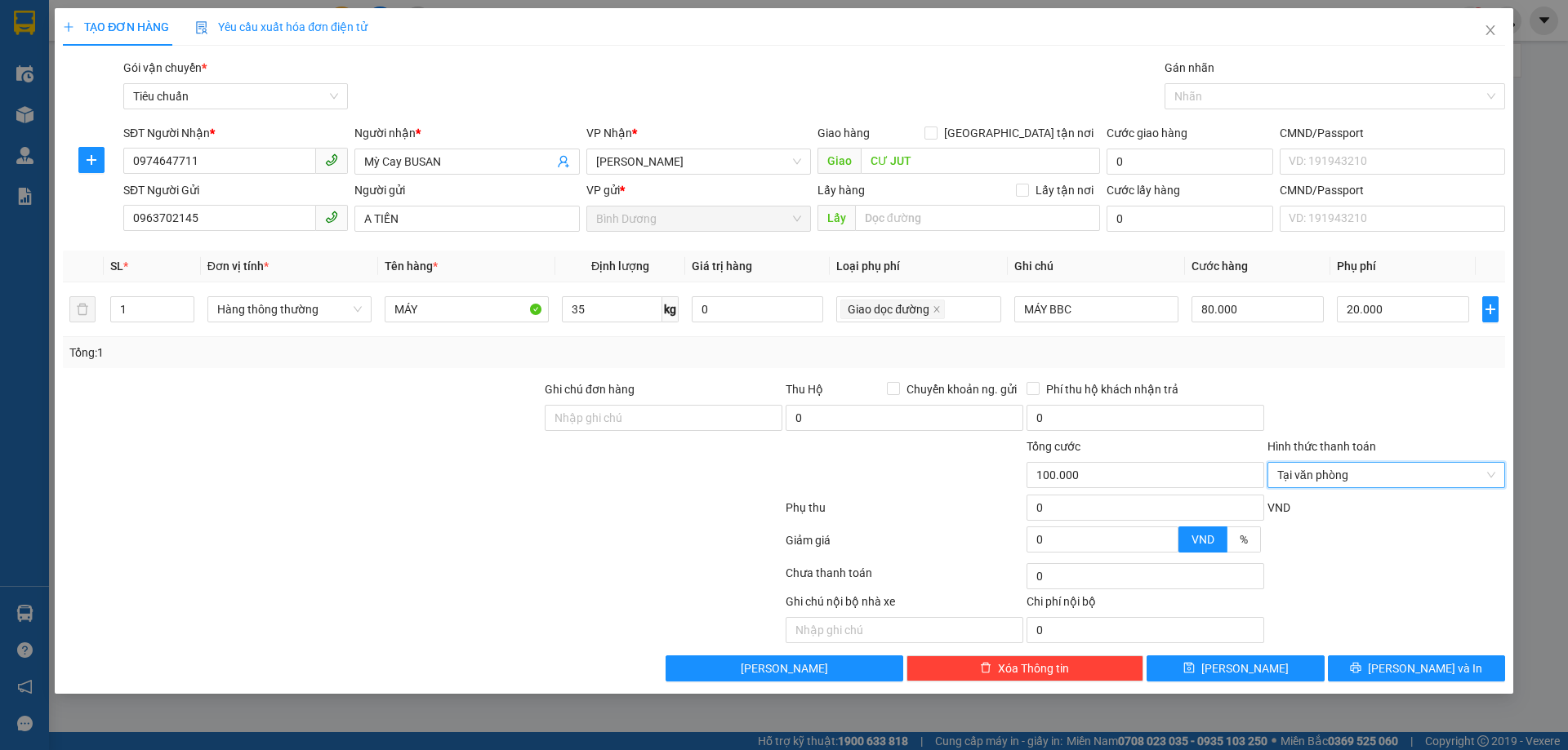
click at [1341, 412] on div at bounding box center [1386, 409] width 241 height 58
click at [1453, 681] on button "[PERSON_NAME] và In" at bounding box center [1417, 668] width 177 height 26
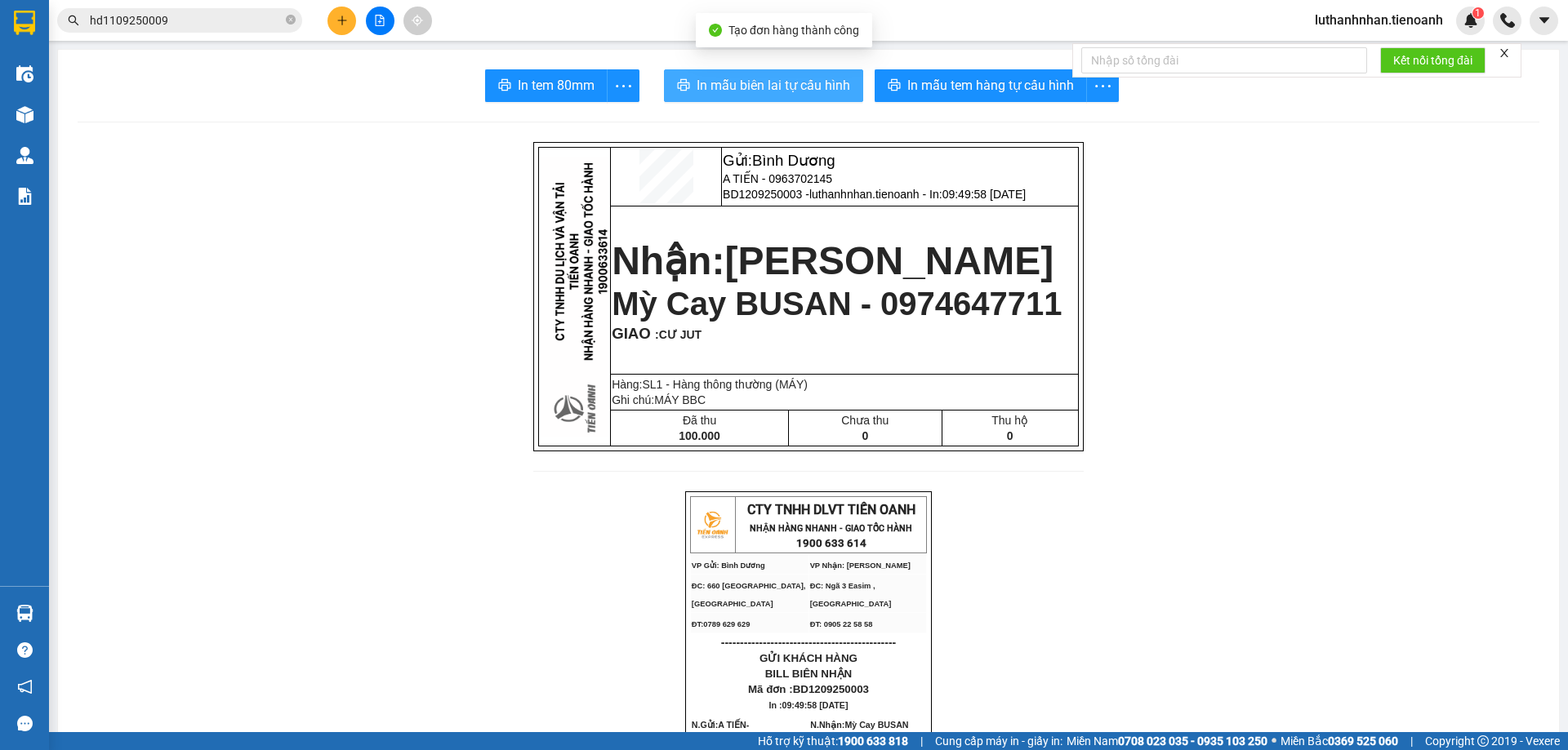
click at [801, 87] on span "In mẫu biên lai tự cấu hình" at bounding box center [773, 85] width 153 height 21
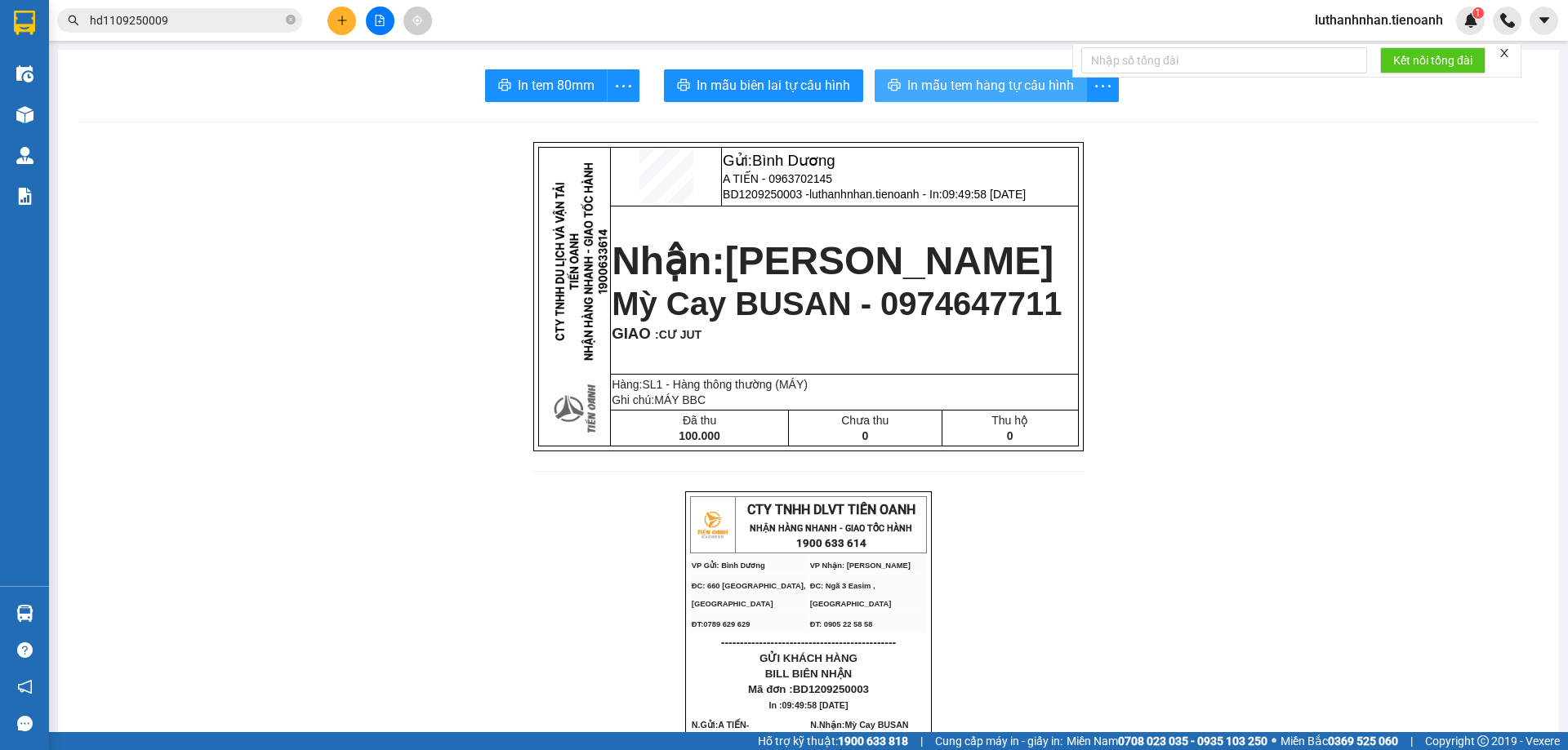
click at [1007, 91] on span "In mẫu tem hàng tự cấu hình" at bounding box center [991, 85] width 167 height 21
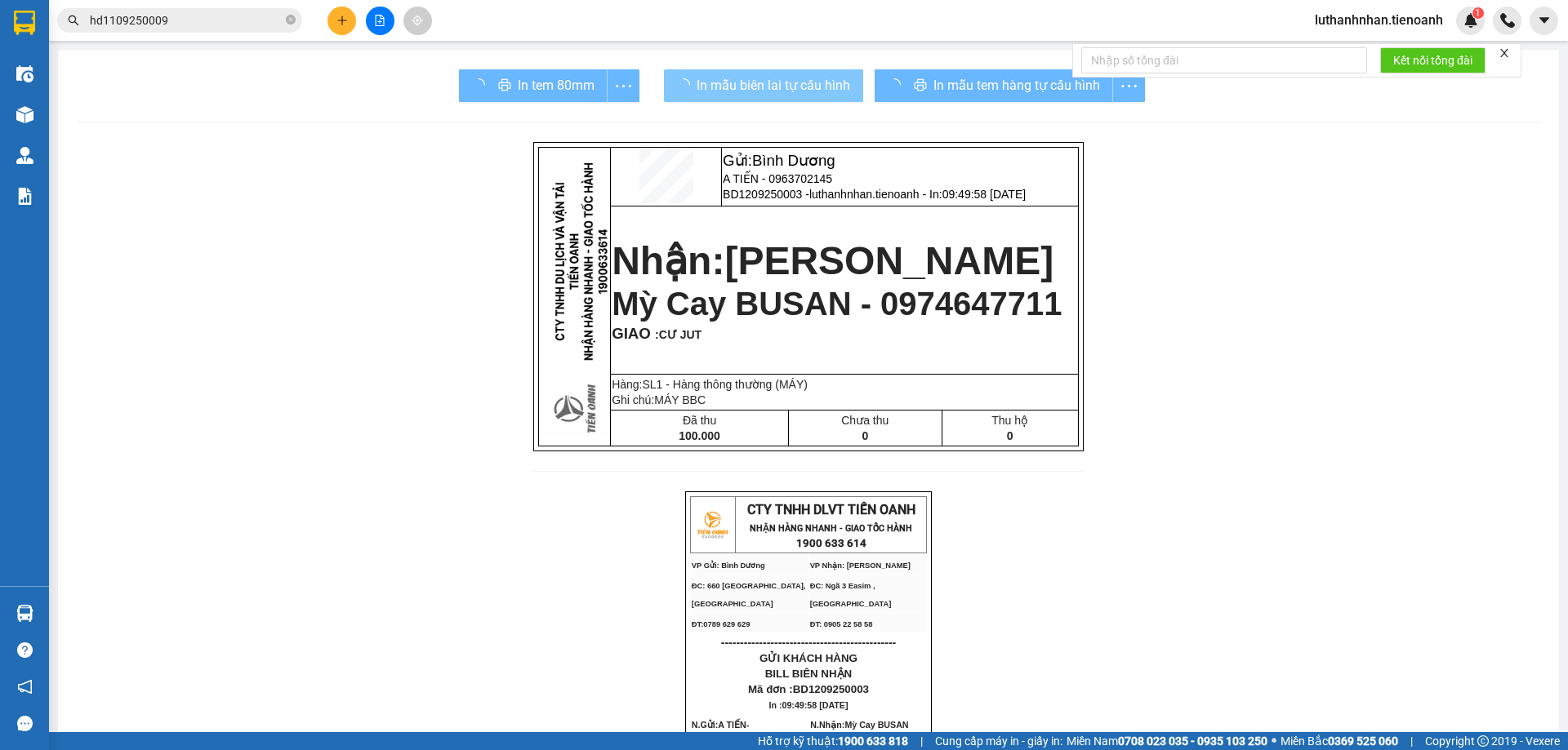
click at [815, 88] on span "In mẫu biên lai tự cấu hình" at bounding box center [773, 85] width 153 height 21
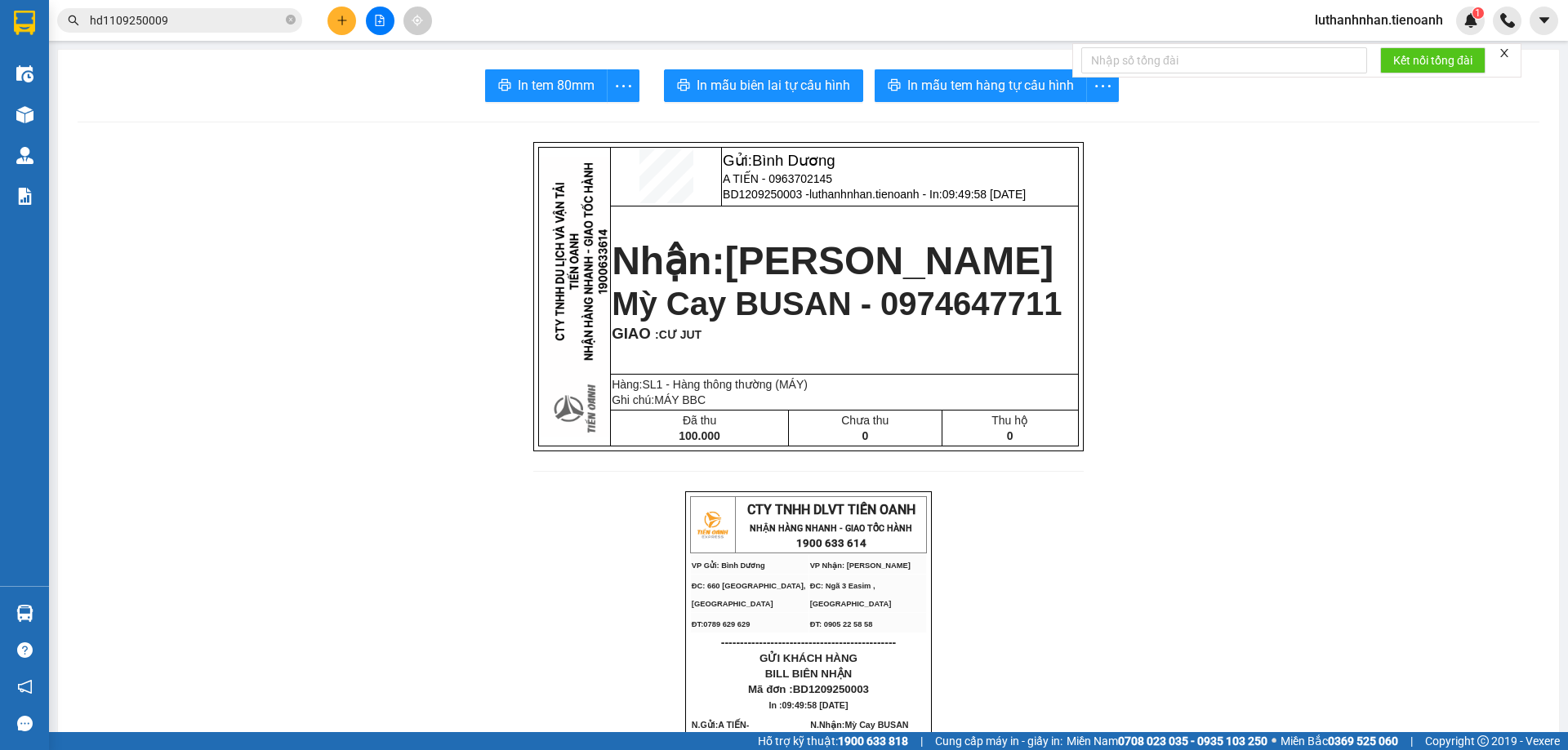
click at [772, 99] on button "In mẫu biên lai tự cấu hình" at bounding box center [764, 85] width 199 height 32
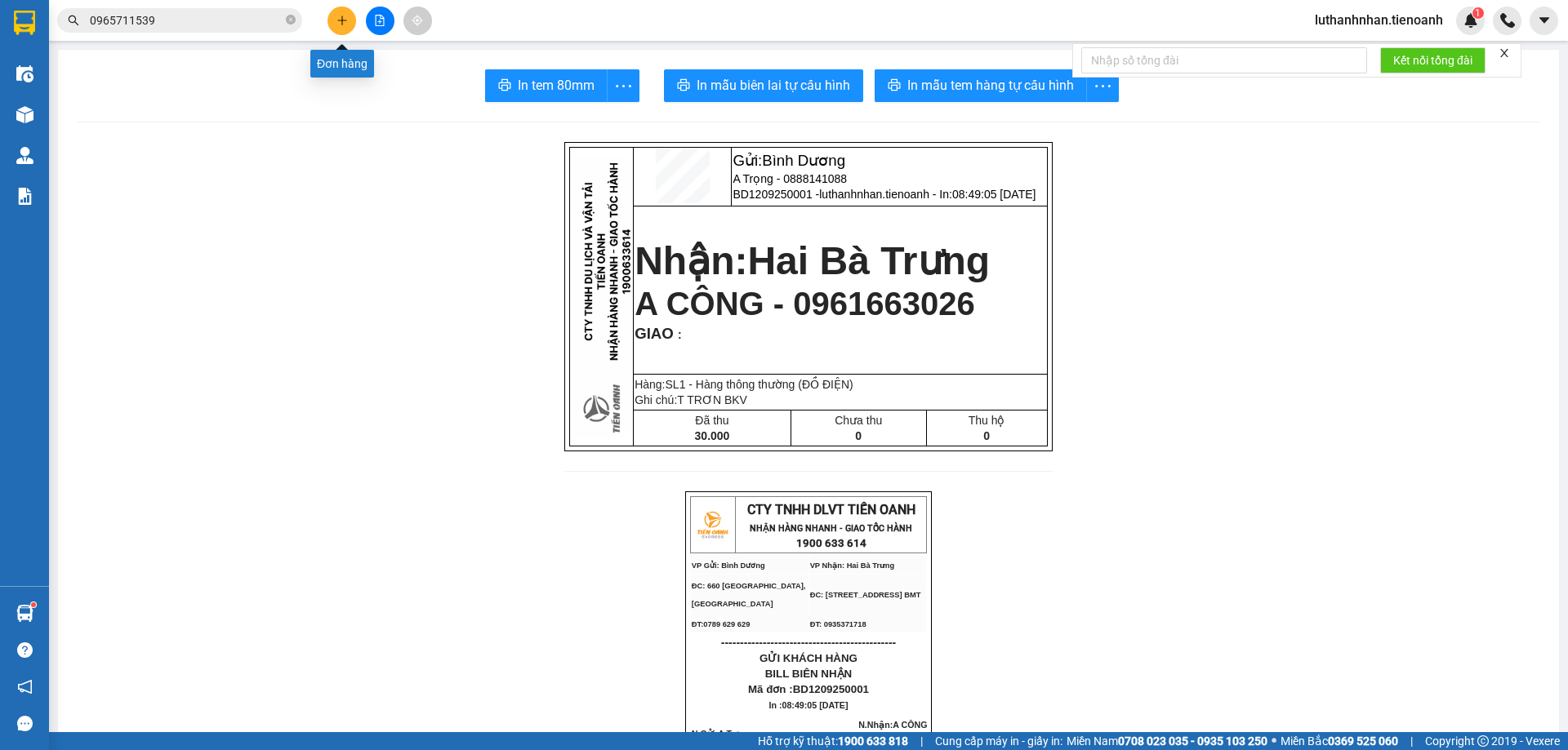
click at [343, 18] on icon "plus" at bounding box center [342, 21] width 12 height 12
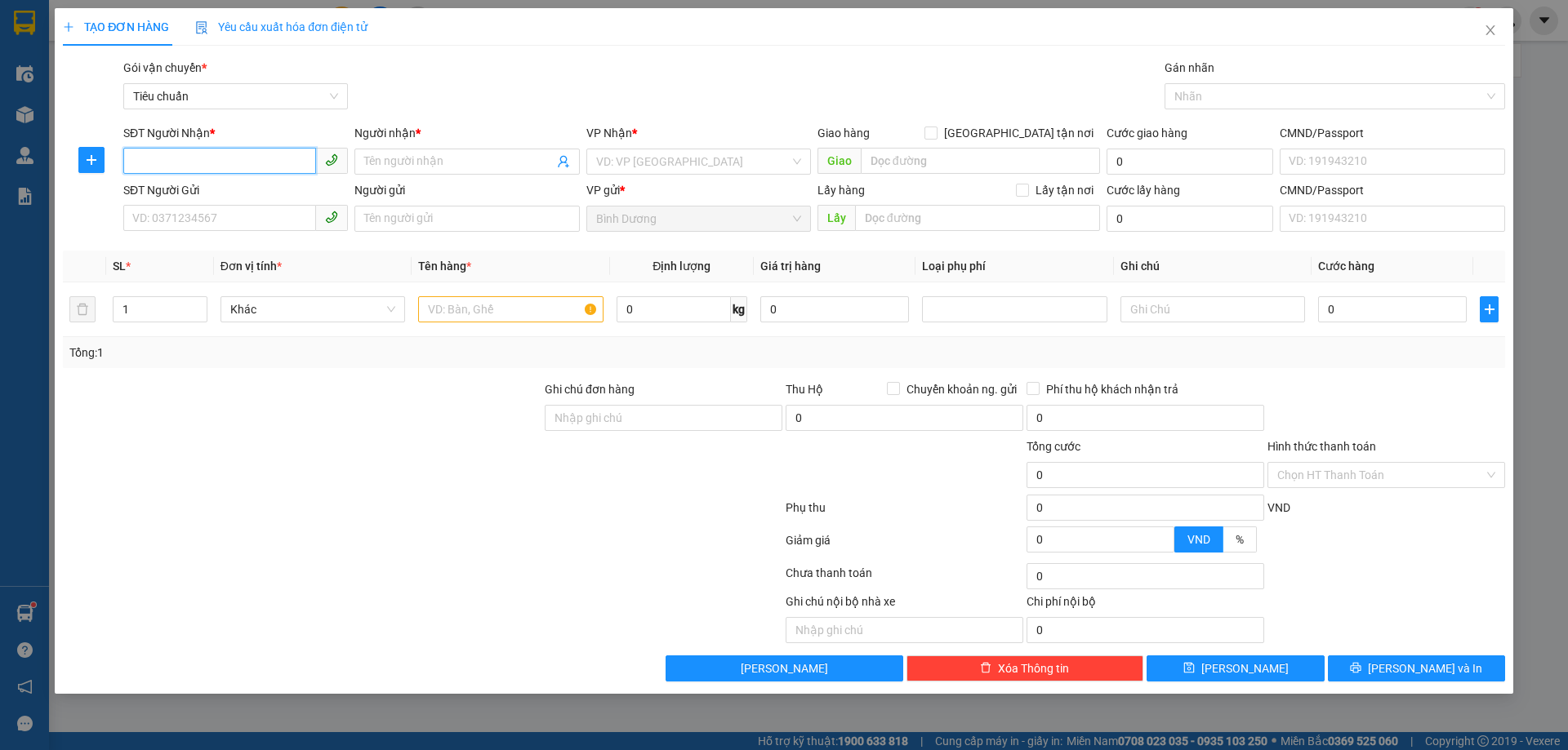
click at [184, 157] on input "SĐT Người Nhận *" at bounding box center [219, 160] width 192 height 26
type input "0385128955"
click at [233, 191] on div "0385128955 - MiGan" at bounding box center [235, 194] width 205 height 18
type input "MiGan"
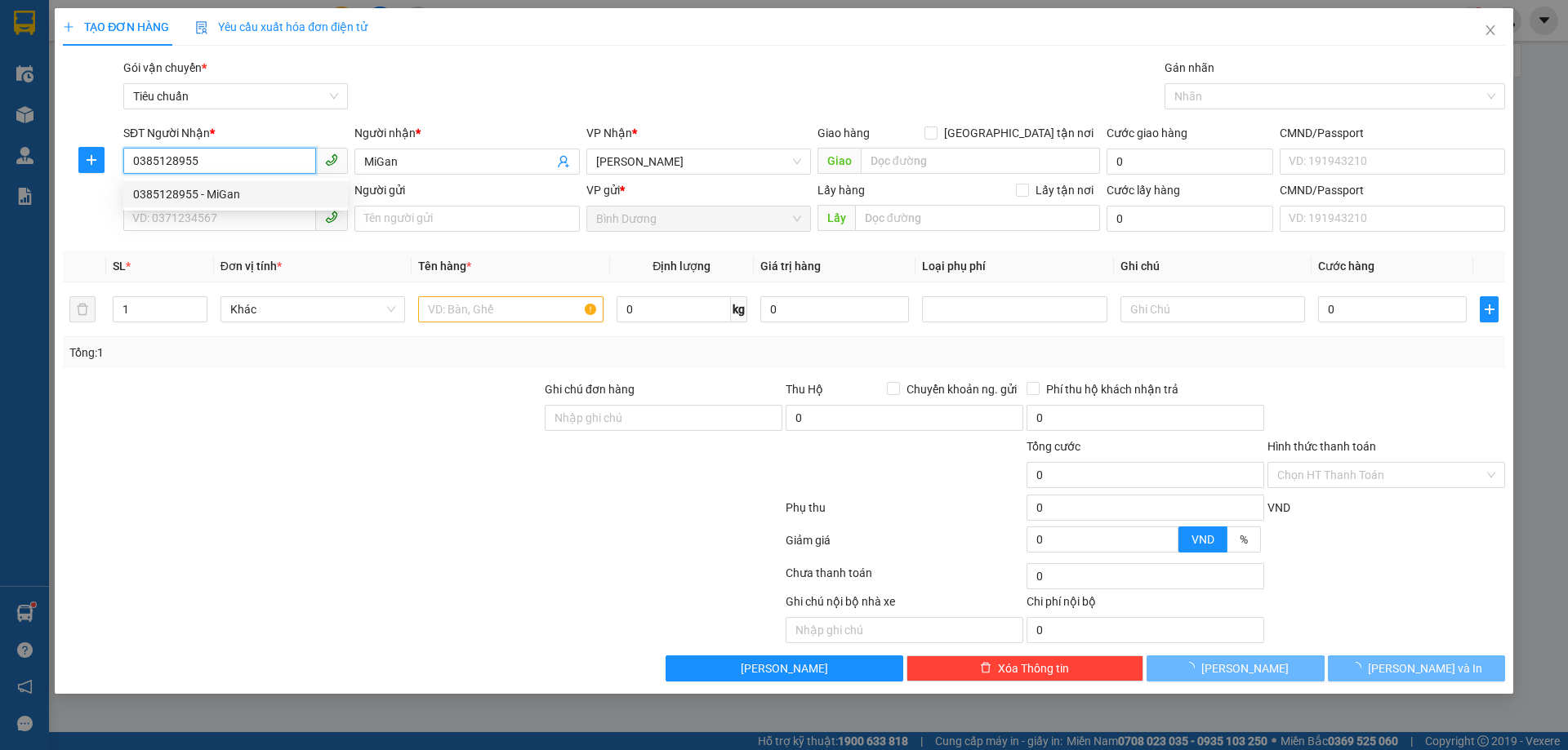
type input "30.000"
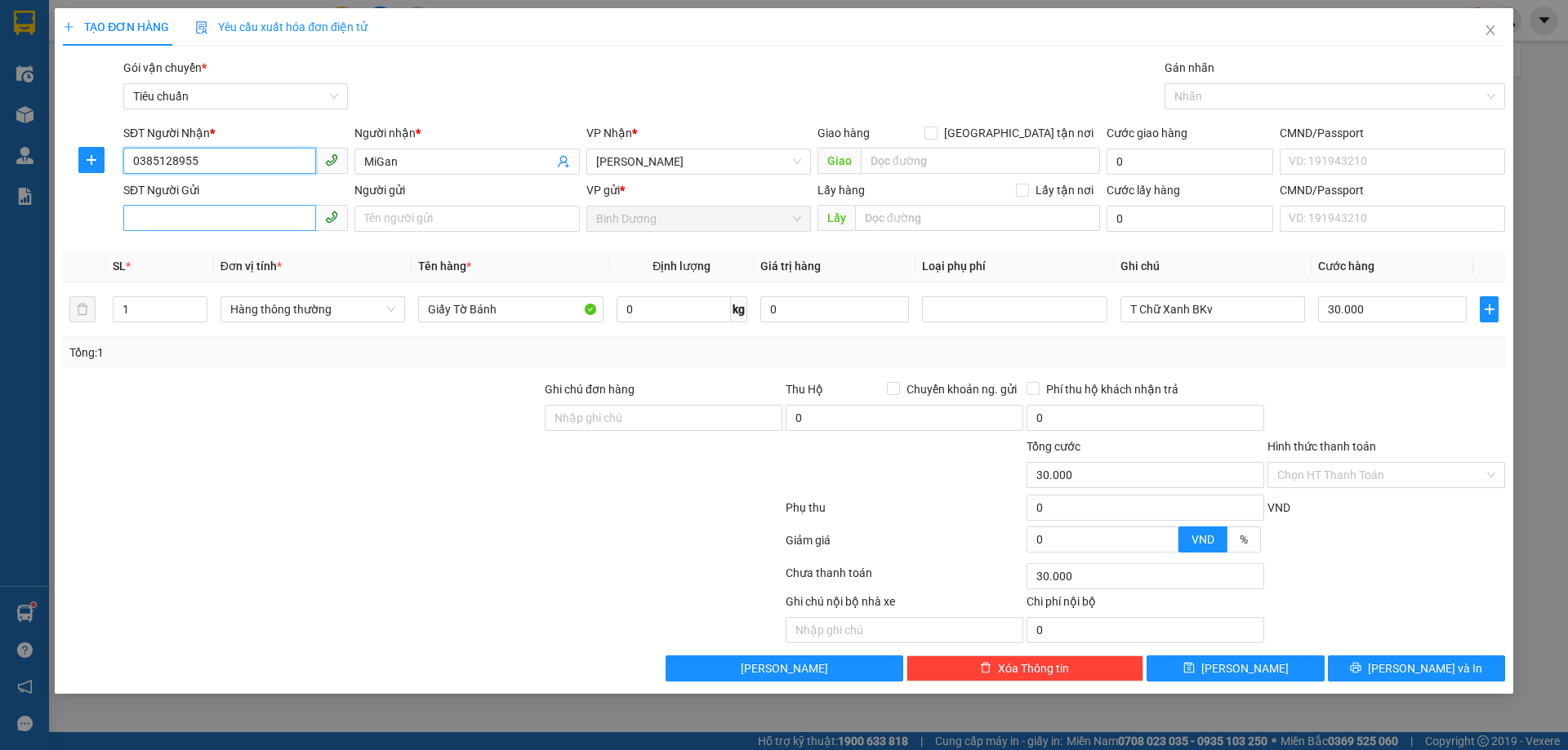
type input "0385128955"
click at [244, 217] on input "SĐT Người Gửi" at bounding box center [219, 218] width 192 height 26
type input "0347424309"
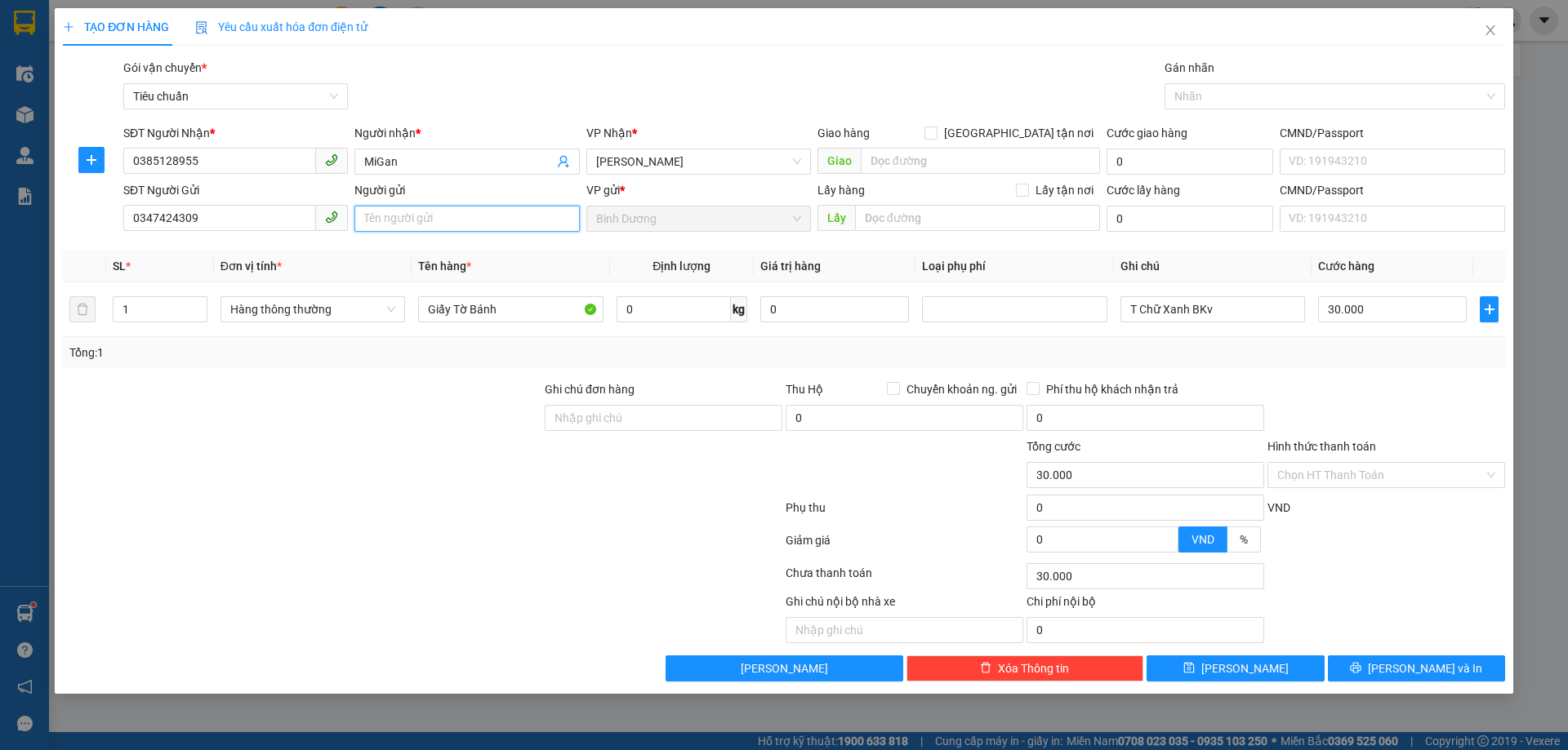
click at [461, 219] on input "Người gửi" at bounding box center [467, 219] width 225 height 26
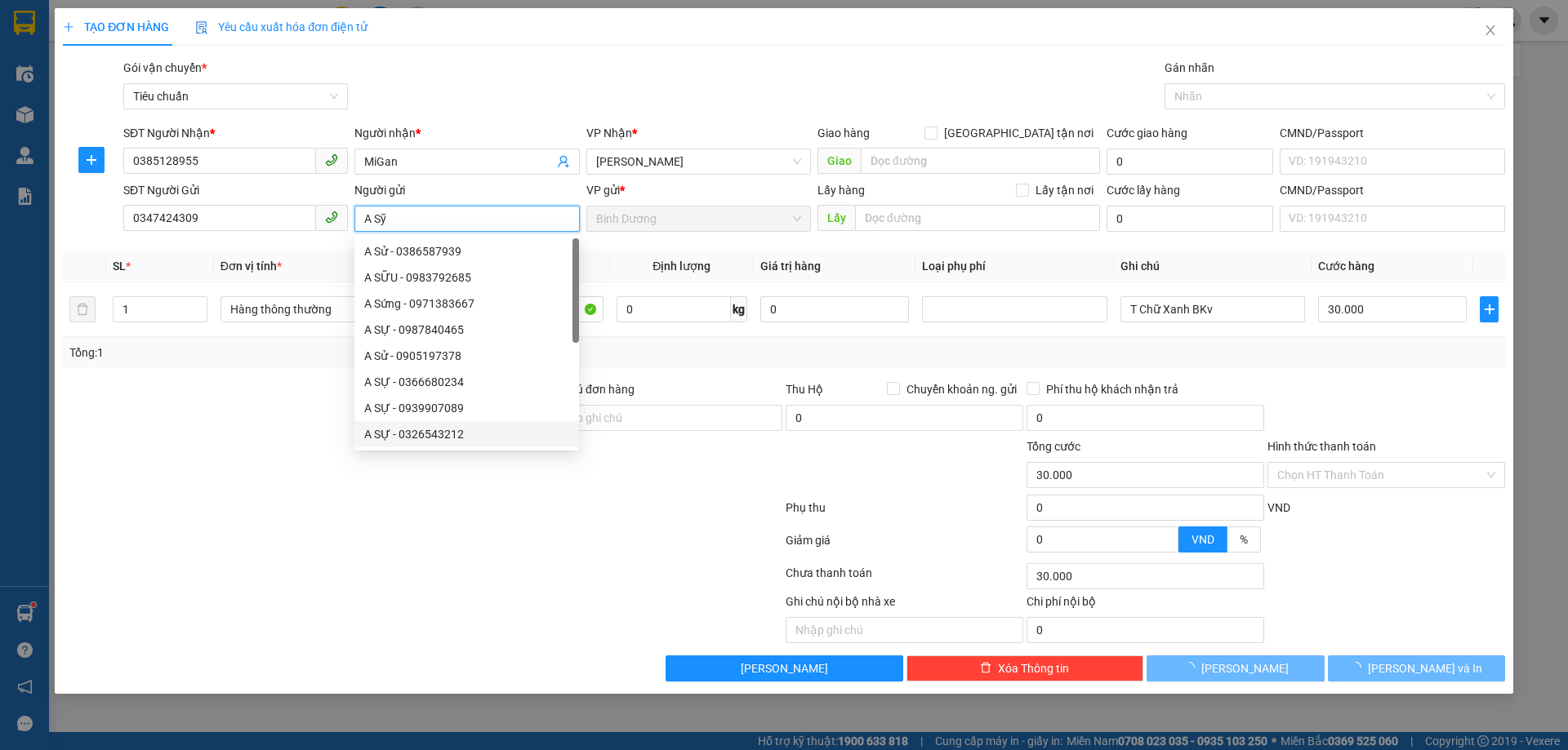
type input "A Sỹ"
click at [107, 529] on div at bounding box center [423, 543] width 723 height 32
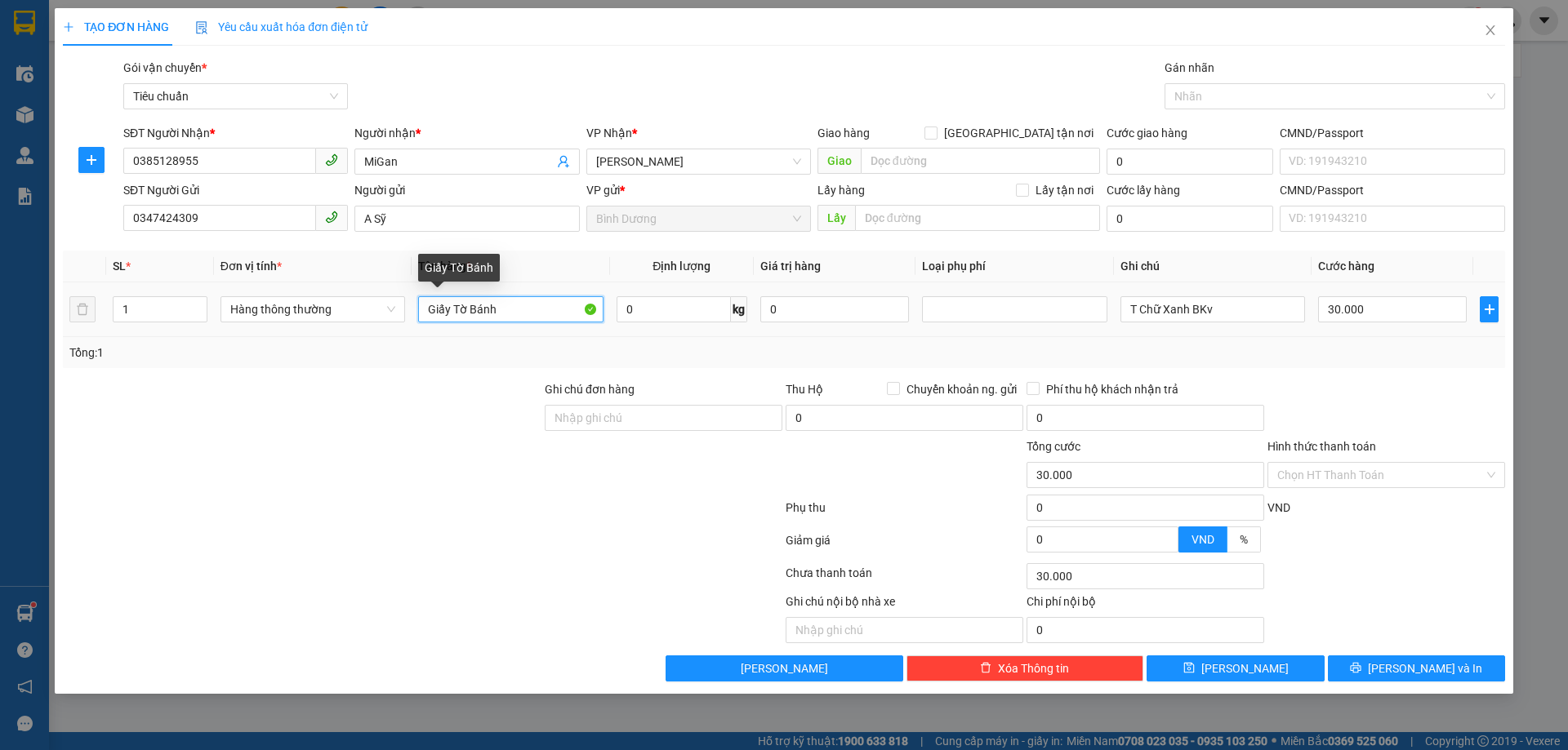
click at [536, 316] on input "Giấy Tờ Bánh" at bounding box center [510, 310] width 185 height 26
click at [495, 310] on input "text" at bounding box center [510, 310] width 185 height 26
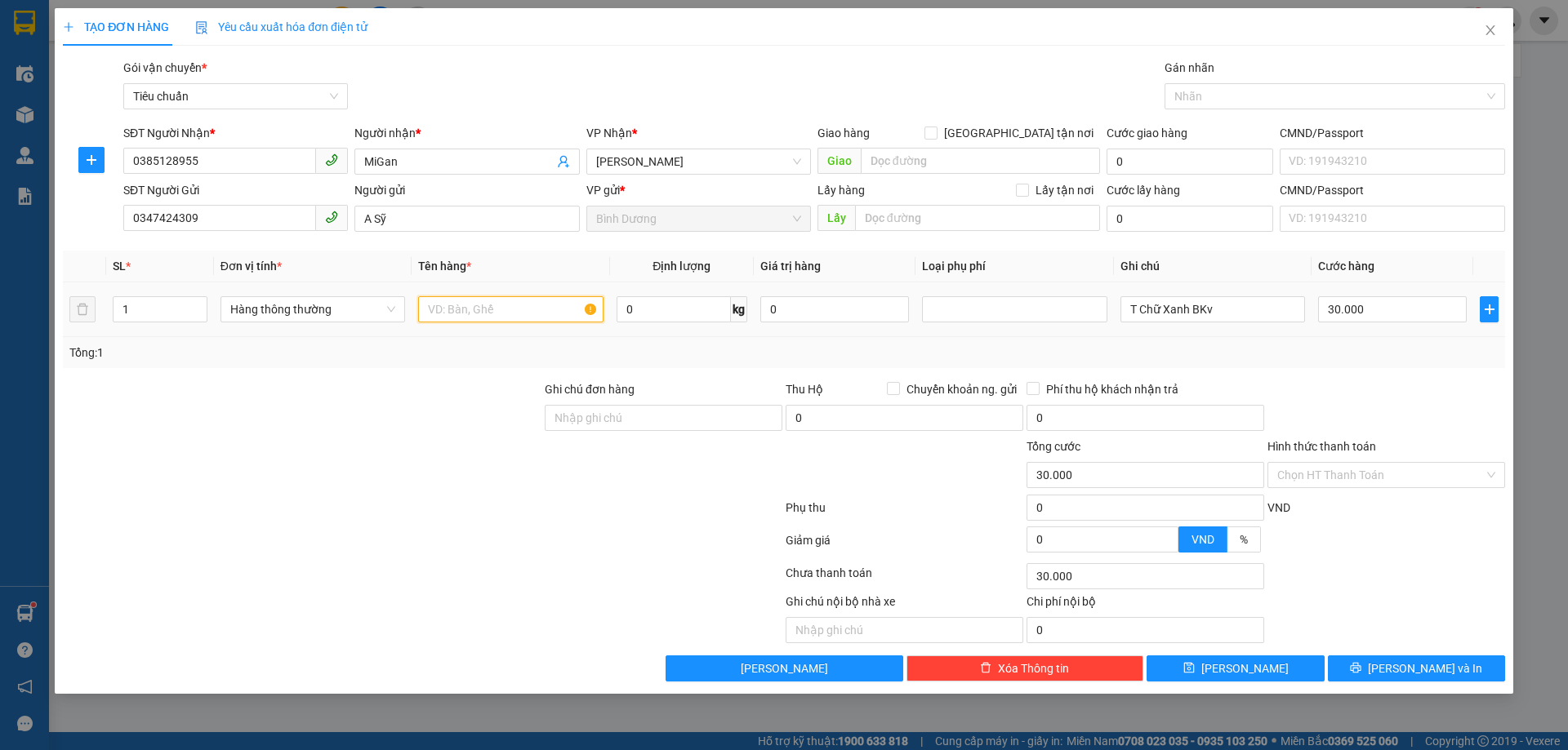
click at [495, 310] on input "text" at bounding box center [510, 310] width 185 height 26
type input "D"
type input "ĐỒ CA NHÂN"
click at [680, 292] on td "0 kg" at bounding box center [682, 310] width 144 height 55
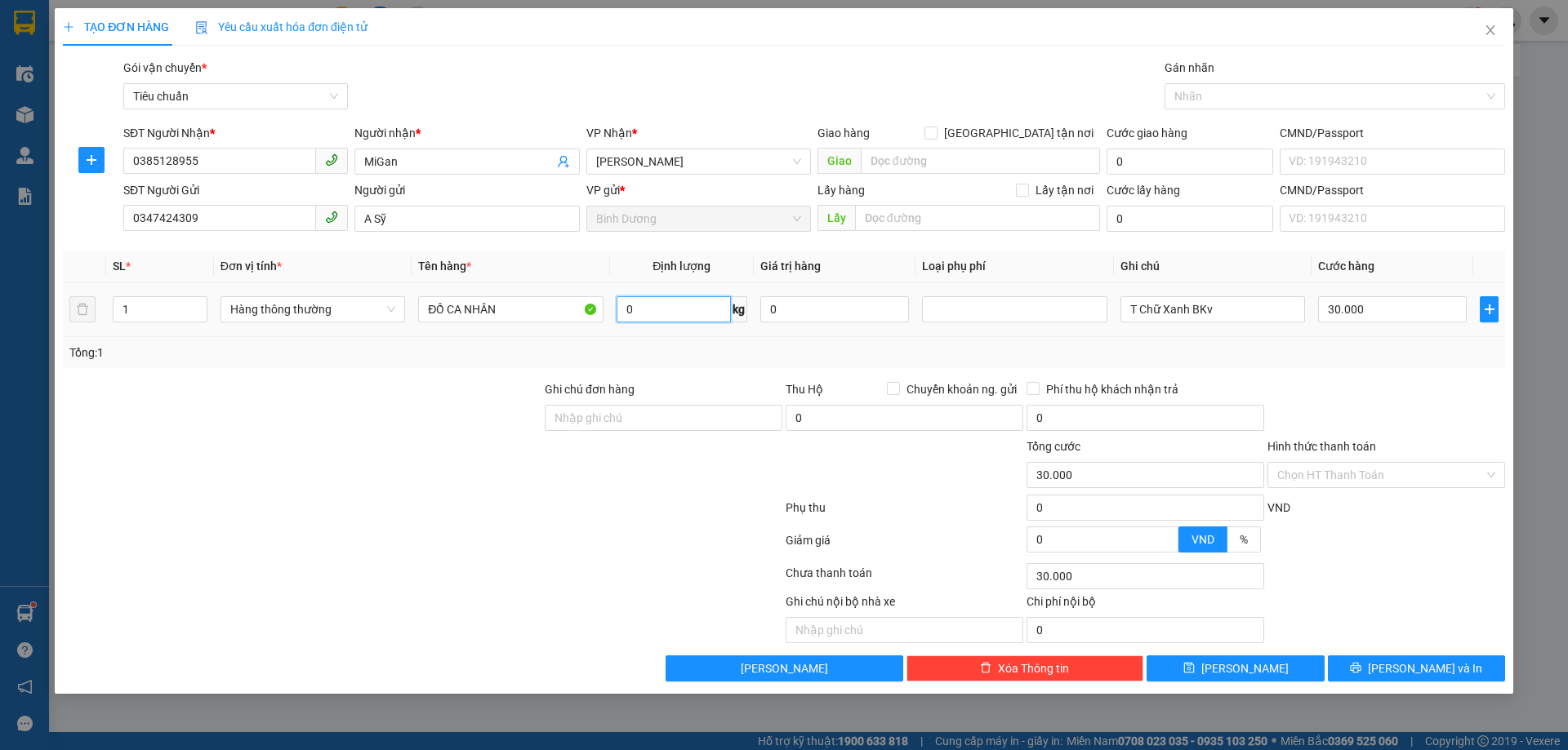
click at [681, 315] on input "0" at bounding box center [673, 310] width 114 height 26
type input "6"
click at [1223, 304] on input "T Chữ Xanh BKv" at bounding box center [1212, 310] width 185 height 26
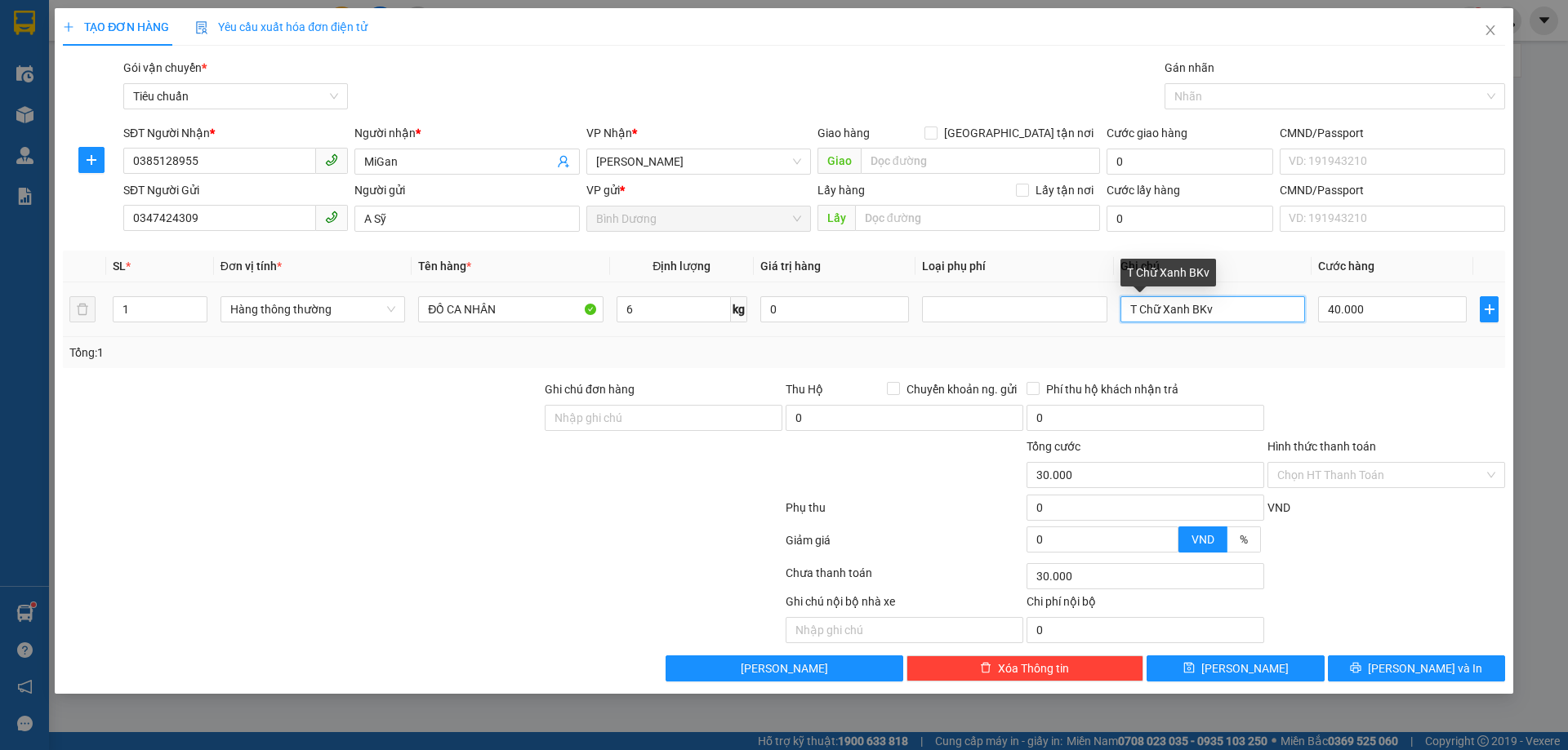
type input "40.000"
type input "T CHỮ ĐEN"
drag, startPoint x: 1381, startPoint y: 357, endPoint x: 1383, endPoint y: 371, distance: 14.1
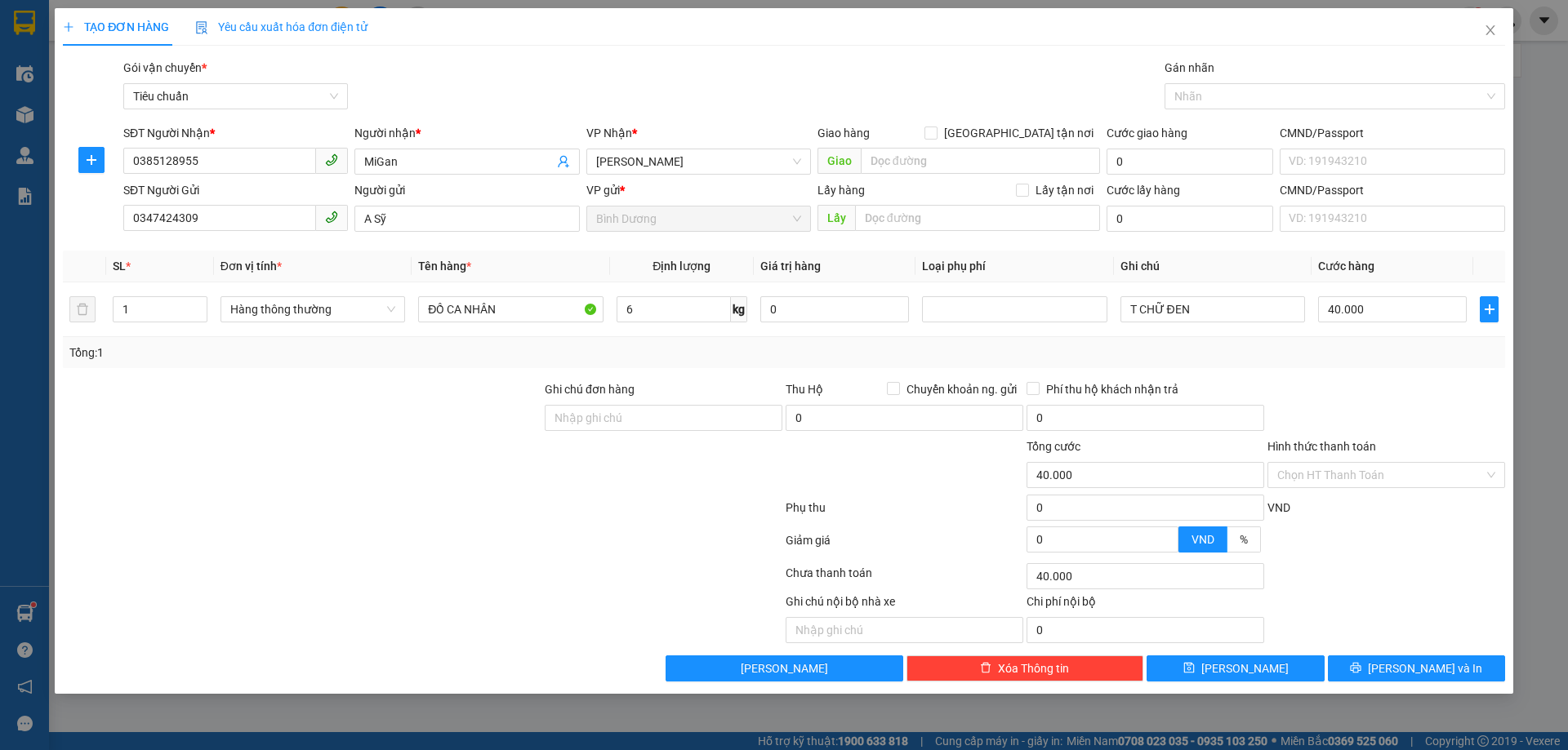
click at [1382, 358] on div "Tổng: 1" at bounding box center [784, 353] width 1429 height 18
click at [1375, 479] on input "Hình thức thanh toán" at bounding box center [1381, 475] width 207 height 24
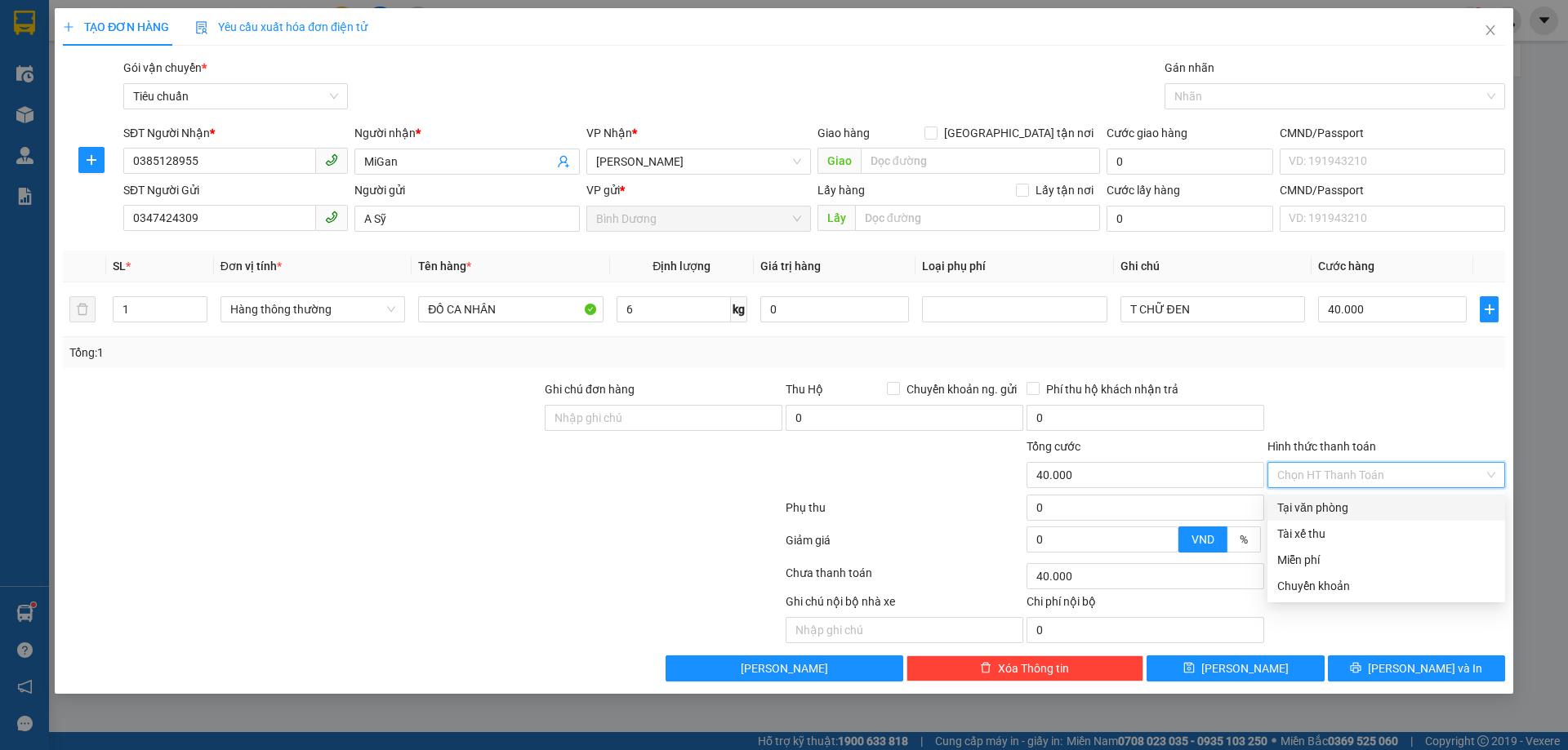
click at [1383, 510] on div "Tại văn phòng" at bounding box center [1386, 508] width 218 height 18
type input "0"
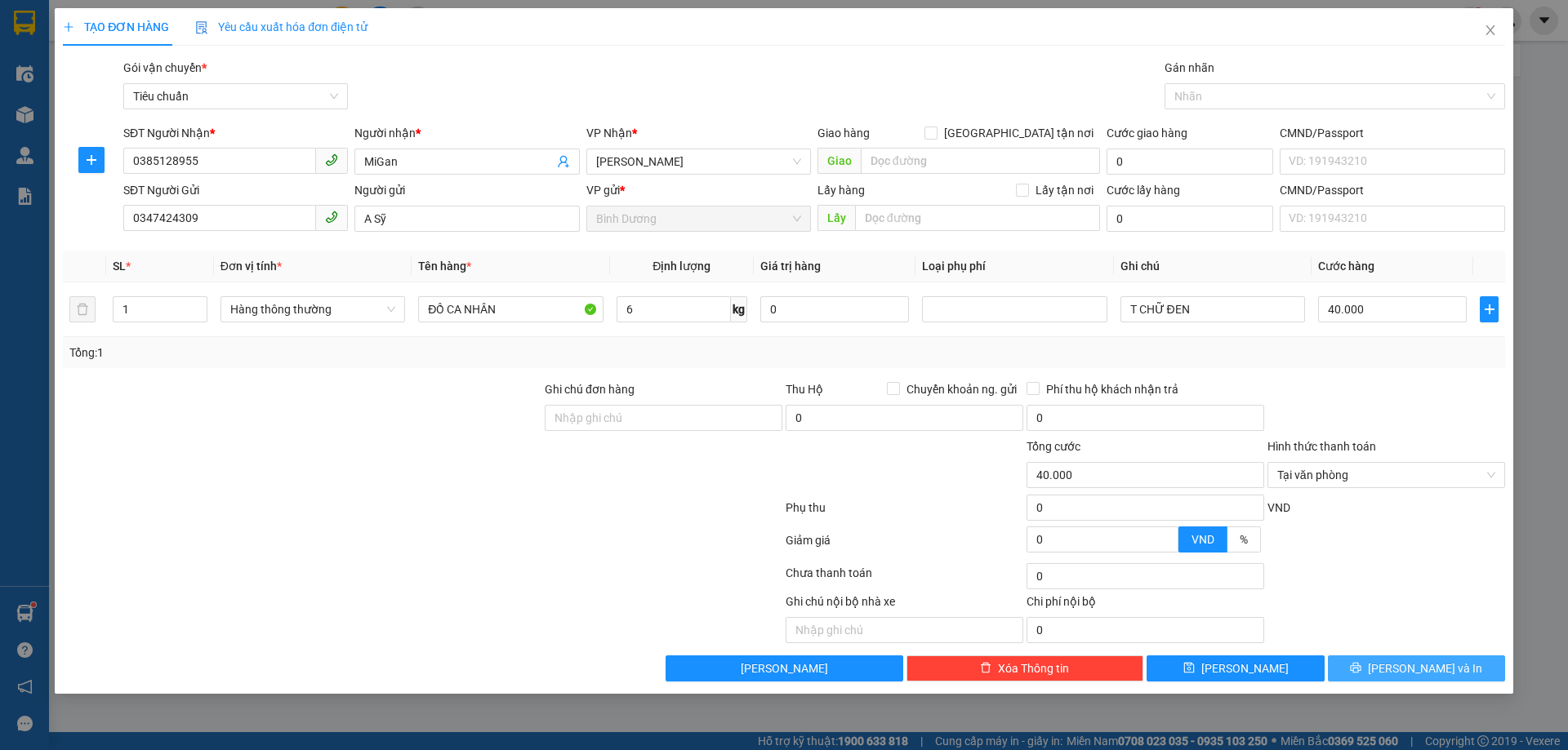
click at [1415, 678] on button "[PERSON_NAME] và In" at bounding box center [1417, 668] width 177 height 26
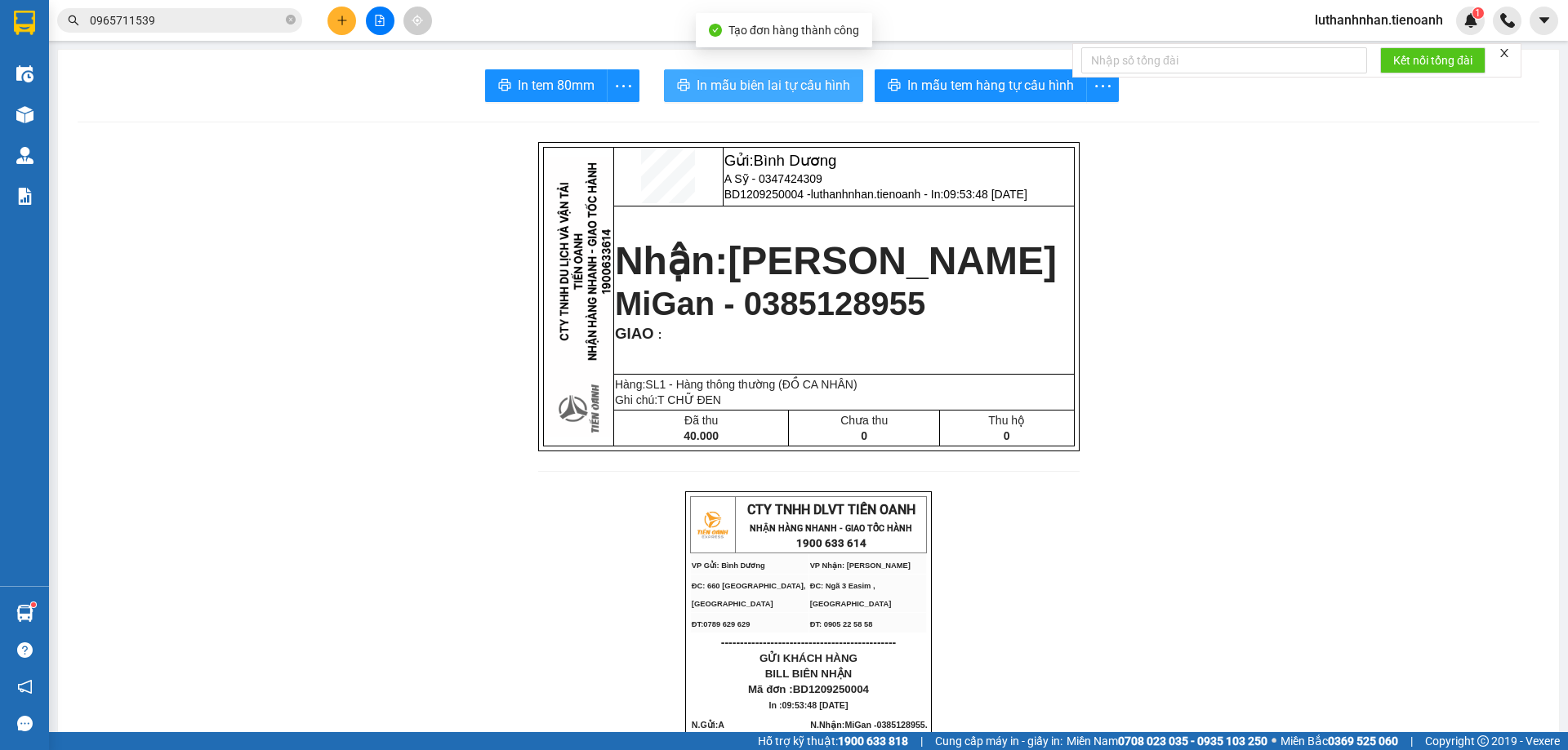
click at [778, 92] on span "In mẫu biên lai tự cấu hình" at bounding box center [773, 85] width 153 height 21
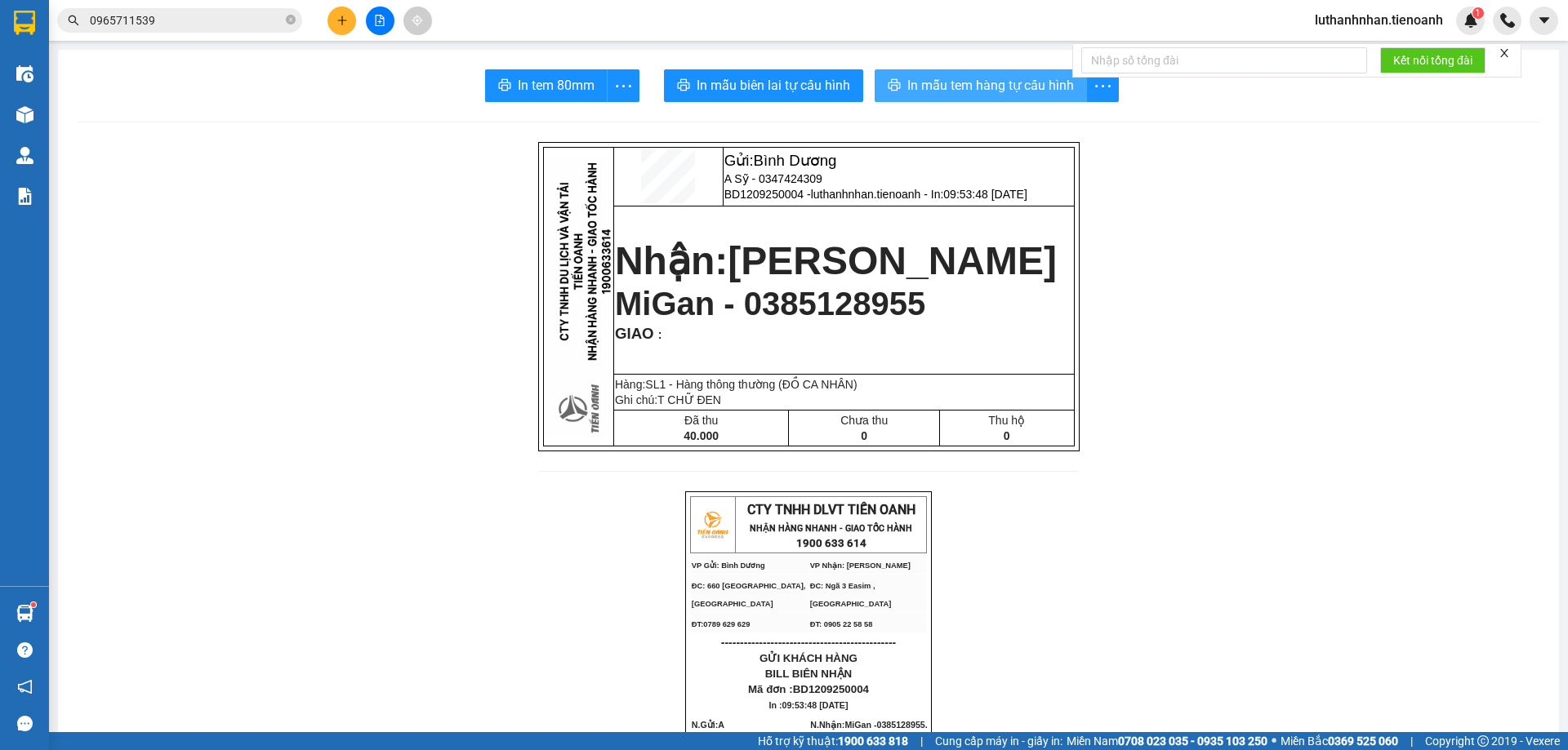
click at [975, 92] on span "In mẫu tem hàng tự cấu hình" at bounding box center [991, 85] width 167 height 21
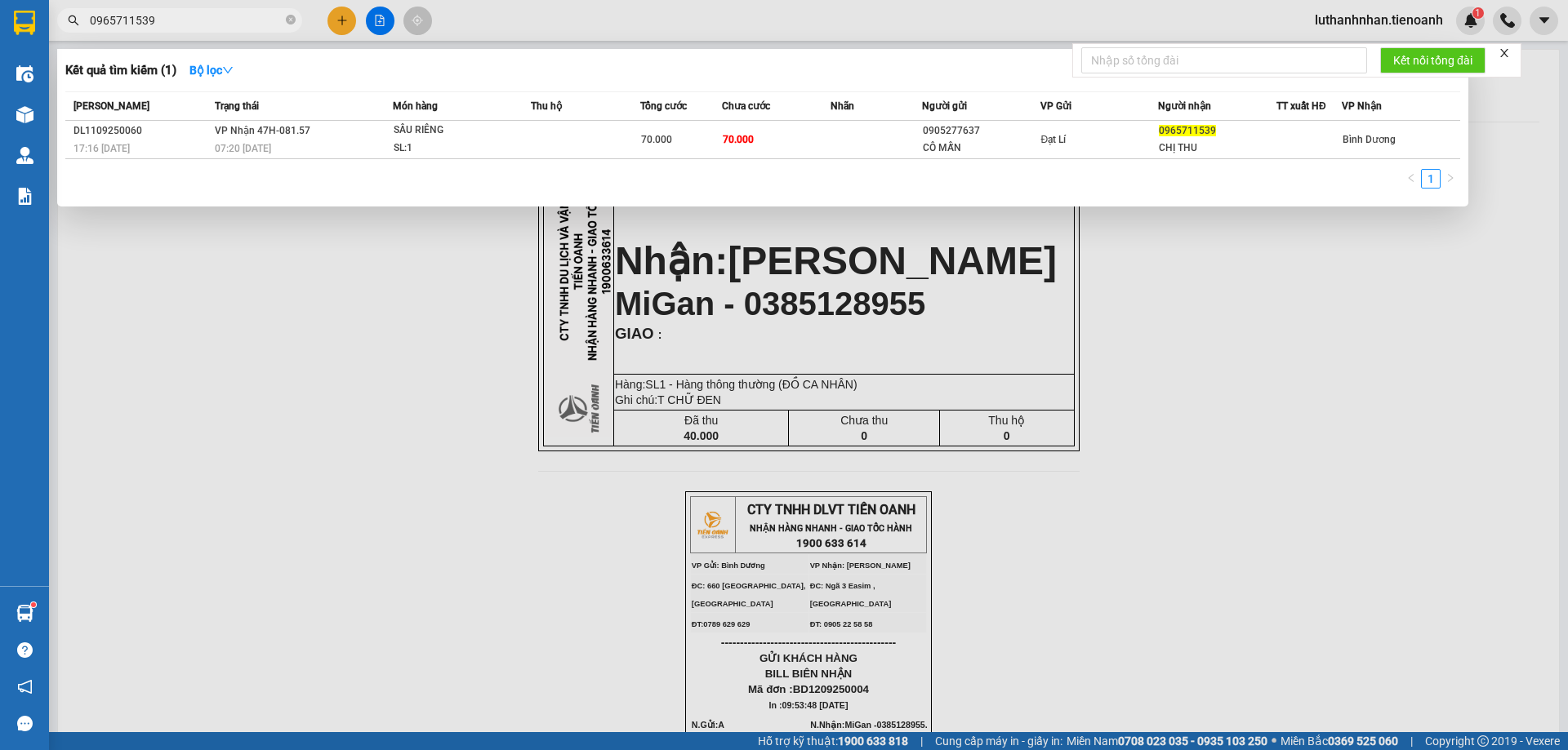
click at [195, 24] on input "0965711539" at bounding box center [186, 21] width 192 height 18
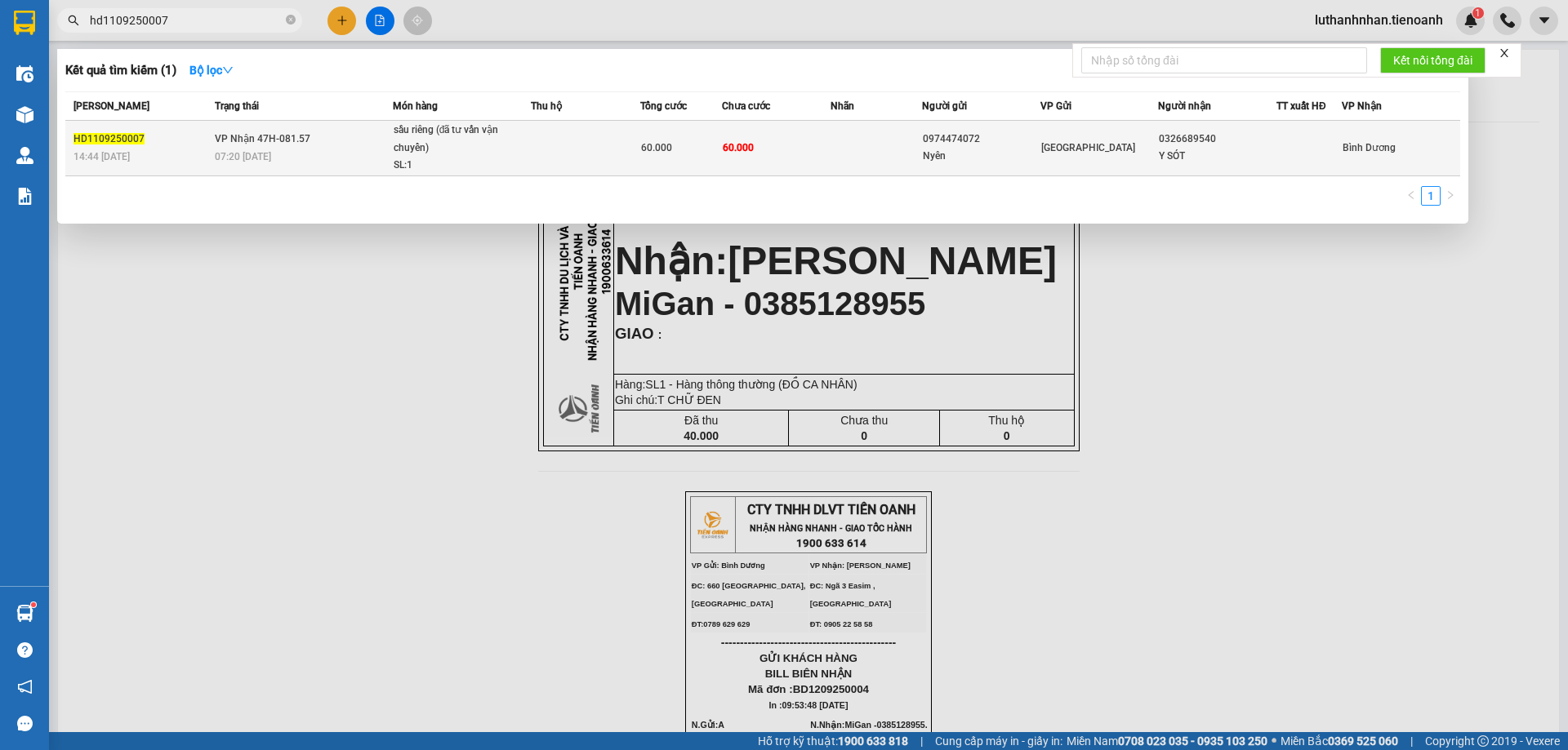
type input "hd1109250007"
click at [319, 158] on div "07:20 [DATE]" at bounding box center [303, 156] width 177 height 18
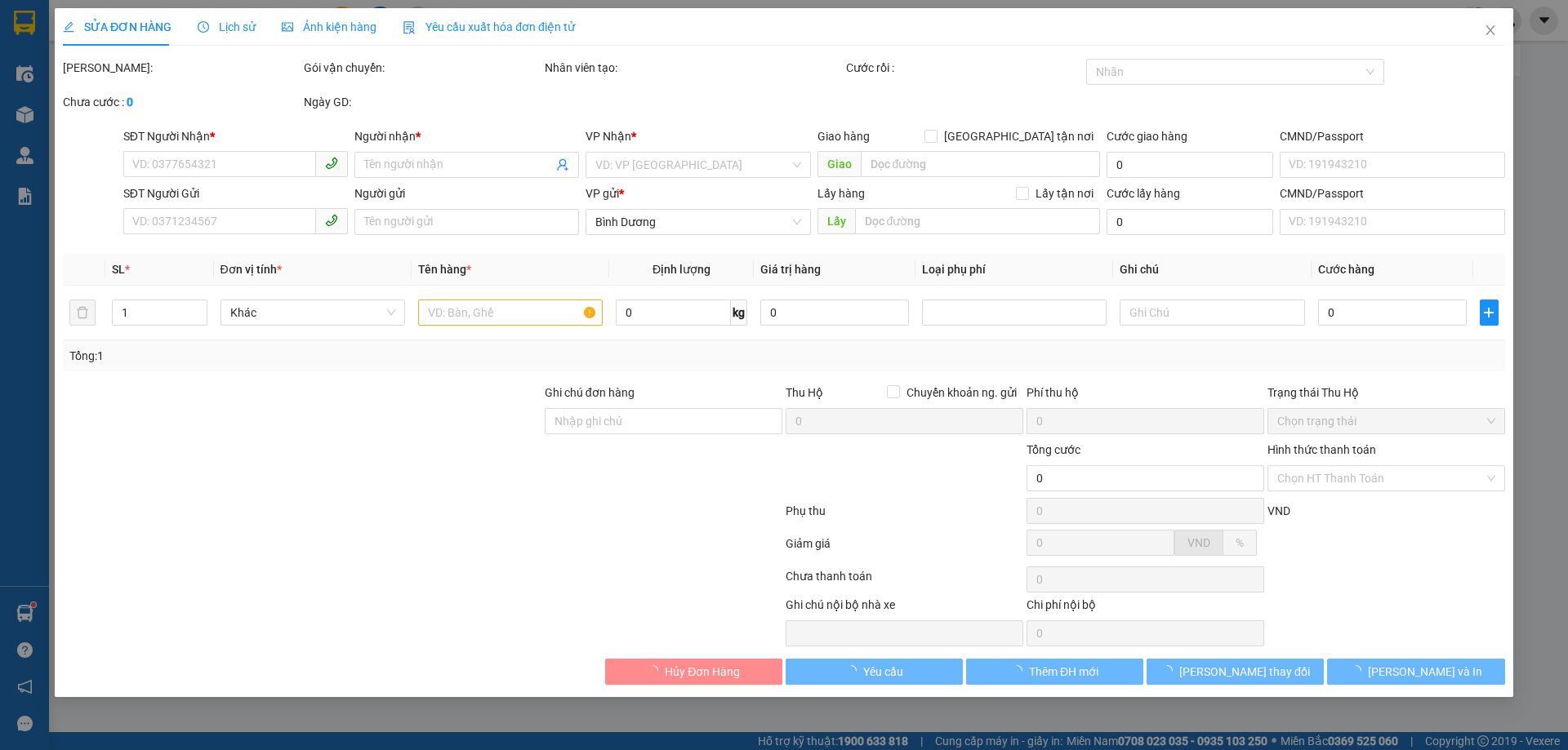
type input "0326689540"
type input "Y SÓT"
type input "0974474072"
type input "Nyên"
type input "60.000"
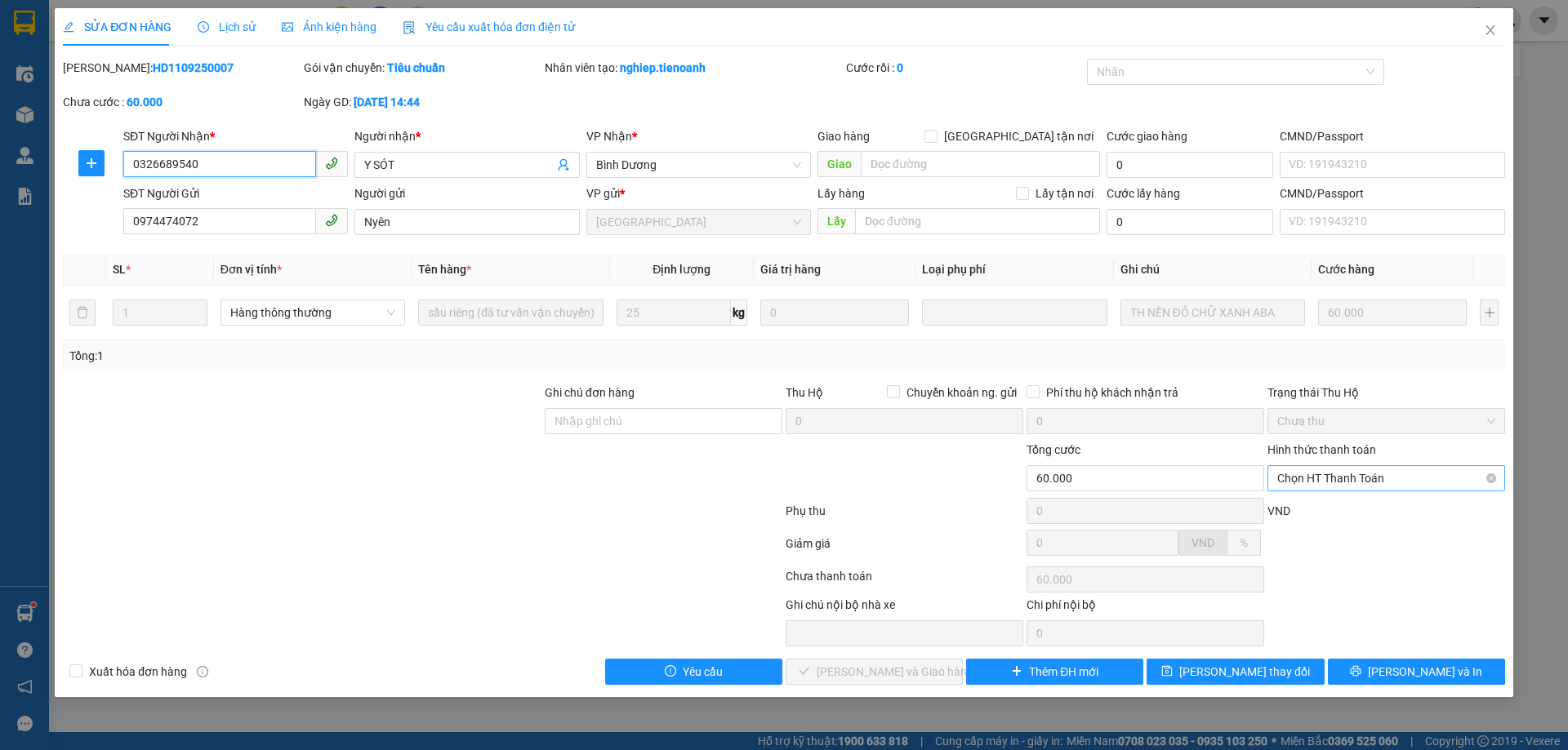
click at [1455, 491] on div "Chọn HT Thanh Toán" at bounding box center [1386, 479] width 237 height 26
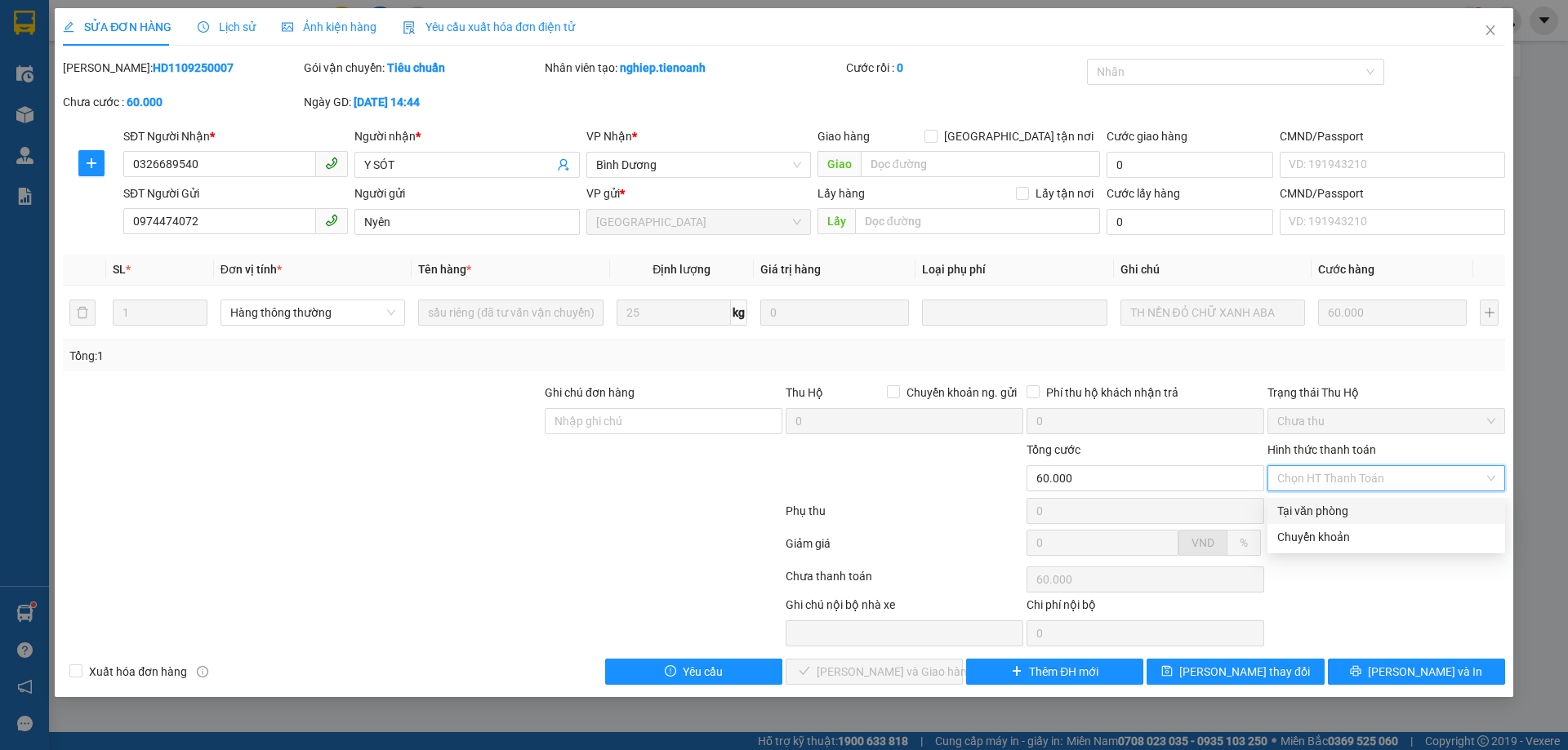
click at [1346, 513] on div "Tại văn phòng" at bounding box center [1386, 511] width 218 height 18
type input "0"
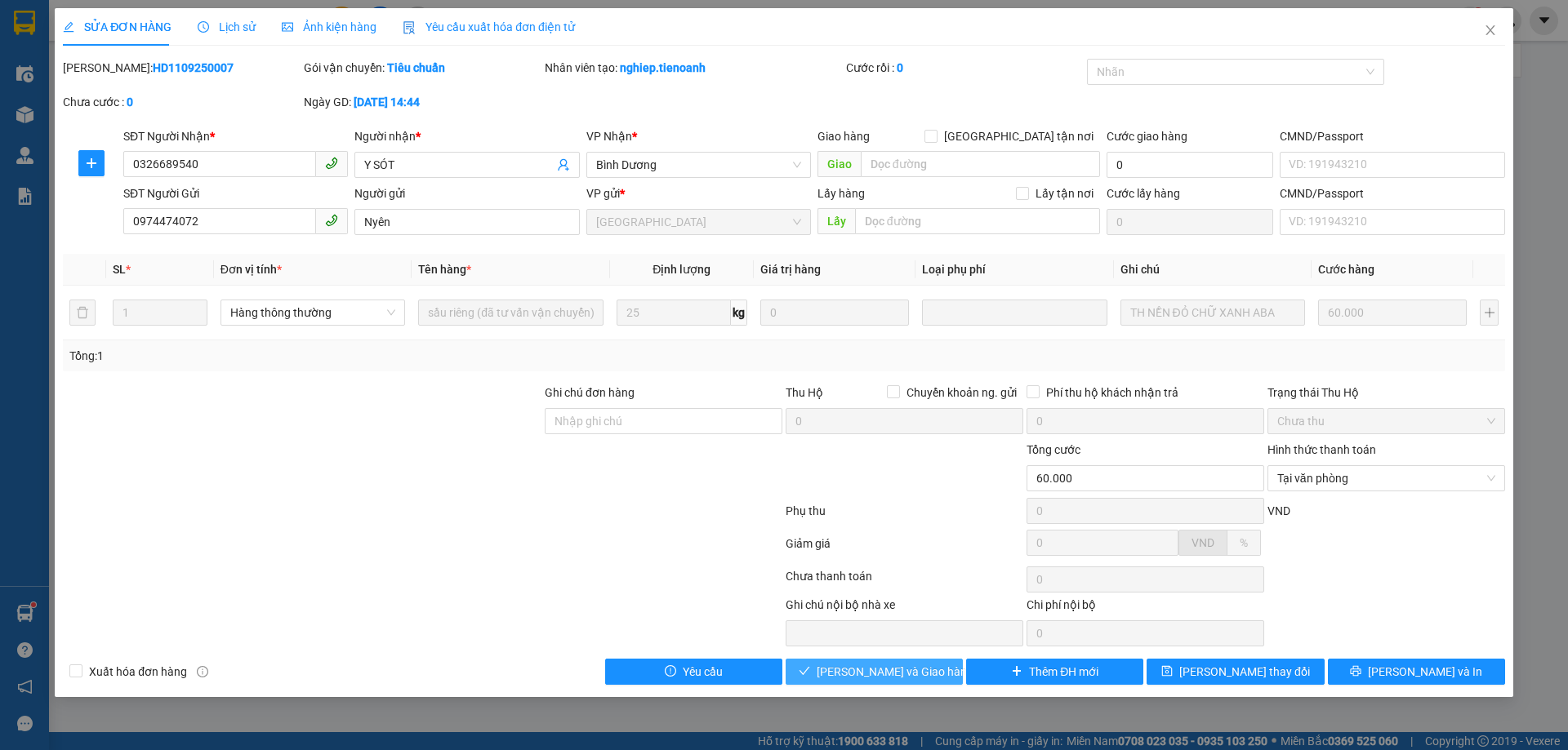
click at [891, 682] on button "[PERSON_NAME] và Giao hàng" at bounding box center [873, 672] width 177 height 26
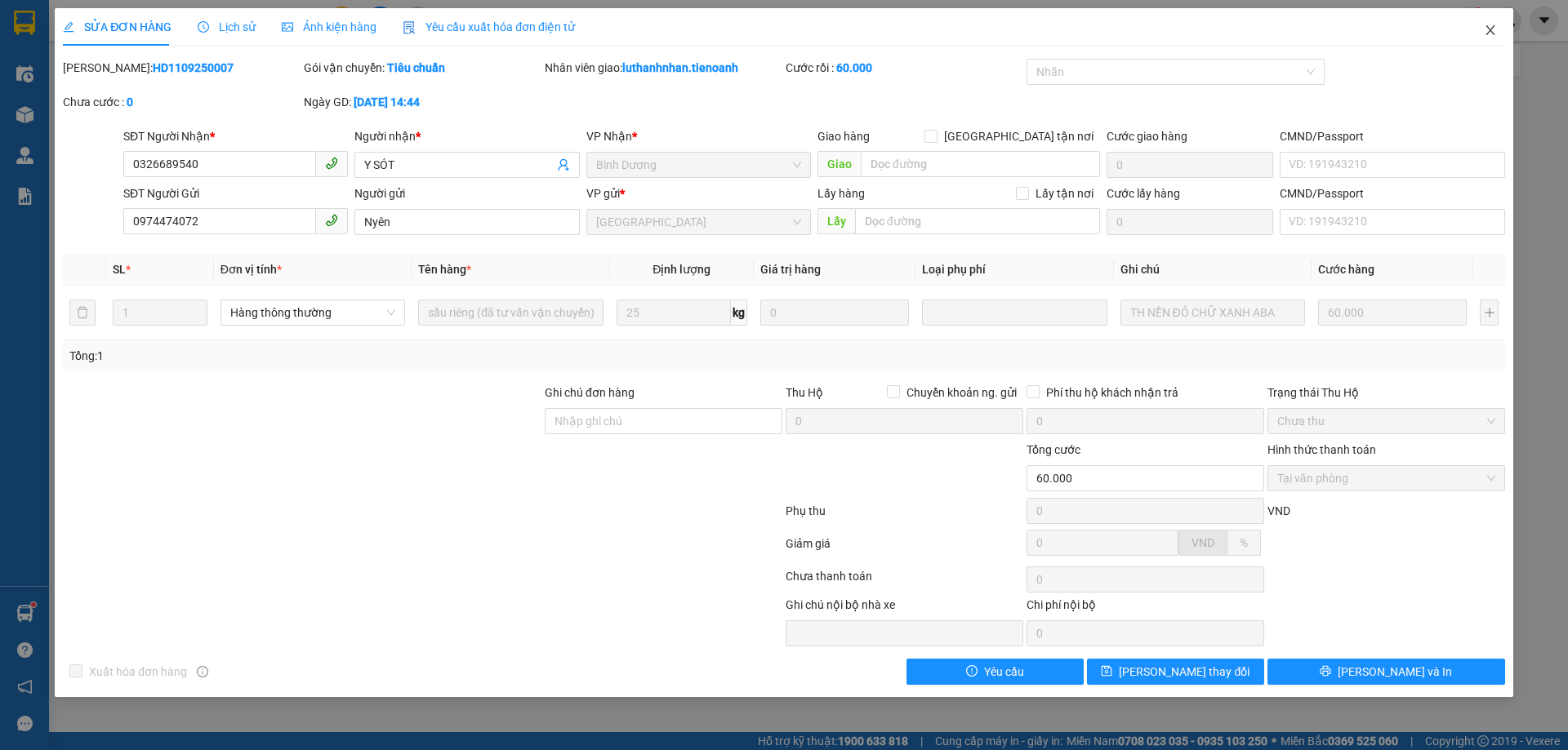
click at [1493, 30] on icon "close" at bounding box center [1490, 29] width 13 height 13
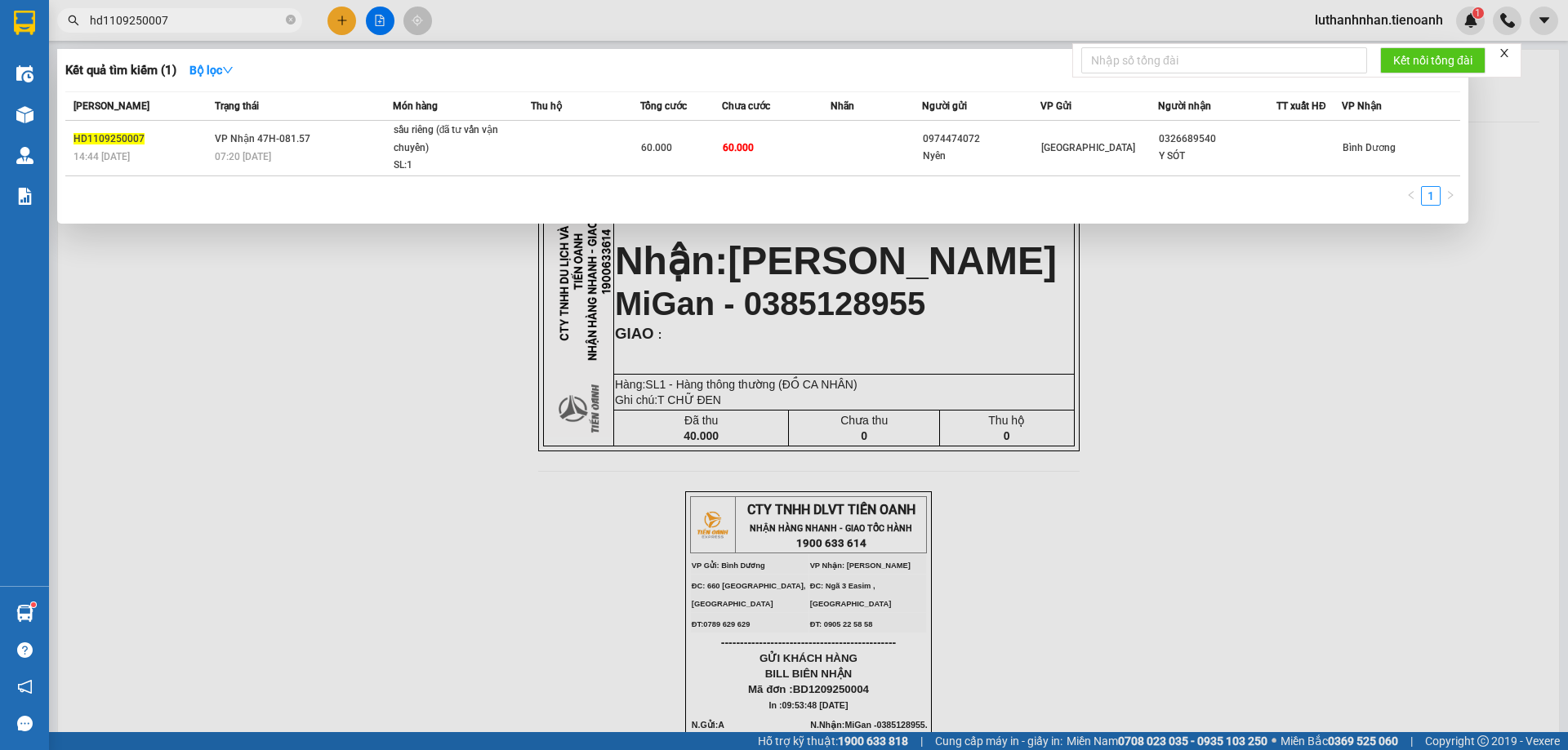
click at [202, 16] on input "hd1109250007" at bounding box center [186, 21] width 192 height 18
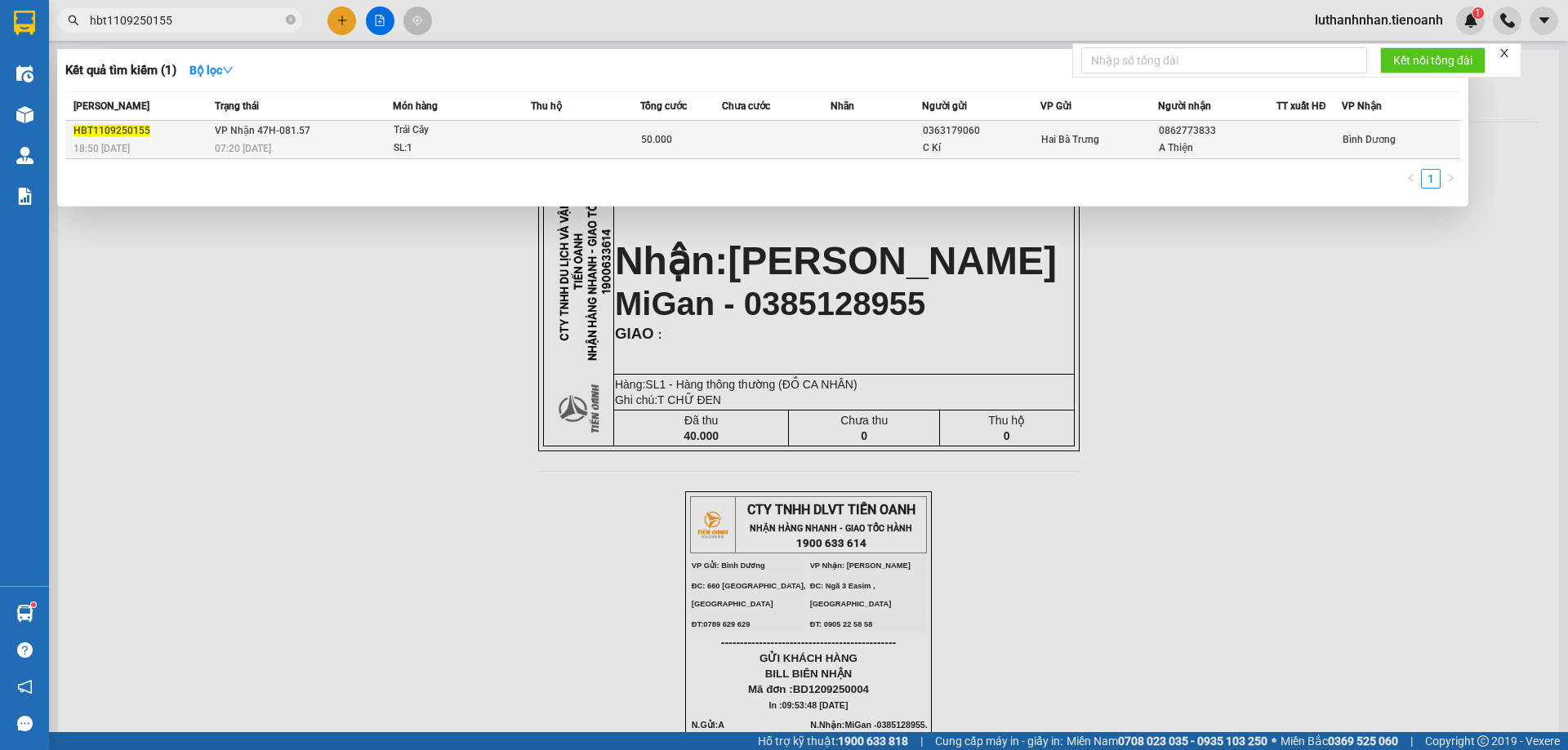
type input "hbt1109250155"
click at [415, 133] on div "Trái Cây" at bounding box center [454, 131] width 122 height 18
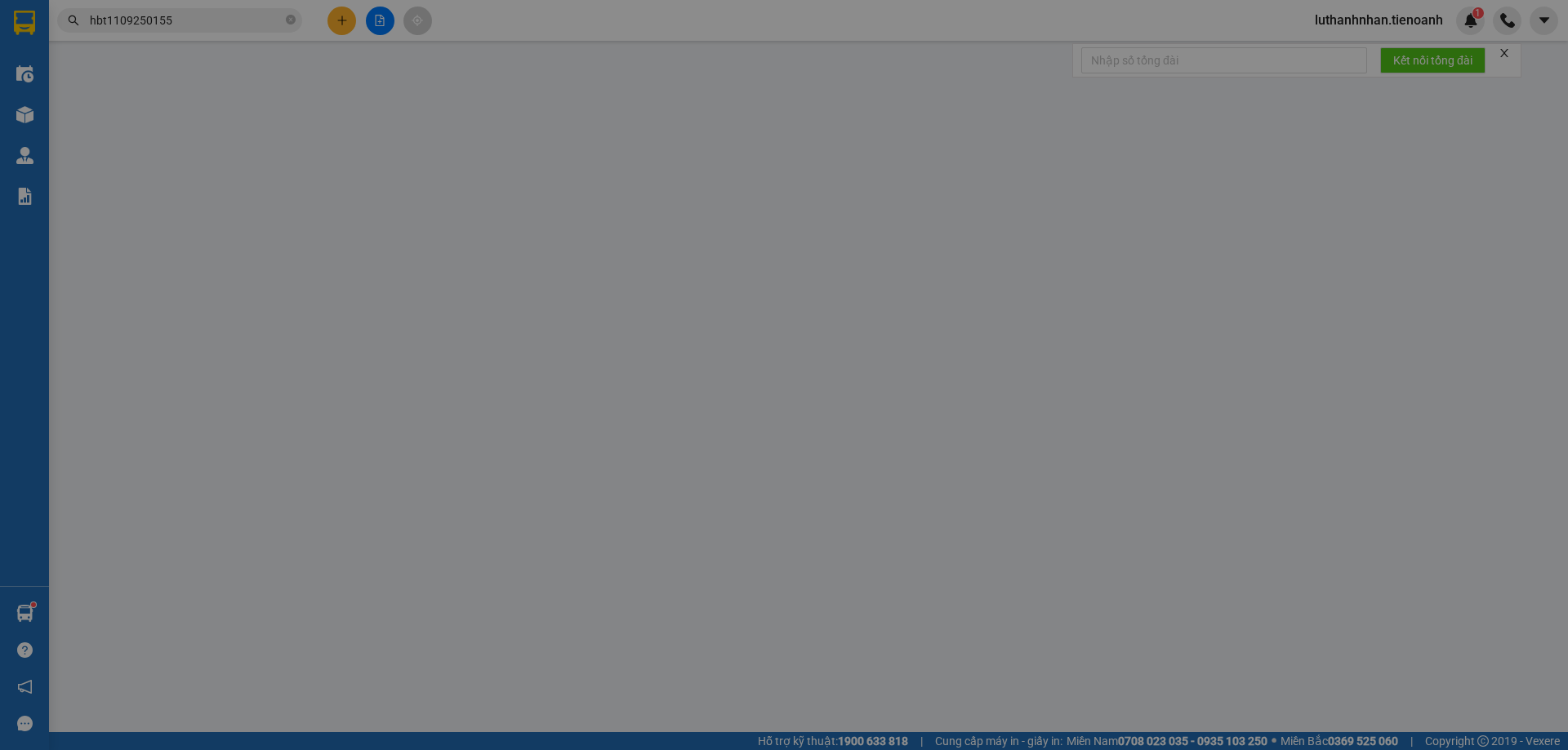
type input "0862773833"
type input "A Thiện"
type input "0363179060"
type input "C Kí"
type input "50.000"
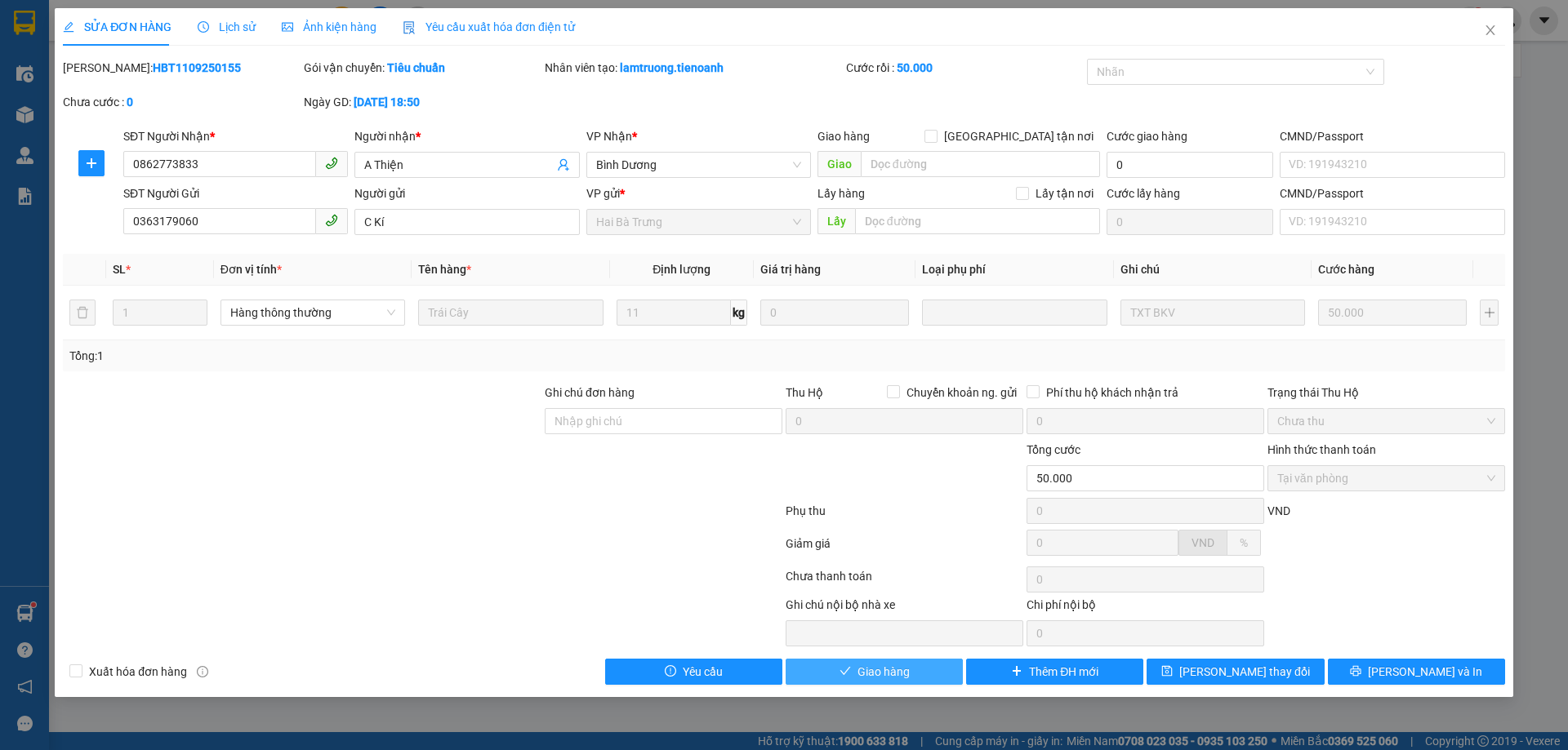
click at [851, 667] on button "Giao hàng" at bounding box center [873, 672] width 177 height 26
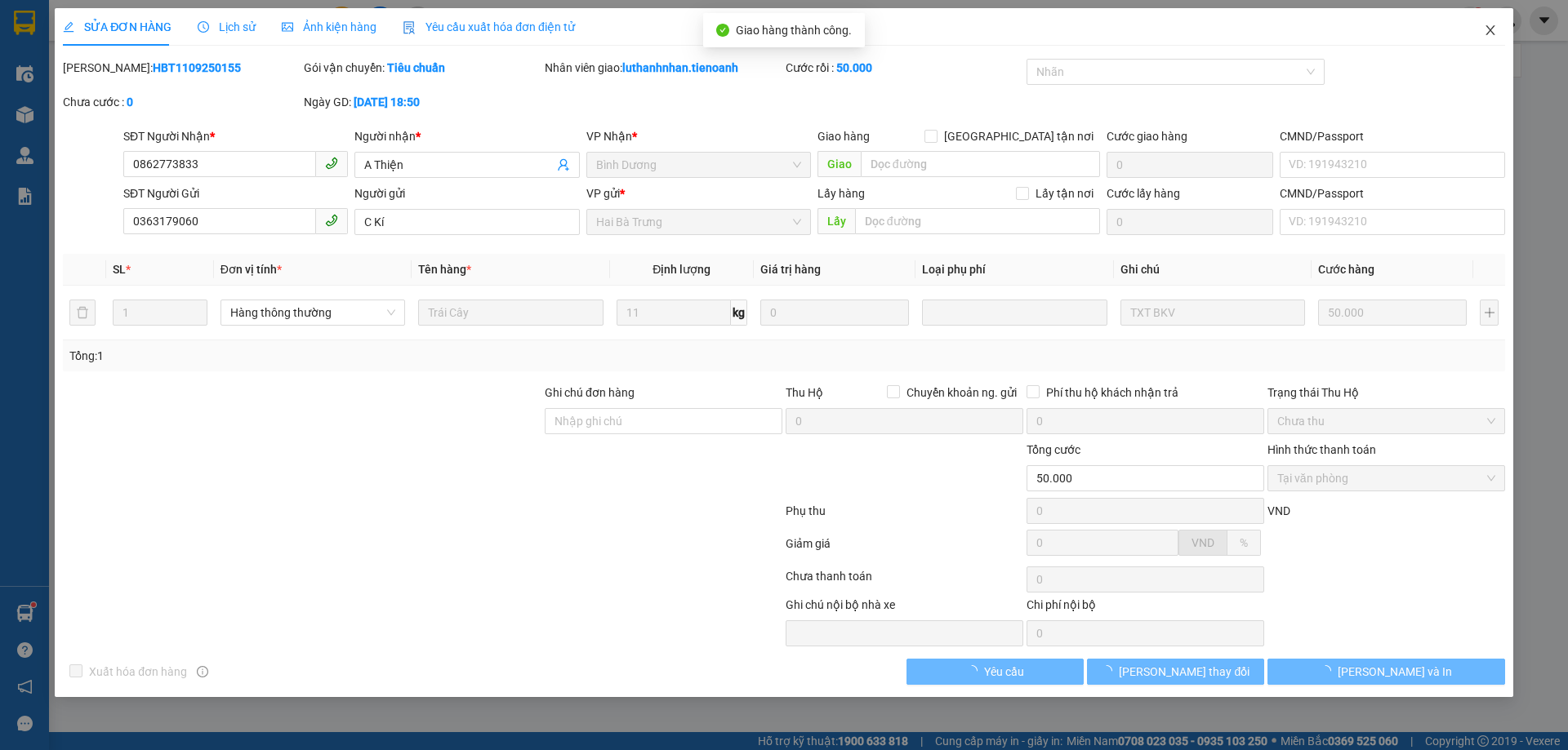
click at [1496, 35] on icon "close" at bounding box center [1490, 29] width 13 height 13
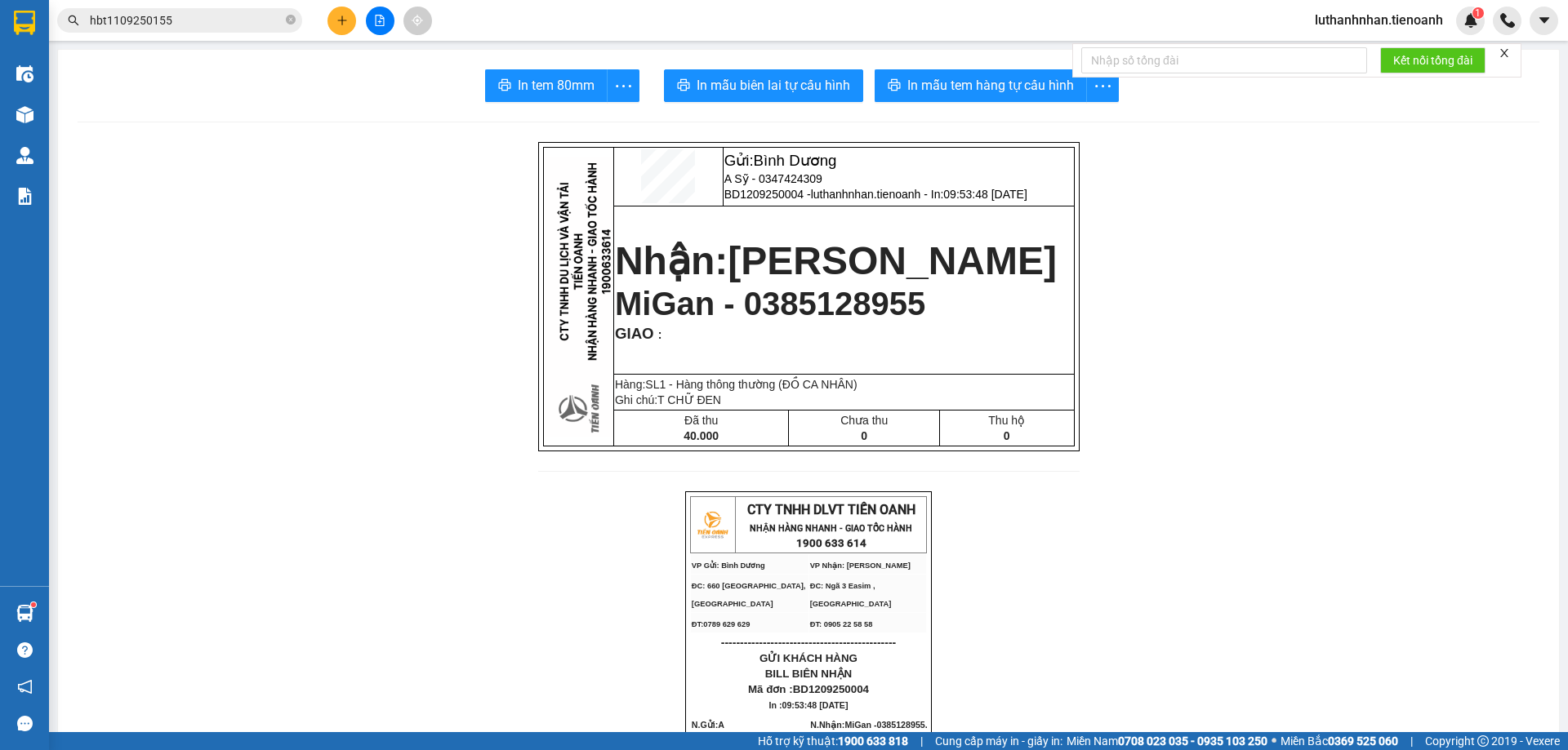
click at [199, 18] on input "hbt1109250155" at bounding box center [186, 21] width 192 height 18
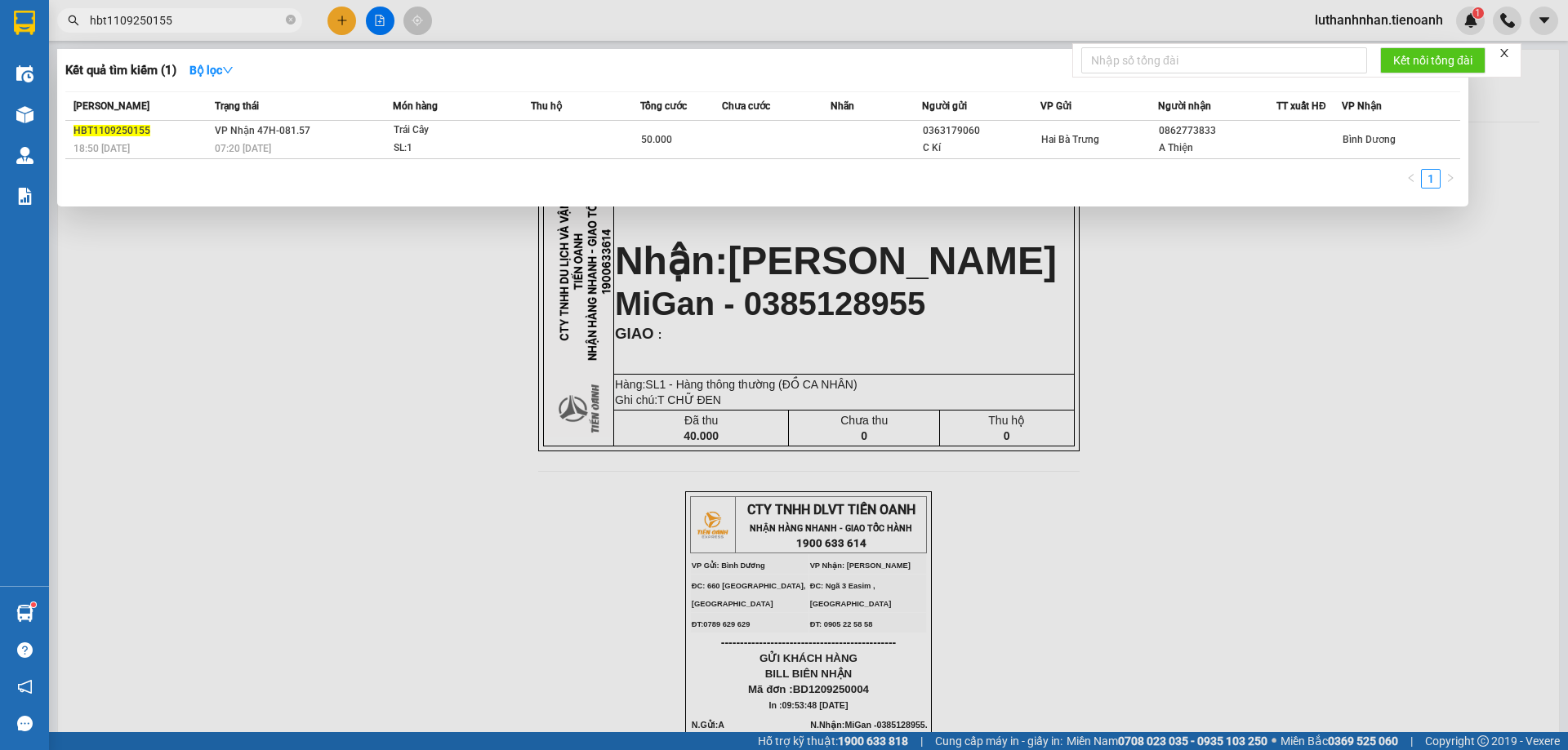
click at [199, 18] on input "hbt1109250155" at bounding box center [186, 21] width 192 height 18
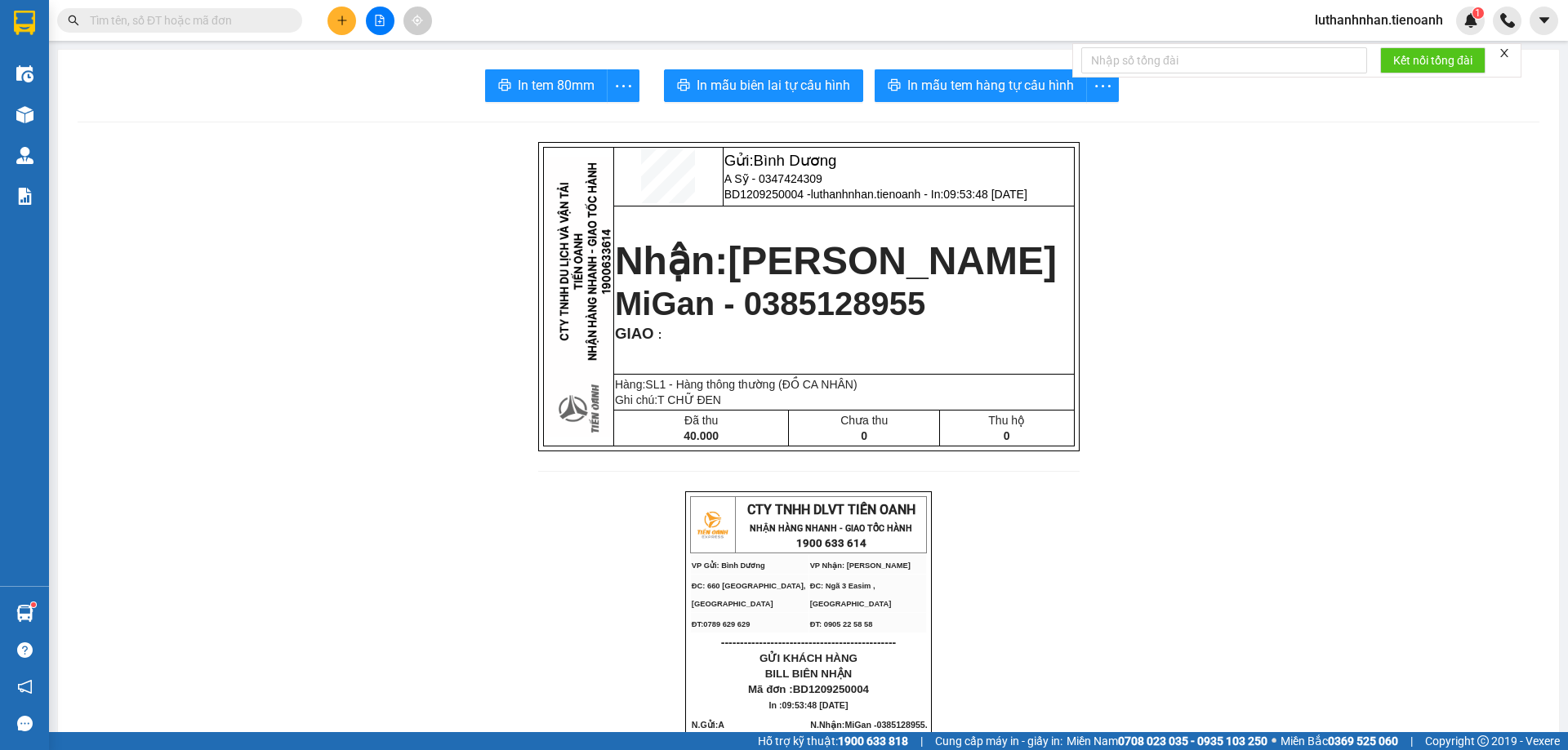
click at [199, 18] on input "text" at bounding box center [186, 21] width 192 height 18
click at [142, 22] on input "text" at bounding box center [186, 21] width 192 height 18
click at [178, 19] on input "text" at bounding box center [186, 21] width 192 height 18
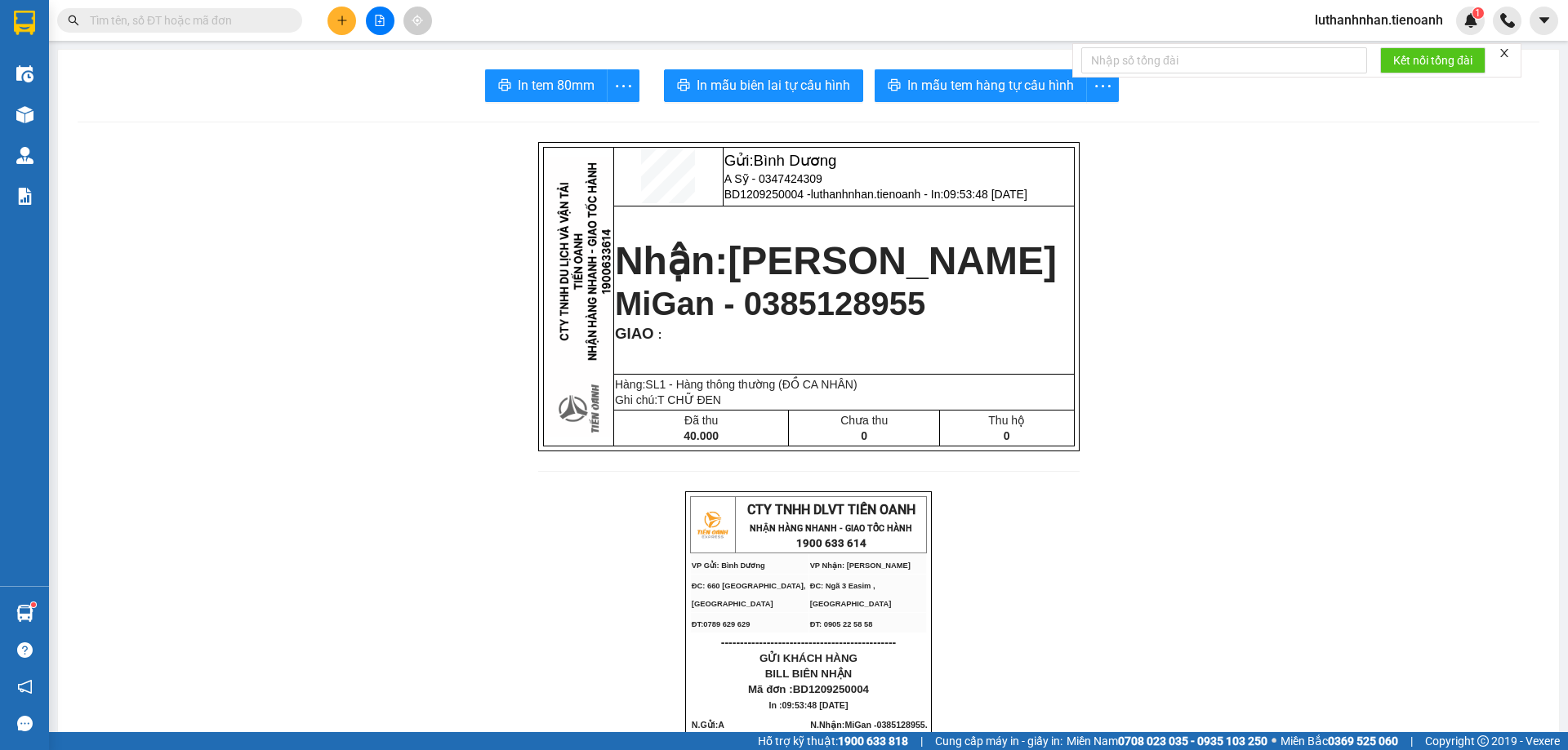
click at [178, 19] on input "text" at bounding box center [186, 21] width 192 height 18
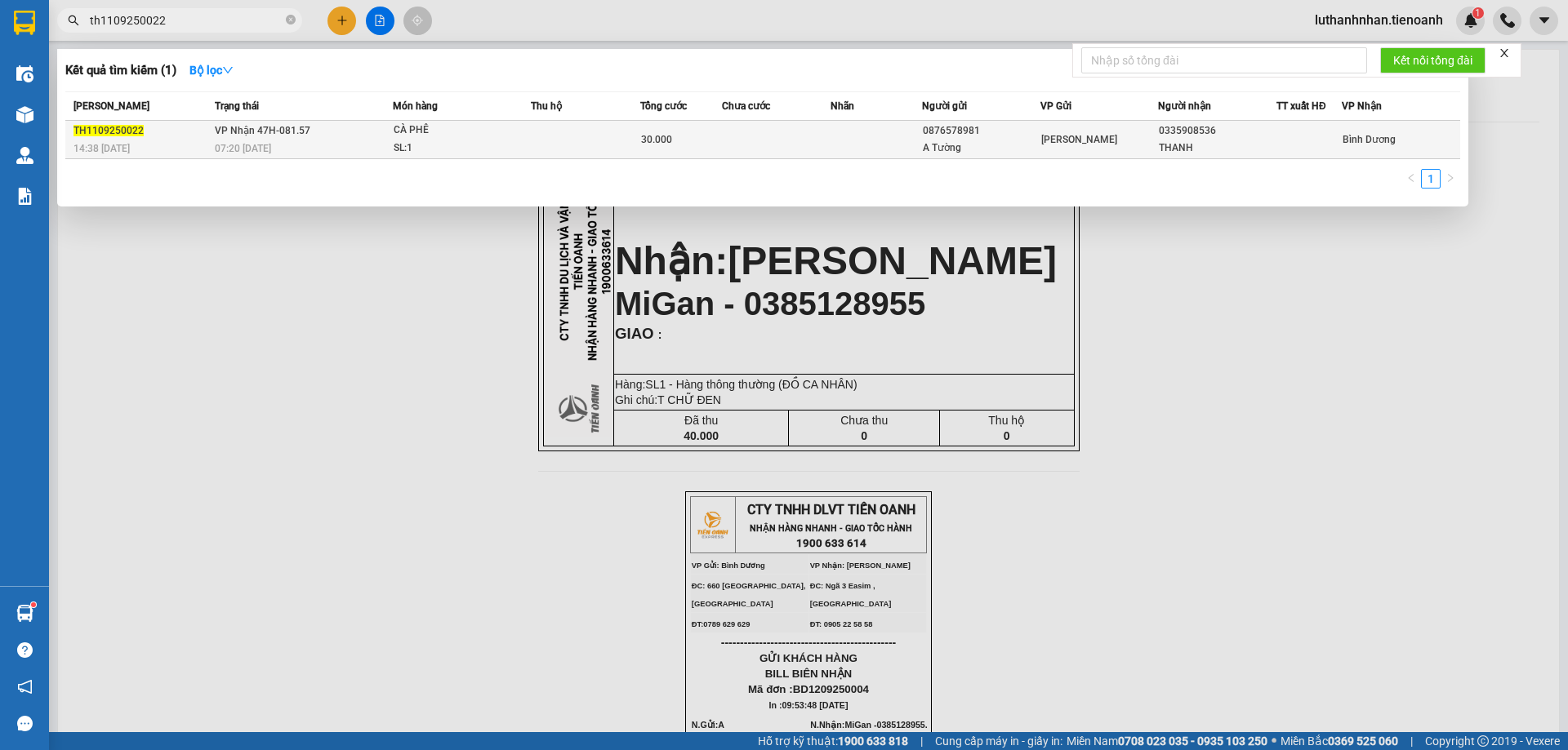
type input "th1109250022"
click at [450, 143] on div "SL: 1" at bounding box center [454, 148] width 122 height 18
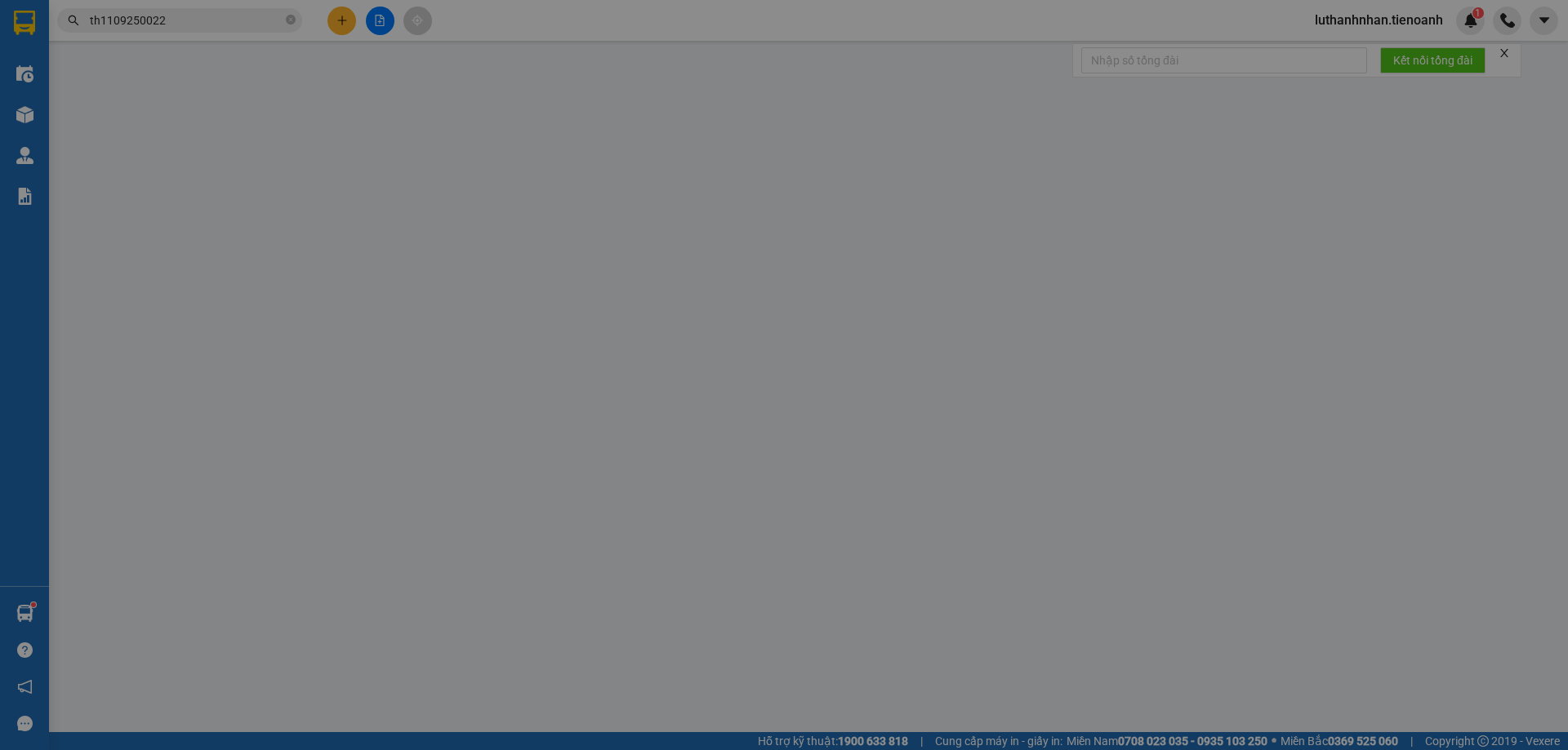
type input "0335908536"
type input "THANH"
type input "0876578981"
type input "A Tường"
type input "30.000"
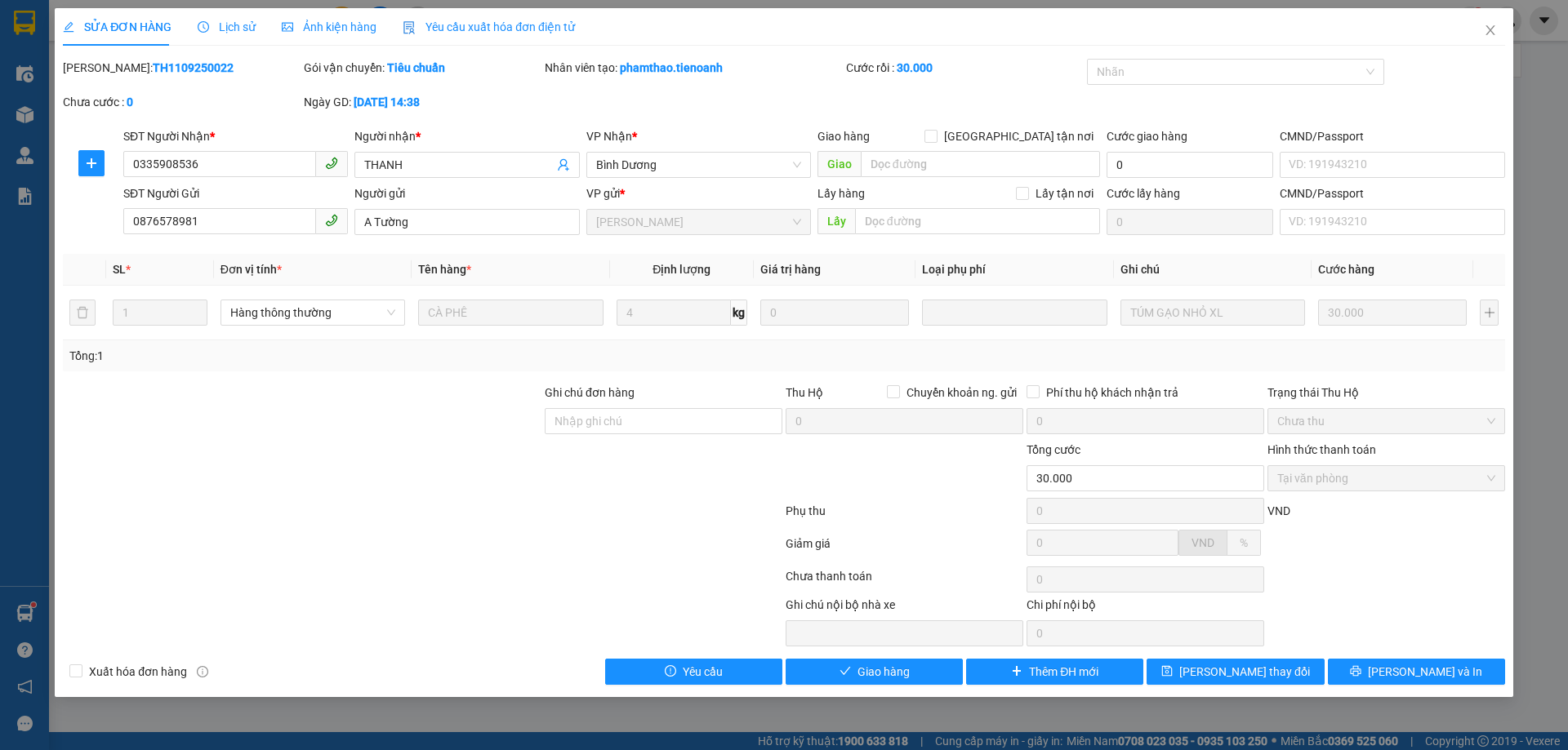
click at [925, 688] on div "SỬA ĐƠN HÀNG Lịch sử Ảnh kiện hàng Yêu cầu xuất hóa đơn điện tử Total Paid Fee …" at bounding box center [784, 353] width 1459 height 689
click at [925, 684] on button "Giao hàng" at bounding box center [873, 672] width 177 height 26
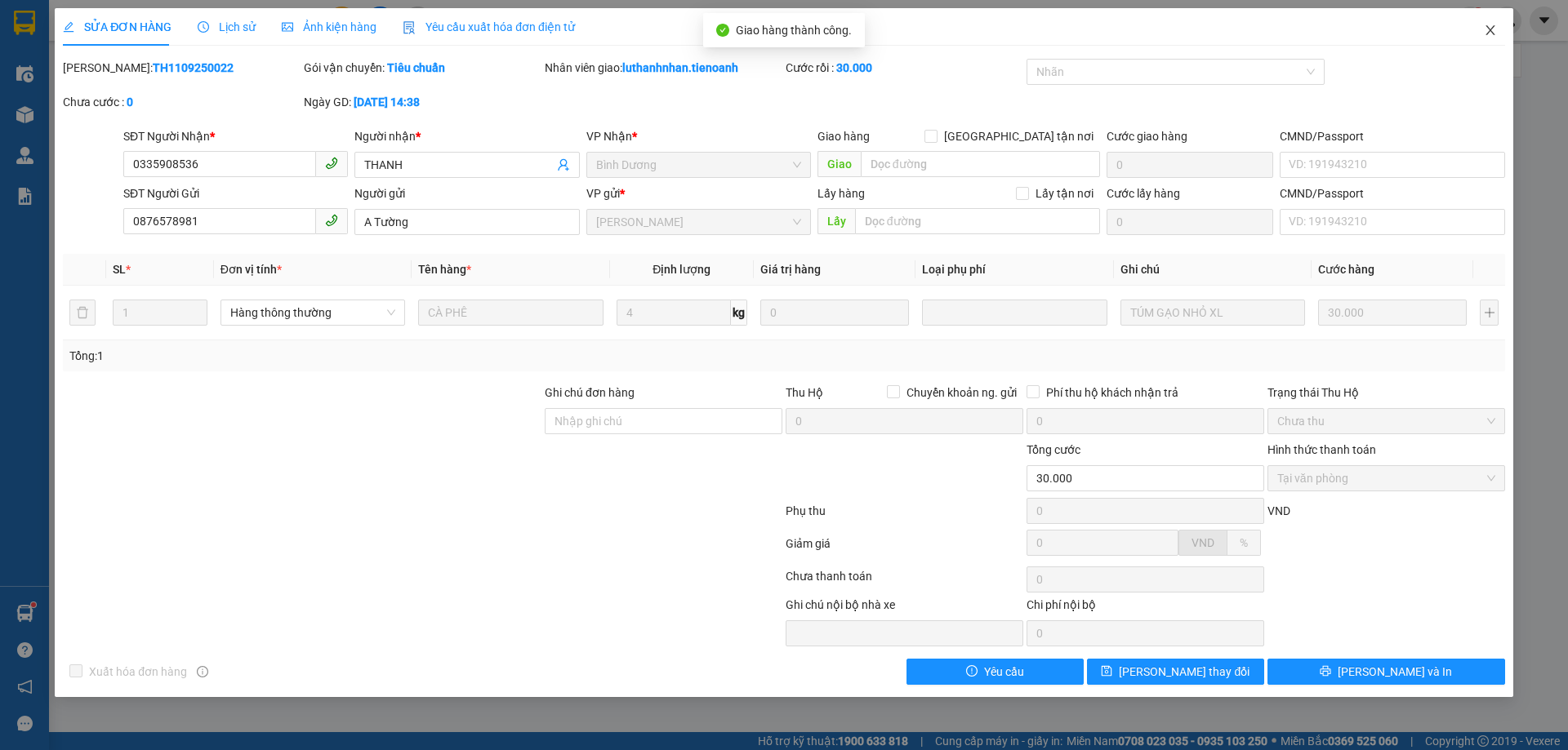
click at [1490, 32] on icon "close" at bounding box center [1490, 30] width 9 height 10
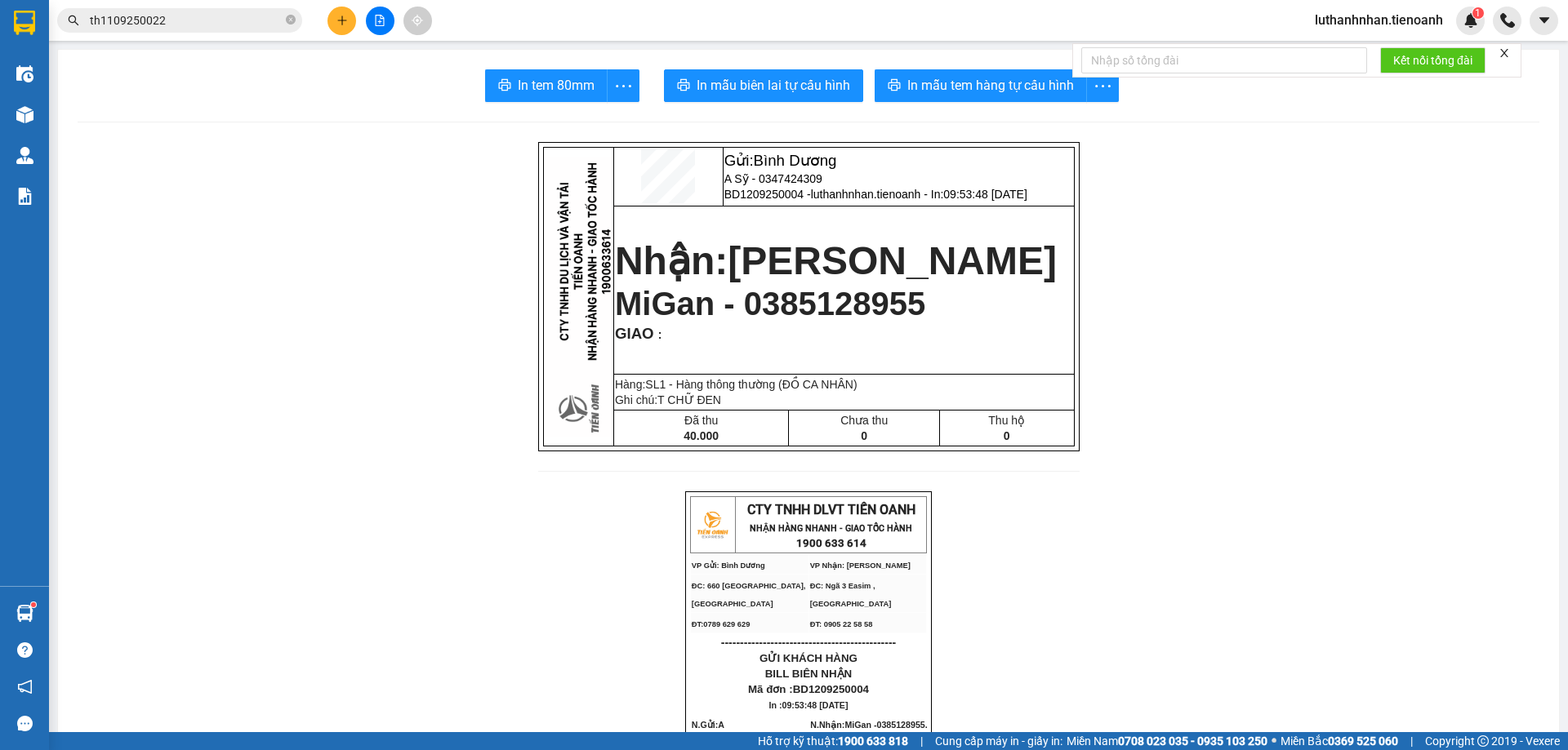
click at [343, 22] on icon "plus" at bounding box center [342, 21] width 12 height 12
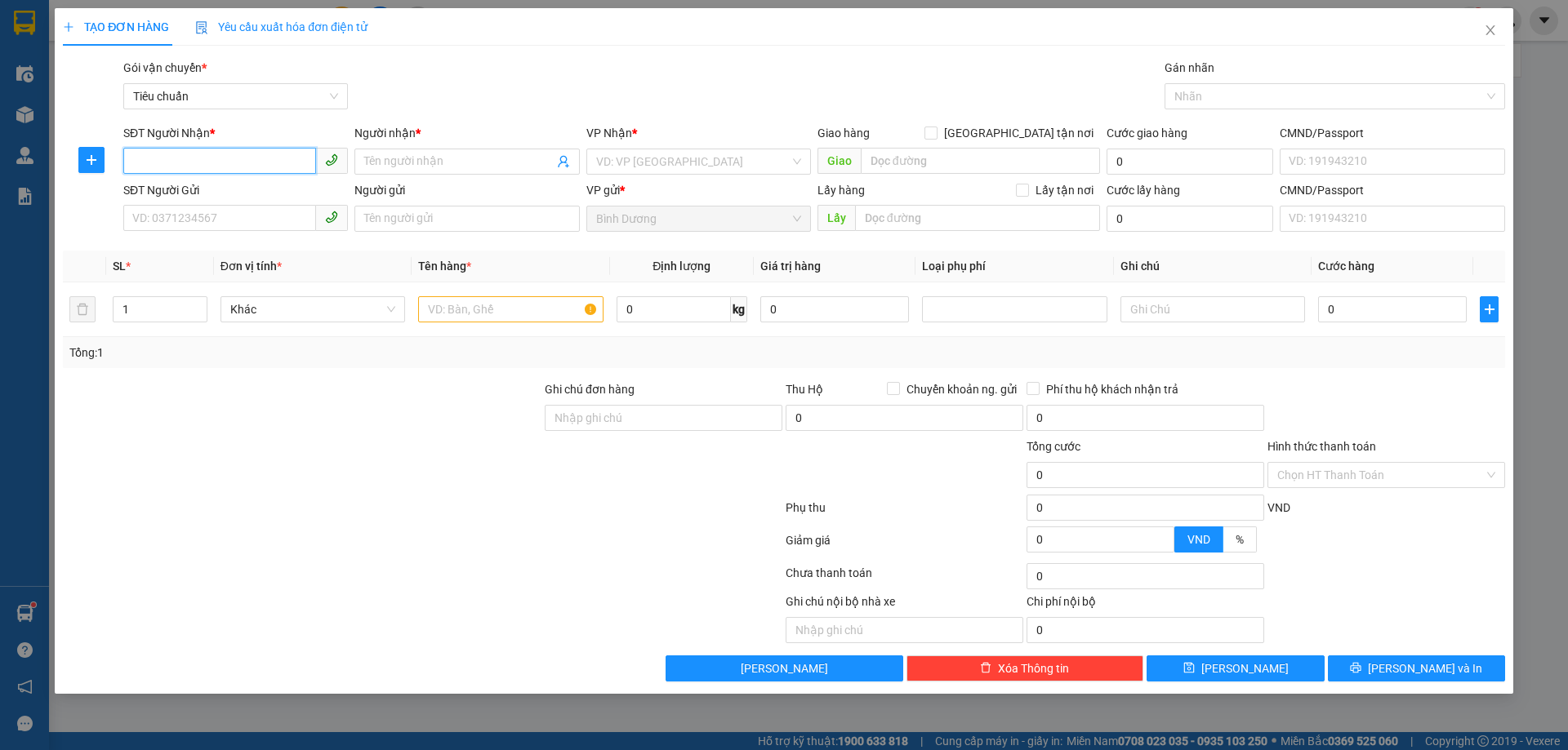
click at [226, 156] on input "SĐT Người Nhận *" at bounding box center [219, 160] width 192 height 26
type input "0945570169"
click at [249, 197] on div "0945570169 - HẢI TRIỀU" at bounding box center [235, 194] width 205 height 18
type input "HẢI TRIỀU"
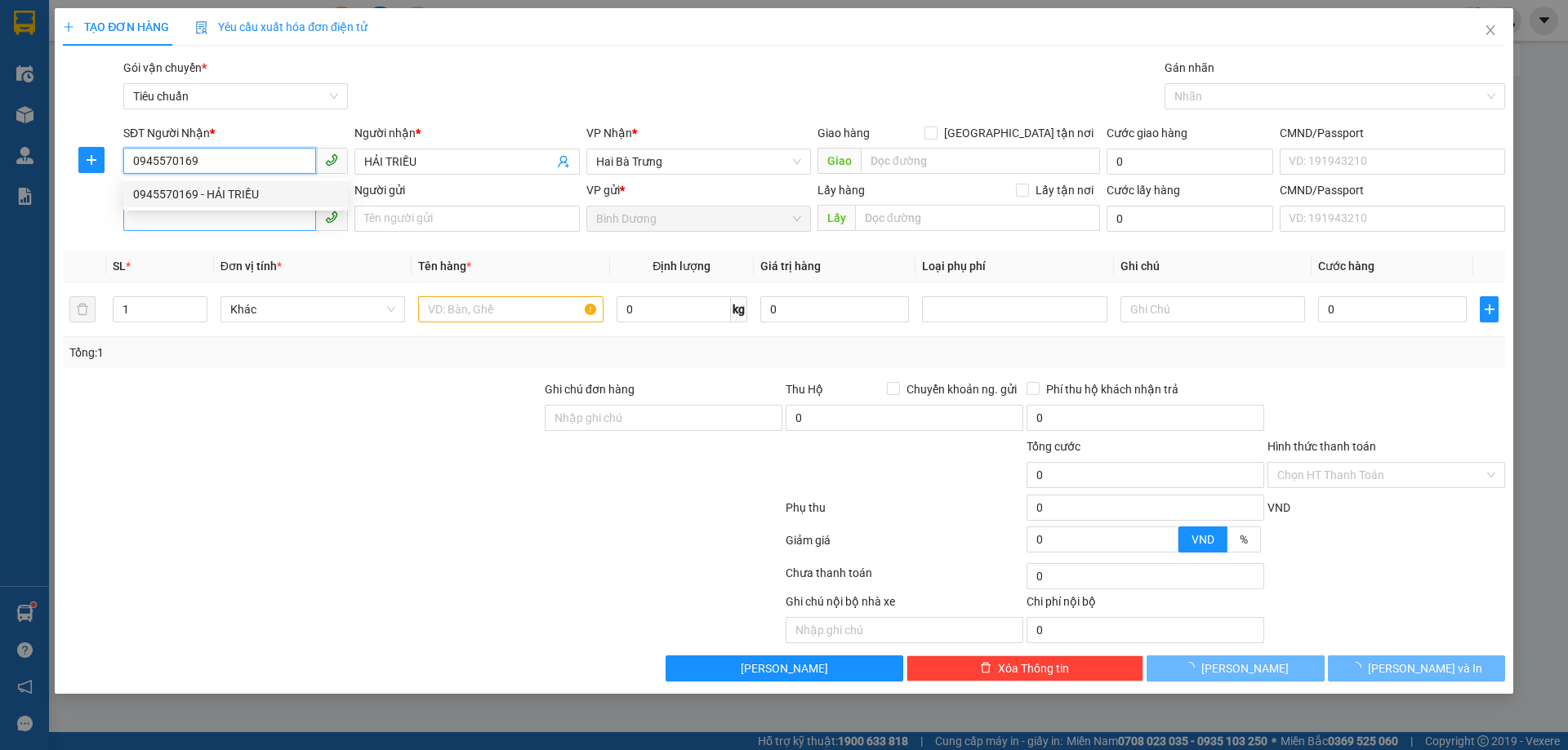
type input "120.000"
type input "0945570169"
click at [257, 220] on input "SĐT Người Gửi" at bounding box center [219, 218] width 192 height 26
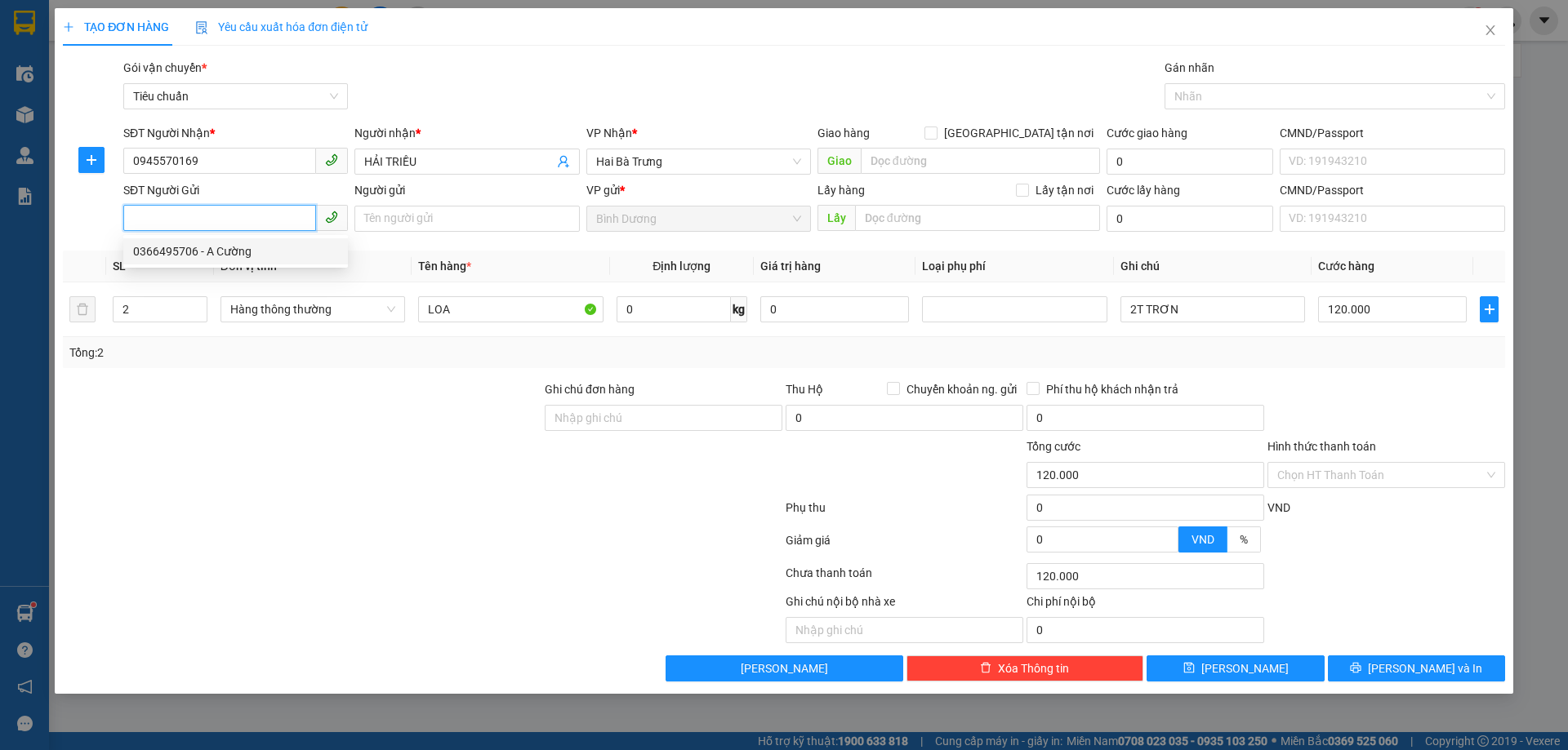
click at [265, 249] on div "0366495706 - A Cường" at bounding box center [235, 251] width 205 height 18
type input "0366495706"
type input "A Cường"
click at [630, 316] on input "0" at bounding box center [673, 310] width 114 height 26
type input "29"
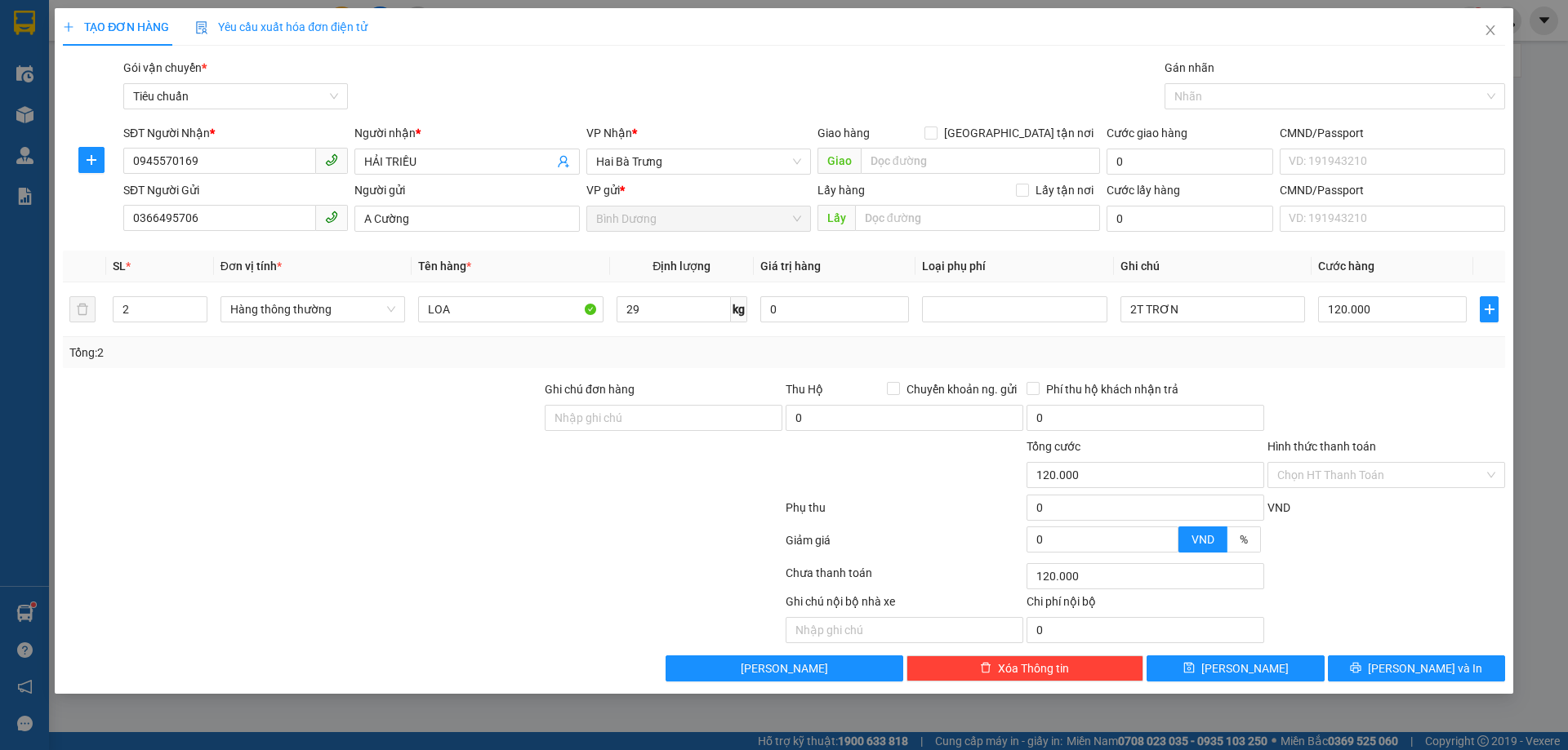
click at [670, 340] on div "Tổng: 2" at bounding box center [784, 353] width 1443 height 31
type input "65.000"
click at [734, 348] on div "Tổng: 2" at bounding box center [784, 353] width 1429 height 18
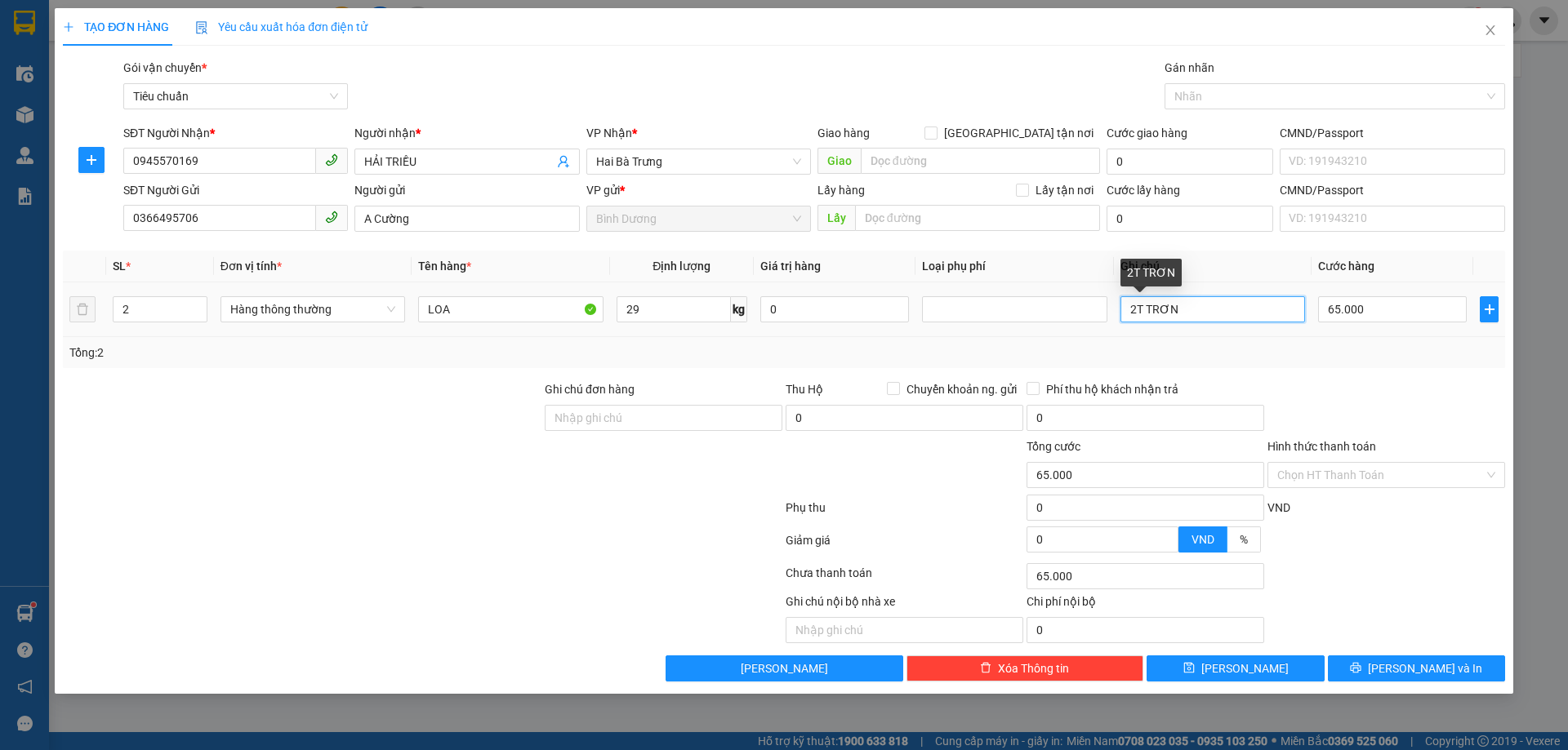
click at [1164, 313] on input "2T TRƠN" at bounding box center [1212, 310] width 185 height 26
click at [1194, 307] on input "T CHỮ ĐEN T BỌC BAO XANH" at bounding box center [1212, 310] width 185 height 26
type input "T CHỮ ĐEN +T BỌC BAO XANH"
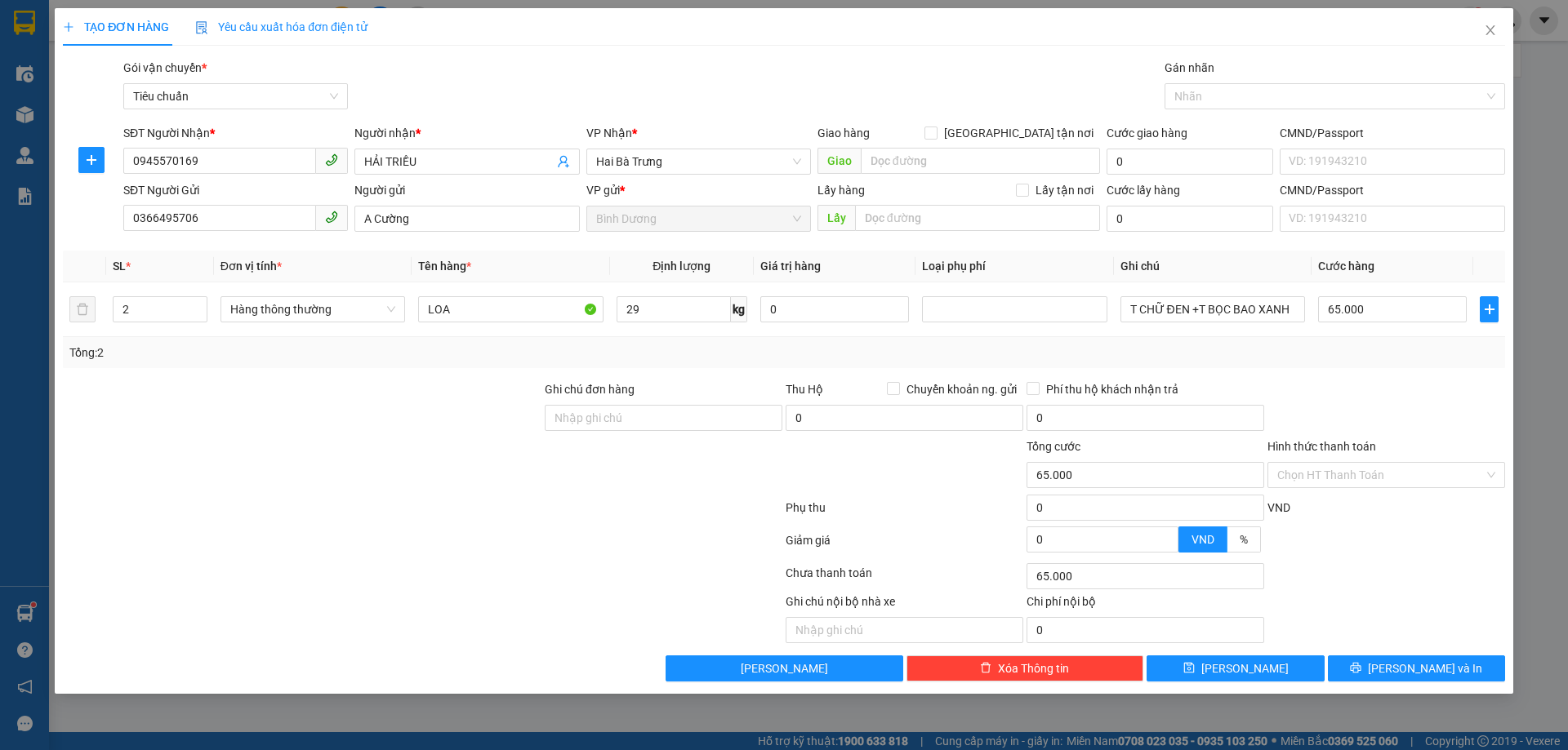
click at [1310, 349] on div "Tổng: 2" at bounding box center [784, 353] width 1429 height 18
click at [1398, 307] on input "65.000" at bounding box center [1393, 310] width 148 height 26
type input "1"
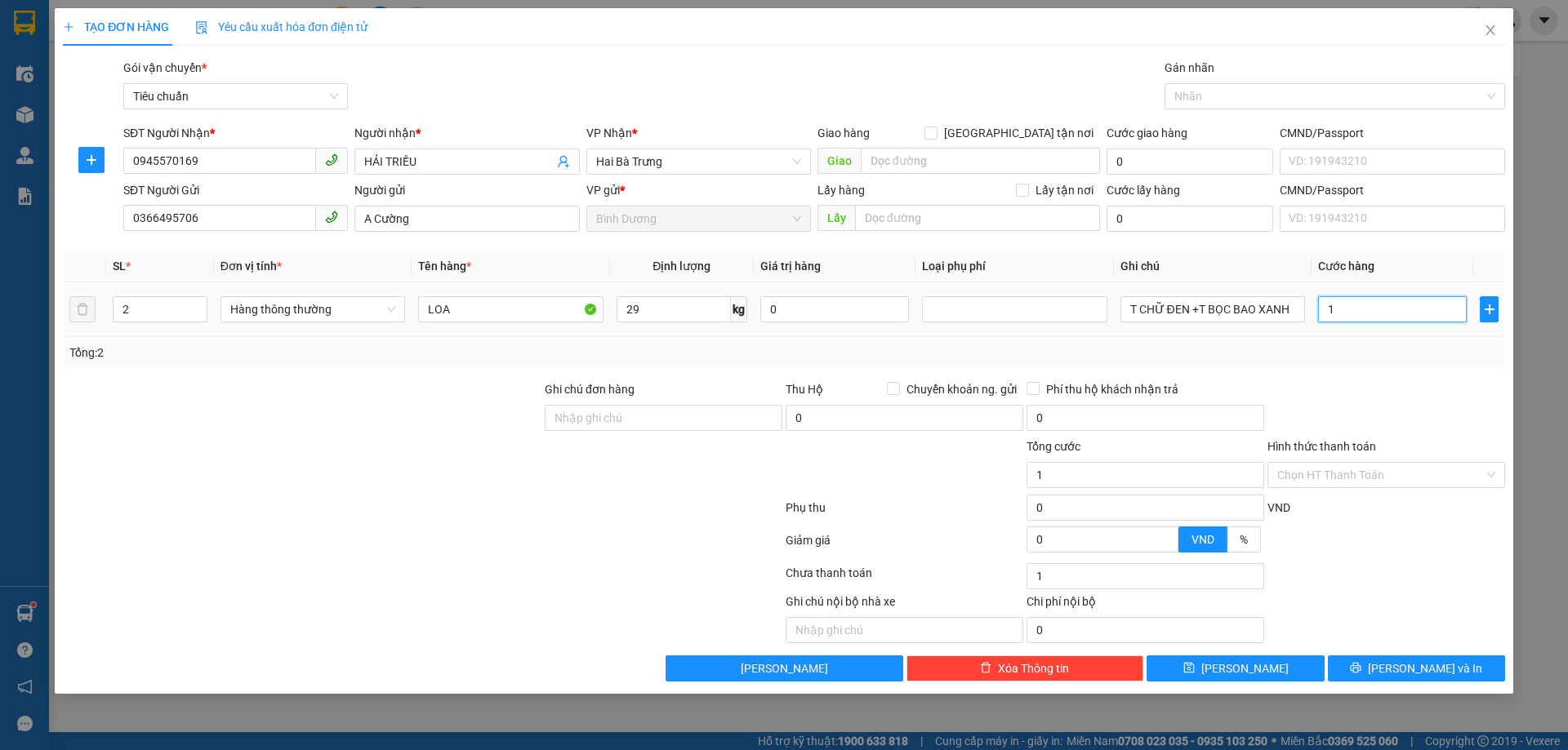
type input "13"
type input "130"
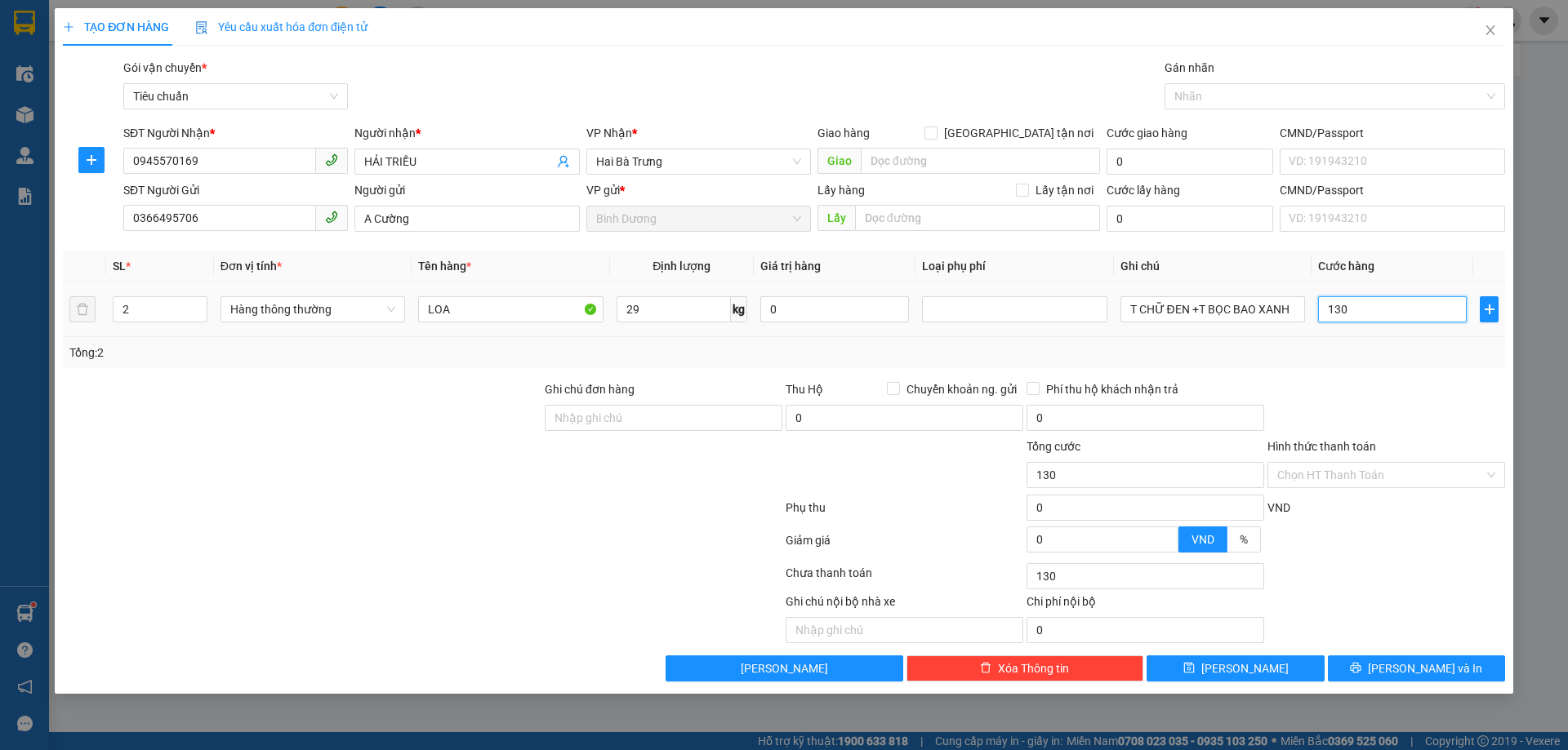
type input "130"
drag, startPoint x: 1407, startPoint y: 355, endPoint x: 1409, endPoint y: 370, distance: 15.1
click at [1408, 355] on div "Tổng: 2" at bounding box center [784, 353] width 1429 height 18
type input "130.000"
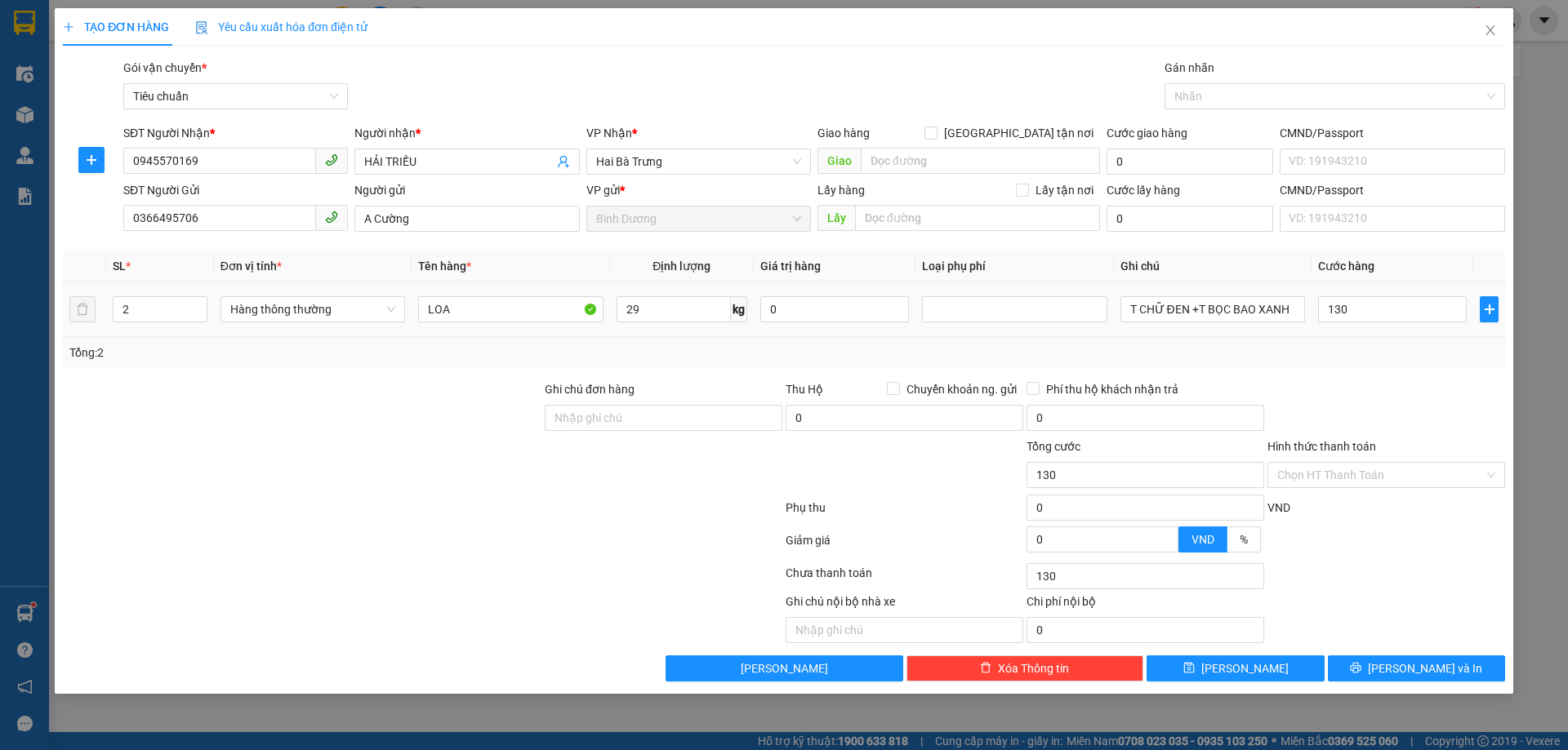
type input "130.000"
click at [1449, 667] on button "[PERSON_NAME] và In" at bounding box center [1417, 668] width 177 height 26
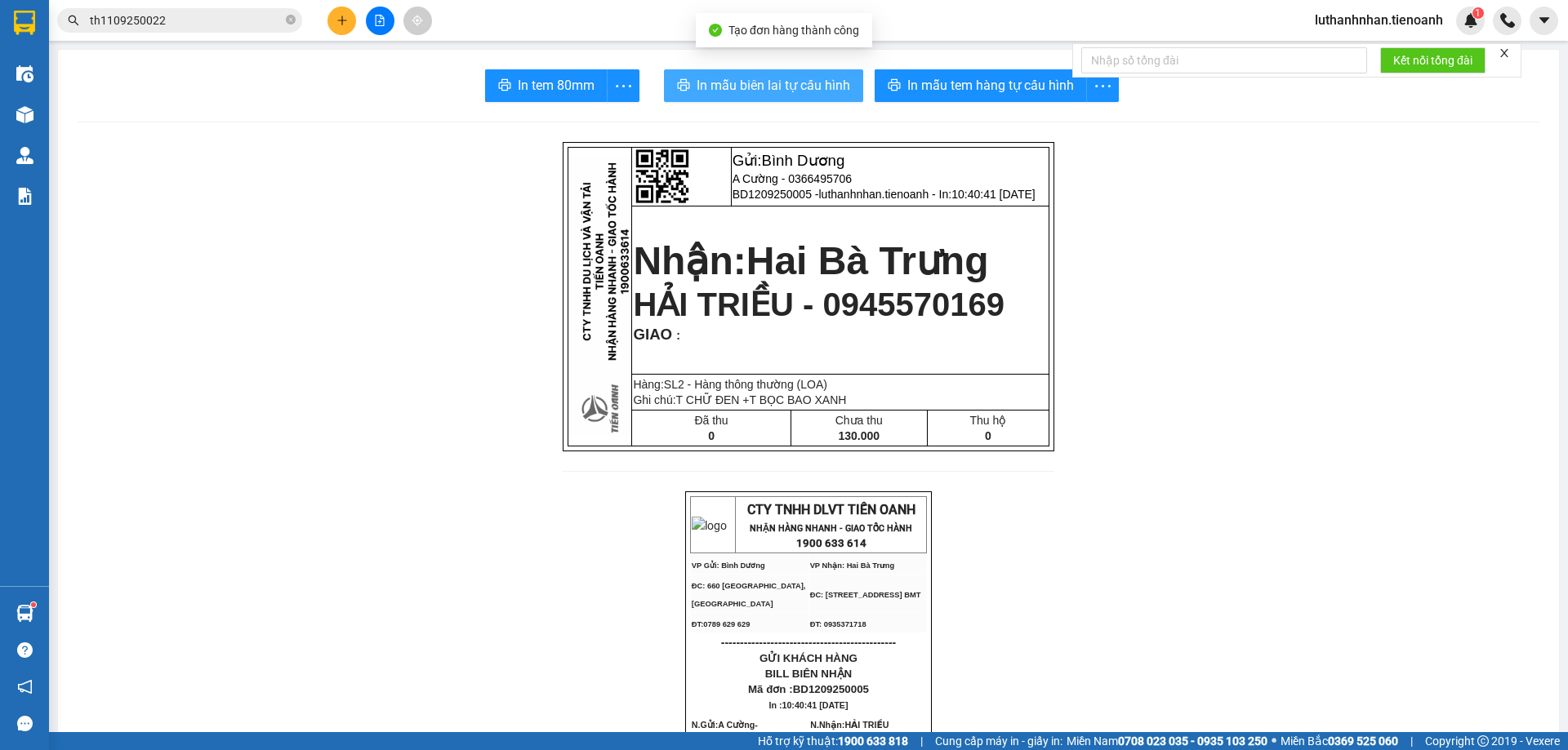
click at [801, 88] on span "In mẫu biên lai tự cấu hình" at bounding box center [773, 85] width 153 height 21
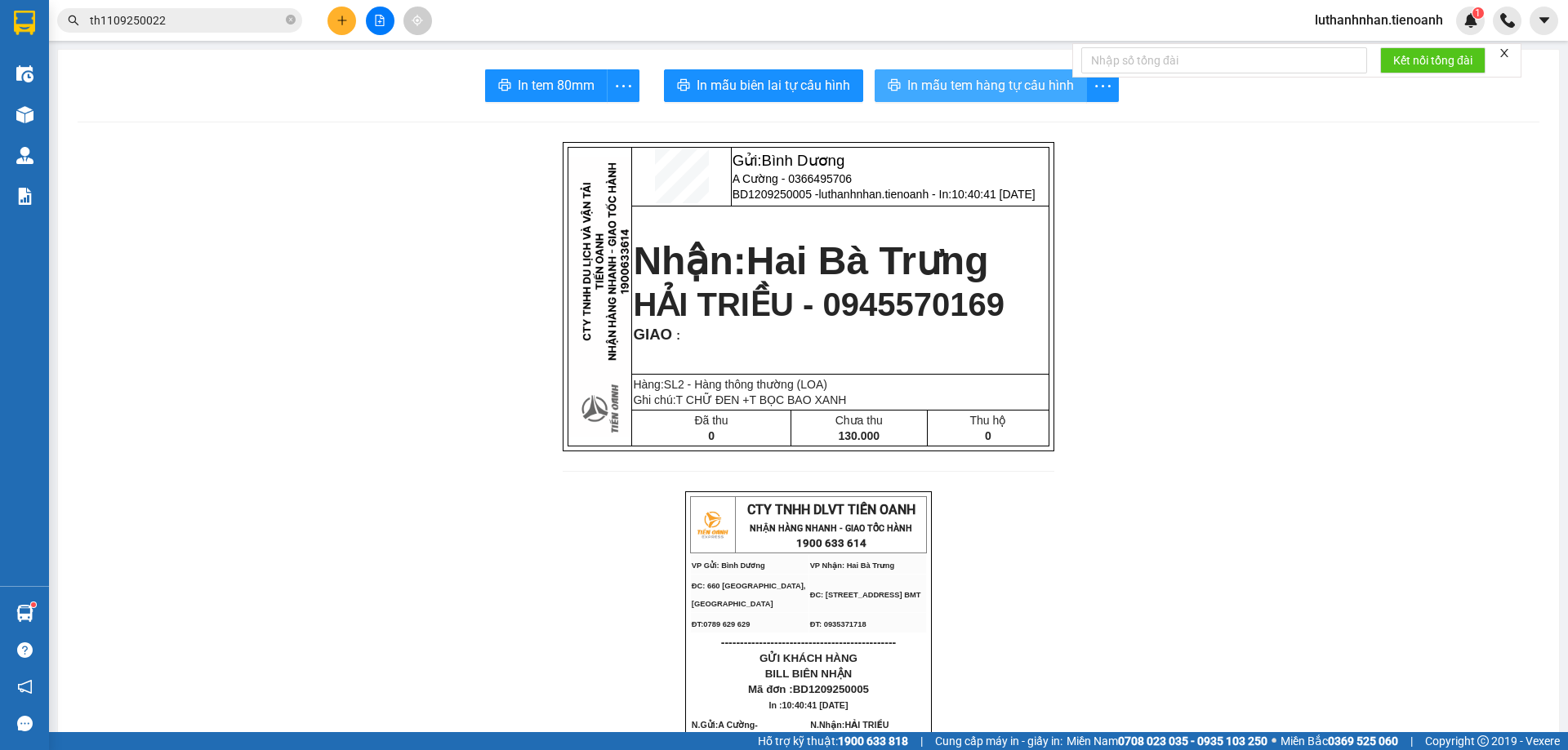
click at [932, 85] on span "In mẫu tem hàng tự cấu hình" at bounding box center [991, 85] width 167 height 21
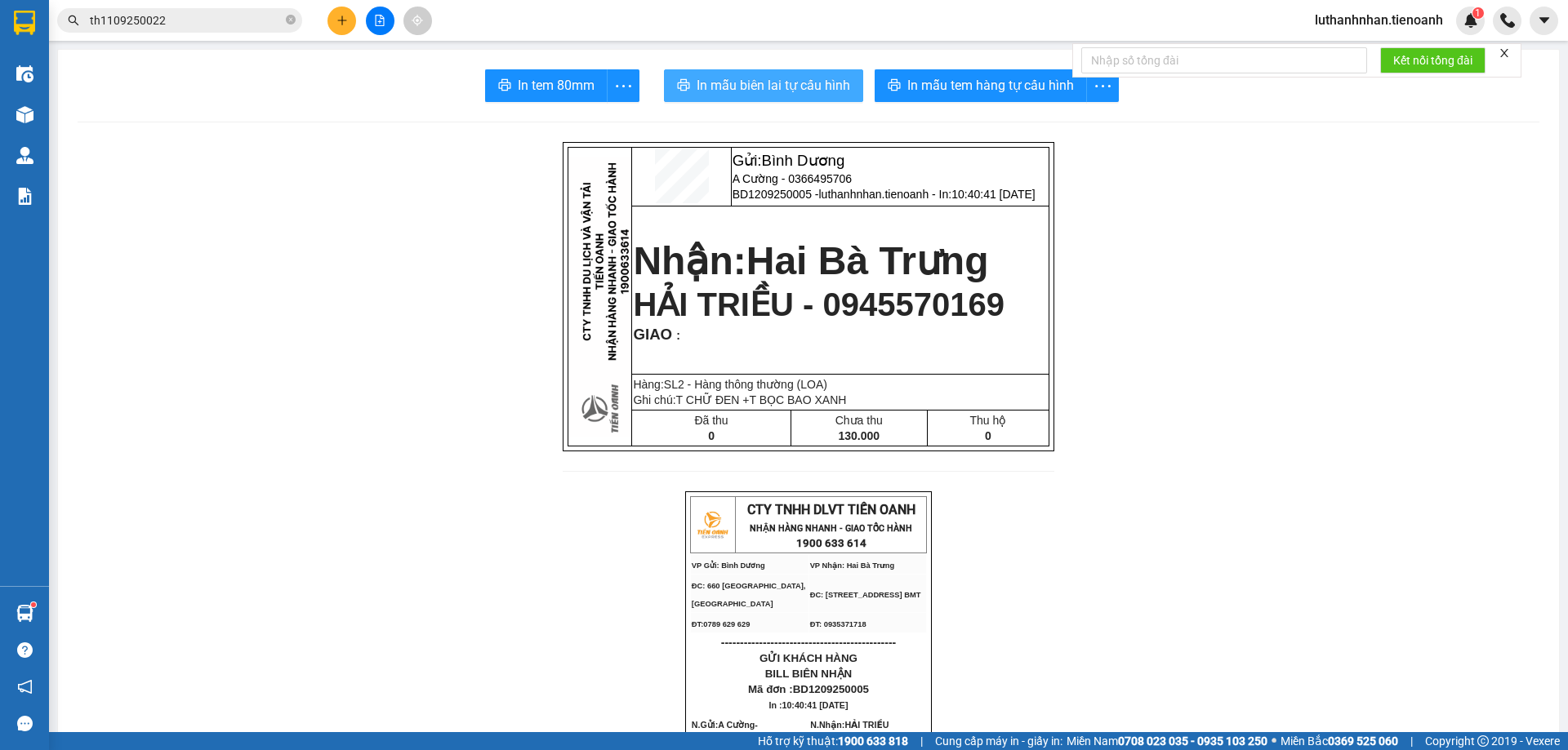
click at [769, 92] on span "In mẫu biên lai tự cấu hình" at bounding box center [773, 85] width 153 height 21
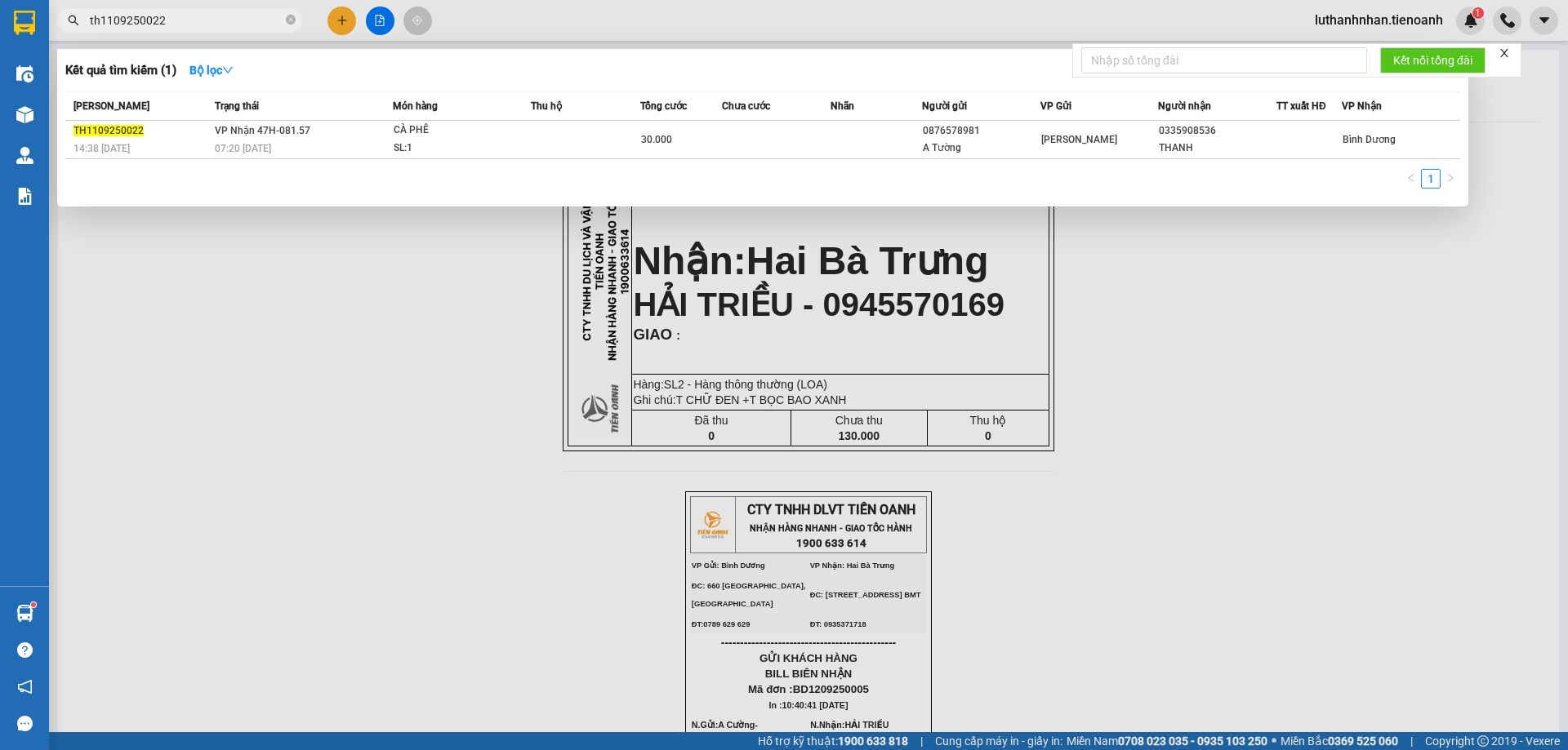
click at [229, 20] on input "th1109250022" at bounding box center [186, 21] width 192 height 18
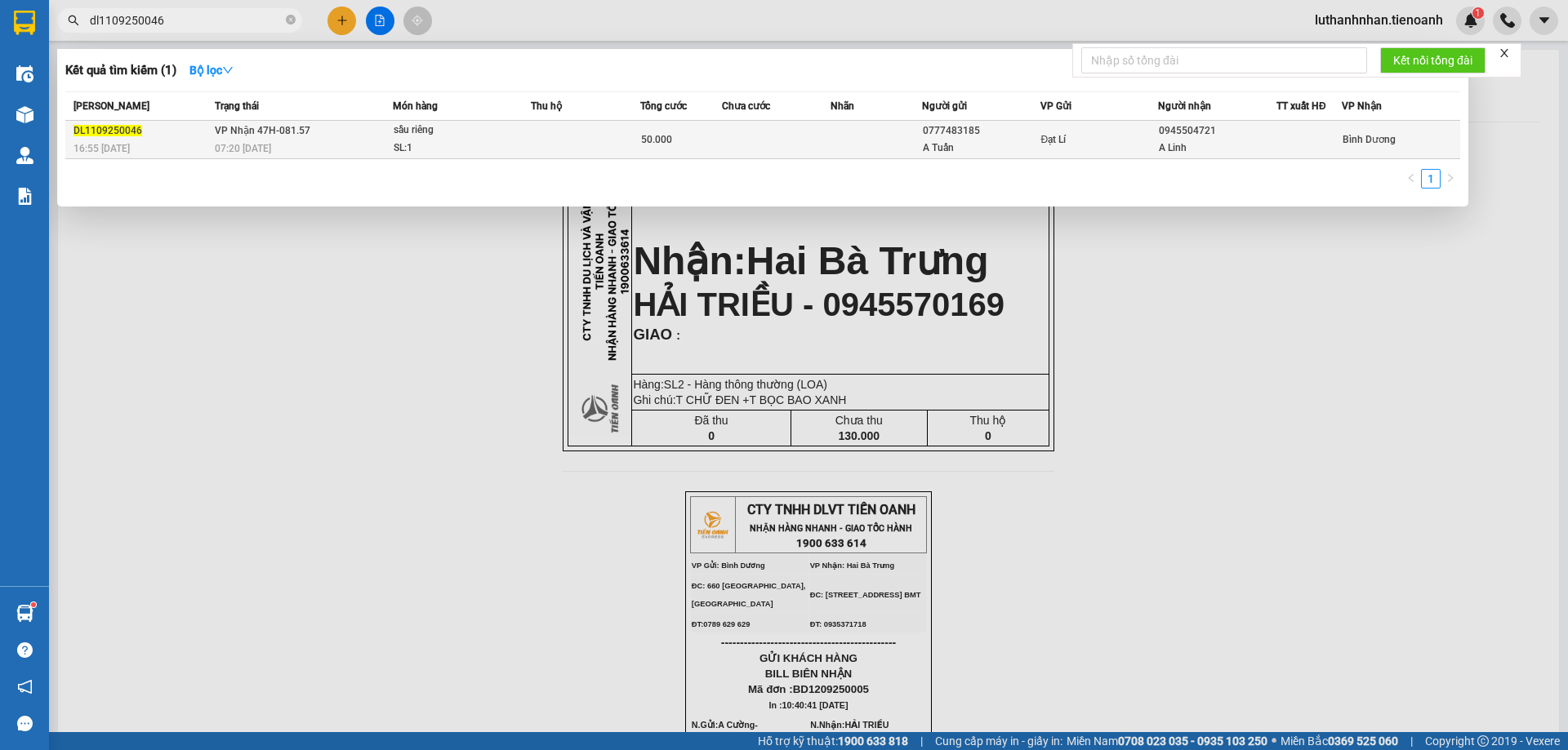
type input "dl1109250046"
click at [491, 157] on div "SL: 1" at bounding box center [454, 148] width 122 height 18
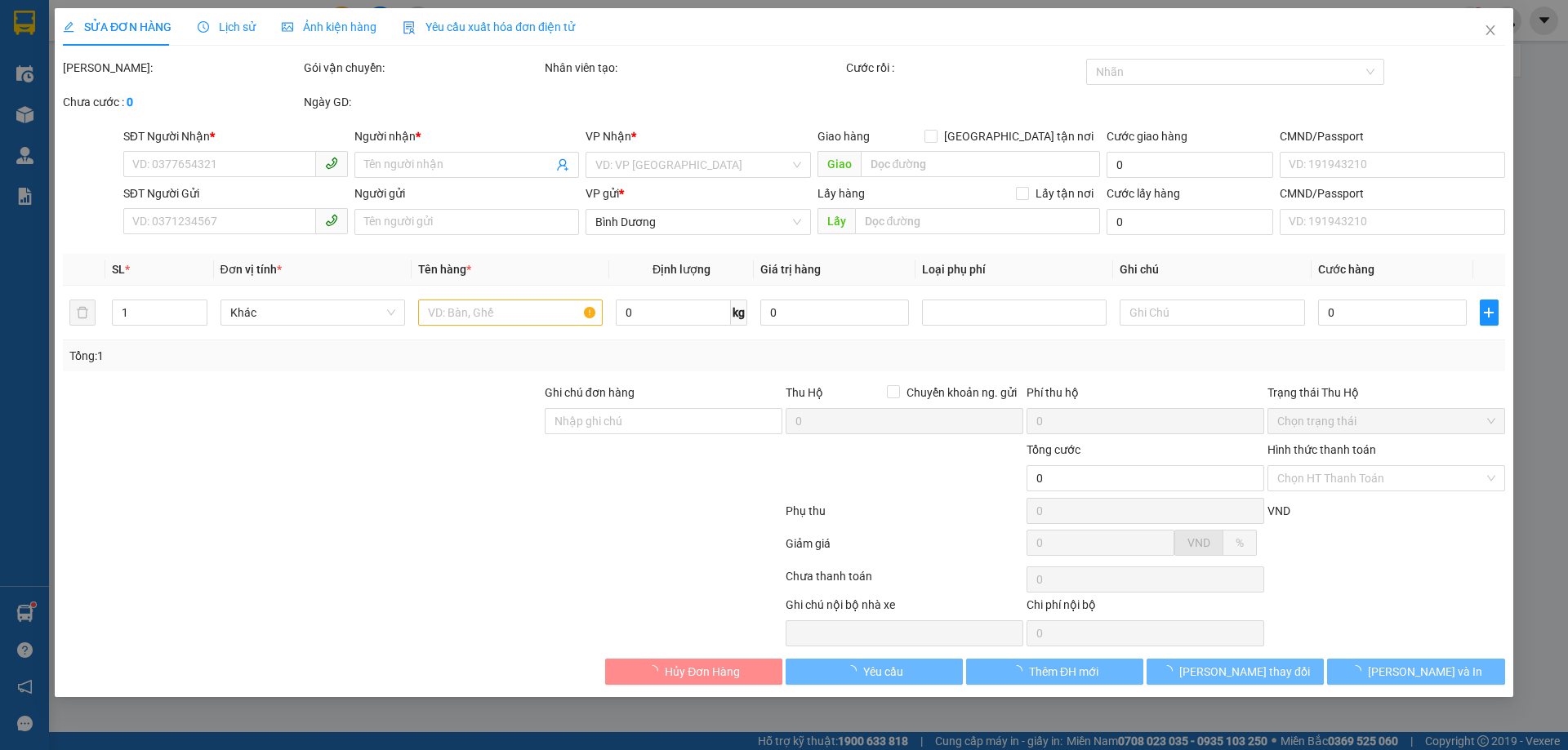
type input "0945504721"
type input "A Linh"
type input "0777483185"
type input "A Tuấn"
type input "50.000"
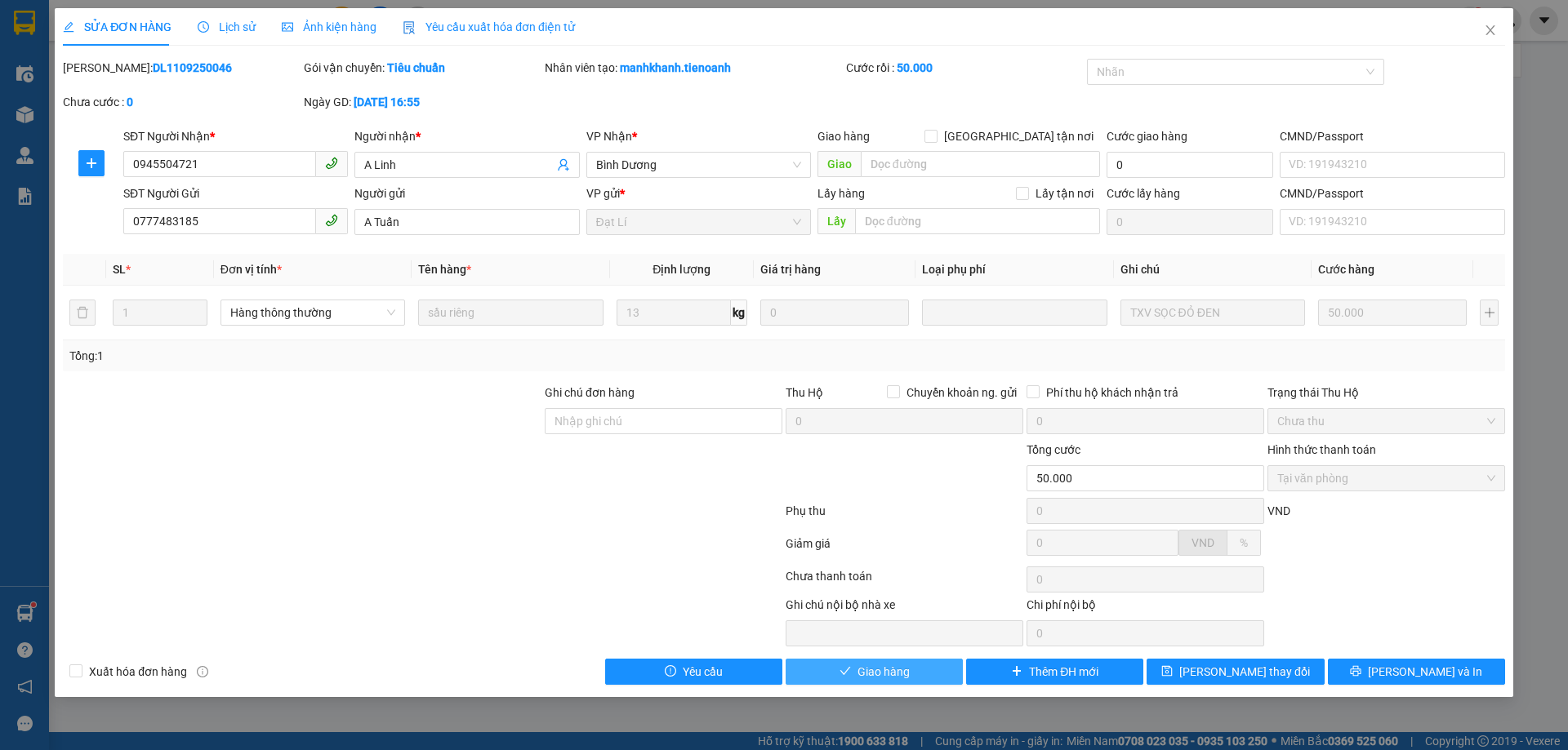
click at [889, 679] on span "Giao hàng" at bounding box center [884, 672] width 53 height 18
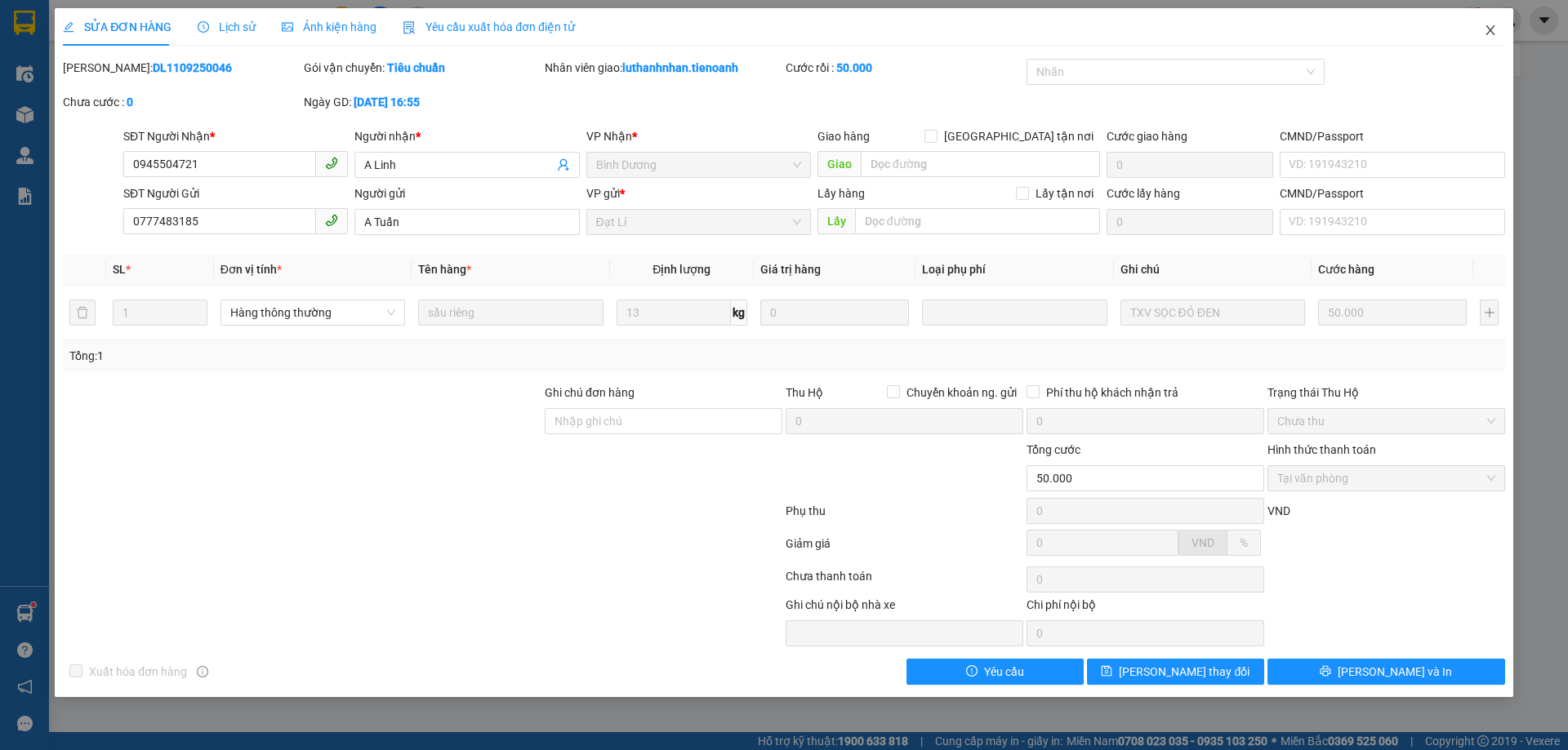
click at [1490, 28] on icon "close" at bounding box center [1490, 29] width 13 height 13
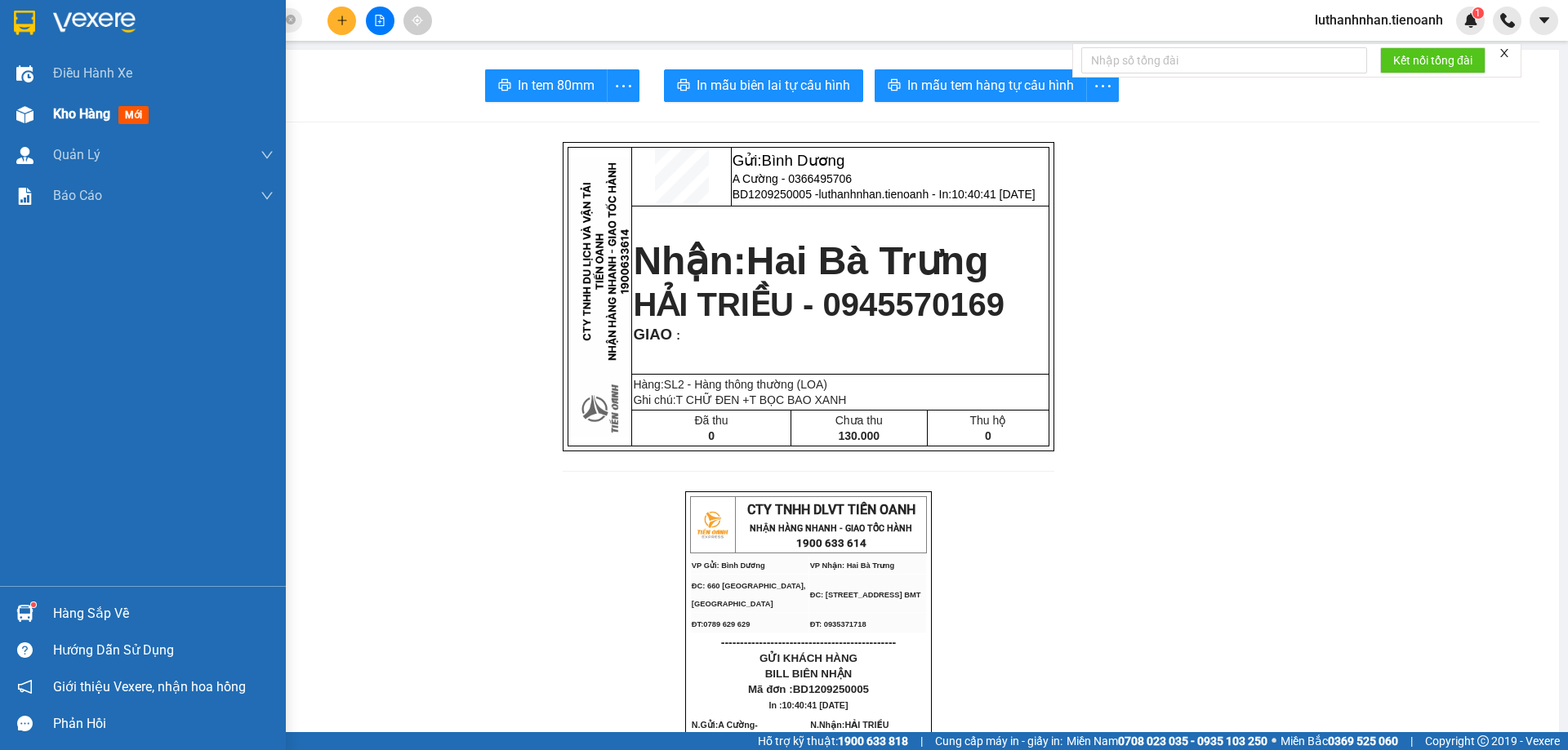
click at [71, 116] on span "Kho hàng" at bounding box center [81, 114] width 58 height 16
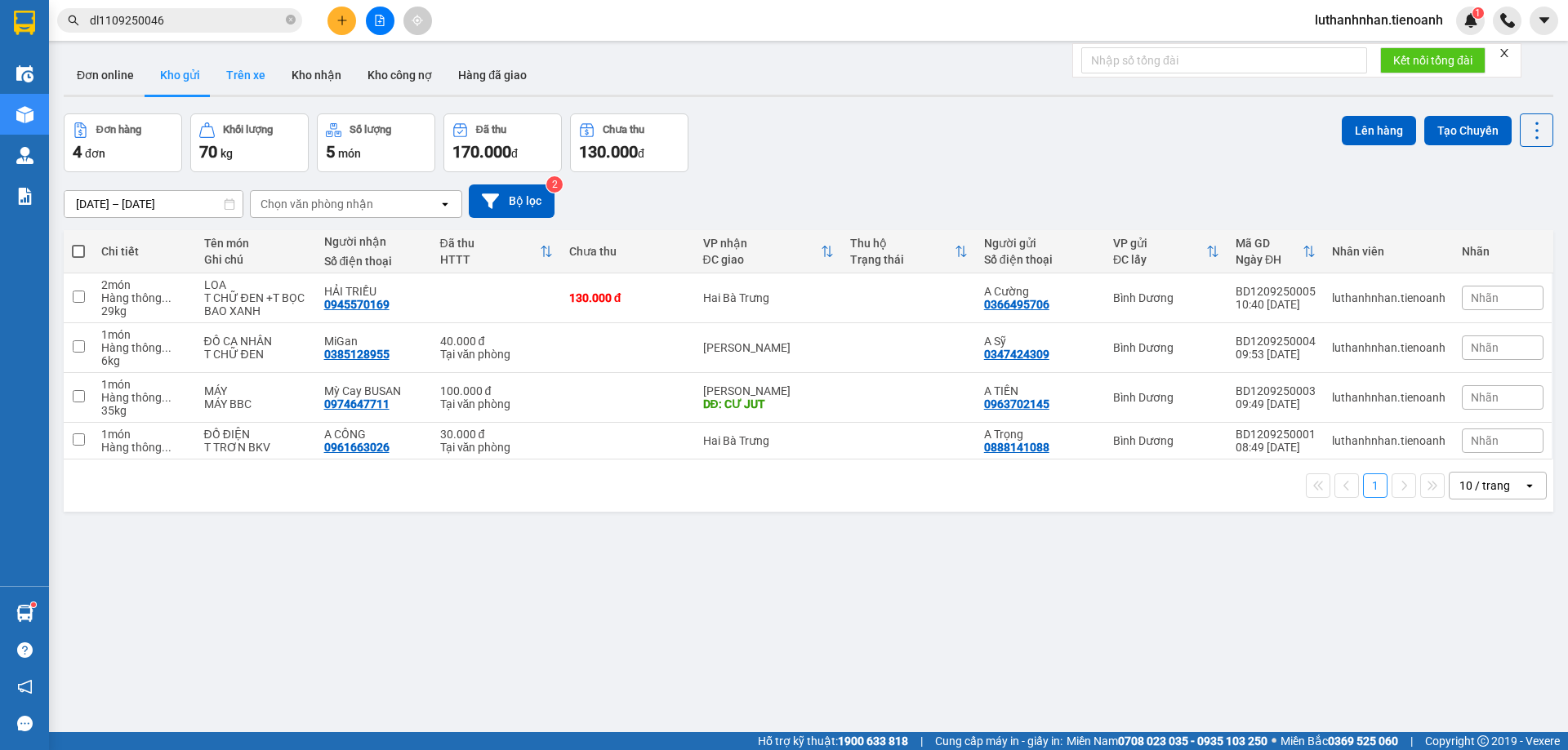
click at [227, 80] on button "Trên xe" at bounding box center [245, 75] width 65 height 39
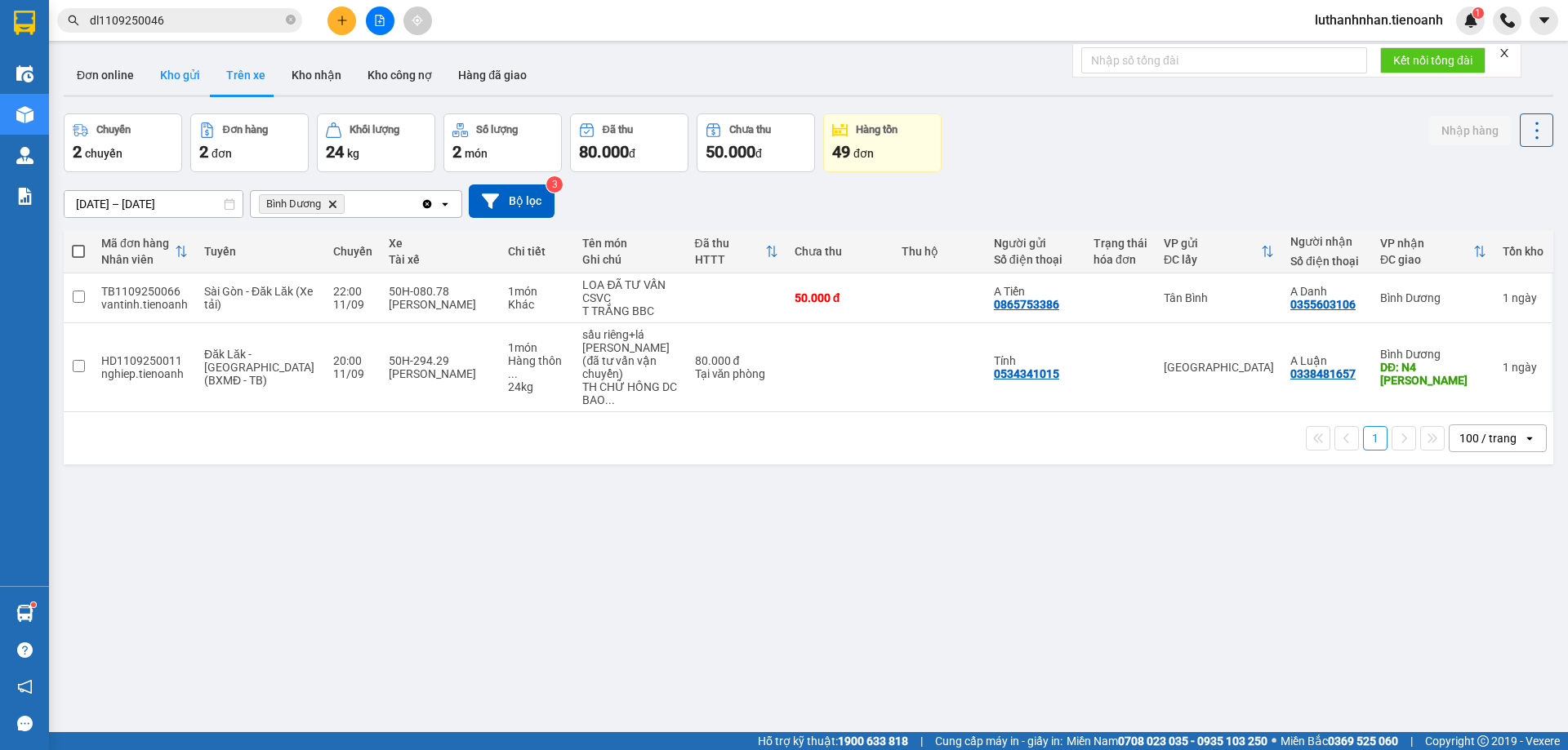
click at [178, 65] on button "Kho gửi" at bounding box center [181, 75] width 66 height 39
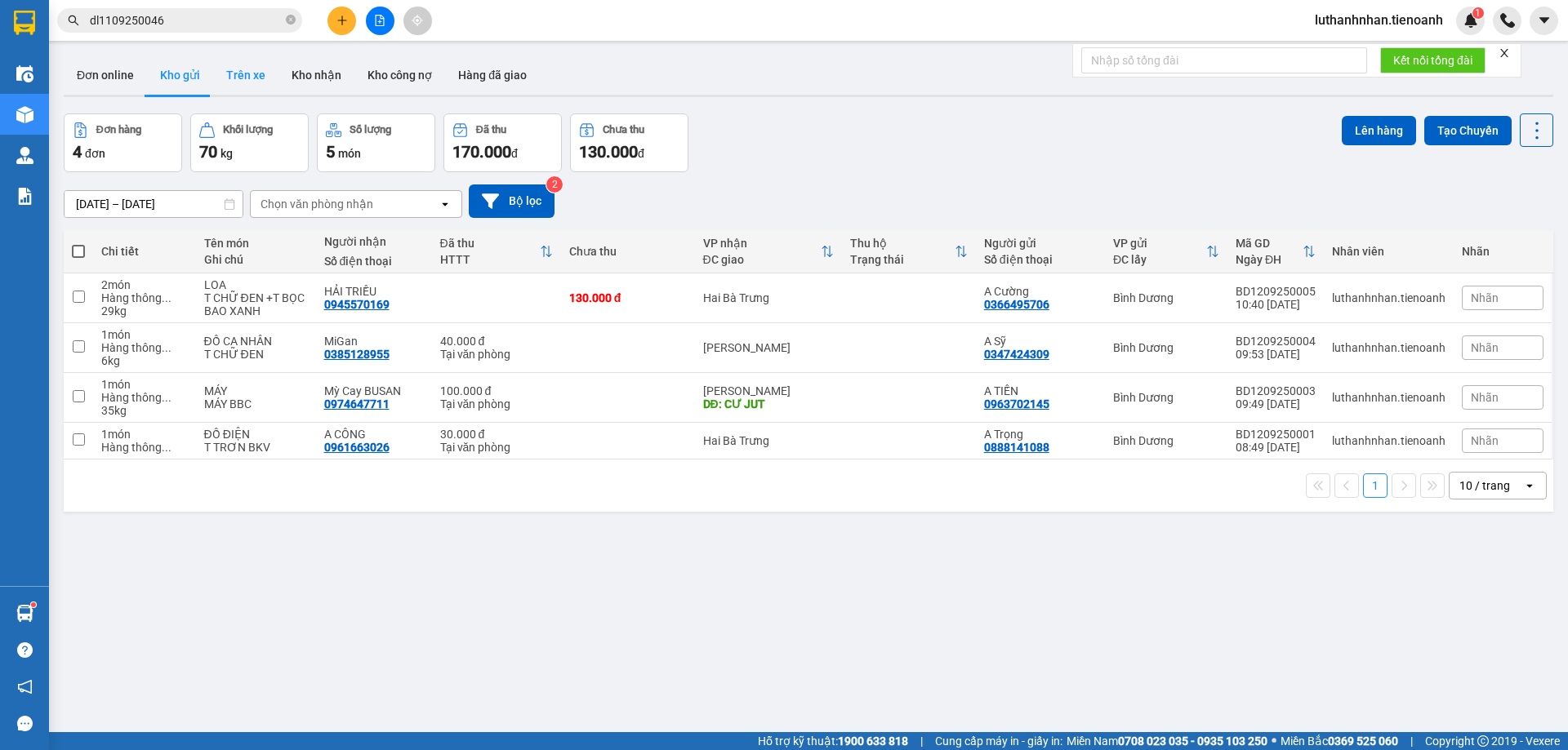
click at [251, 81] on button "Trên xe" at bounding box center [245, 75] width 65 height 39
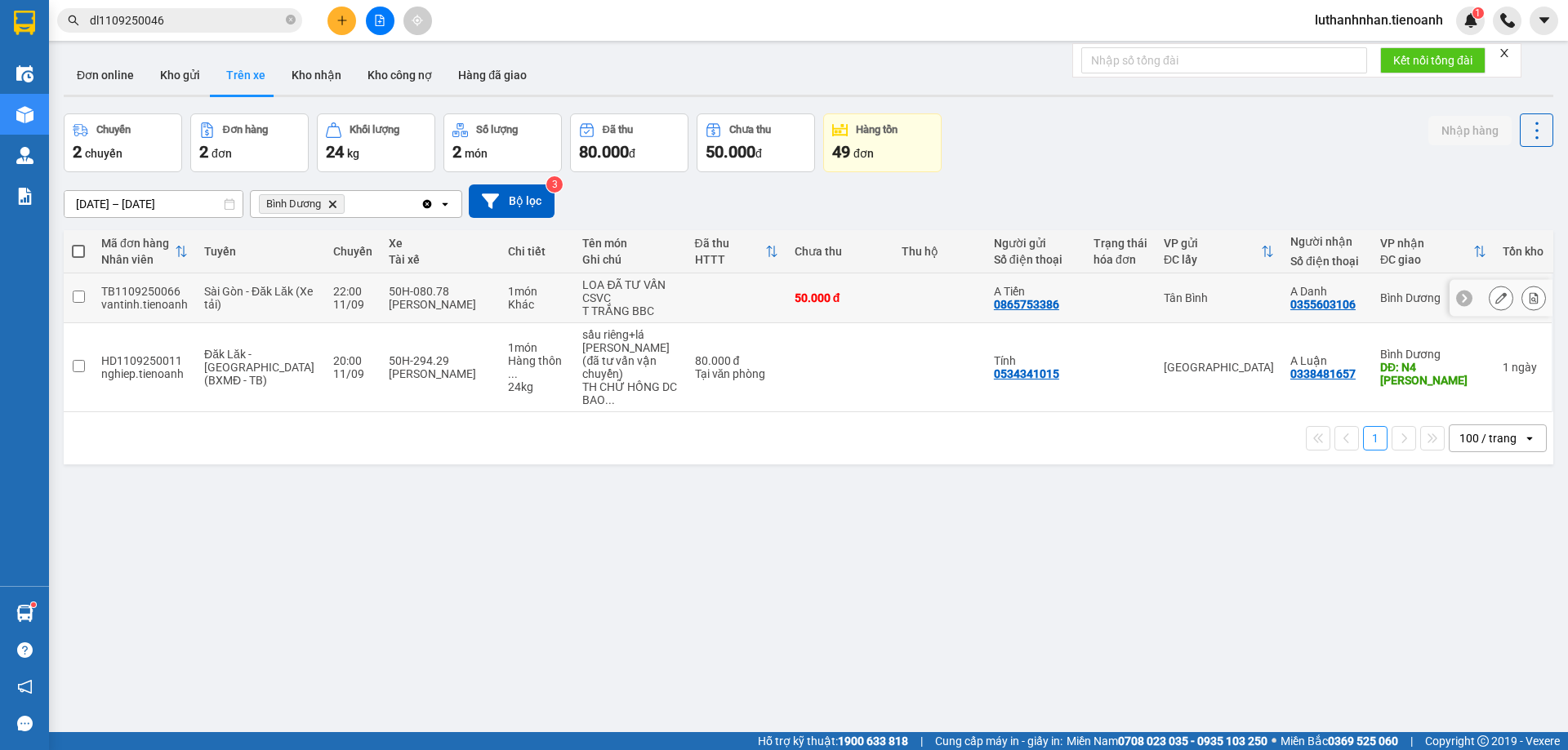
click at [795, 305] on div "50.000 đ" at bounding box center [840, 298] width 91 height 13
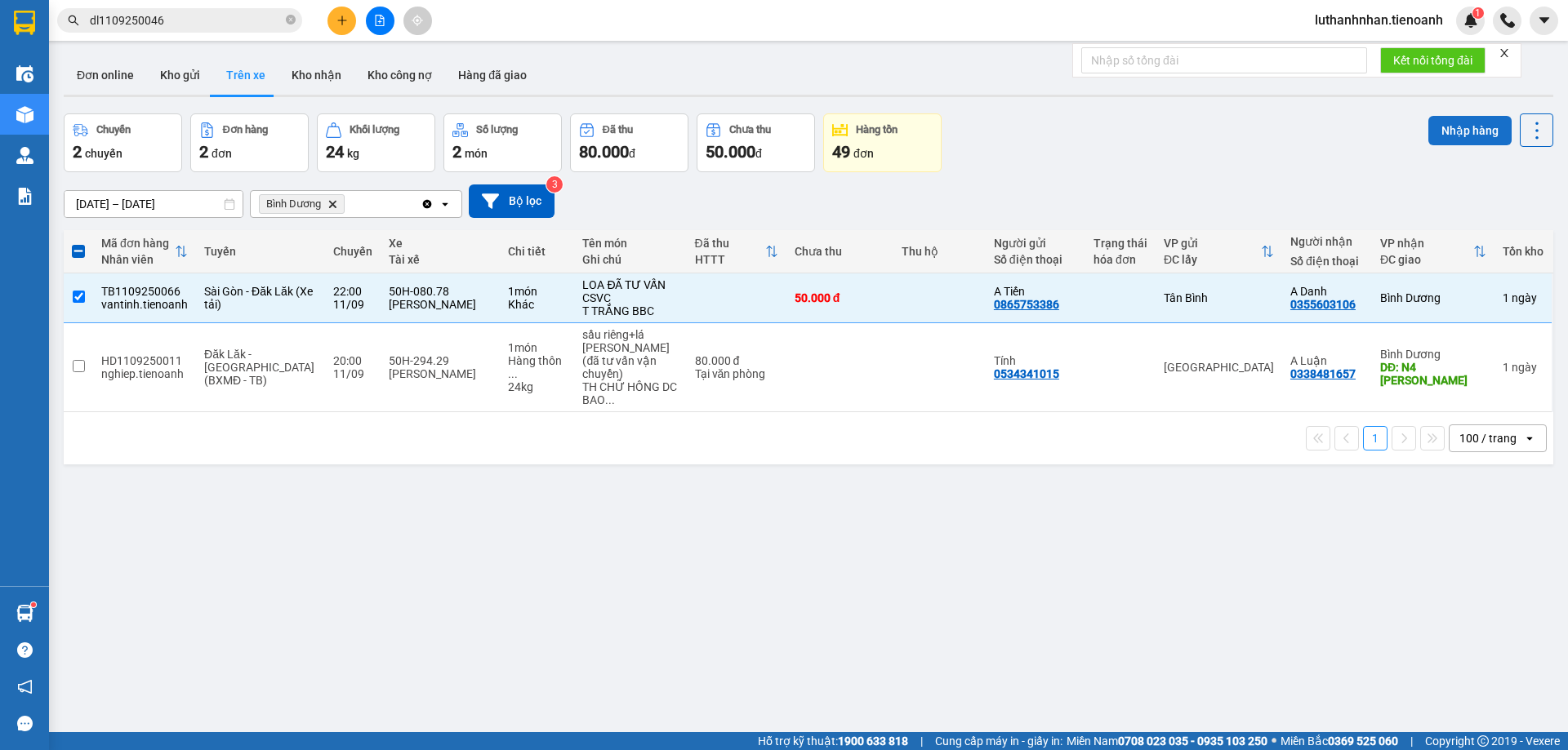
click at [1448, 137] on button "Nhập hàng" at bounding box center [1469, 131] width 83 height 29
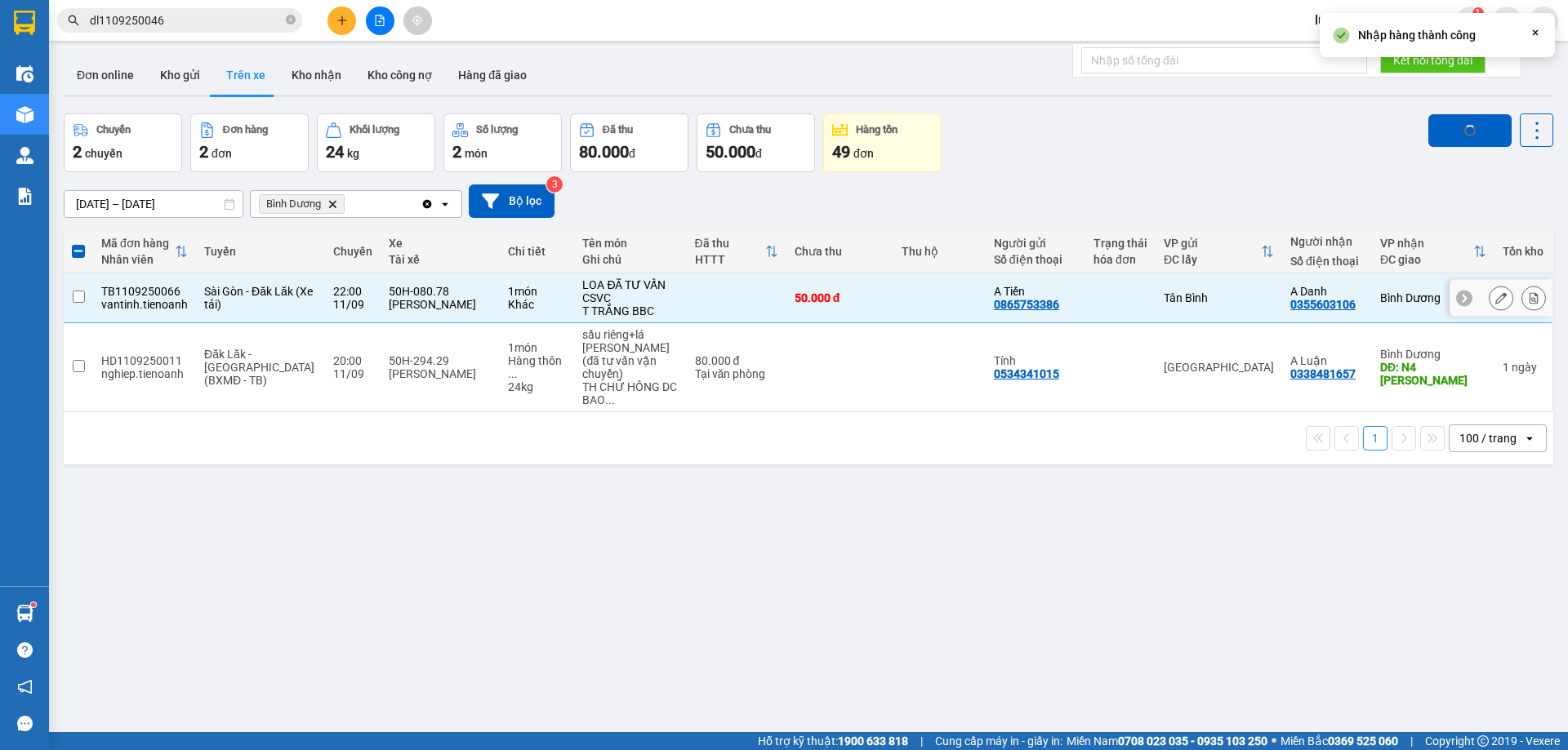
checkbox input "false"
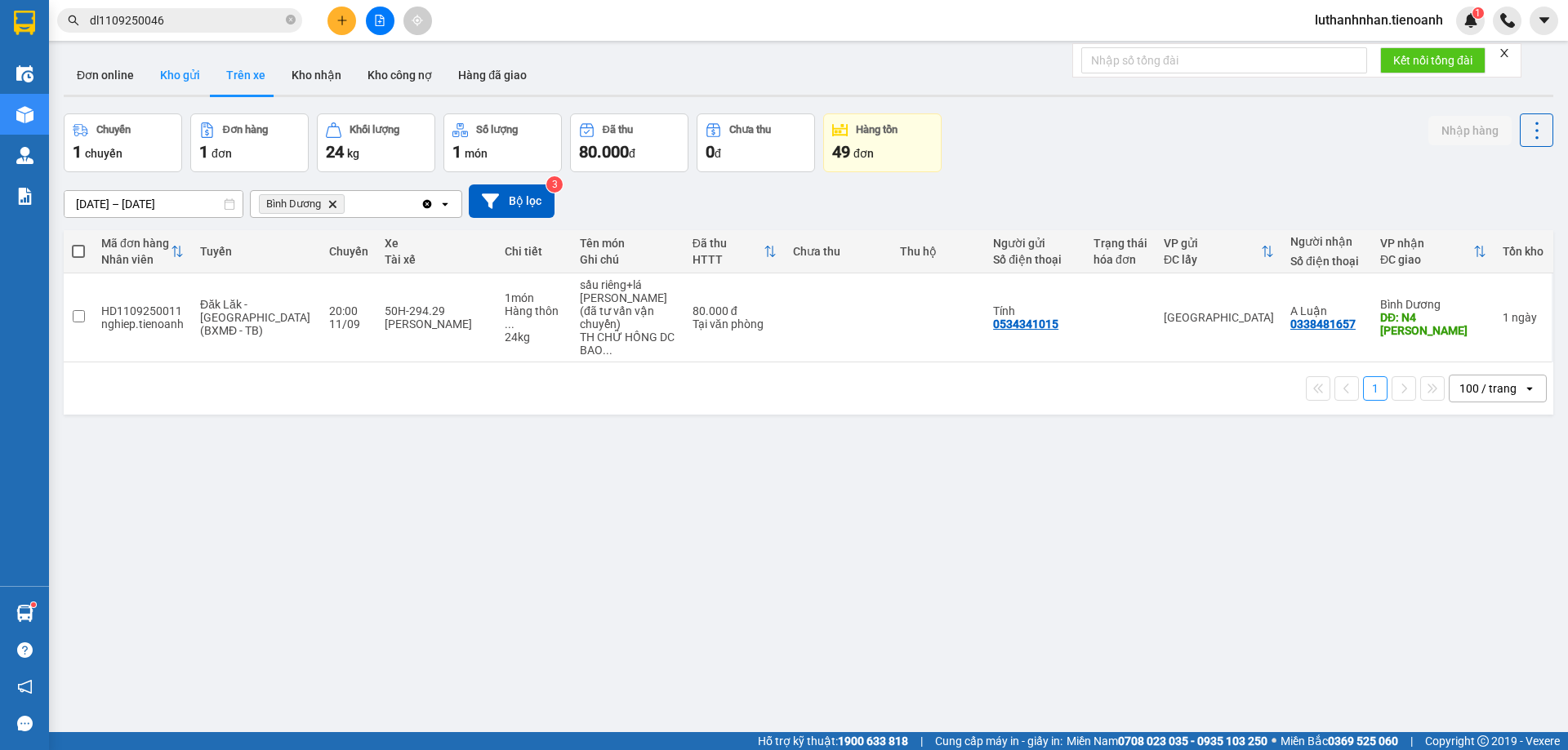
click at [187, 76] on button "Kho gửi" at bounding box center [181, 75] width 66 height 39
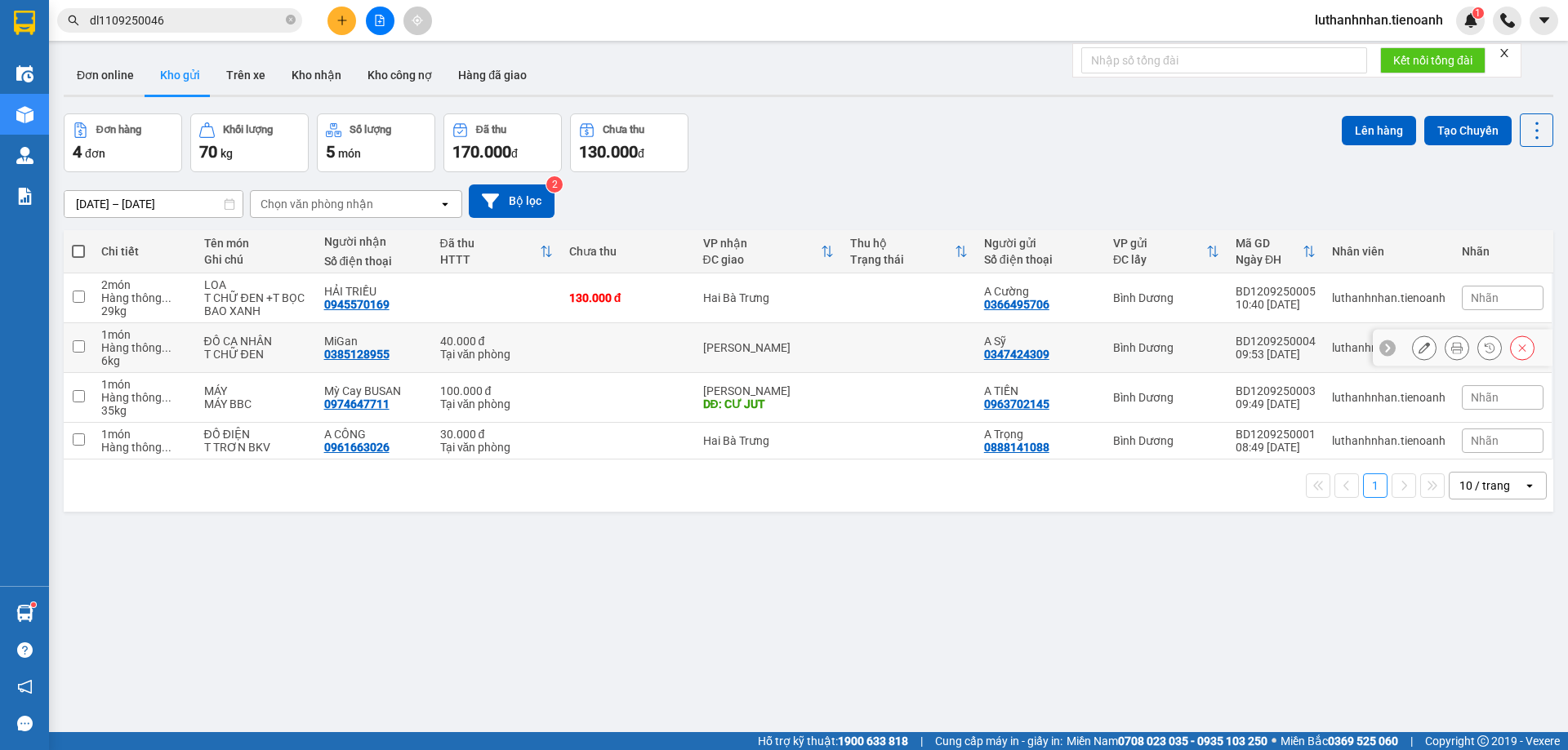
click at [723, 343] on div "[PERSON_NAME]" at bounding box center [769, 348] width 131 height 13
checkbox input "true"
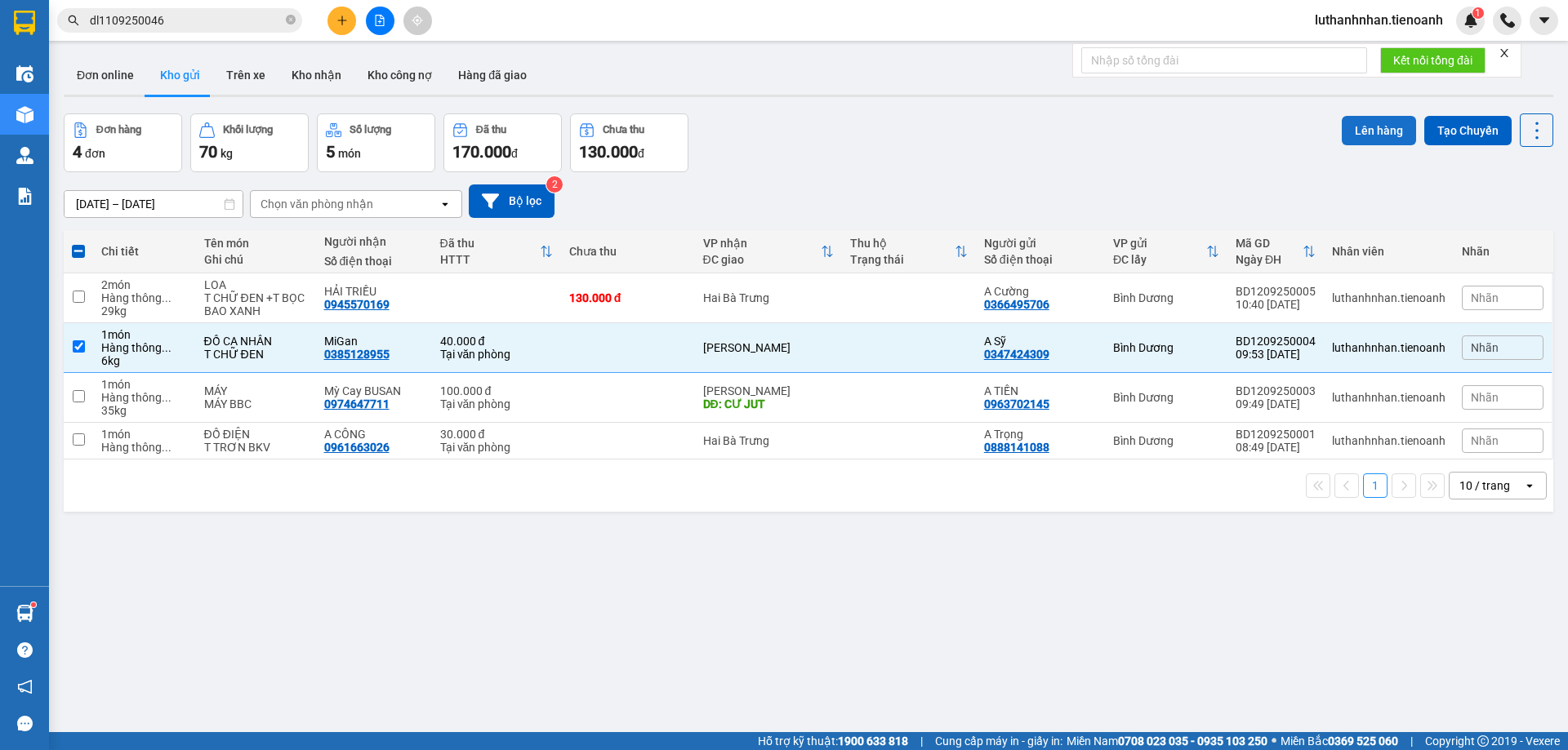
click at [1355, 138] on button "Lên hàng" at bounding box center [1379, 131] width 74 height 29
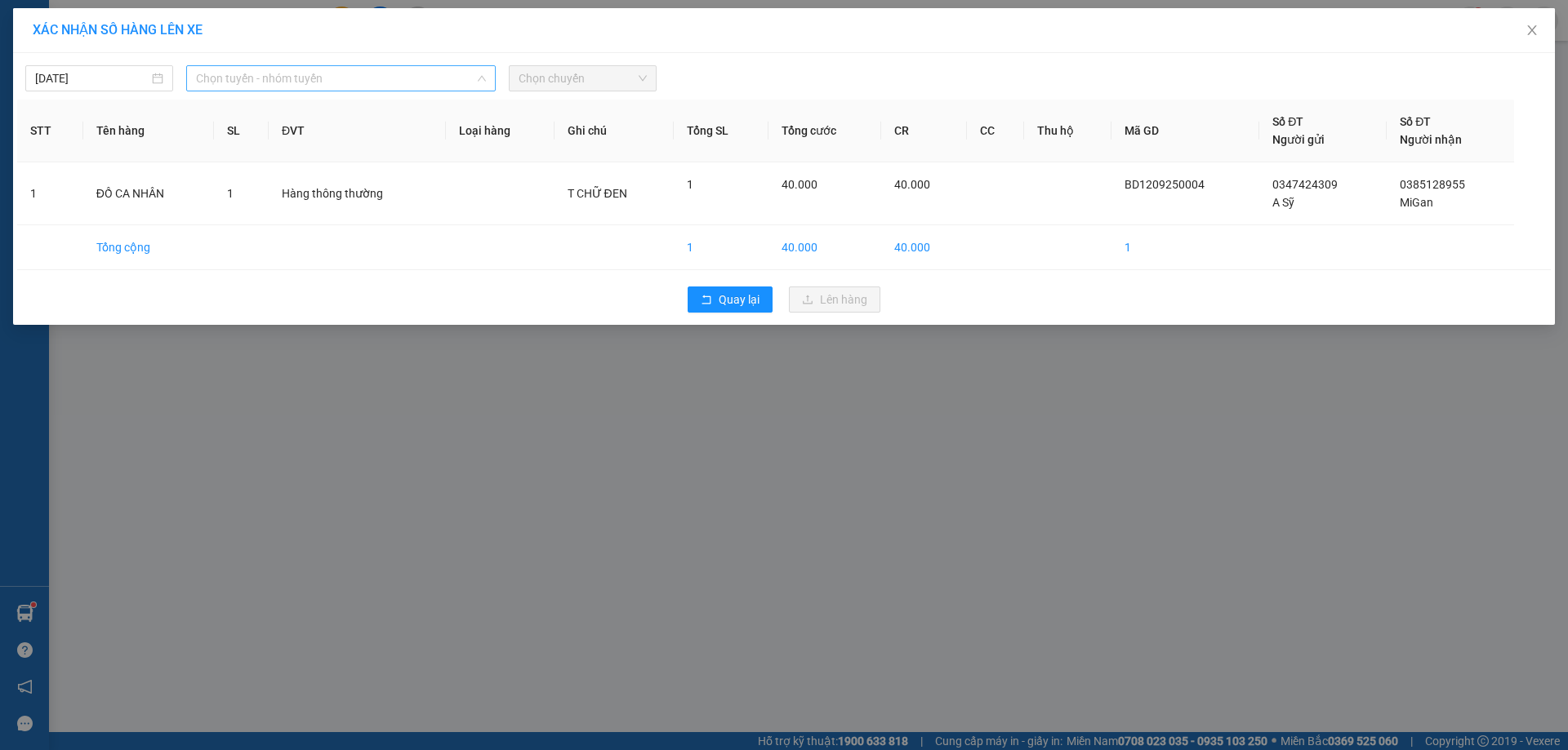
click at [428, 87] on span "Chọn tuyến - nhóm tuyến" at bounding box center [341, 78] width 290 height 24
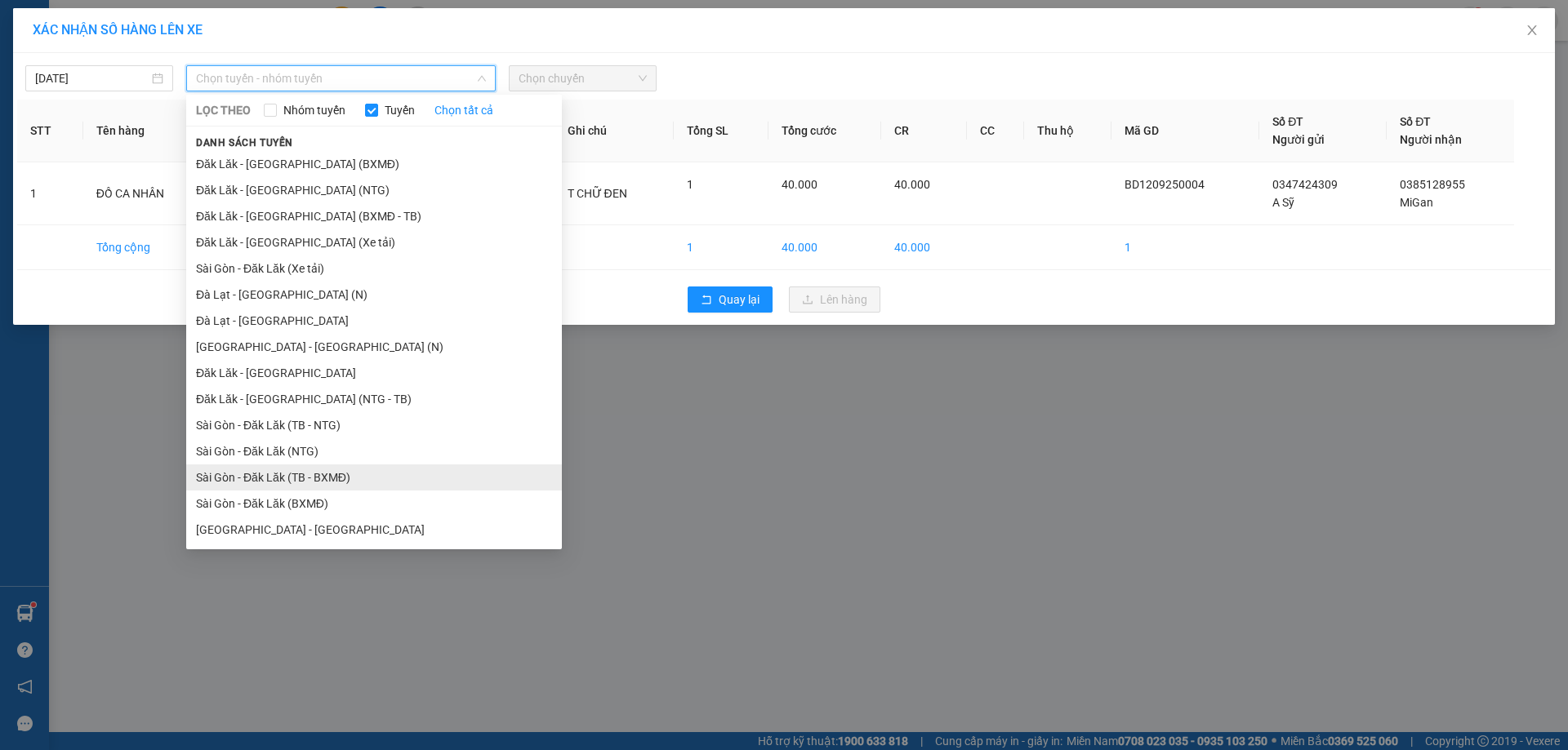
click at [330, 482] on li "Sài Gòn - Đăk Lăk (TB - BXMĐ)" at bounding box center [374, 478] width 376 height 26
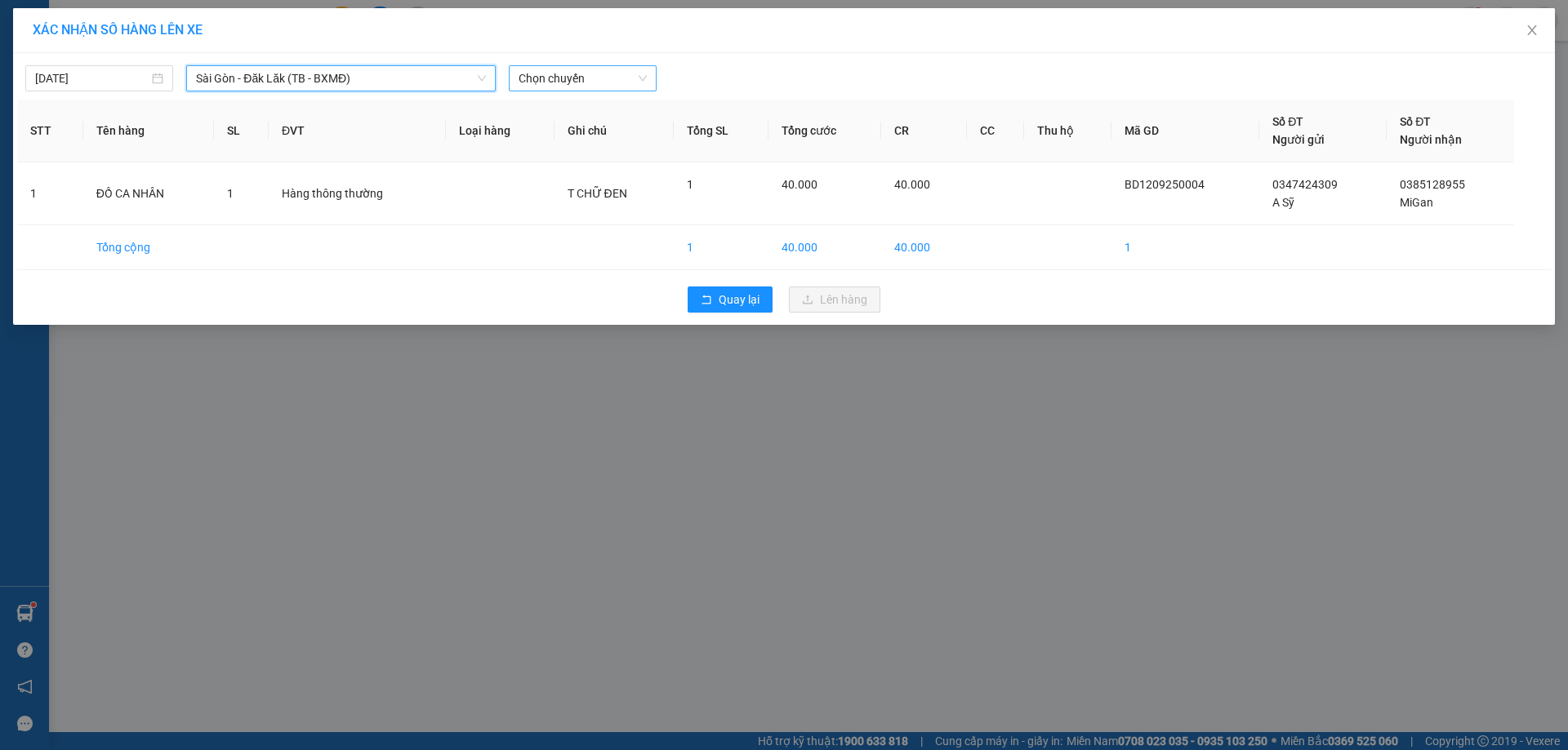
click at [575, 80] on span "Chọn chuyến" at bounding box center [582, 78] width 128 height 24
click at [318, 89] on span "Sài Gòn - Đăk Lăk (TB - BXMĐ)" at bounding box center [341, 78] width 290 height 24
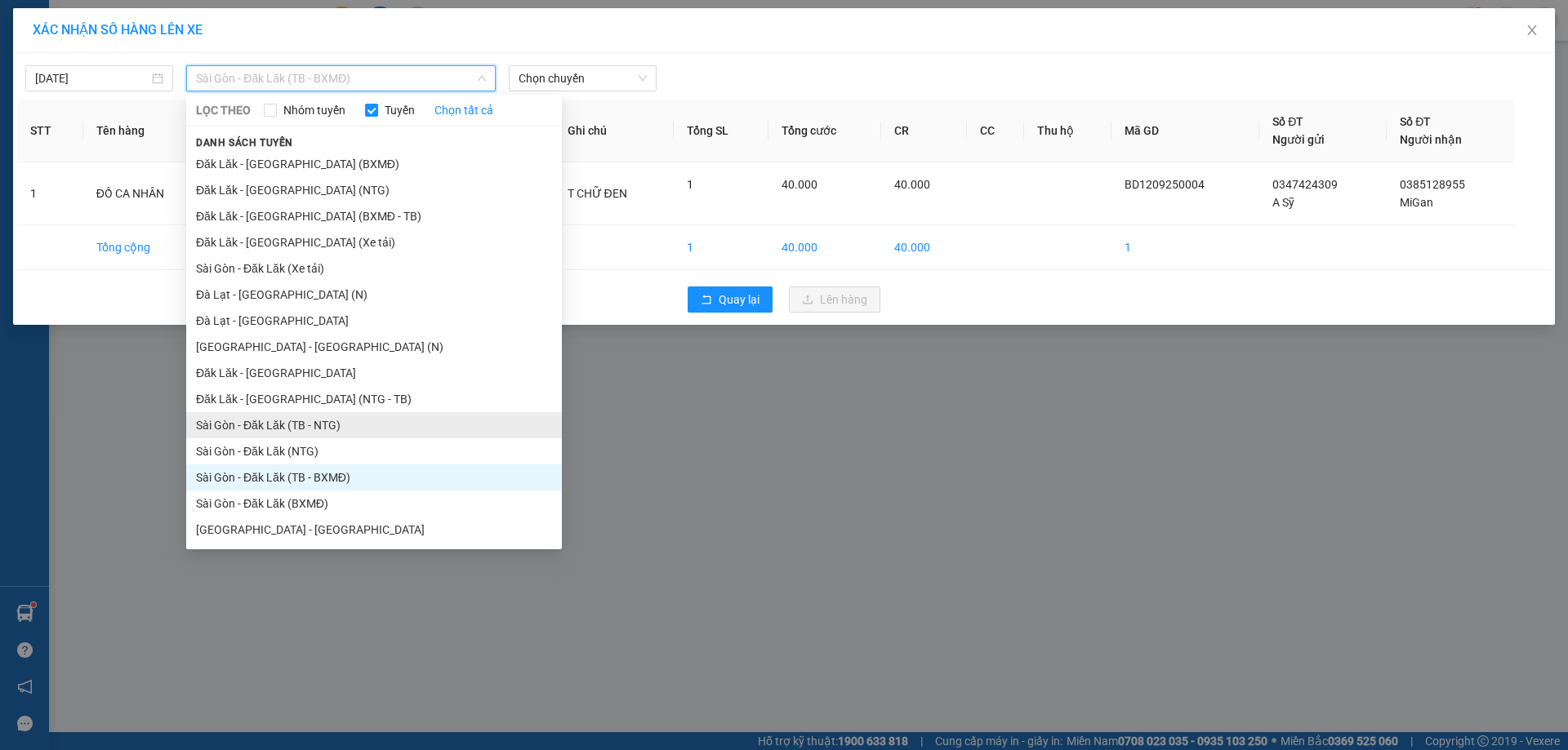
click at [305, 427] on li "Sài Gòn - Đăk Lăk (TB - NTG)" at bounding box center [374, 425] width 376 height 26
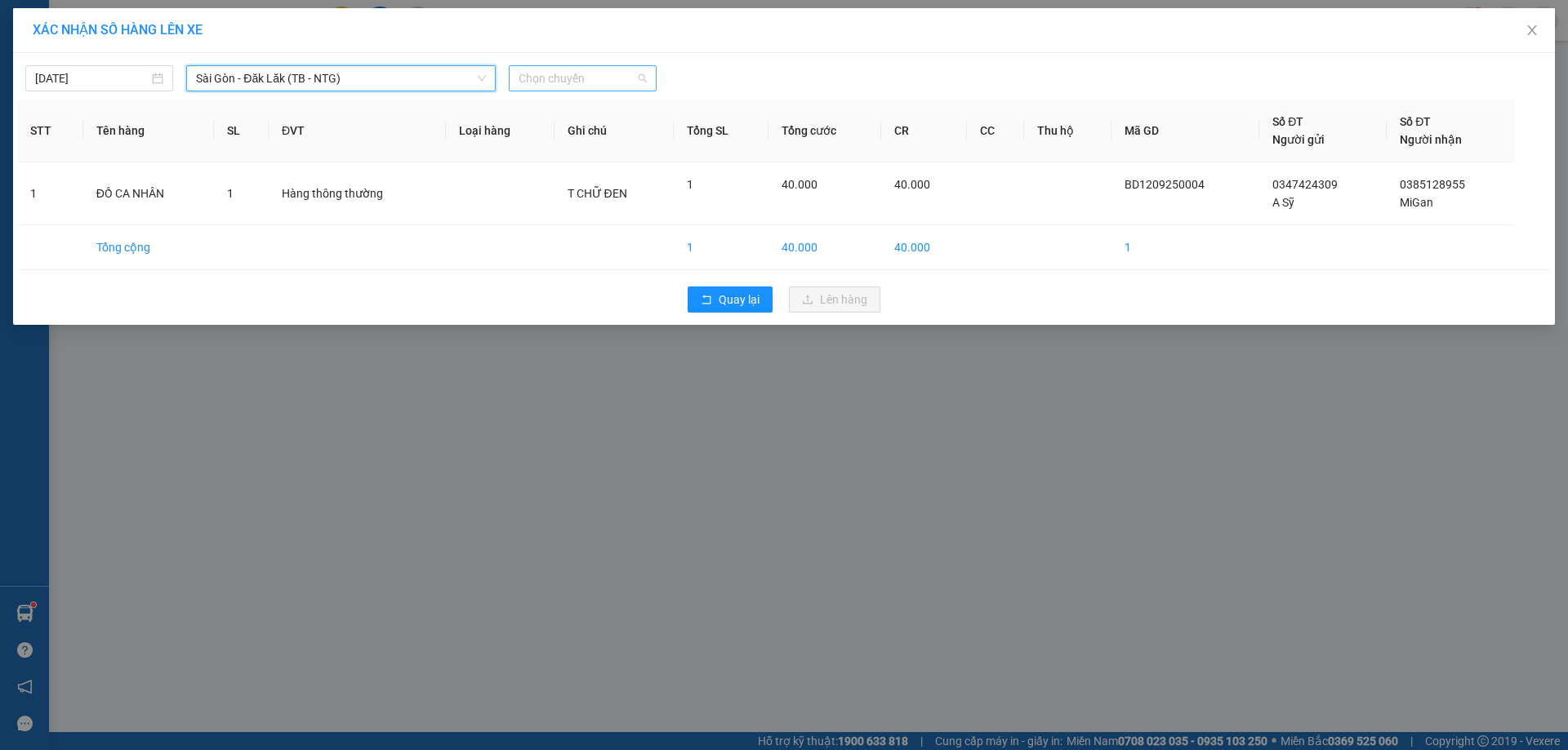
click at [609, 82] on span "Chọn chuyến" at bounding box center [582, 78] width 128 height 24
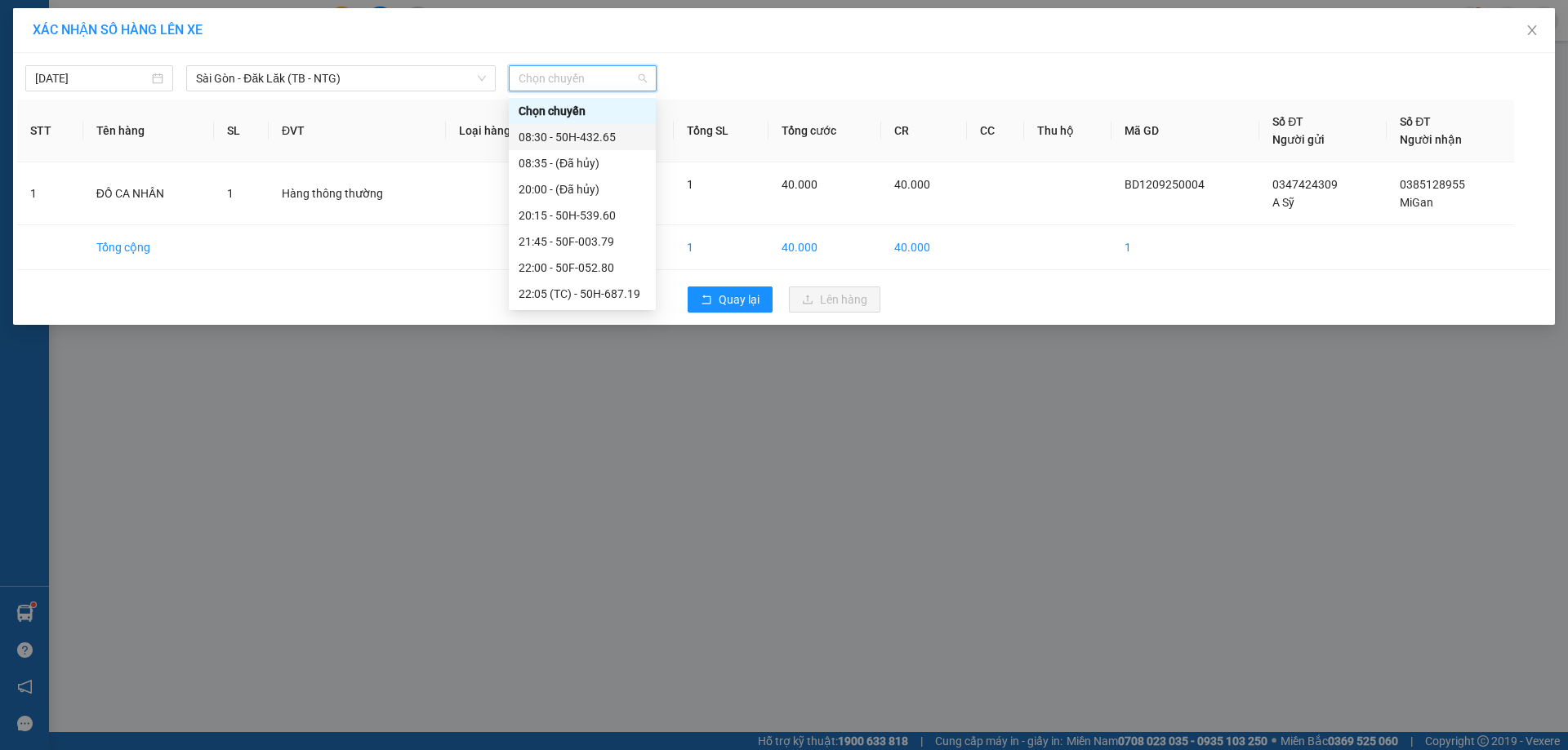
click at [602, 138] on div "08:30 - 50H-432.65" at bounding box center [582, 137] width 127 height 18
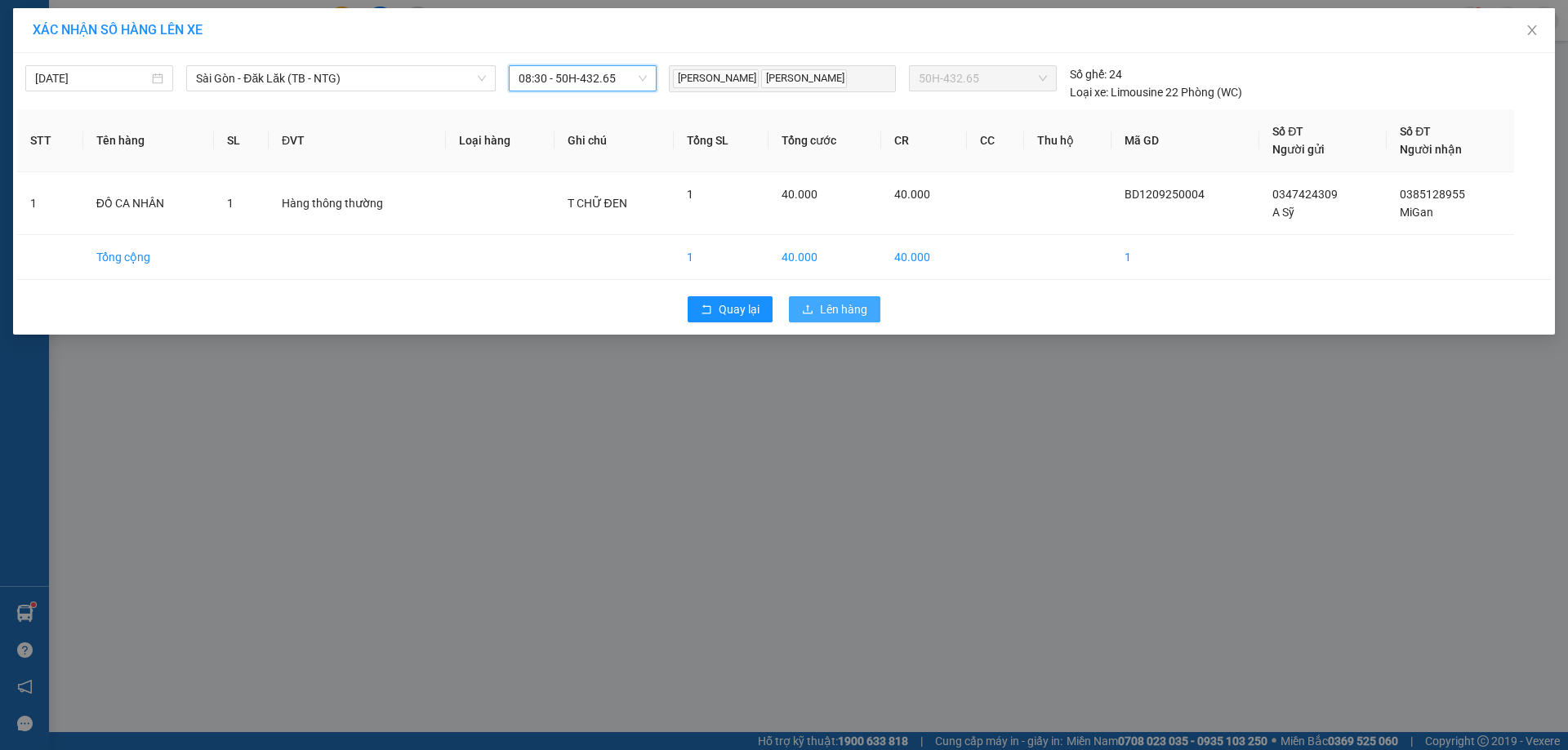
click at [826, 312] on span "Lên hàng" at bounding box center [843, 310] width 47 height 18
